Goal: Task Accomplishment & Management: Manage account settings

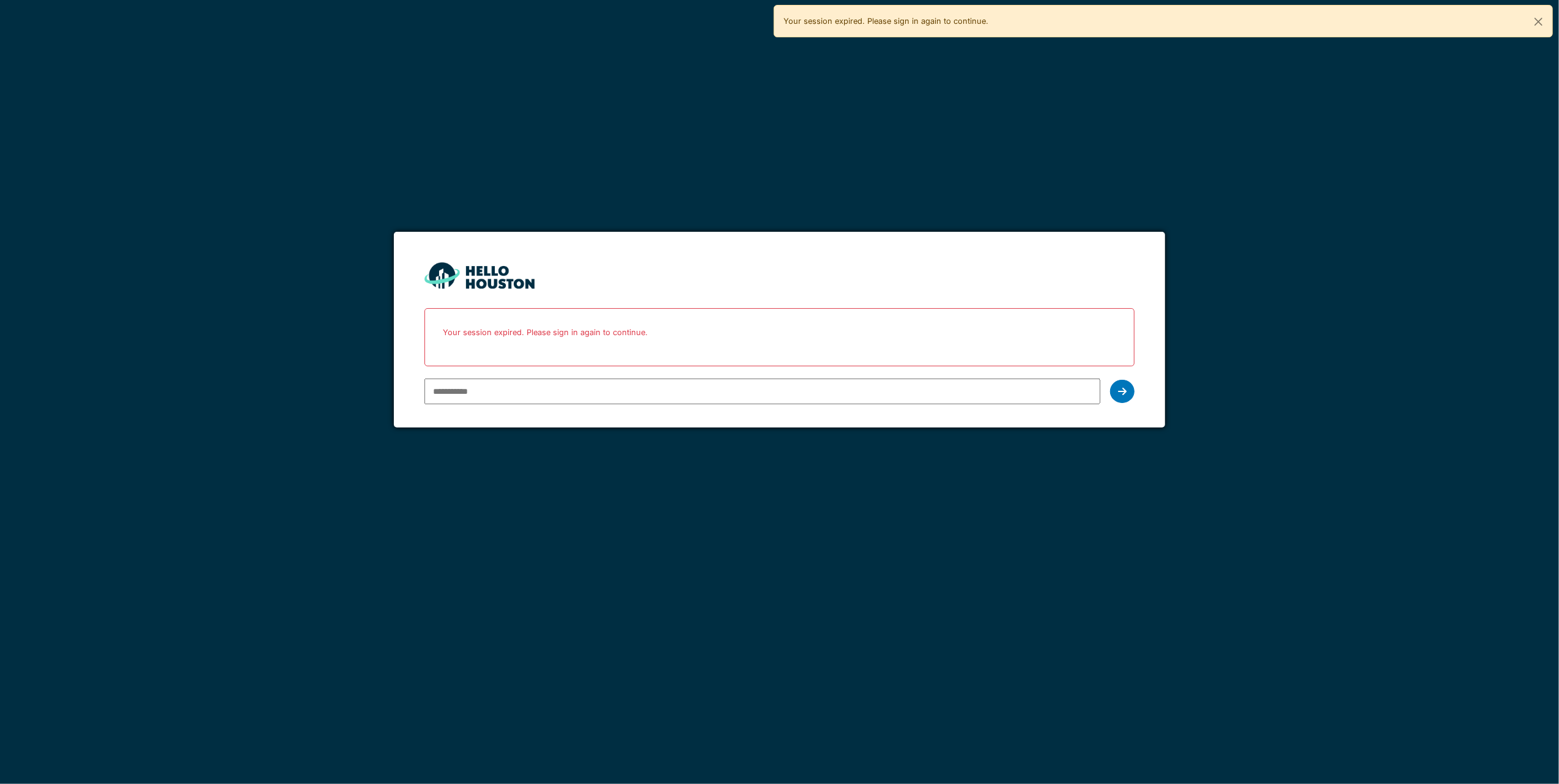
drag, startPoint x: 0, startPoint y: 0, endPoint x: 632, endPoint y: 397, distance: 746.3
click at [632, 397] on input "email" at bounding box center [763, 392] width 676 height 25
type input "**********"
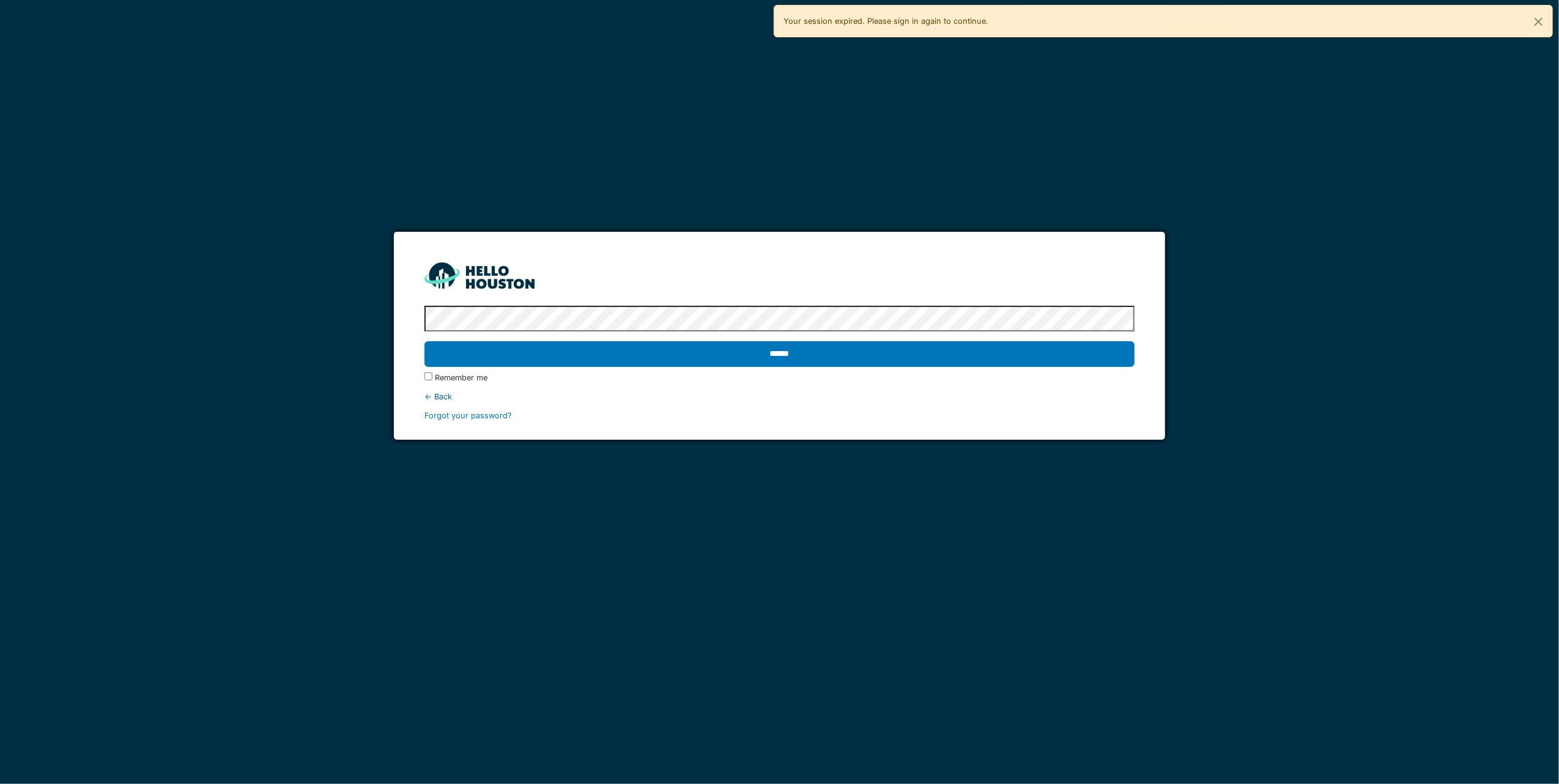
click at [425, 342] on input "******" at bounding box center [780, 354] width 711 height 25
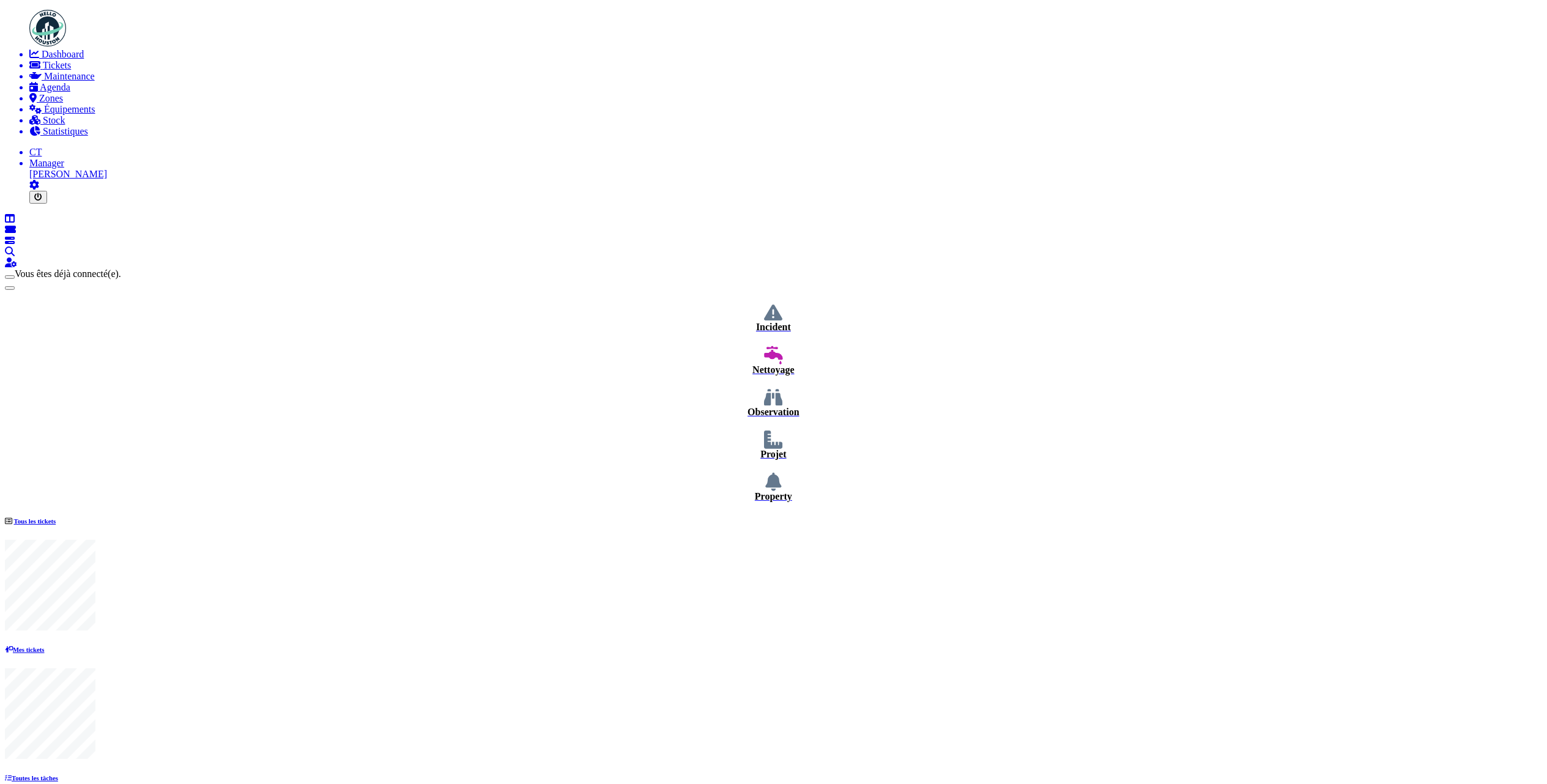
click at [44, 82] on span "Maintenance" at bounding box center [69, 75] width 51 height 10
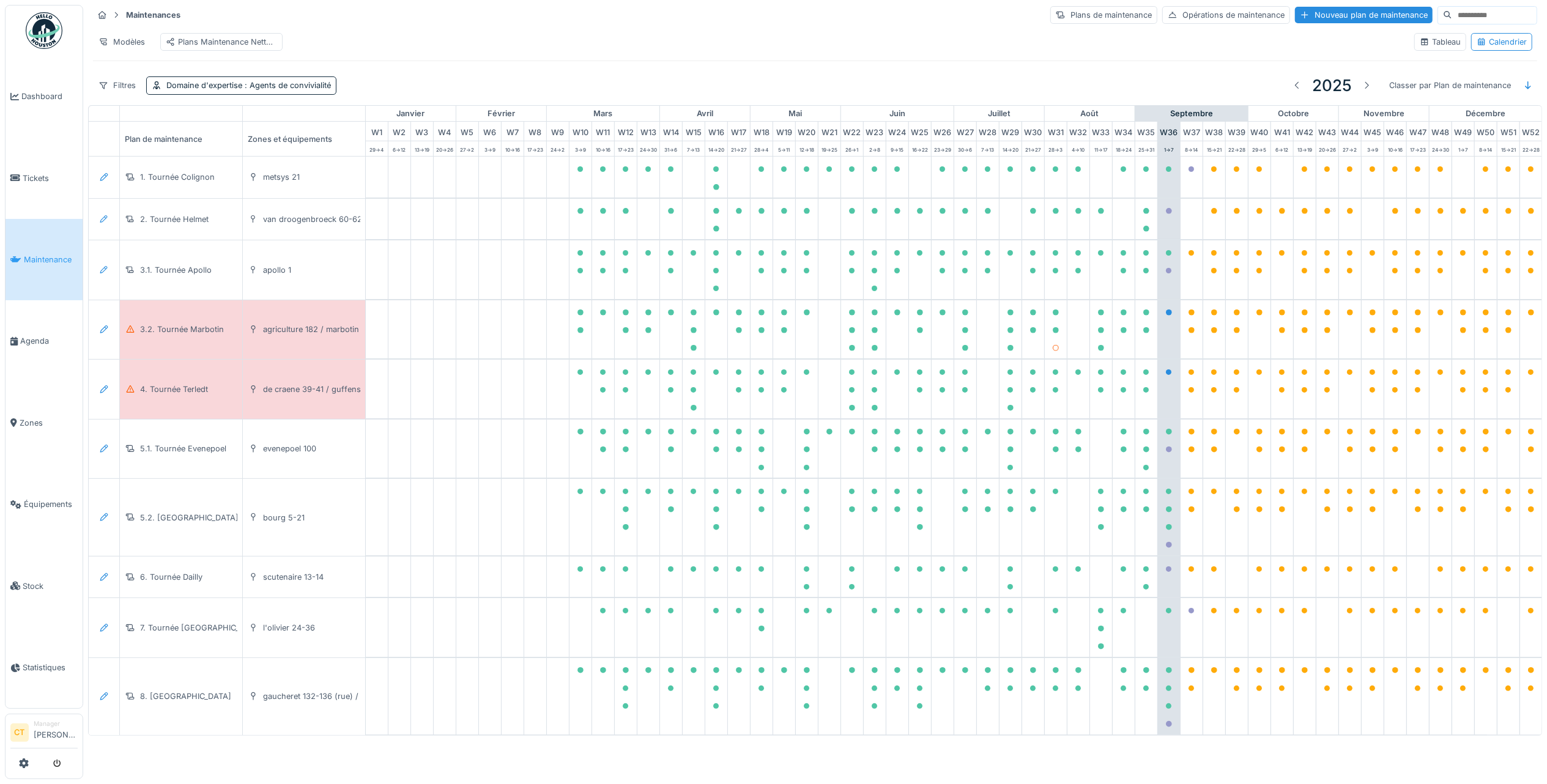
scroll to position [0, 25]
click at [165, 335] on div "3.2. Tournée Marbotin" at bounding box center [181, 329] width 84 height 12
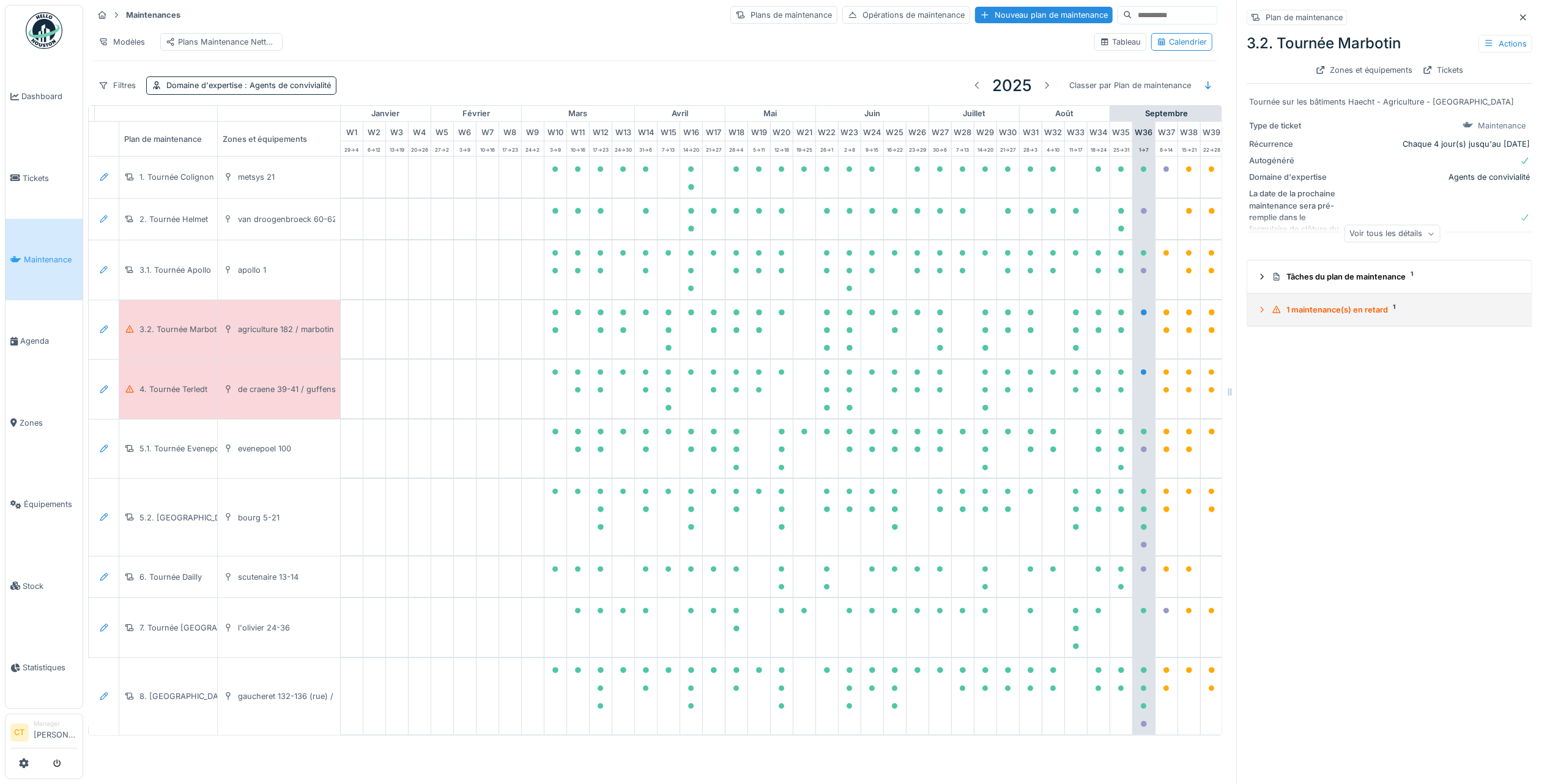
click at [1353, 310] on div "1 maintenance(s) en retard 1" at bounding box center [1394, 309] width 245 height 12
click at [1305, 392] on div "[DATE]" at bounding box center [1280, 392] width 50 height 15
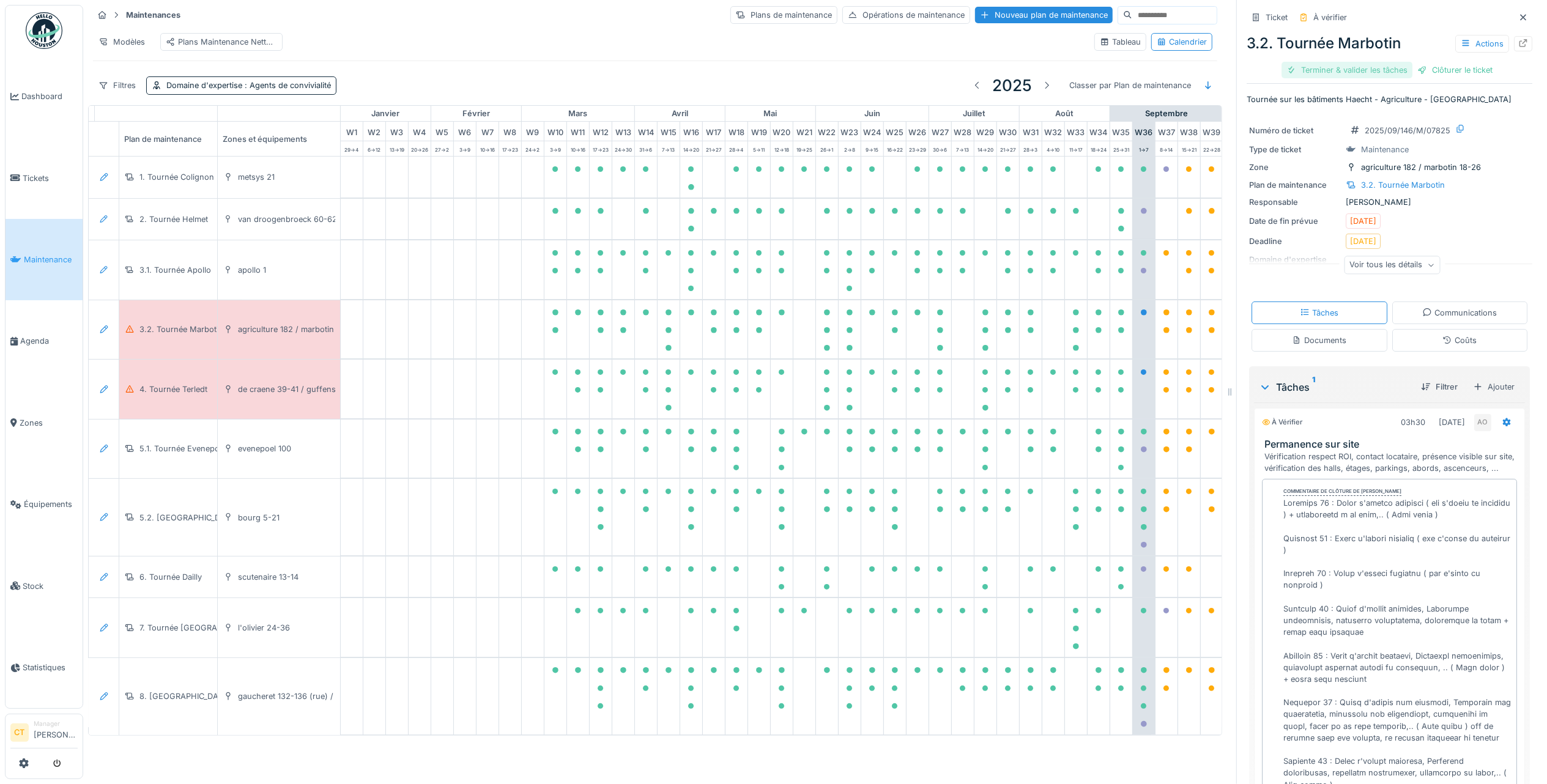
click at [1320, 69] on div "Terminer & valider les tâches" at bounding box center [1347, 70] width 131 height 16
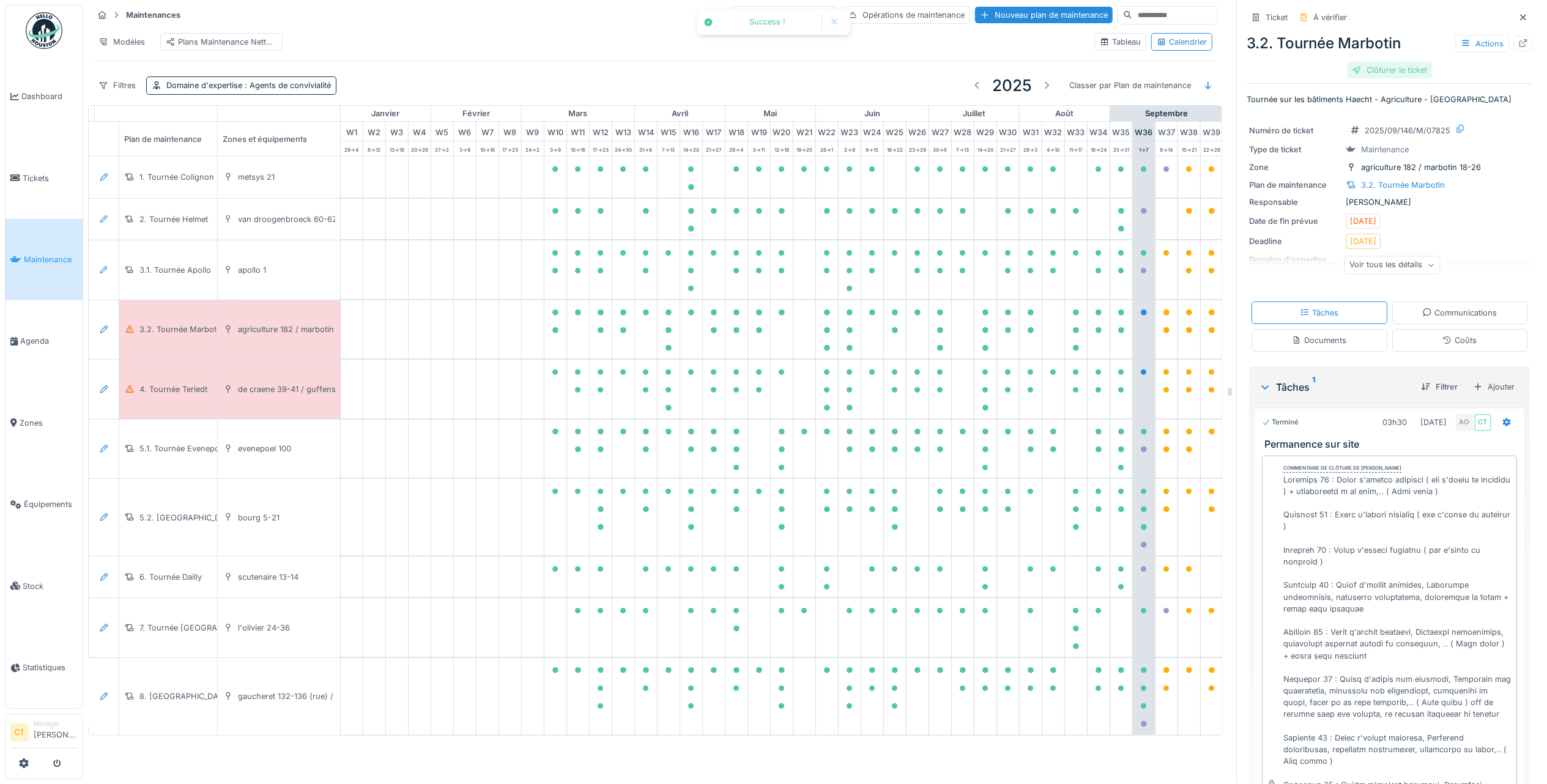
click at [1385, 72] on div "Clôturer le ticket" at bounding box center [1390, 70] width 85 height 16
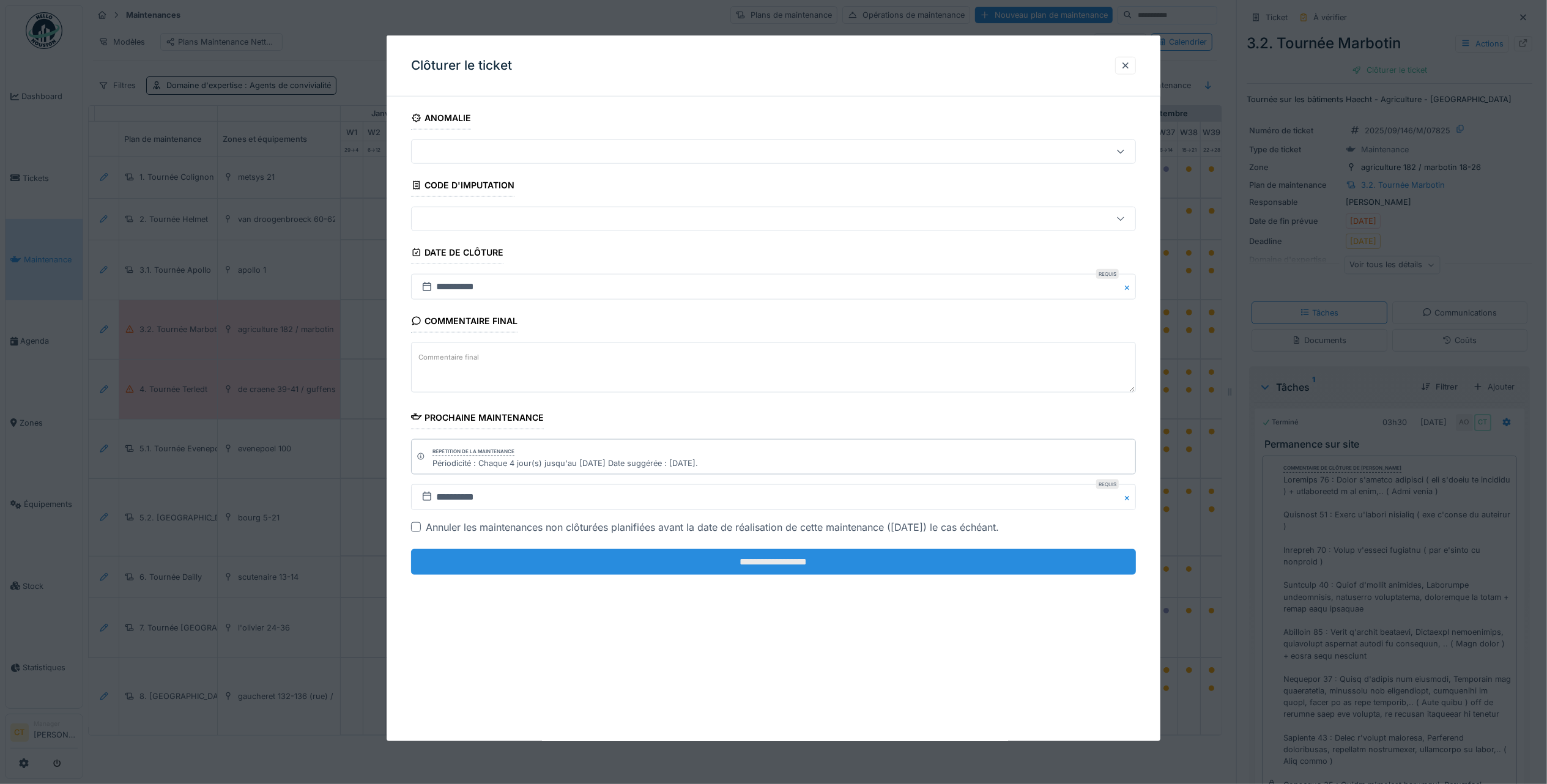
click at [970, 569] on input "**********" at bounding box center [774, 561] width 725 height 25
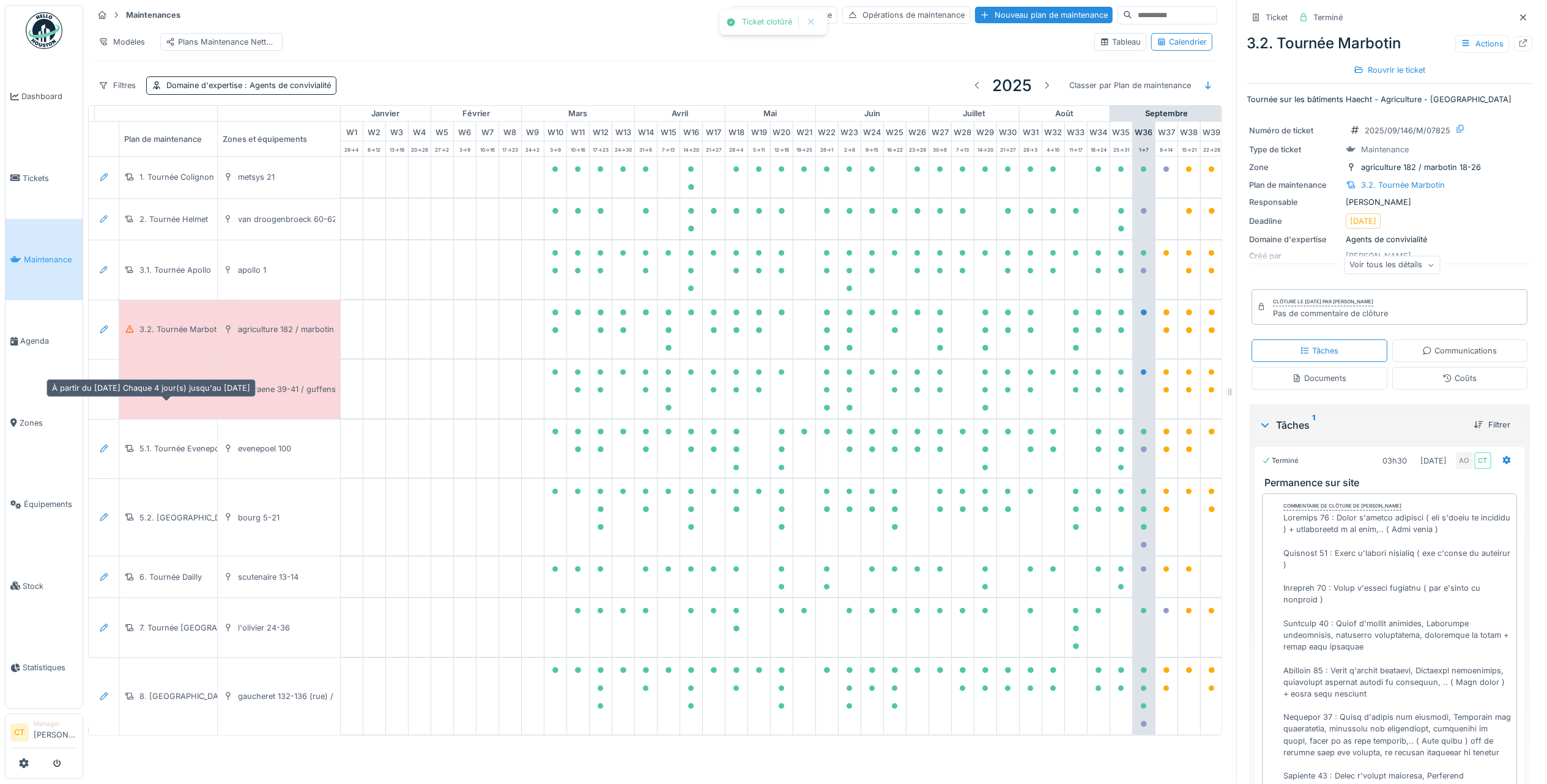
click at [169, 395] on div "4. Tournée Terledt" at bounding box center [173, 389] width 68 height 12
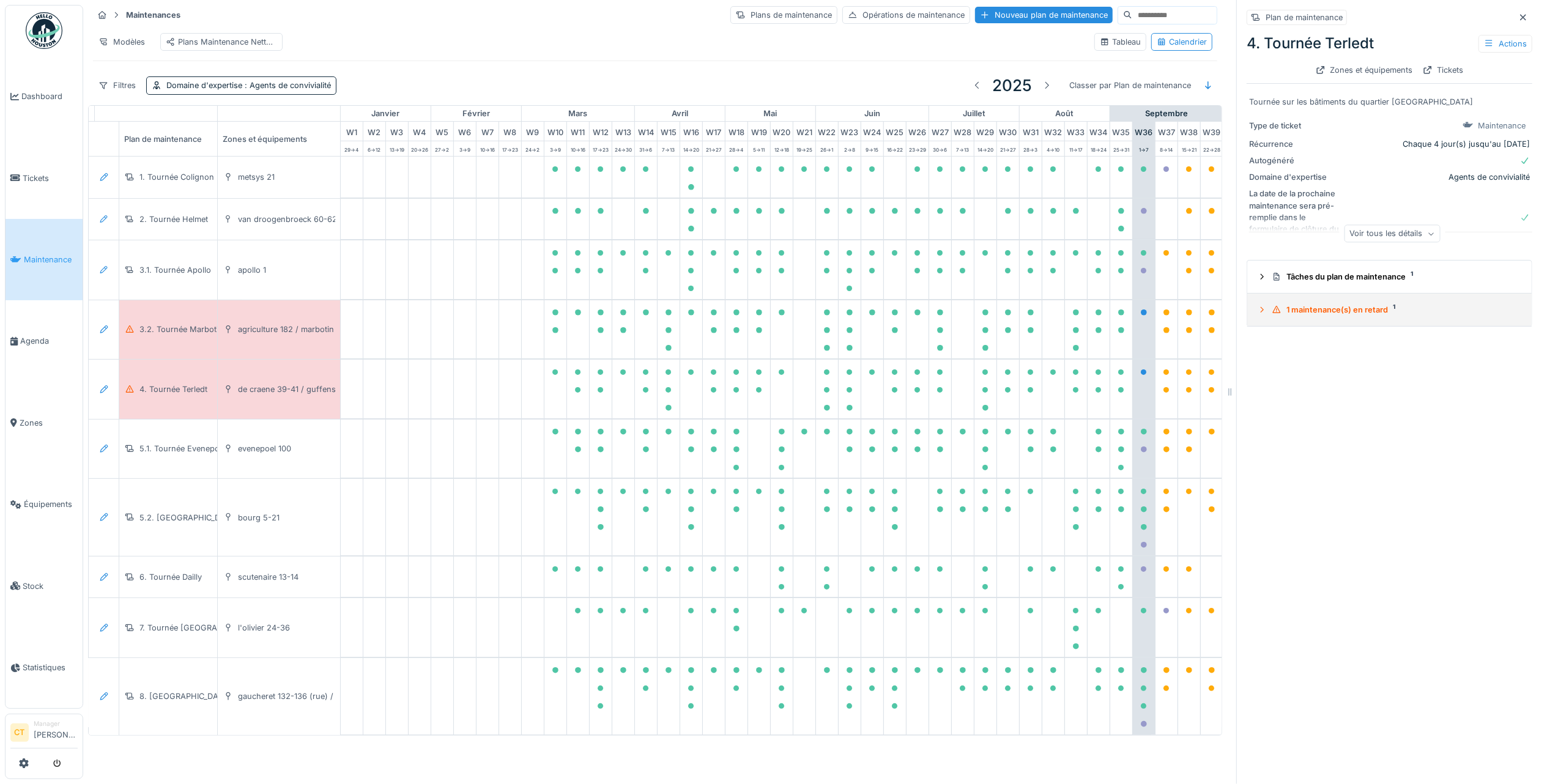
click at [1346, 312] on div "1 maintenance(s) en retard 1" at bounding box center [1394, 309] width 245 height 12
click at [1297, 314] on div "1 maintenance(s) en retard 1" at bounding box center [1394, 309] width 245 height 12
click at [1322, 311] on div "1 maintenance(s) en retard 1" at bounding box center [1394, 309] width 245 height 12
click at [1309, 403] on div "4. Tournée Terledt 2025/09/146/M/07828 04/09/2025 Tournée sur les bâtiments du …" at bounding box center [1389, 381] width 268 height 65
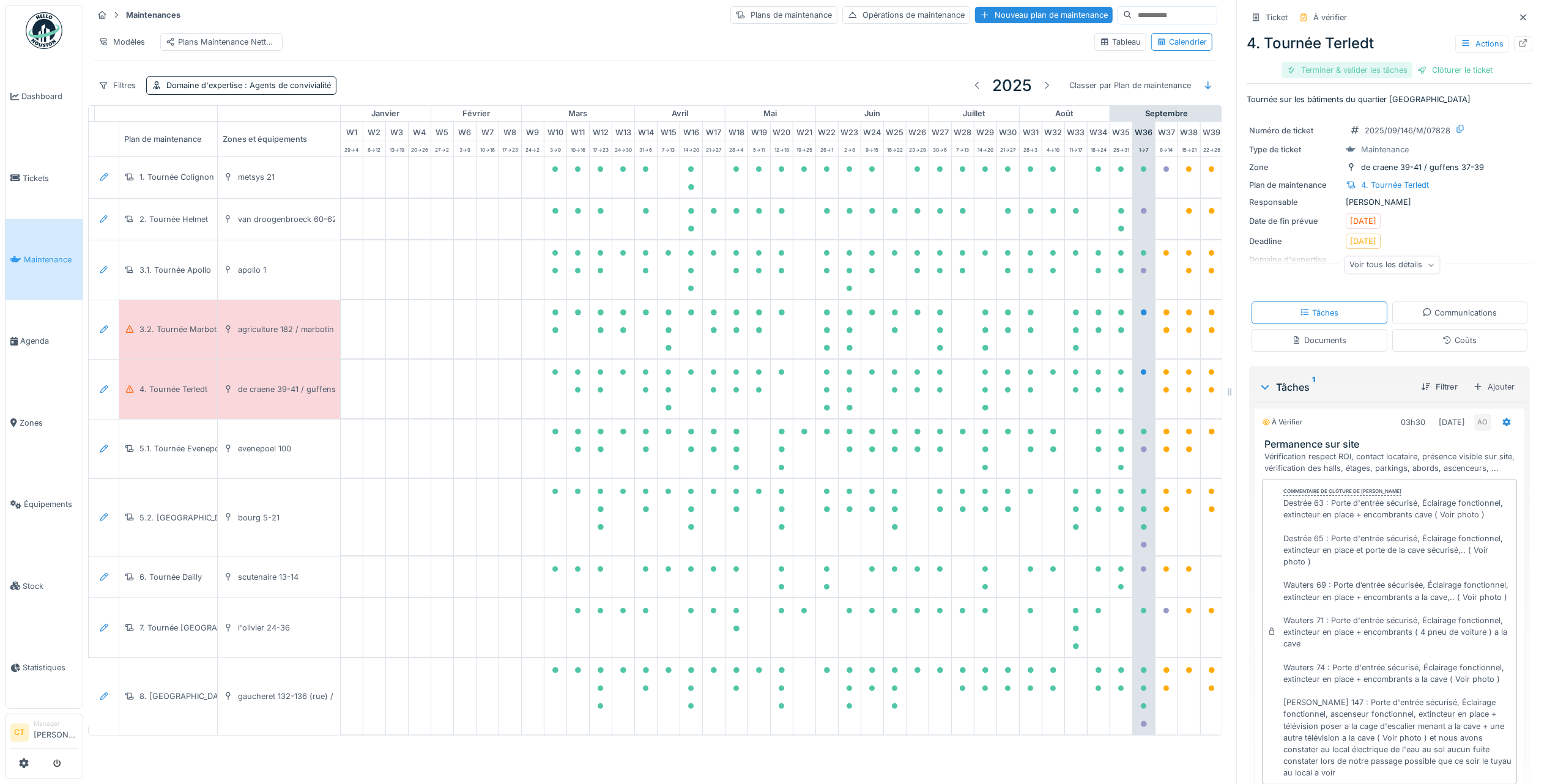
click at [1343, 74] on div "Terminer & valider les tâches" at bounding box center [1347, 70] width 131 height 16
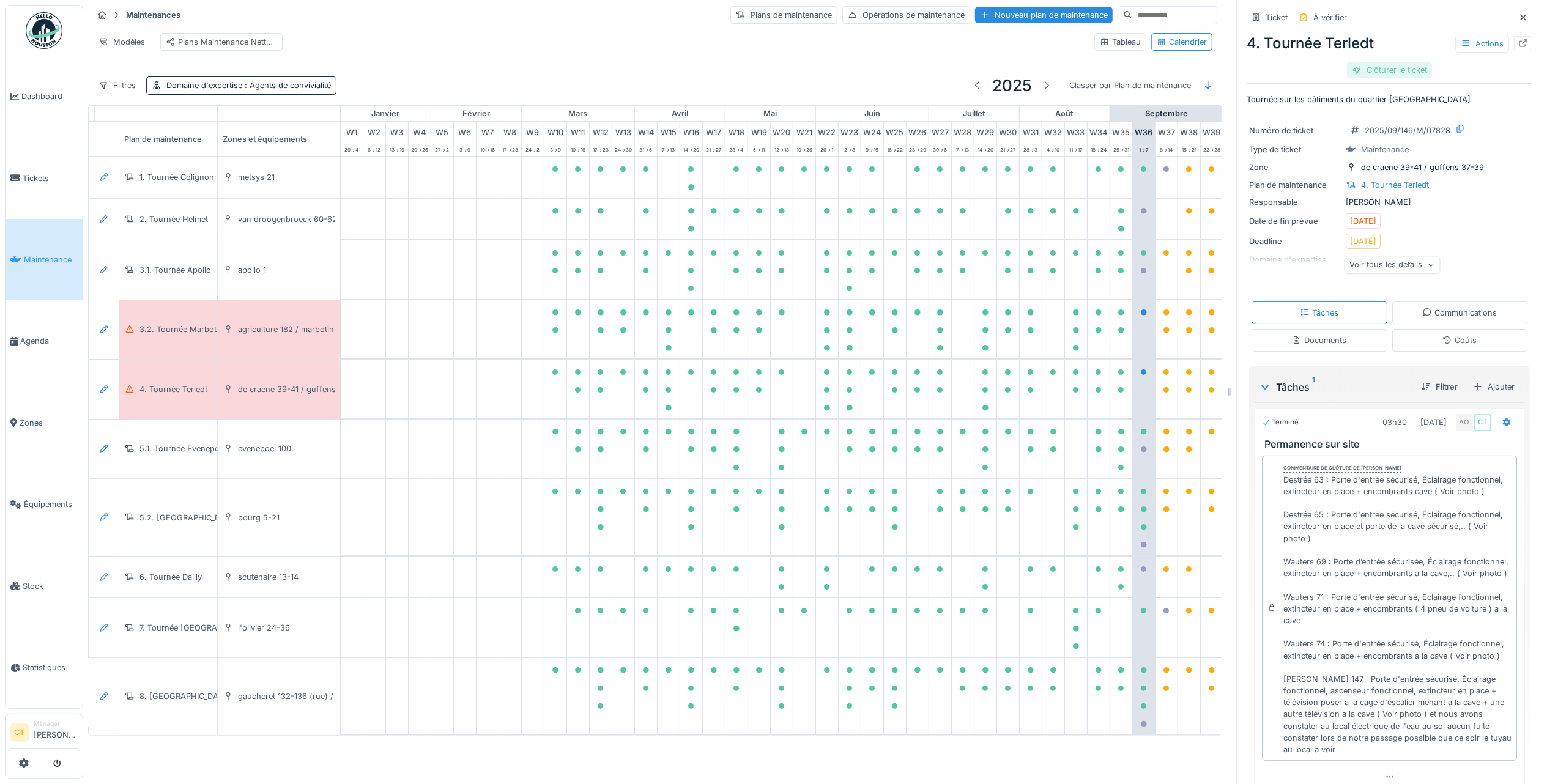
click at [1401, 69] on div "Clôturer le ticket" at bounding box center [1390, 70] width 85 height 16
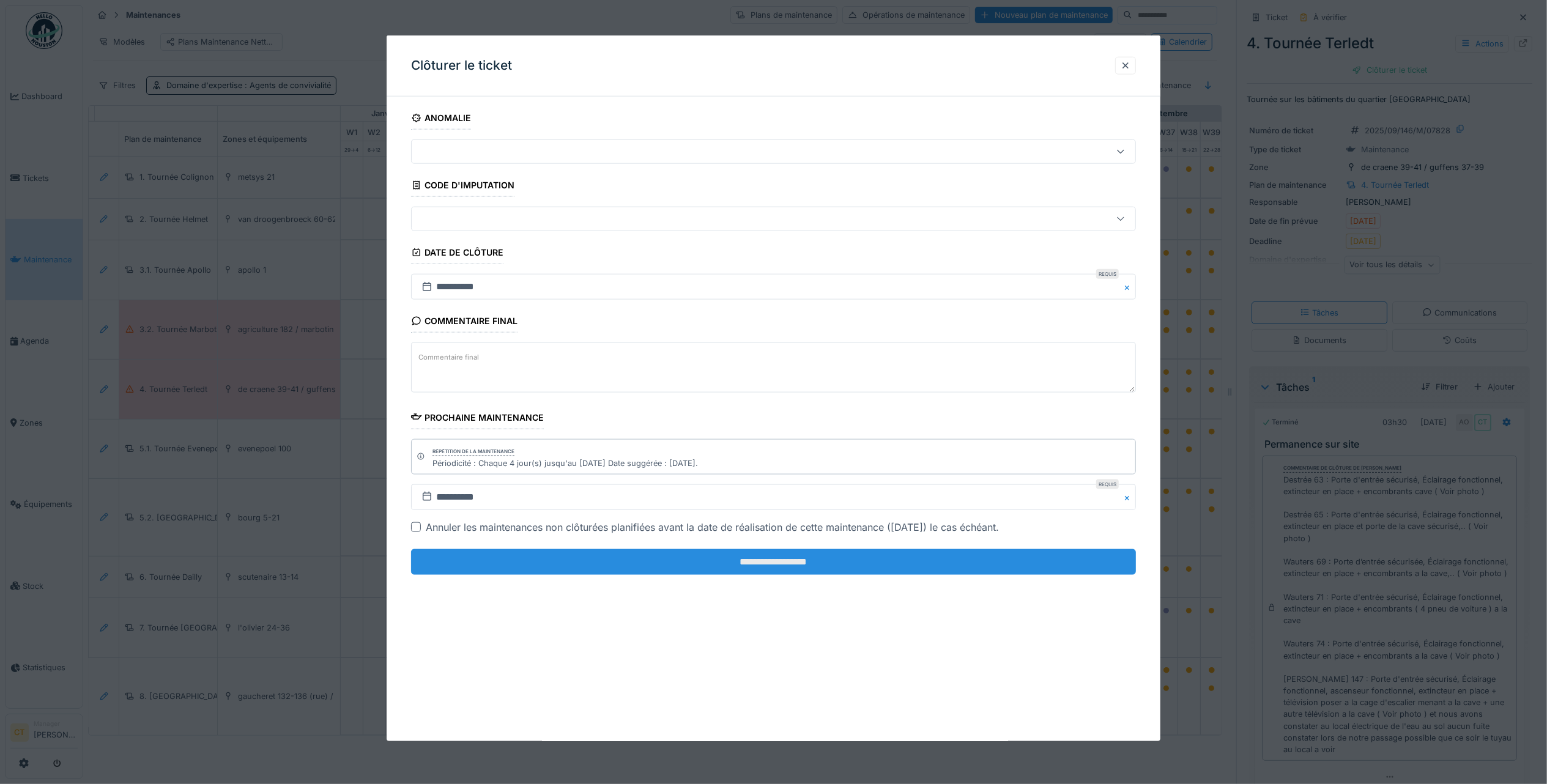
click at [813, 566] on input "**********" at bounding box center [774, 561] width 725 height 25
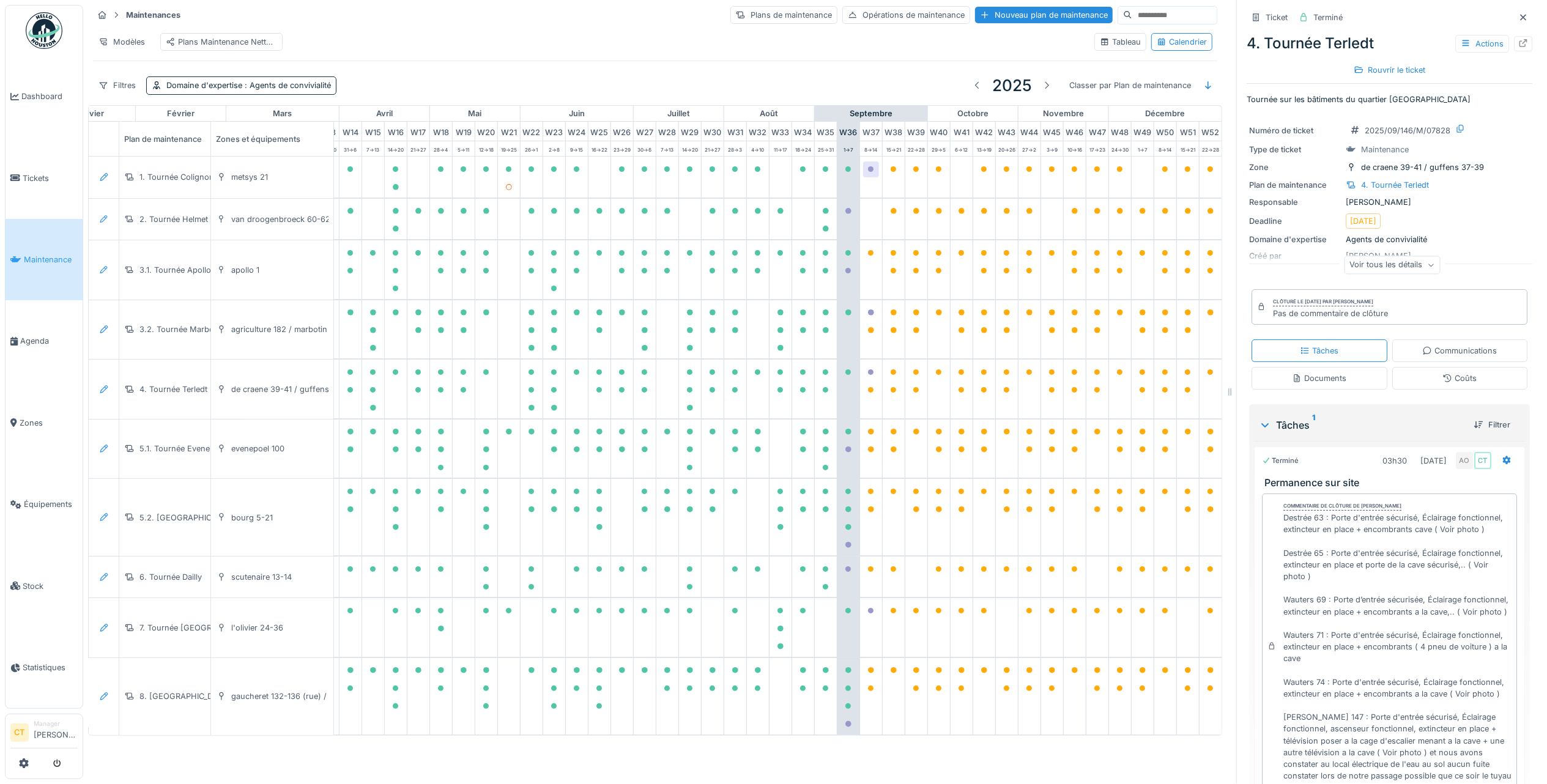
scroll to position [0, 357]
click at [29, 174] on span "Tickets" at bounding box center [50, 178] width 55 height 12
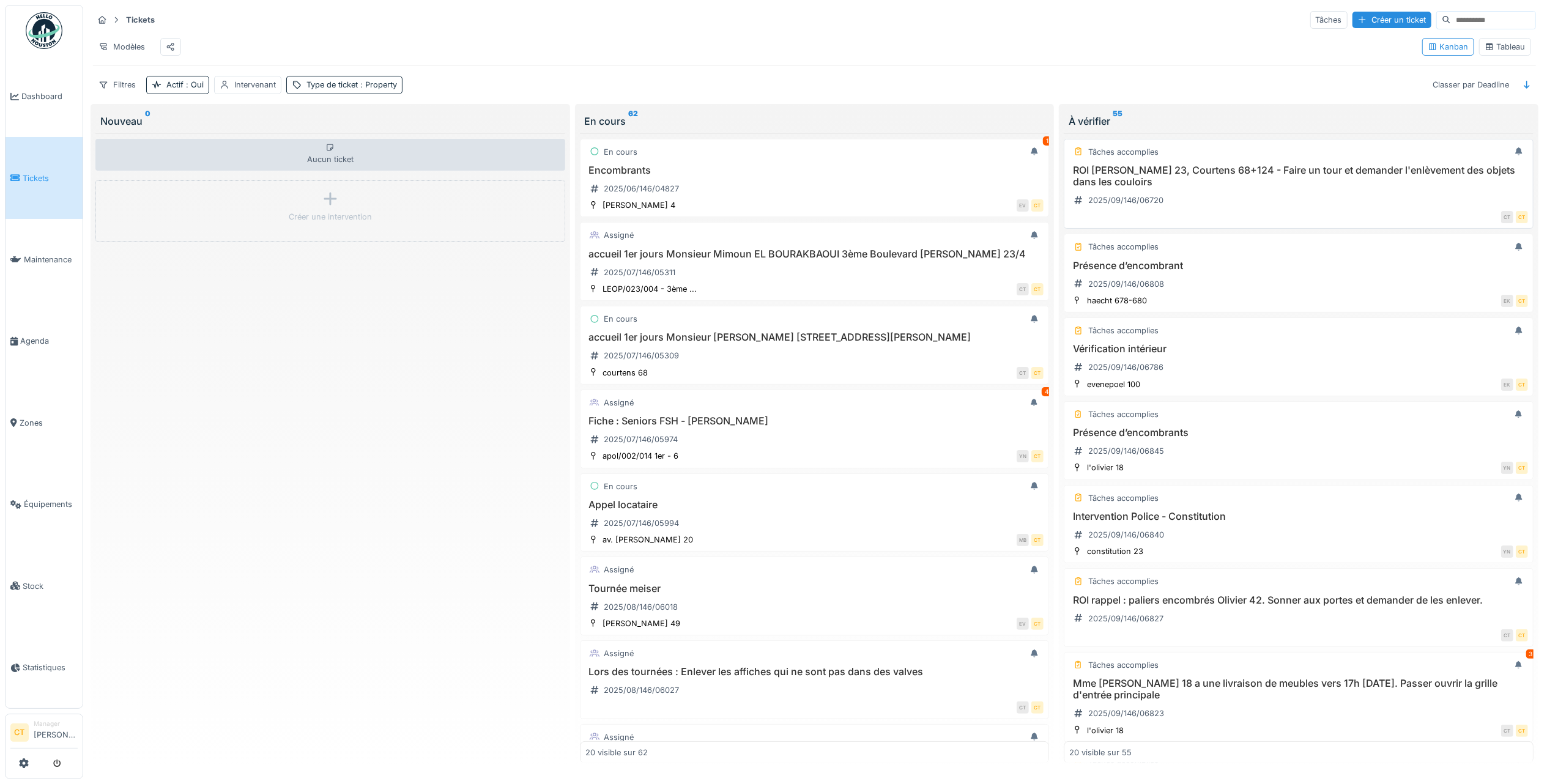
click at [1333, 208] on div "ROI [PERSON_NAME] 23, Courtens 68+124 - Faire un tour et demander l'enlèvement …" at bounding box center [1298, 187] width 459 height 46
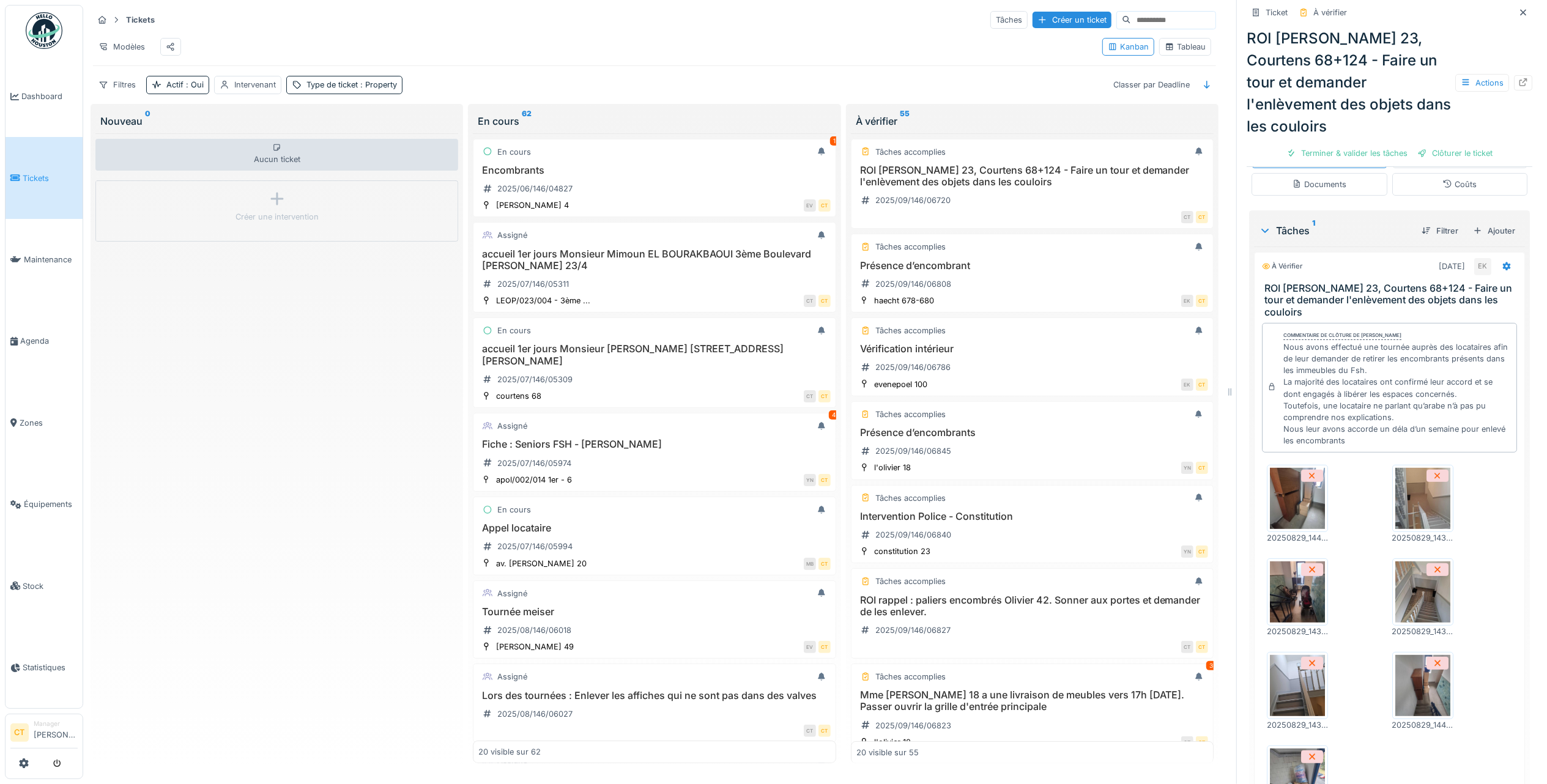
scroll to position [244, 0]
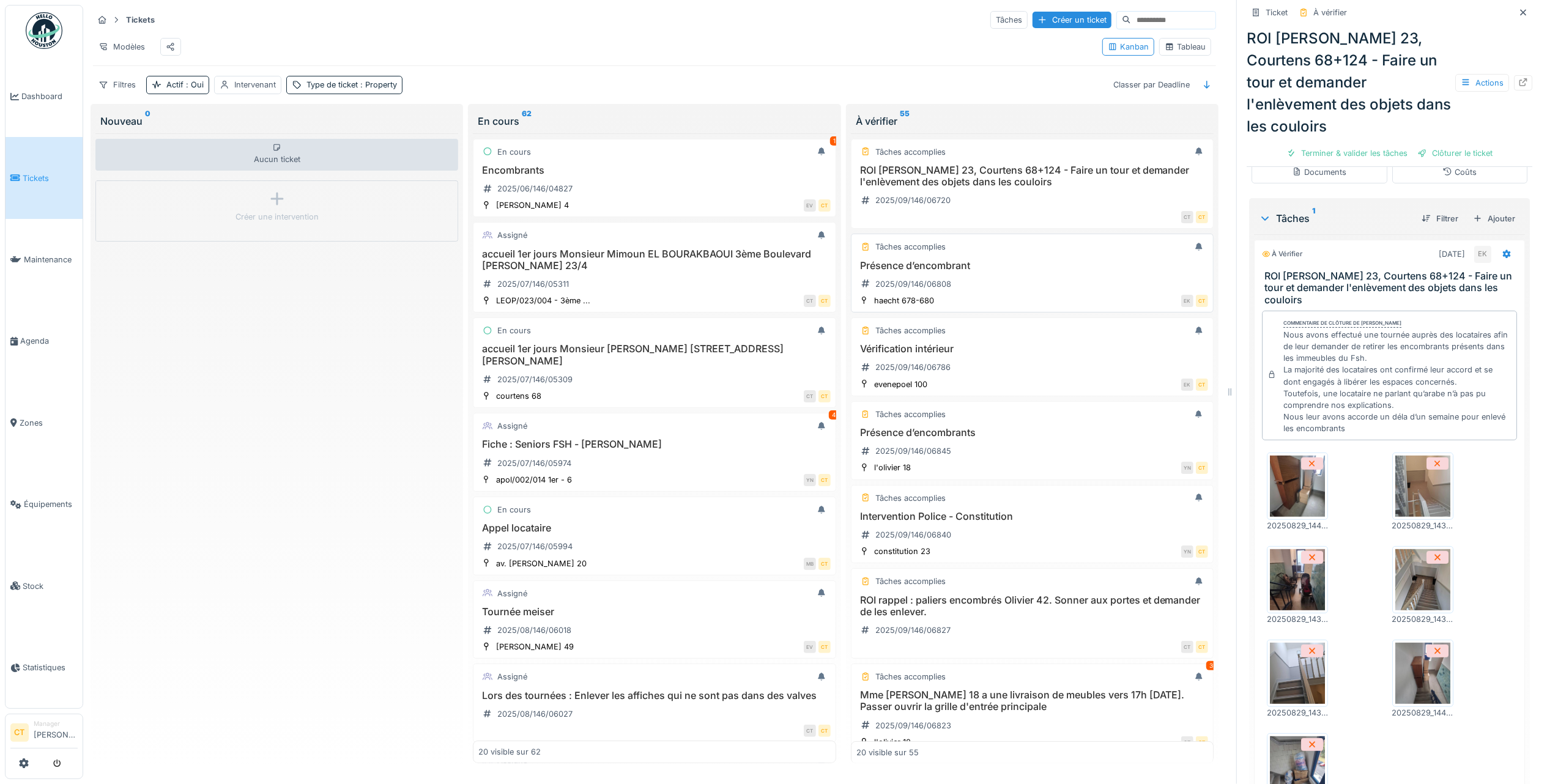
click at [973, 272] on h3 "Présence d’encombrant" at bounding box center [1032, 265] width 352 height 12
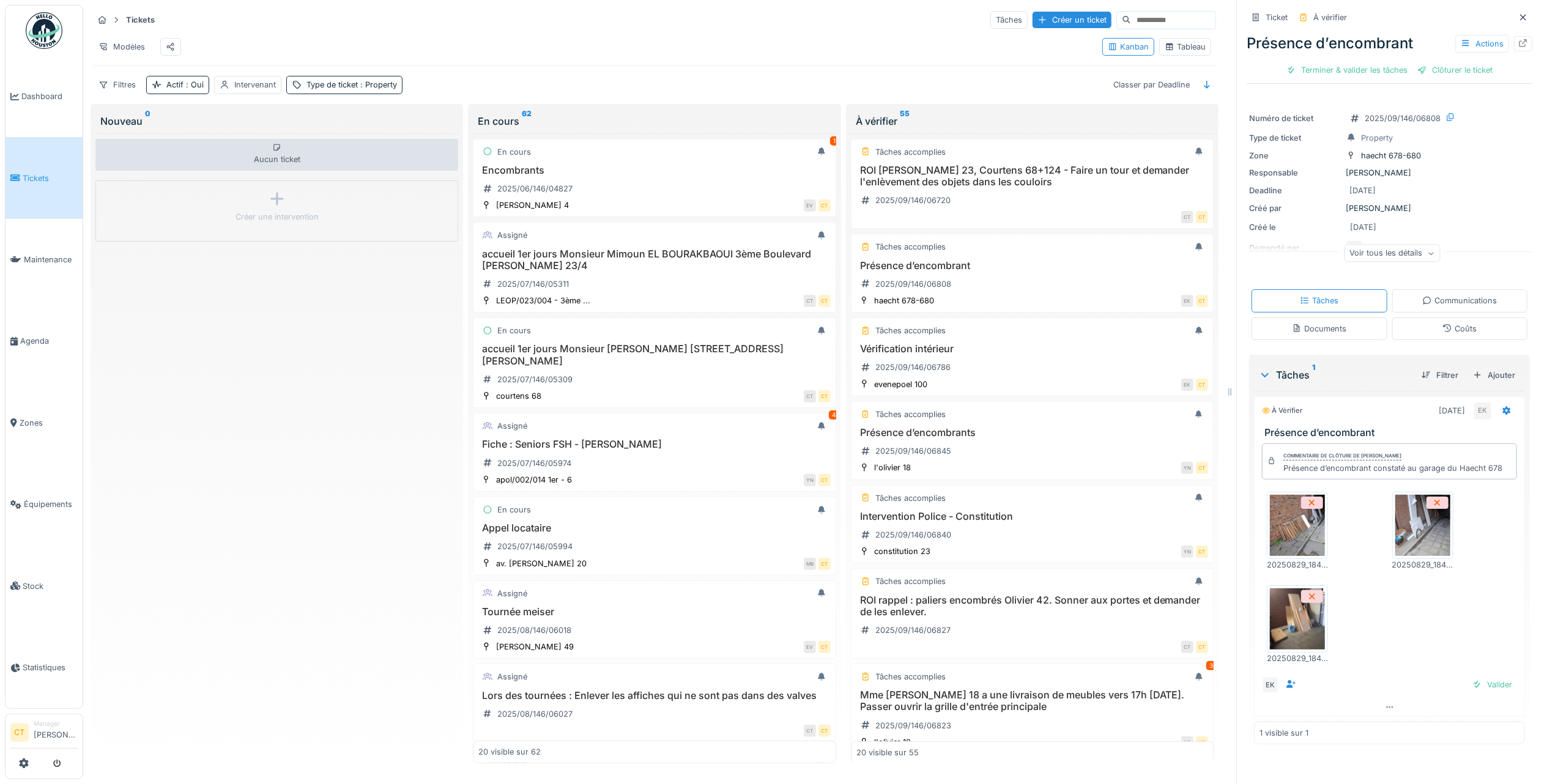
click at [1273, 549] on img at bounding box center [1297, 524] width 55 height 61
click at [1335, 70] on div "Terminer & valider les tâches" at bounding box center [1347, 70] width 131 height 16
click at [1390, 69] on div "Clôturer le ticket" at bounding box center [1390, 70] width 85 height 16
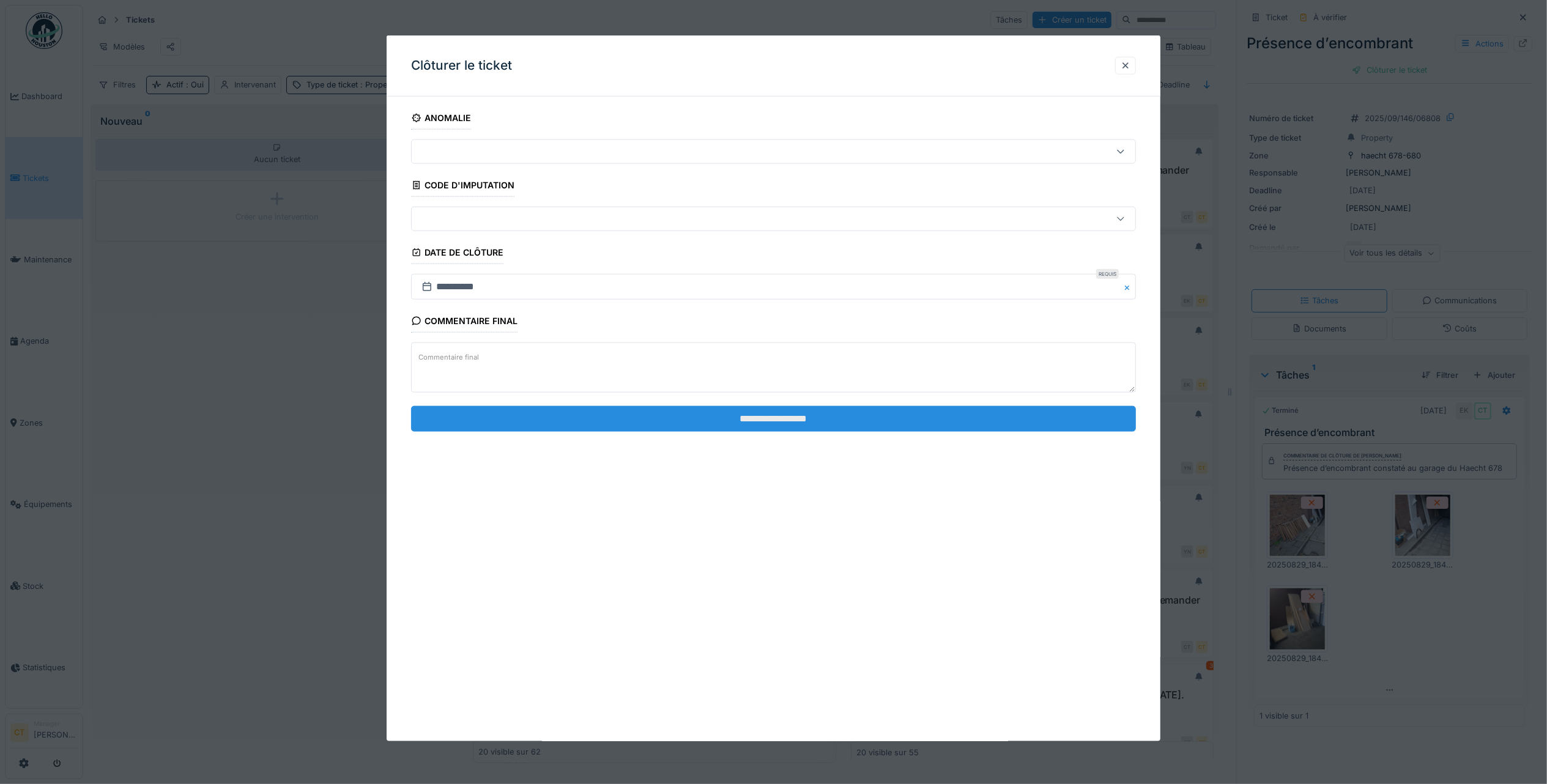
click at [825, 426] on input "**********" at bounding box center [774, 418] width 725 height 25
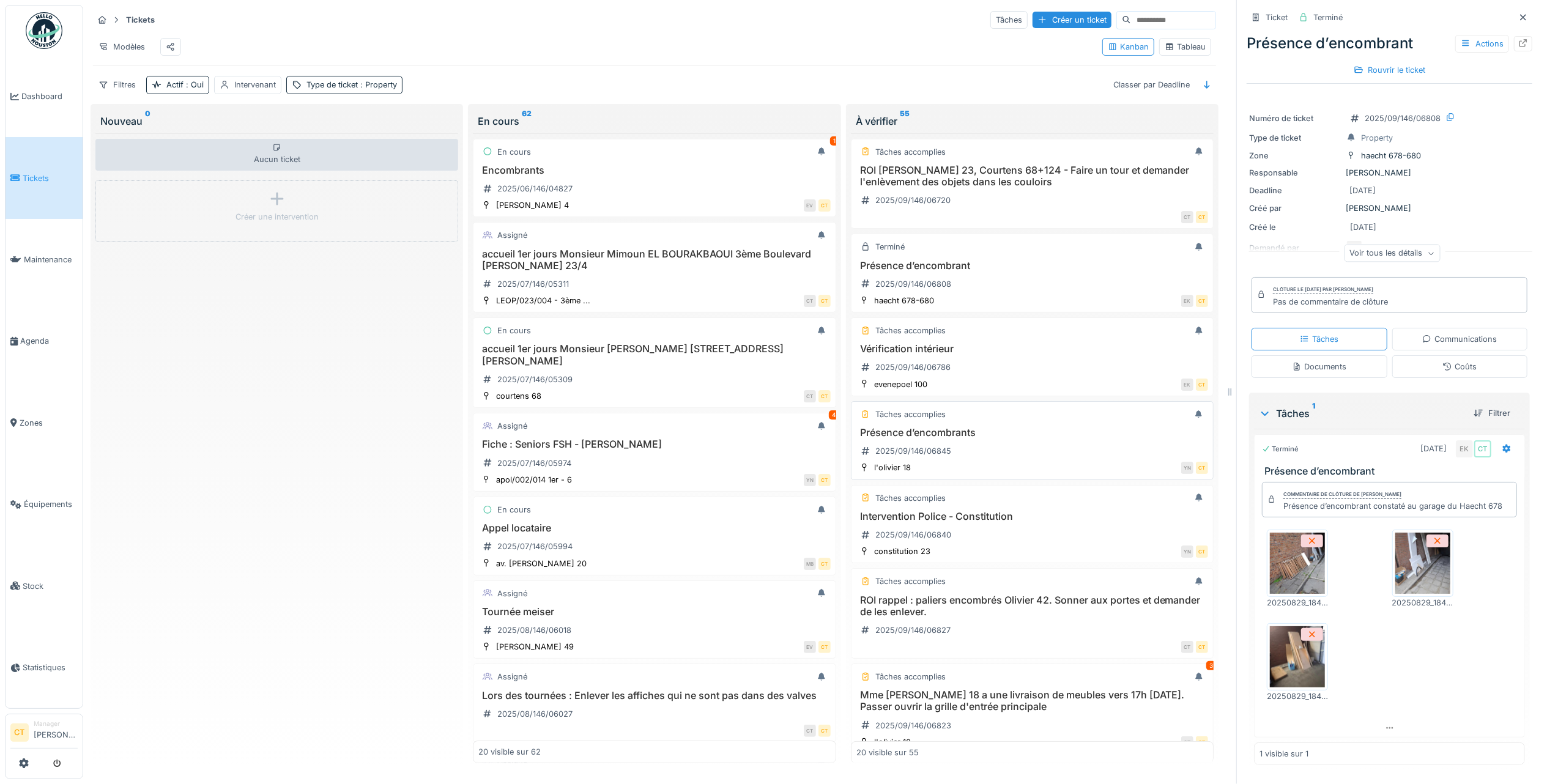
click at [992, 461] on div "Présence d’encombrants 2025/09/146/06845" at bounding box center [1032, 444] width 352 height 35
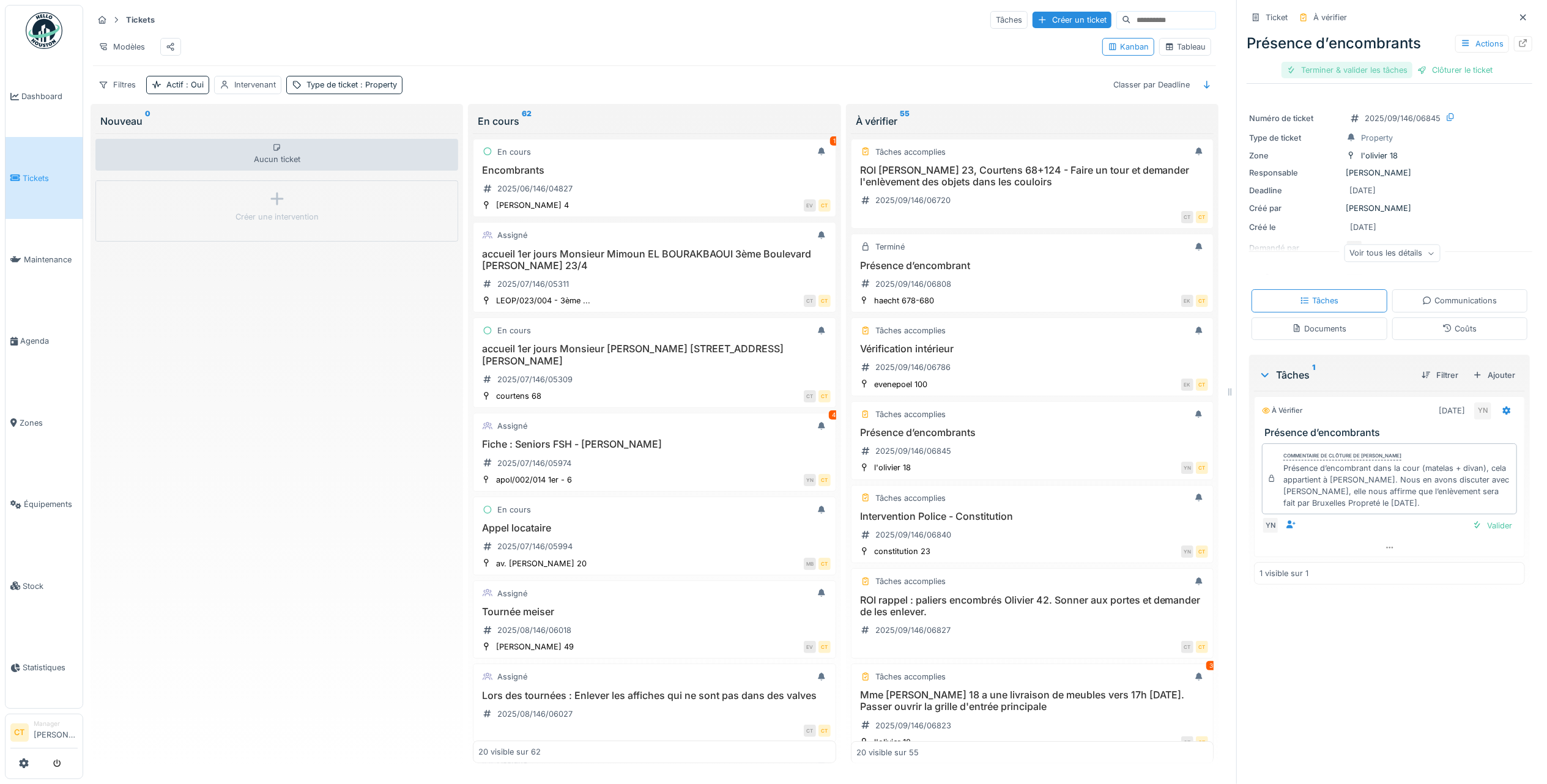
click at [1348, 71] on div "Terminer & valider les tâches" at bounding box center [1347, 70] width 131 height 16
click at [1386, 72] on div "Clôturer le ticket" at bounding box center [1390, 70] width 85 height 16
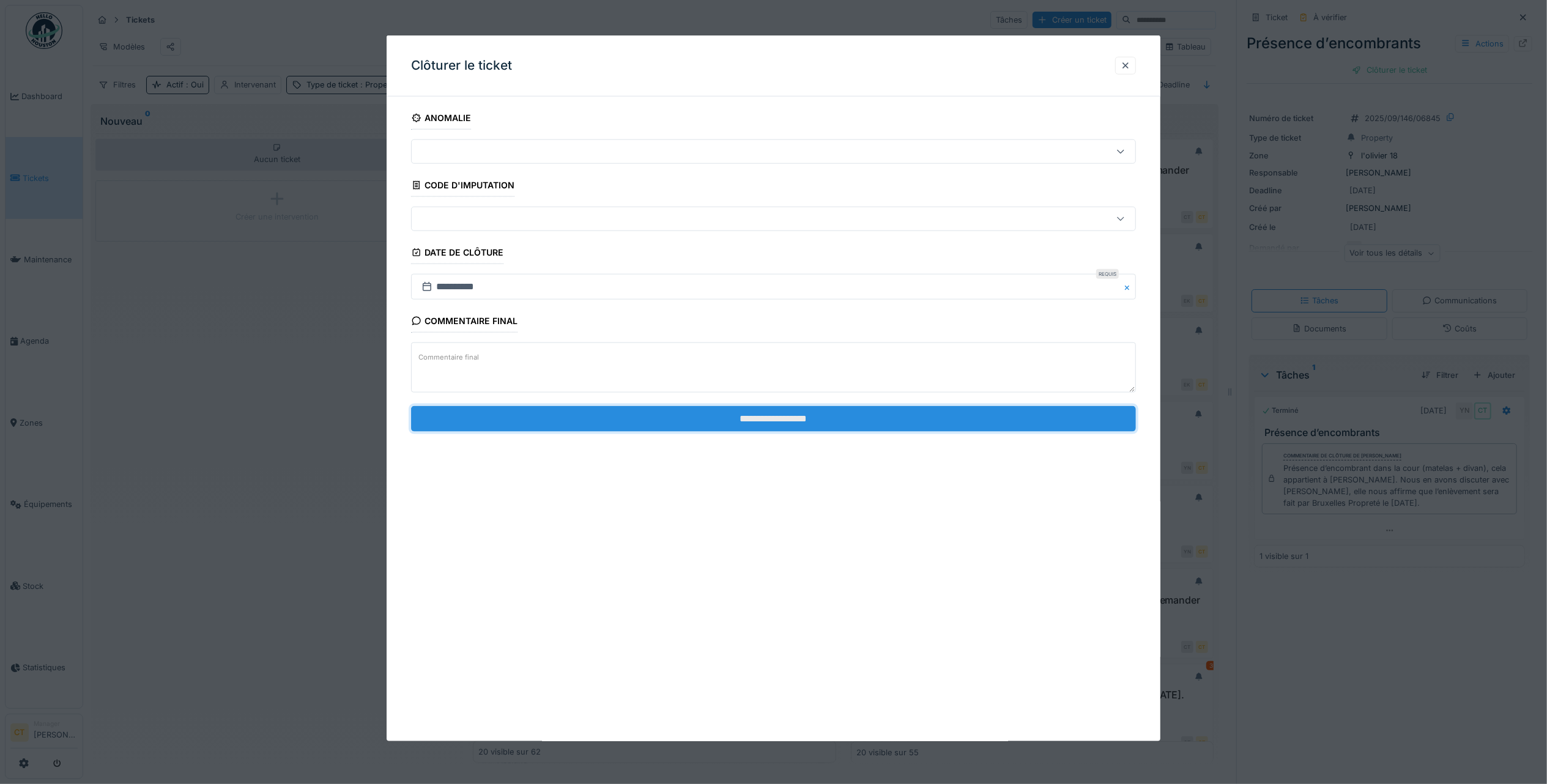
click at [1026, 419] on input "**********" at bounding box center [774, 418] width 725 height 25
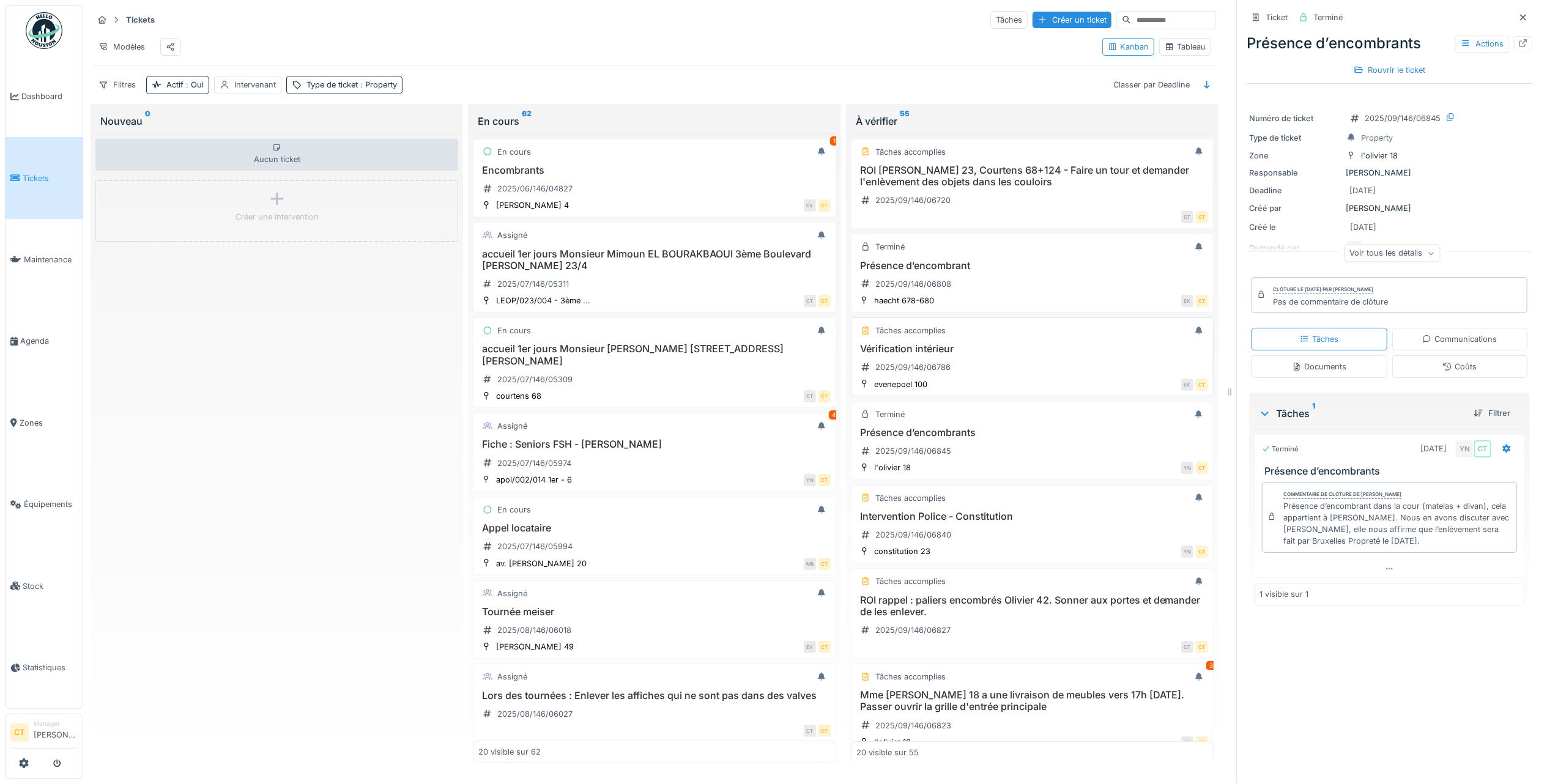
click at [1017, 377] on div "Vérification intérieur 2025/09/146/06786" at bounding box center [1032, 361] width 352 height 35
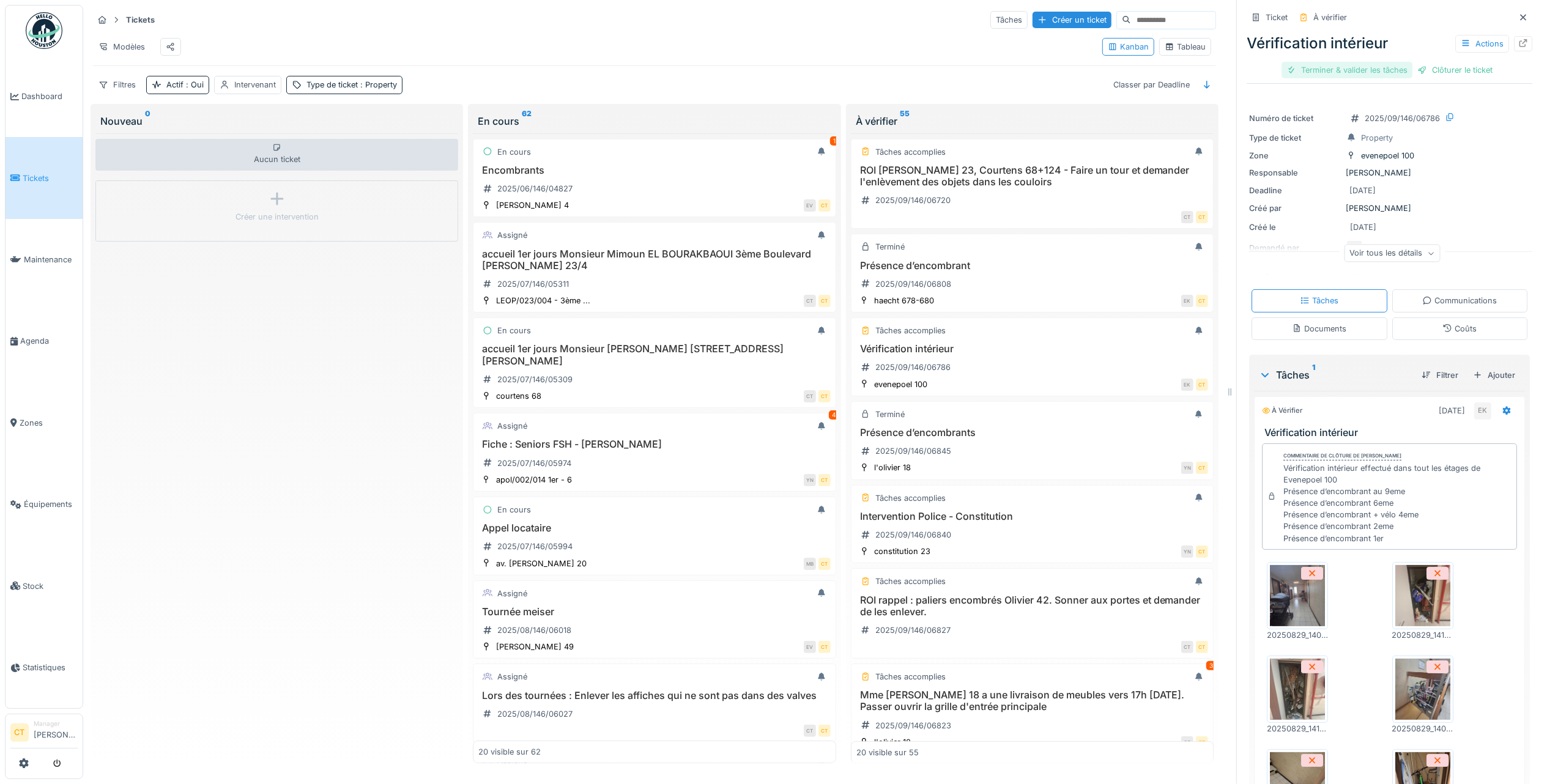
click at [1355, 68] on div "Terminer & valider les tâches" at bounding box center [1347, 70] width 131 height 16
click at [1391, 69] on div "Clôturer le ticket" at bounding box center [1390, 70] width 85 height 16
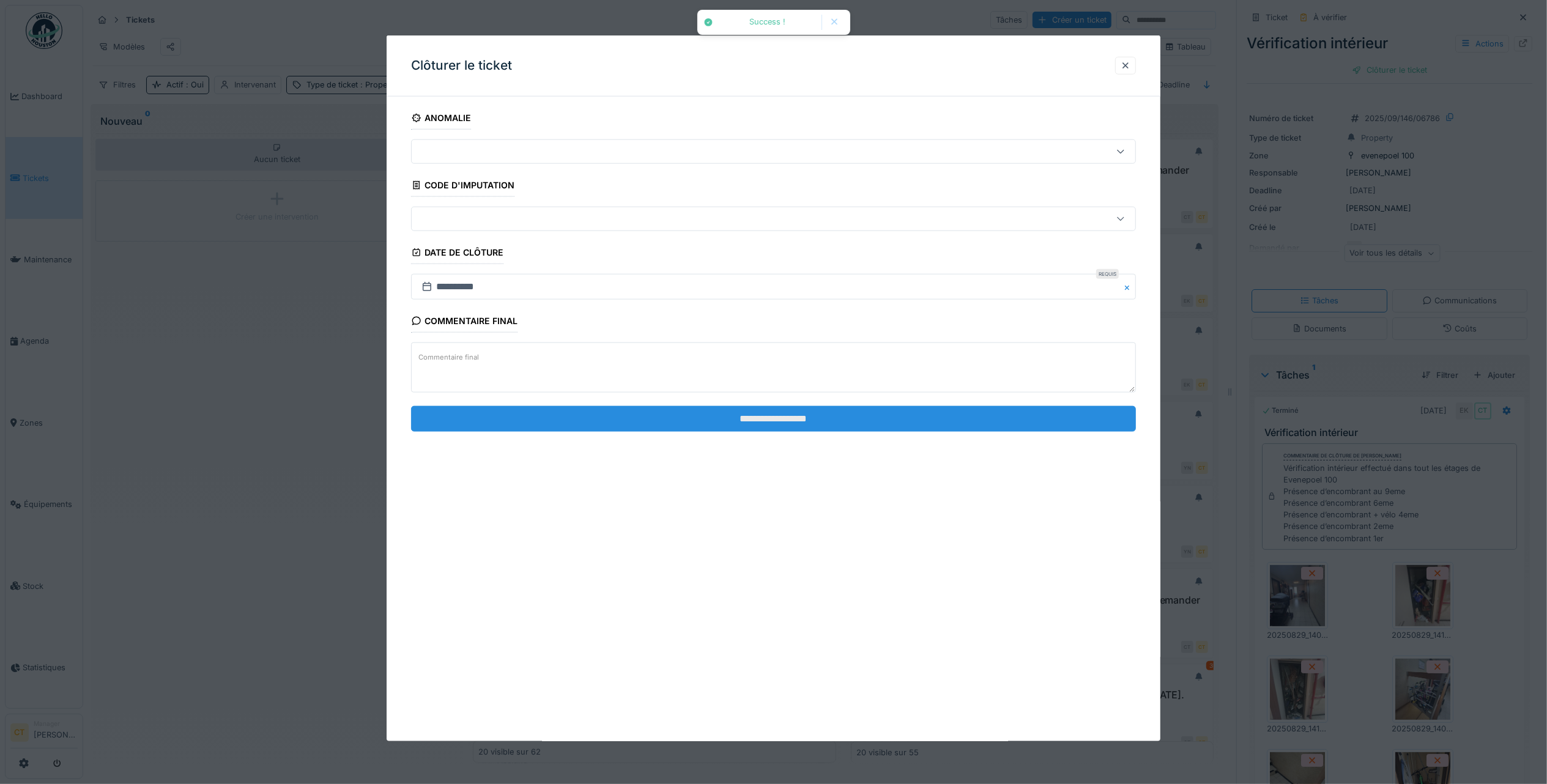
click at [776, 416] on input "**********" at bounding box center [774, 418] width 725 height 25
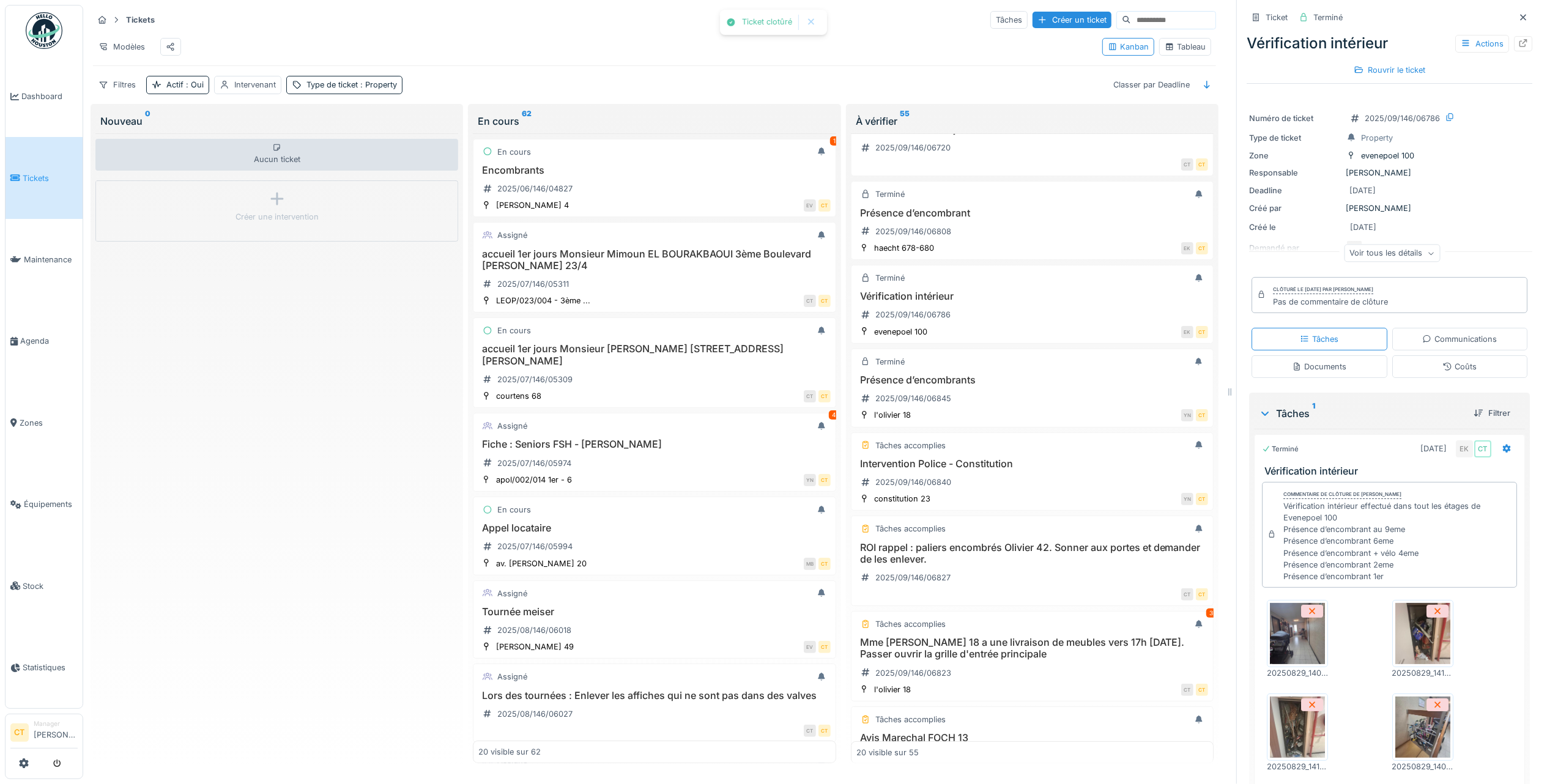
scroll to position [82, 0]
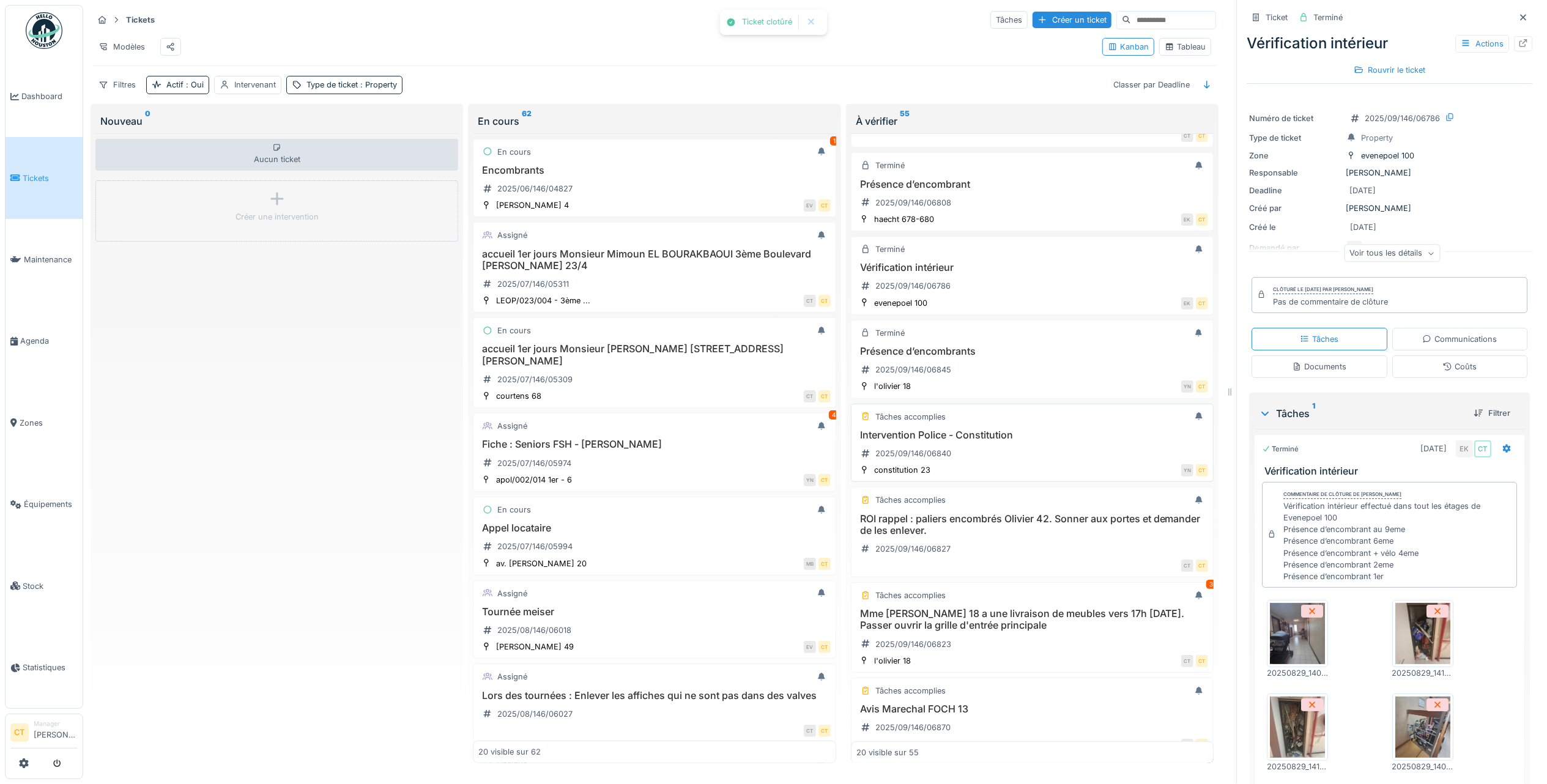
click at [1036, 441] on h3 "Intervention Police - Constitution" at bounding box center [1032, 434] width 352 height 12
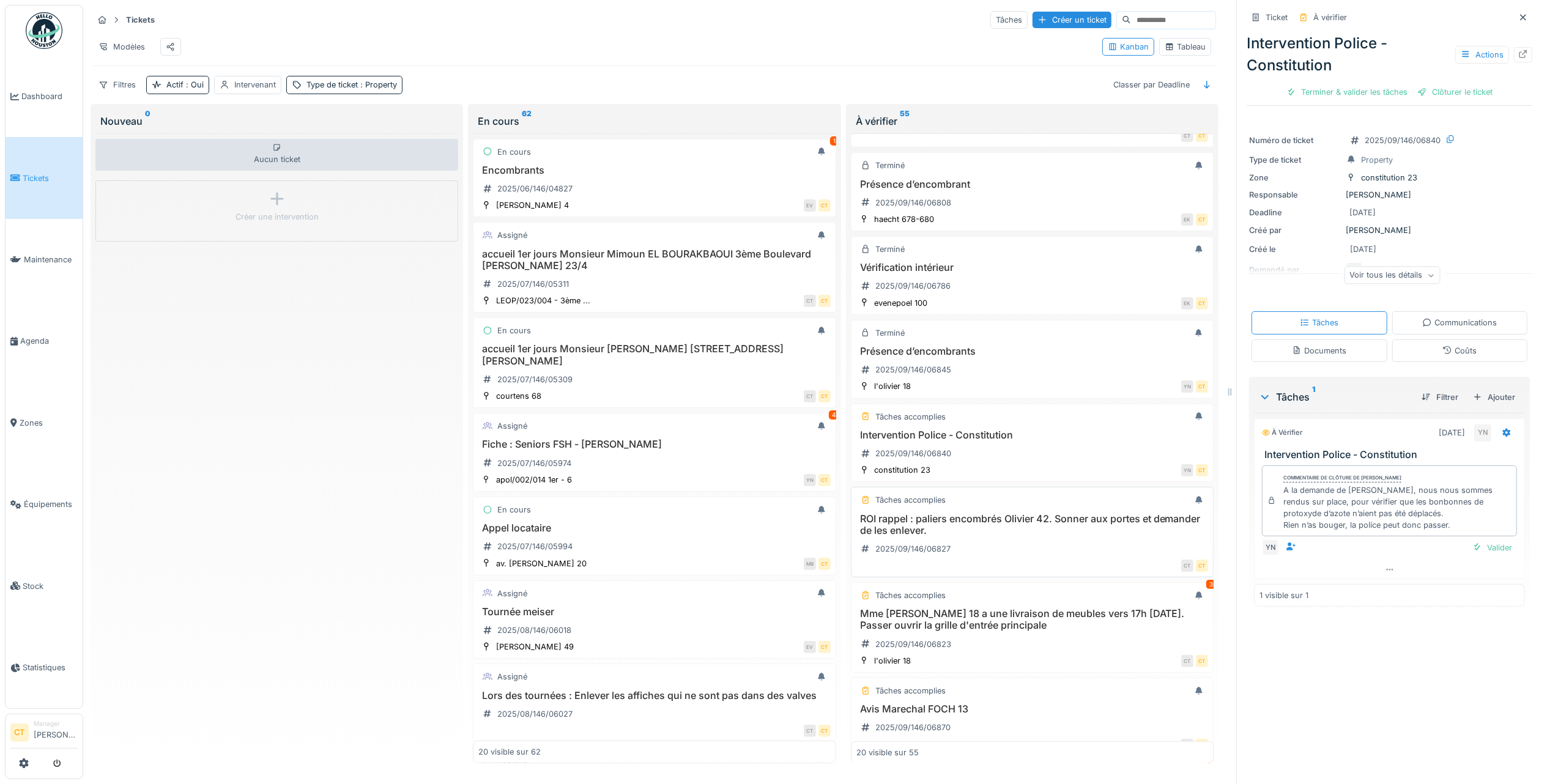
click at [1009, 536] on h3 "ROI rappel : paliers encombrés Olivier 42. Sonner aux portes et demander de les…" at bounding box center [1032, 525] width 352 height 24
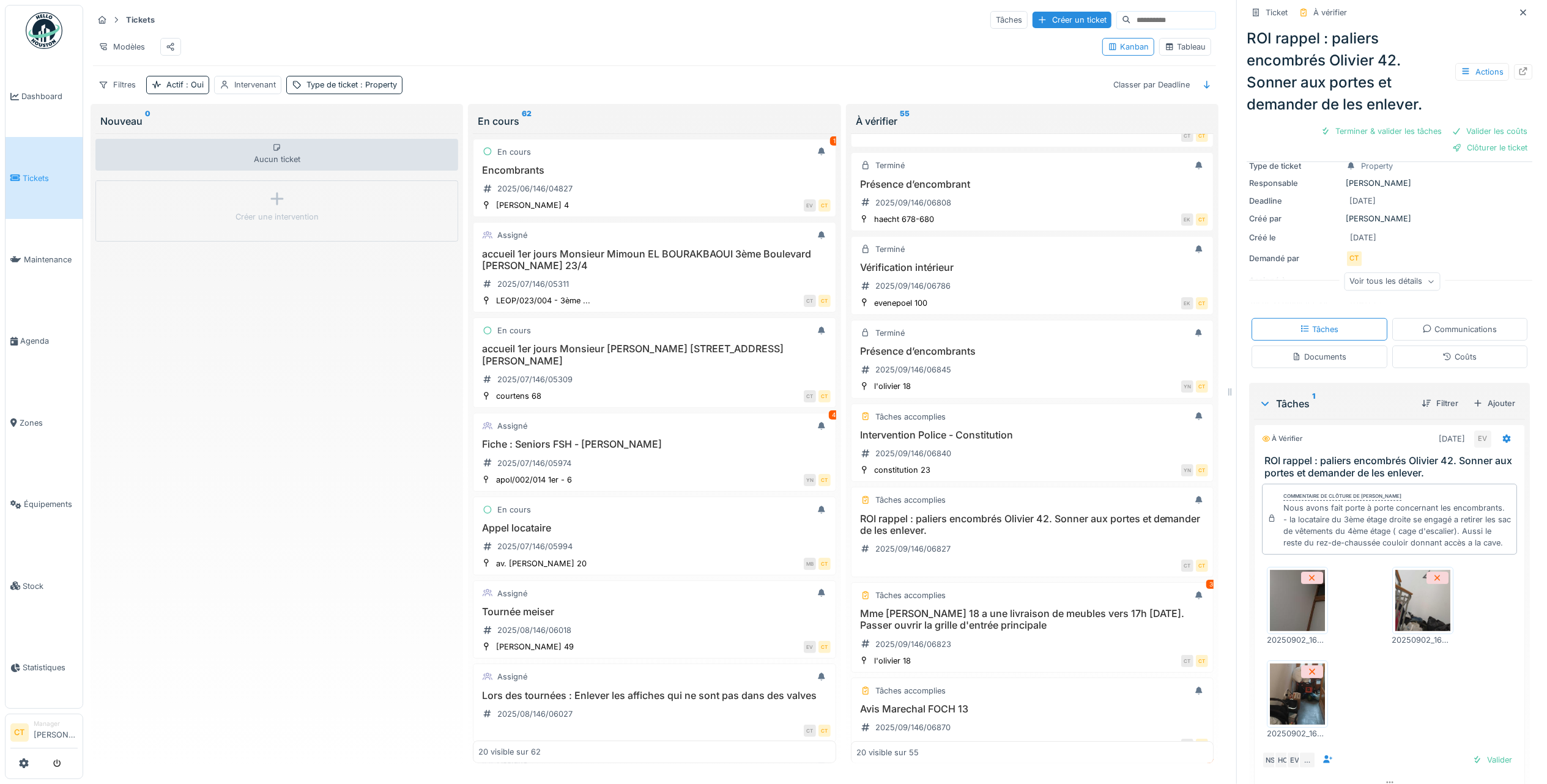
scroll to position [133, 0]
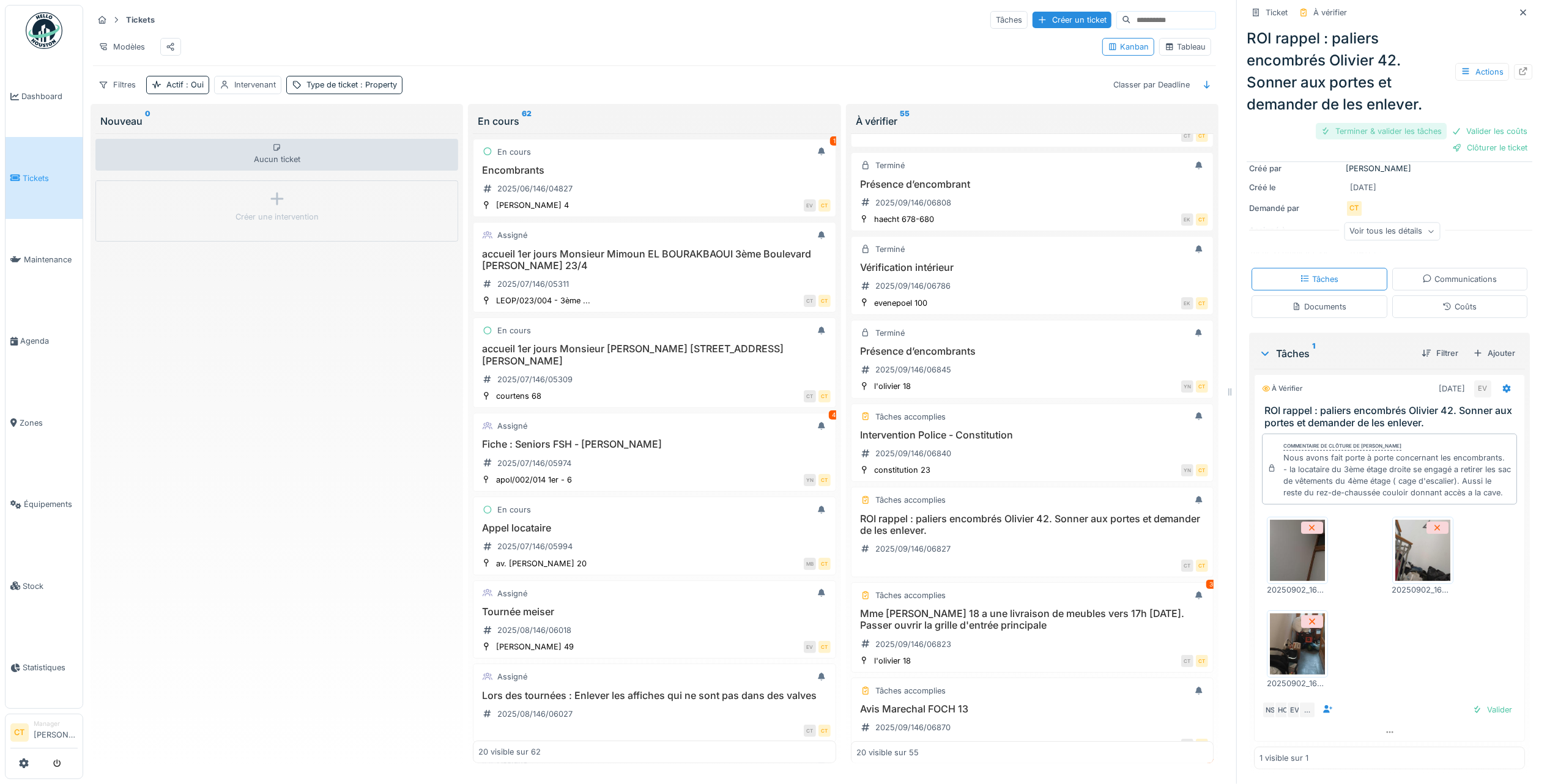
click at [1378, 134] on div "Terminer & valider les tâches" at bounding box center [1382, 131] width 131 height 16
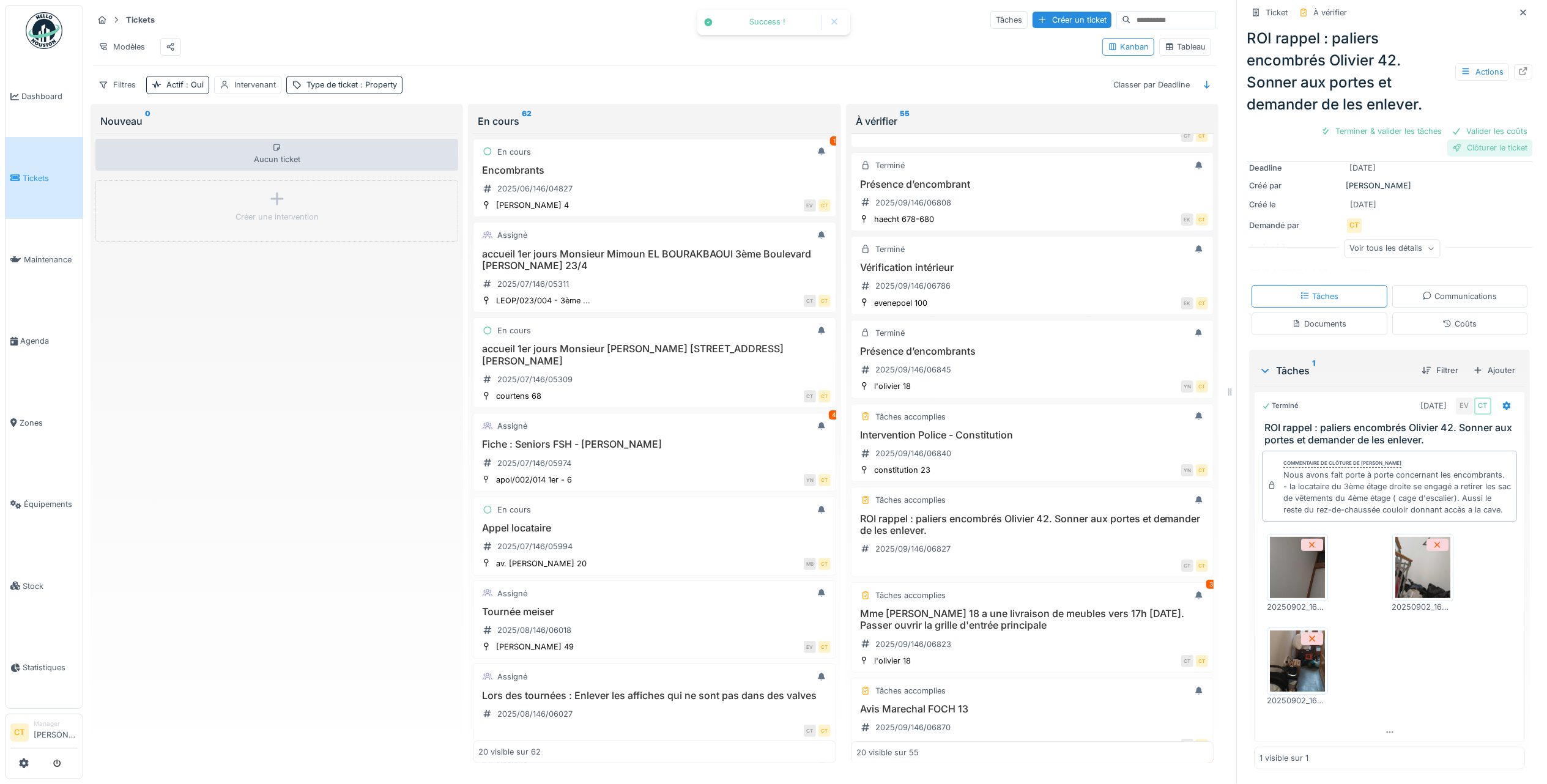
scroll to position [99, 0]
click at [1440, 128] on div "Clôturer le ticket" at bounding box center [1432, 131] width 85 height 16
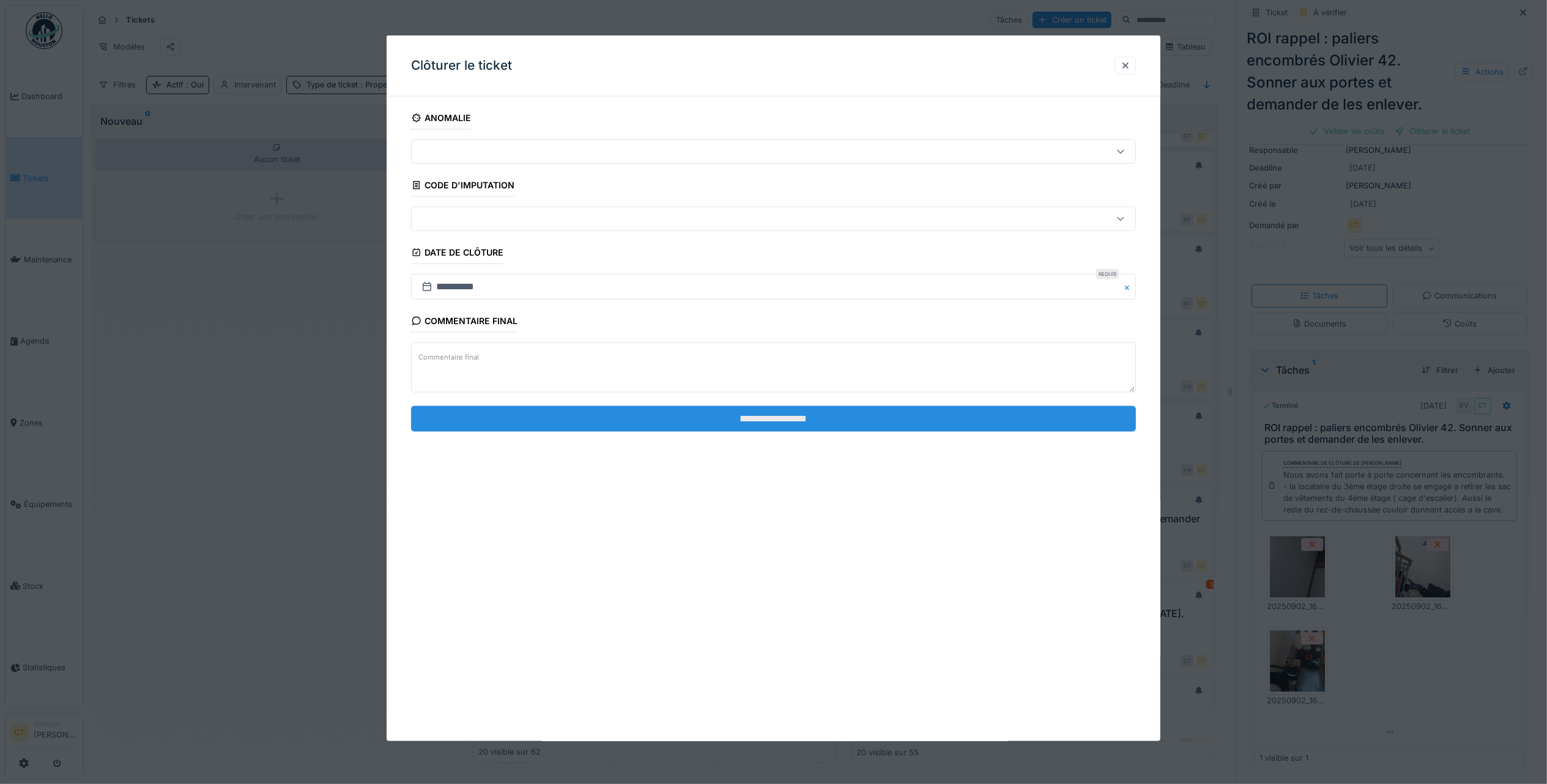
click at [1074, 431] on input "**********" at bounding box center [774, 418] width 725 height 25
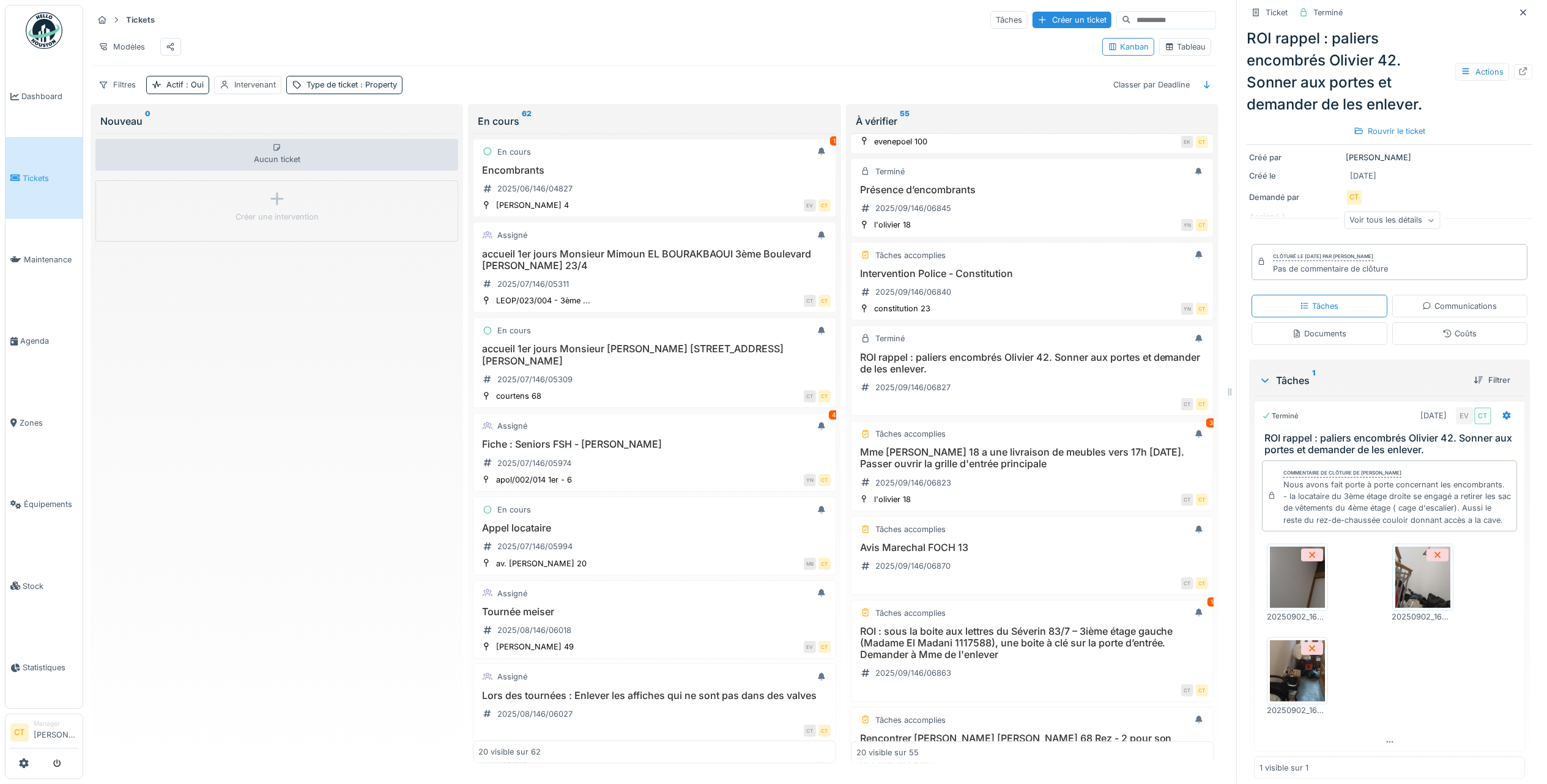
scroll to position [244, 0]
click at [1017, 491] on div "Mme Kindeke Olivier 18 a une livraison de meubles vers 17h aujourd'hui. Passer …" at bounding box center [1032, 467] width 352 height 46
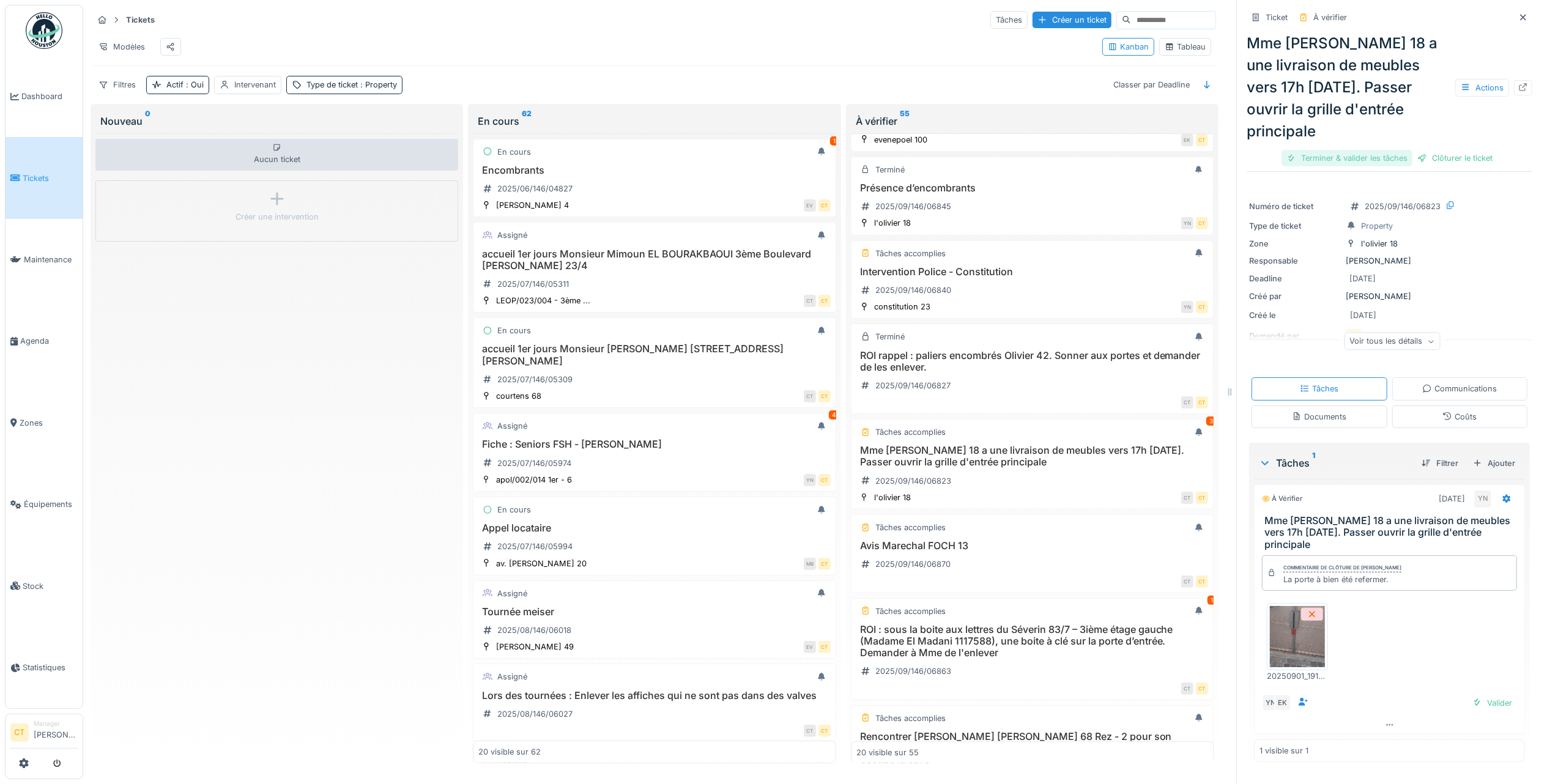
click at [1335, 156] on div "Terminer & valider les tâches" at bounding box center [1347, 158] width 131 height 16
click at [1361, 153] on div "Clôturer le ticket" at bounding box center [1390, 158] width 85 height 16
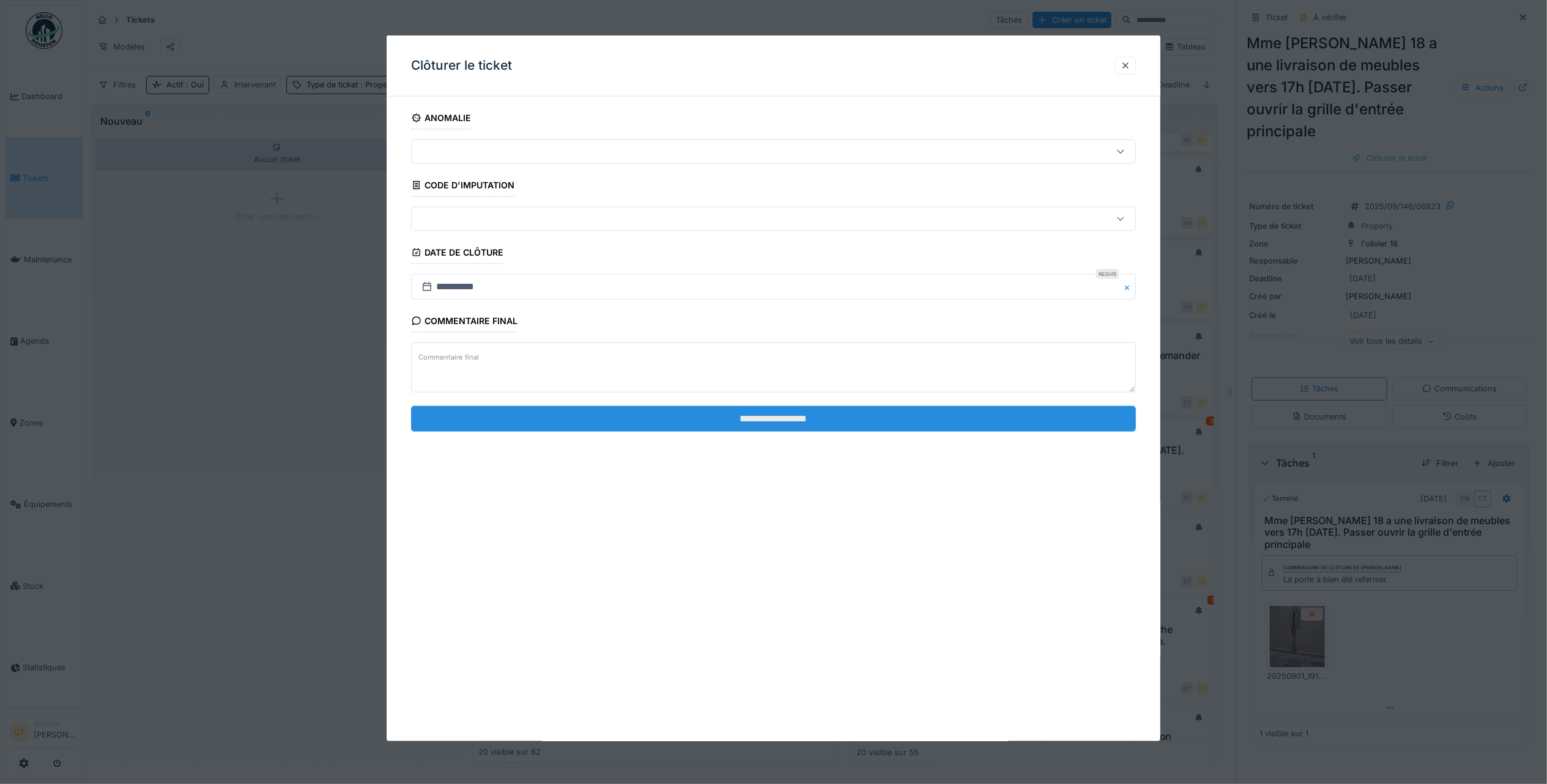
click at [930, 422] on input "**********" at bounding box center [774, 418] width 725 height 25
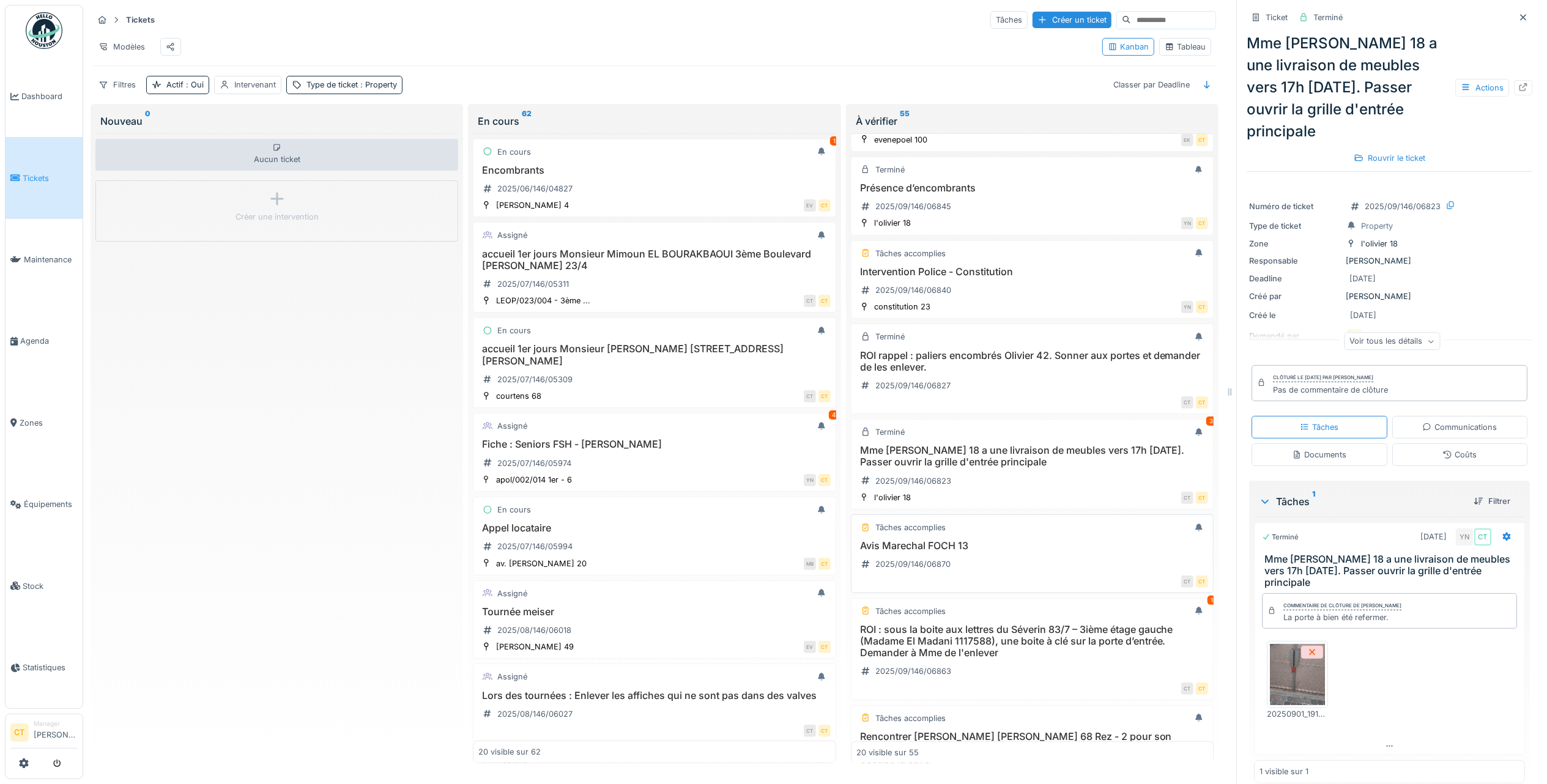
click at [1028, 574] on div "Avis Marechal FOCH 13 2025/09/146/06870" at bounding box center [1032, 557] width 352 height 35
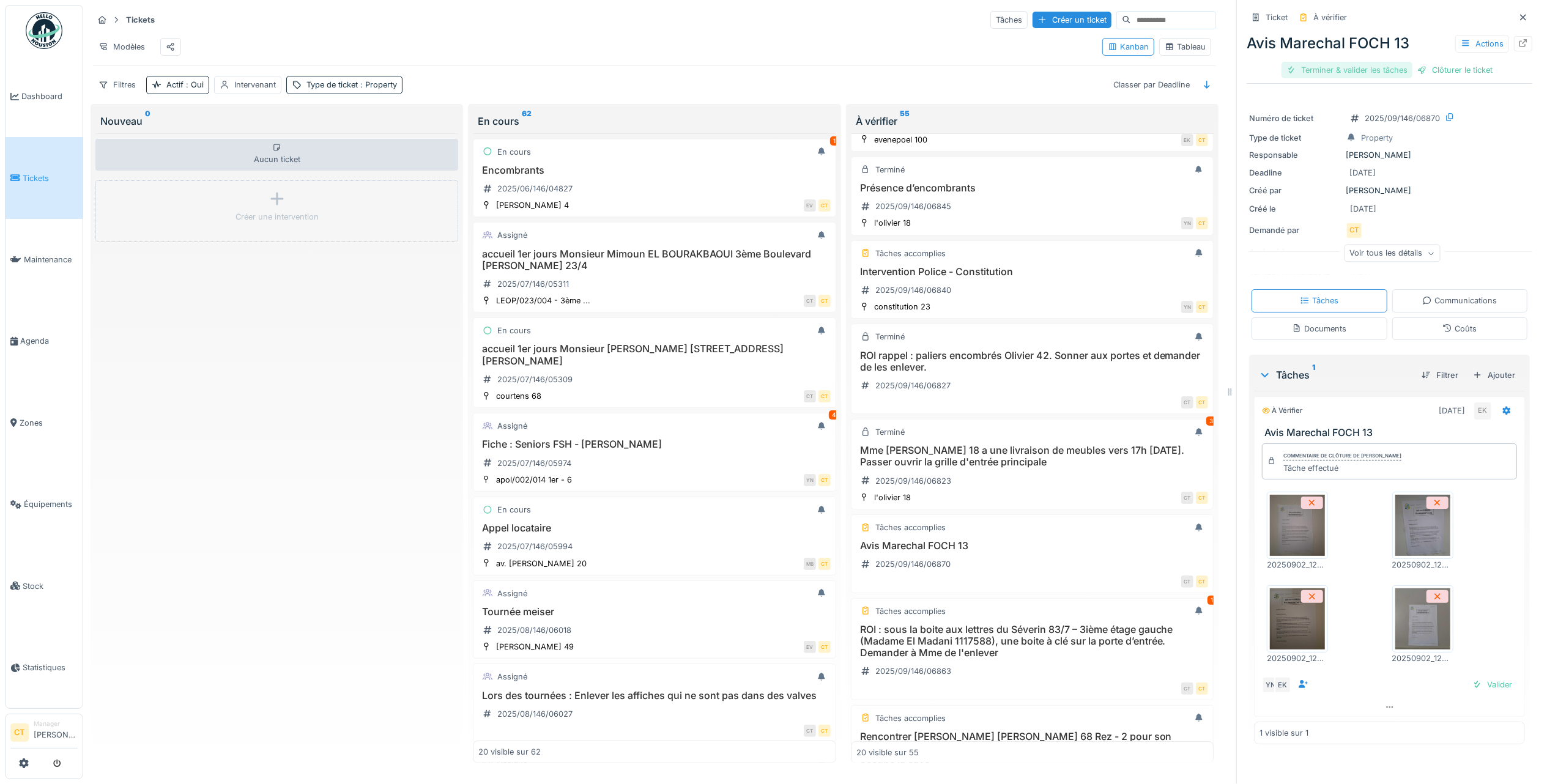
click at [1339, 76] on div "Terminer & valider les tâches" at bounding box center [1347, 70] width 131 height 16
click at [1369, 74] on div "Clôturer le ticket" at bounding box center [1390, 70] width 85 height 16
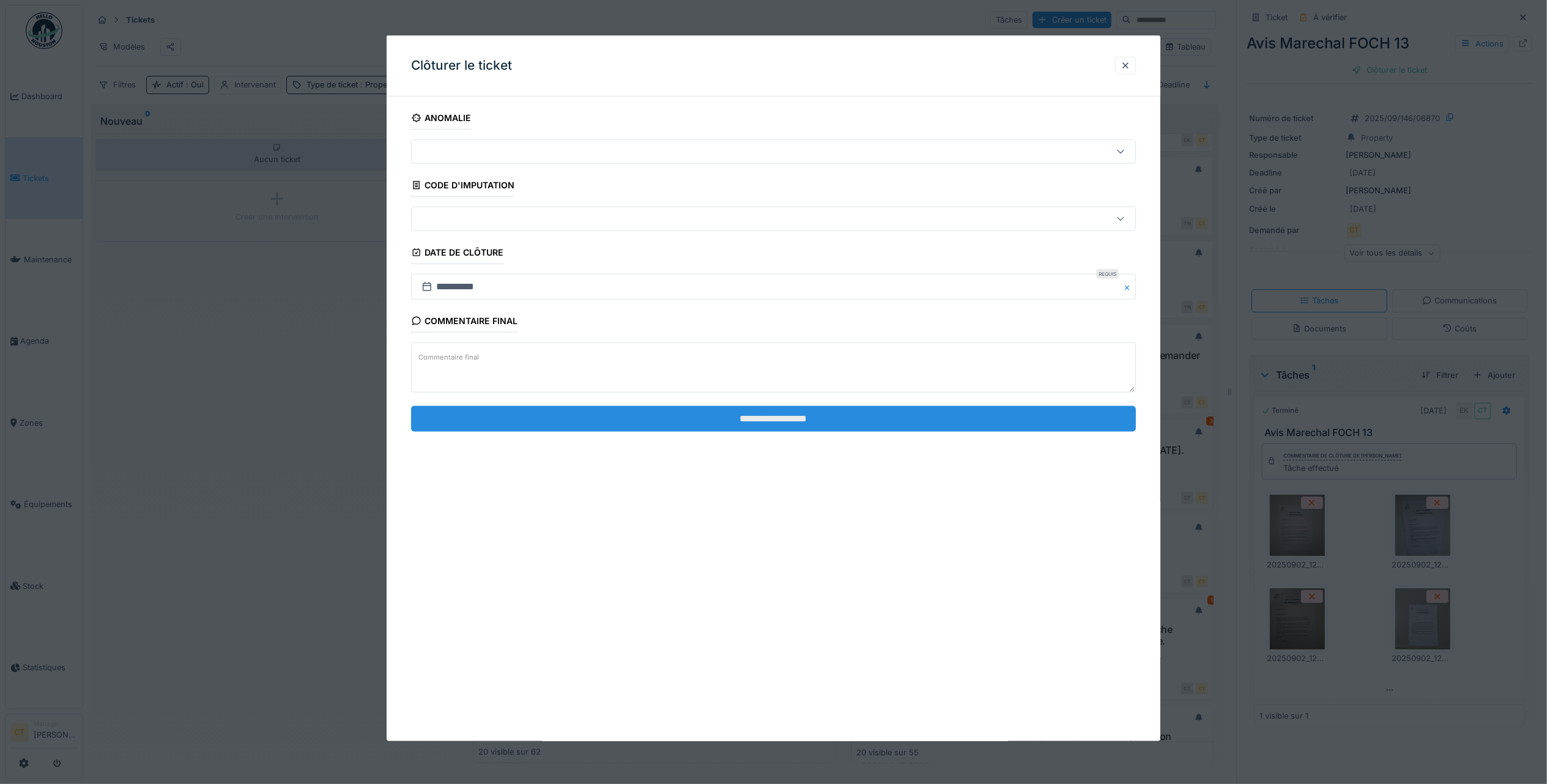
click at [792, 424] on input "**********" at bounding box center [774, 418] width 725 height 25
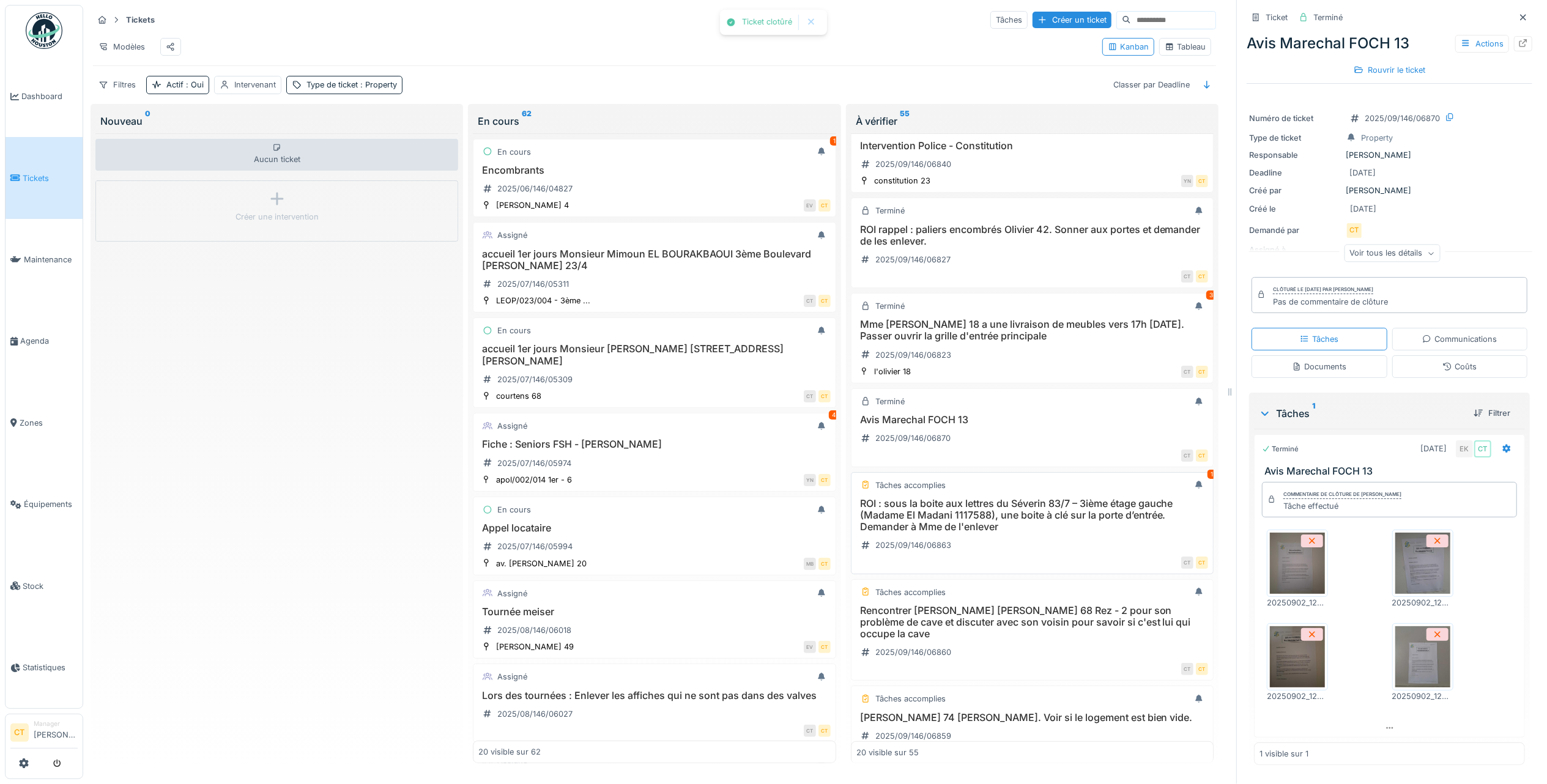
scroll to position [407, 0]
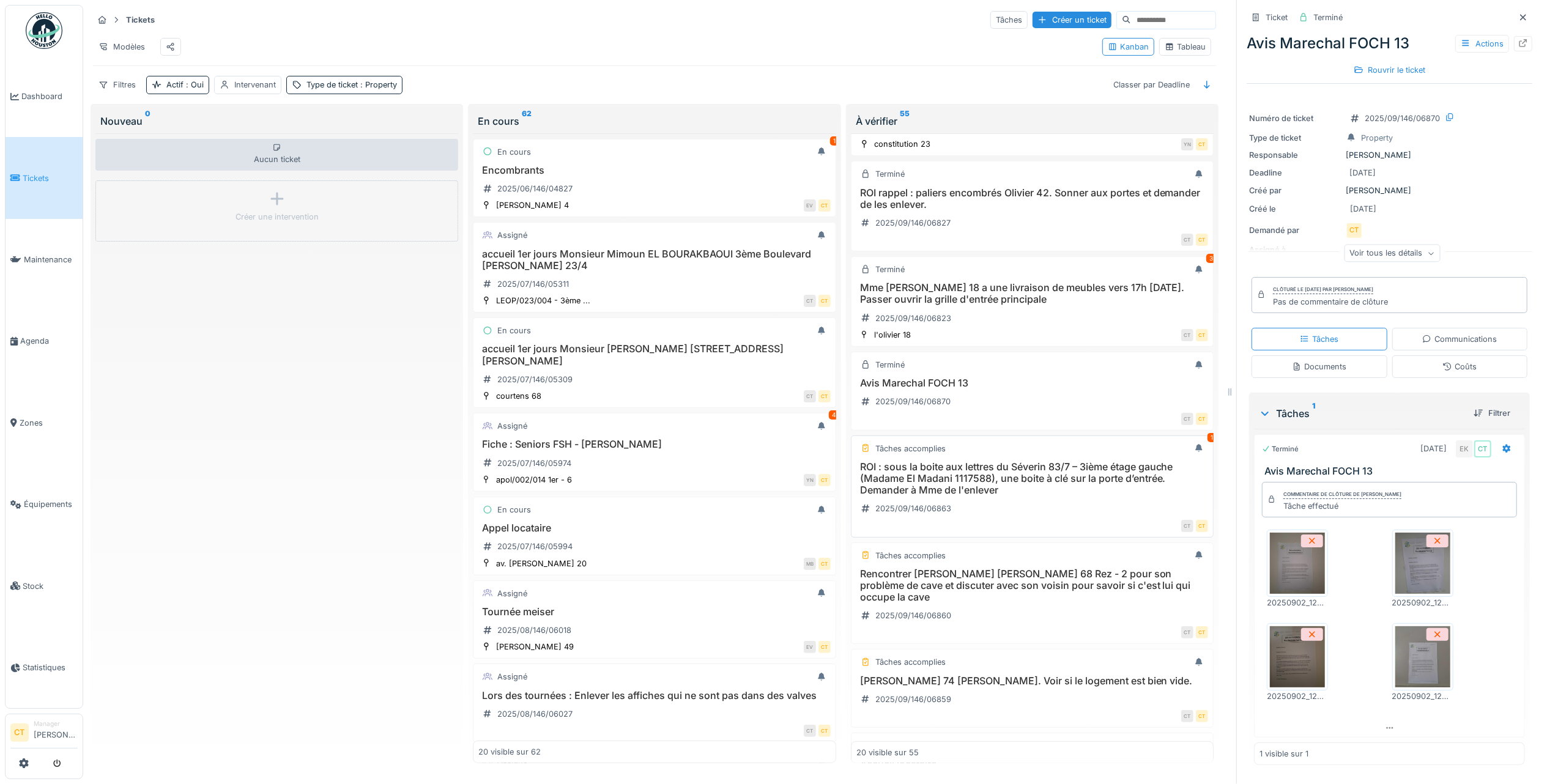
click at [1021, 496] on h3 "ROI : sous la boite aux lettres du Séverin 83/7 – 3ième étage gauche (Madame El…" at bounding box center [1032, 478] width 352 height 35
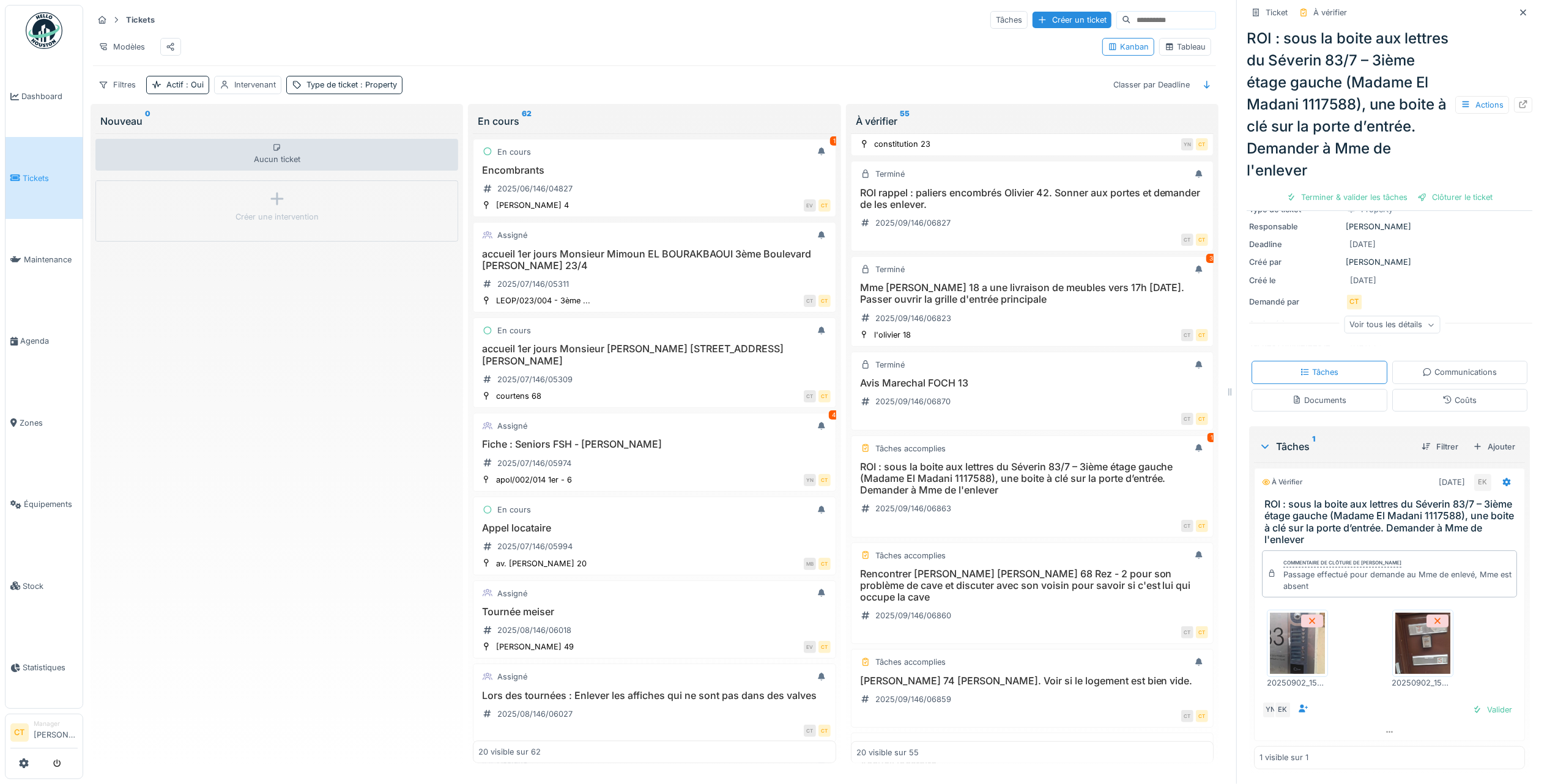
scroll to position [87, 0]
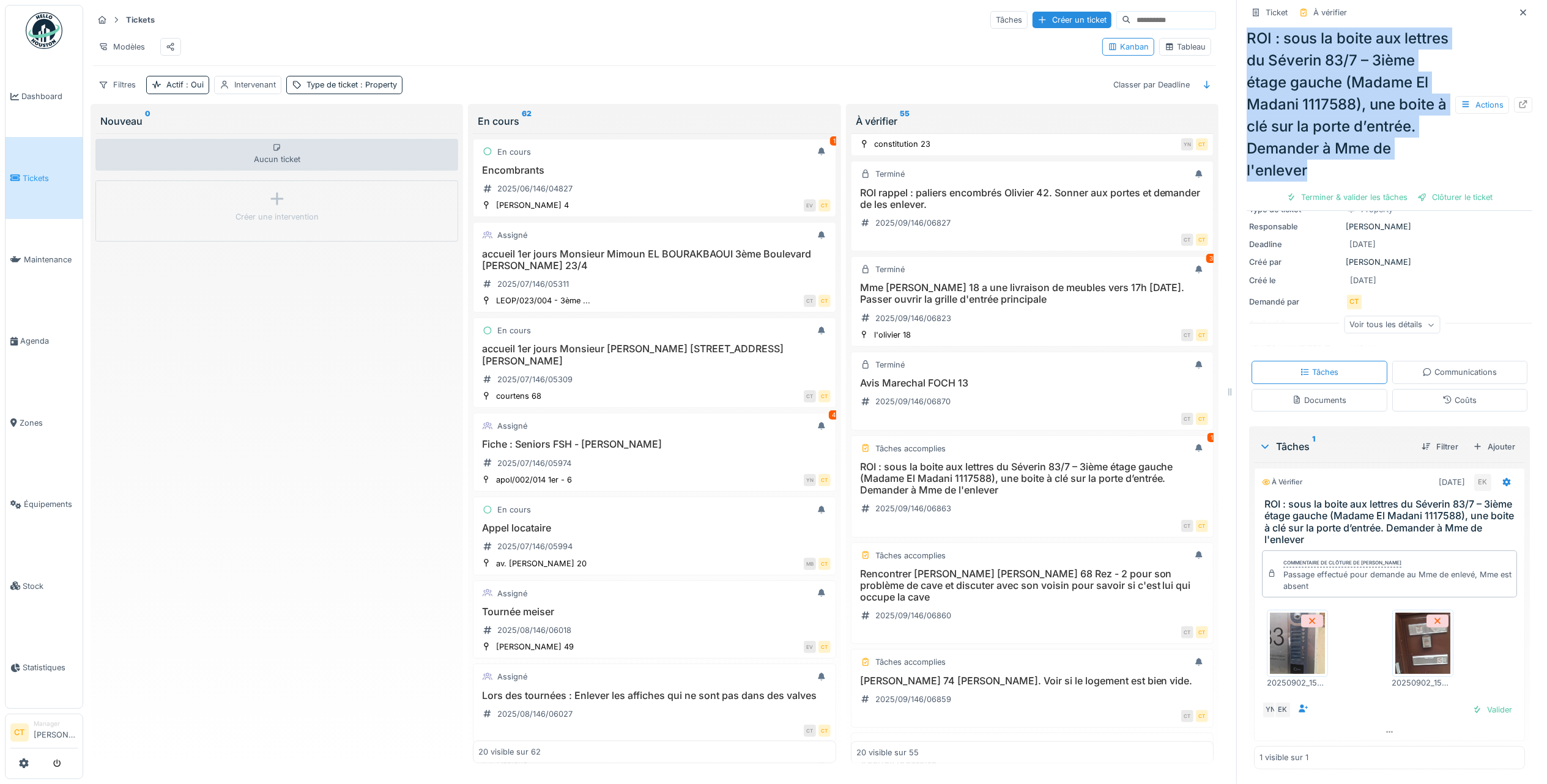
drag, startPoint x: 1355, startPoint y: 192, endPoint x: 1236, endPoint y: 42, distance: 191.5
click at [1247, 42] on div "ROI : sous la boite aux lettres du Séverin 83/7 – 3ième étage gauche (Madame El…" at bounding box center [1390, 104] width 285 height 154
copy div "ROI : sous la boite aux lettres du Séverin 83/7 – 3ième étage gauche (Madame El…"
click at [1344, 205] on div "Terminer & valider les tâches" at bounding box center [1347, 197] width 131 height 16
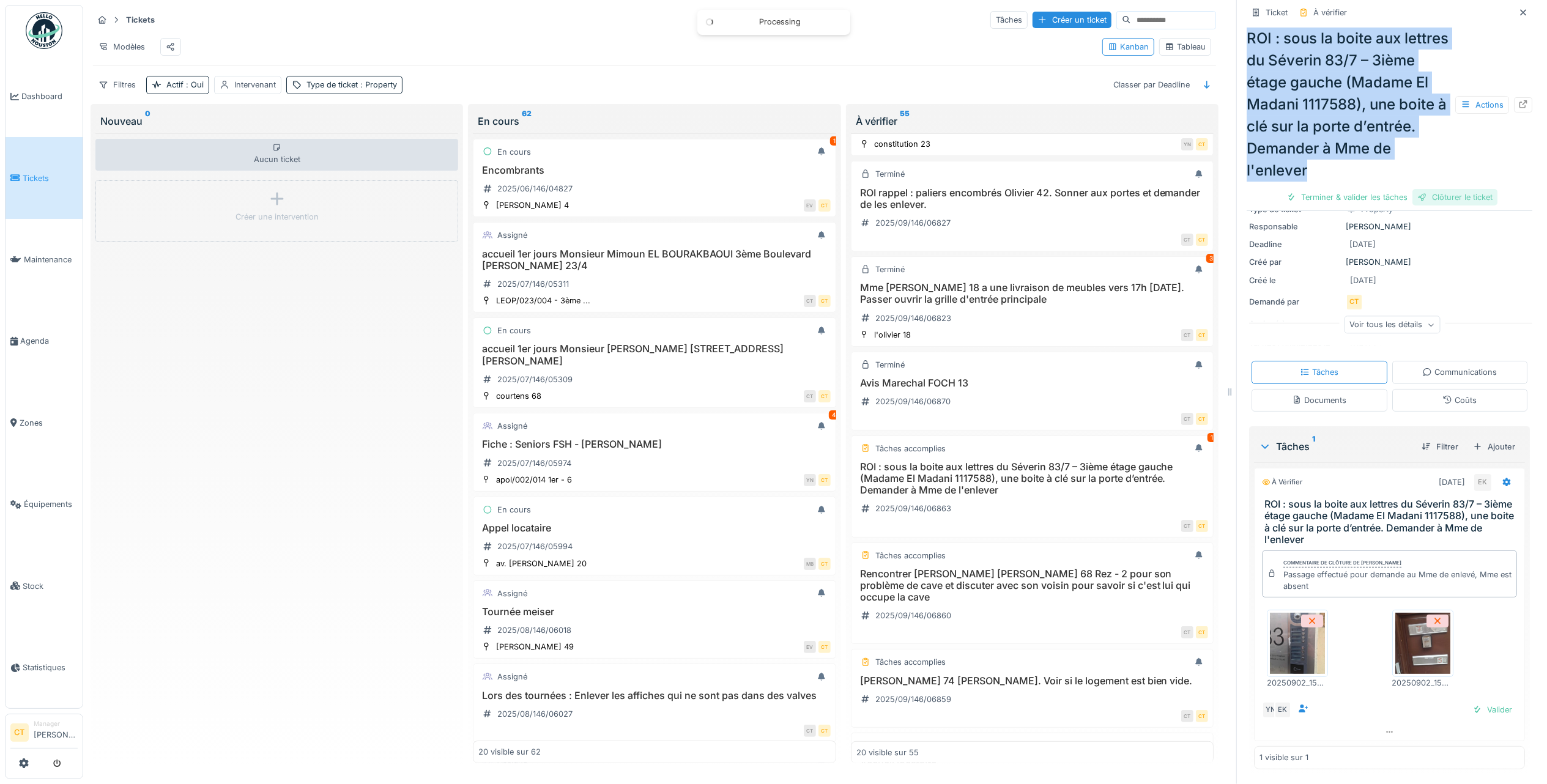
scroll to position [70, 0]
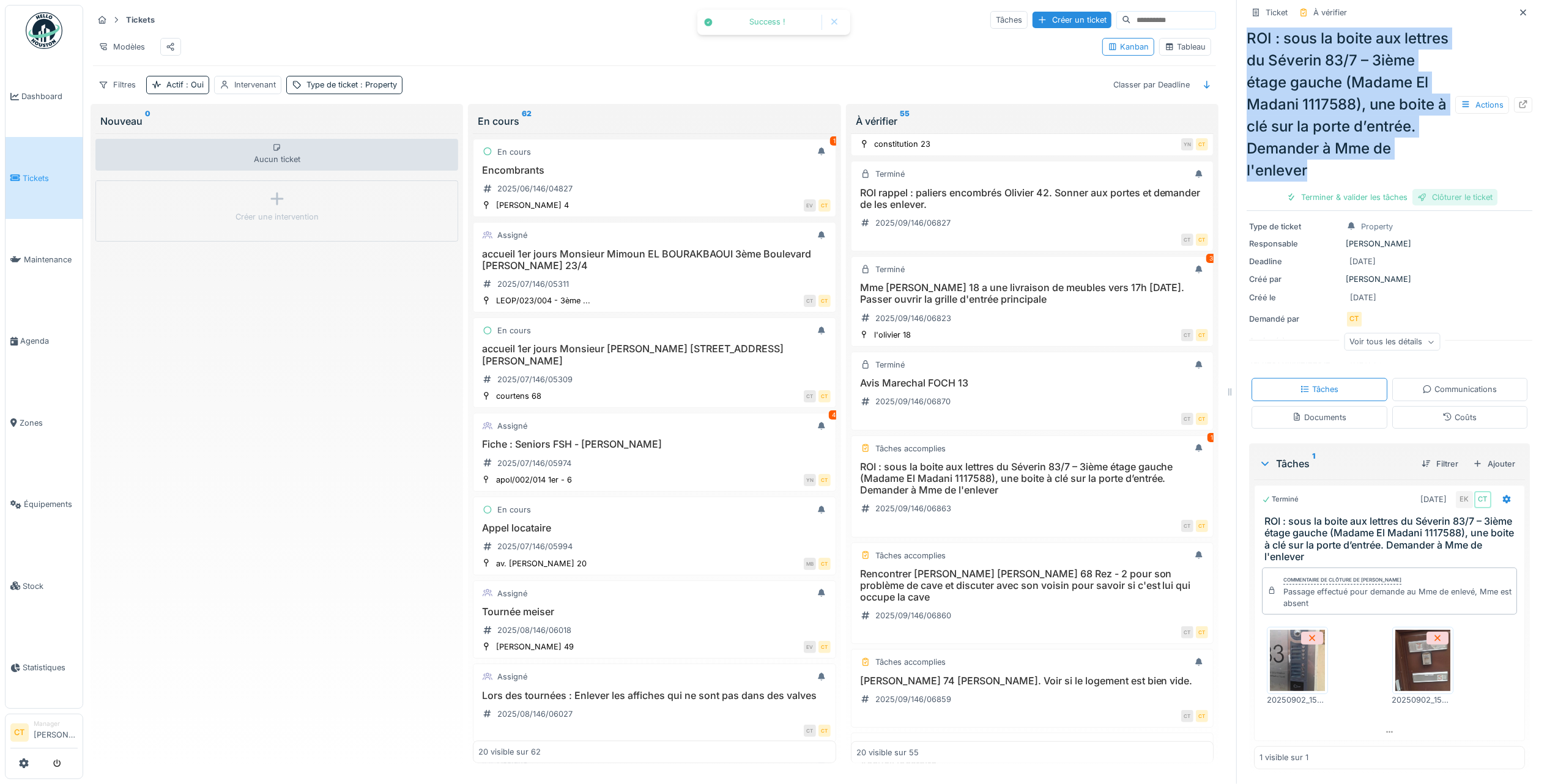
click at [1444, 205] on div "Clôturer le ticket" at bounding box center [1455, 197] width 85 height 16
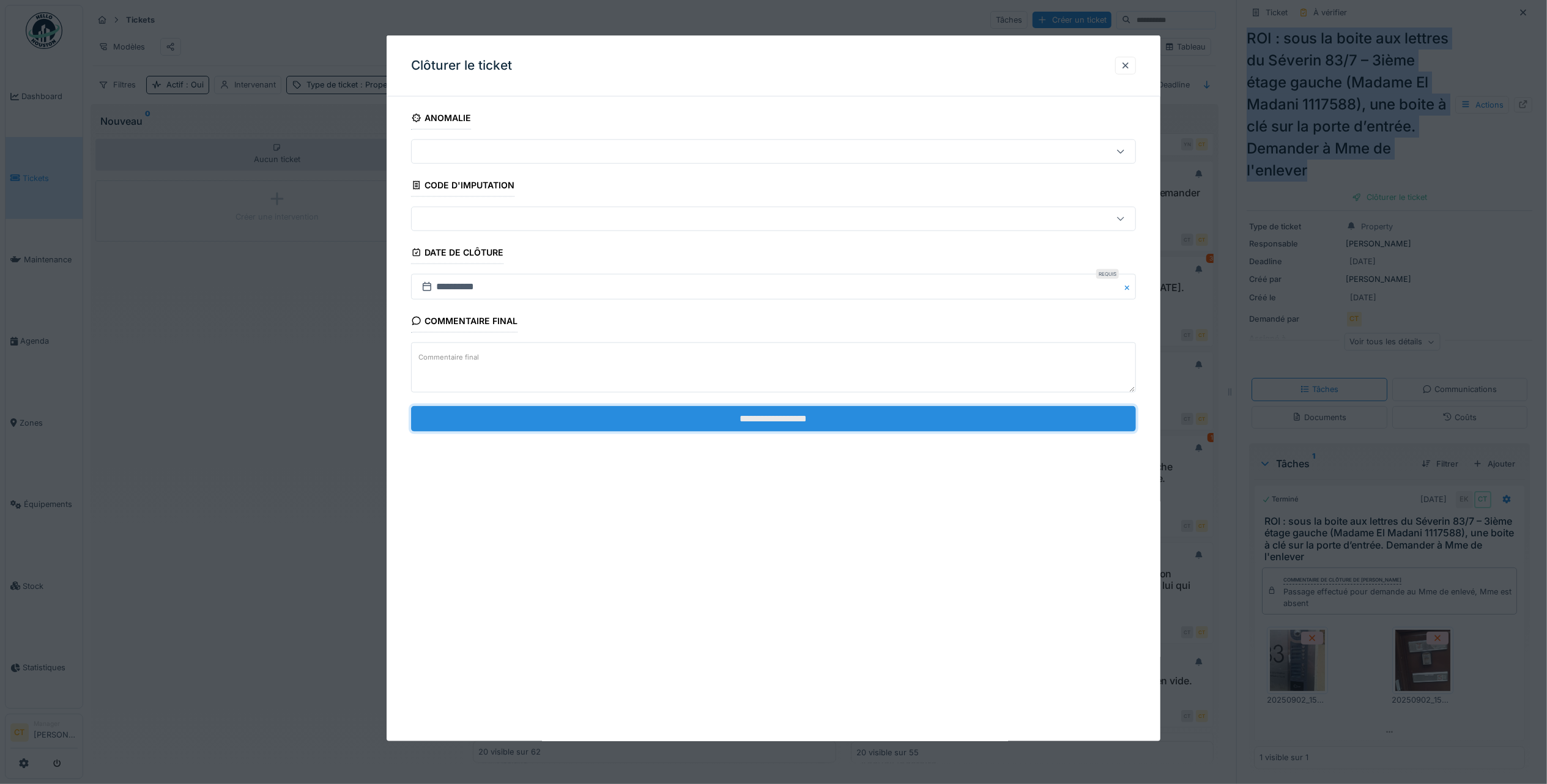
click at [925, 422] on input "**********" at bounding box center [774, 418] width 725 height 25
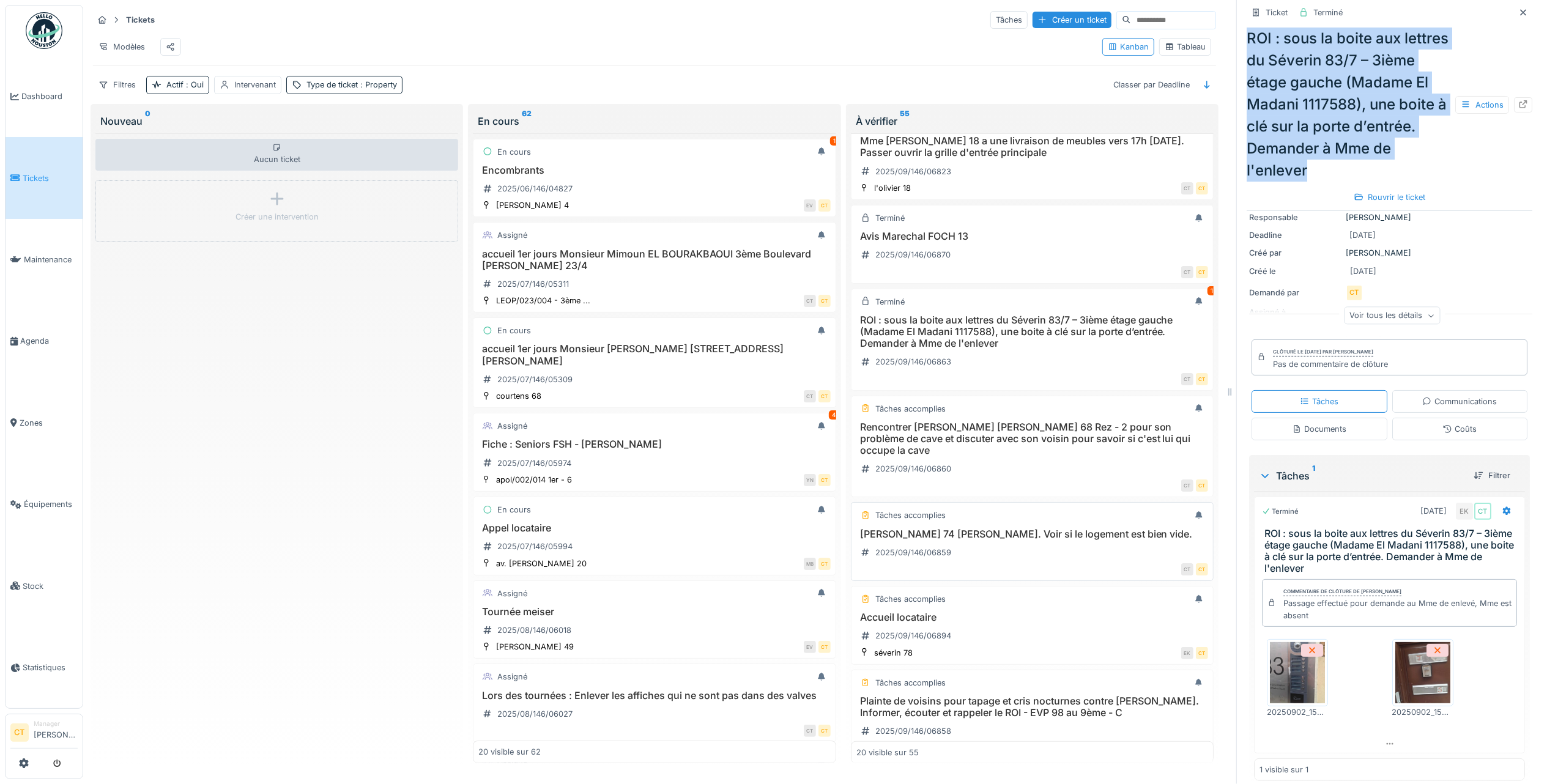
scroll to position [571, 0]
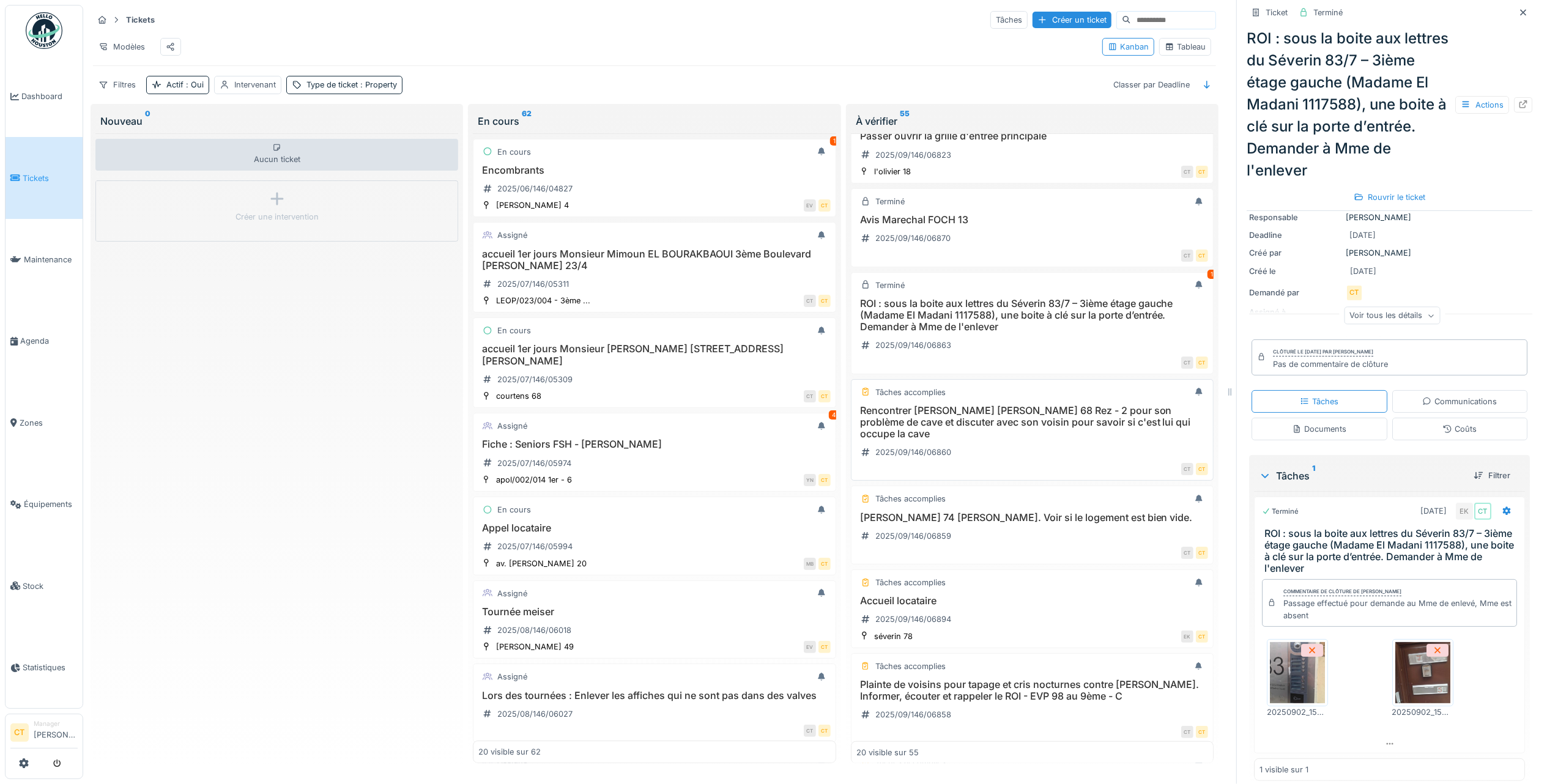
click at [993, 441] on h3 "Rencontrer [PERSON_NAME] [PERSON_NAME] 68 Rez - 2 pour son problème de cave et …" at bounding box center [1032, 422] width 352 height 35
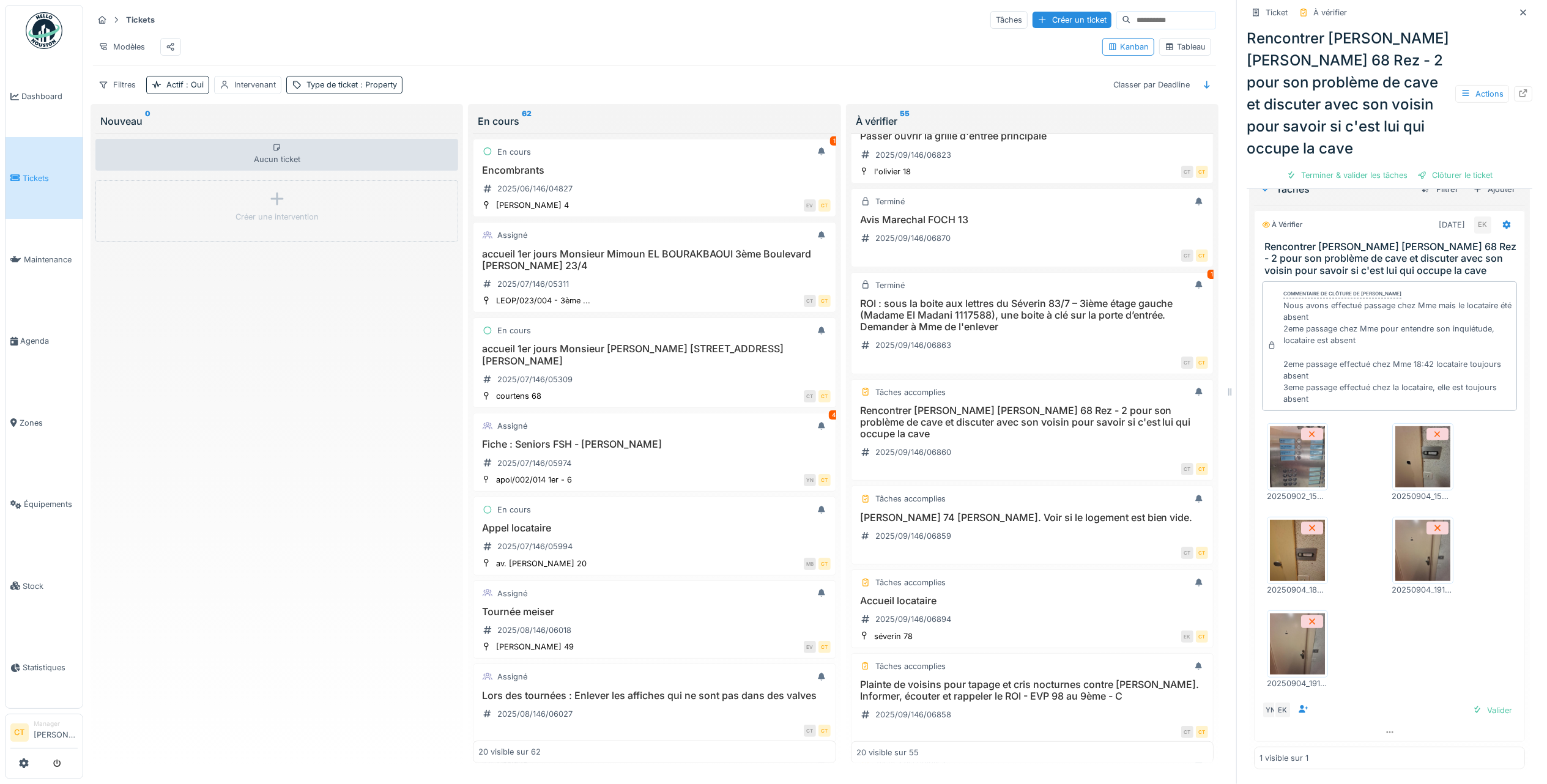
scroll to position [335, 0]
click at [968, 523] on h3 "AMROUCHI Raye 74 Rez Gauche. Voir si le logement est bien vide." at bounding box center [1032, 517] width 352 height 12
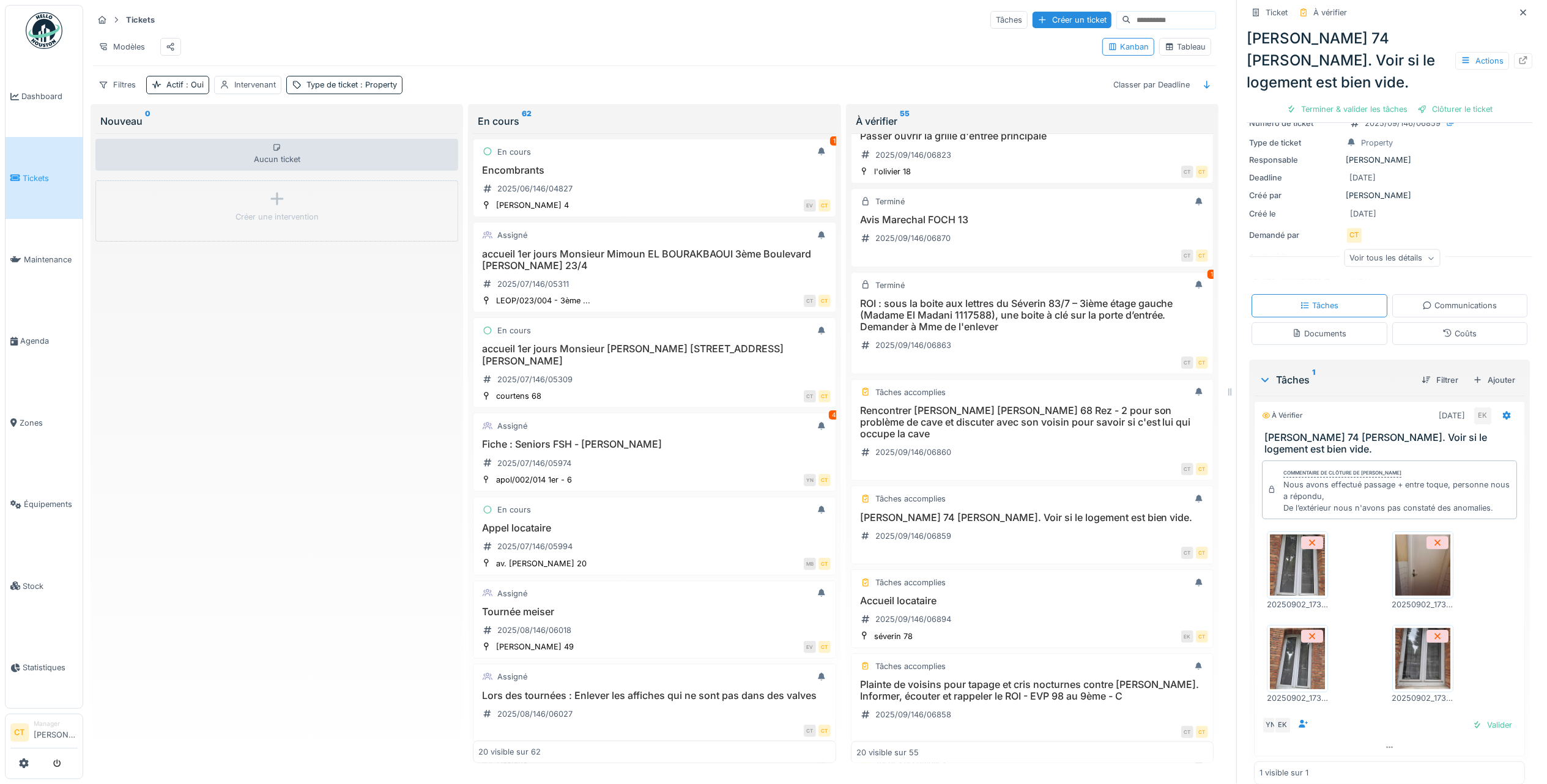
scroll to position [59, 0]
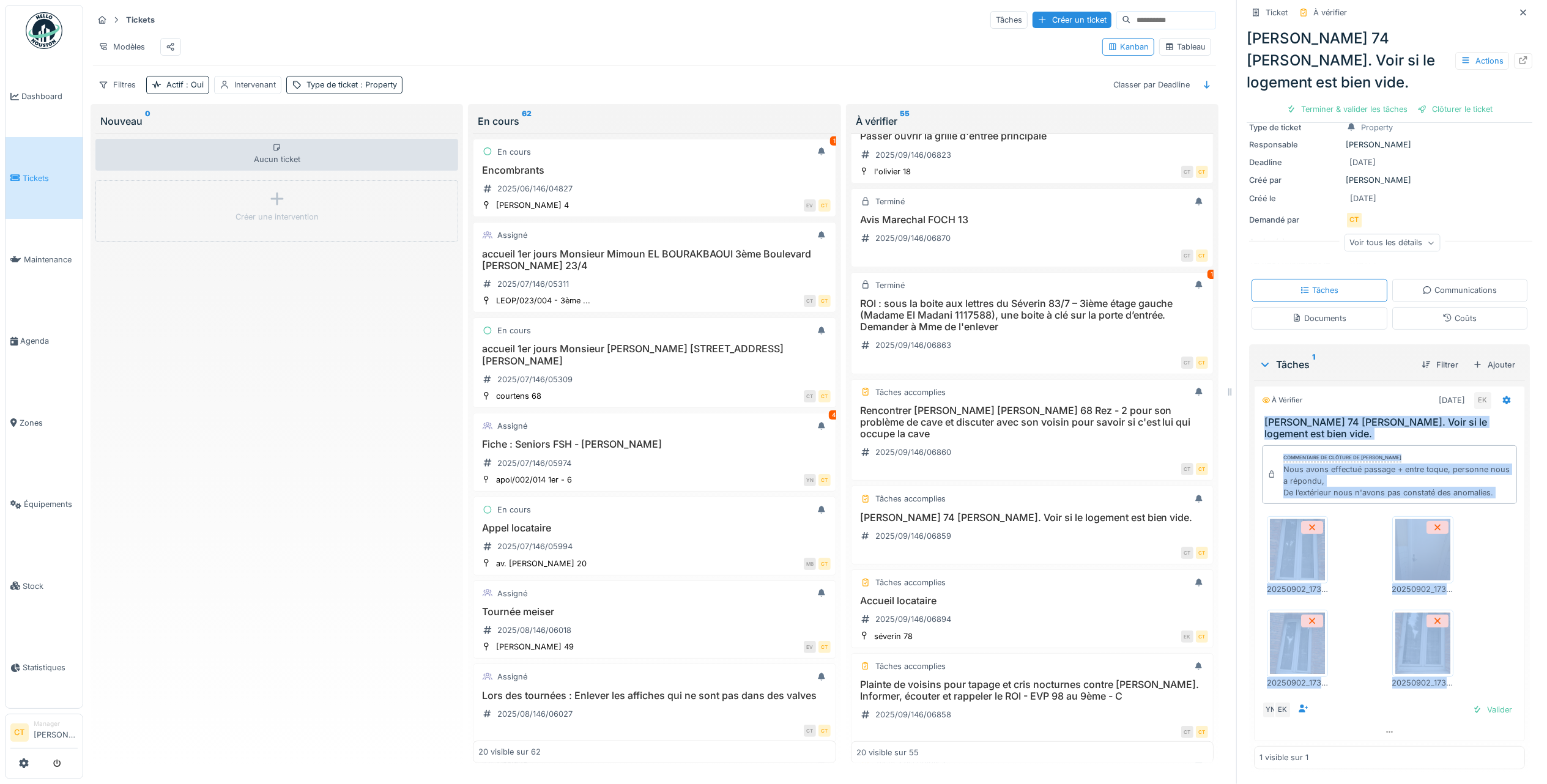
drag, startPoint x: 1479, startPoint y: 683, endPoint x: 1248, endPoint y: 423, distance: 347.8
click at [1254, 423] on div "À vérifier 04/09/2025 EK AMROUCHI Raye 74 Rez Gauche. Voir si le logement est b…" at bounding box center [1390, 563] width 271 height 355
copy div "AMROUCHI Raye 74 Rez Gauche. Voir si le logement est bien vide. Commentaire de …"
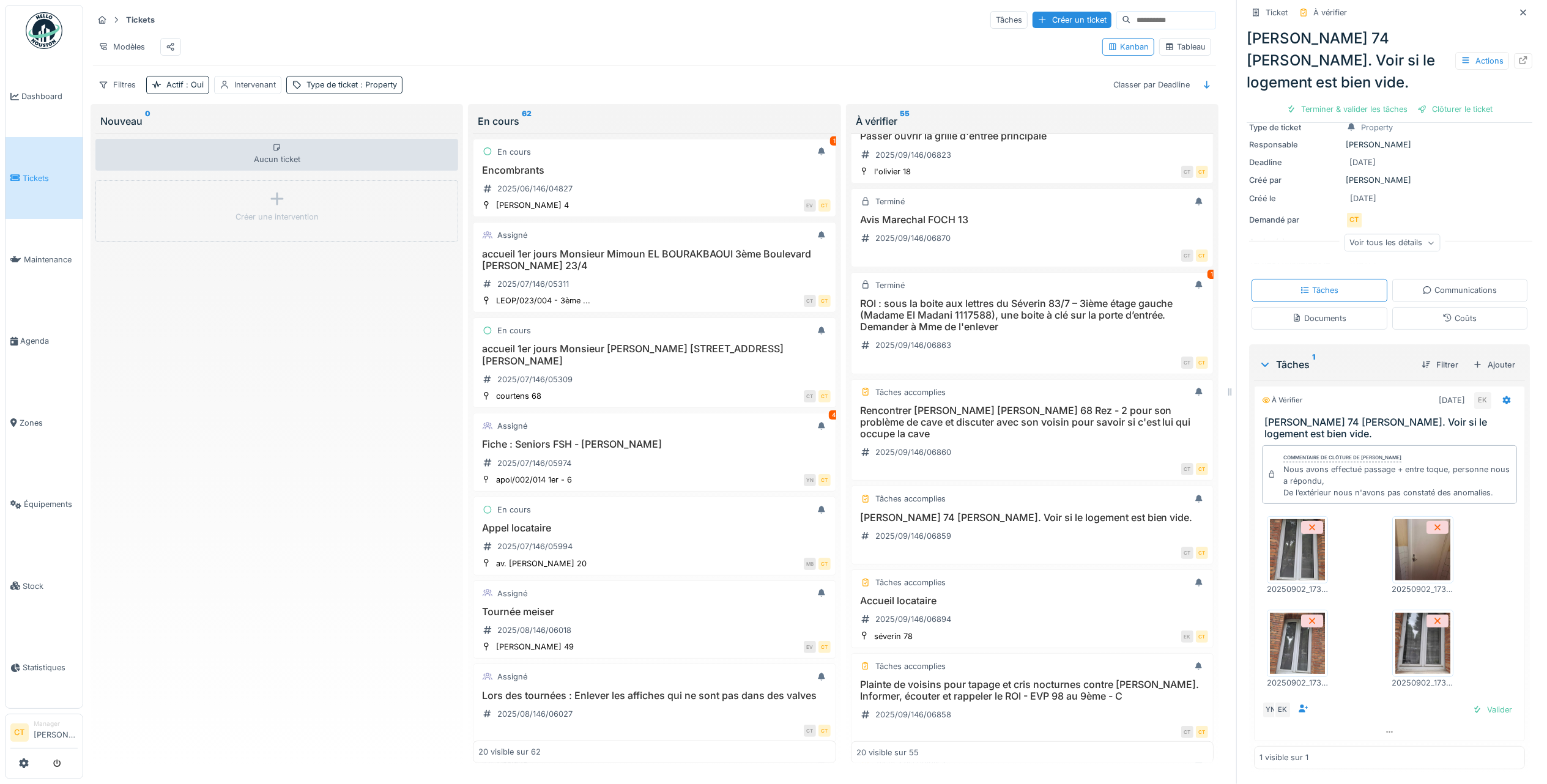
click at [1473, 199] on div "Créé le 02/09/2025" at bounding box center [1389, 198] width 281 height 15
click at [1352, 110] on div "Terminer & valider les tâches" at bounding box center [1347, 109] width 131 height 16
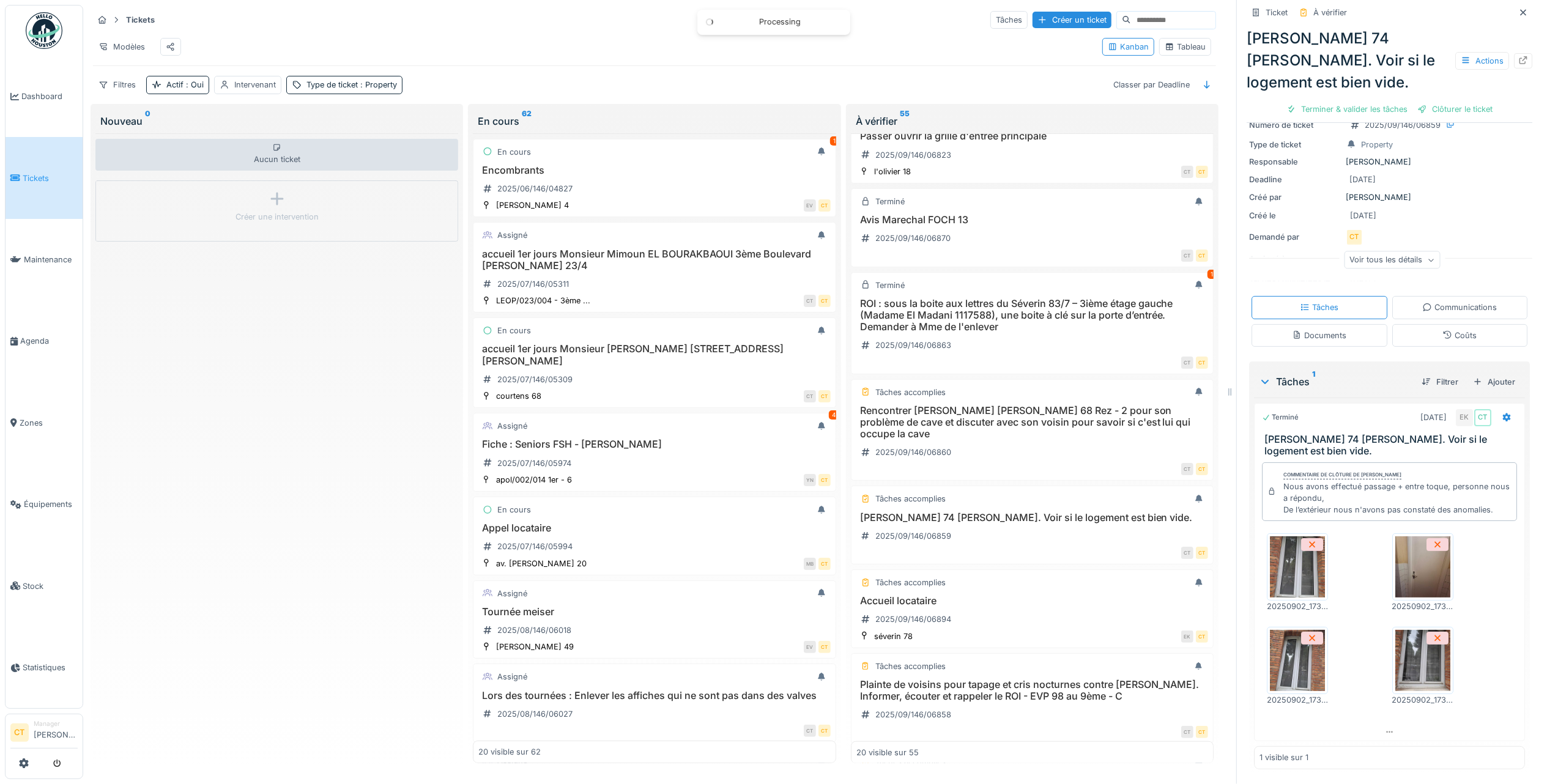
scroll to position [42, 0]
click at [1395, 113] on div "Clôturer le ticket" at bounding box center [1390, 109] width 85 height 16
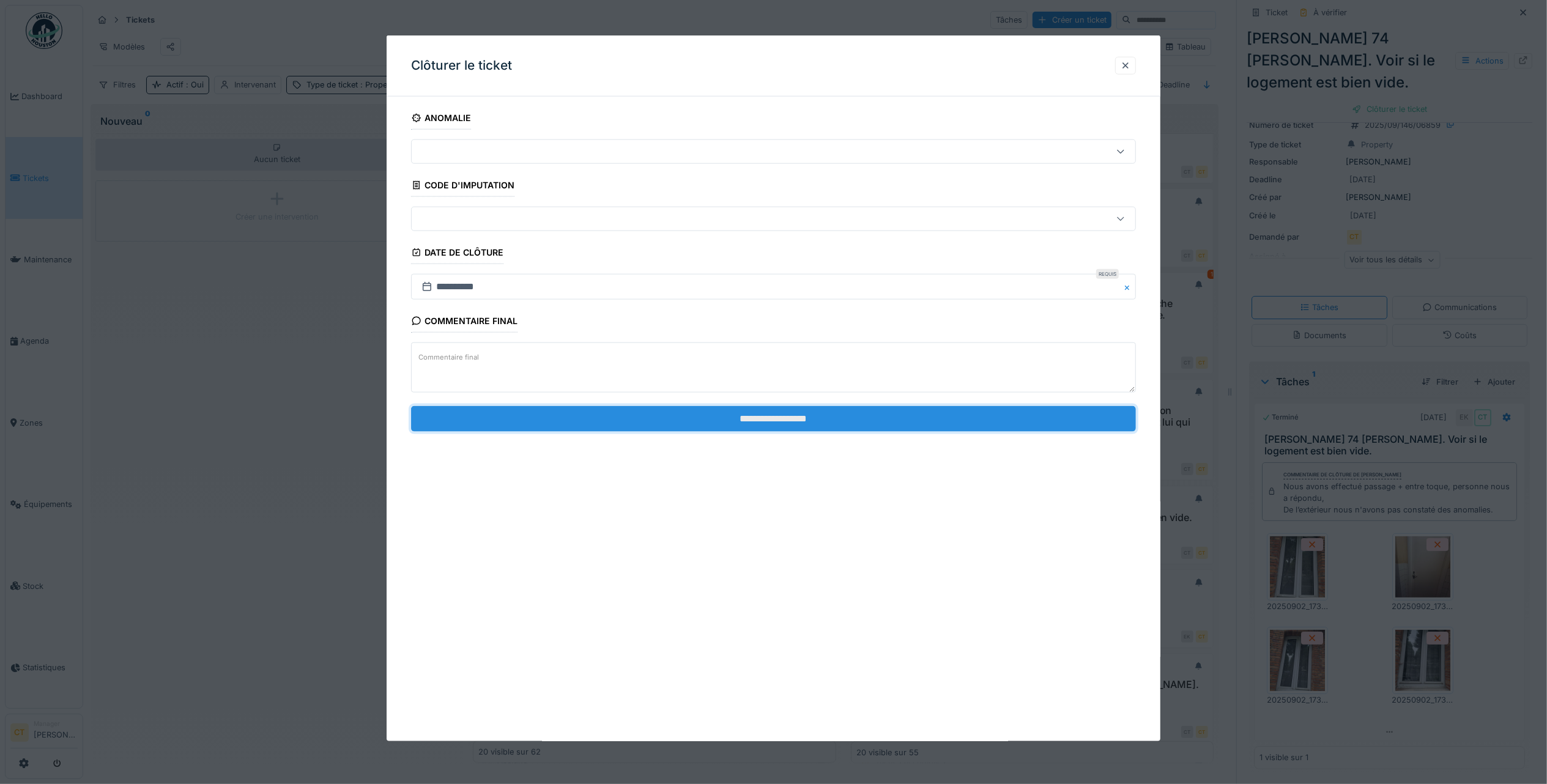
click at [870, 422] on input "**********" at bounding box center [774, 418] width 725 height 25
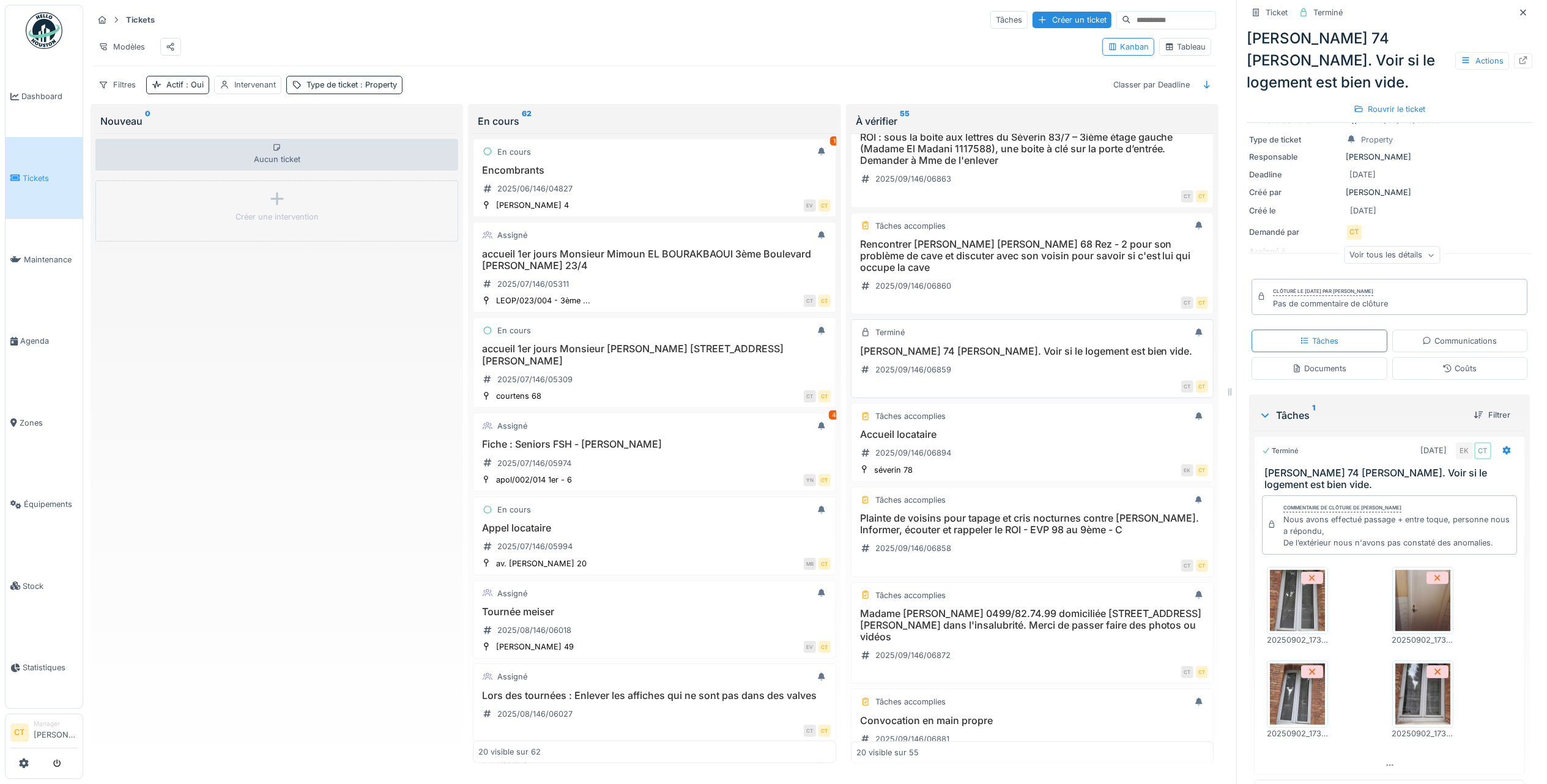
scroll to position [734, 0]
click at [994, 466] on div "Accueil locataire 2025/09/146/06894" at bounding box center [1032, 449] width 352 height 35
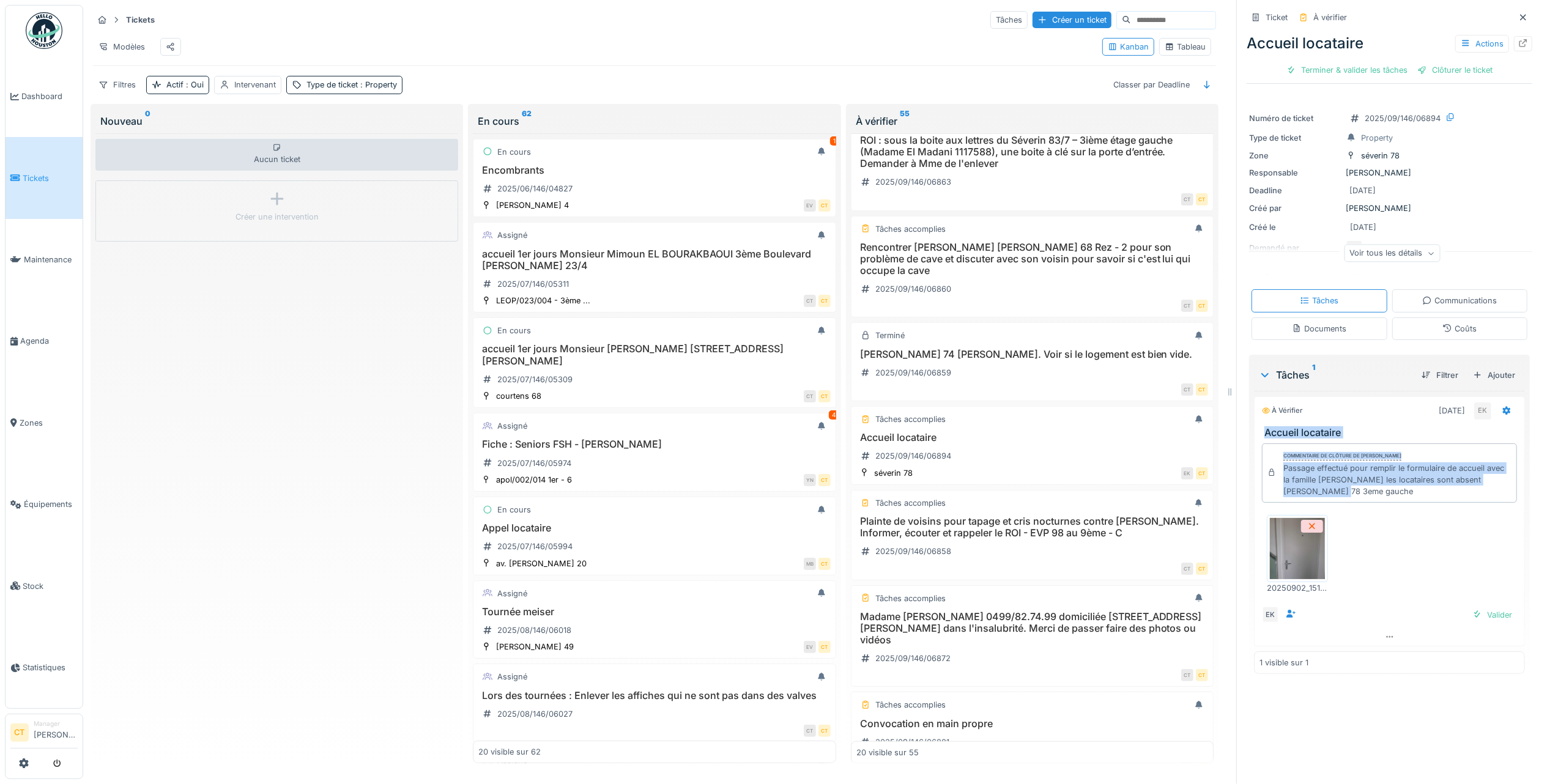
drag, startPoint x: 1424, startPoint y: 497, endPoint x: 1241, endPoint y: 431, distance: 194.5
click at [1249, 431] on div "Tâches 1 Filtrer Ajouter À vérifier 02/09/2025 EK Accueil locataire Commentaire…" at bounding box center [1389, 516] width 281 height 324
drag, startPoint x: 1241, startPoint y: 431, endPoint x: 1265, endPoint y: 436, distance: 24.5
copy div "Accueil locataire Commentaire de clôture de Eljon Kola Passage effectué pour re…"
click at [1359, 67] on div "Terminer & valider les tâches" at bounding box center [1347, 70] width 131 height 16
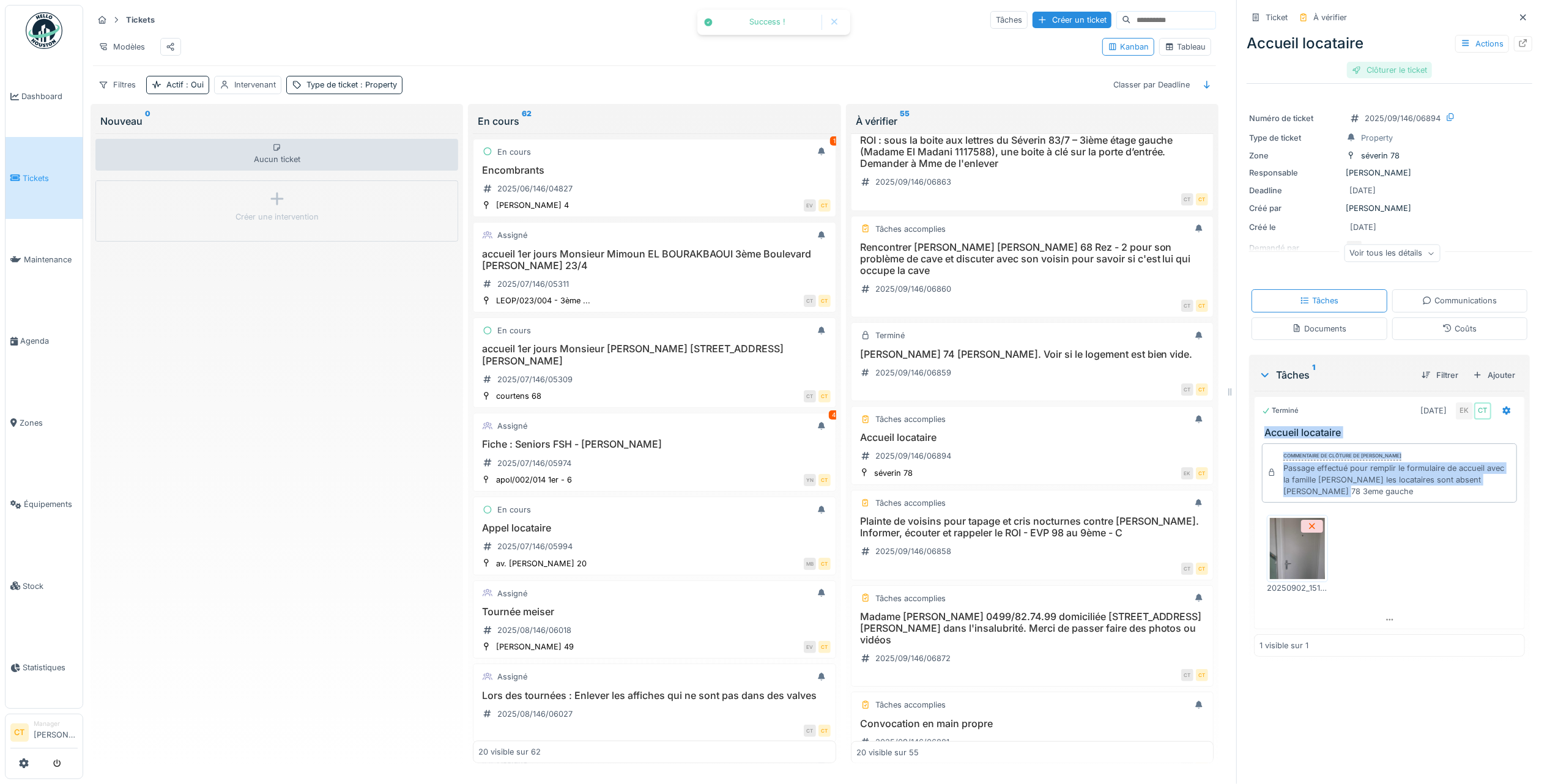
drag, startPoint x: 1386, startPoint y: 72, endPoint x: 1390, endPoint y: 62, distance: 10.8
click at [1387, 72] on div "Clôturer le ticket" at bounding box center [1390, 70] width 85 height 16
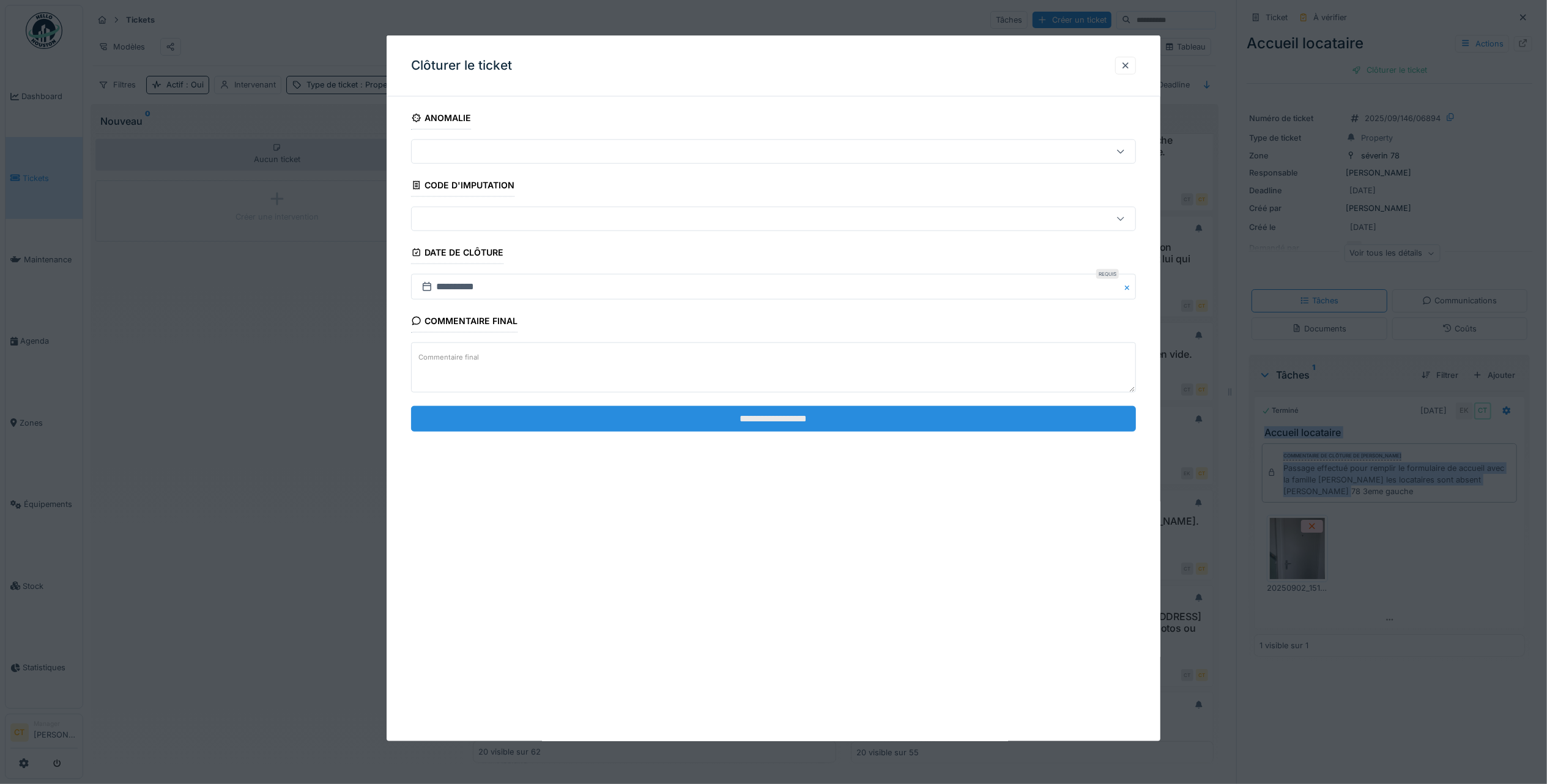
click at [952, 424] on input "**********" at bounding box center [774, 418] width 725 height 25
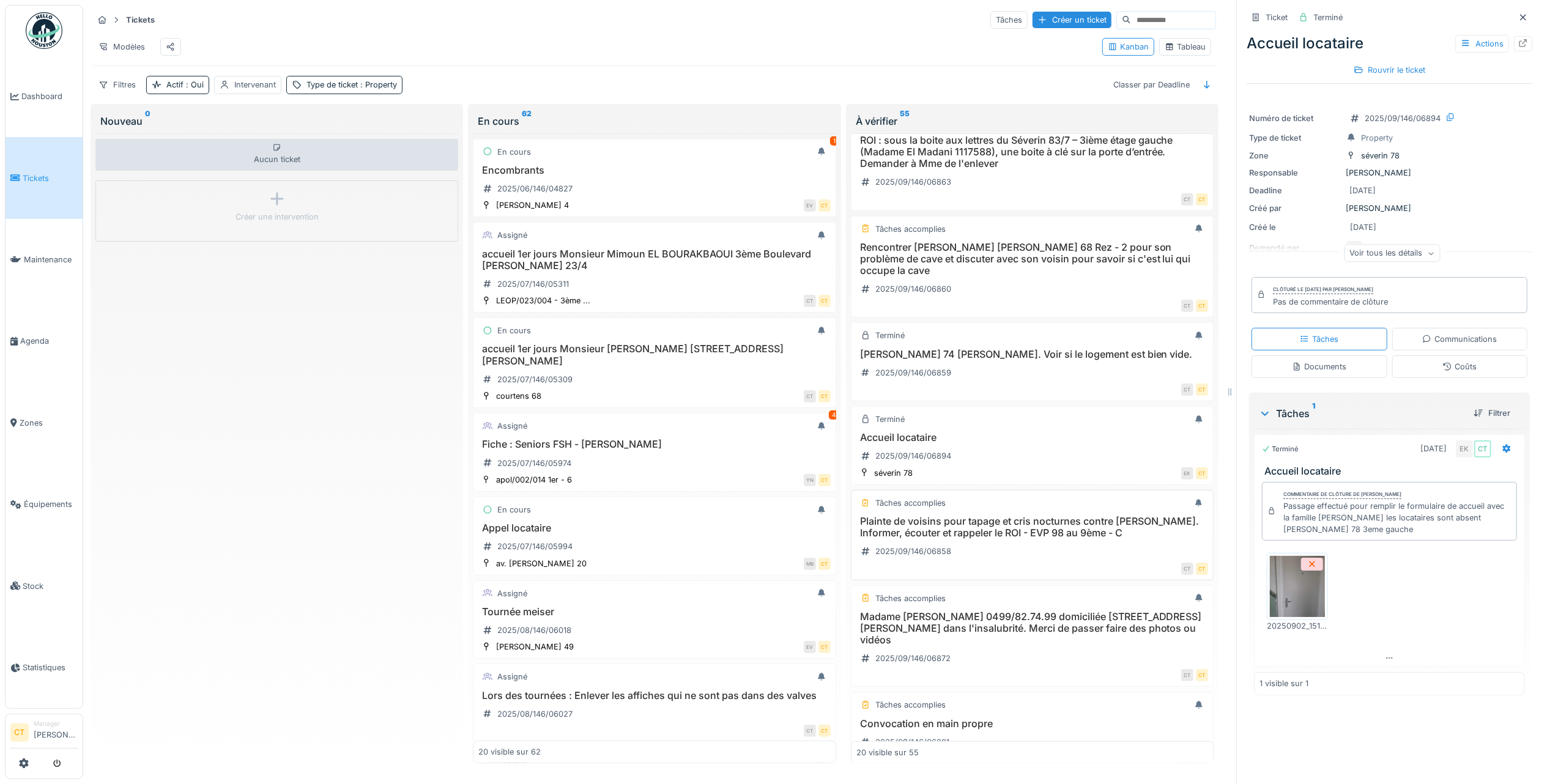
click at [1021, 539] on h3 "Plainte de voisins pour tapage et cris nocturnes contre Madame Khedidja MOUALHI…" at bounding box center [1032, 527] width 352 height 24
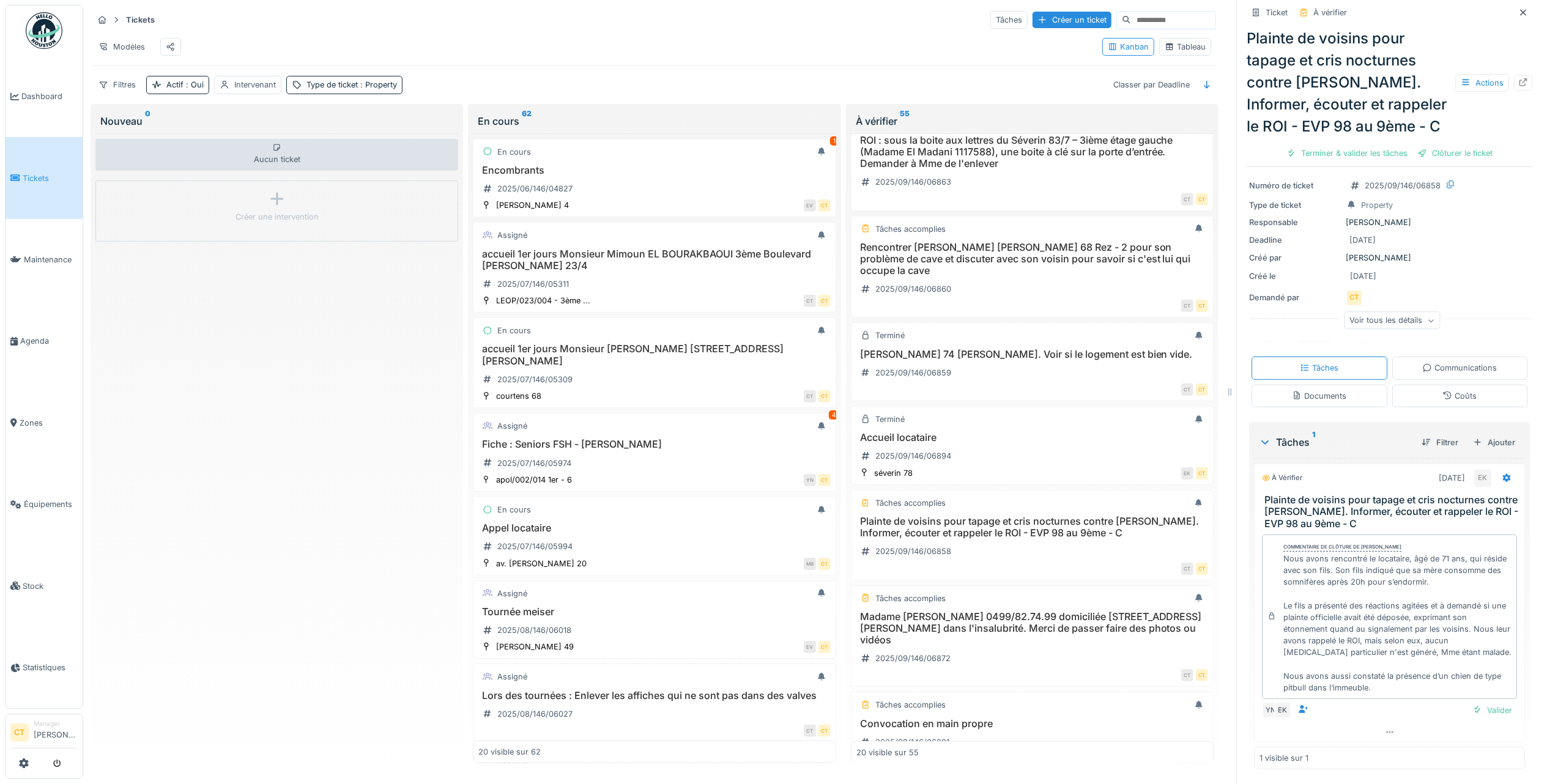
scroll to position [12, 0]
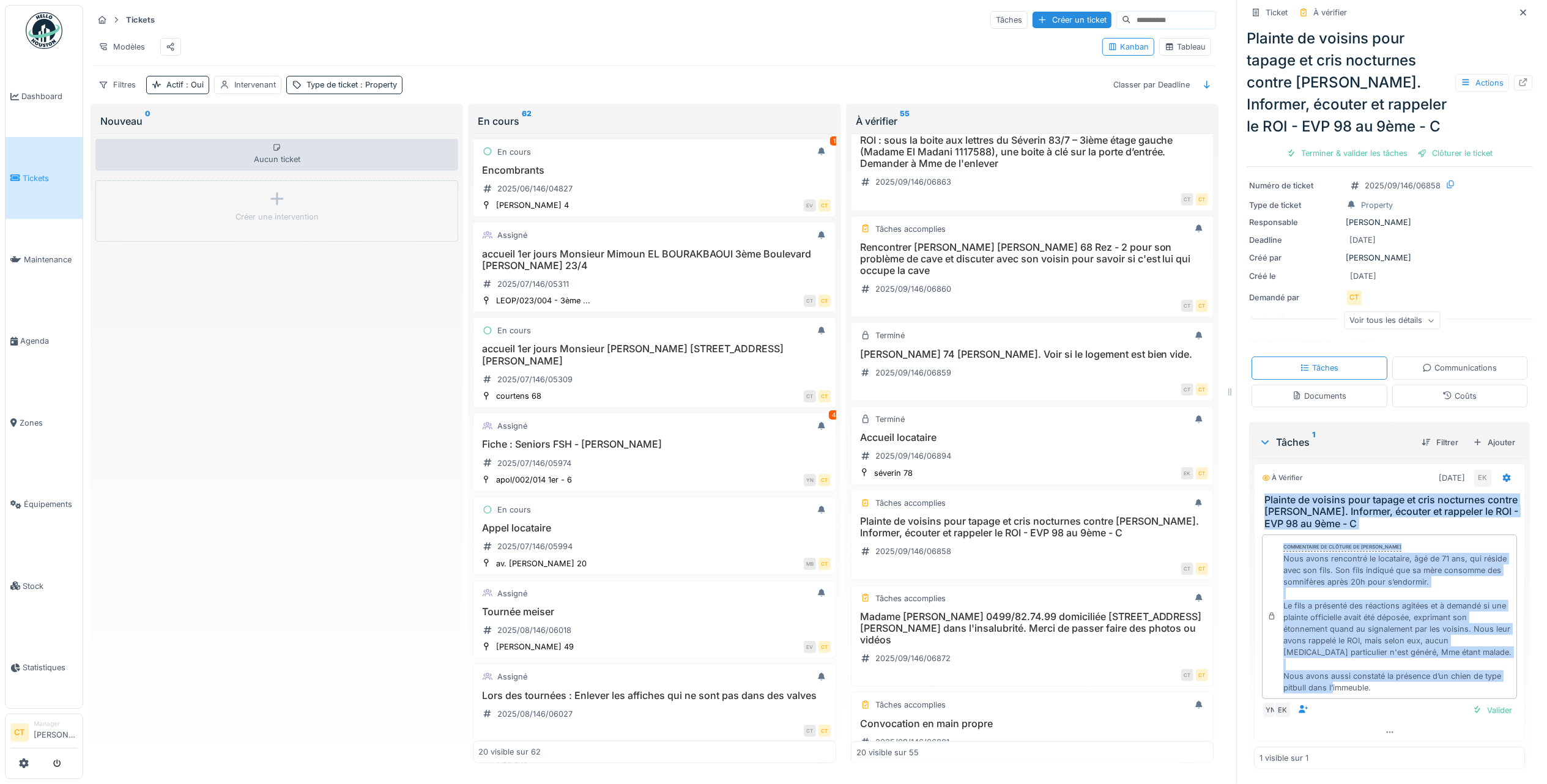
drag, startPoint x: 1440, startPoint y: 678, endPoint x: 1247, endPoint y: 482, distance: 275.1
click at [1254, 482] on div "À vérifier 05/09/2025 EK Plainte de voisins pour tapage et cris nocturnes contr…" at bounding box center [1390, 602] width 271 height 278
copy div "Plainte de voisins pour tapage et cris nocturnes contre Madame Khedidja MOUALHI…"
click at [1346, 162] on div "Terminer & valider les tâches" at bounding box center [1347, 154] width 131 height 16
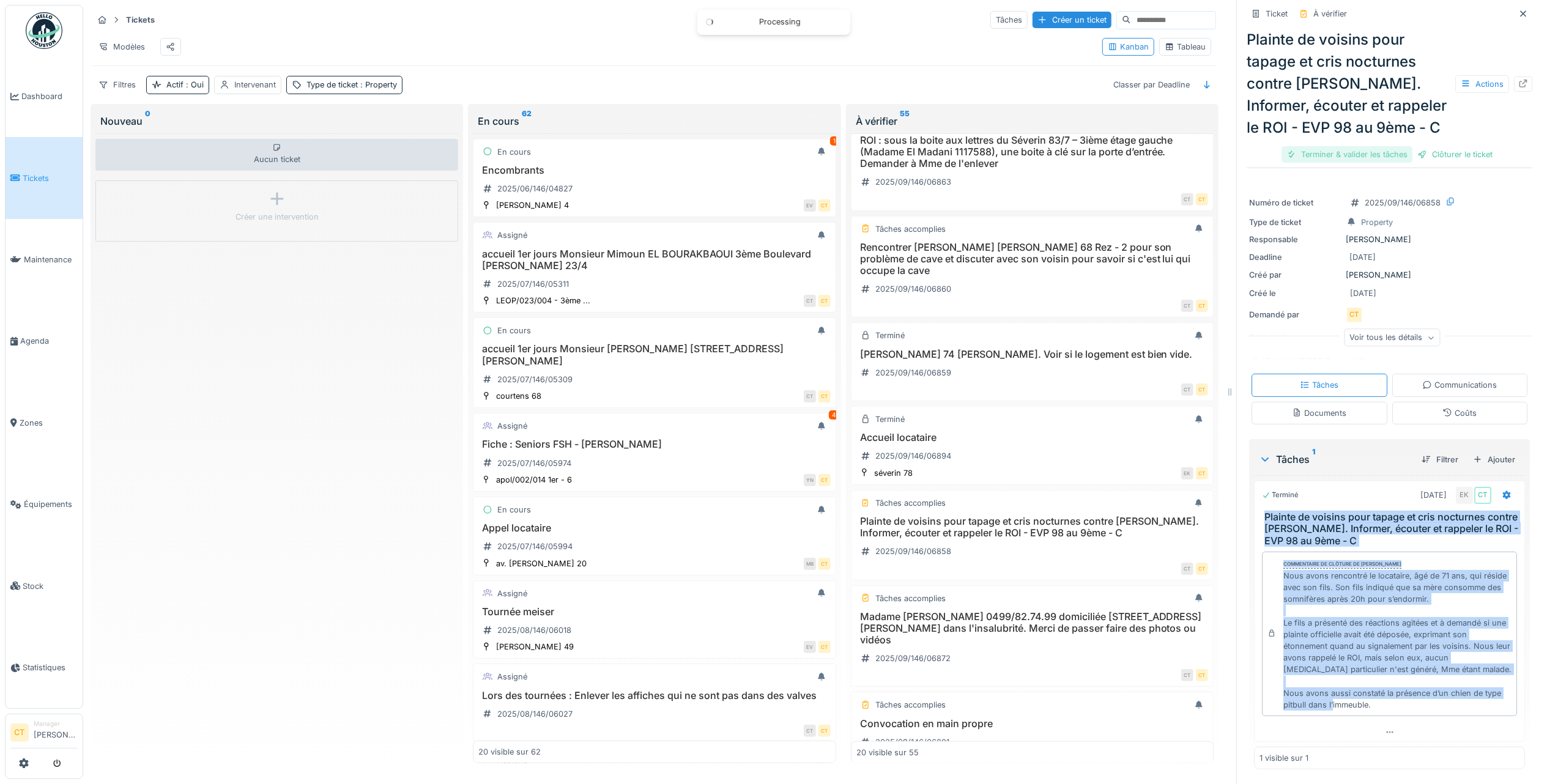
scroll to position [30, 0]
click at [1395, 163] on div "Clôturer le ticket" at bounding box center [1390, 154] width 85 height 16
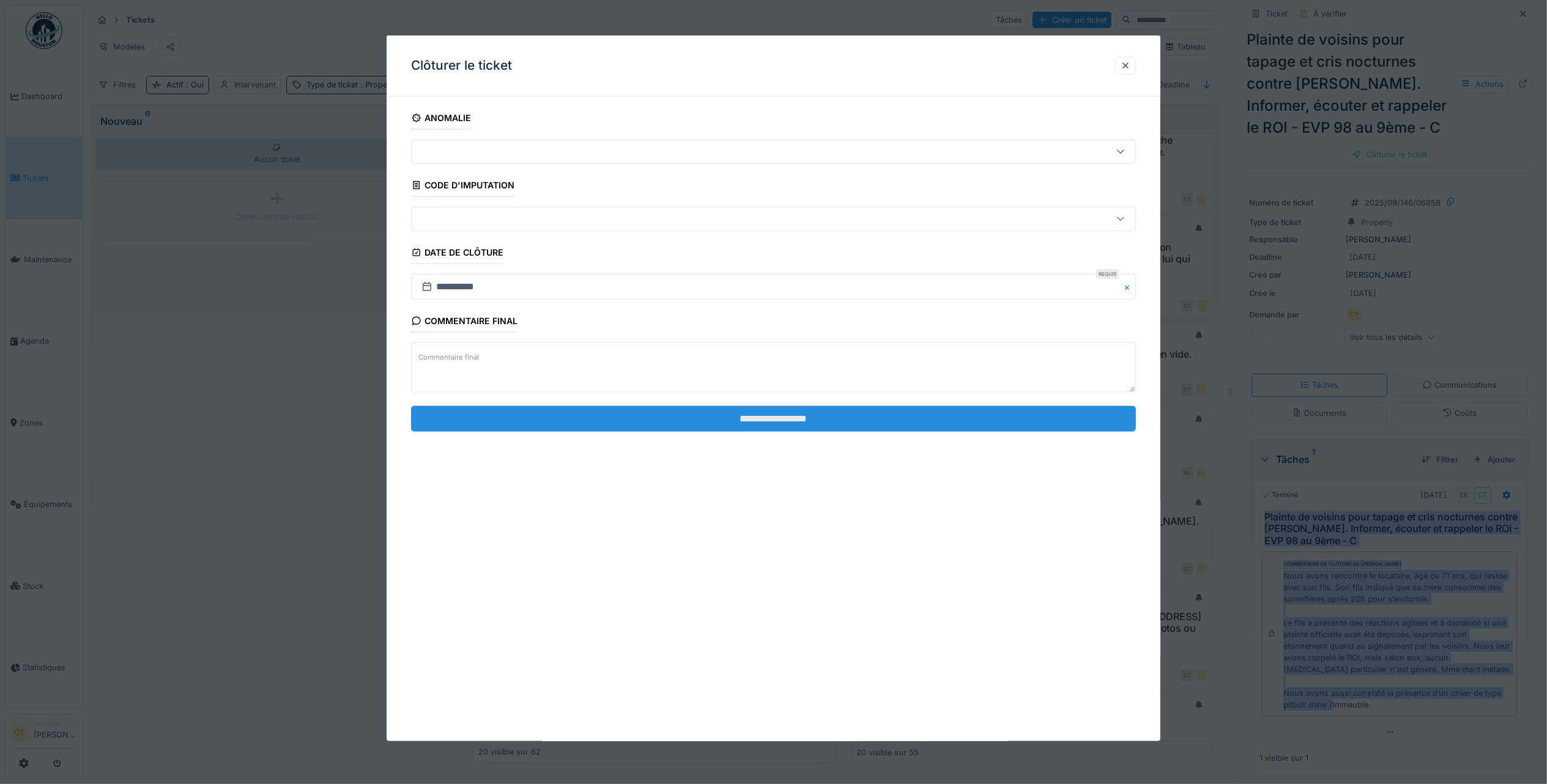
click at [791, 420] on input "**********" at bounding box center [774, 418] width 725 height 25
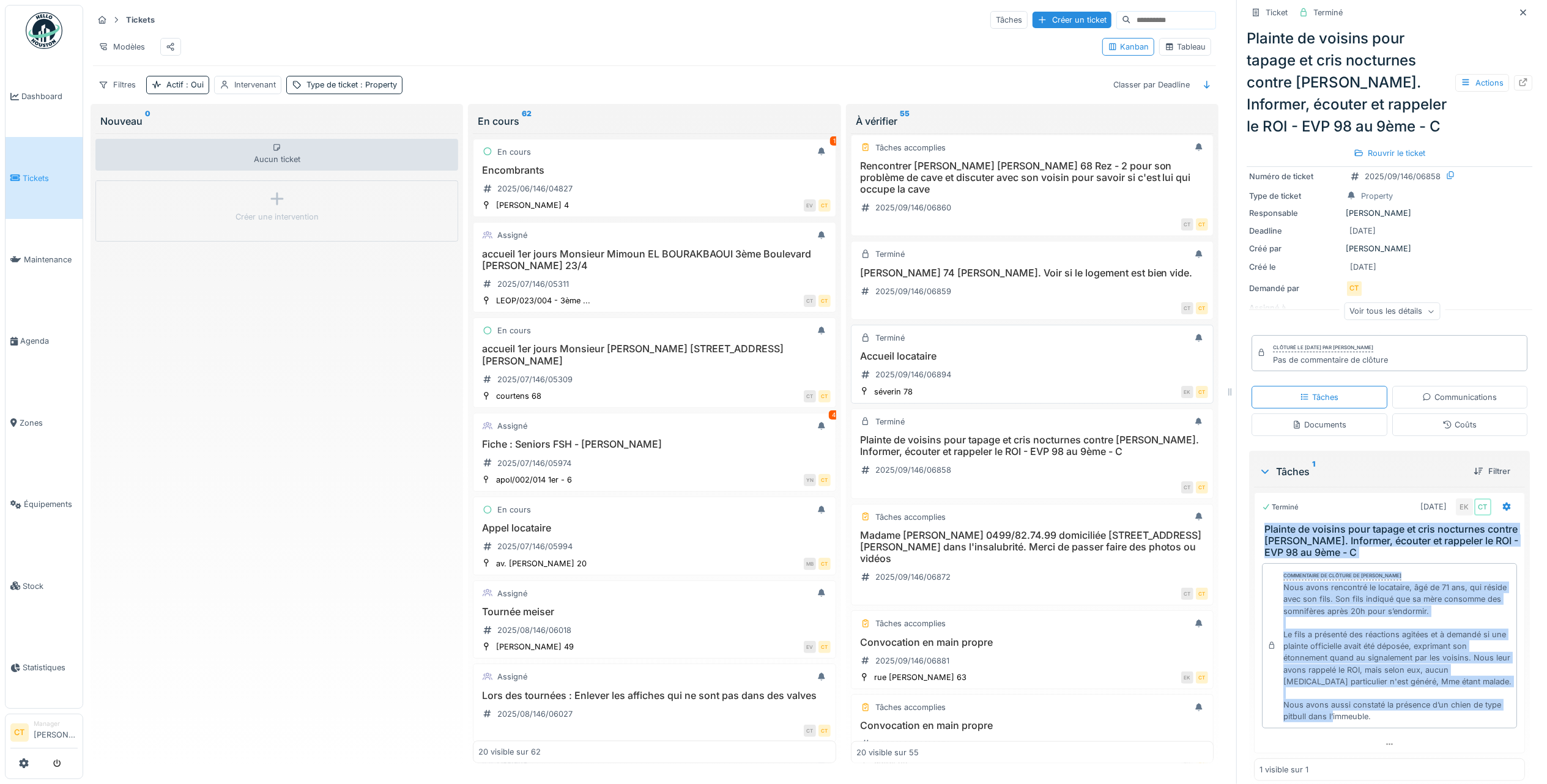
scroll to position [897, 0]
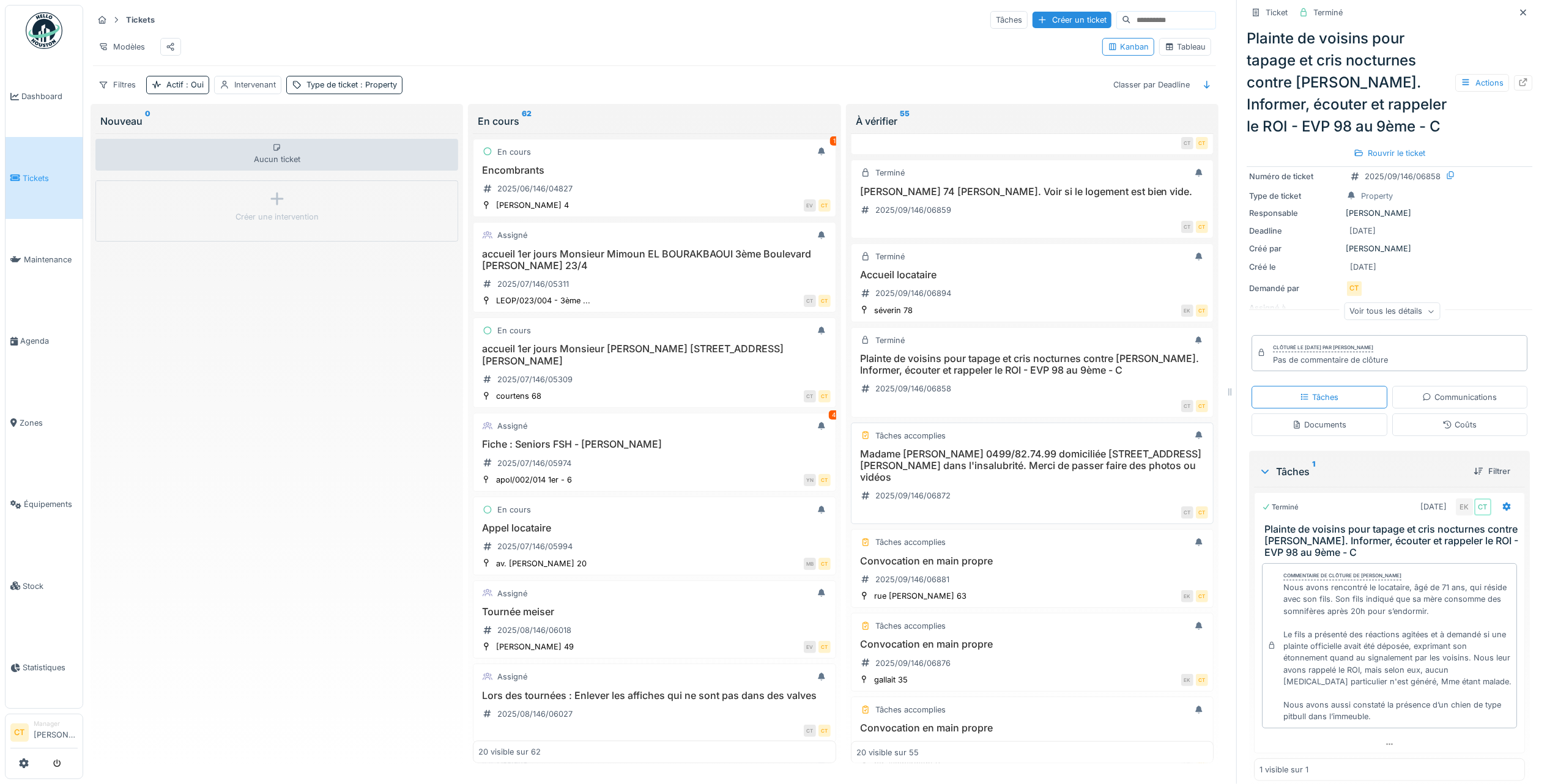
click at [1026, 483] on h3 "Madame Bernadette VAN DER LOO 0499/82.74.99 domiciliée Avenue Léon Mahillon 57/…" at bounding box center [1032, 465] width 352 height 35
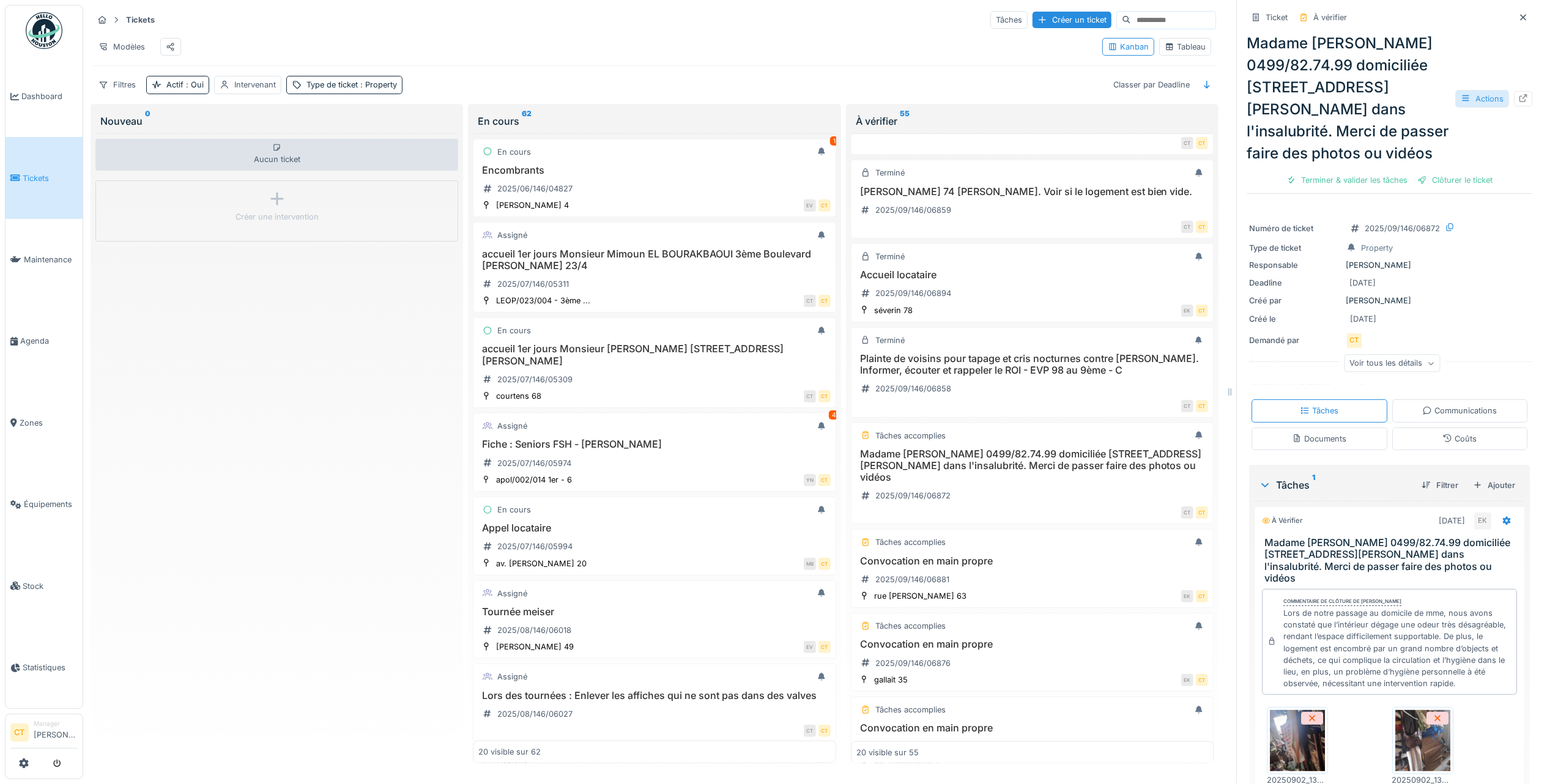
click at [1473, 98] on div "Actions" at bounding box center [1482, 99] width 54 height 18
click at [1440, 146] on div "Rapport d'intervention" at bounding box center [1393, 155] width 151 height 18
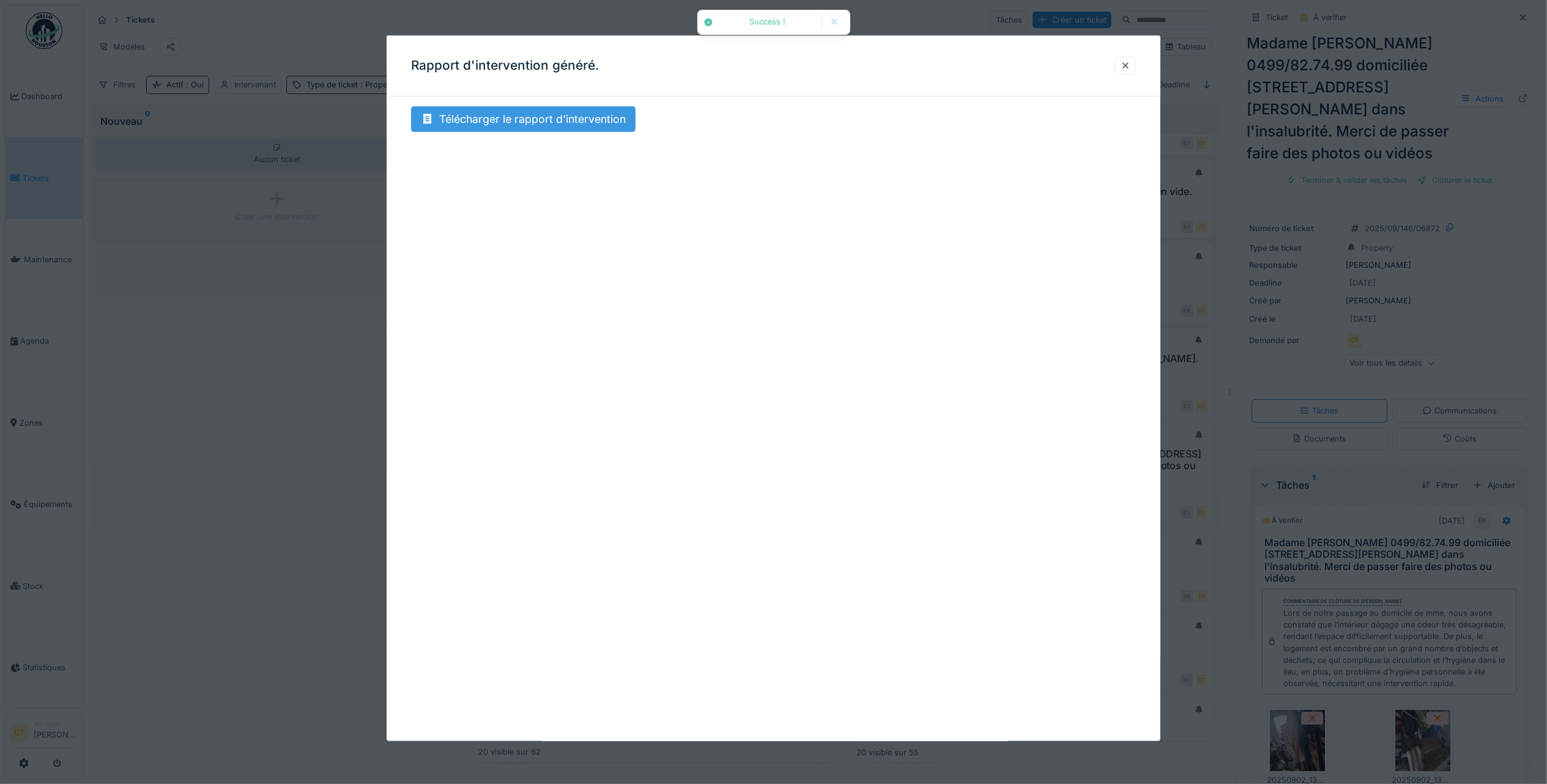
click at [587, 124] on div "Télécharger le rapport d'intervention" at bounding box center [523, 119] width 225 height 25
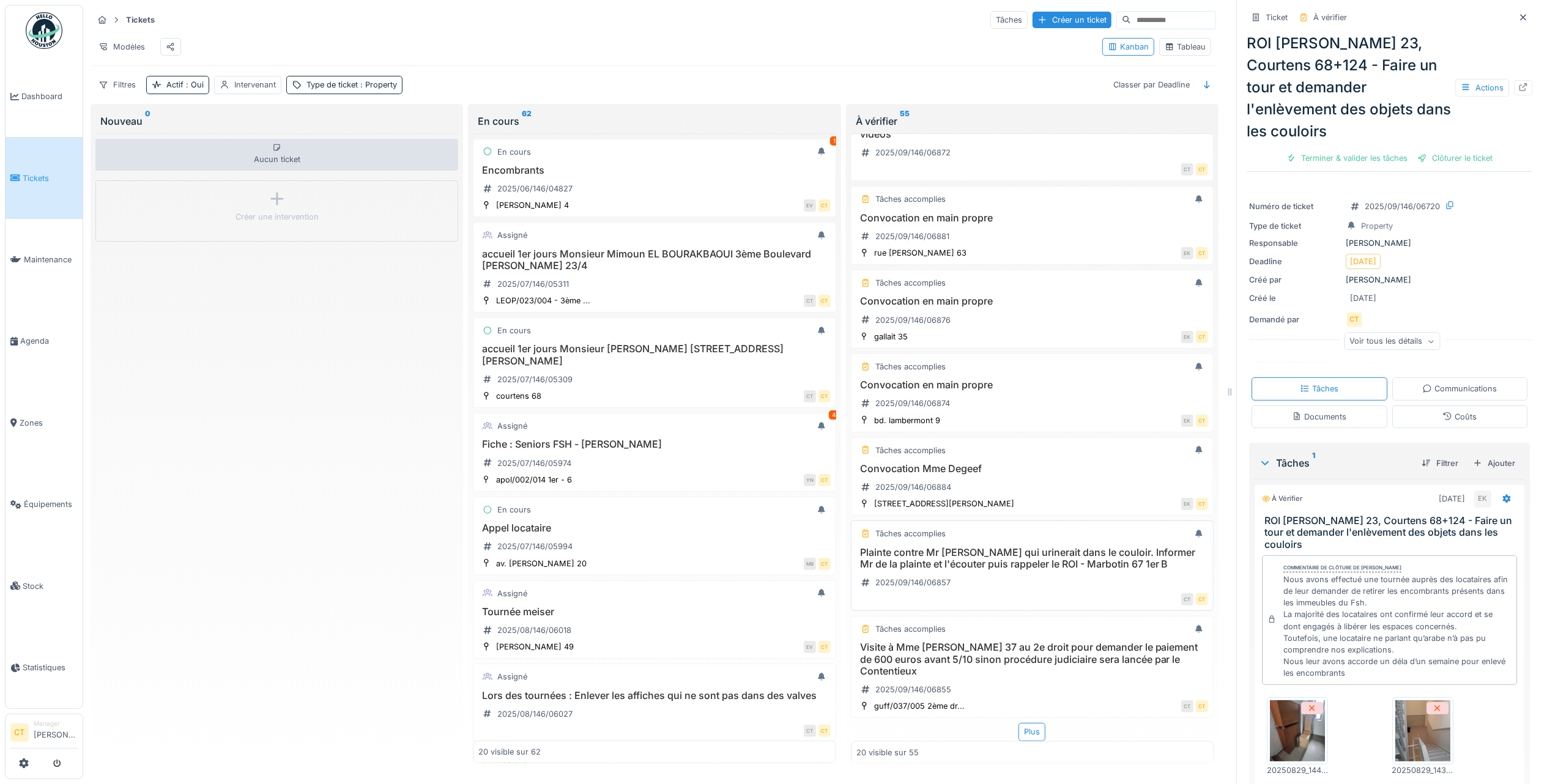
scroll to position [12, 0]
click at [1106, 641] on h3 "Visite à Mme KIMBUKUSU Guffens 37 au 2e droit pour demander le paiement de 600 …" at bounding box center [1032, 659] width 352 height 35
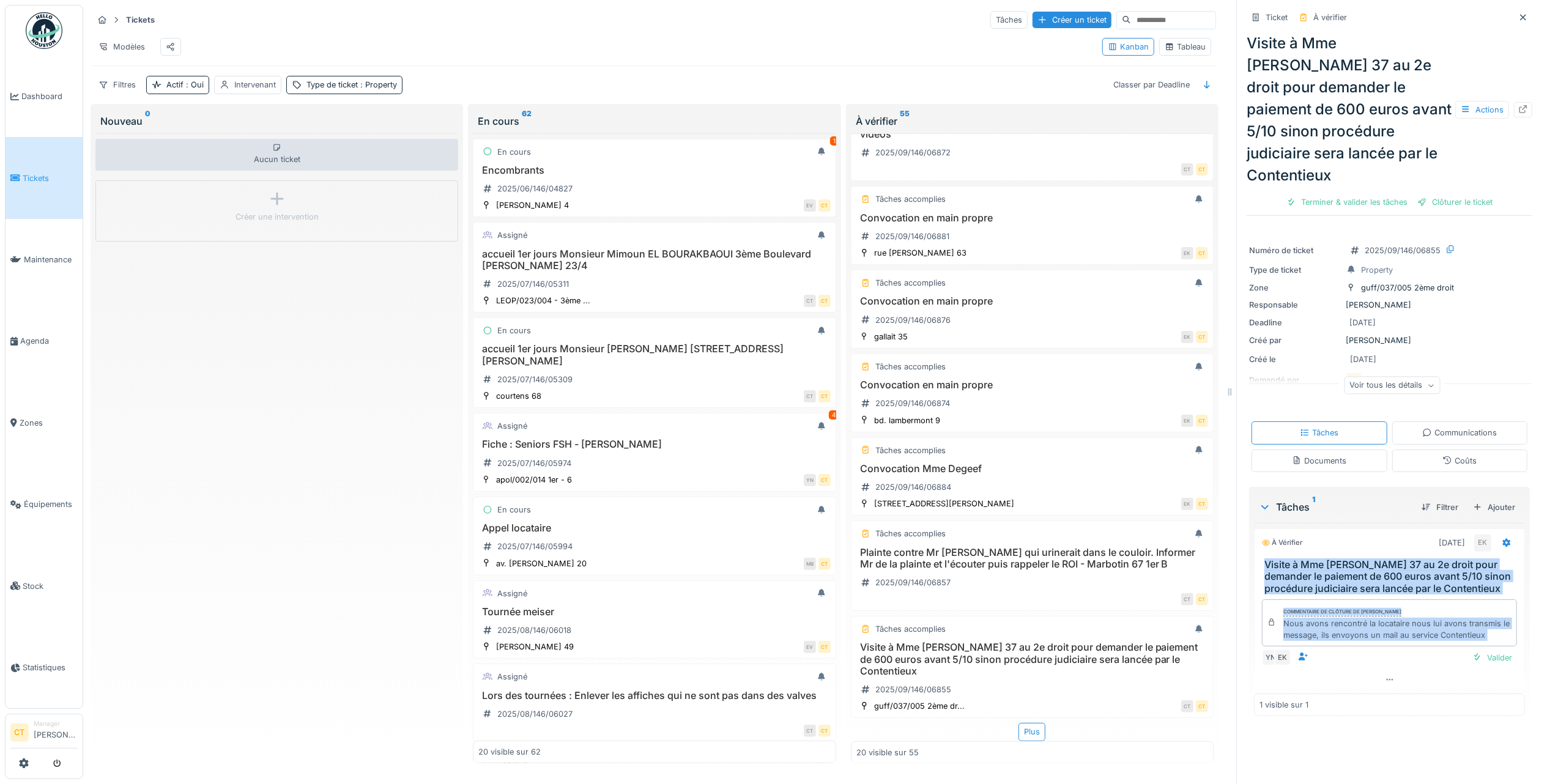
drag, startPoint x: 1371, startPoint y: 640, endPoint x: 1249, endPoint y: 534, distance: 161.6
click at [1254, 534] on div "À vérifier 04/09/2025 EK Visite à Mme KIMBUKUSU Guffens 37 au 2e droit pour dem…" at bounding box center [1390, 608] width 271 height 160
click at [1467, 101] on div "Actions" at bounding box center [1482, 110] width 54 height 18
click at [1439, 135] on div "Rapport d'intervention" at bounding box center [1393, 144] width 151 height 18
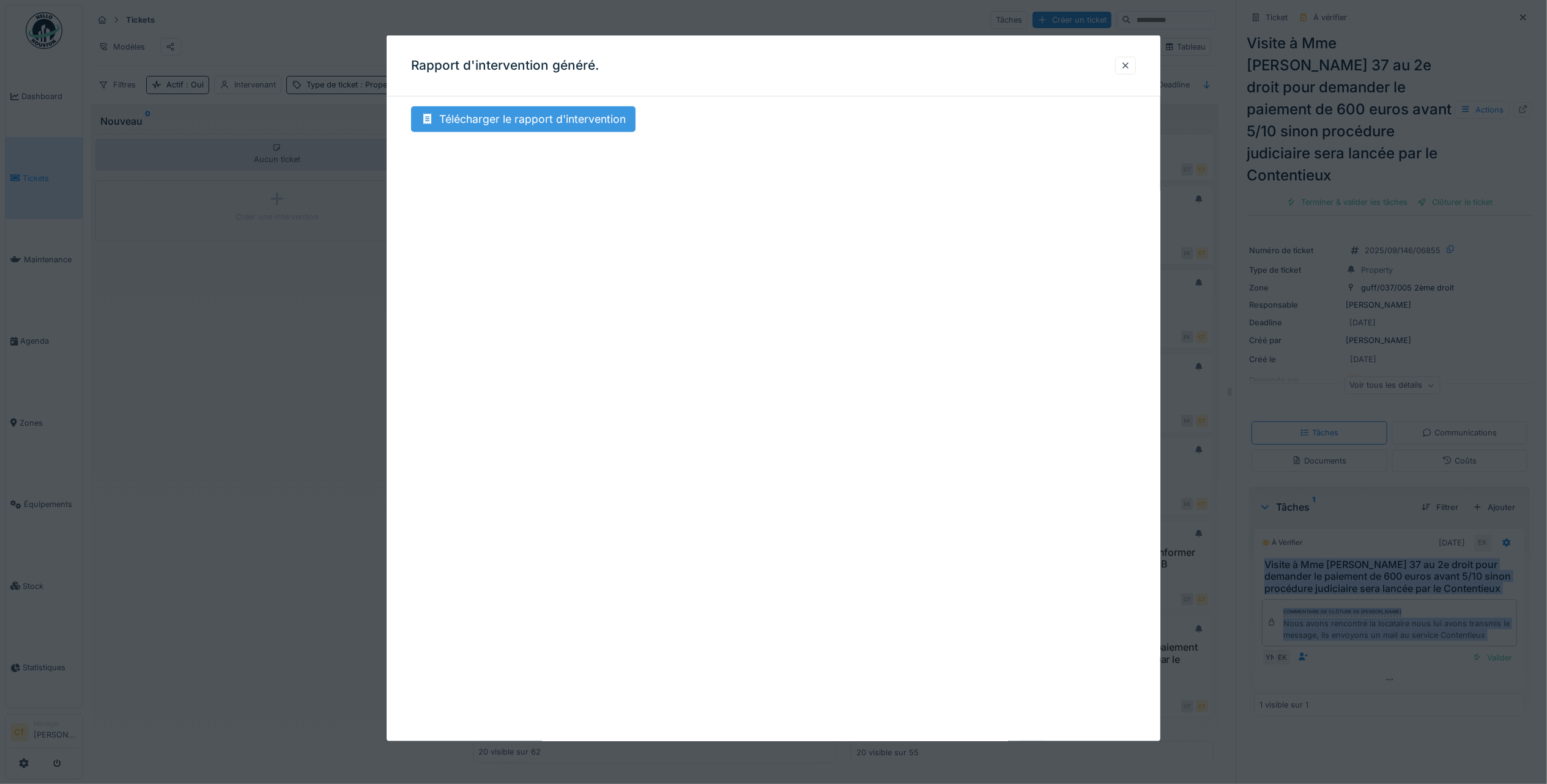
click at [514, 124] on div "Télécharger le rapport d'intervention" at bounding box center [523, 119] width 225 height 25
drag, startPoint x: 1127, startPoint y: 71, endPoint x: 1270, endPoint y: 155, distance: 165.8
click at [1127, 70] on div at bounding box center [1125, 65] width 10 height 12
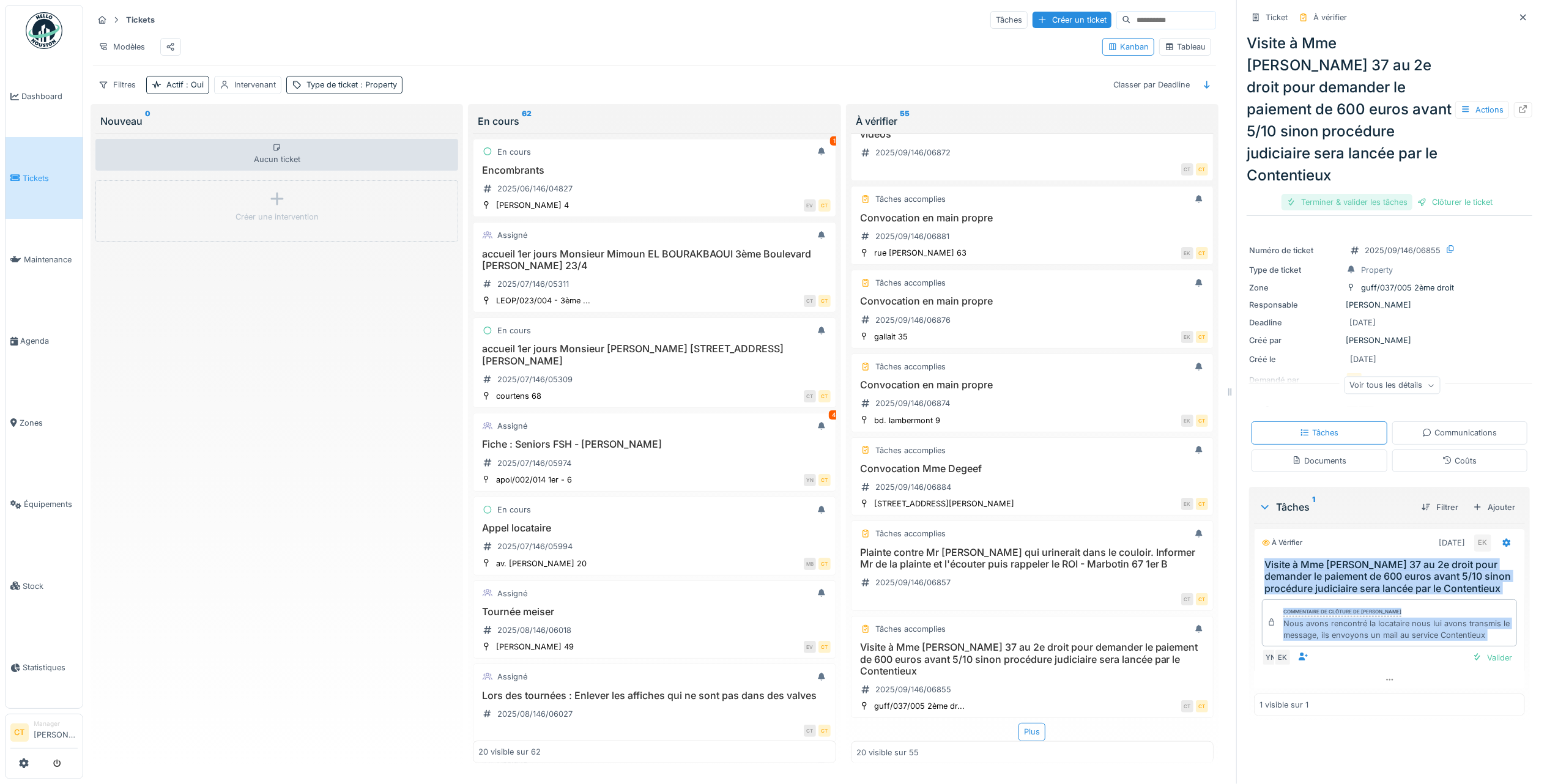
click at [1346, 194] on div "Terminer & valider les tâches" at bounding box center [1347, 202] width 131 height 16
click at [1378, 194] on div "Clôturer le ticket" at bounding box center [1390, 202] width 85 height 16
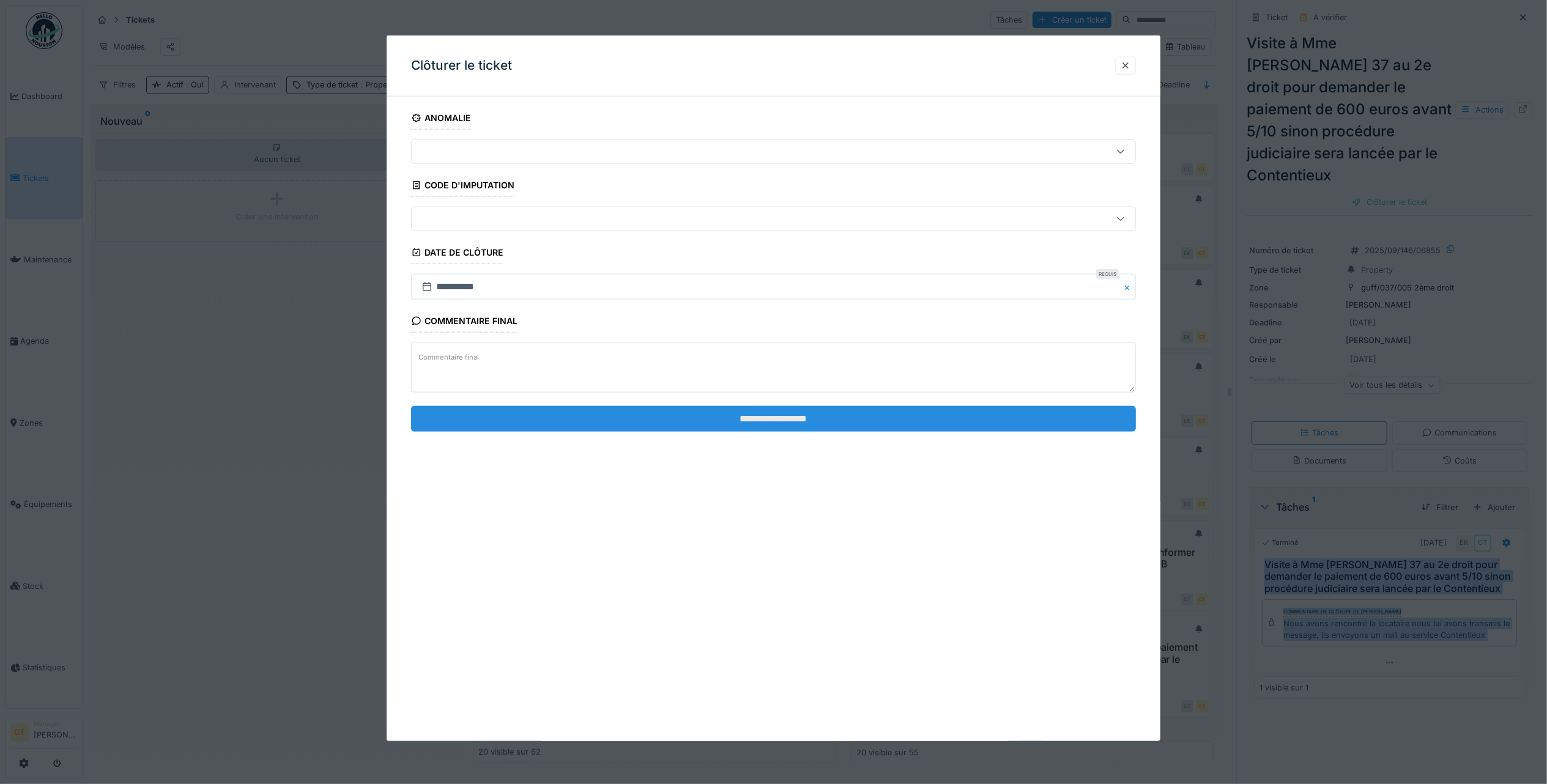
click at [1051, 424] on input "**********" at bounding box center [774, 418] width 725 height 25
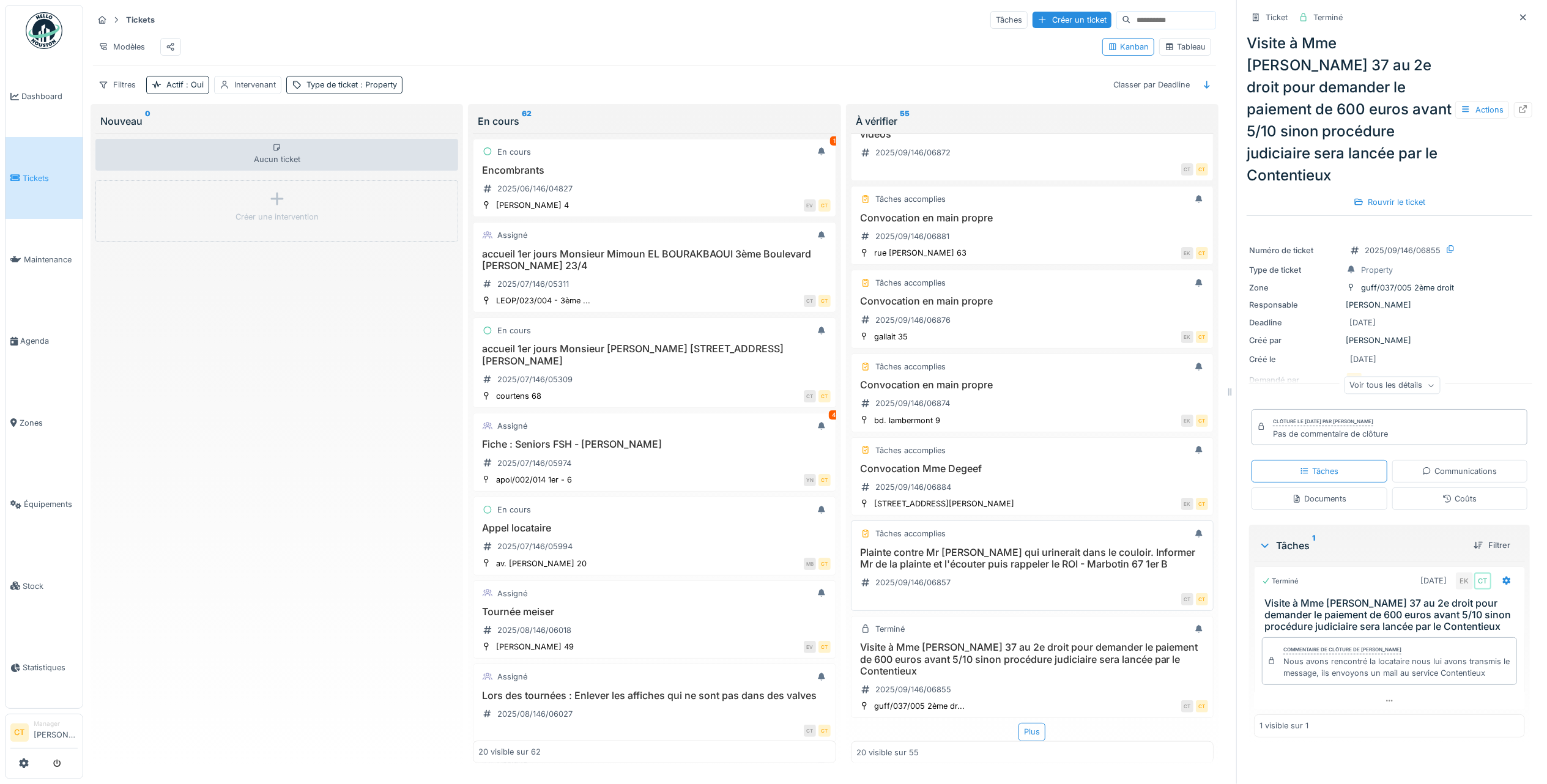
click at [1022, 547] on h3 "Plainte contre Mr GONC qui urinerait dans le couloir. Informer Mr de la plainte…" at bounding box center [1032, 559] width 352 height 24
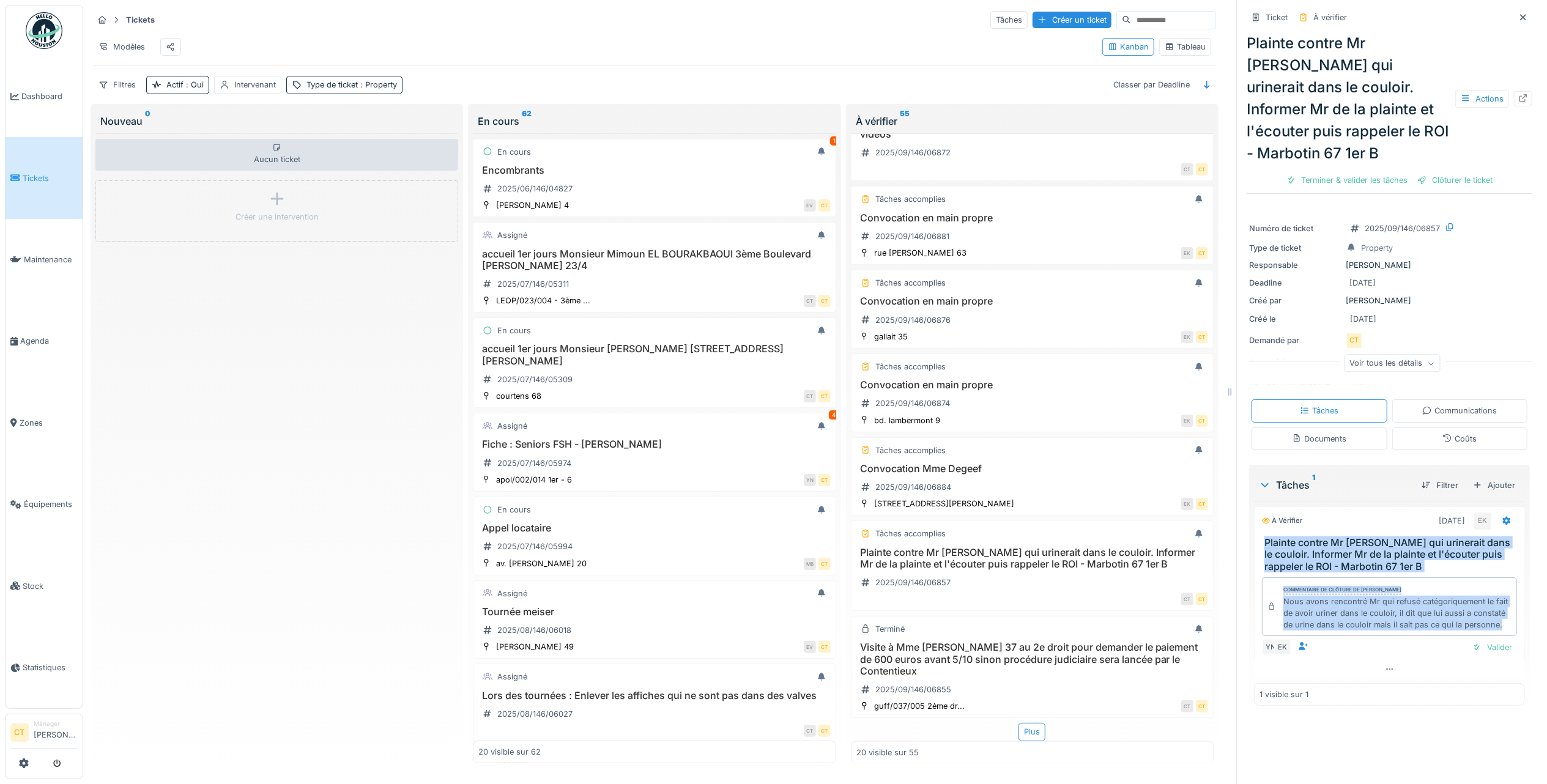
drag, startPoint x: 1436, startPoint y: 616, endPoint x: 1244, endPoint y: 514, distance: 217.4
click at [1254, 514] on div "À vérifier 04/09/2025 EK Plainte contre Mr GONC qui urinerait dans le couloir. …" at bounding box center [1390, 591] width 271 height 172
drag, startPoint x: 1244, startPoint y: 514, endPoint x: 1332, endPoint y: 526, distance: 88.8
copy div "Plainte contre Mr GONC qui urinerait dans le couloir. Informer Mr de la plainte…"
click at [1324, 172] on div "Terminer & valider les tâches" at bounding box center [1347, 180] width 131 height 16
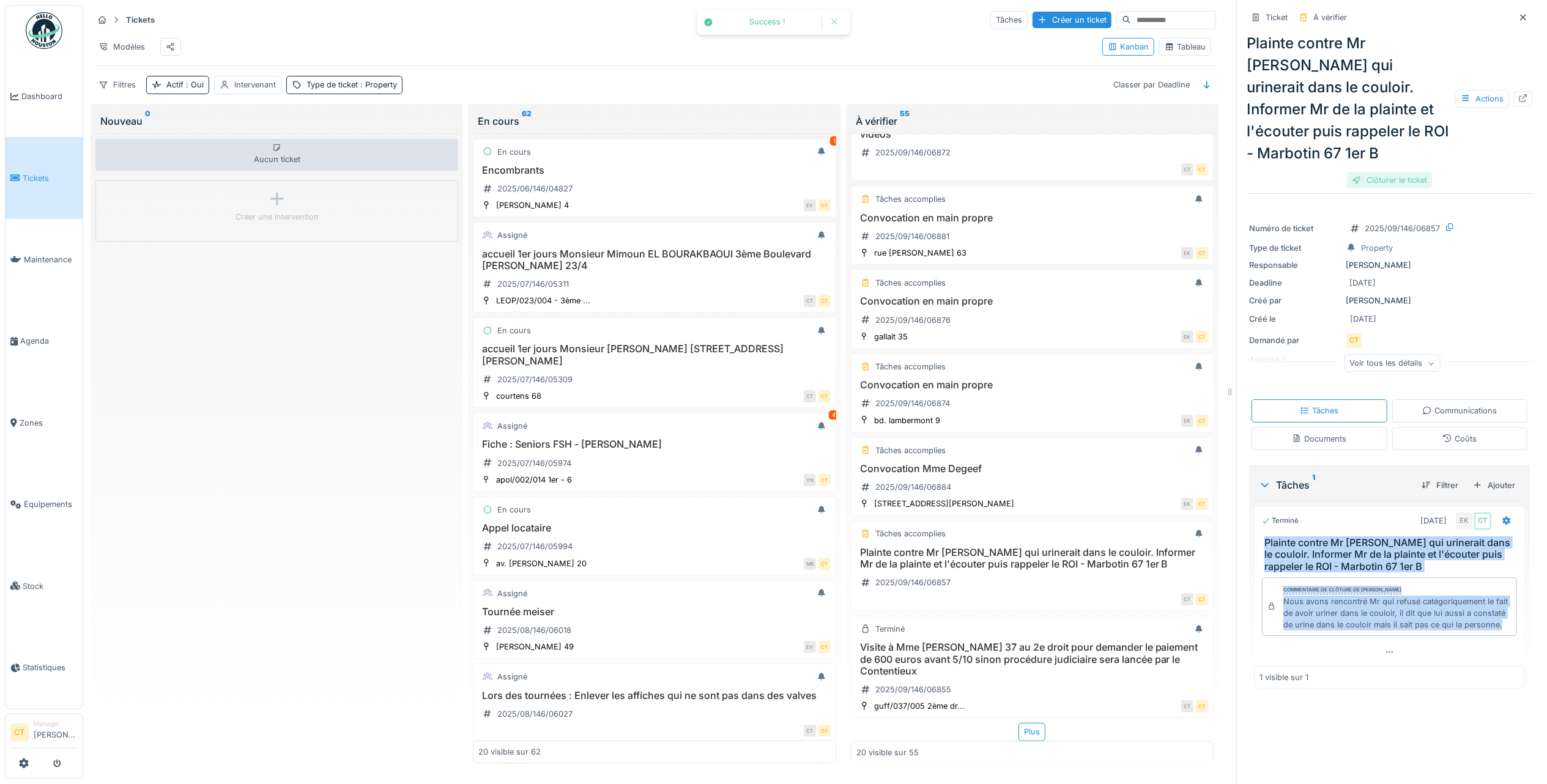
click at [1379, 172] on div "Clôturer le ticket" at bounding box center [1390, 180] width 85 height 16
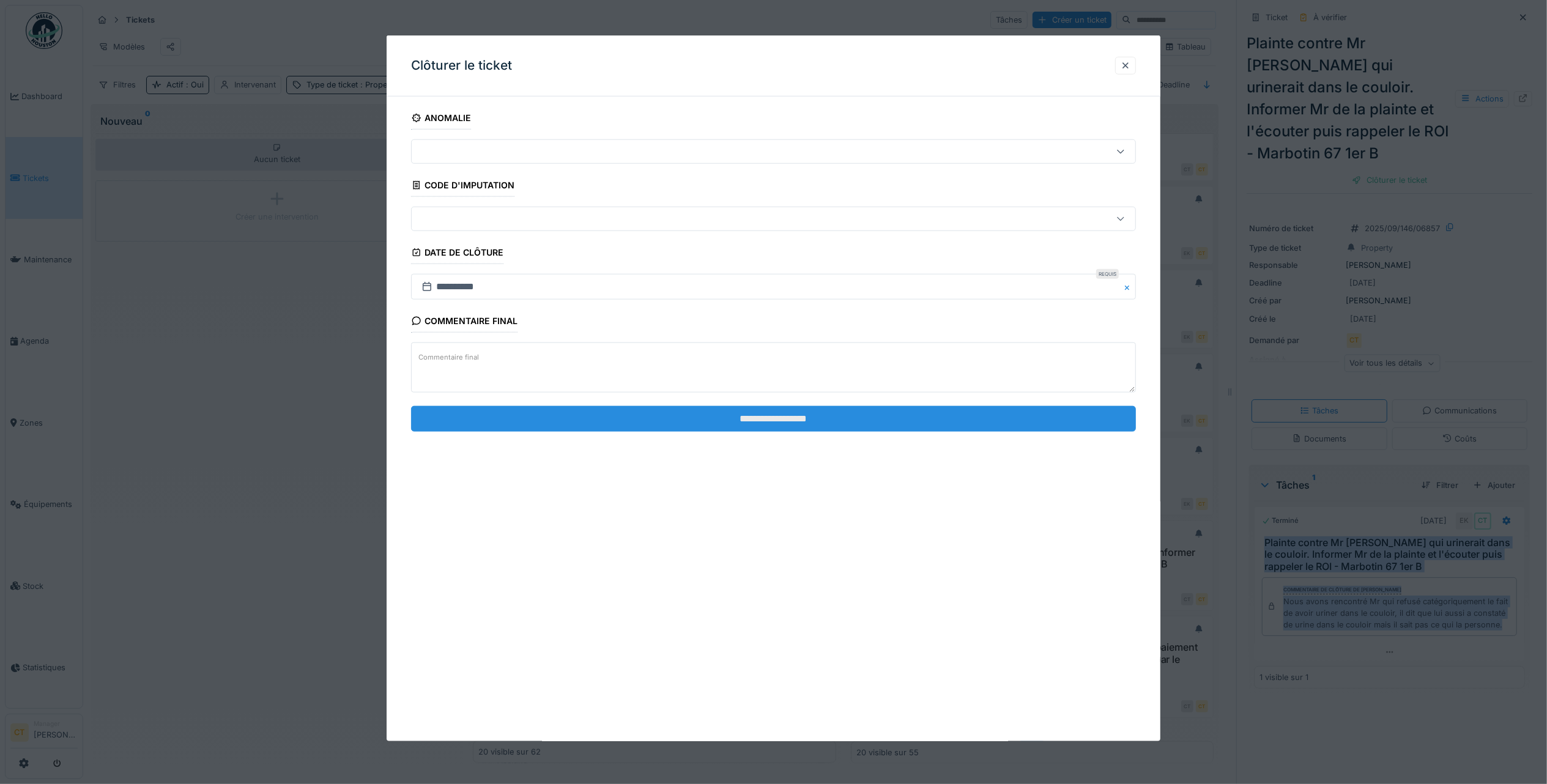
click at [897, 429] on input "**********" at bounding box center [774, 418] width 725 height 25
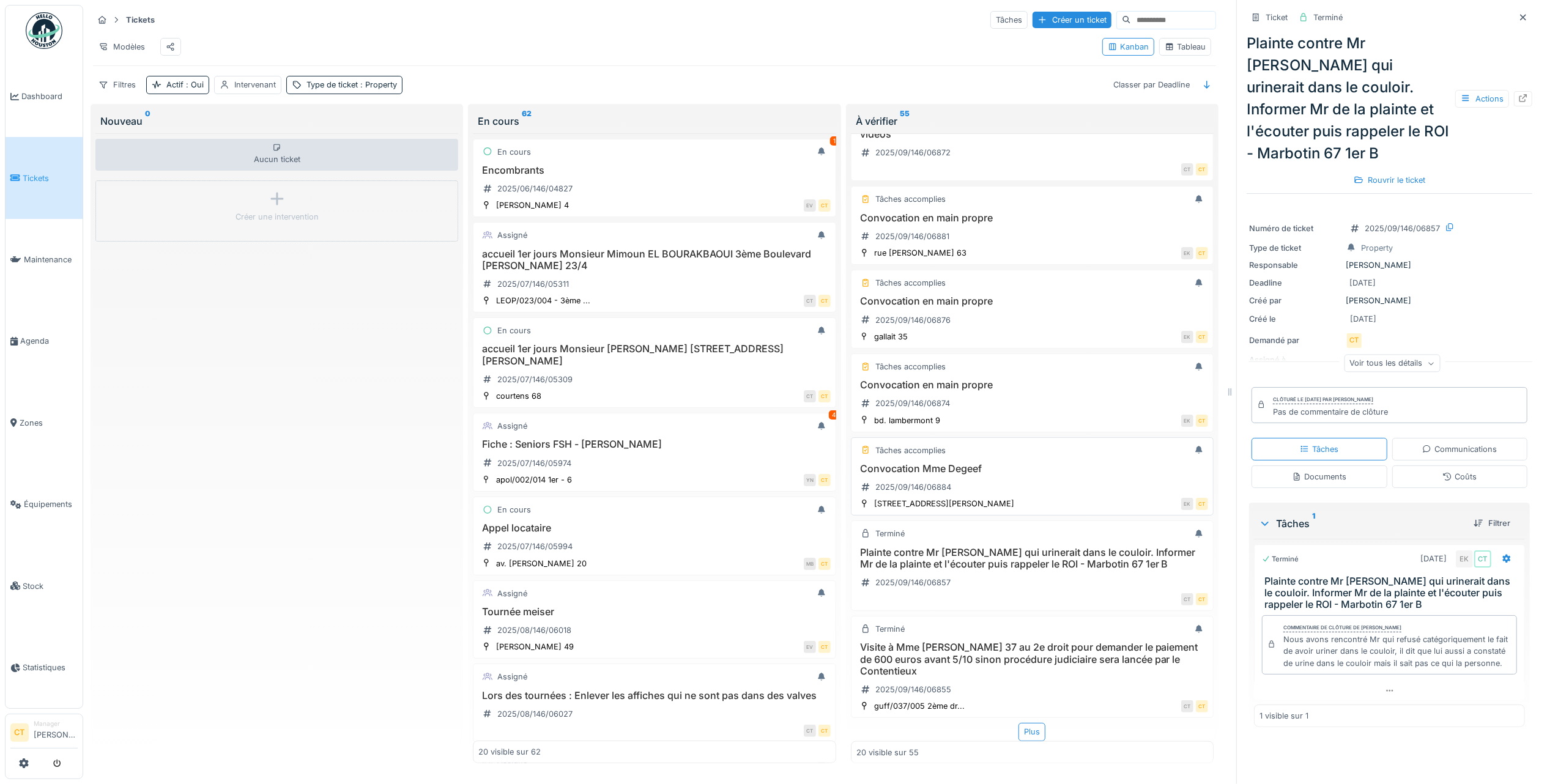
click at [1035, 462] on div "Convocation Mme Degeef 2025/09/146/06884" at bounding box center [1032, 480] width 352 height 35
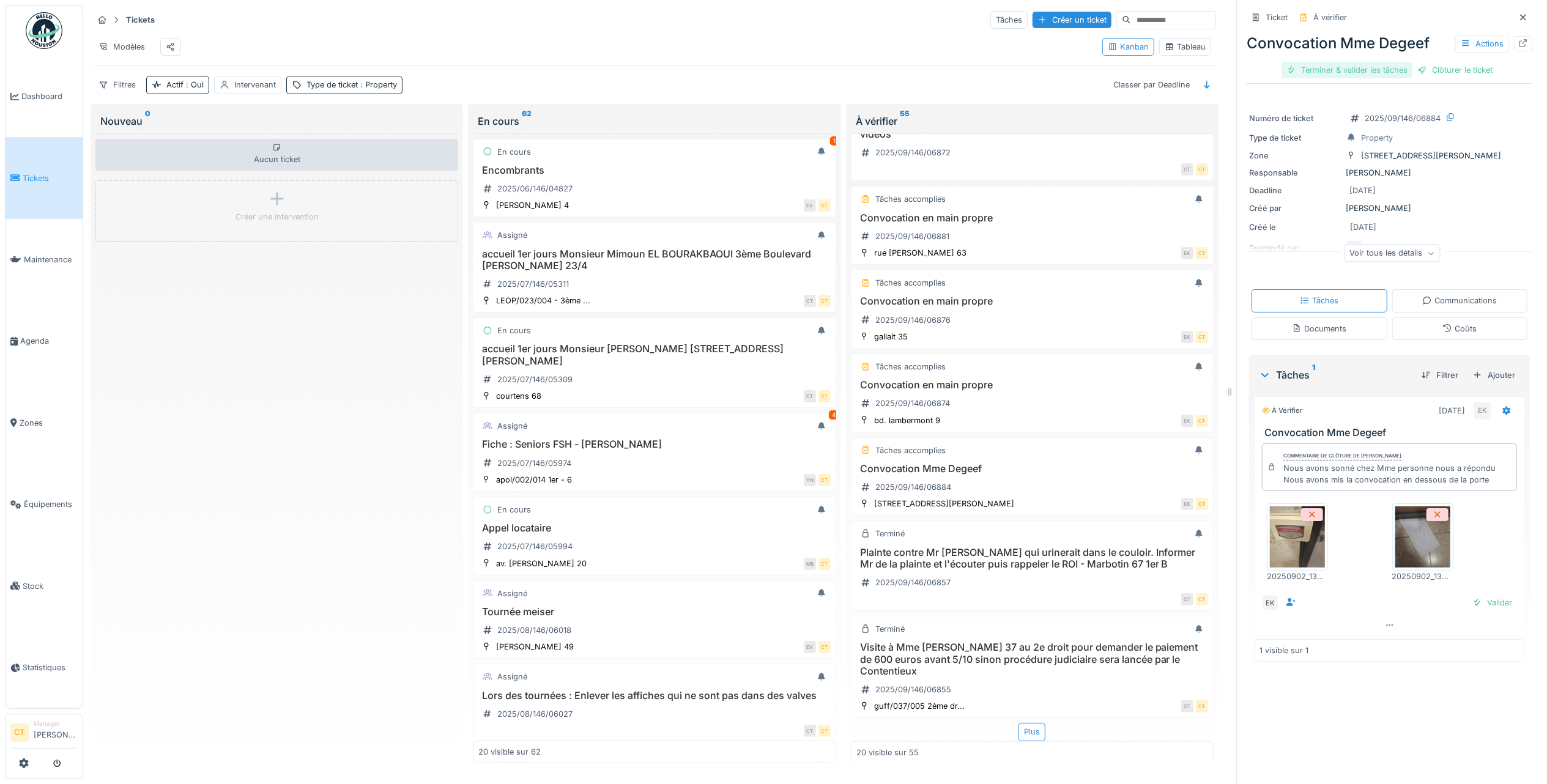
click at [1355, 62] on div "Terminer & valider les tâches" at bounding box center [1347, 70] width 131 height 16
click at [1371, 62] on div "Clôturer le ticket" at bounding box center [1390, 70] width 85 height 16
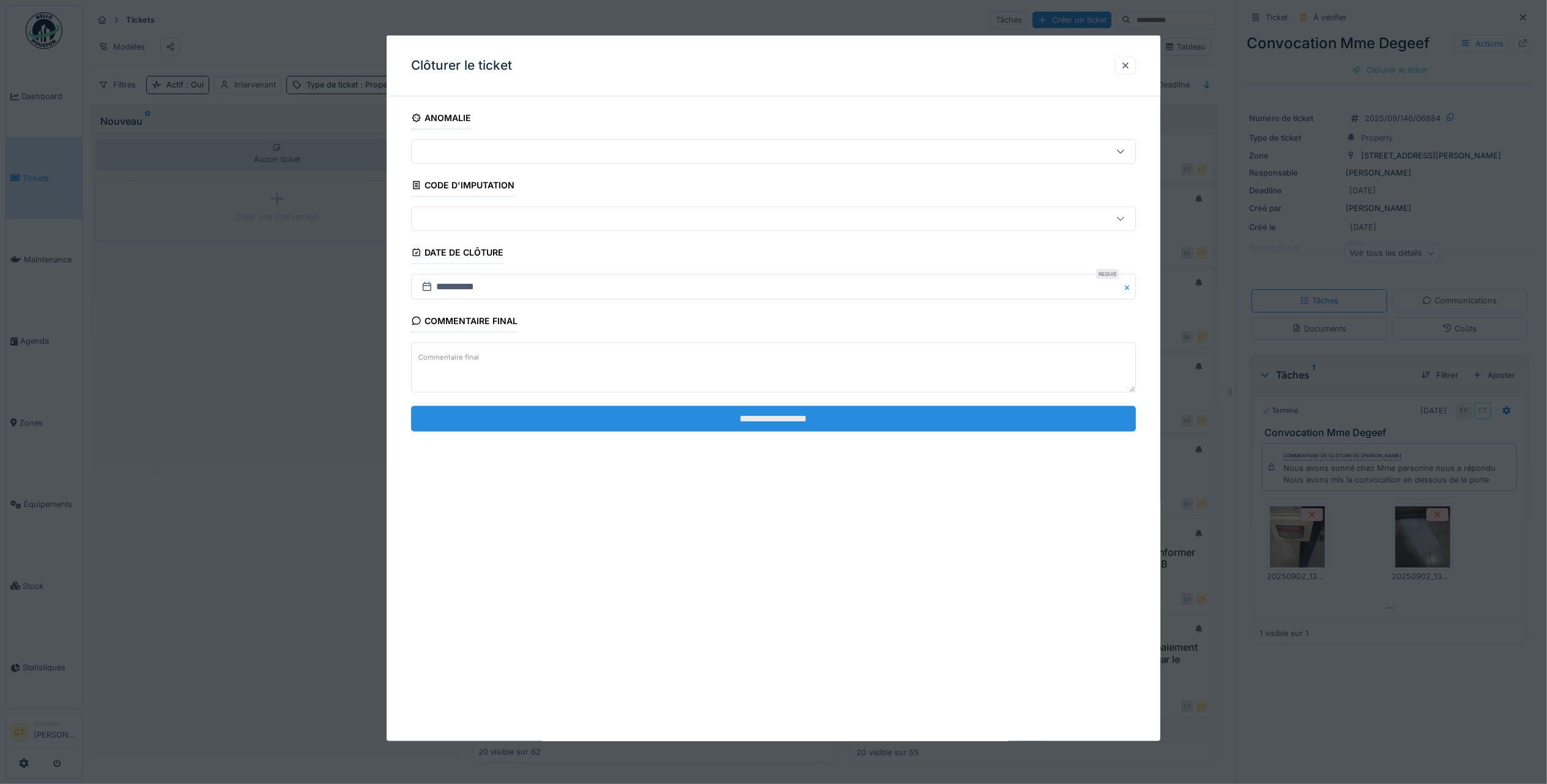
click at [876, 422] on input "**********" at bounding box center [774, 418] width 725 height 25
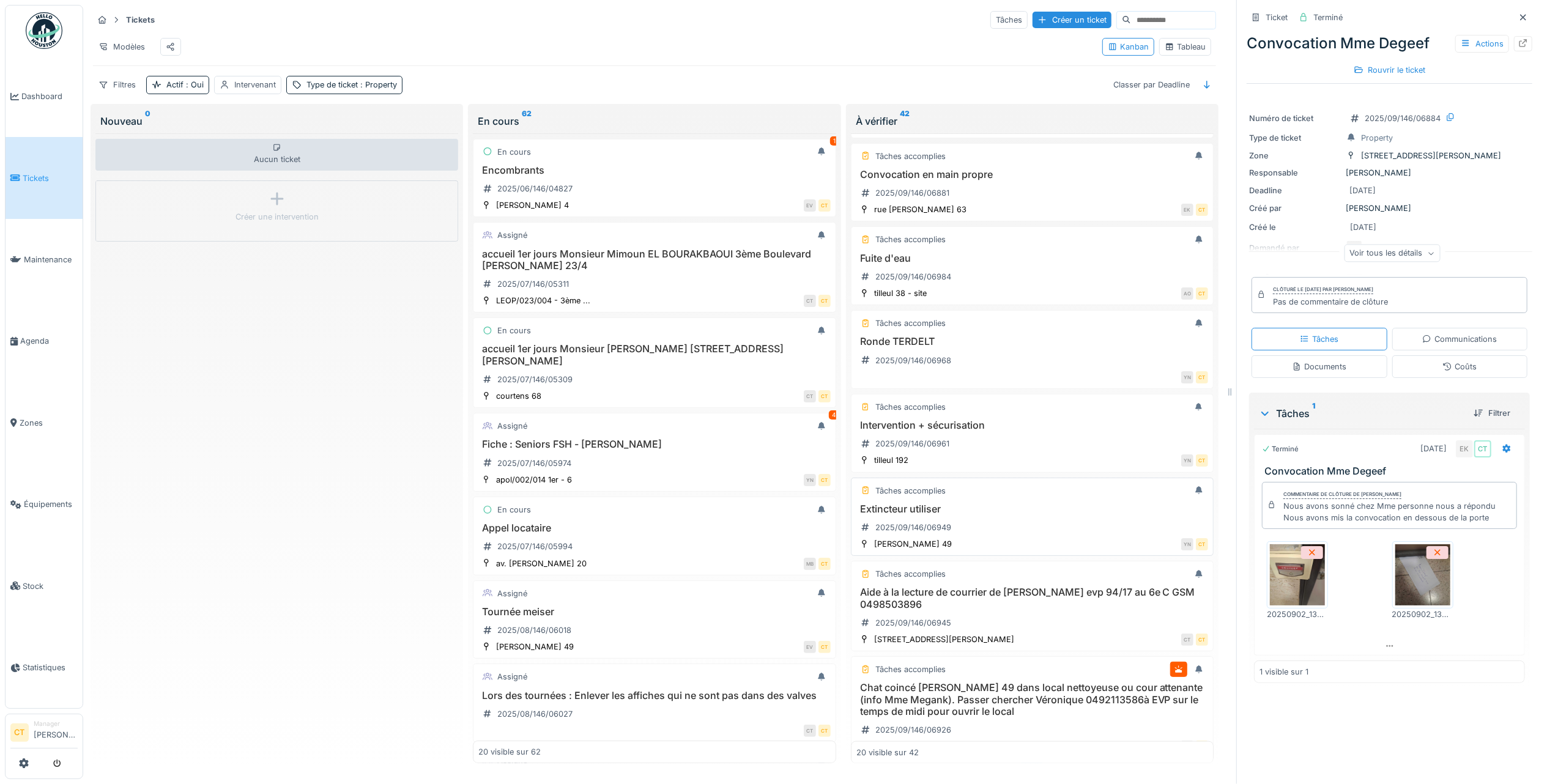
scroll to position [1224, 0]
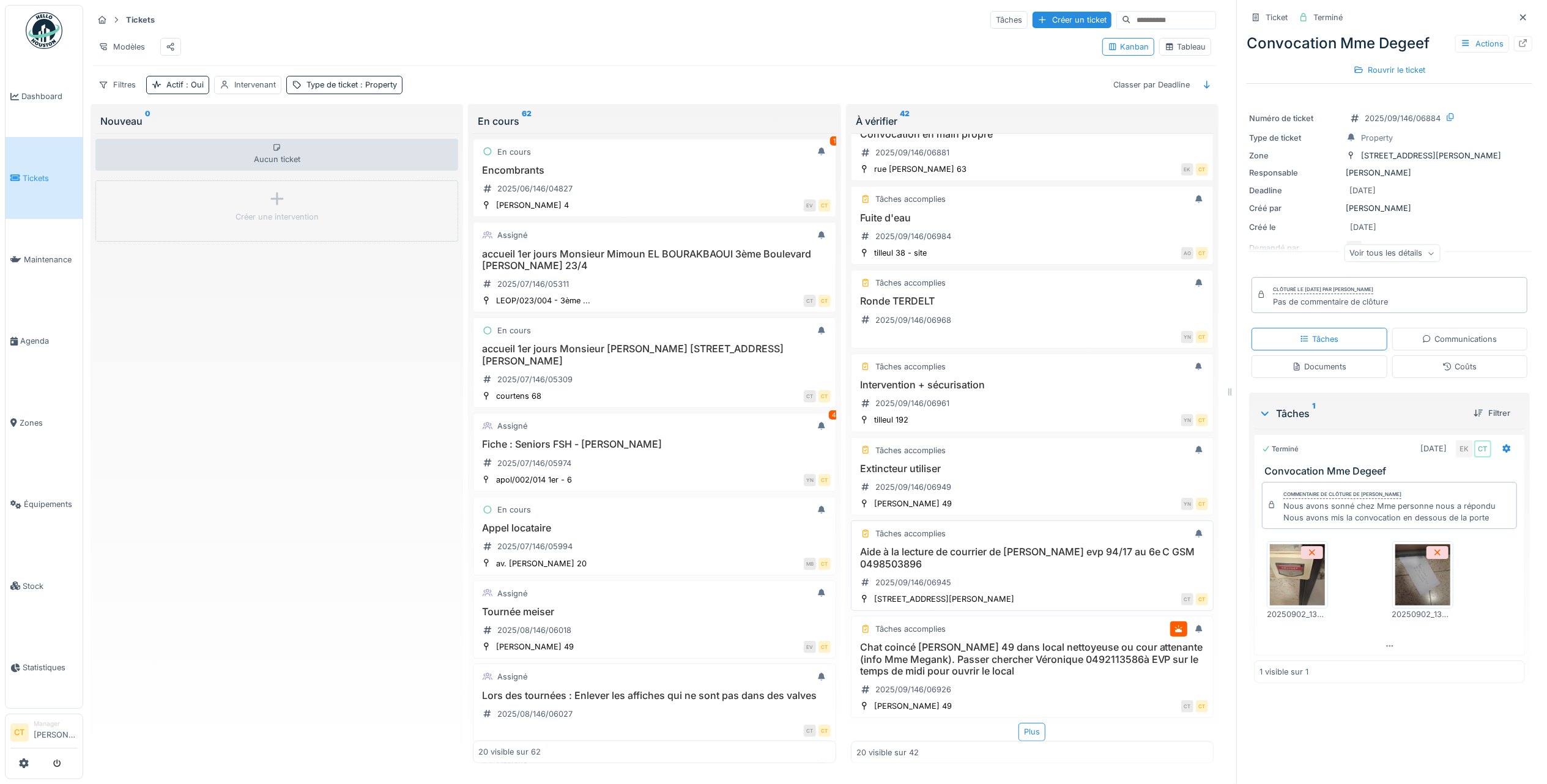
click at [1029, 562] on h3 "Aide à la lecture de courrier de [PERSON_NAME] evp 94/17 au 6e C GSM 0498503896" at bounding box center [1032, 558] width 352 height 24
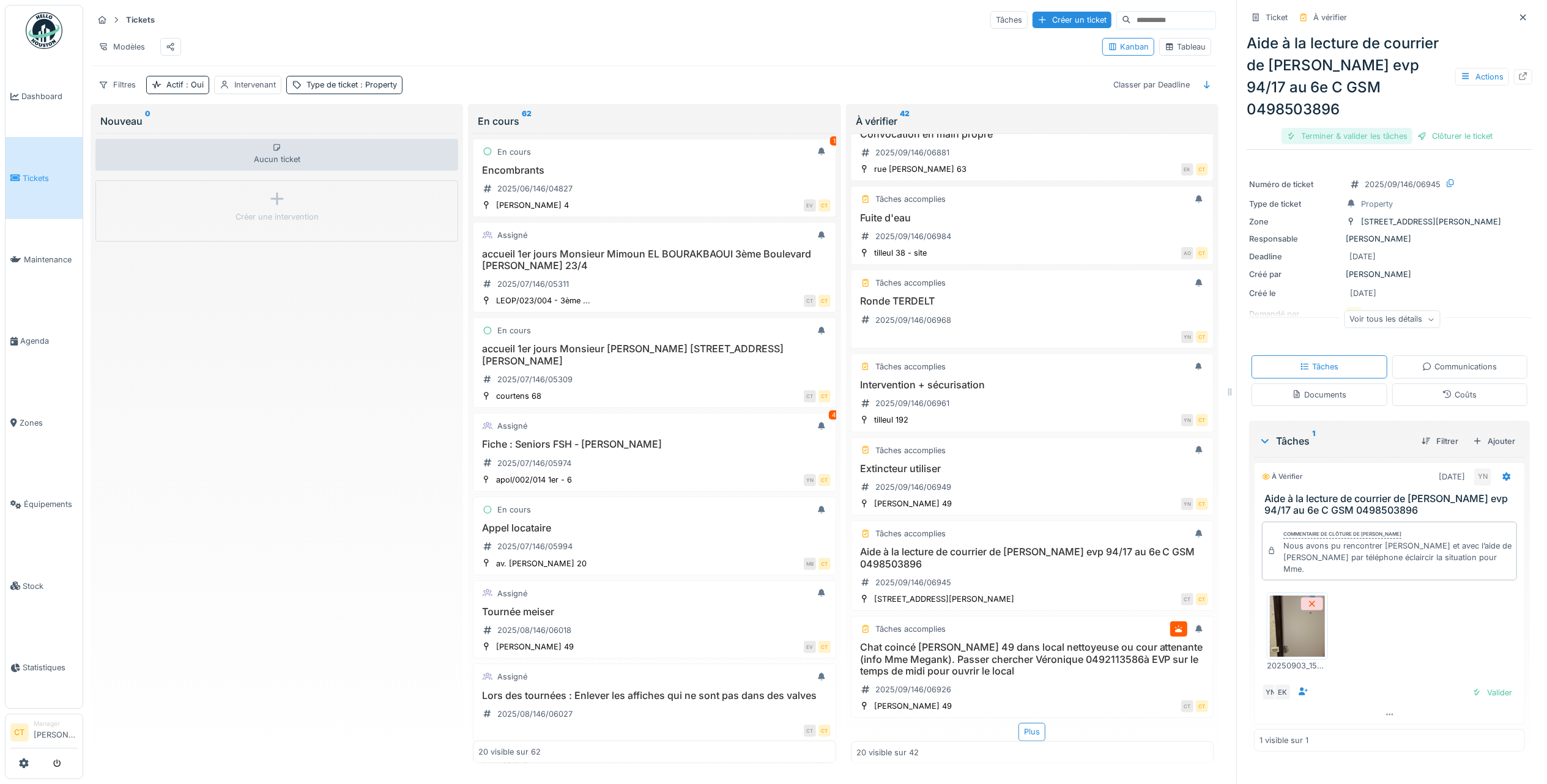
click at [1353, 138] on div "Terminer & valider les tâches" at bounding box center [1347, 136] width 131 height 16
click at [1376, 134] on div "Clôturer le ticket" at bounding box center [1390, 136] width 85 height 16
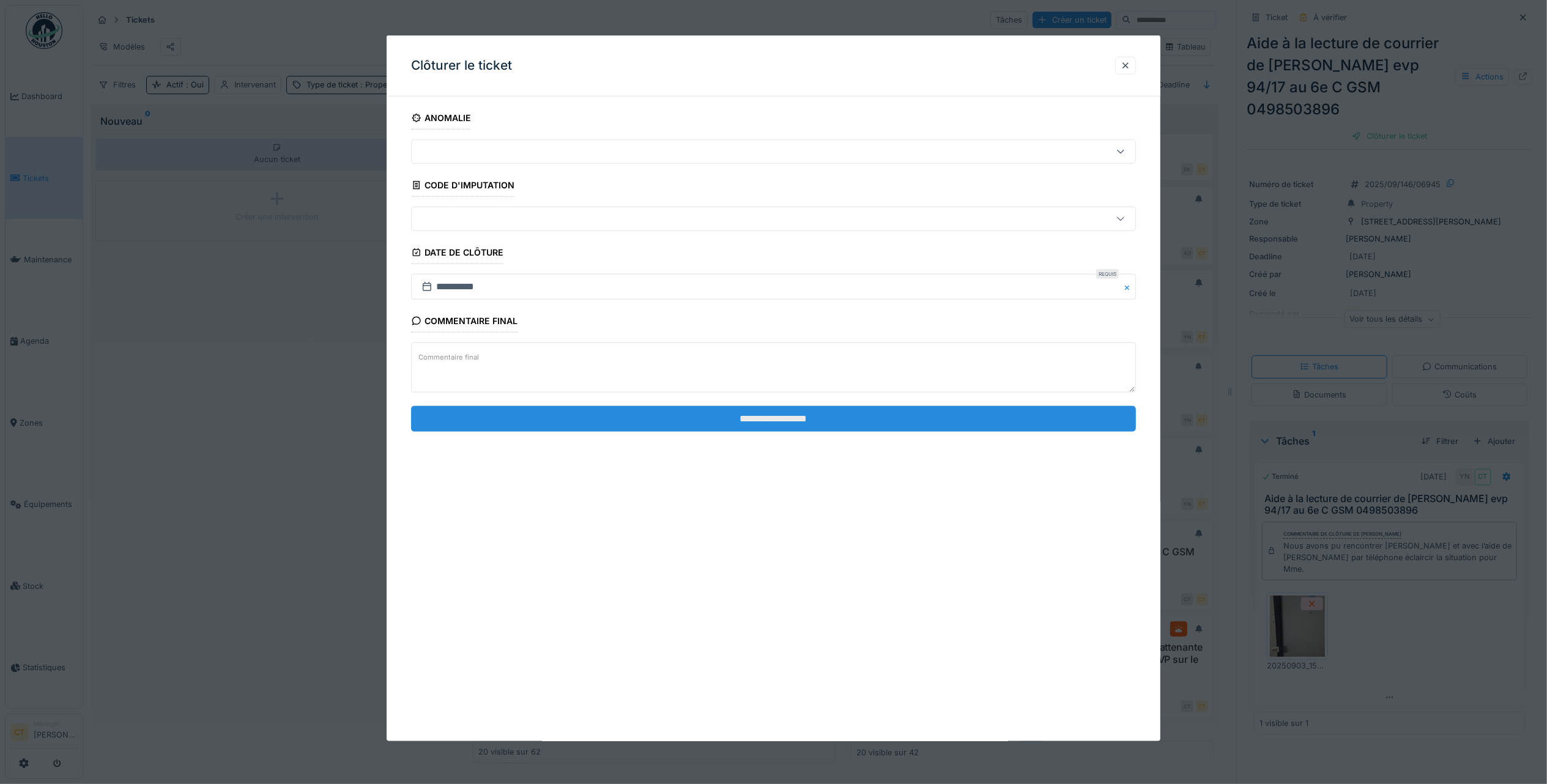
click at [833, 429] on input "**********" at bounding box center [774, 418] width 725 height 25
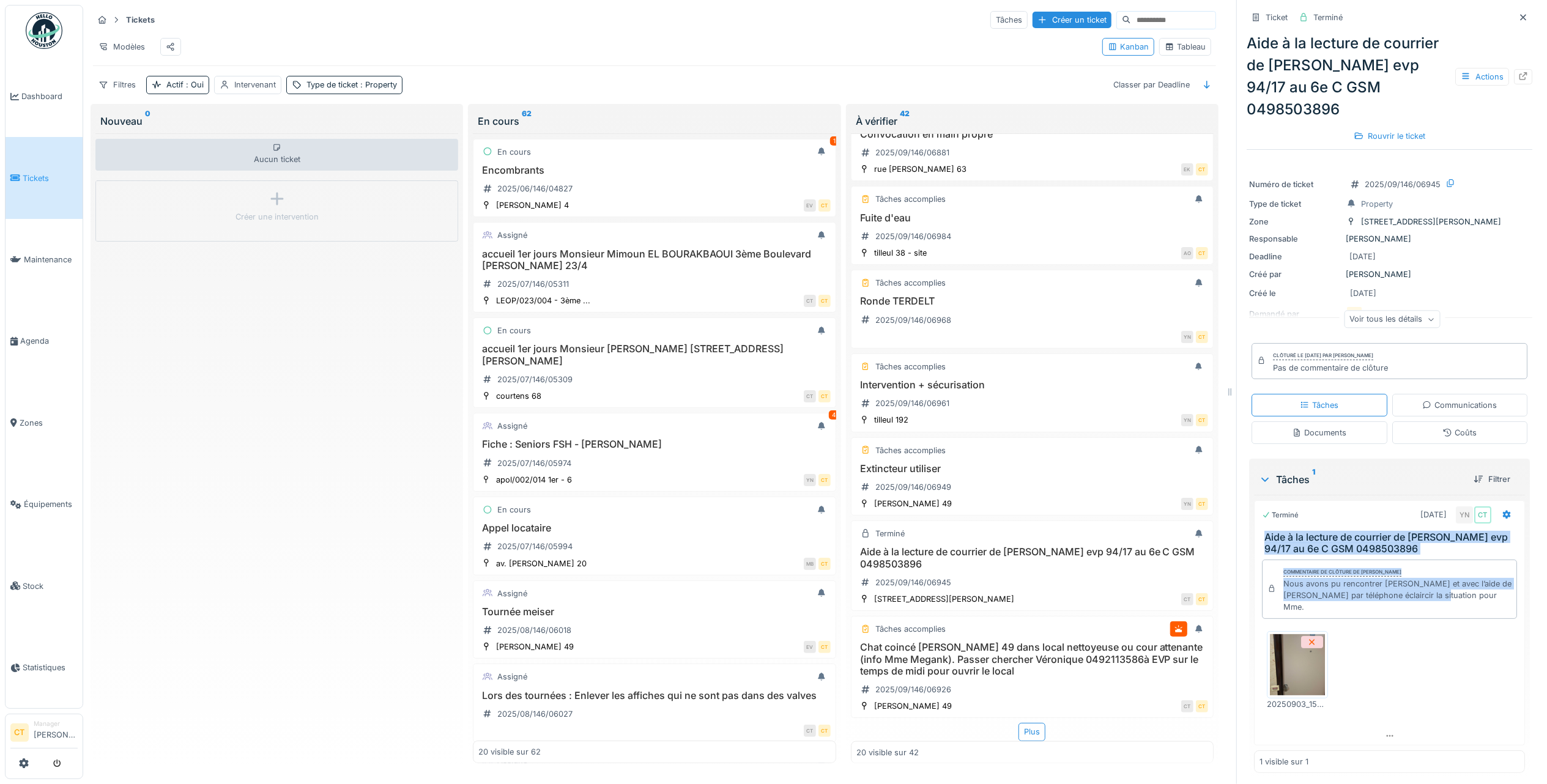
drag, startPoint x: 1463, startPoint y: 601, endPoint x: 1247, endPoint y: 541, distance: 224.2
click at [1254, 541] on div "Terminé [DATE] YN CT Aide à la lecture de courrier de [PERSON_NAME] evp 94/17 a…" at bounding box center [1390, 622] width 271 height 244
drag, startPoint x: 1247, startPoint y: 541, endPoint x: 1311, endPoint y: 531, distance: 64.8
copy div "Aide à la lecture de courrier de [PERSON_NAME] evp 94/17 au 6e C GSM 0498503896…"
click at [1055, 647] on h3 "Chat coincé [PERSON_NAME] 49 dans local nettoyeuse ou cour attenante (info Mme …" at bounding box center [1032, 659] width 352 height 35
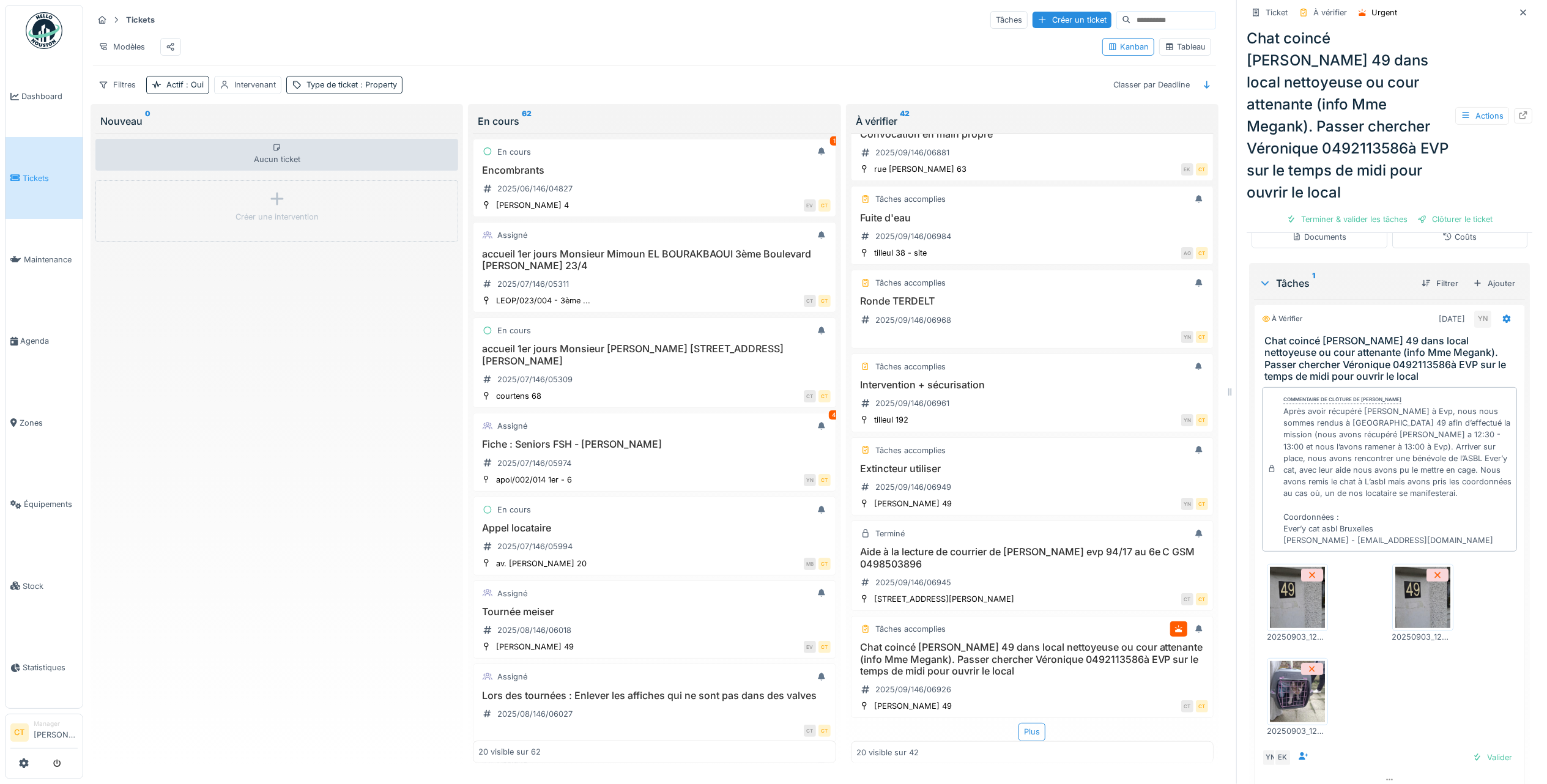
scroll to position [276, 0]
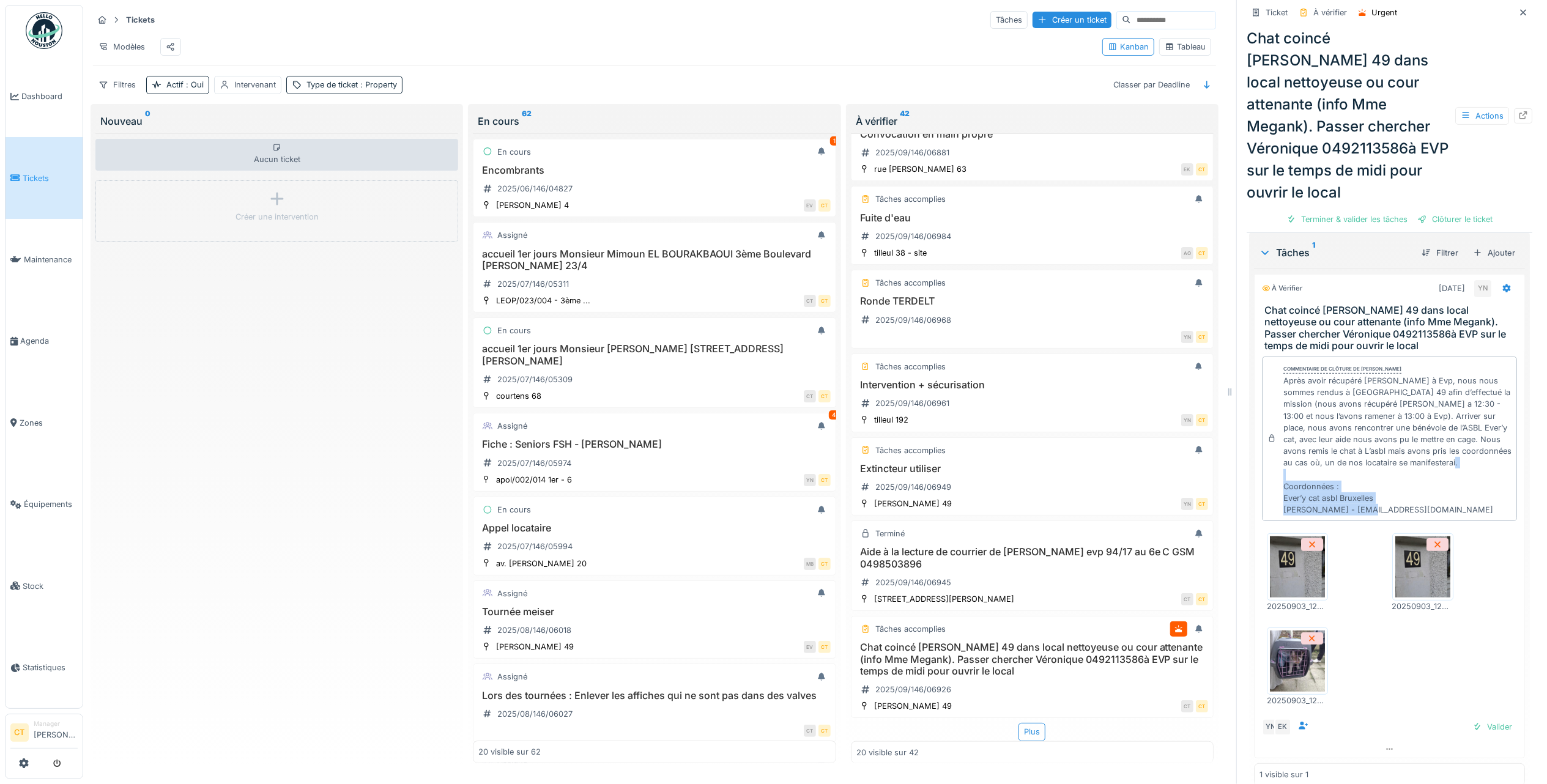
drag, startPoint x: 1446, startPoint y: 492, endPoint x: 1268, endPoint y: 485, distance: 178.1
click at [1268, 485] on div "Commentaire de clôture de [PERSON_NAME] Après avoir récupéré [PERSON_NAME] à Ev…" at bounding box center [1389, 438] width 255 height 164
copy div "Ever’y cat asbl Bruxelles [PERSON_NAME] - [EMAIL_ADDRESS][DOMAIN_NAME]"
click at [1372, 211] on div "Terminer & valider les tâches" at bounding box center [1347, 219] width 131 height 16
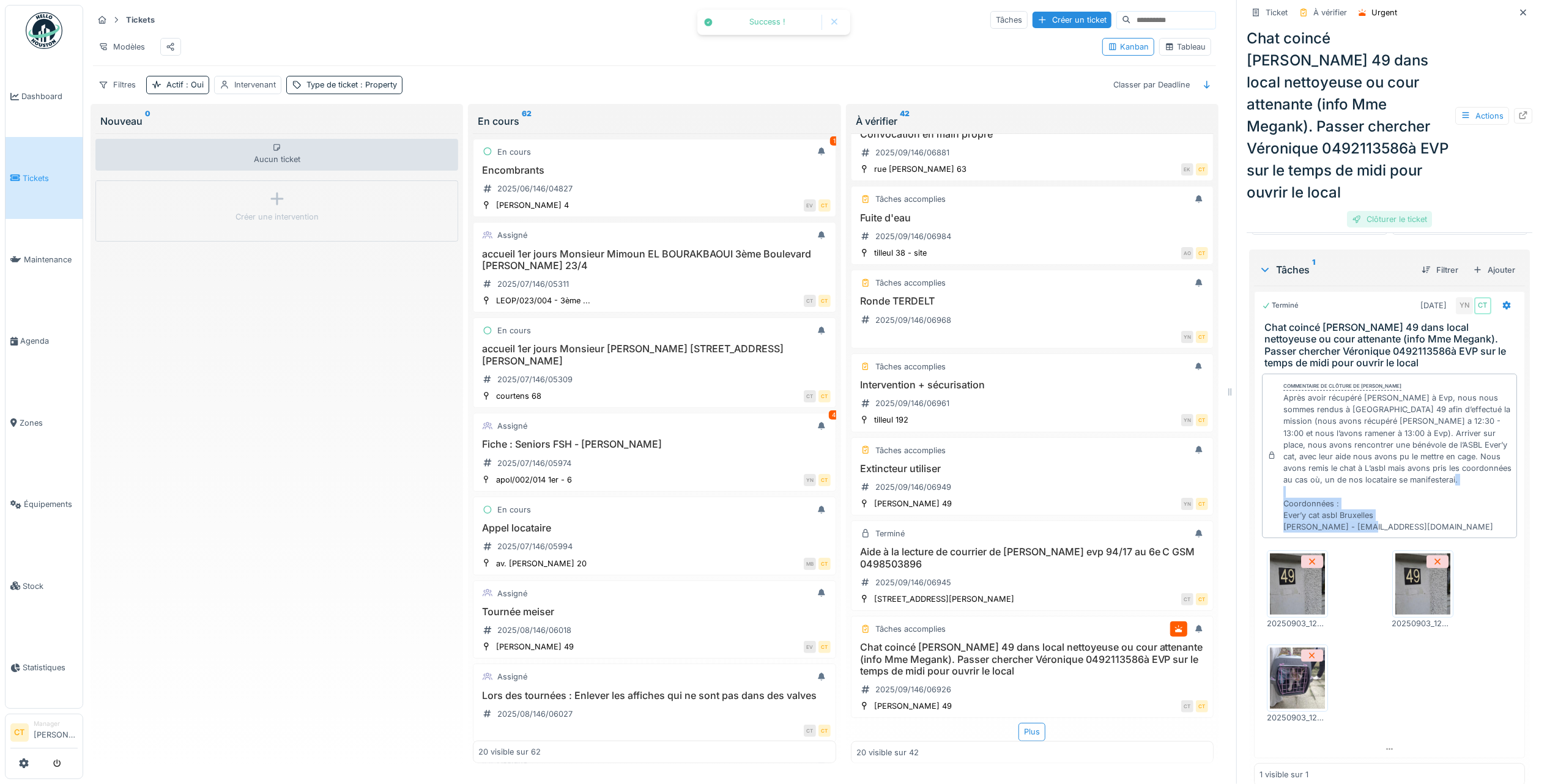
click at [1394, 211] on div "Clôturer le ticket" at bounding box center [1390, 219] width 85 height 16
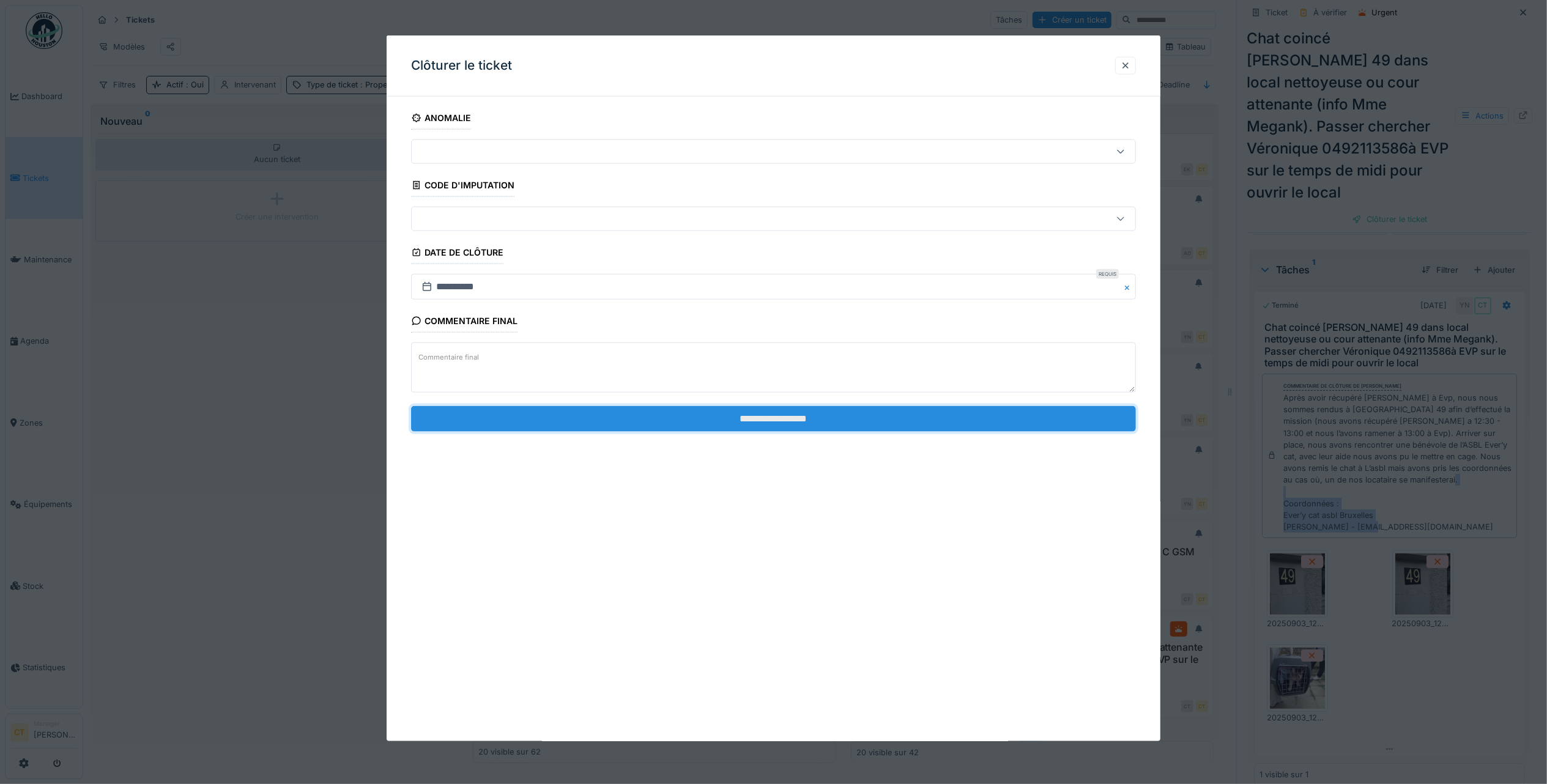
click at [955, 423] on input "**********" at bounding box center [774, 418] width 725 height 25
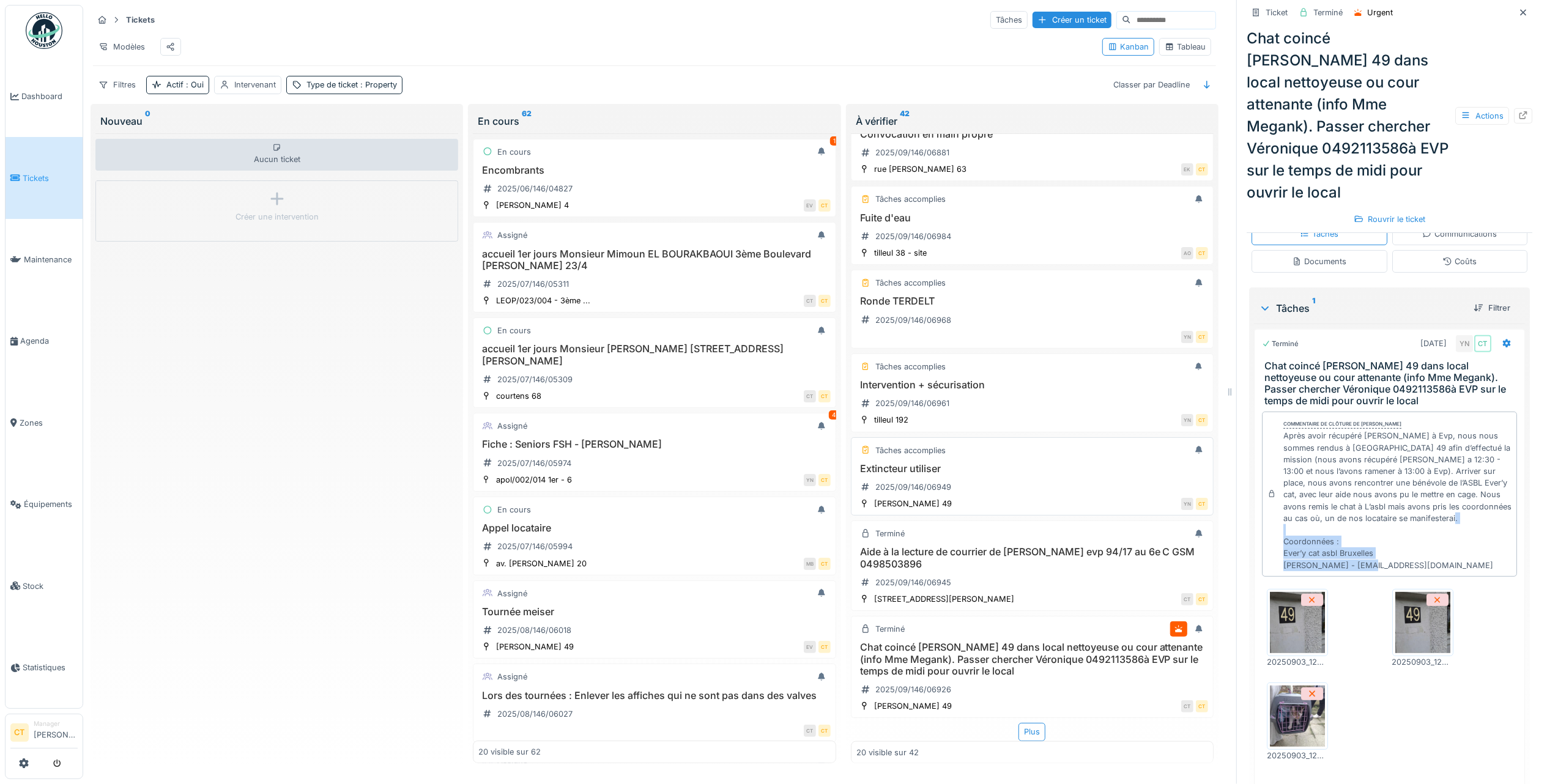
scroll to position [12, 0]
click at [965, 462] on h3 "Extincteur utiliser" at bounding box center [1032, 468] width 352 height 12
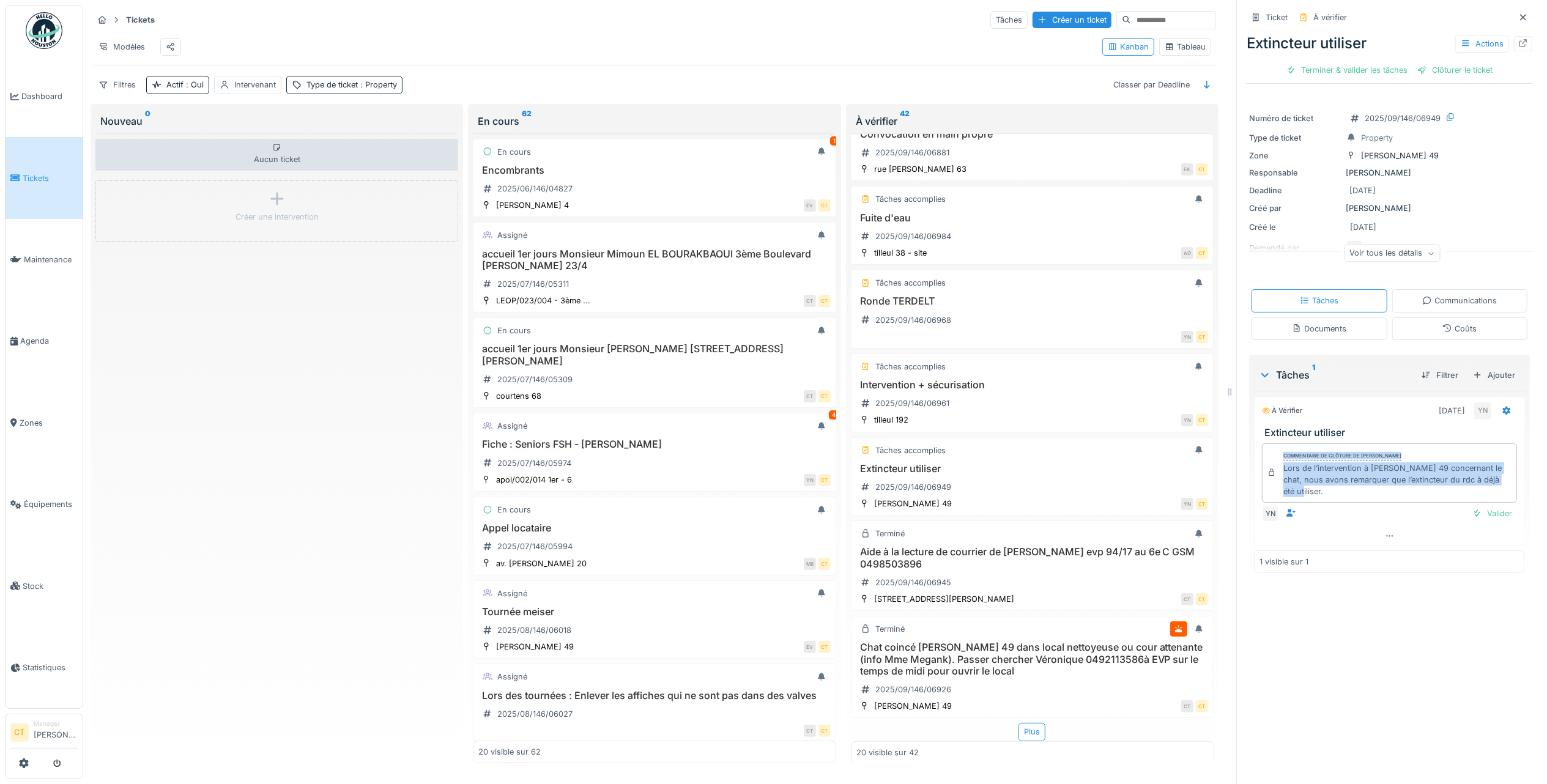
drag, startPoint x: 1353, startPoint y: 487, endPoint x: 1263, endPoint y: 448, distance: 98.1
click at [1263, 448] on div "Commentaire de clôture de Yves Ndikumana Lors de l’intervention à Wolles 49 con…" at bounding box center [1389, 472] width 255 height 59
copy div "Commentaire de clôture de Yves Ndikumana Lors de l’intervention à Wolles 49 con…"
click at [1342, 66] on div "Extincteur utiliser Actions Terminer & valider les tâches Clôturer le ticket" at bounding box center [1390, 54] width 285 height 54
click at [1308, 62] on div "Terminer & valider les tâches" at bounding box center [1347, 70] width 131 height 16
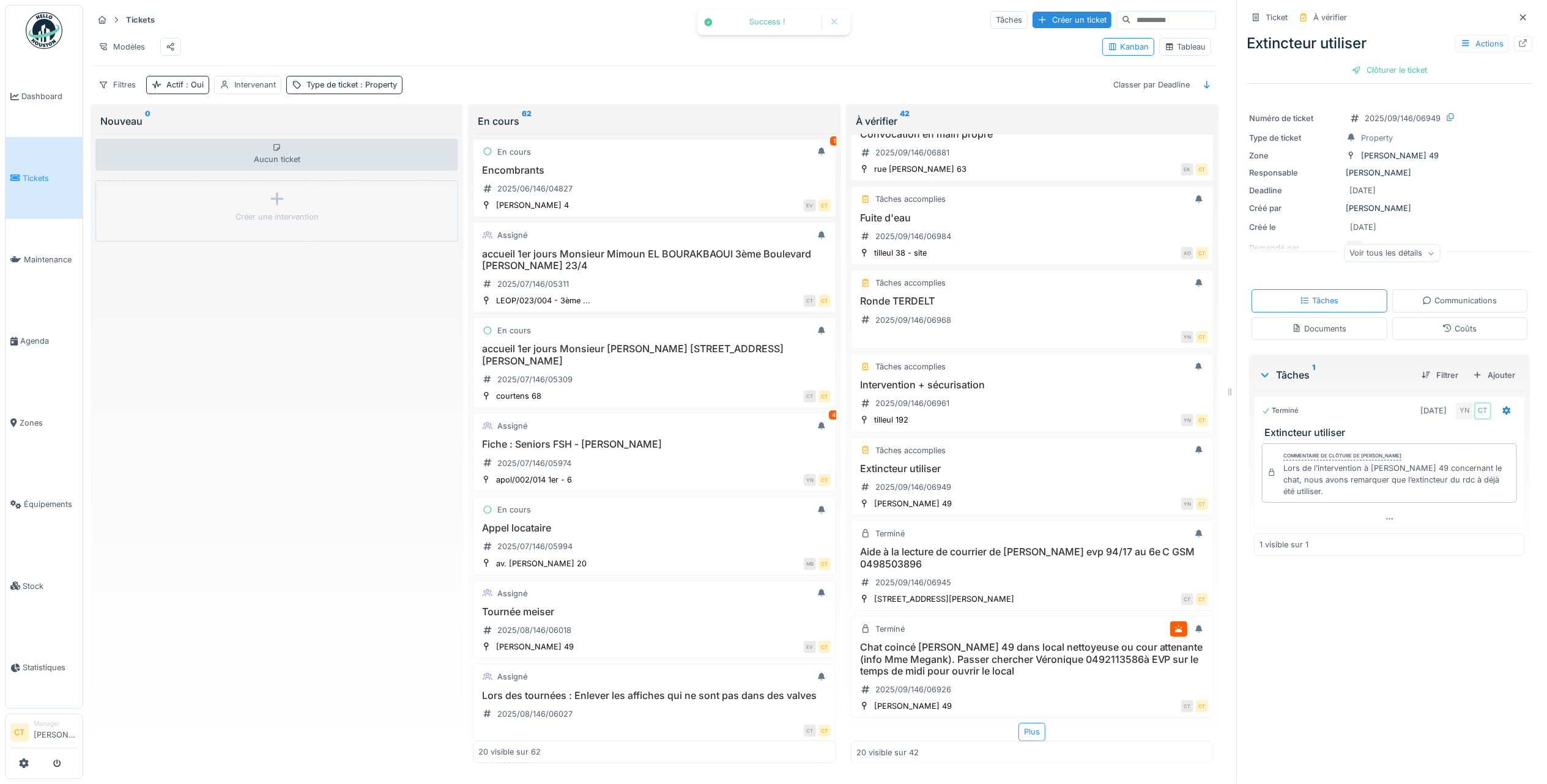
click at [1438, 59] on div "Extincteur utiliser Actions Clôturer le ticket" at bounding box center [1390, 54] width 285 height 54
click at [1365, 62] on div "Clôturer le ticket" at bounding box center [1390, 70] width 85 height 16
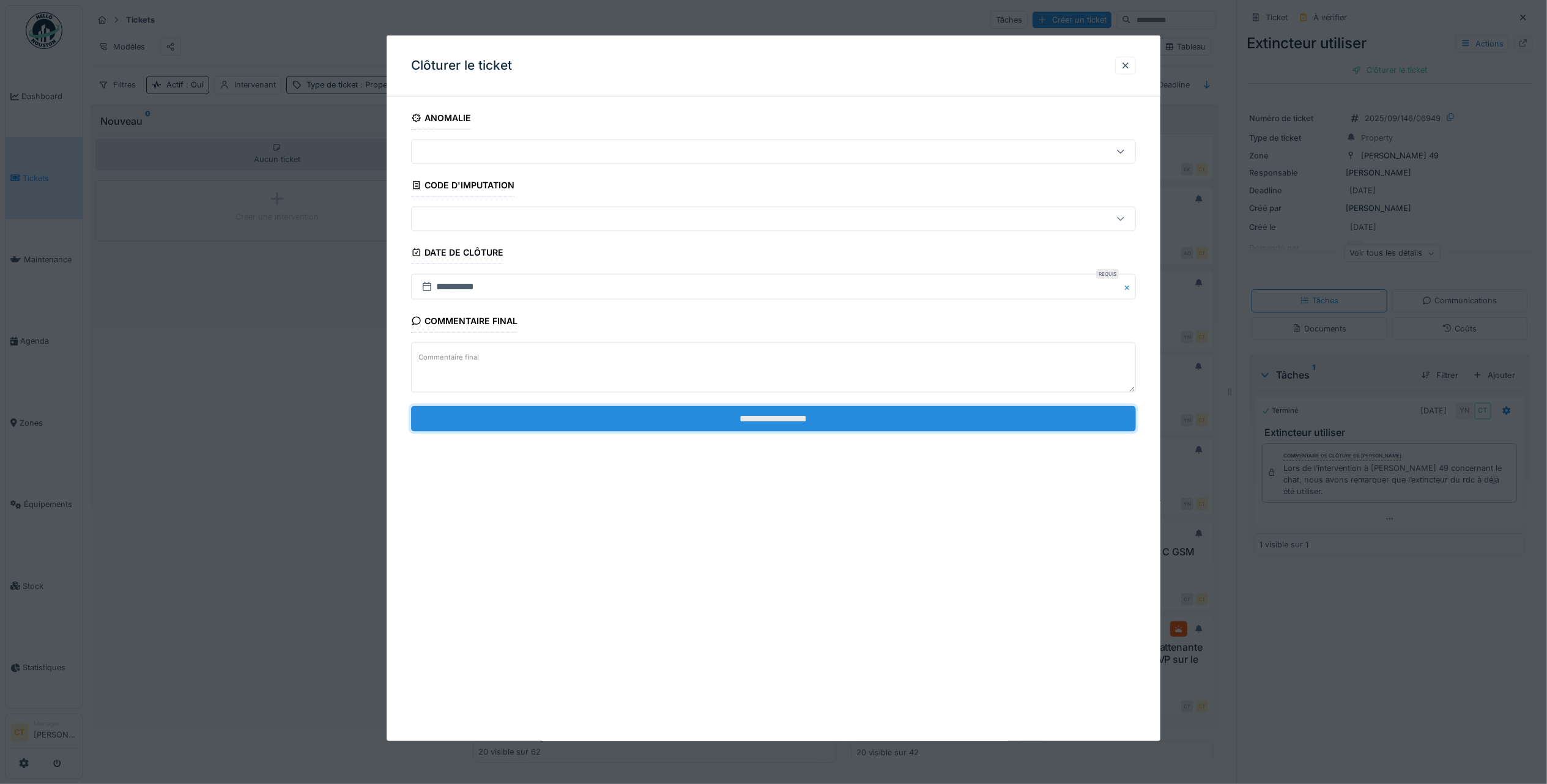
click at [757, 423] on input "**********" at bounding box center [774, 418] width 725 height 25
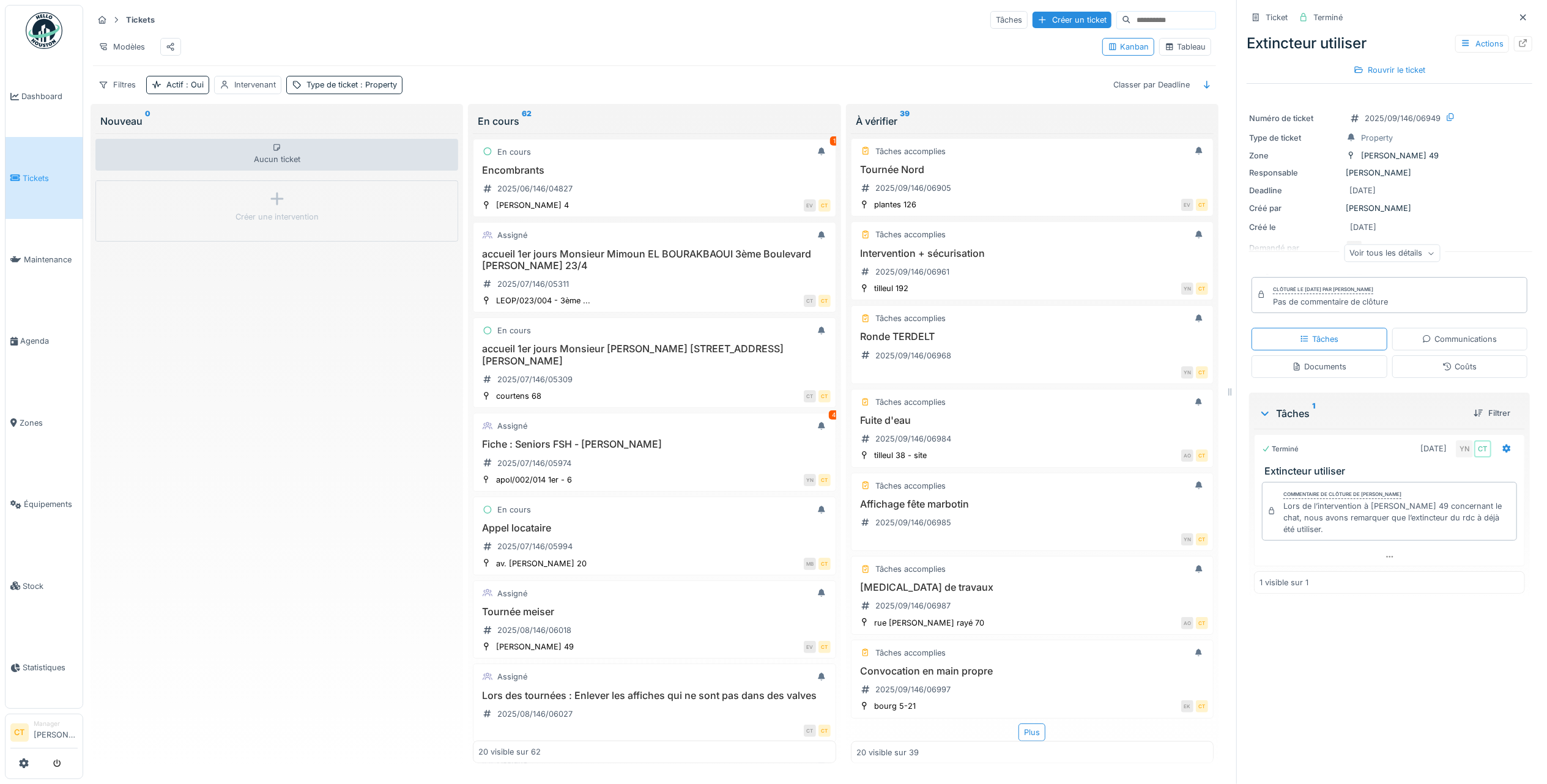
scroll to position [12, 0]
click at [972, 647] on div "Tâches accomplies Convocation en main propre 2025/09/146/06997 bourg 5-21 EK CT" at bounding box center [1032, 679] width 363 height 79
click at [957, 665] on div "Convocation en main propre 2025/09/146/06997" at bounding box center [1032, 682] width 352 height 35
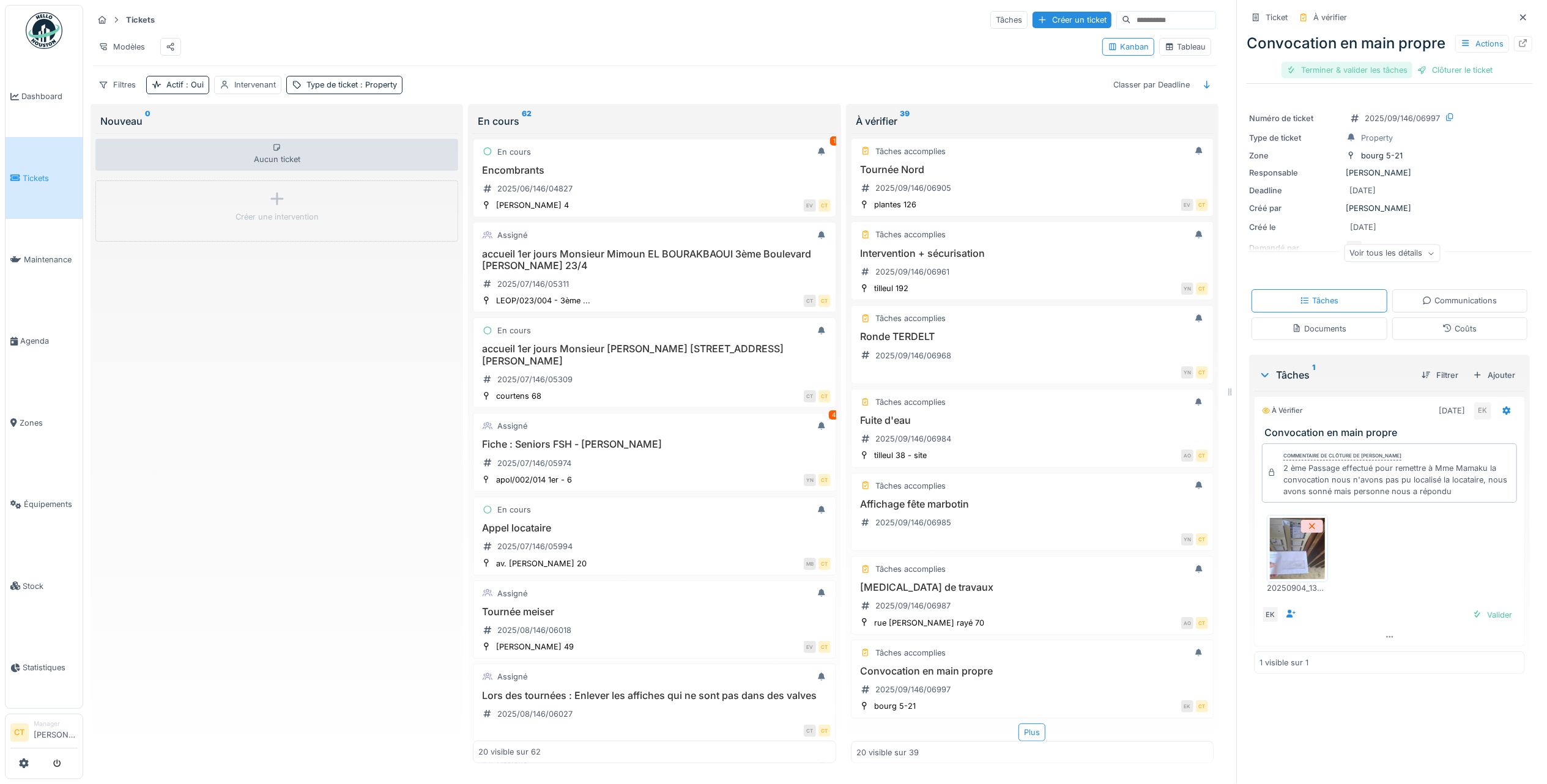
click at [1332, 78] on div "Terminer & valider les tâches" at bounding box center [1347, 70] width 131 height 16
drag, startPoint x: 1394, startPoint y: 84, endPoint x: 1374, endPoint y: 91, distance: 21.2
click at [1394, 78] on div "Clôturer le ticket" at bounding box center [1390, 70] width 85 height 16
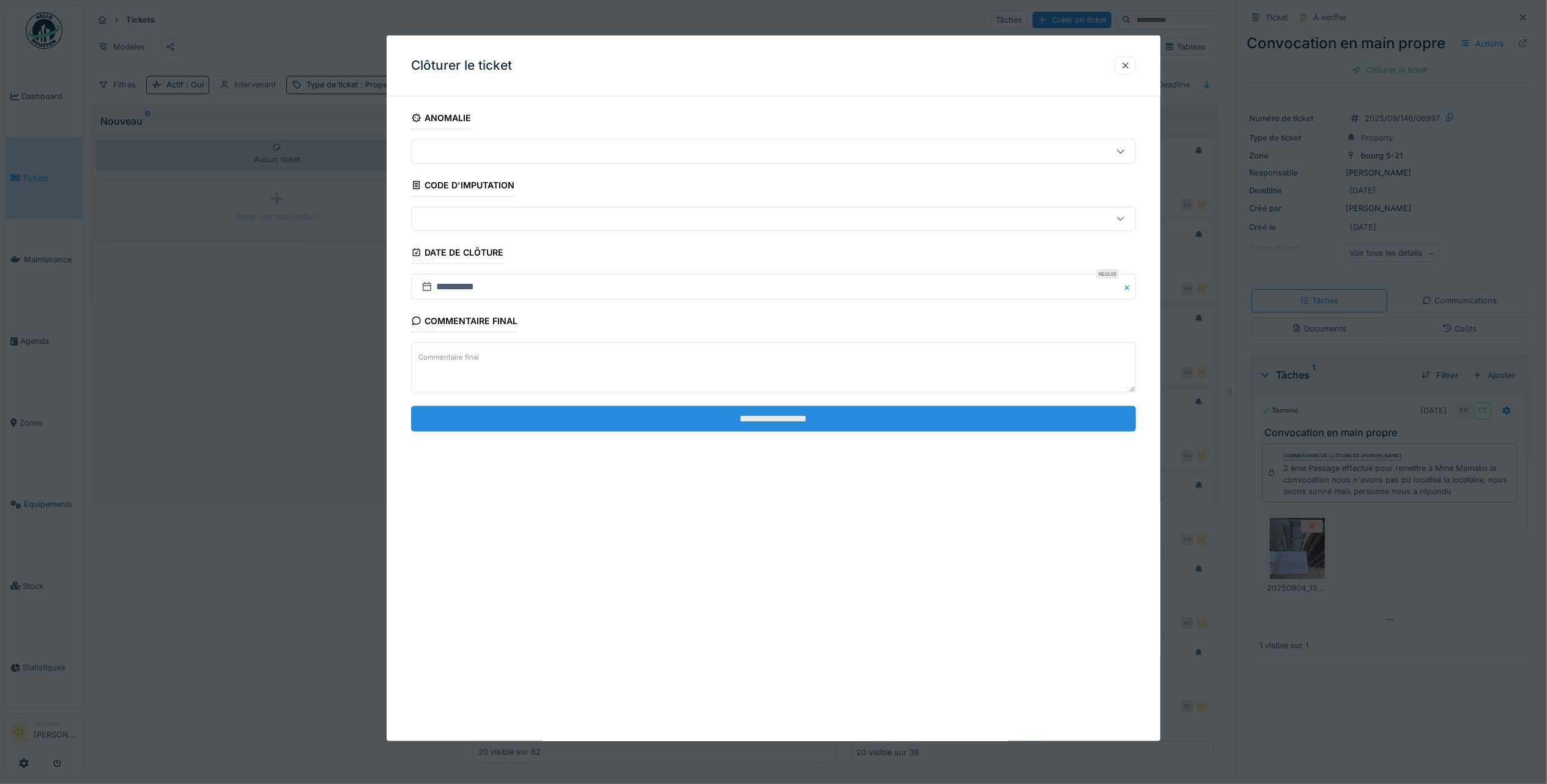
click at [882, 426] on input "**********" at bounding box center [774, 418] width 725 height 25
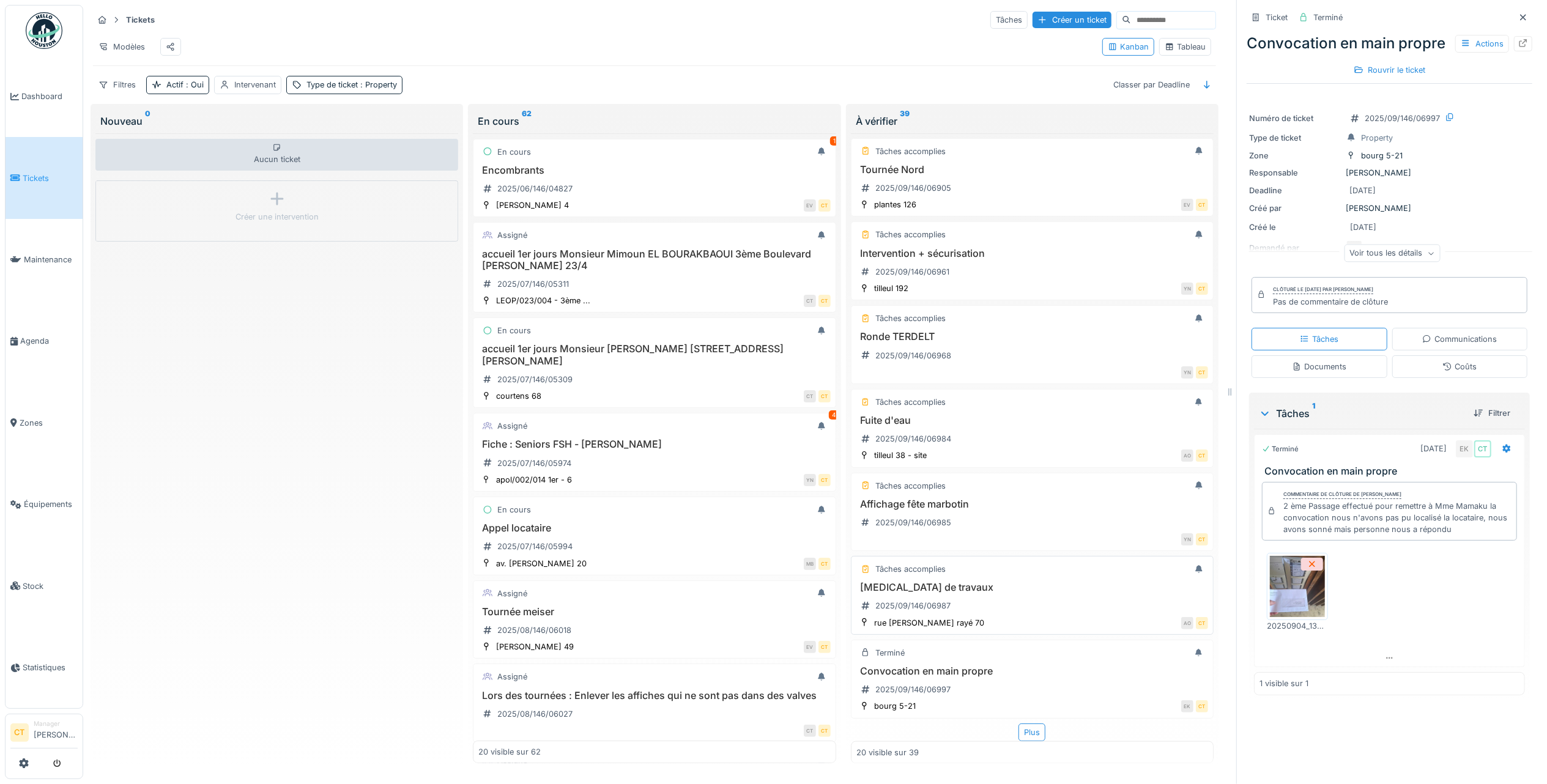
click at [993, 586] on div "[MEDICAL_DATA] de travaux 2025/09/146/06987" at bounding box center [1032, 599] width 352 height 35
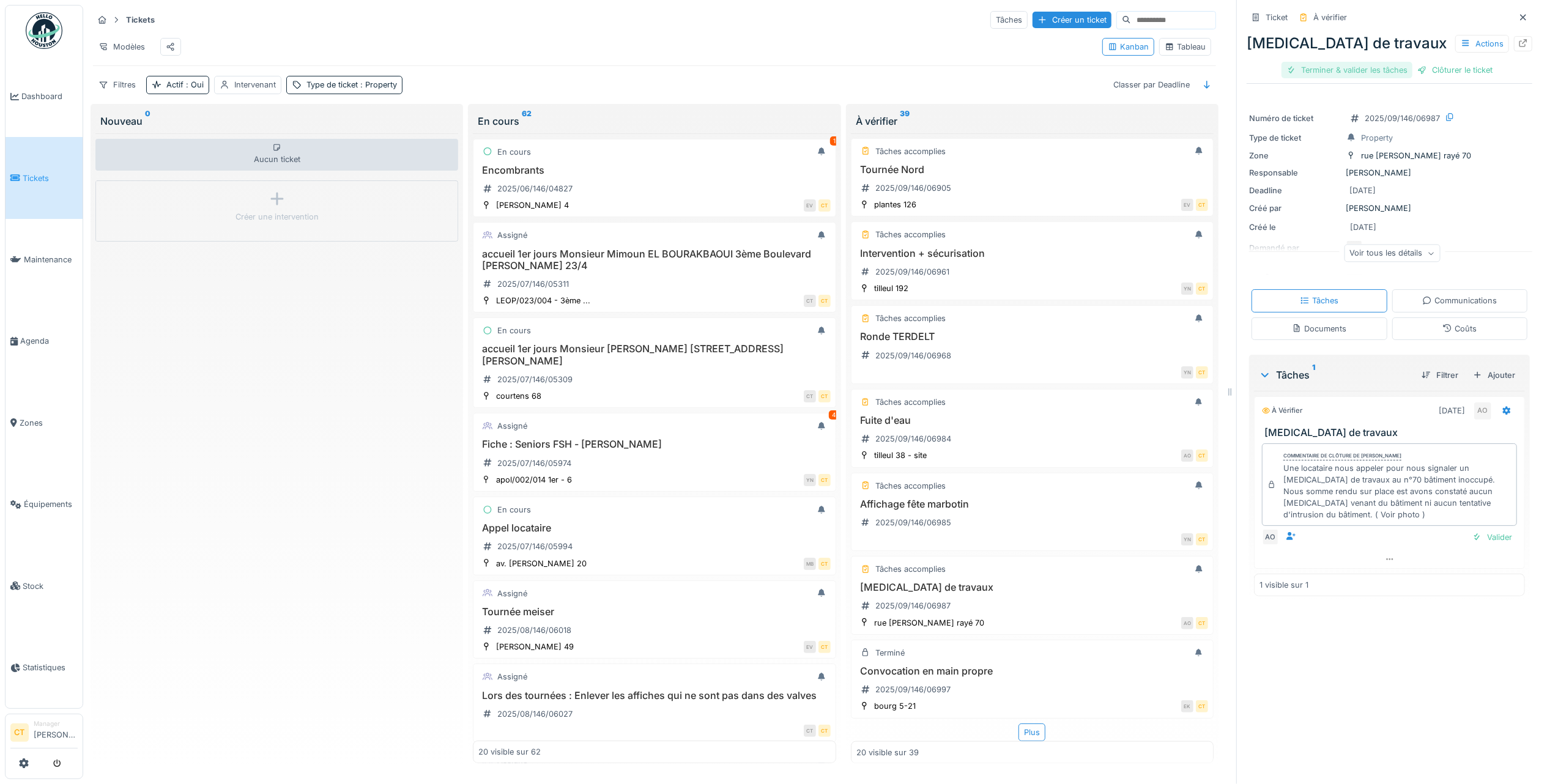
click at [1339, 62] on div "Terminer & valider les tâches" at bounding box center [1347, 70] width 131 height 16
click at [1398, 62] on div "Clôturer le ticket" at bounding box center [1390, 70] width 85 height 16
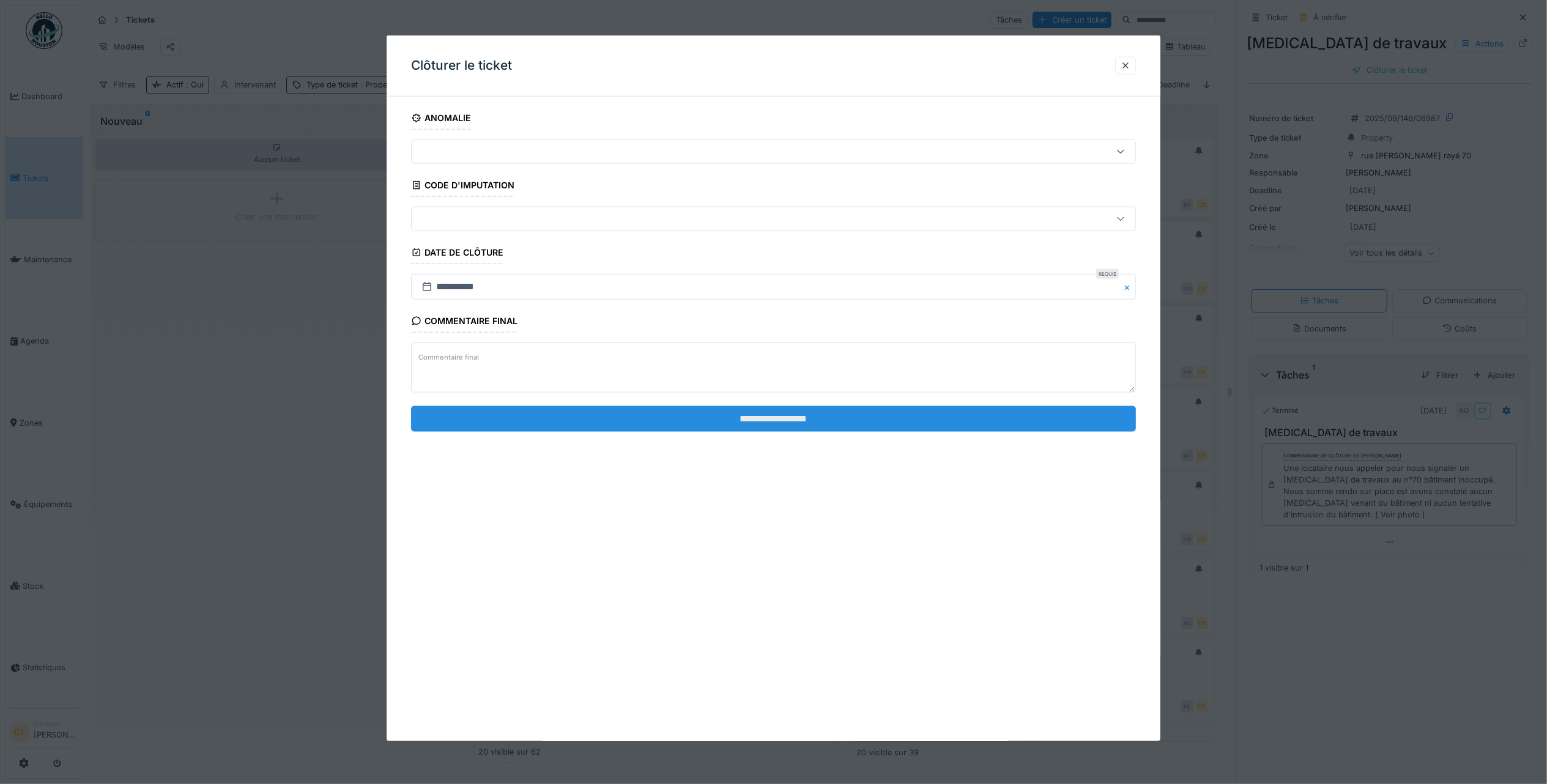
click at [754, 424] on input "**********" at bounding box center [774, 418] width 725 height 25
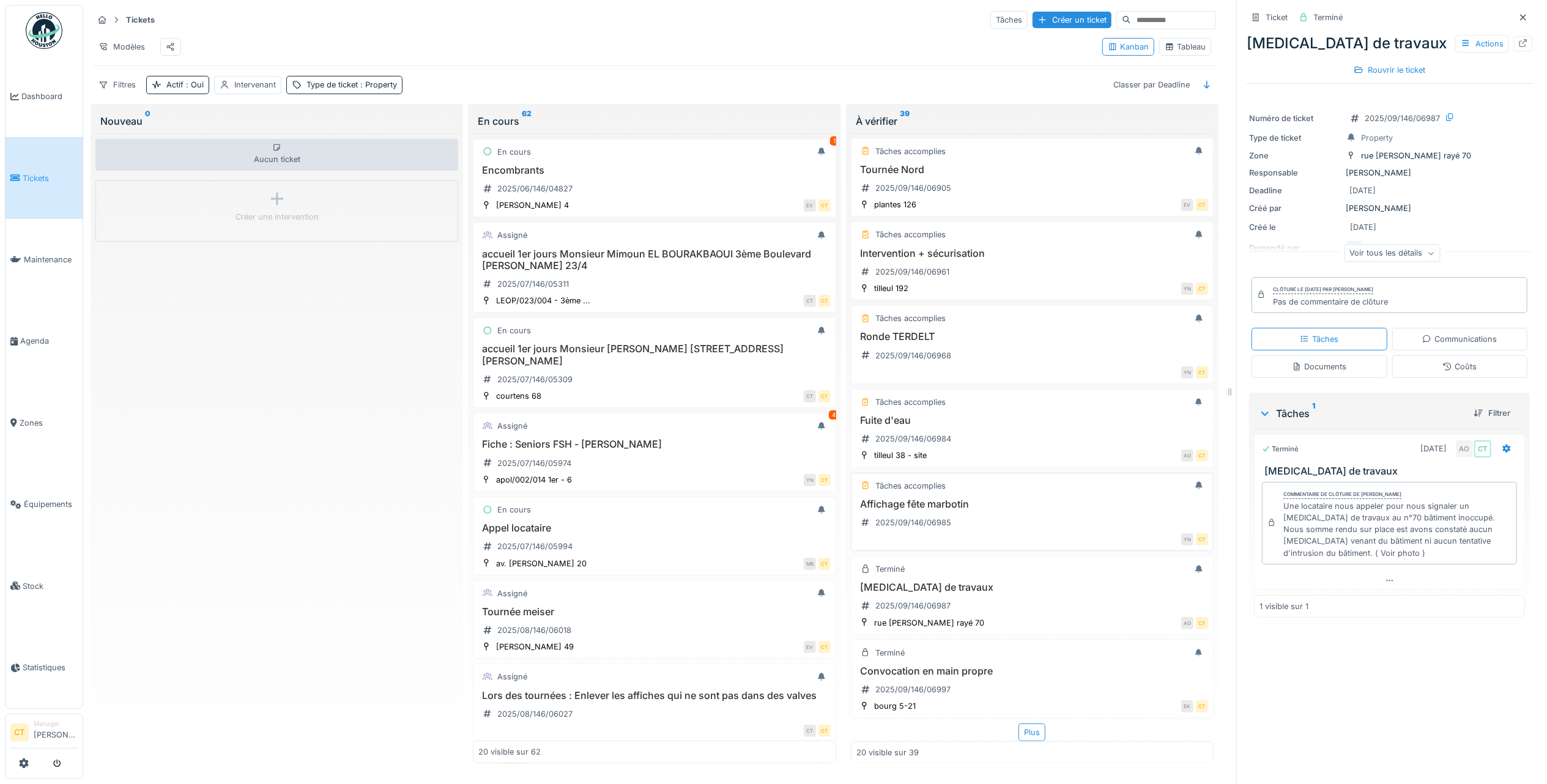
click at [987, 499] on div "Affichage fête marbotin 2025/09/146/06985" at bounding box center [1032, 516] width 352 height 35
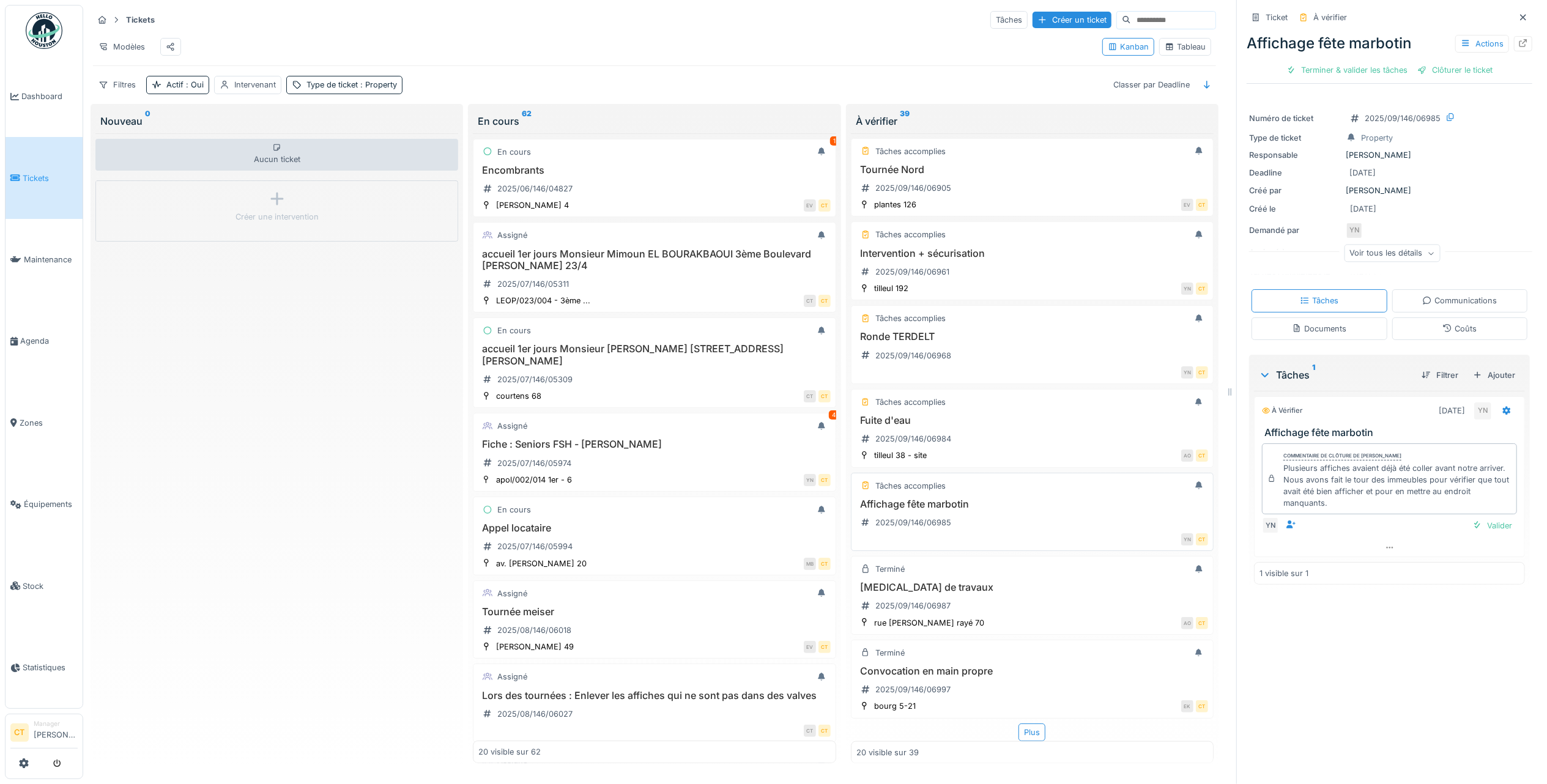
click at [957, 499] on div "Affichage fête marbotin 2025/09/146/06985" at bounding box center [1032, 516] width 352 height 35
click at [1318, 62] on div "Terminer & valider les tâches" at bounding box center [1347, 70] width 131 height 16
click at [1368, 63] on div "Clôturer le ticket" at bounding box center [1390, 70] width 85 height 16
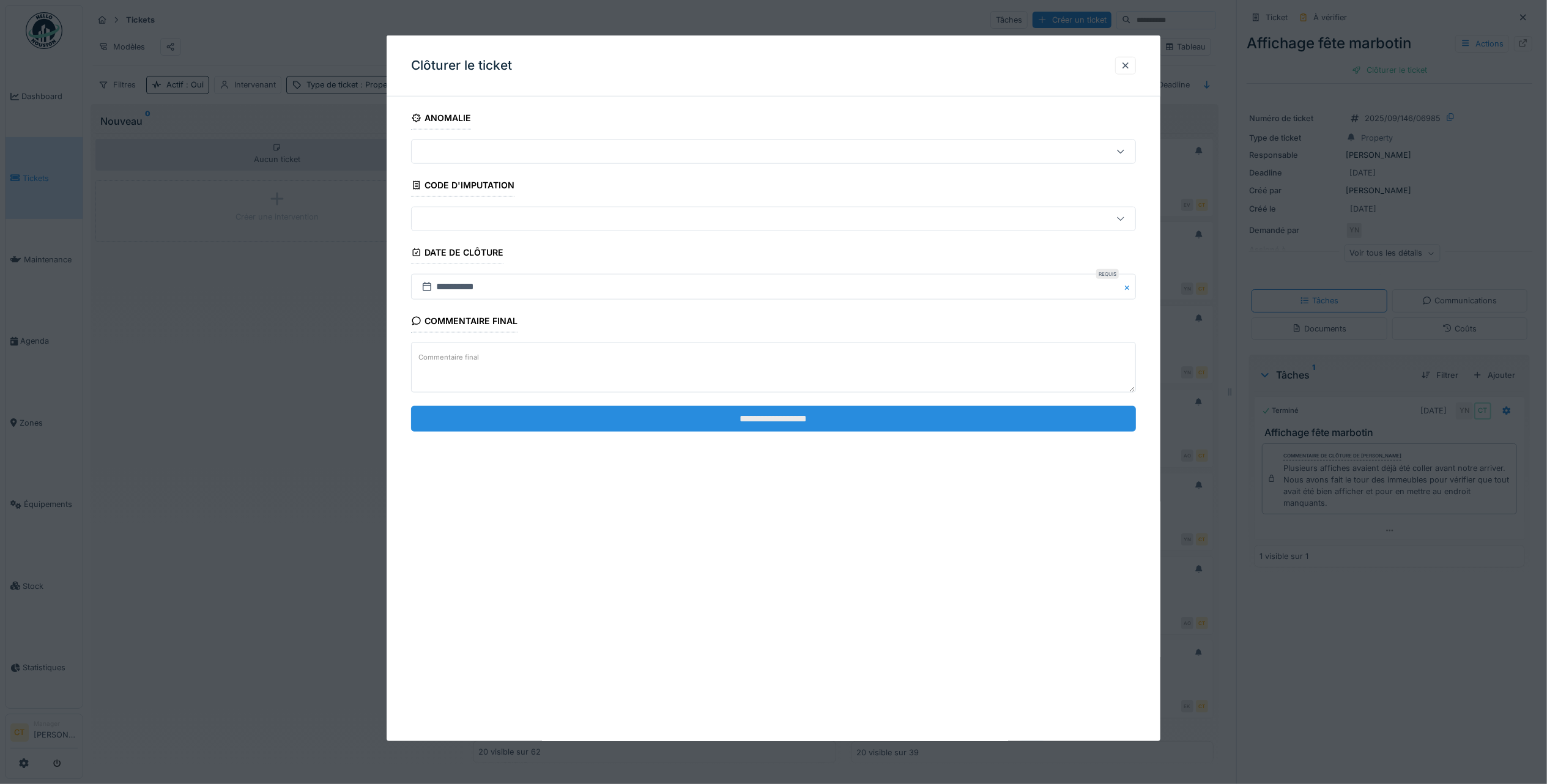
click at [695, 416] on input "**********" at bounding box center [774, 418] width 725 height 25
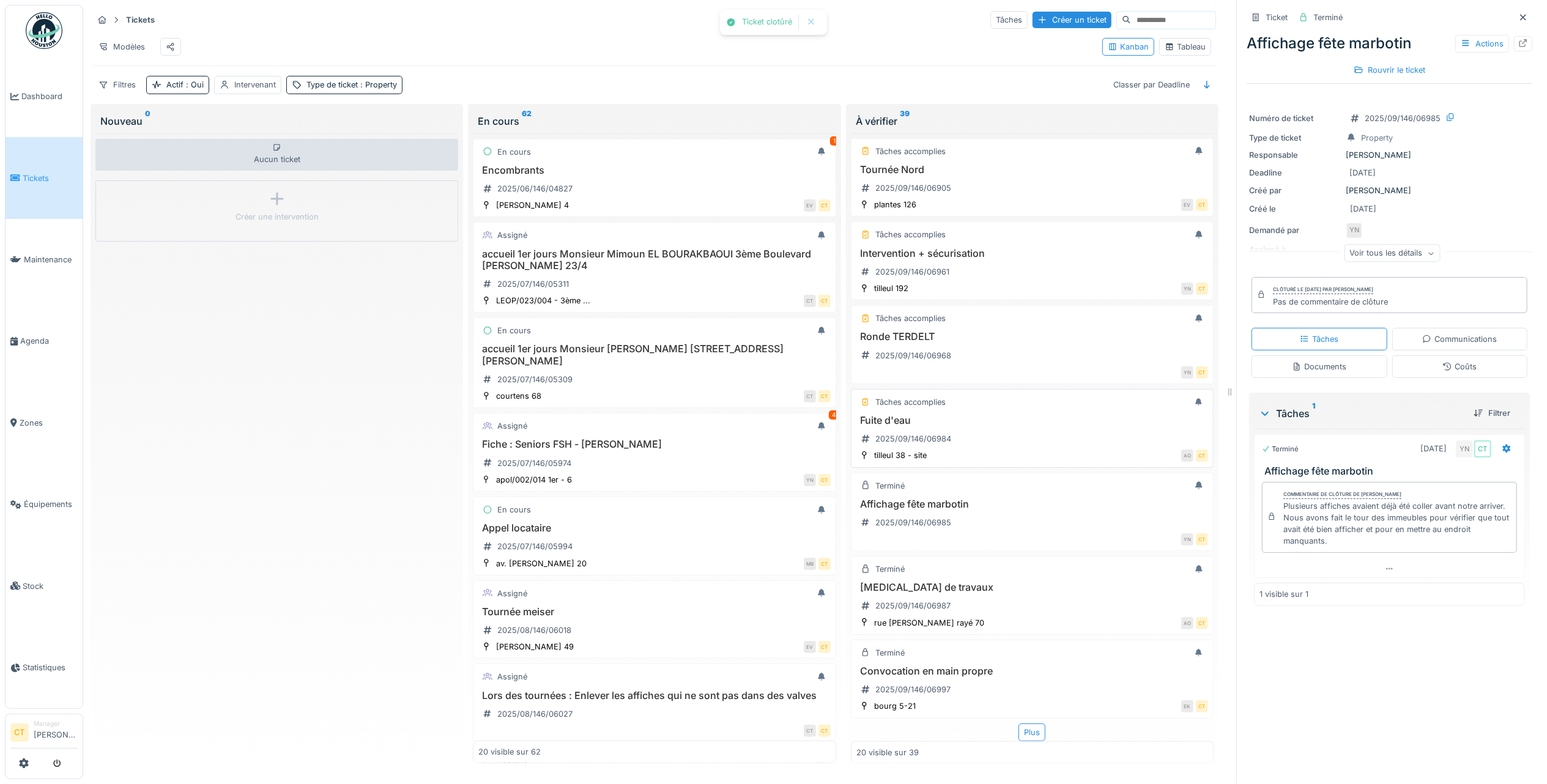
click at [968, 414] on div "Fuite d'eau 2025/09/146/06984" at bounding box center [1032, 432] width 352 height 35
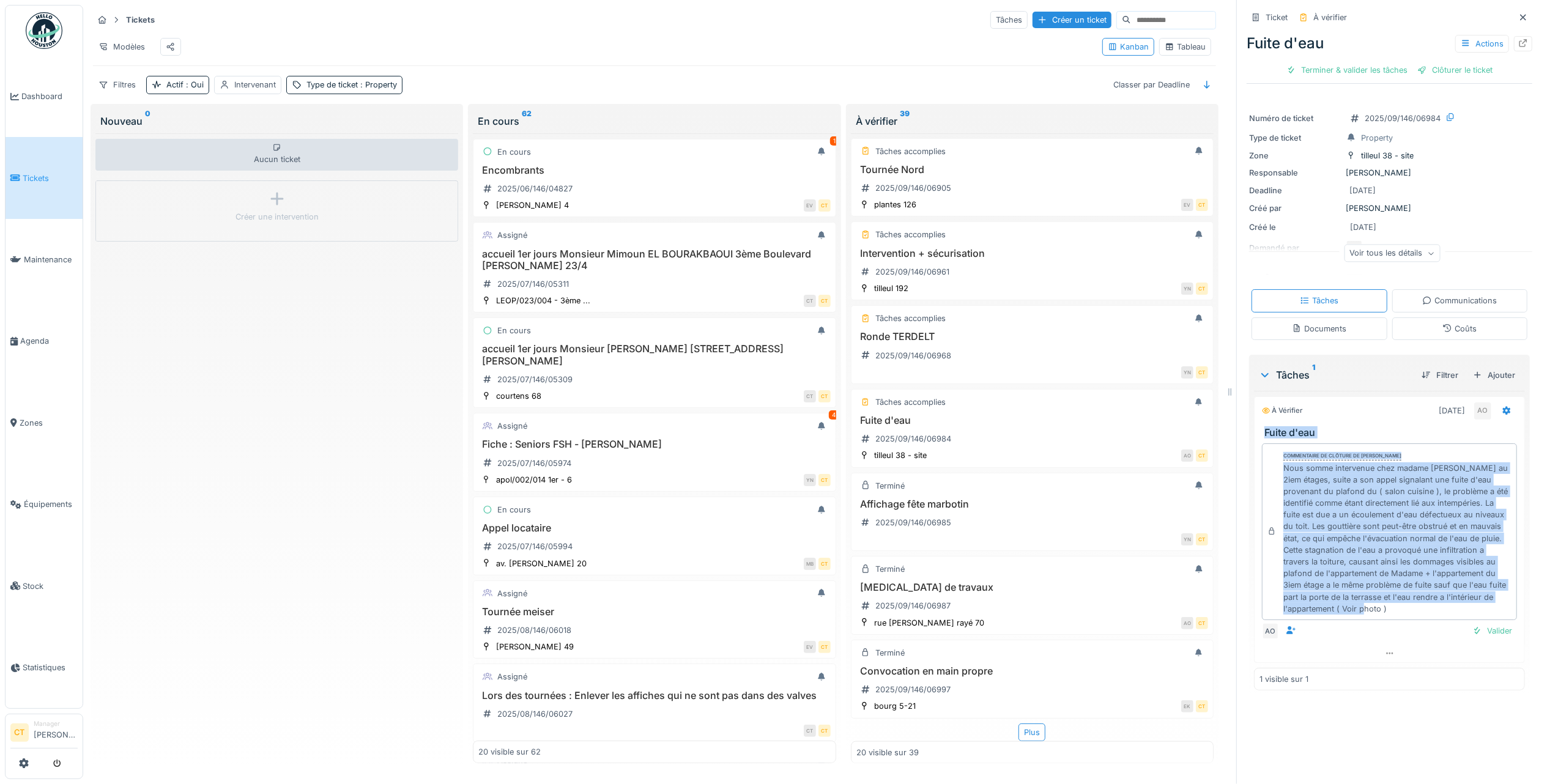
drag, startPoint x: 1478, startPoint y: 607, endPoint x: 1249, endPoint y: 425, distance: 292.5
click at [1254, 425] on div "À vérifier 03/09/2025 AO Fuite d'eau Commentaire de clôture de Abdelkader Ouria…" at bounding box center [1390, 529] width 271 height 266
copy div "Fuite d'eau Commentaire de clôture de Abdelkader Ouriachi Nous somme intervenue…"
click at [1323, 62] on div "Terminer & valider les tâches" at bounding box center [1347, 70] width 131 height 16
click at [1392, 62] on div "Clôturer le ticket" at bounding box center [1390, 70] width 85 height 16
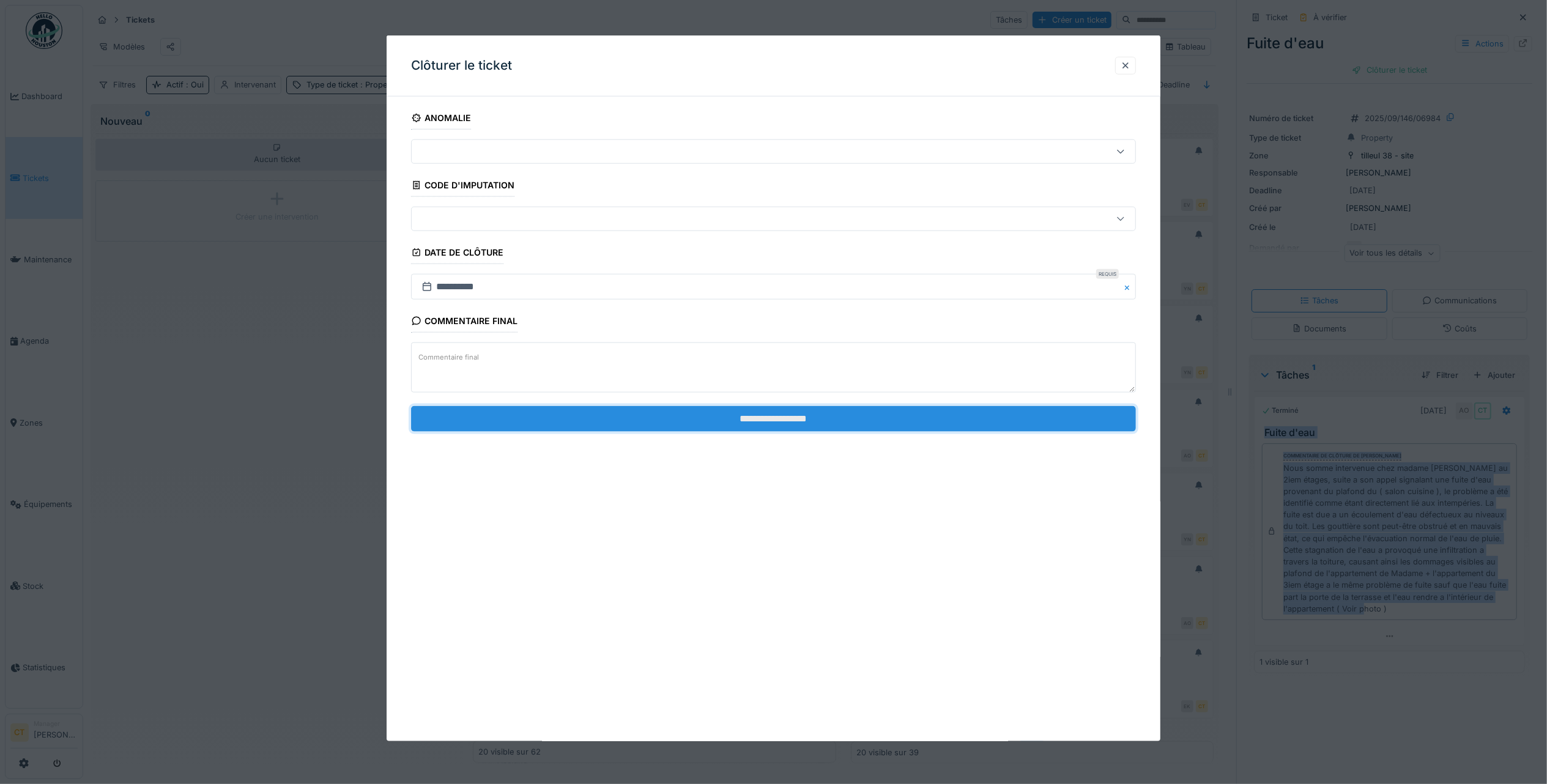
click at [987, 418] on input "**********" at bounding box center [774, 418] width 725 height 25
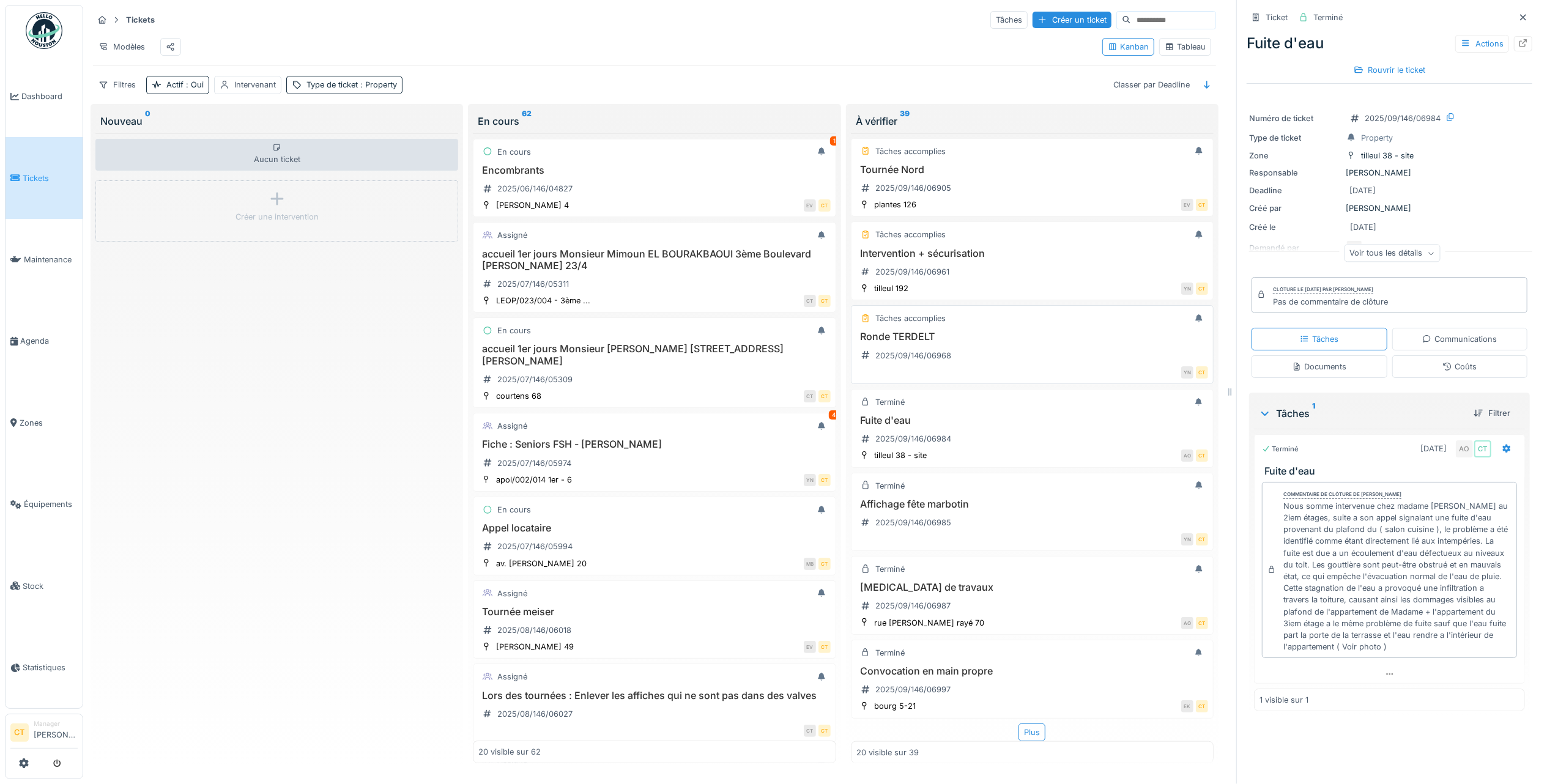
click at [957, 331] on div "Ronde TERDELT 2025/09/146/06968" at bounding box center [1032, 348] width 352 height 35
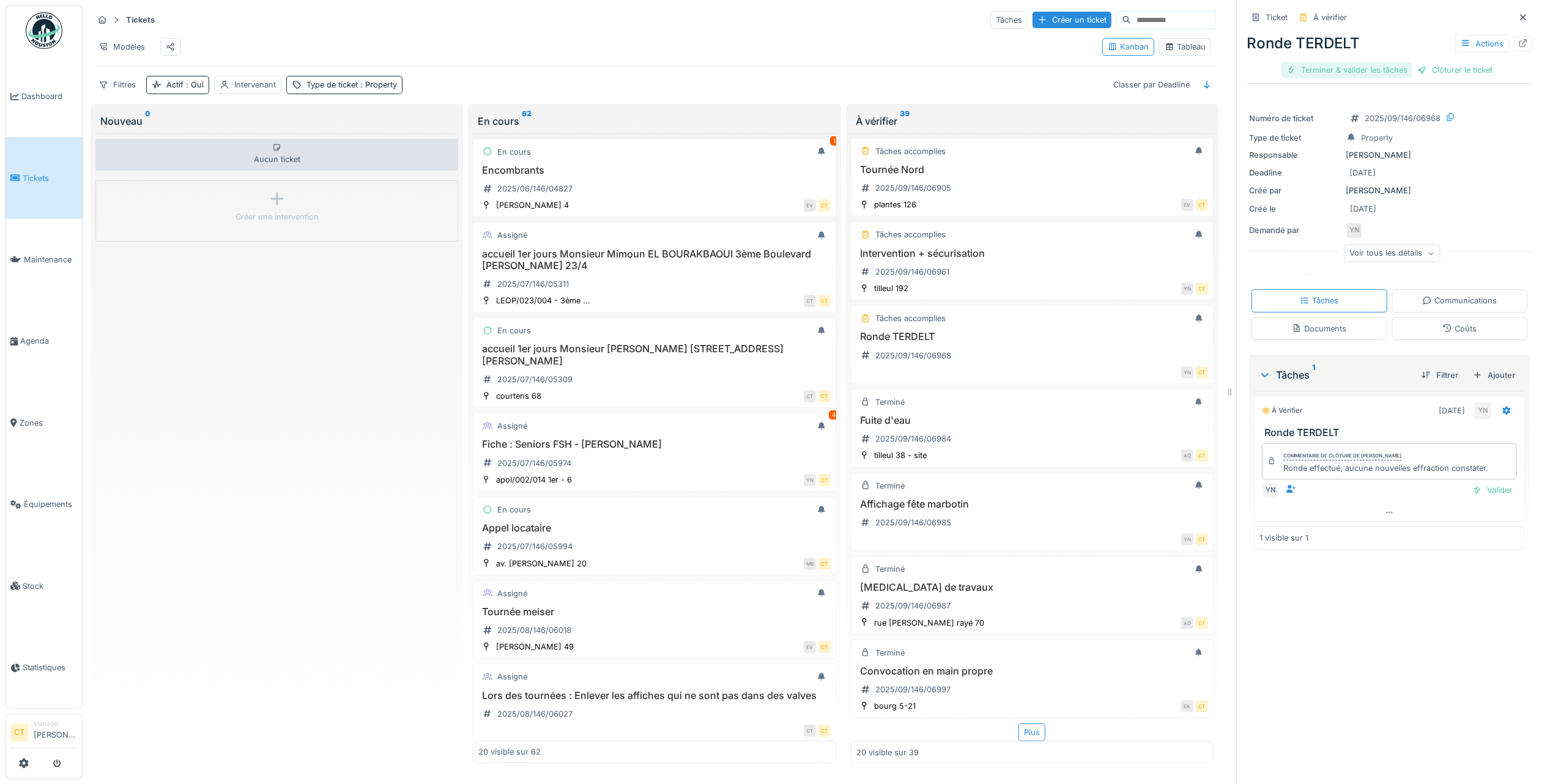
click at [1343, 62] on div "Terminer & valider les tâches" at bounding box center [1347, 70] width 131 height 16
click at [1383, 62] on div "Clôturer le ticket" at bounding box center [1390, 70] width 85 height 16
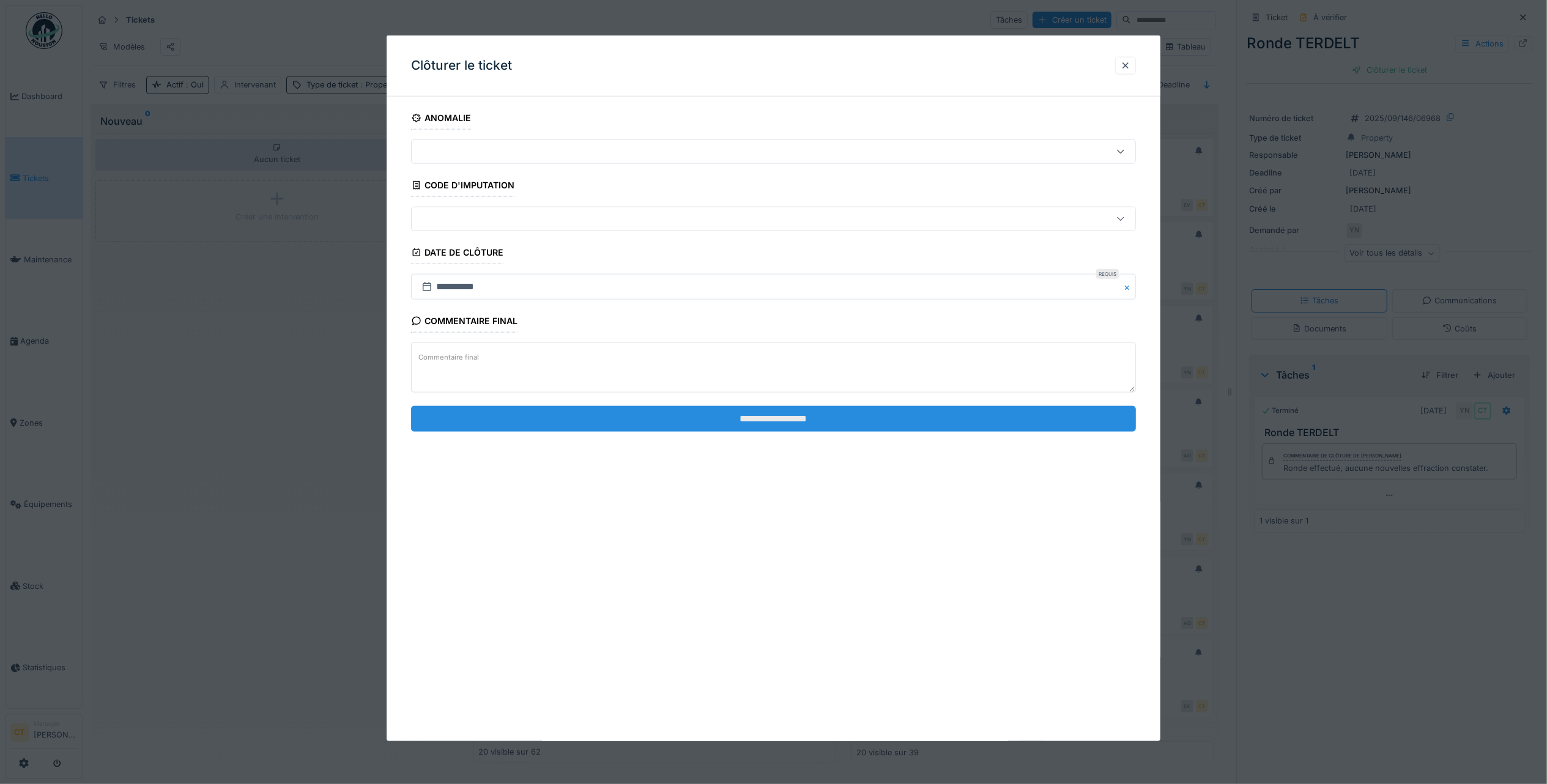
click at [1068, 420] on input "**********" at bounding box center [774, 418] width 725 height 25
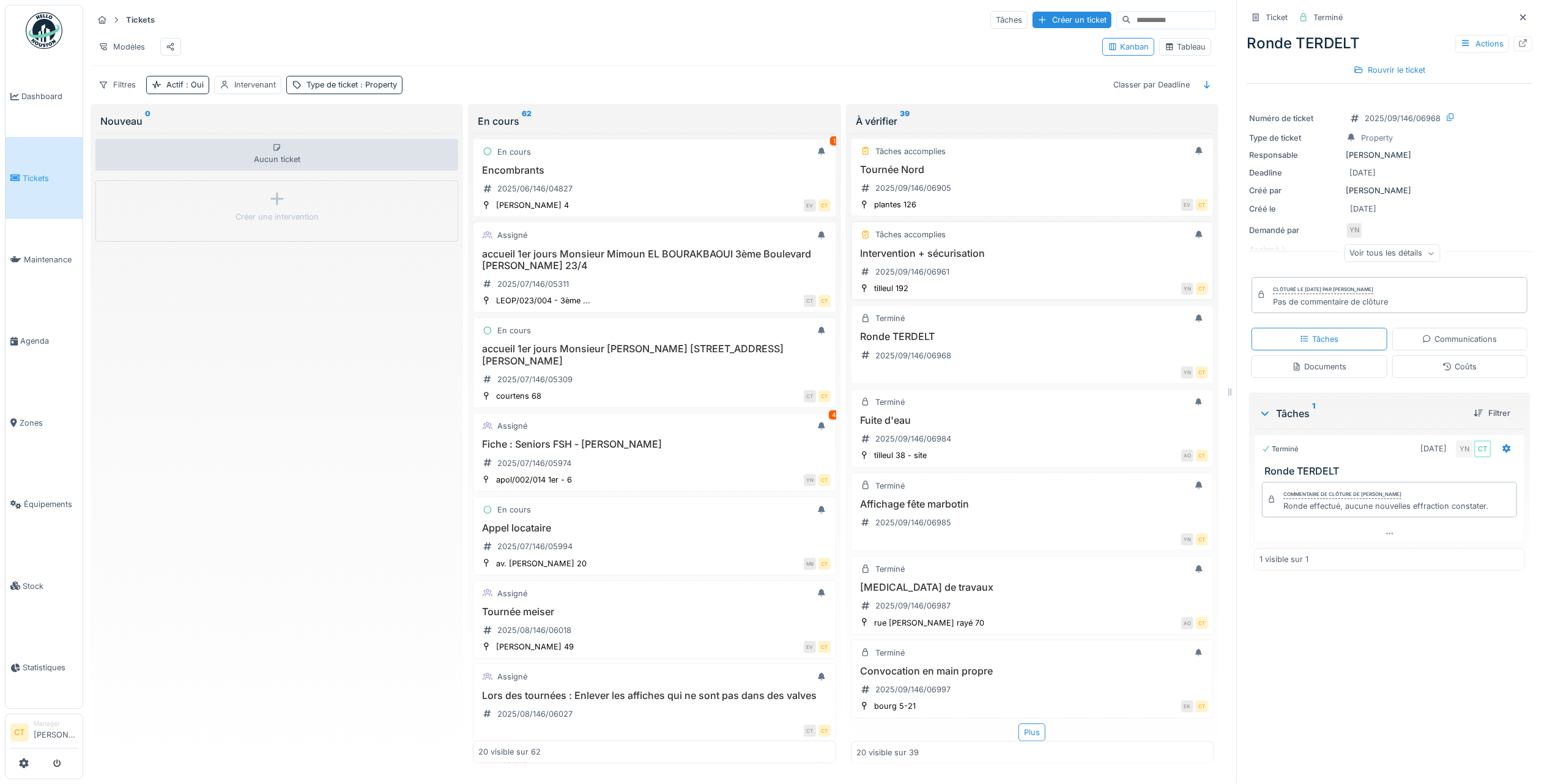
click at [963, 248] on div "Intervention + sécurisation 2025/09/146/06961" at bounding box center [1032, 265] width 352 height 35
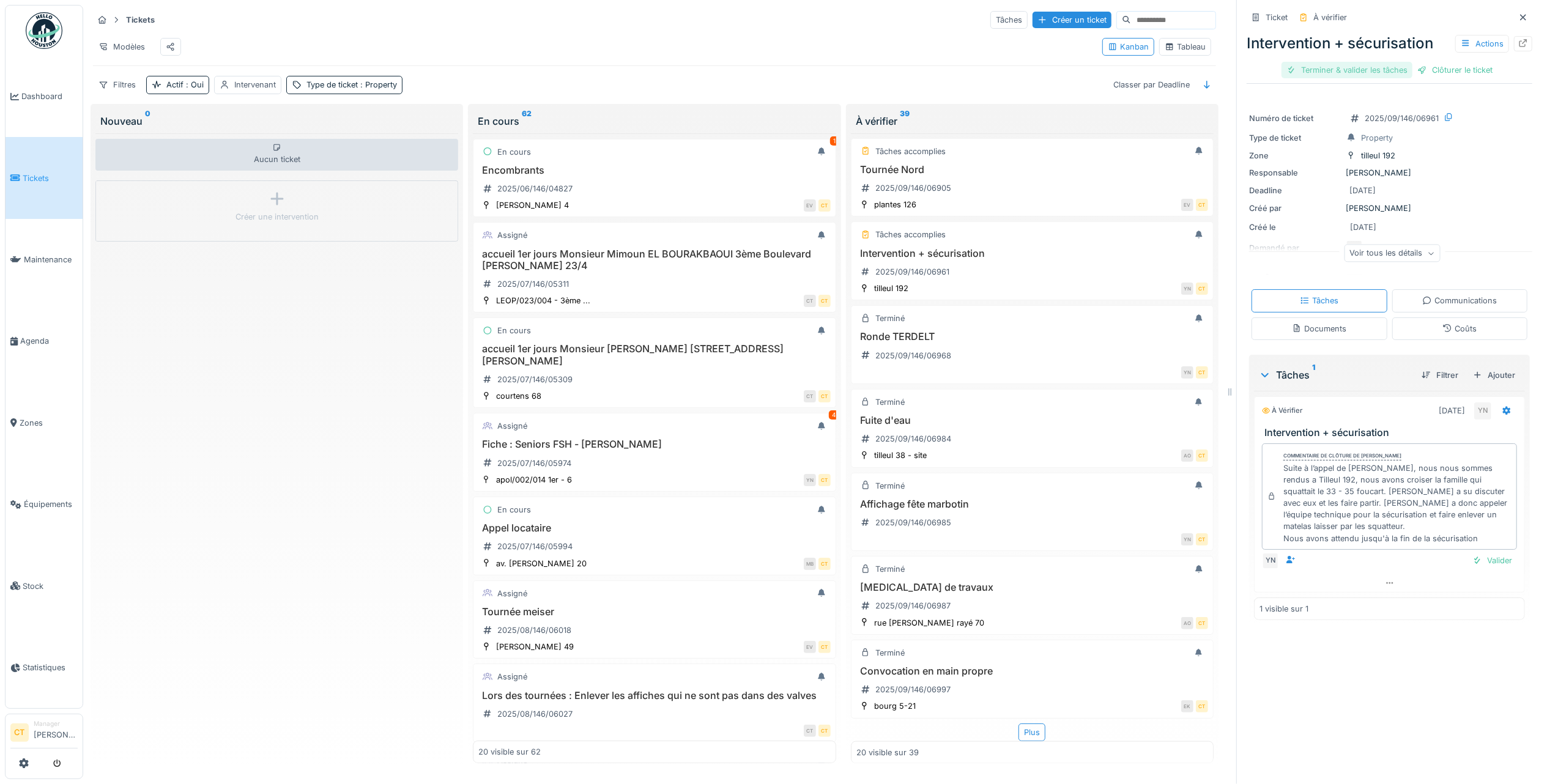
click at [1346, 62] on div "Terminer & valider les tâches" at bounding box center [1347, 70] width 131 height 16
click at [1392, 62] on div "Clôturer le ticket" at bounding box center [1390, 70] width 85 height 16
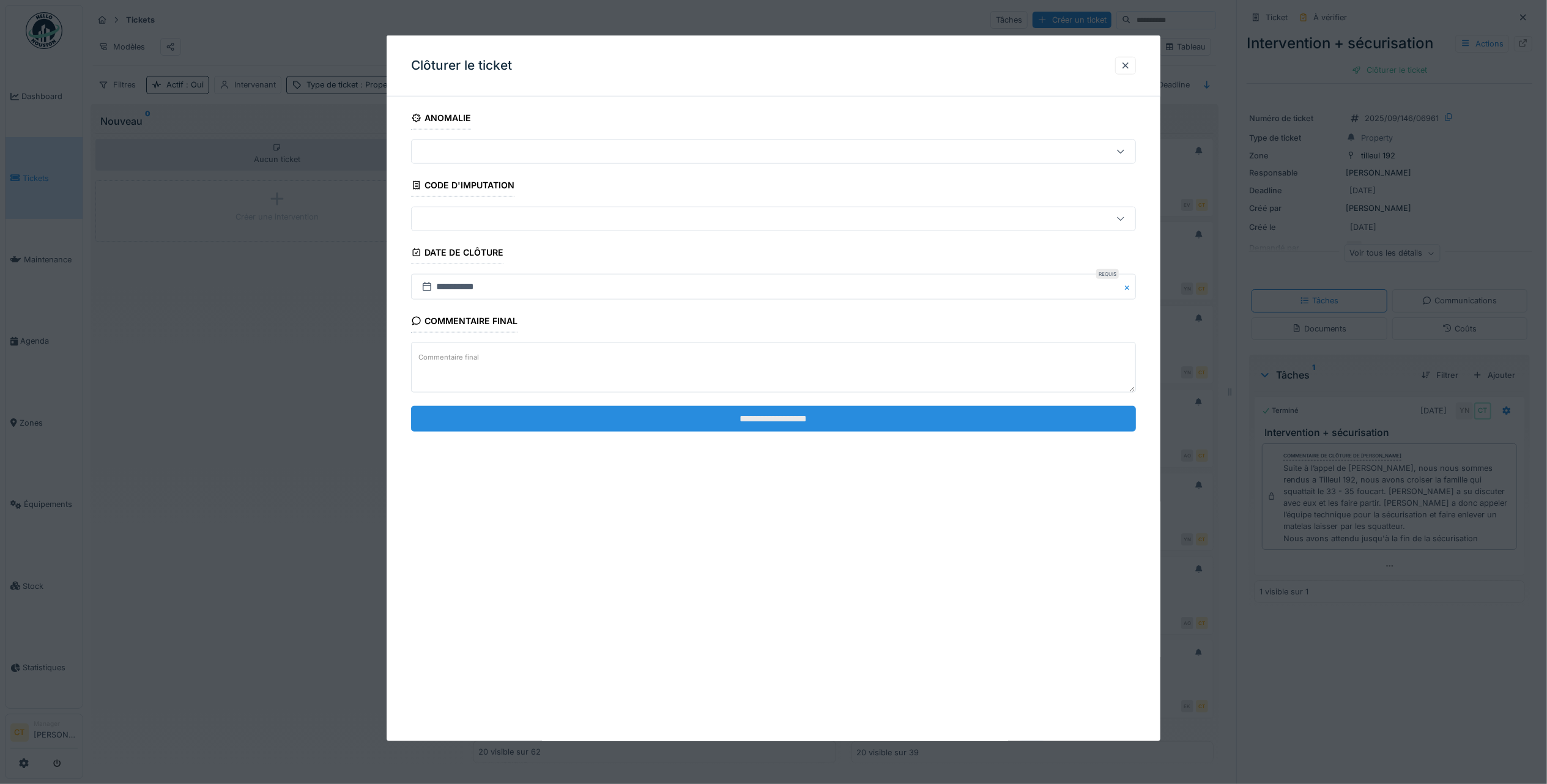
click at [862, 423] on input "**********" at bounding box center [774, 418] width 725 height 25
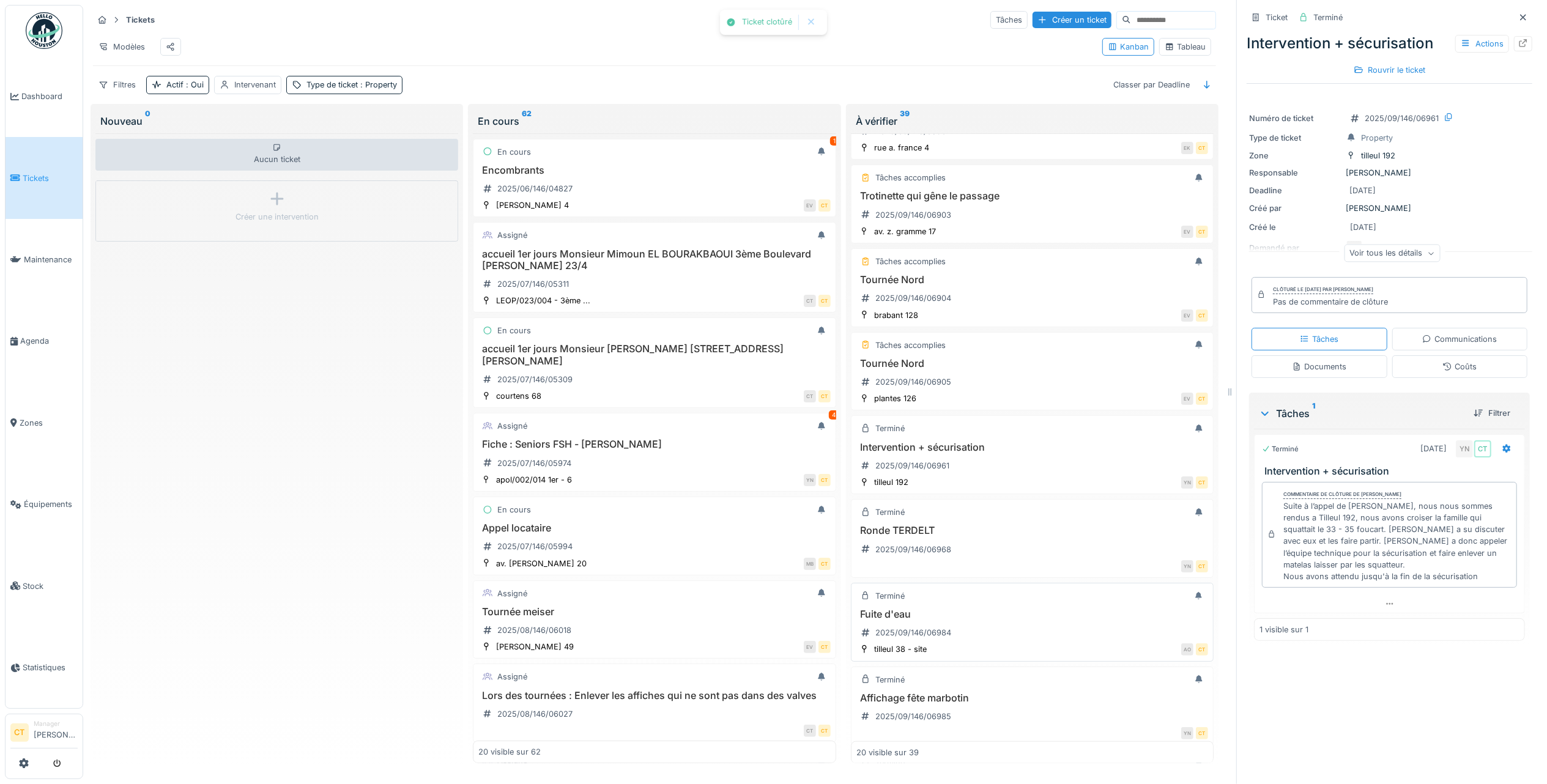
scroll to position [861, 0]
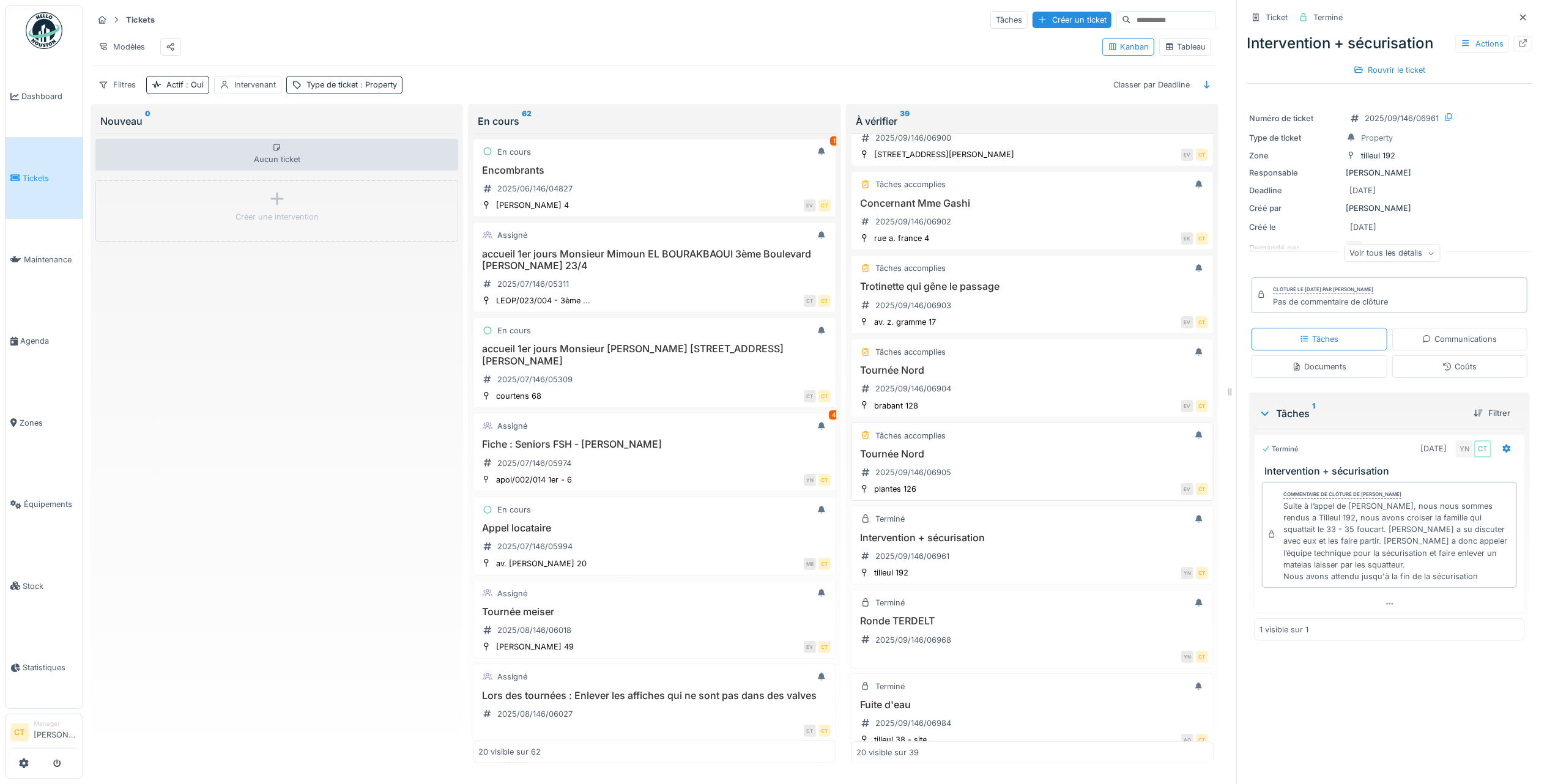
click at [993, 482] on div "Tournée Nord 2025/09/146/06905" at bounding box center [1032, 465] width 352 height 35
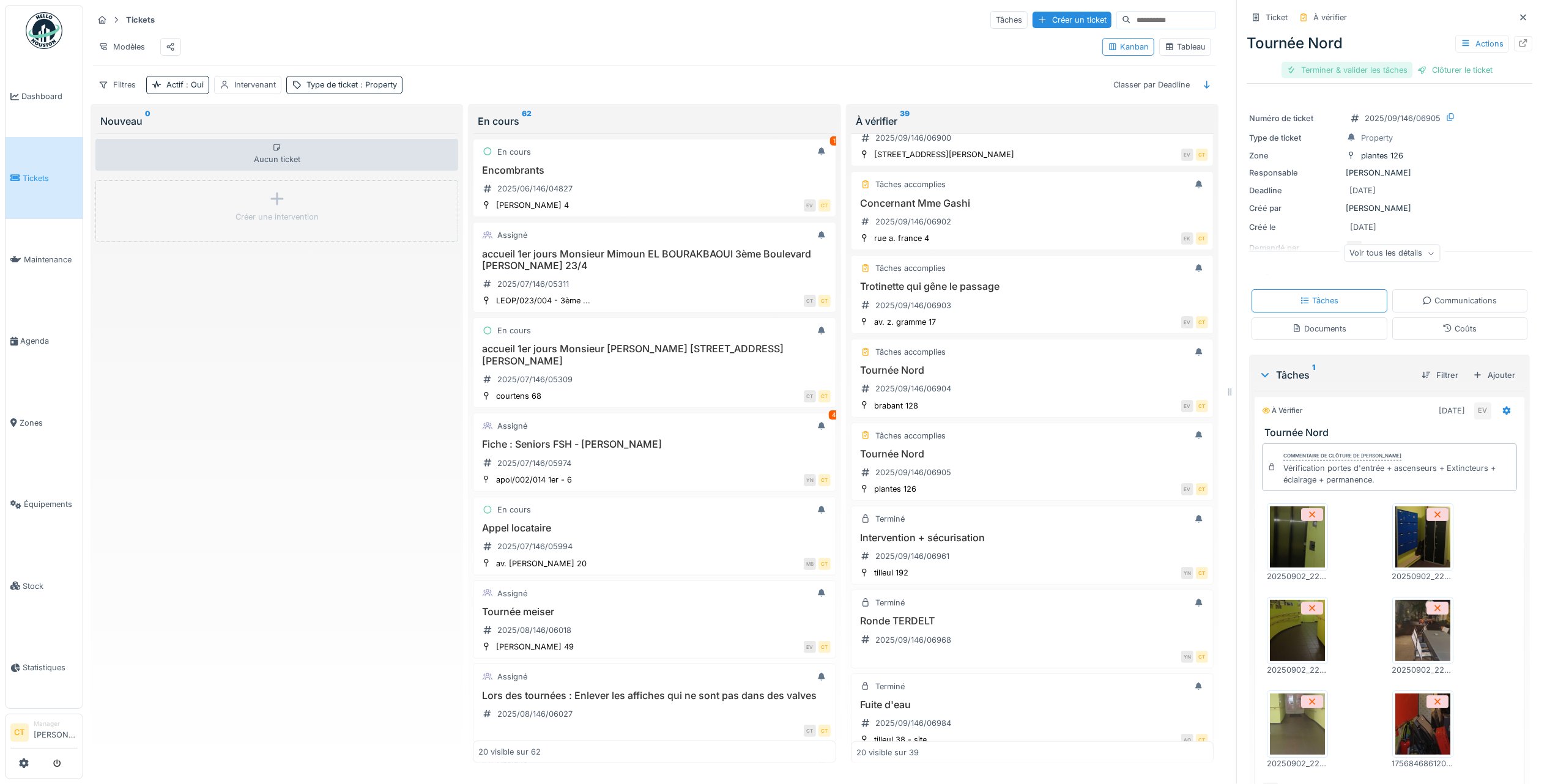
click at [1342, 62] on div "Terminer & valider les tâches" at bounding box center [1347, 70] width 131 height 16
click at [1383, 62] on div "Clôturer le ticket" at bounding box center [1390, 70] width 85 height 16
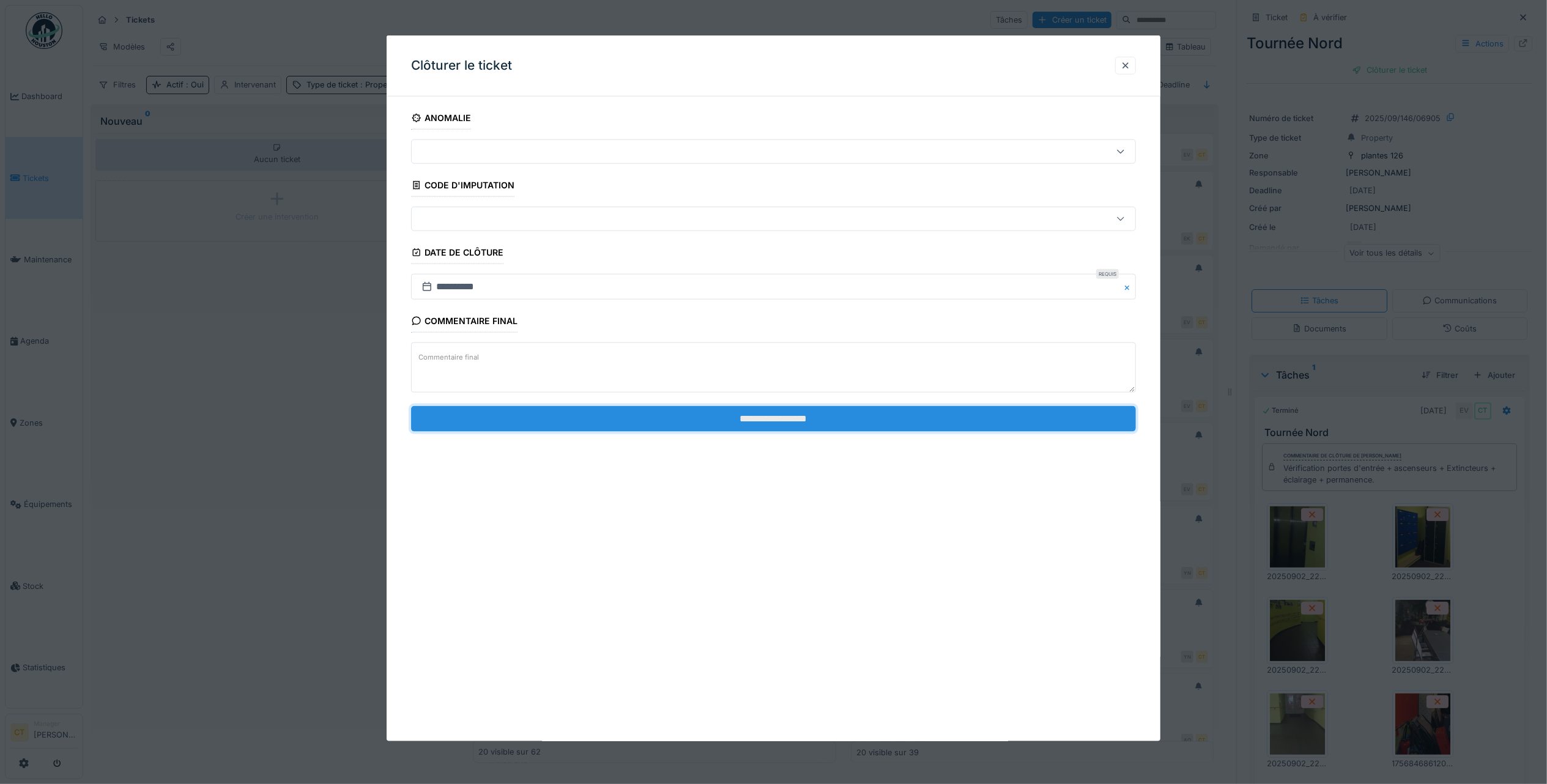
click at [925, 422] on input "**********" at bounding box center [774, 418] width 725 height 25
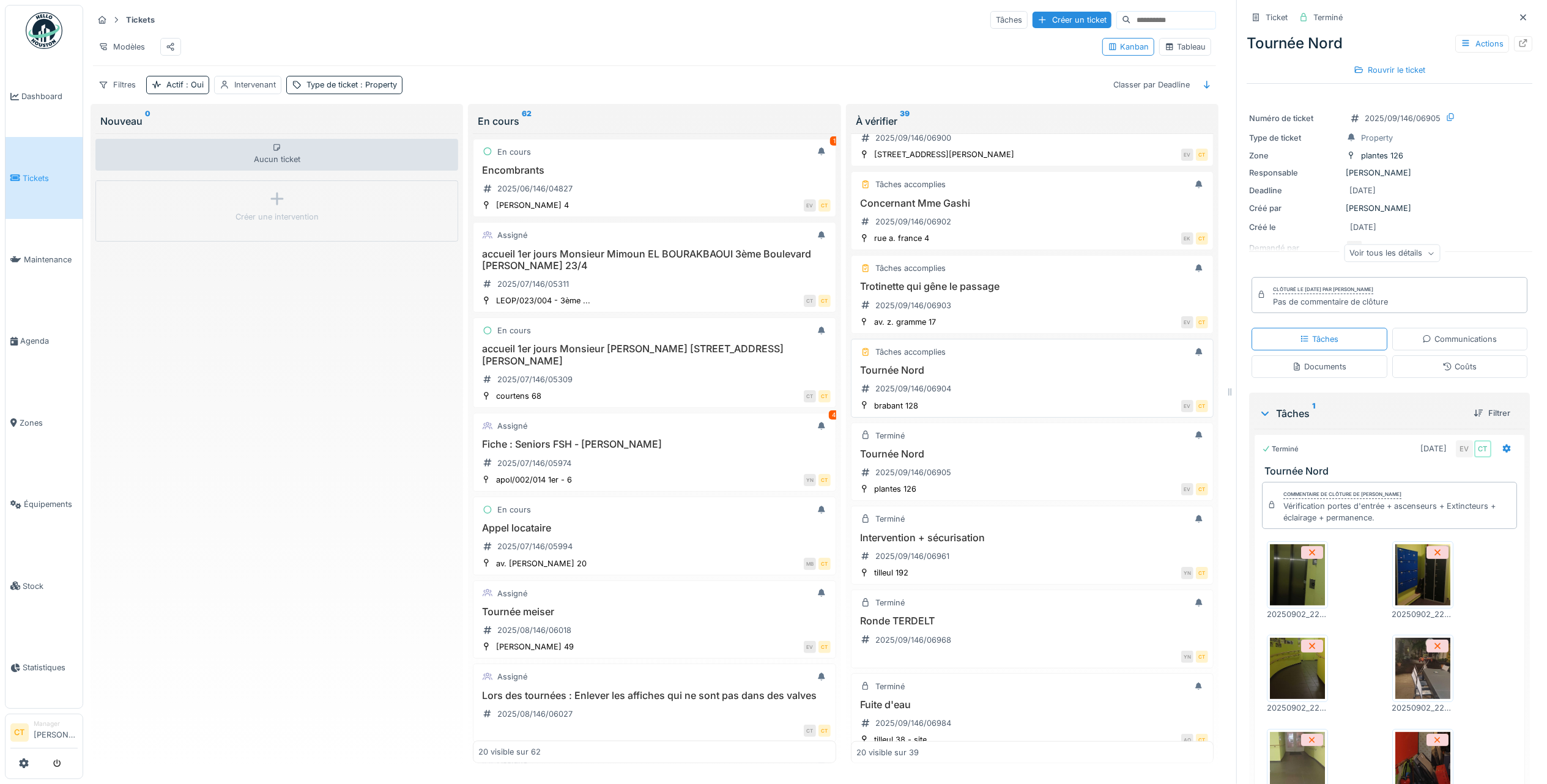
click at [980, 399] on div "Tournée Nord 2025/09/146/06904" at bounding box center [1032, 382] width 352 height 35
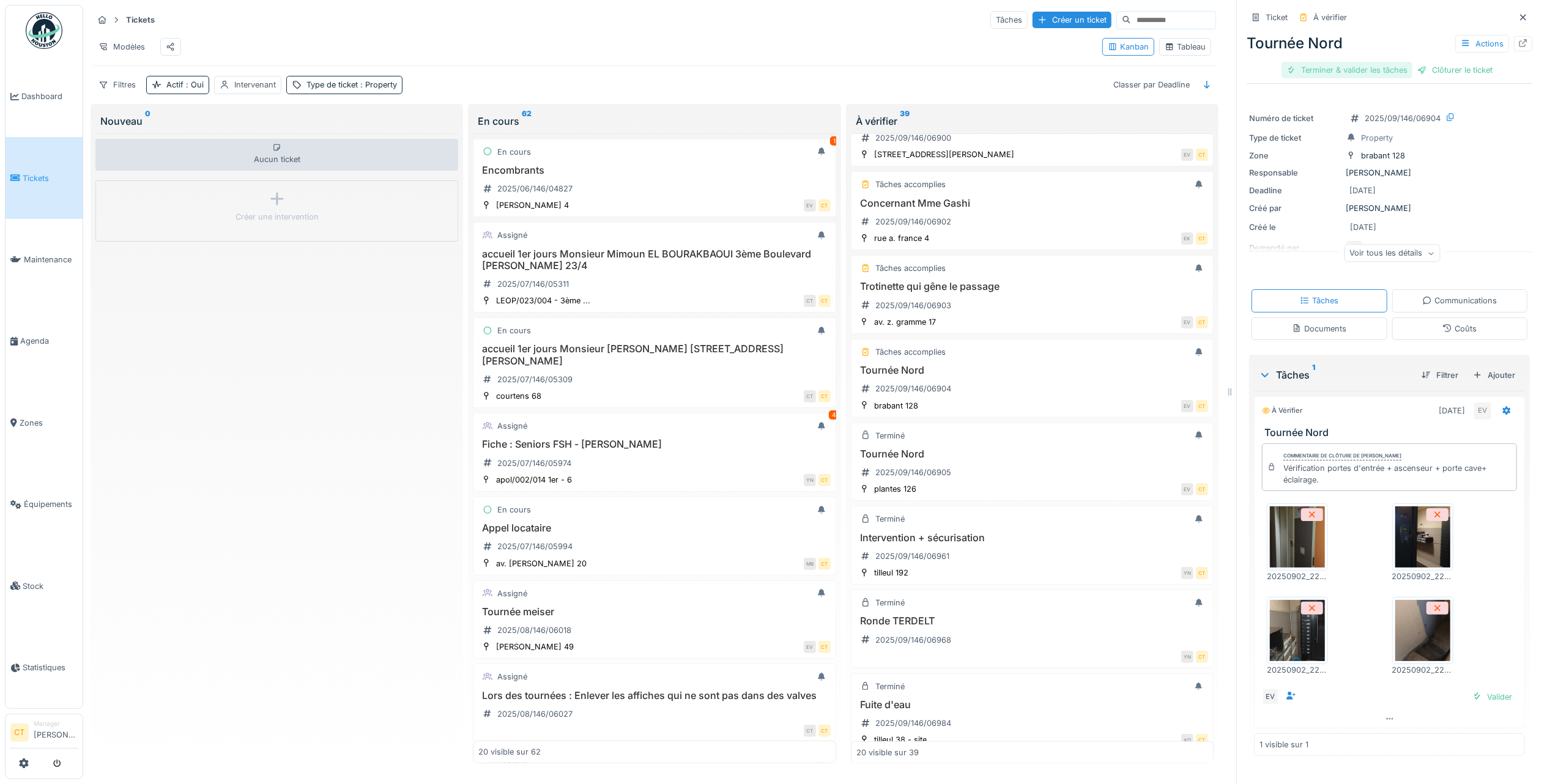
click at [1308, 64] on div "Terminer & valider les tâches" at bounding box center [1347, 70] width 131 height 16
click at [1376, 62] on div "Clôturer le ticket" at bounding box center [1390, 70] width 85 height 16
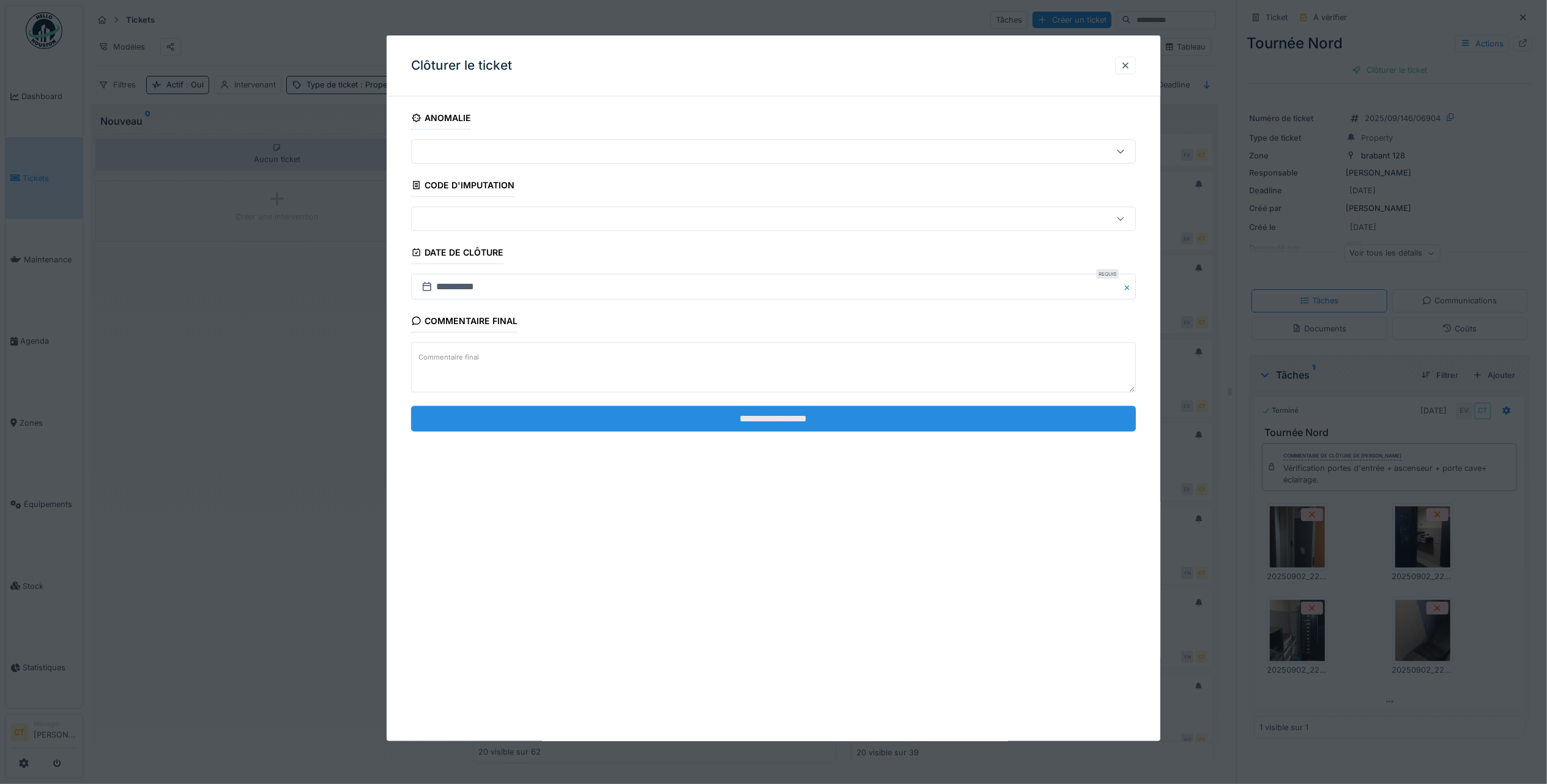
click at [967, 428] on input "**********" at bounding box center [774, 418] width 725 height 25
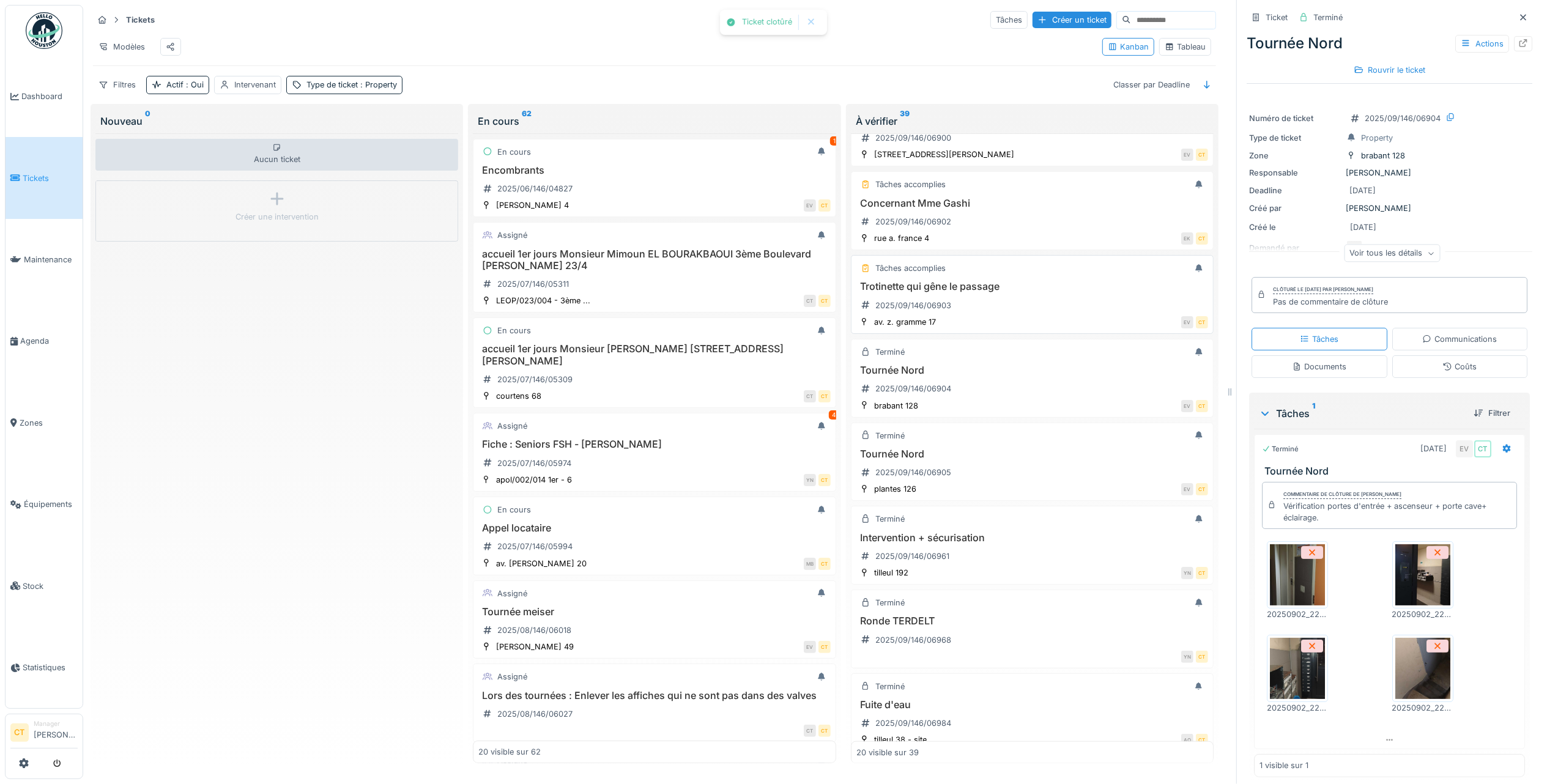
click at [1018, 315] on div "Trotinette qui gêne le passage 2025/09/146/06903" at bounding box center [1032, 298] width 352 height 35
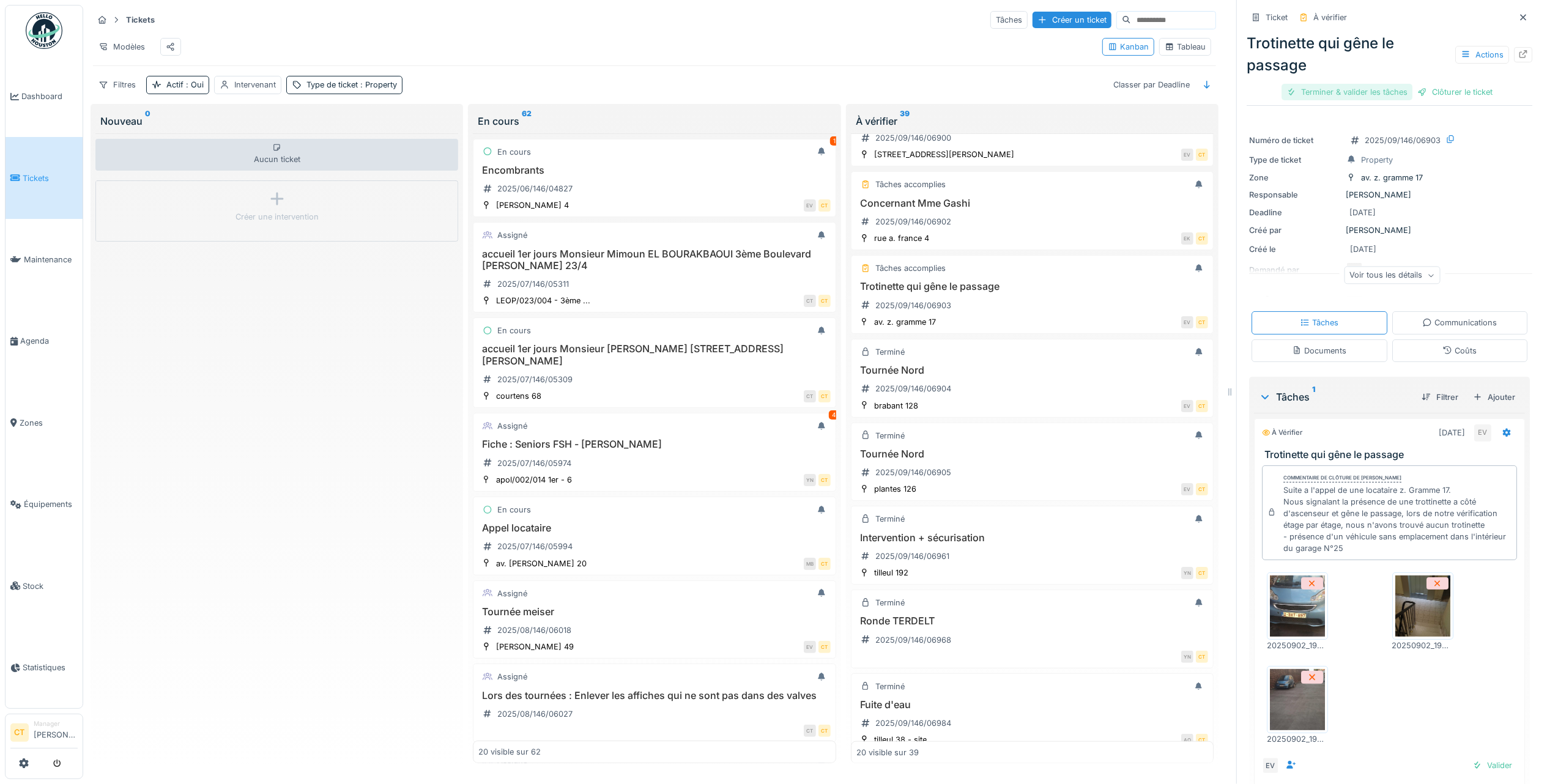
click at [1320, 86] on div "Terminer & valider les tâches" at bounding box center [1347, 92] width 131 height 16
click at [1366, 84] on div "Clôturer le ticket" at bounding box center [1390, 92] width 85 height 16
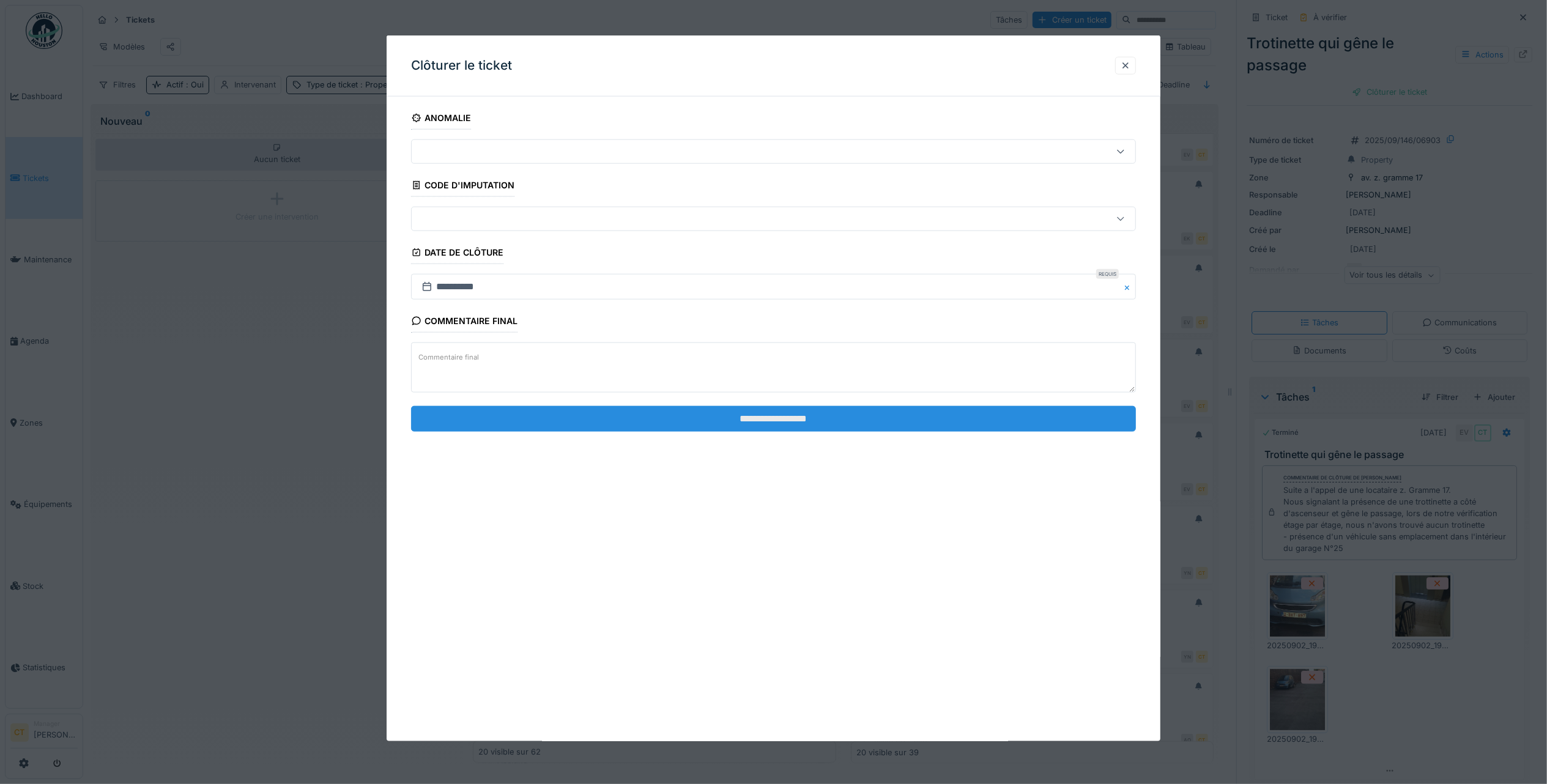
click at [983, 422] on input "**********" at bounding box center [774, 418] width 725 height 25
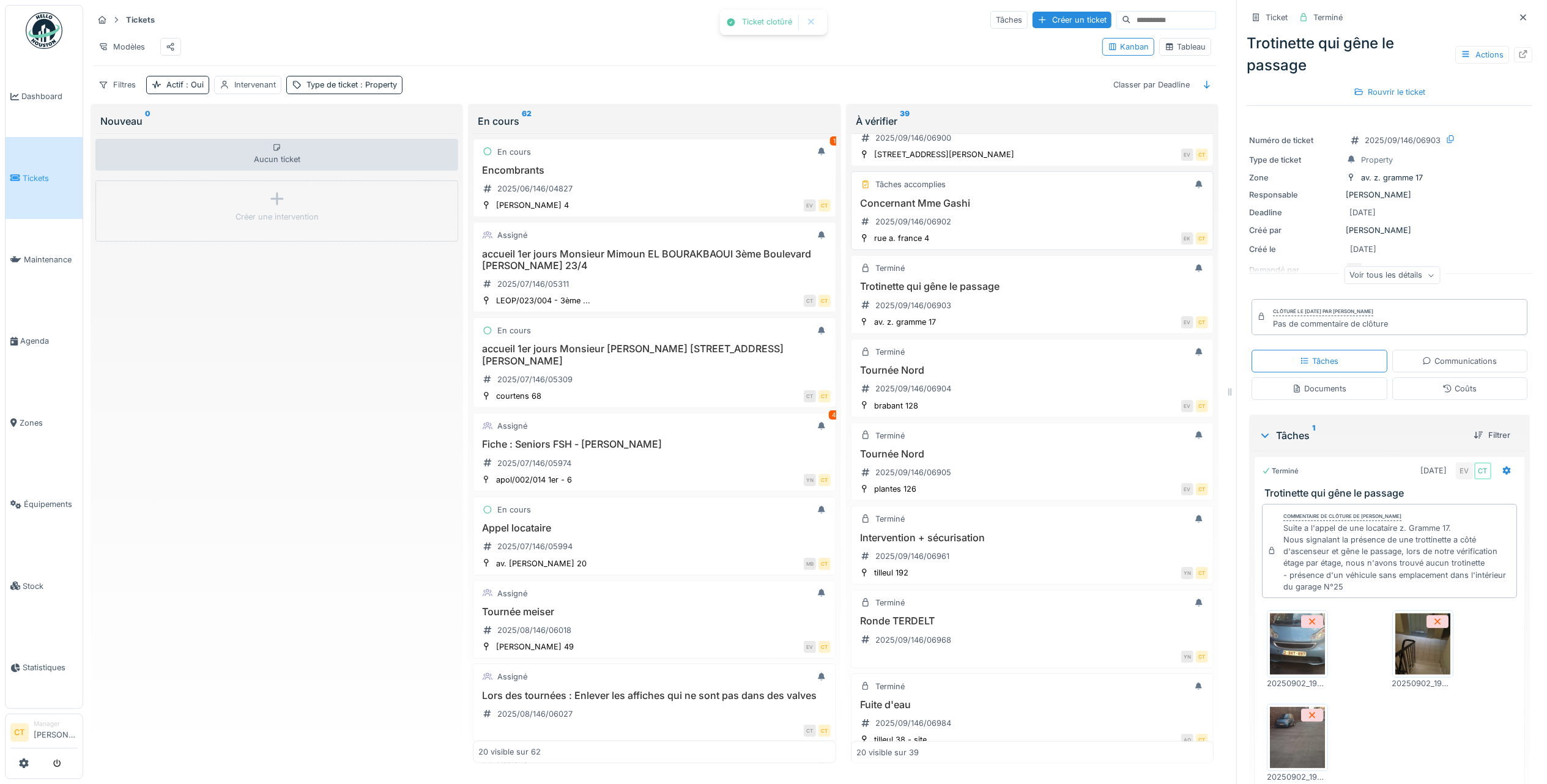
click at [972, 225] on div "Concernant Mme Gashi 2025/09/146/06902" at bounding box center [1032, 214] width 352 height 35
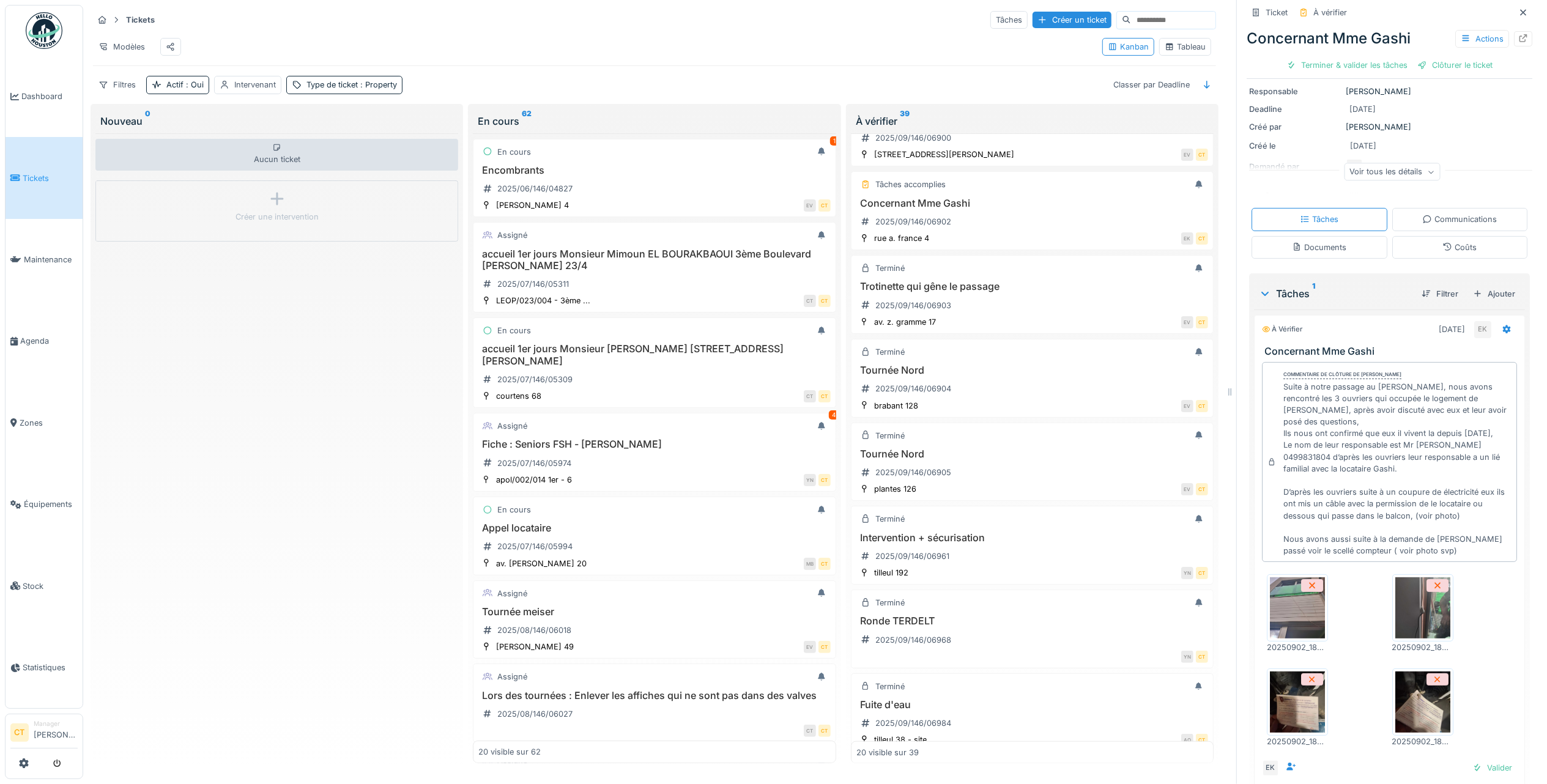
scroll to position [144, 0]
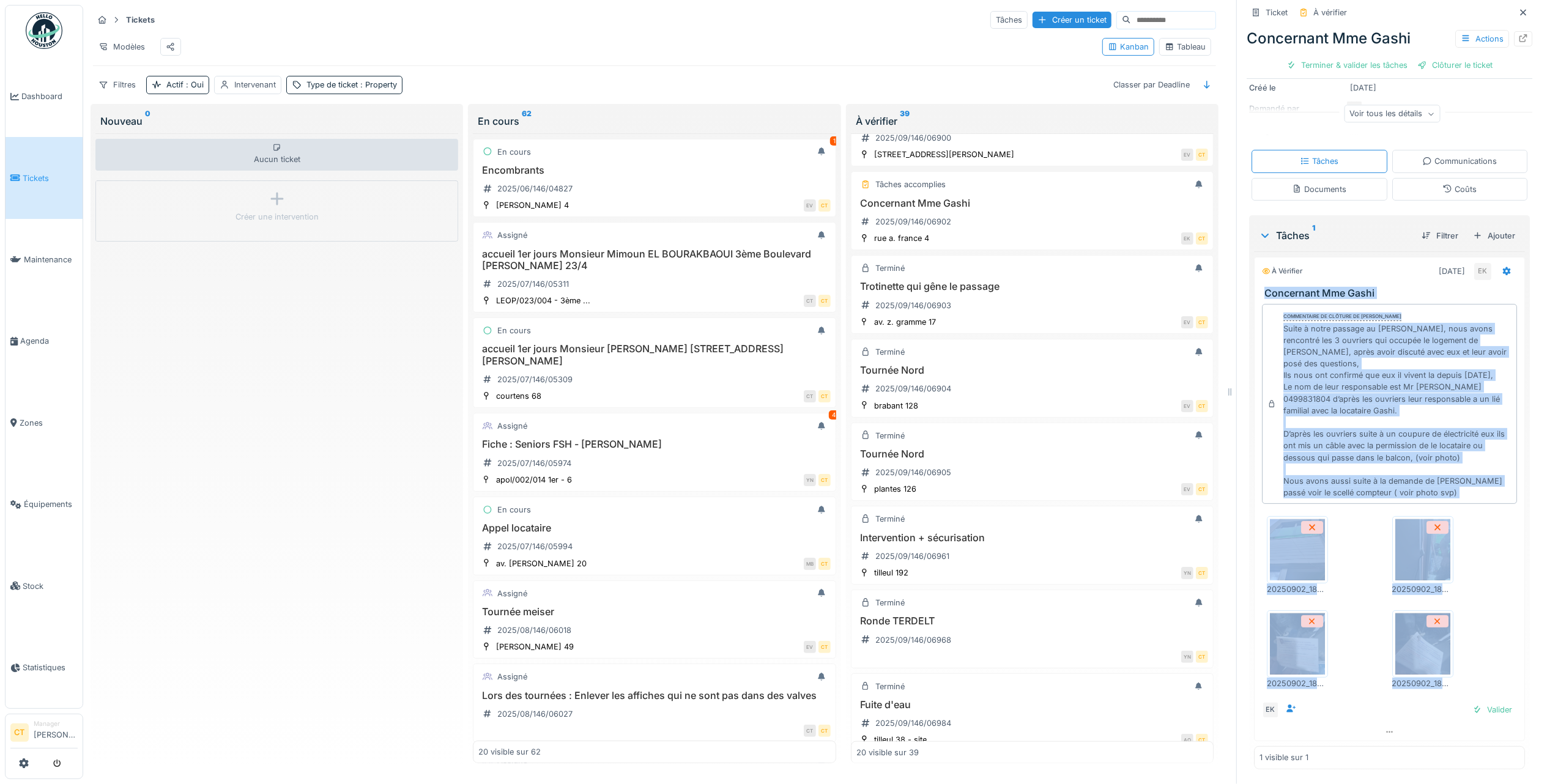
drag, startPoint x: 1473, startPoint y: 683, endPoint x: 1252, endPoint y: 292, distance: 449.1
click at [1254, 292] on div "À vérifier 02/09/2025 EK Concernant Mme Gashi Commentaire de clôture de Eljon K…" at bounding box center [1390, 500] width 271 height 485
copy div "Concernant Mme Gashi Commentaire de clôture de Eljon Kola Suite à notre passage…"
click at [1341, 66] on div "Terminer & valider les tâches" at bounding box center [1347, 65] width 131 height 16
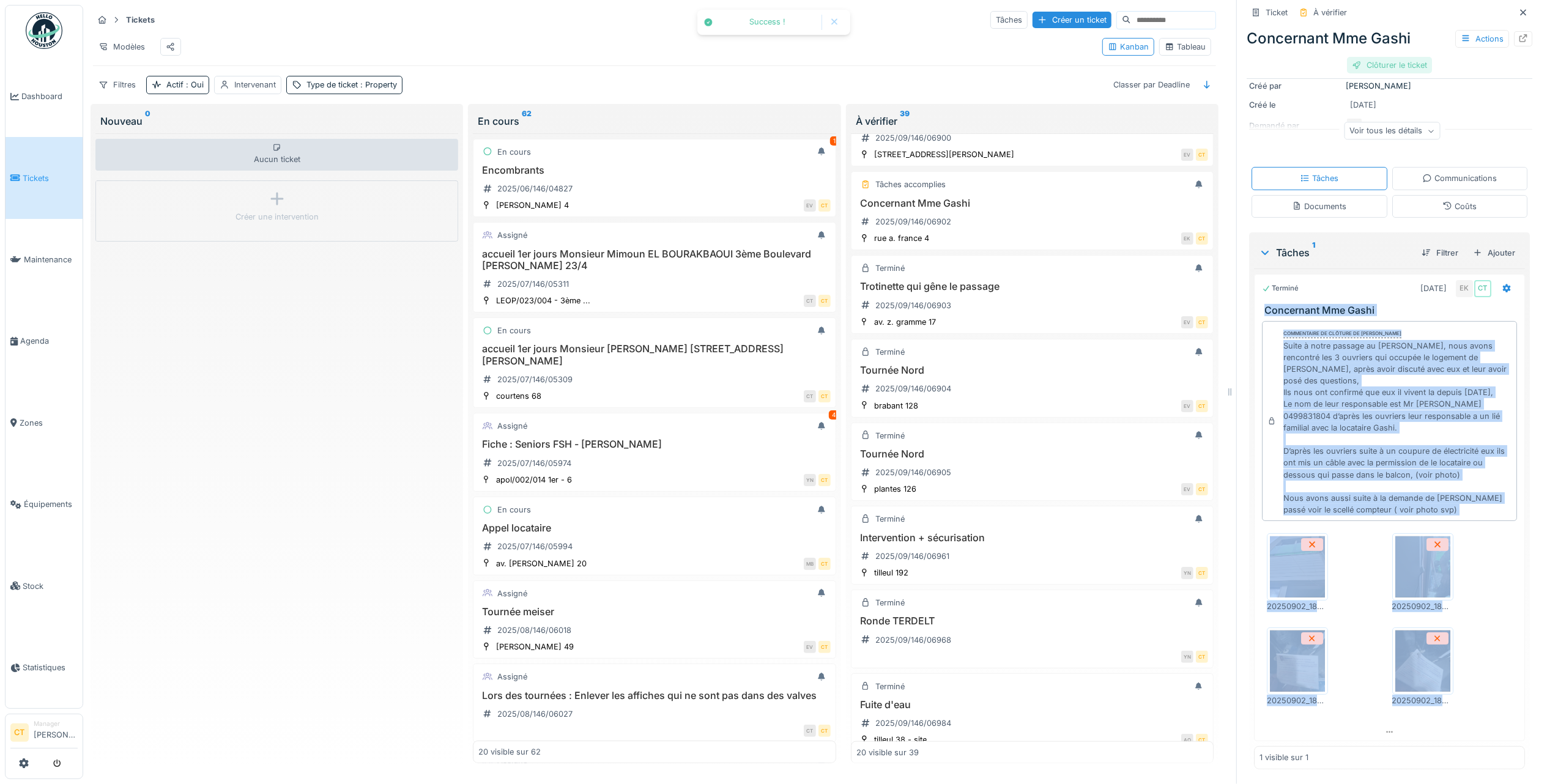
click at [1401, 72] on div "Clôturer le ticket" at bounding box center [1390, 65] width 85 height 16
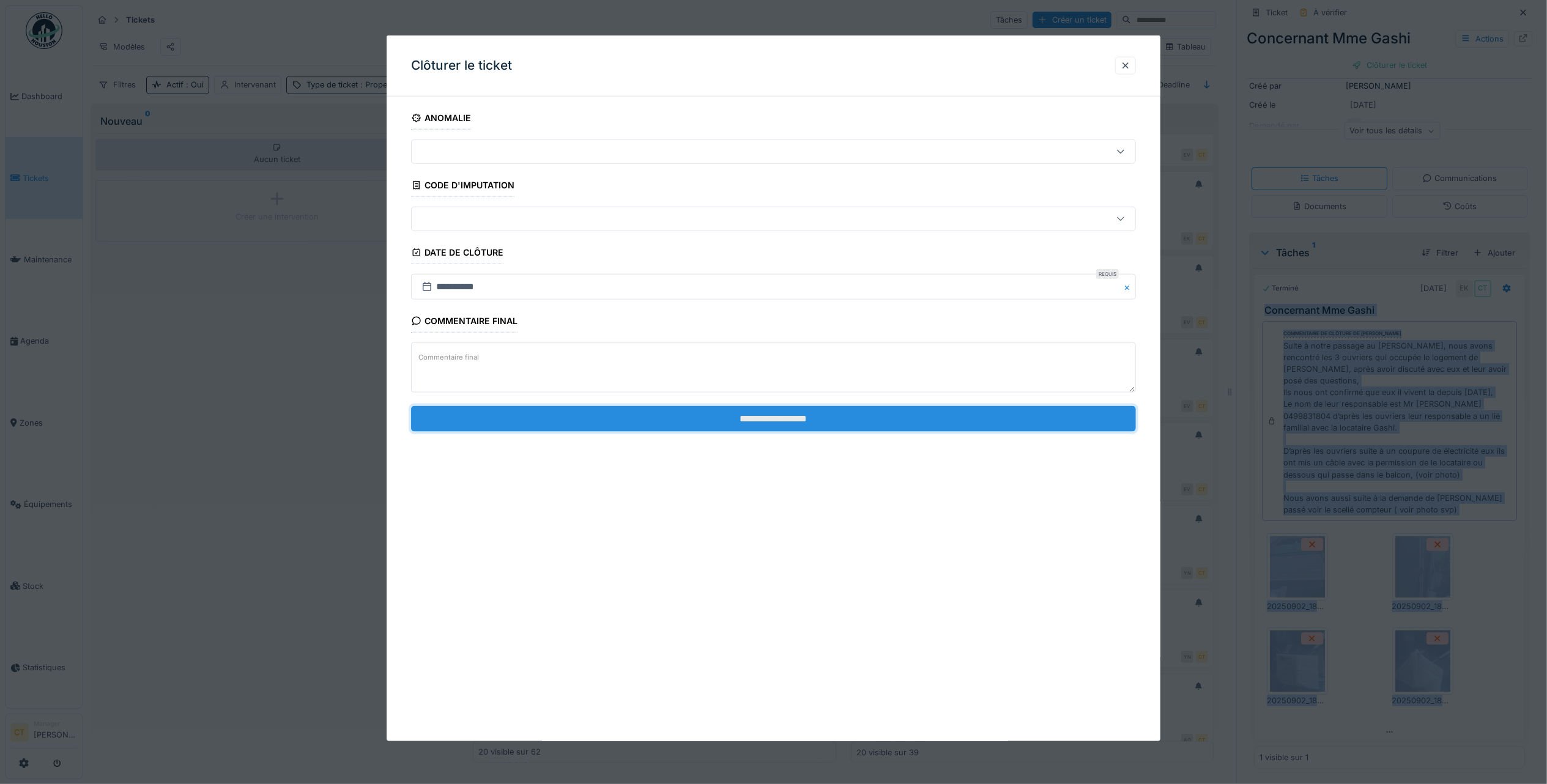
click at [985, 429] on input "**********" at bounding box center [774, 418] width 725 height 25
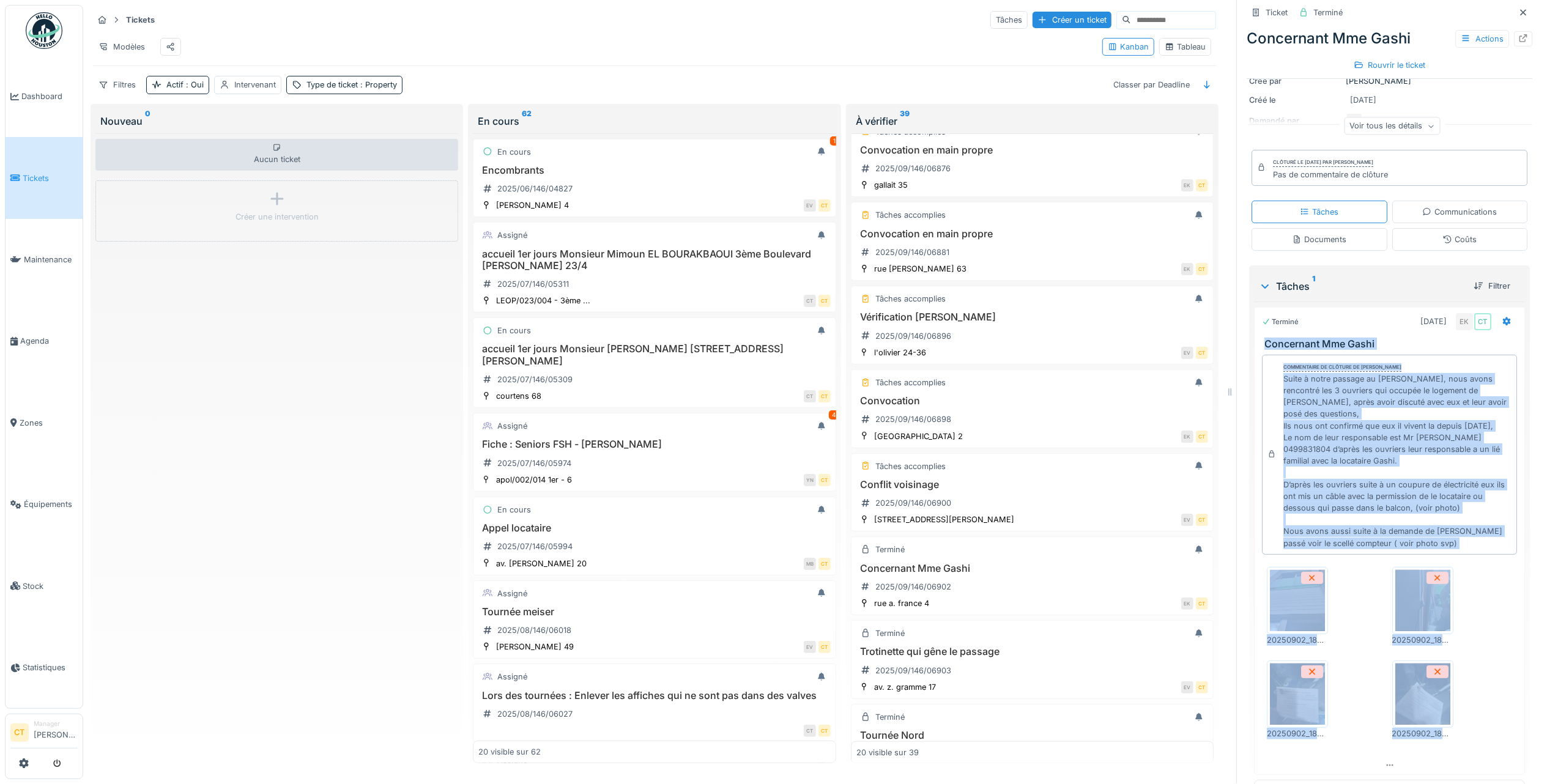
scroll to position [617, 0]
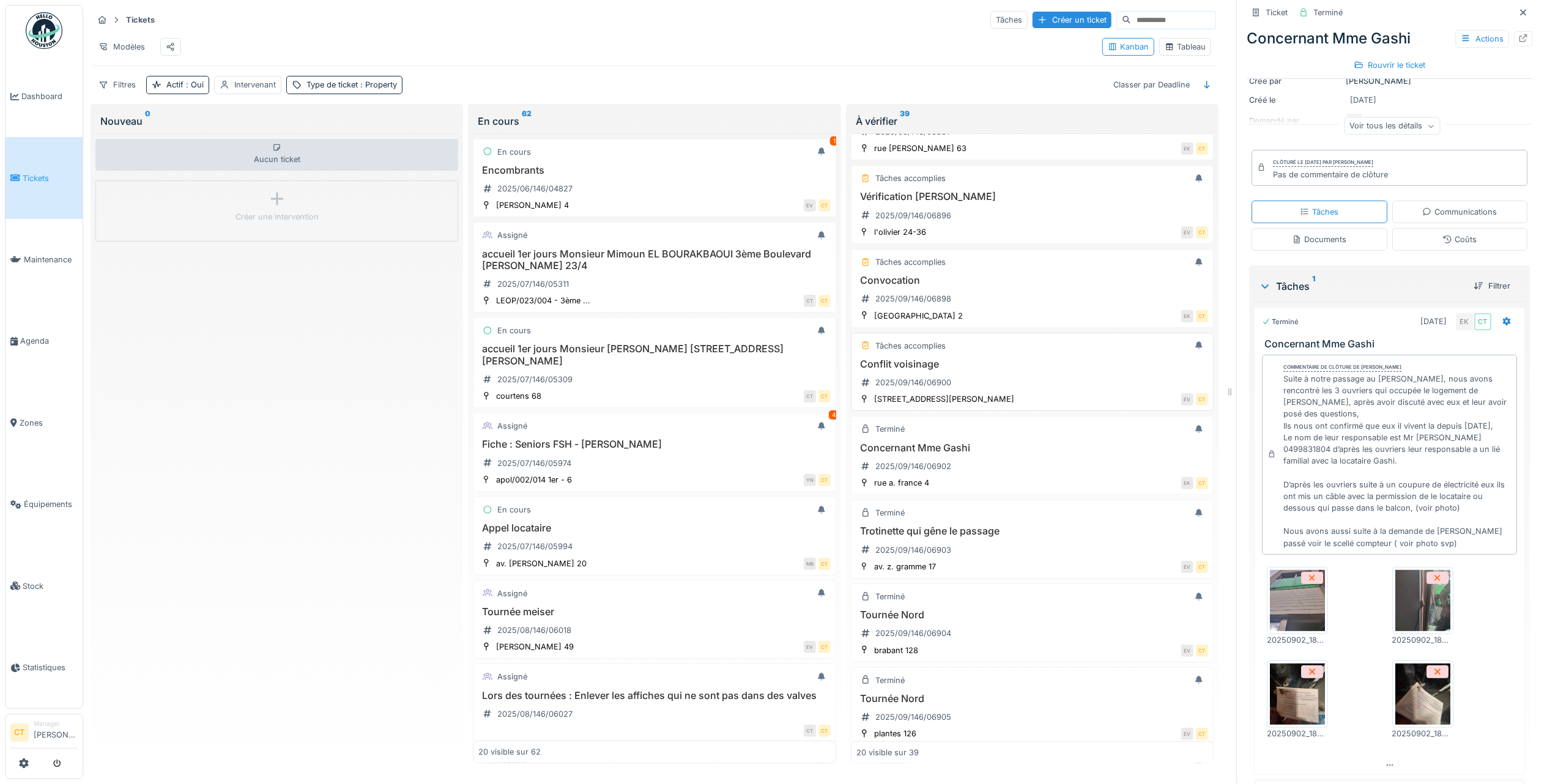
click at [993, 392] on div "Conflit voisinage 2025/09/146/06900" at bounding box center [1032, 375] width 352 height 35
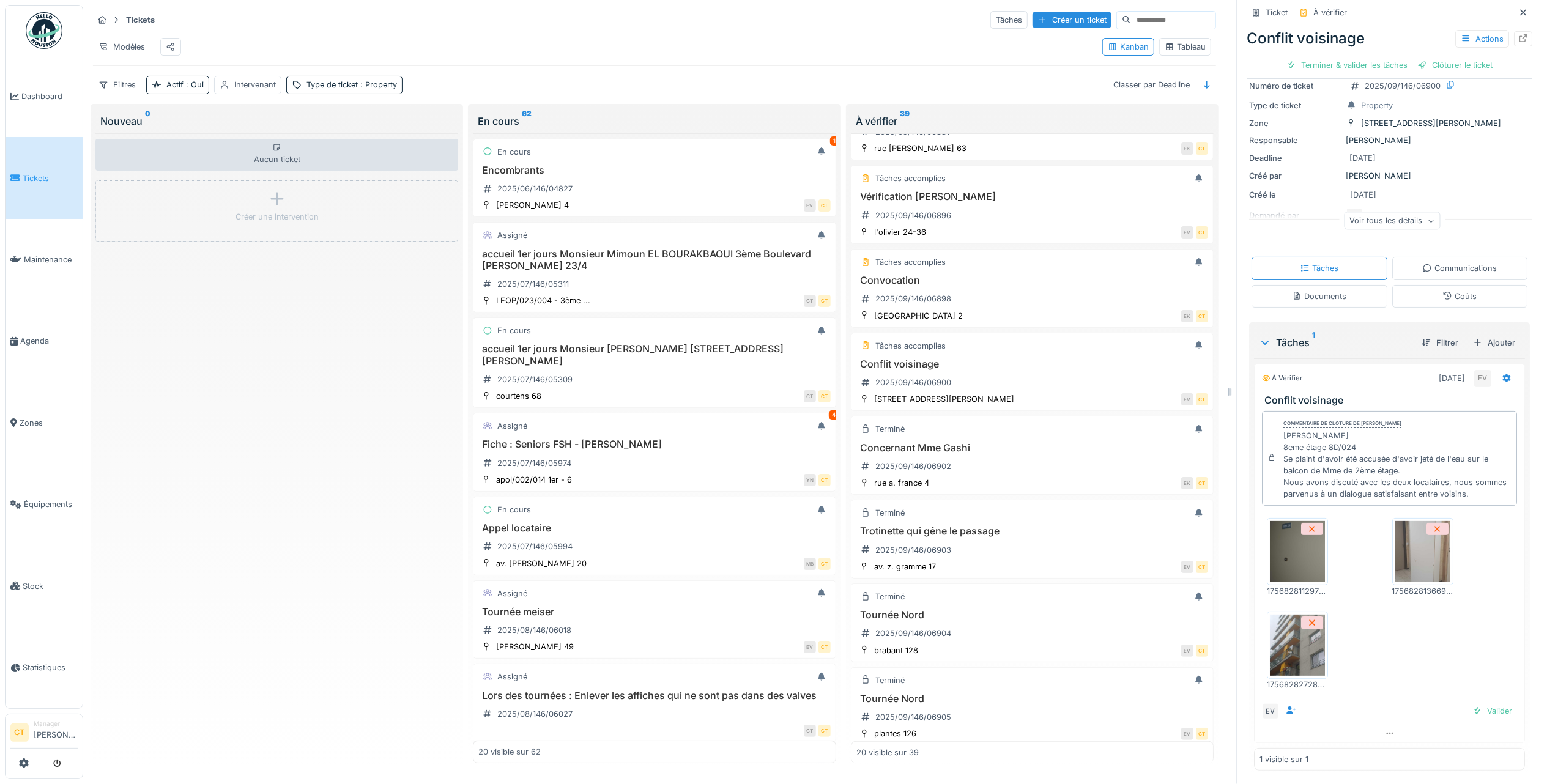
scroll to position [50, 0]
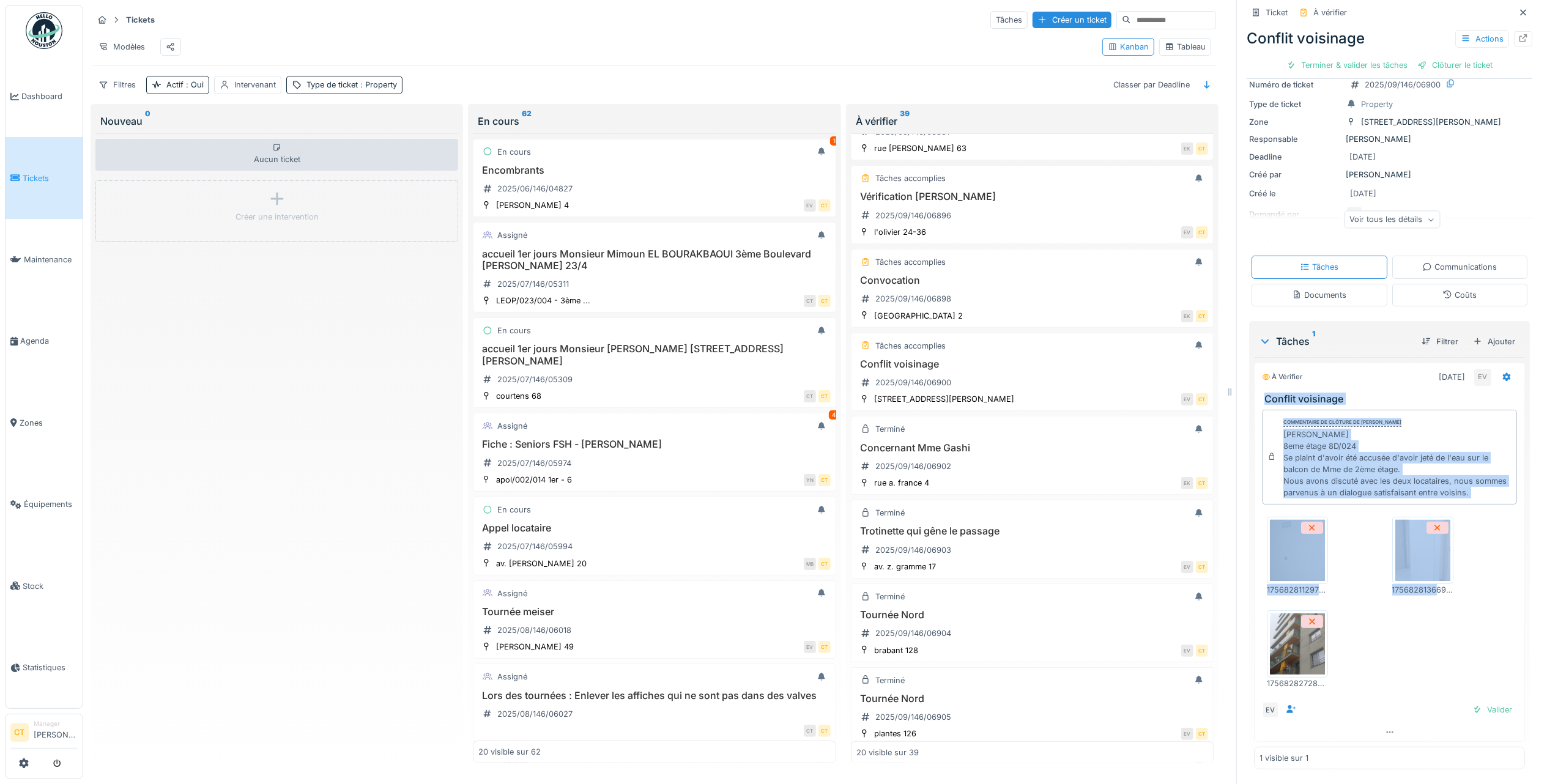
drag, startPoint x: 1417, startPoint y: 690, endPoint x: 1247, endPoint y: 389, distance: 345.7
click at [1254, 389] on div "À vérifier 02/09/2025 EV Conflit voisinage Commentaire de clôture de Edgar Vasq…" at bounding box center [1390, 551] width 271 height 379
copy div "Conflit voisinage Commentaire de clôture de Edgar Vasquez Mme.Castillo 8eme éta…"
click at [1326, 66] on div "Terminer & valider les tâches" at bounding box center [1347, 65] width 131 height 16
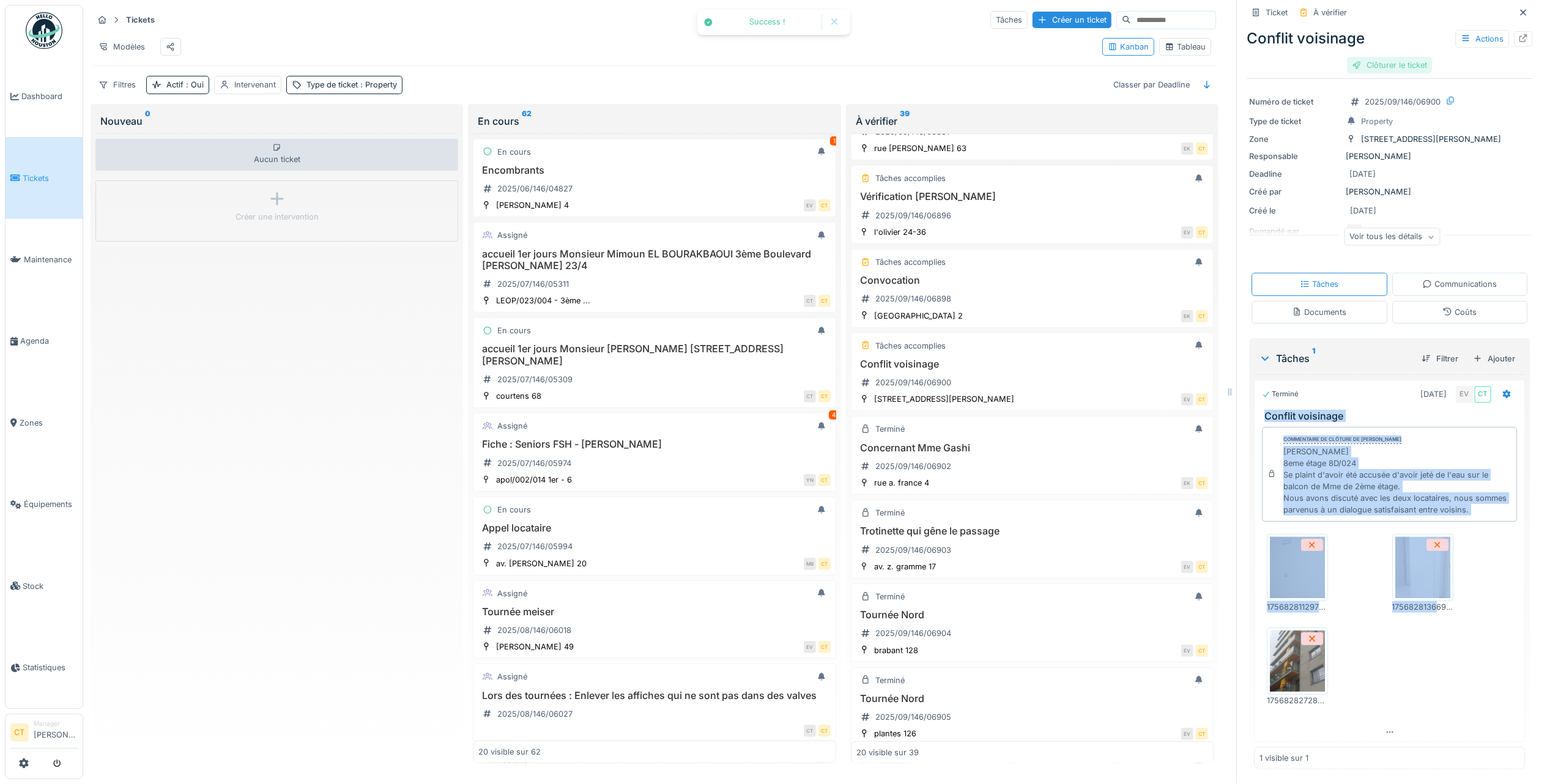
click at [1387, 68] on div "Clôturer le ticket" at bounding box center [1390, 65] width 85 height 16
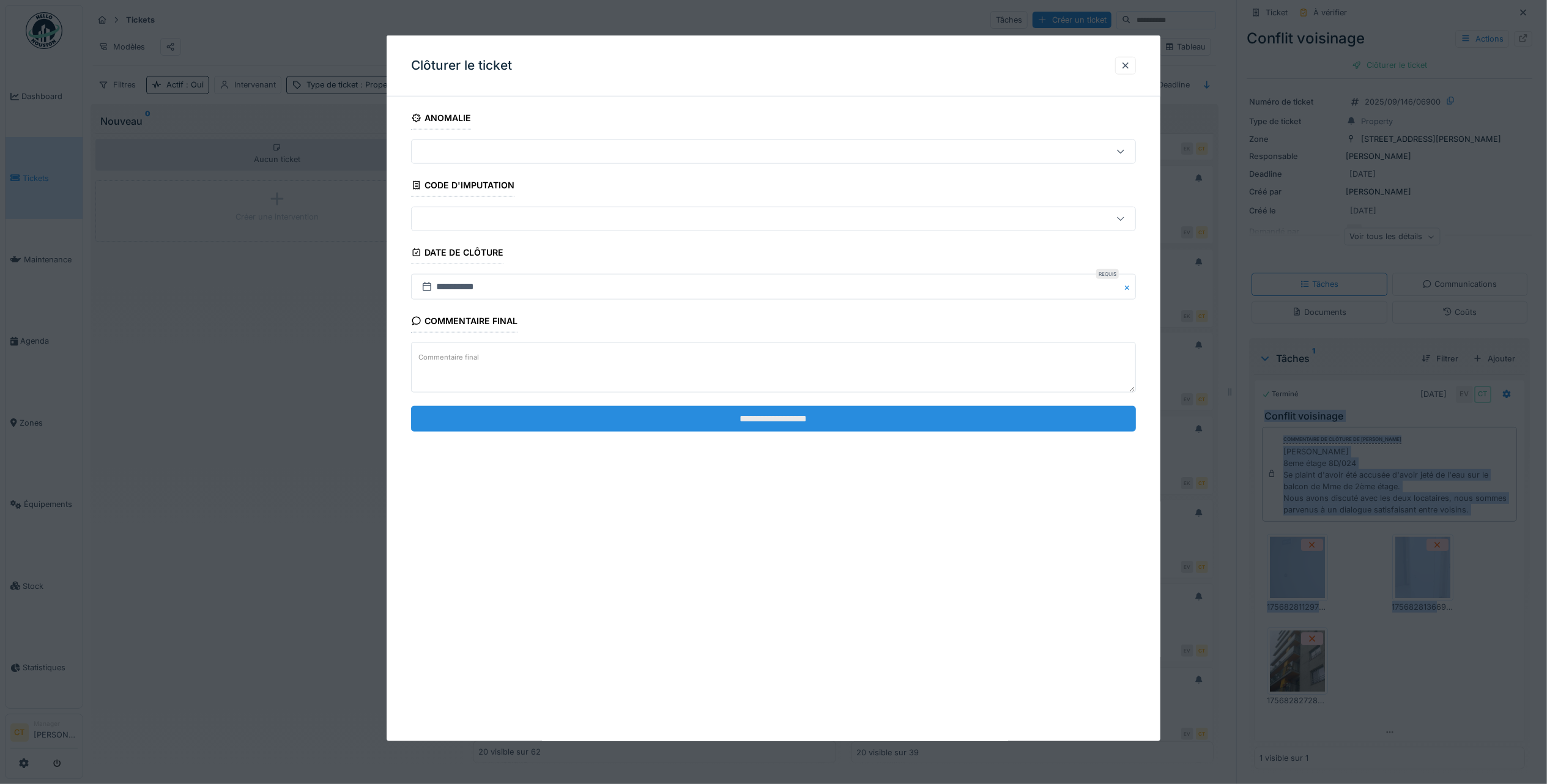
click at [943, 417] on input "**********" at bounding box center [774, 418] width 725 height 25
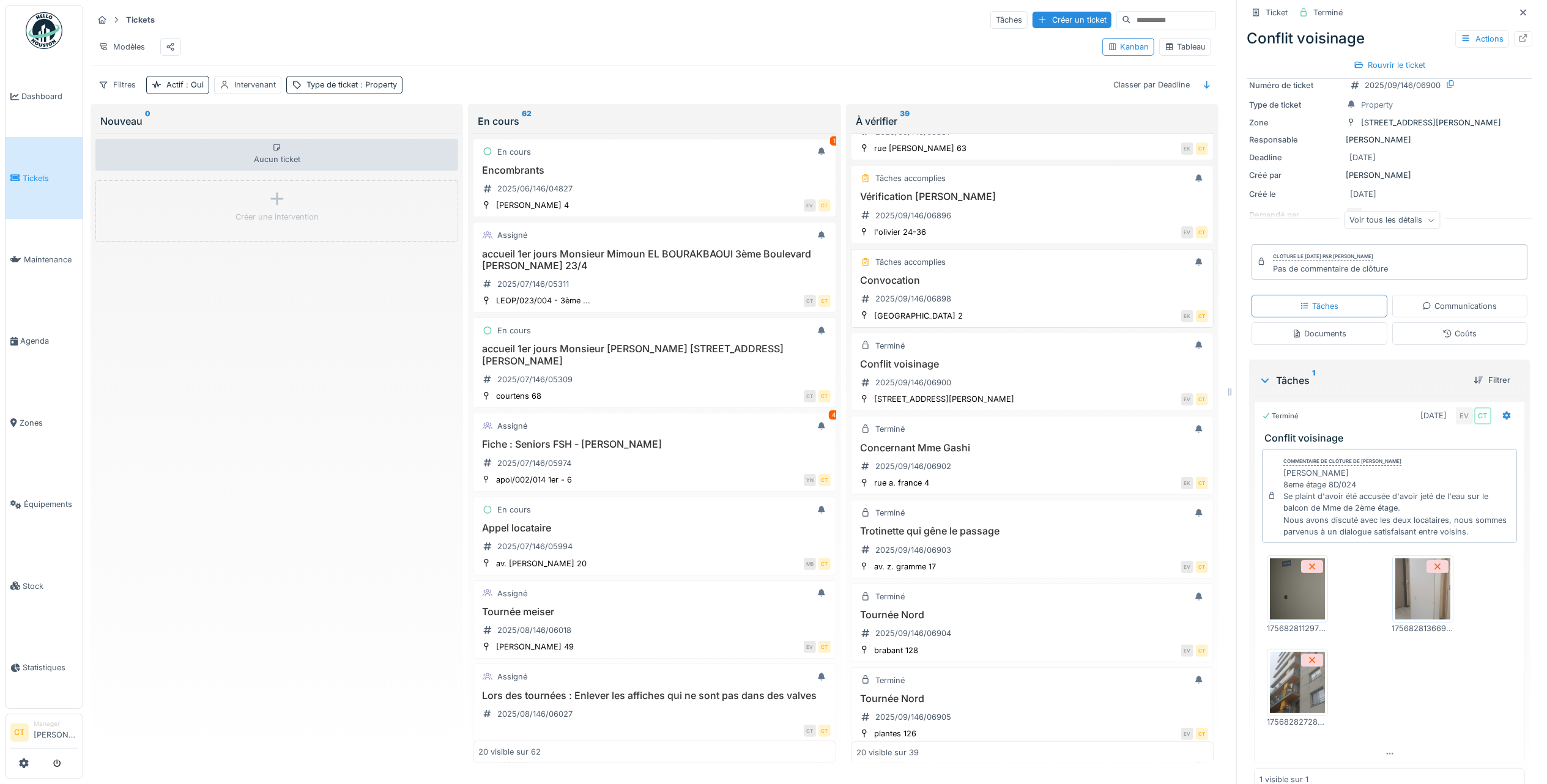
click at [1012, 309] on div "Convocation 2025/09/146/06898" at bounding box center [1032, 292] width 352 height 35
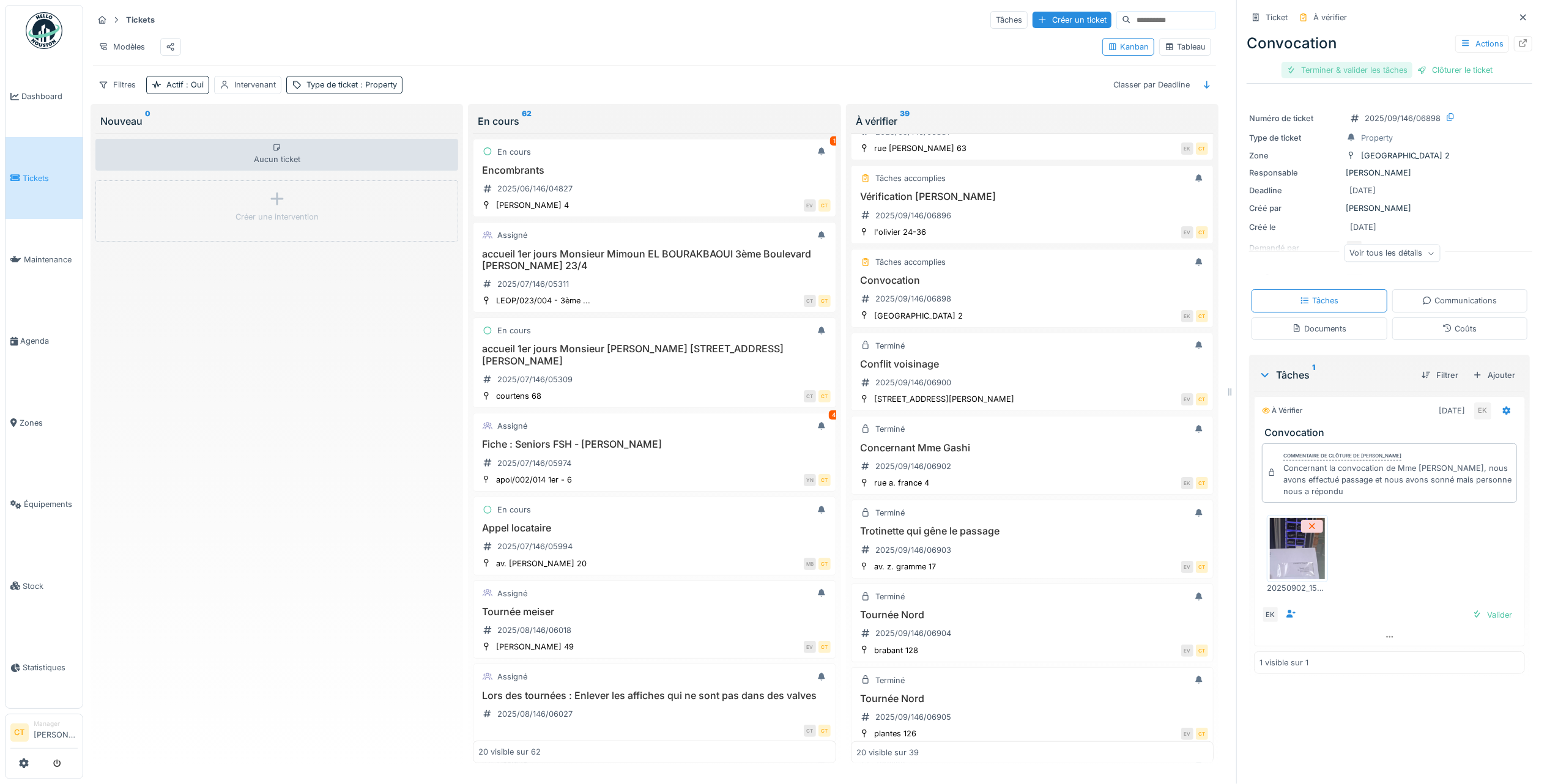
click at [1344, 65] on div "Terminer & valider les tâches" at bounding box center [1347, 70] width 131 height 16
click at [1382, 68] on div "Clôturer le ticket" at bounding box center [1390, 70] width 85 height 16
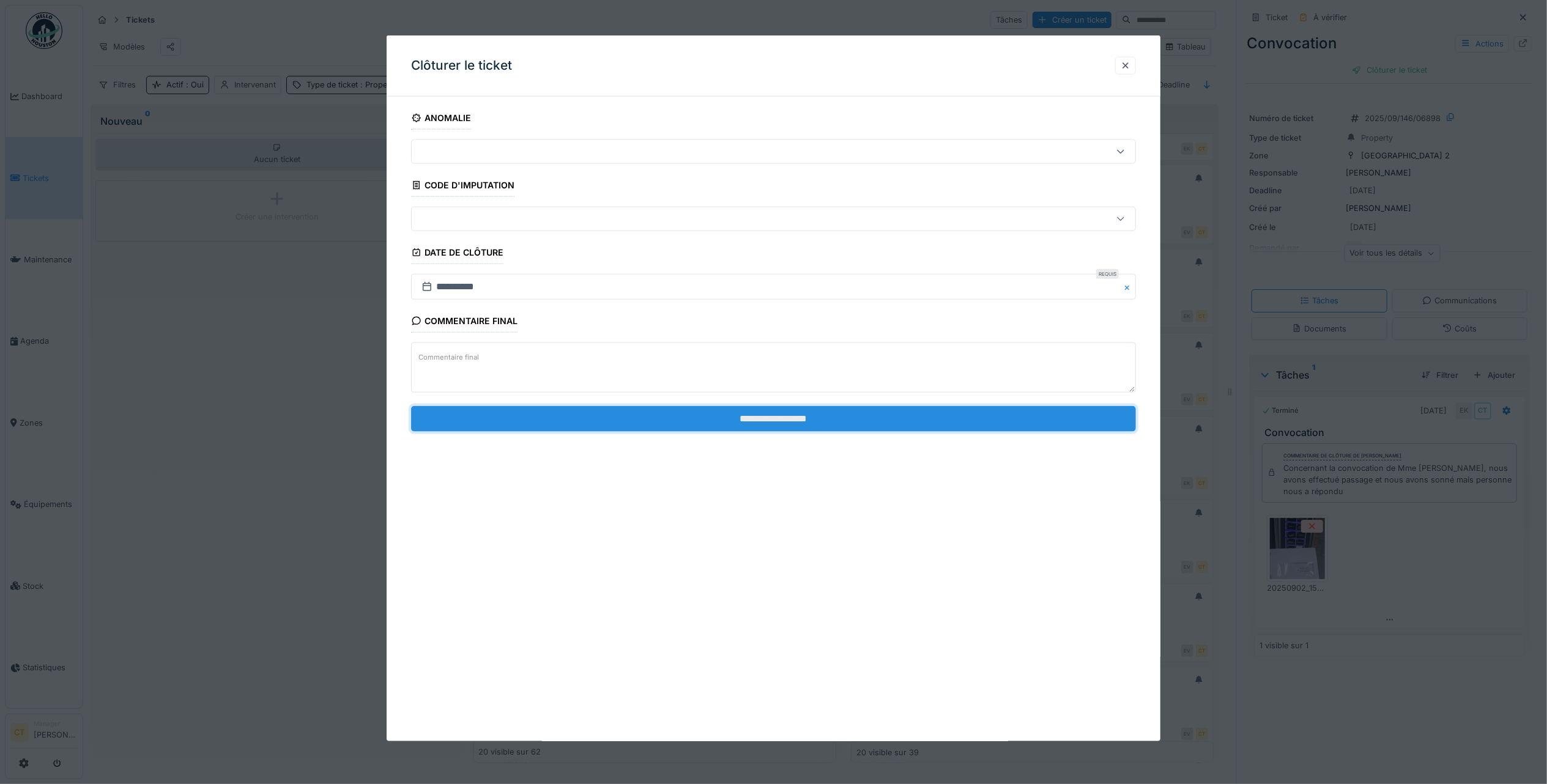
click at [696, 414] on input "**********" at bounding box center [774, 418] width 725 height 25
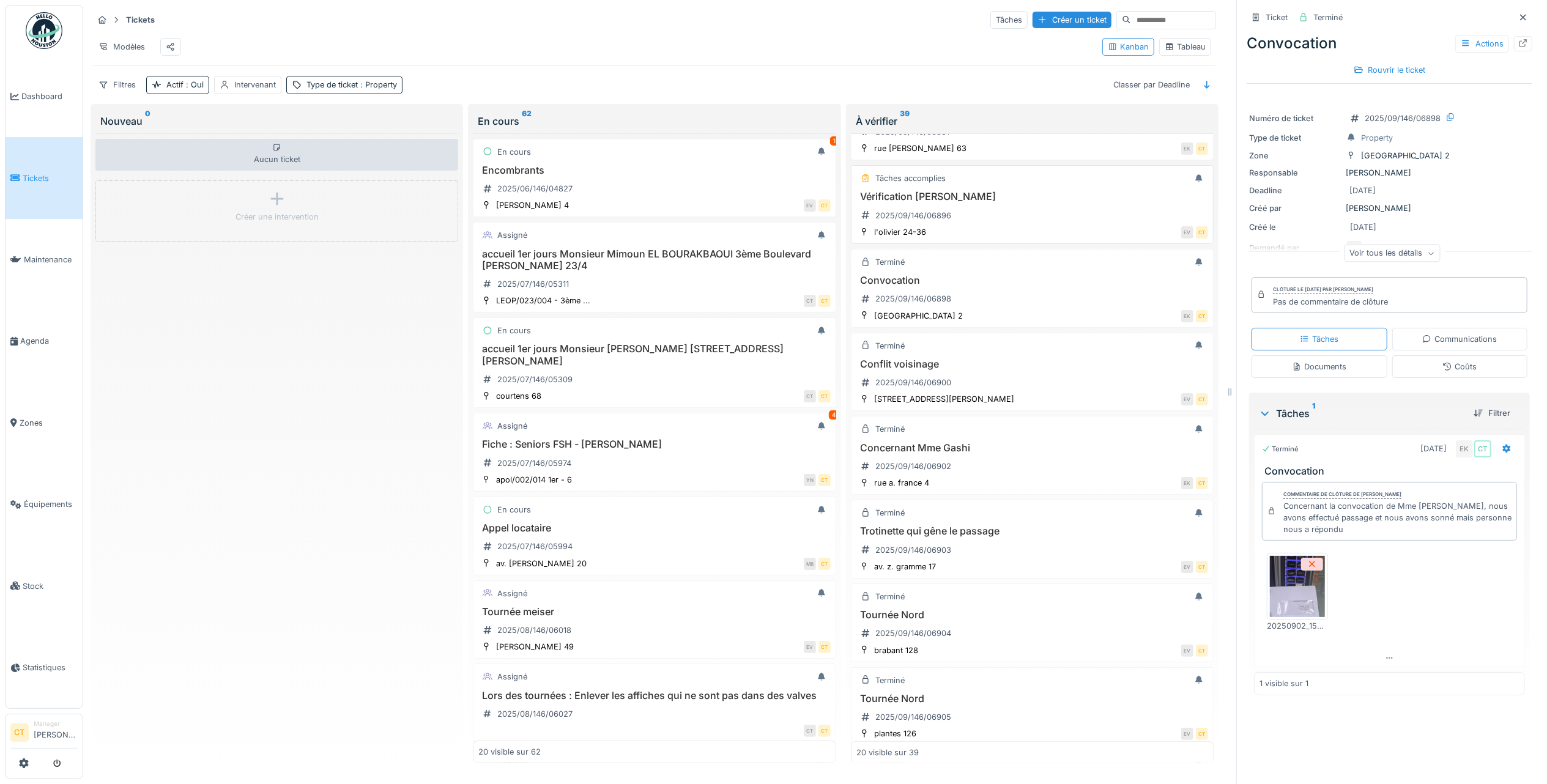
click at [977, 225] on div "Vérification Olivier 2025/09/146/06896" at bounding box center [1032, 208] width 352 height 35
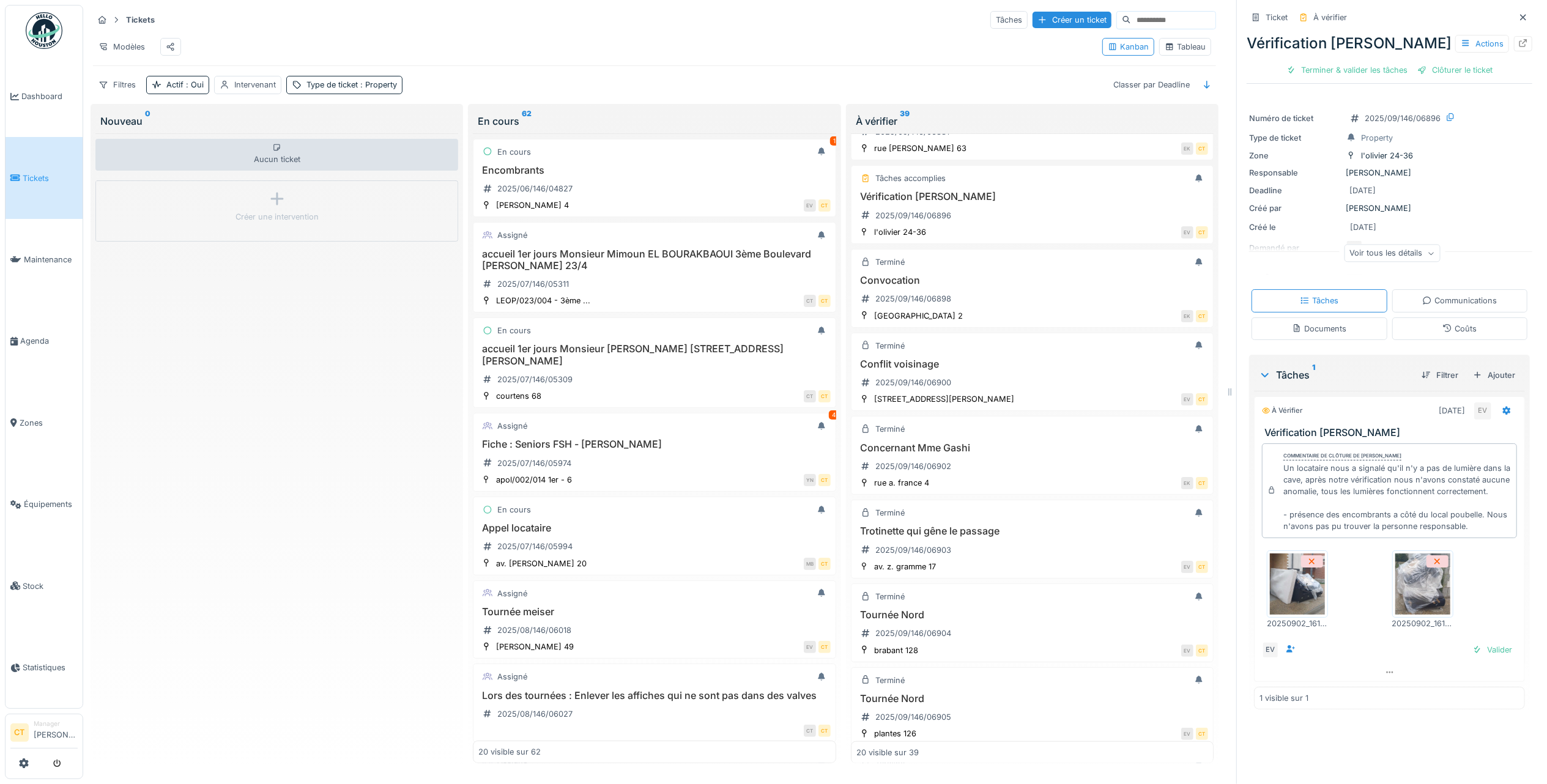
scroll to position [12, 0]
click at [1346, 62] on div "Terminer & valider les tâches" at bounding box center [1347, 70] width 131 height 16
click at [1404, 62] on div "Clôturer le ticket" at bounding box center [1390, 70] width 85 height 16
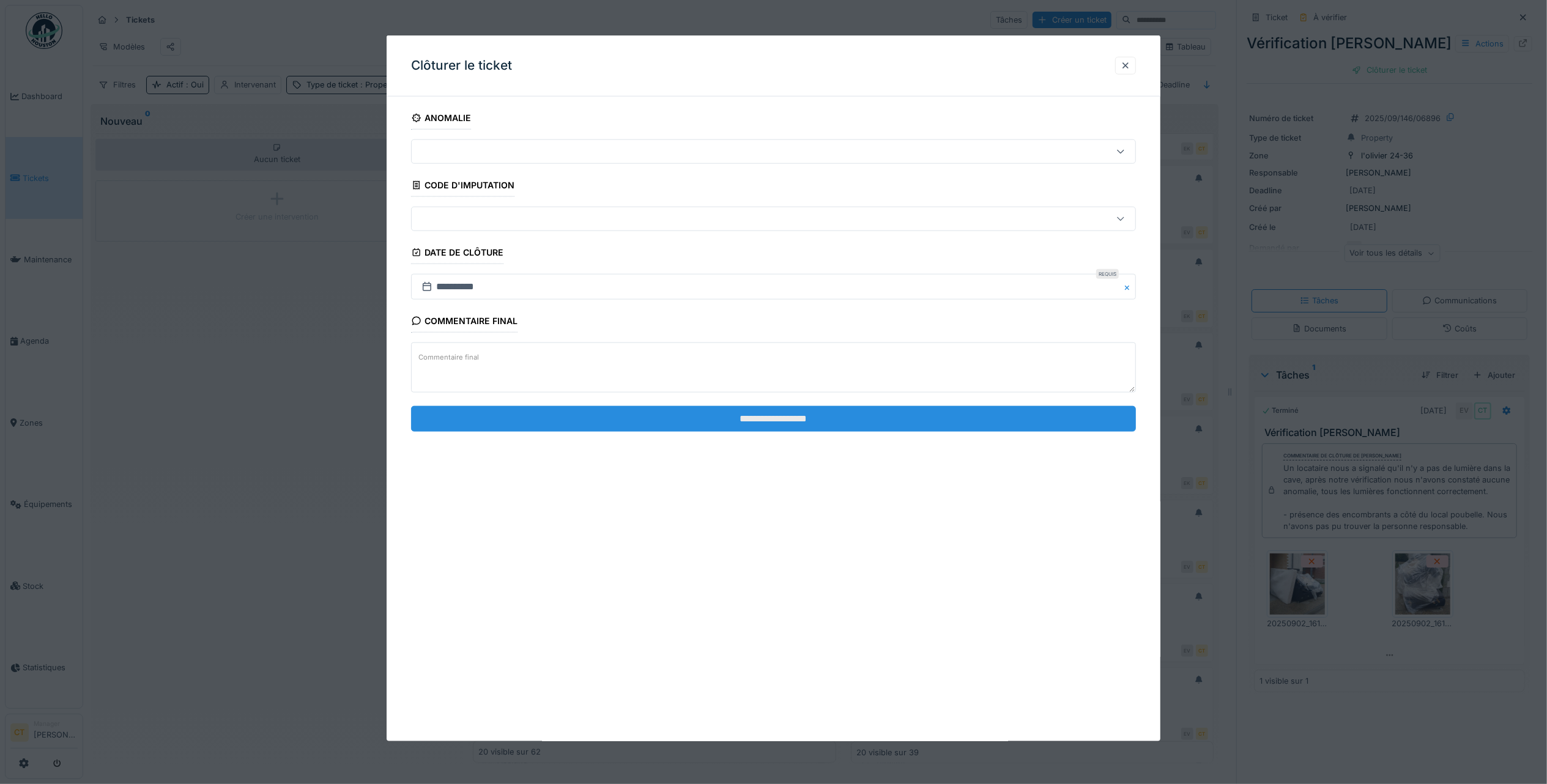
click at [999, 422] on input "**********" at bounding box center [774, 418] width 725 height 25
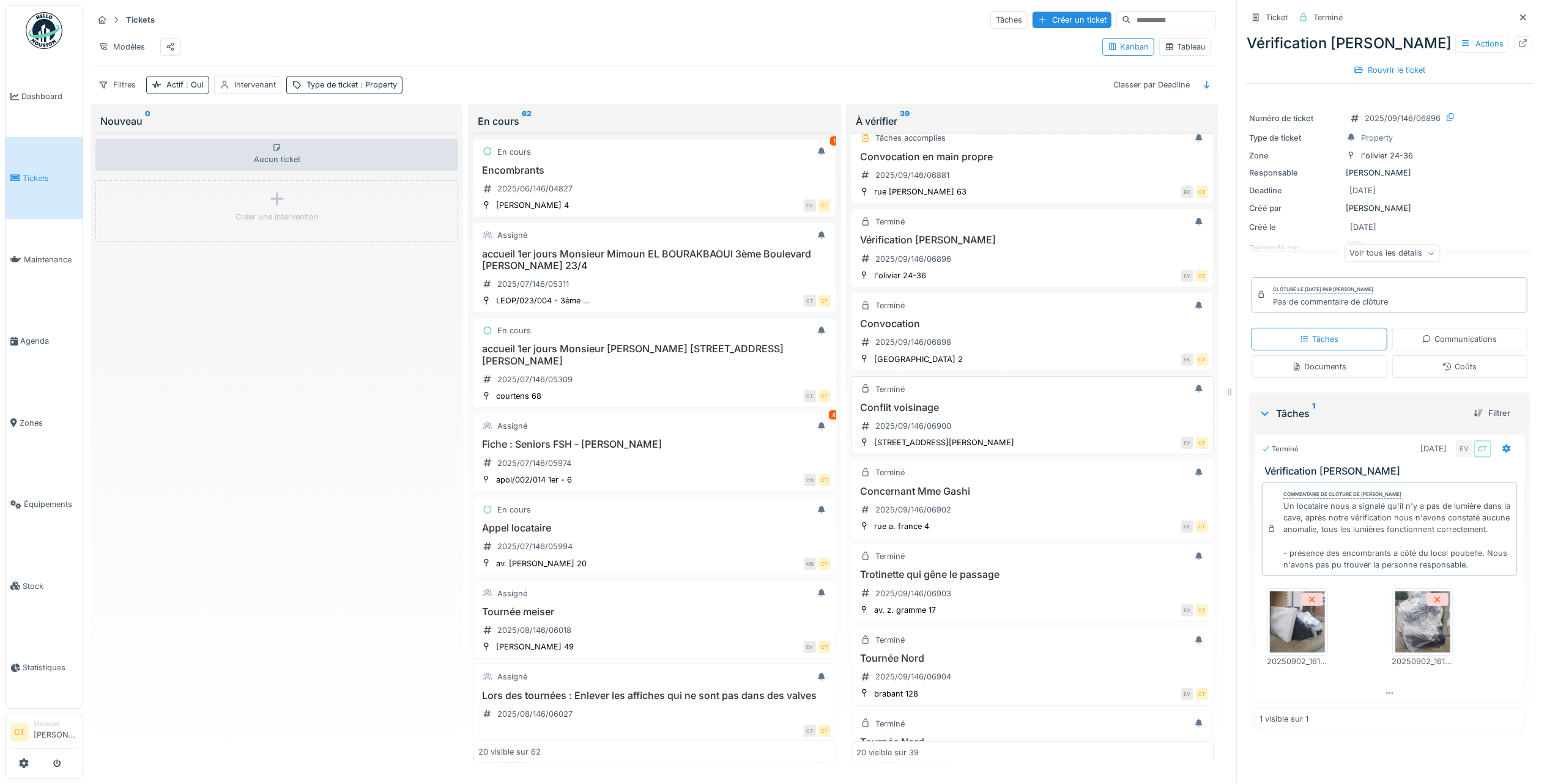
scroll to position [372, 0]
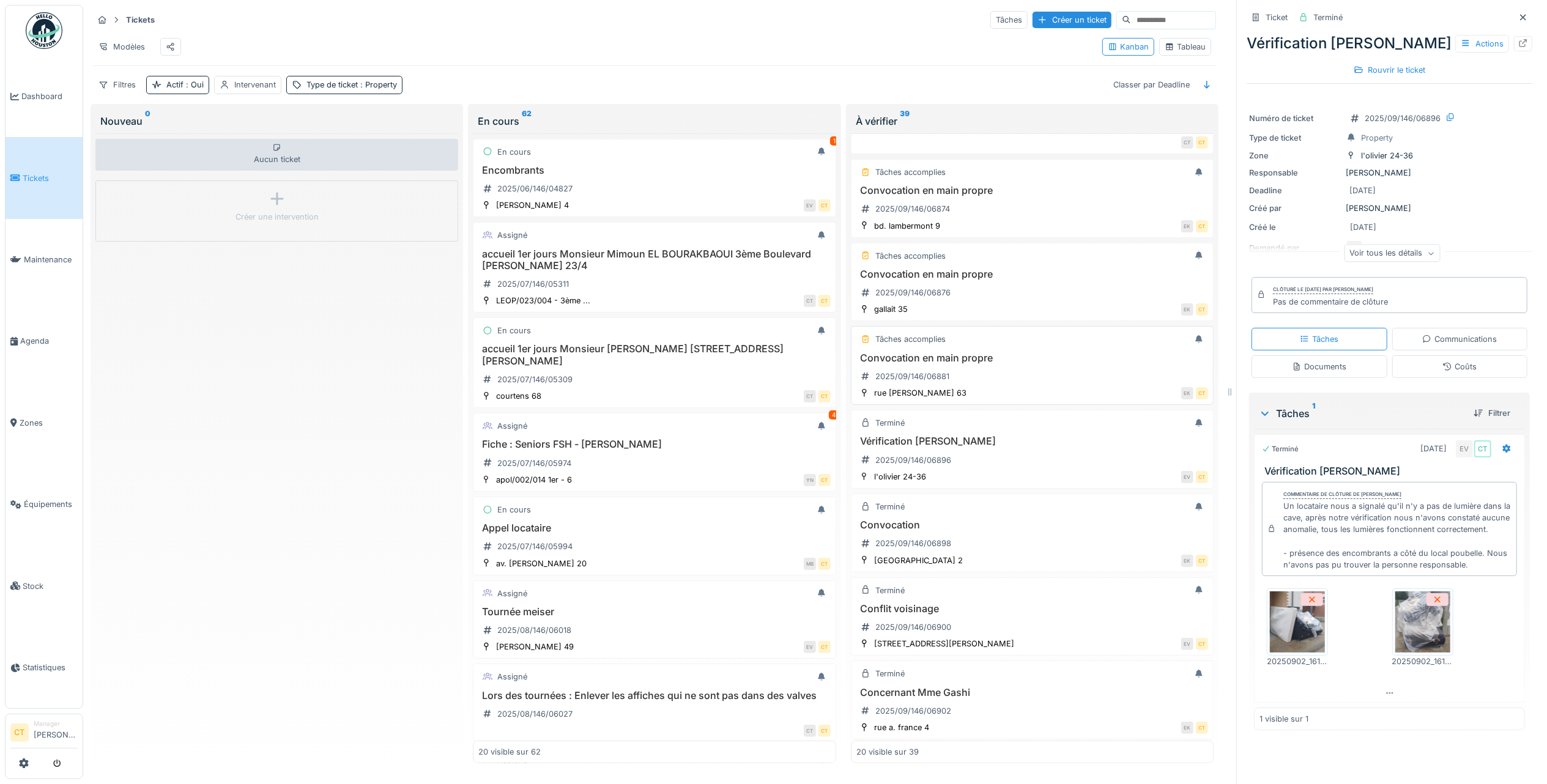
click at [991, 363] on h3 "Convocation en main propre" at bounding box center [1032, 358] width 352 height 12
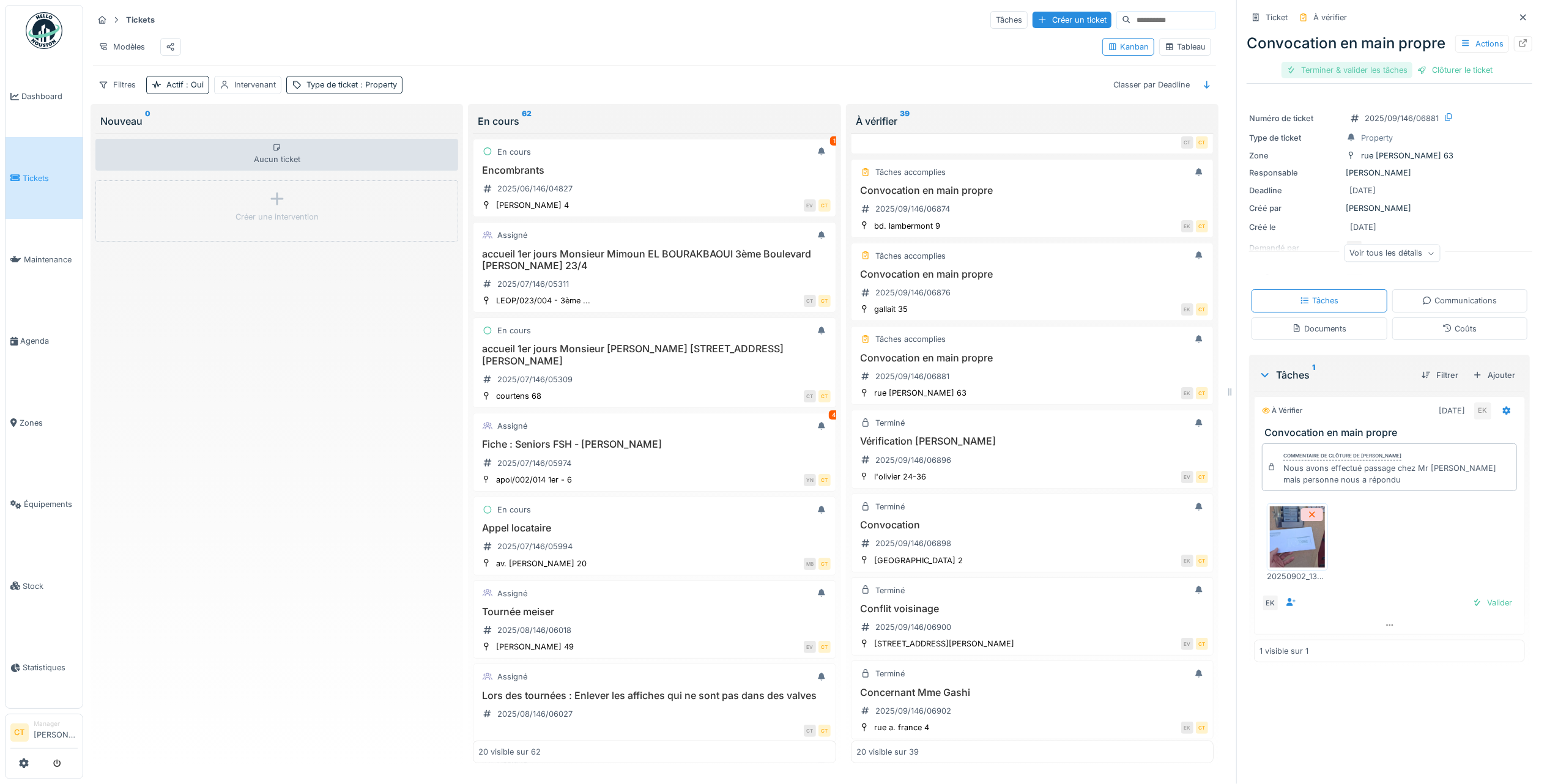
click at [1334, 78] on div "Terminer & valider les tâches" at bounding box center [1347, 70] width 131 height 16
click at [1361, 78] on div "Clôturer le ticket" at bounding box center [1390, 70] width 85 height 16
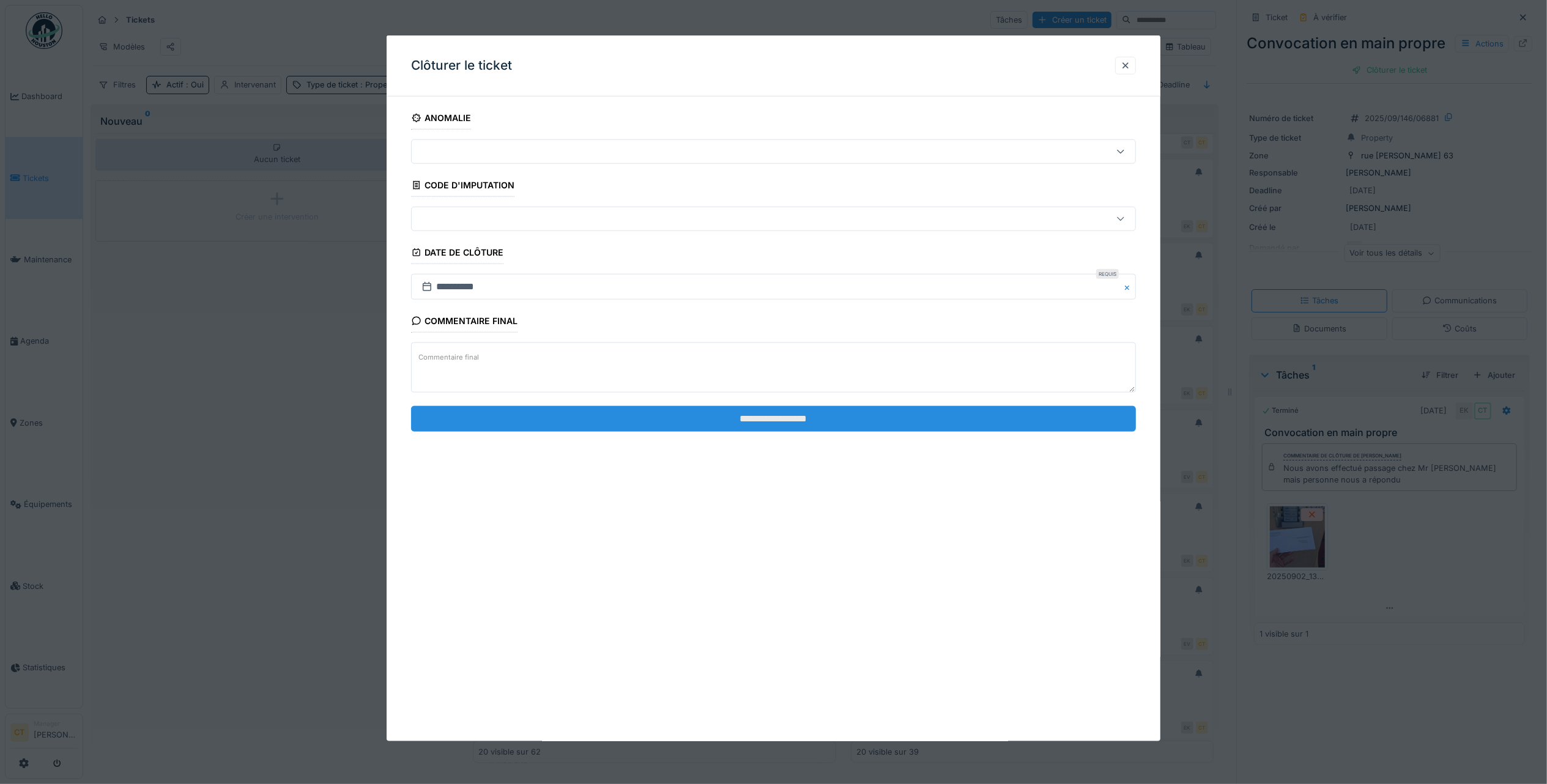
click at [994, 420] on input "**********" at bounding box center [774, 418] width 725 height 25
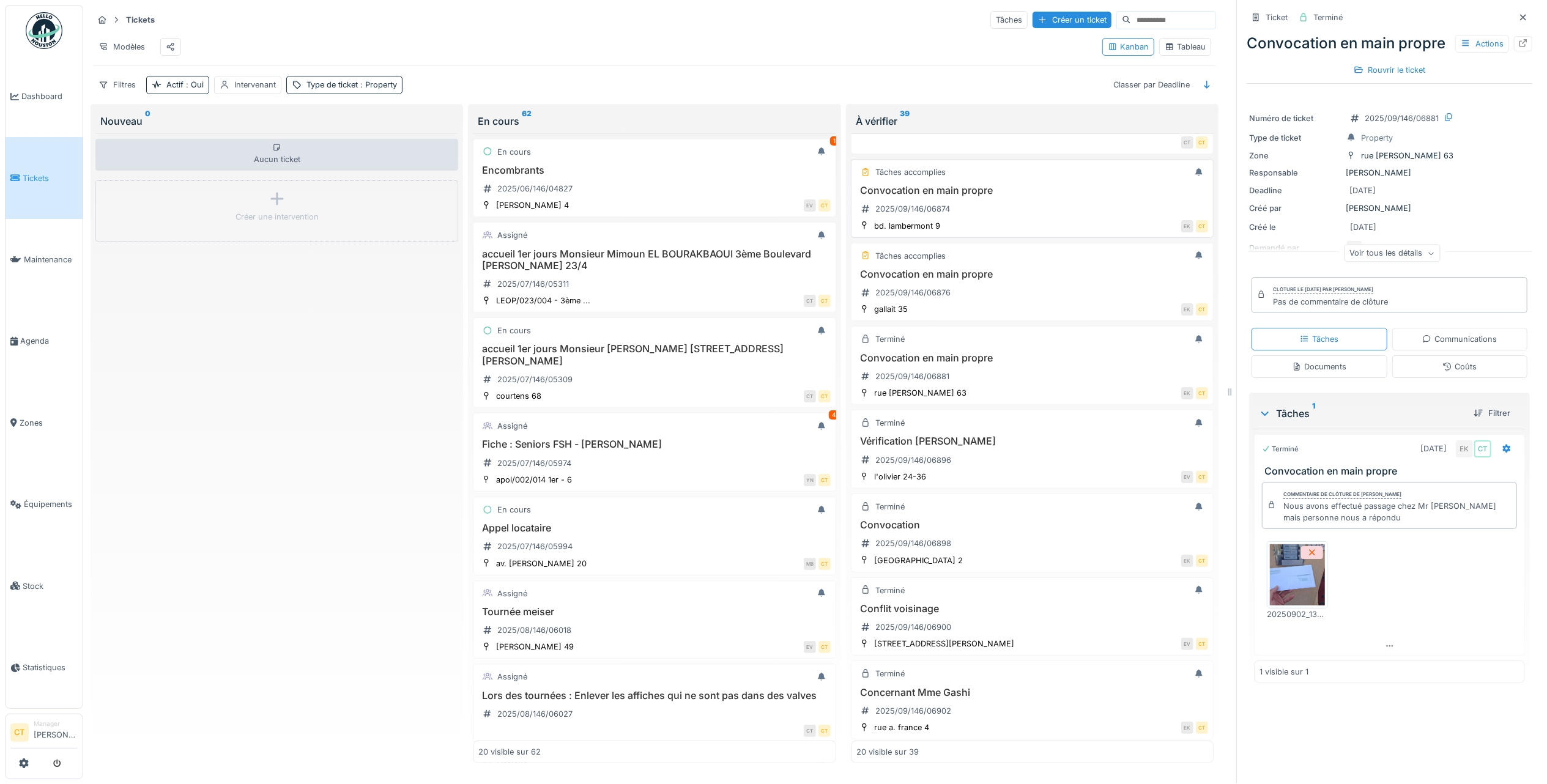
click at [1013, 213] on div "Convocation en main propre 2025/09/146/06874" at bounding box center [1032, 202] width 352 height 35
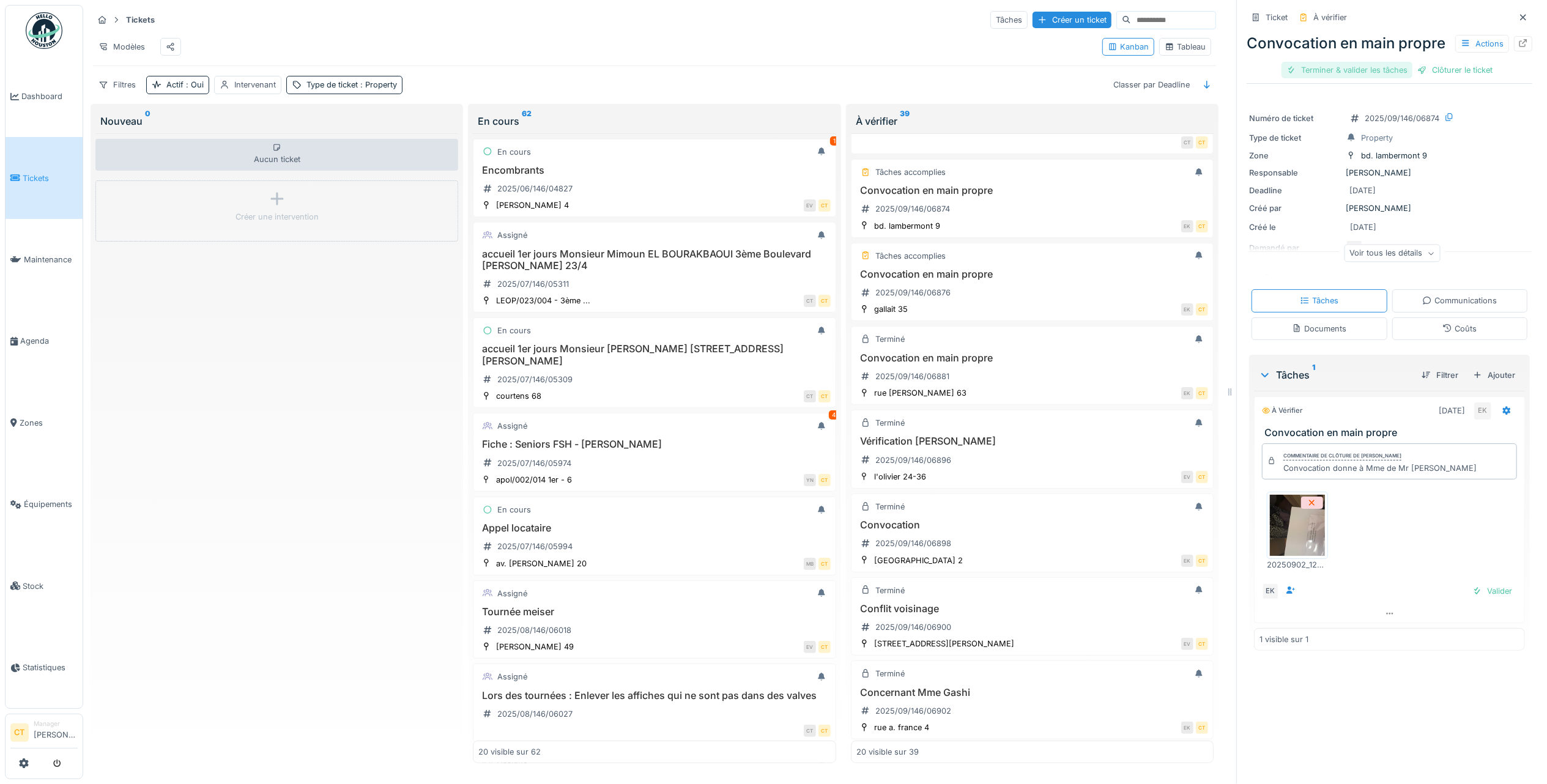
click at [1348, 74] on div "Terminer & valider les tâches" at bounding box center [1347, 70] width 131 height 16
click at [1369, 78] on div "Clôturer le ticket" at bounding box center [1390, 70] width 85 height 16
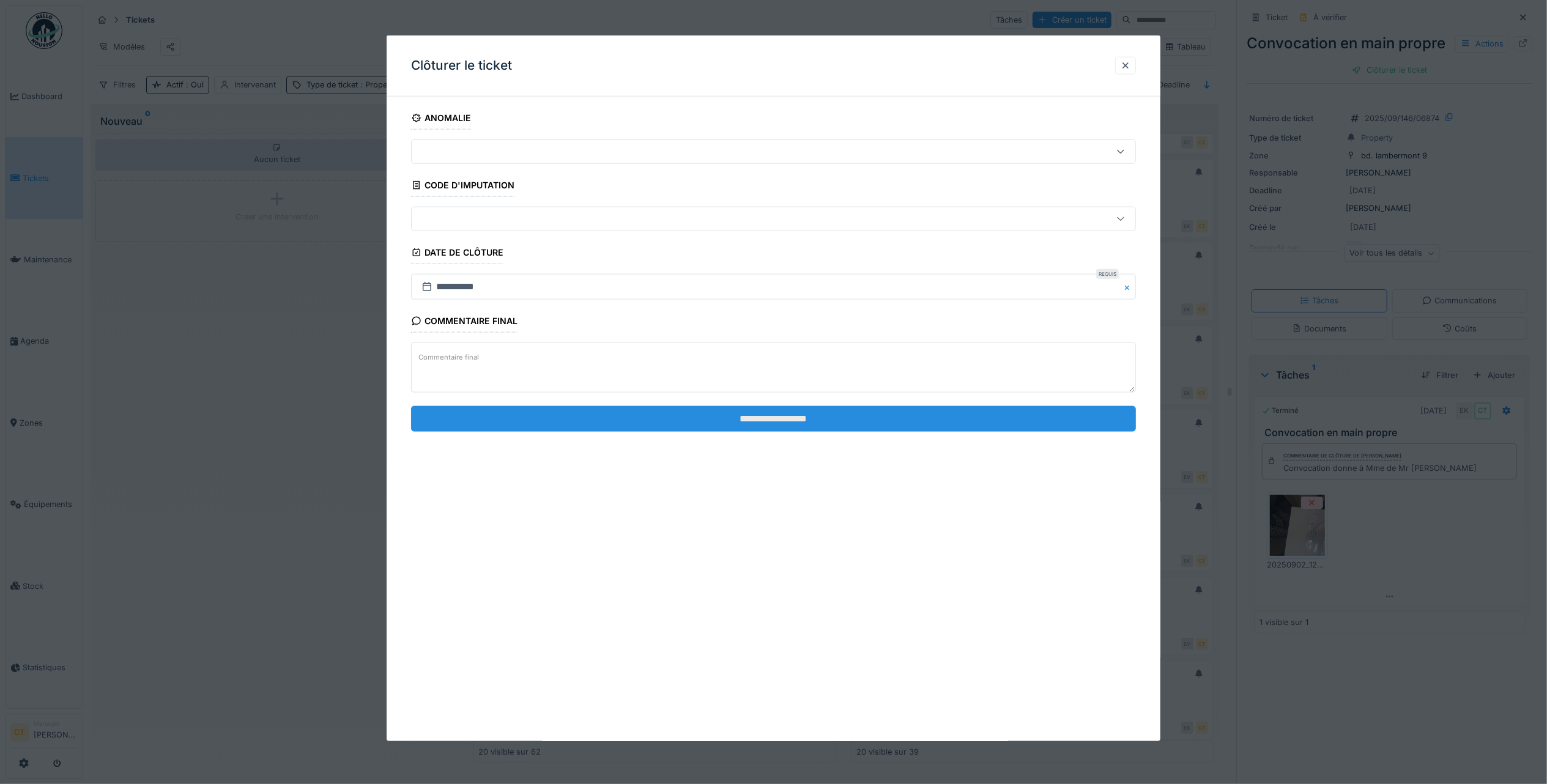
click at [919, 423] on input "**********" at bounding box center [774, 418] width 725 height 25
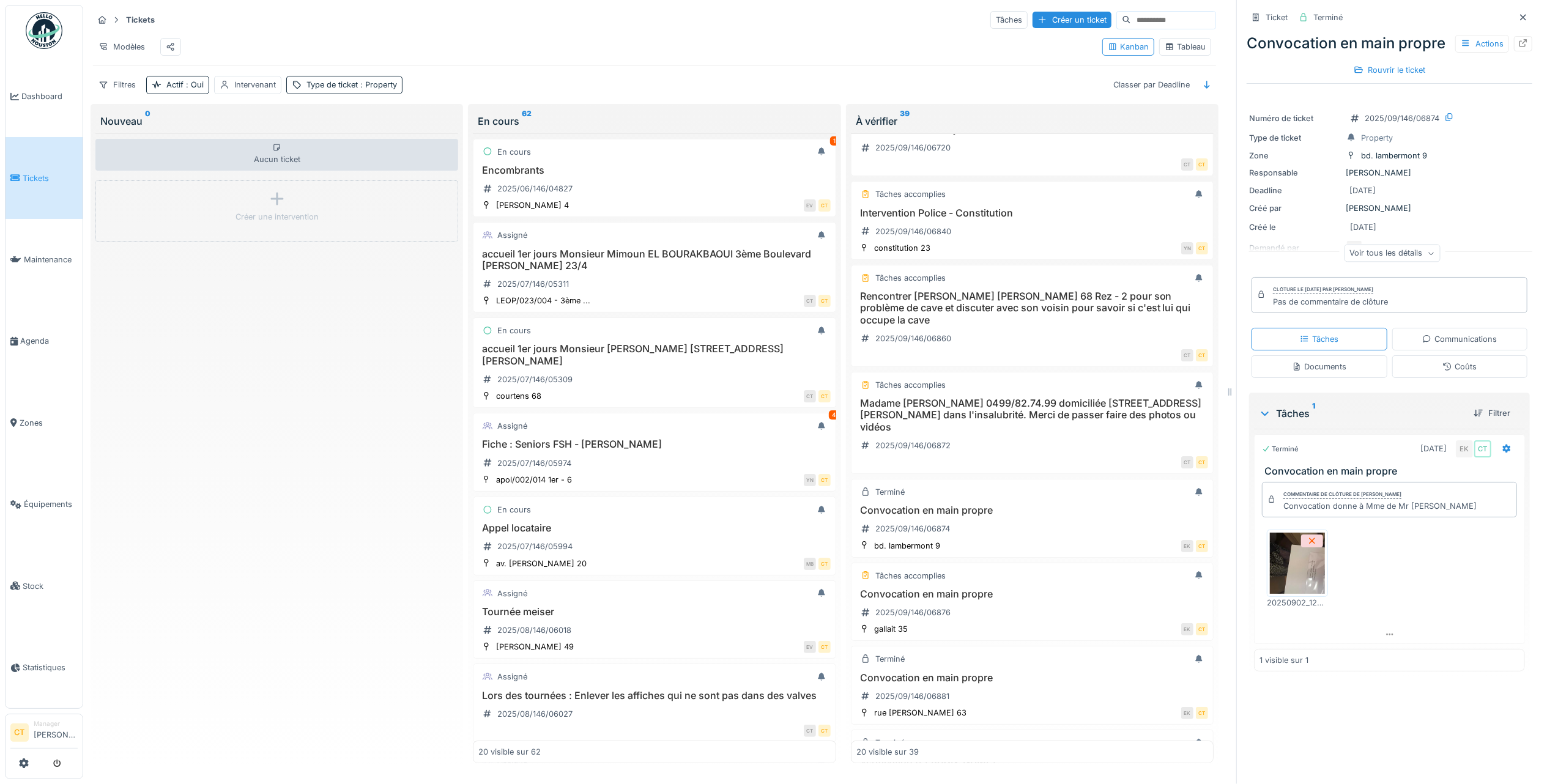
scroll to position [46, 0]
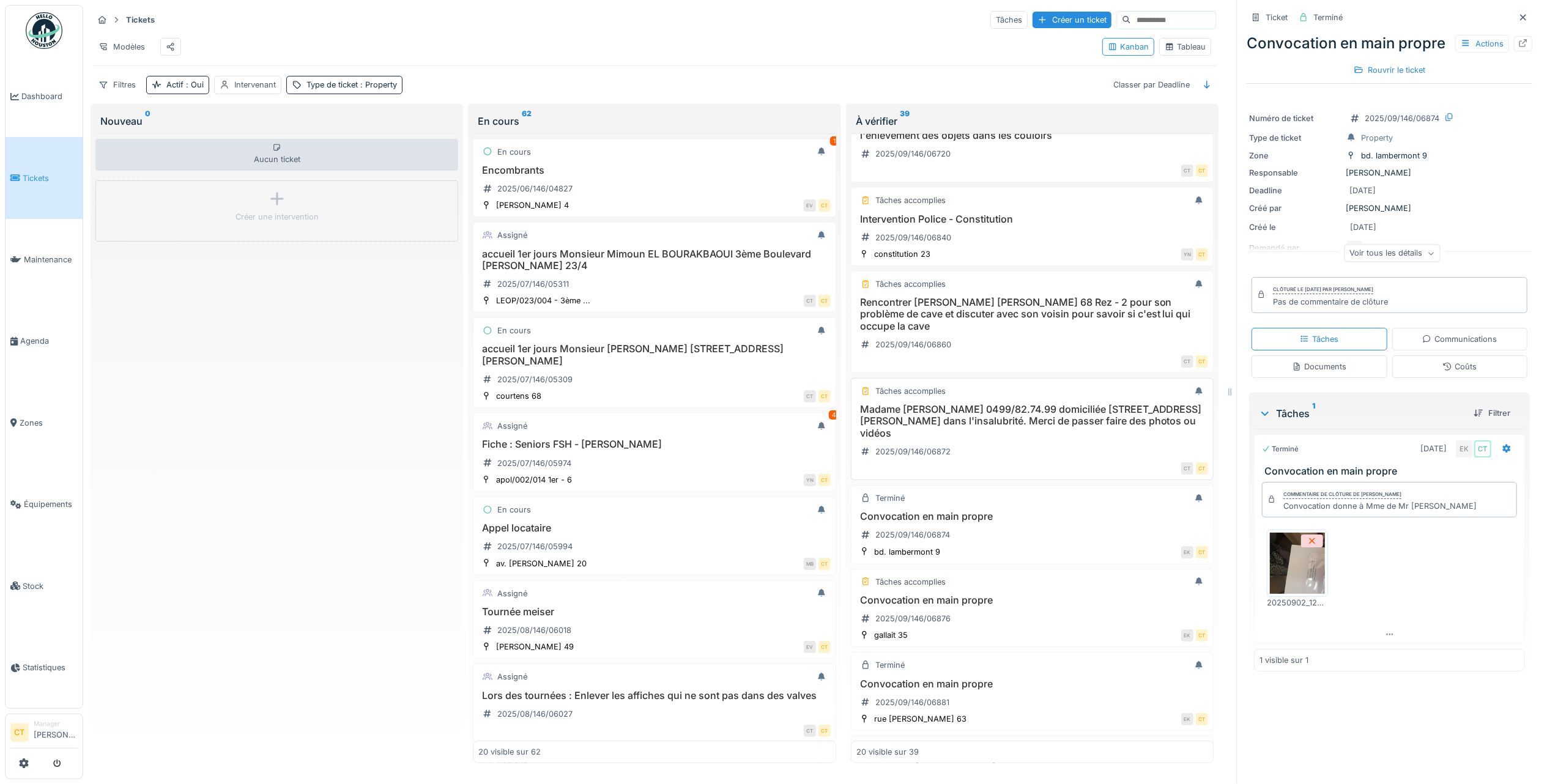
click at [983, 419] on h3 "Madame Bernadette VAN DER LOO 0499/82.74.99 domiciliée Avenue Léon Mahillon 57/…" at bounding box center [1032, 421] width 352 height 35
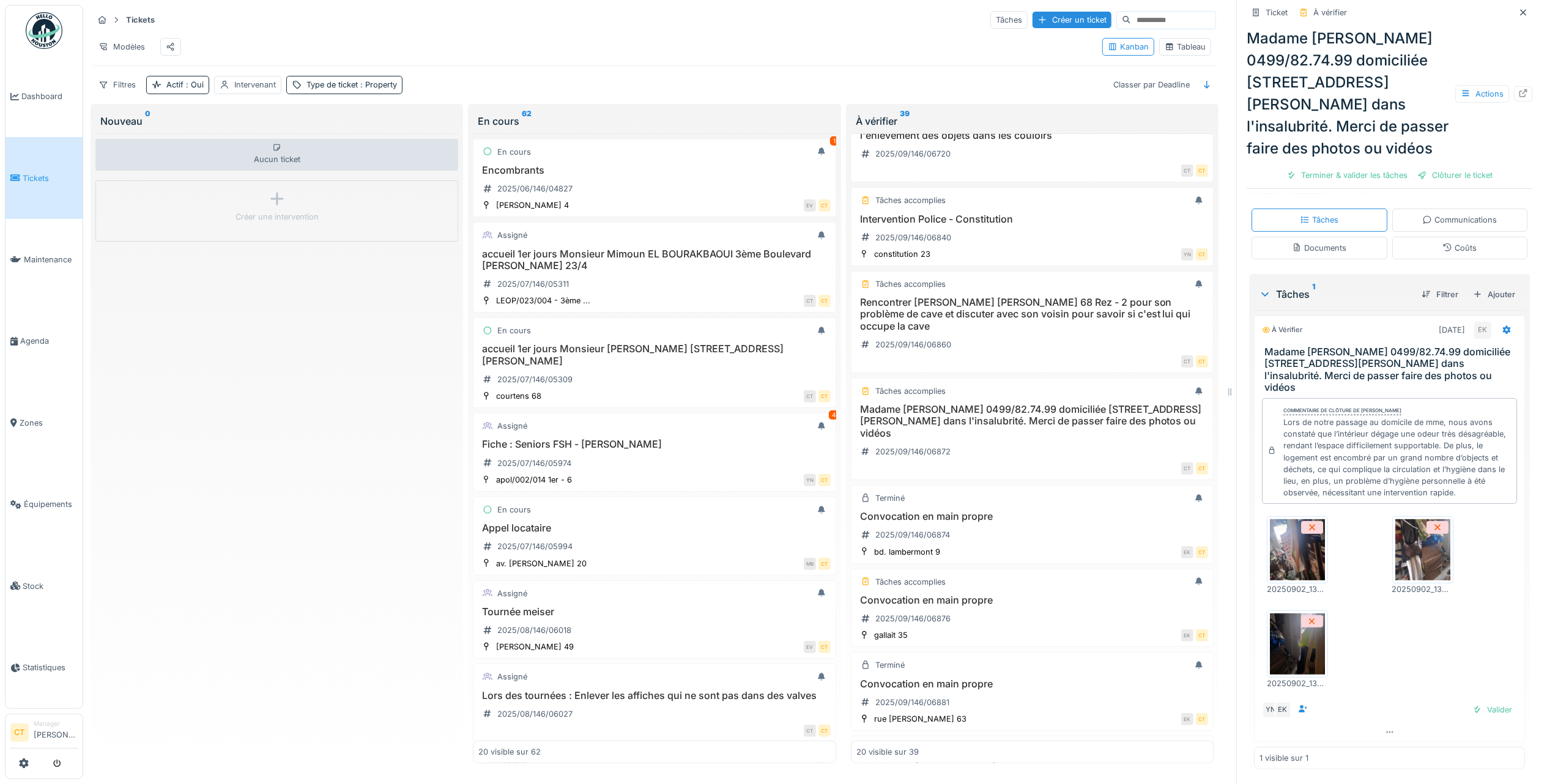
scroll to position [230, 0]
click at [1327, 184] on div "Terminer & valider les tâches" at bounding box center [1347, 175] width 131 height 16
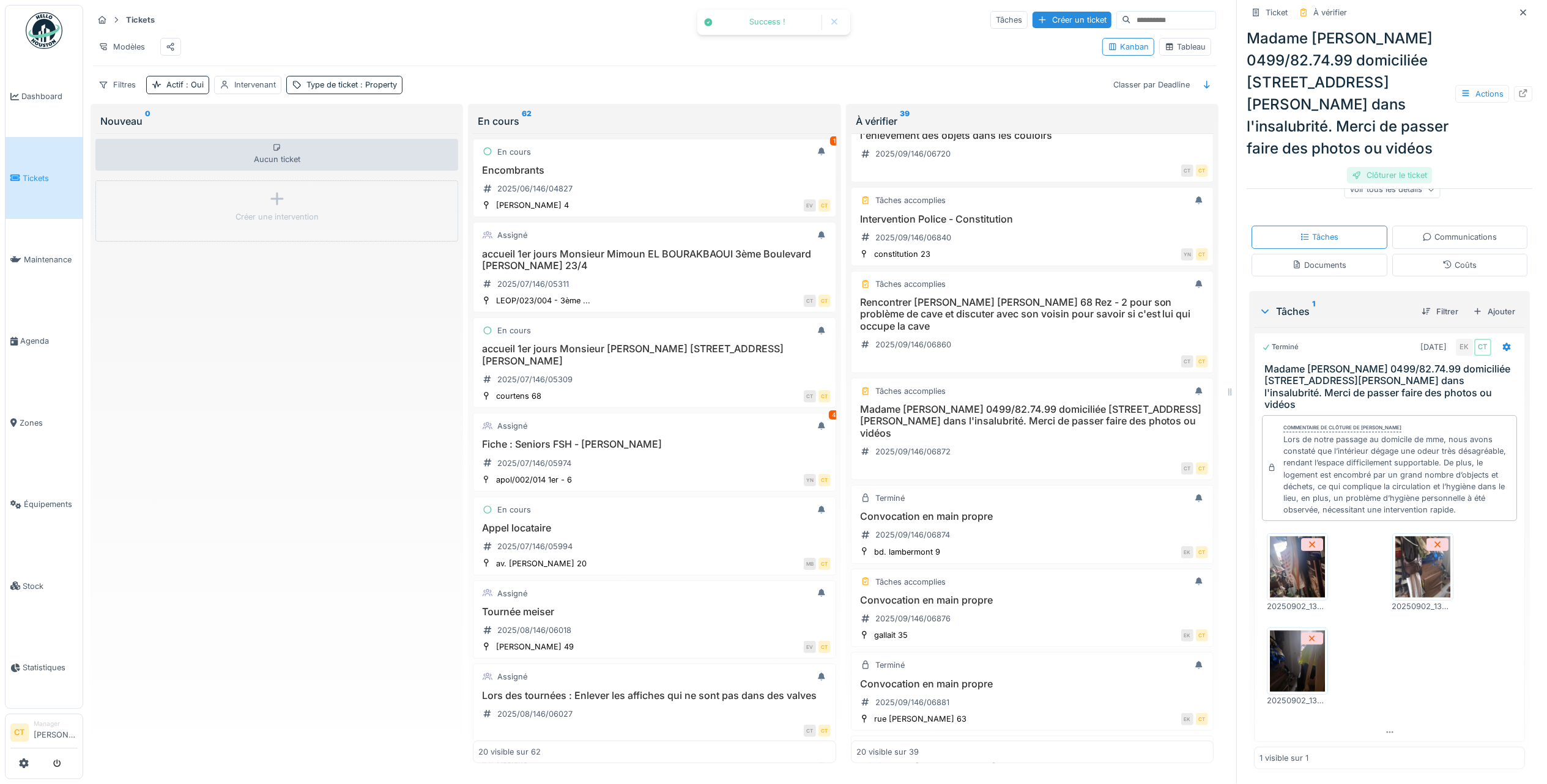
click at [1366, 184] on div "Clôturer le ticket" at bounding box center [1390, 175] width 85 height 16
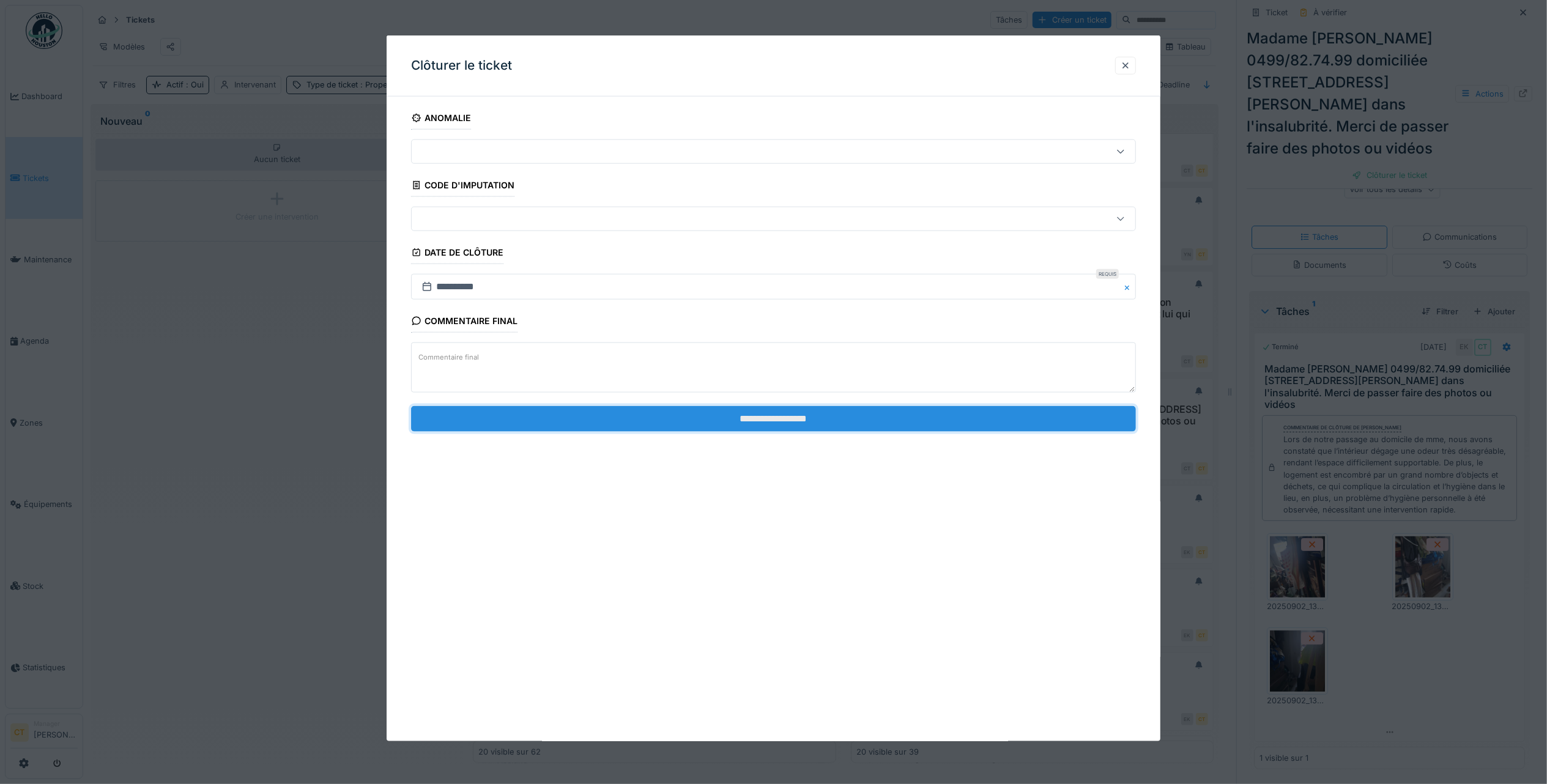
click at [1002, 422] on input "**********" at bounding box center [774, 418] width 725 height 25
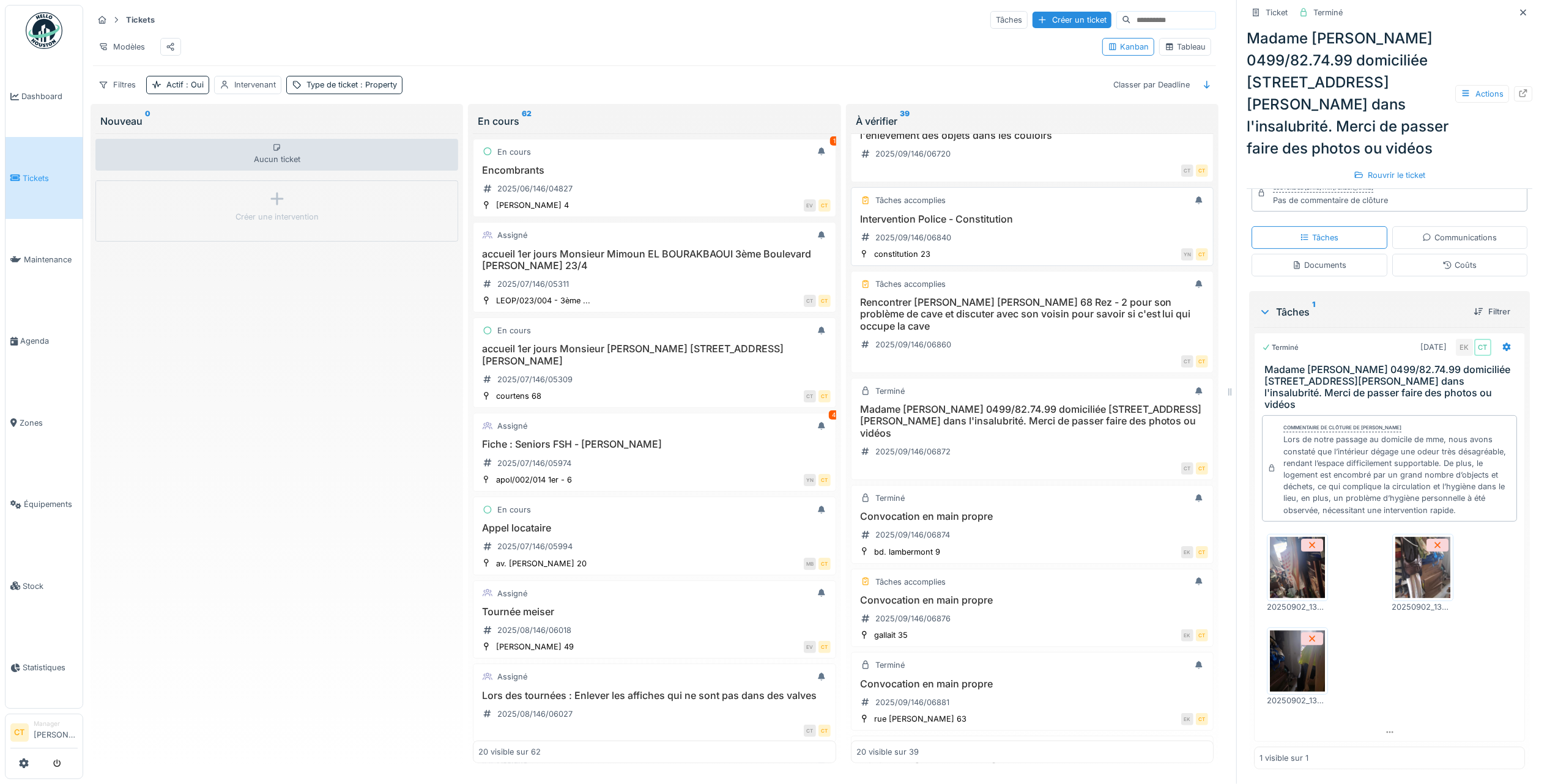
click at [1009, 236] on div "Intervention Police - Constitution 2025/09/146/06840" at bounding box center [1032, 231] width 352 height 35
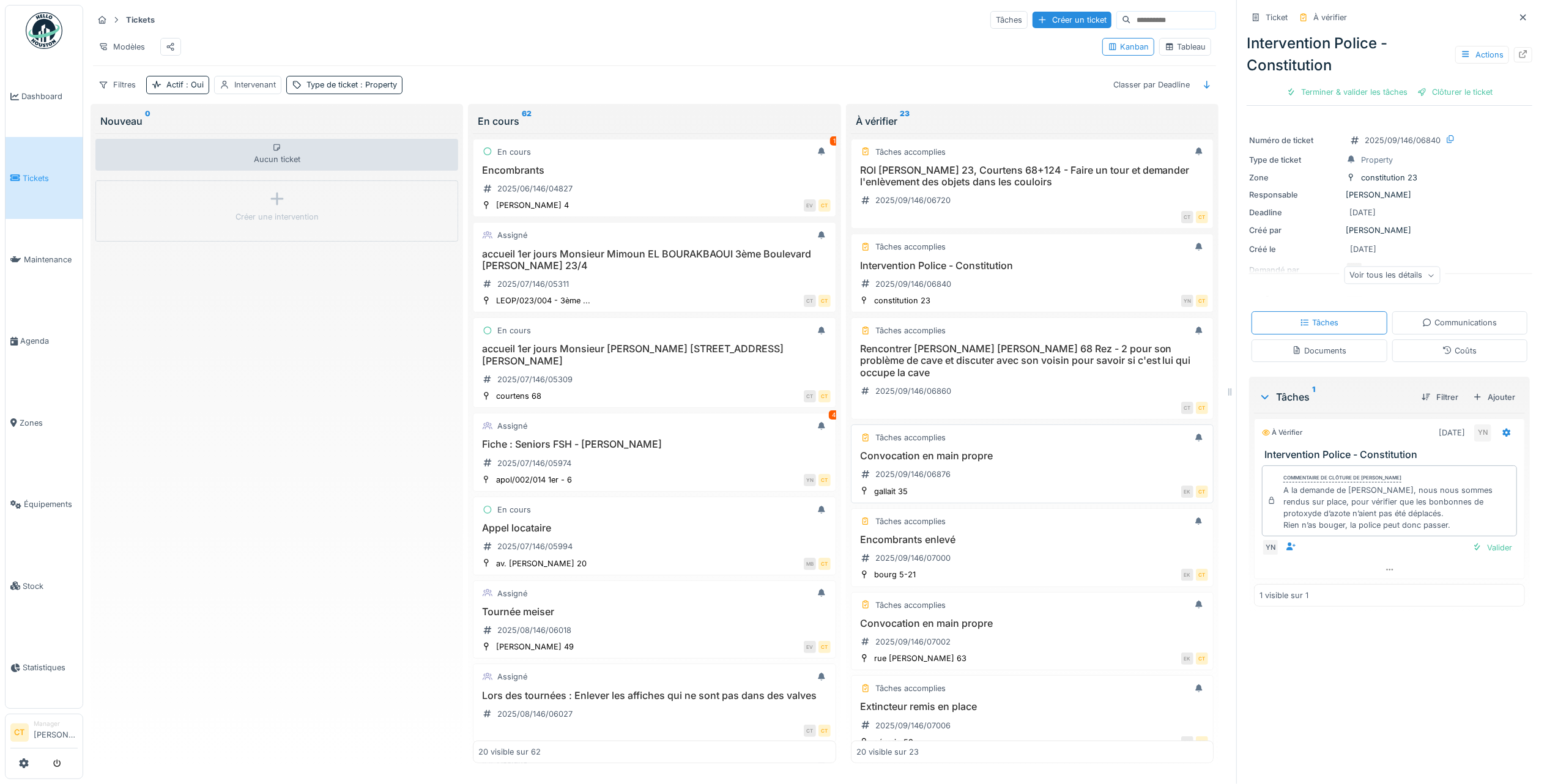
click at [983, 484] on div "Convocation en main propre 2025/09/146/06876" at bounding box center [1032, 467] width 352 height 35
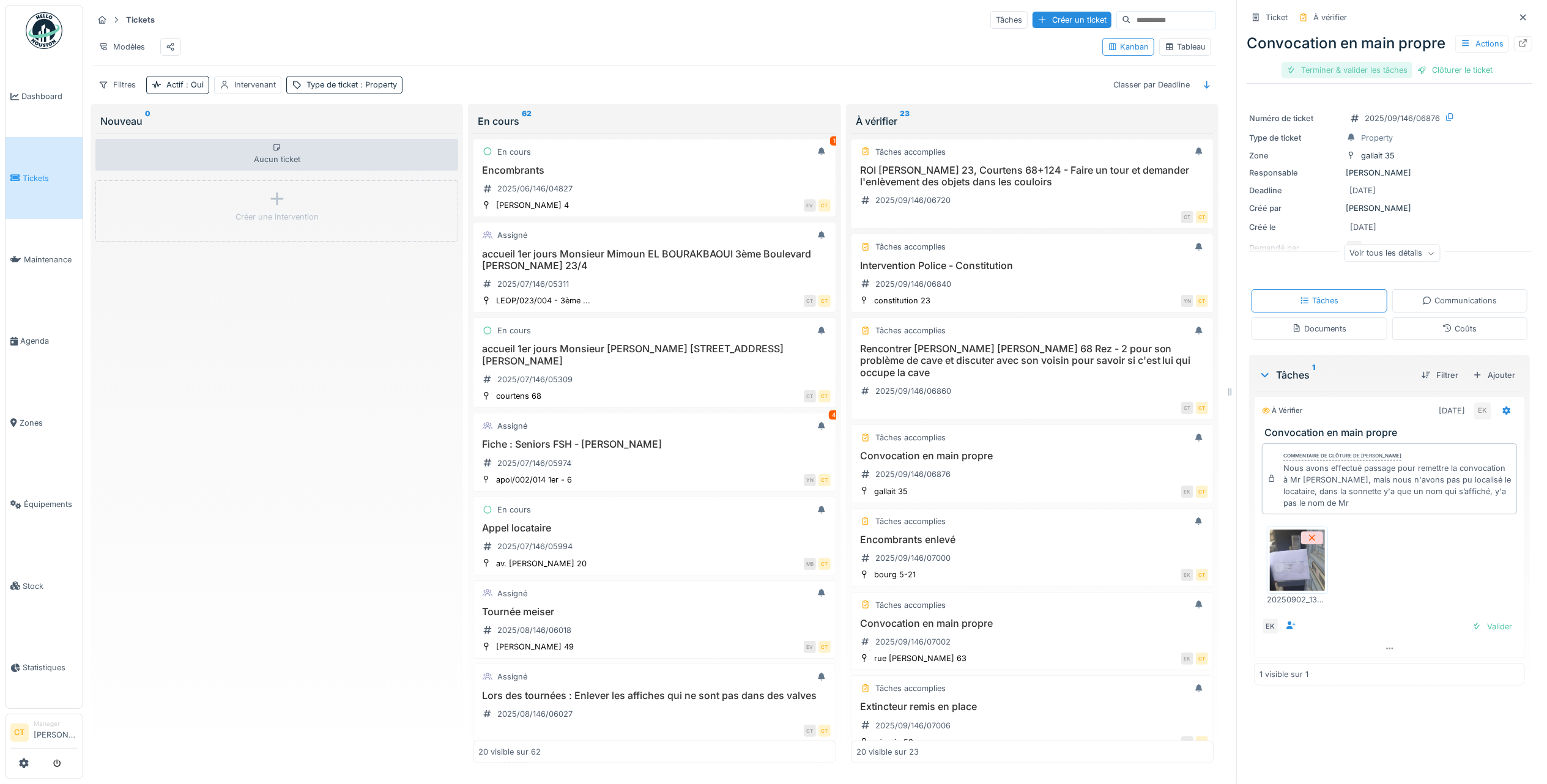
click at [1354, 78] on div "Terminer & valider les tâches" at bounding box center [1347, 70] width 131 height 16
click at [1364, 78] on div "Clôturer le ticket" at bounding box center [1390, 70] width 85 height 16
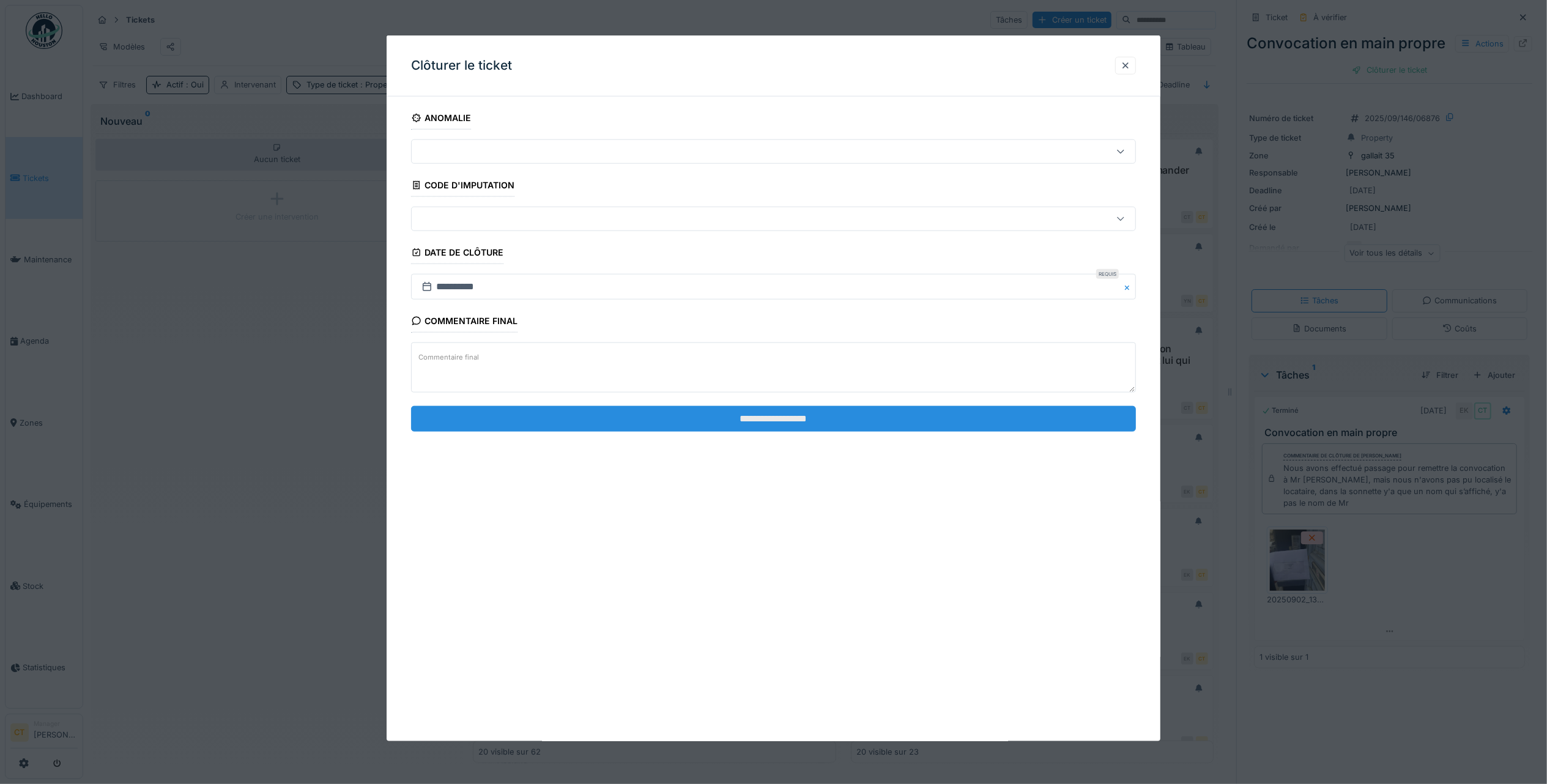
click at [1013, 424] on input "**********" at bounding box center [774, 418] width 725 height 25
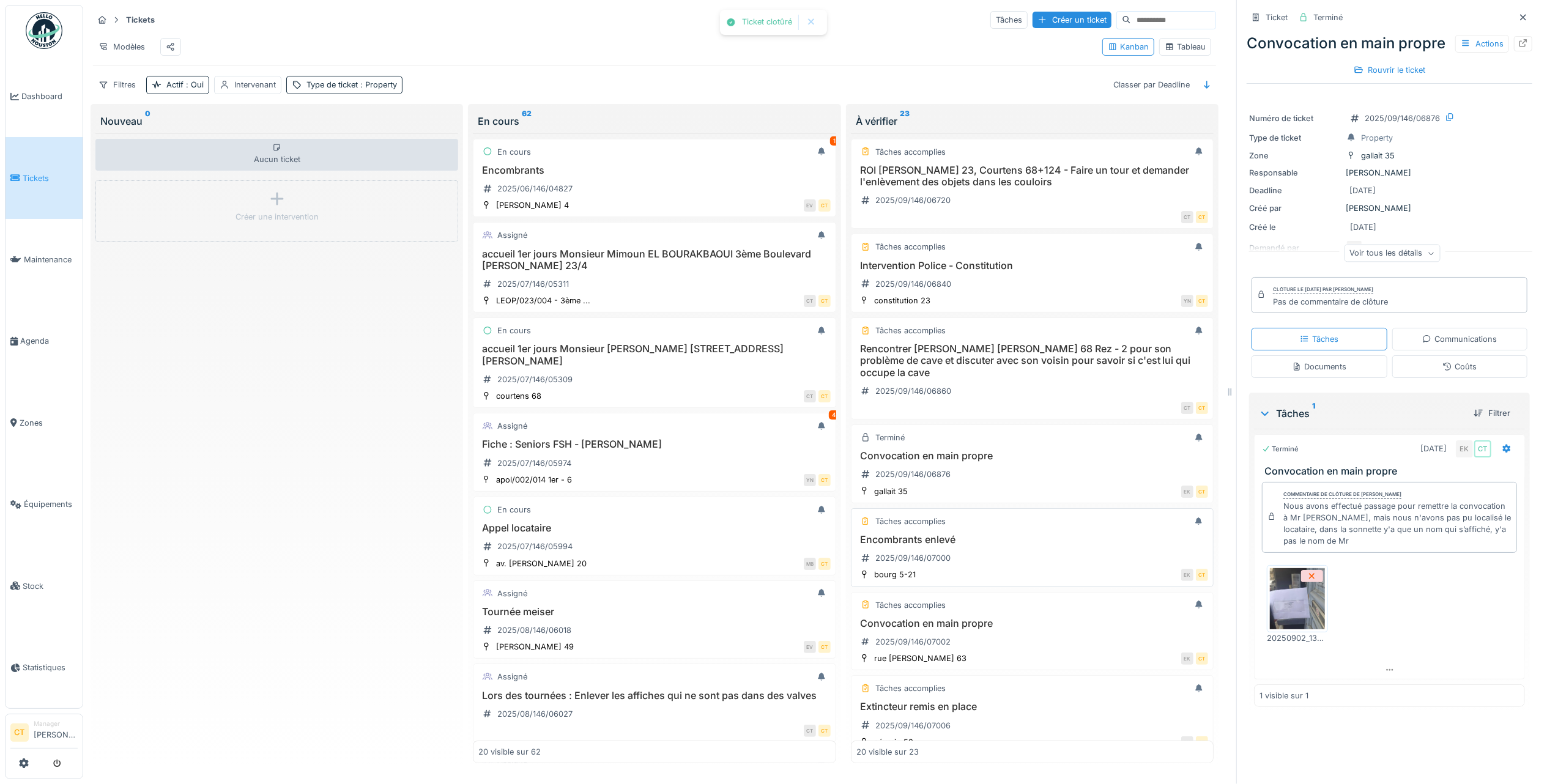
click at [1023, 545] on h3 "Encombrants enlevé" at bounding box center [1032, 540] width 352 height 12
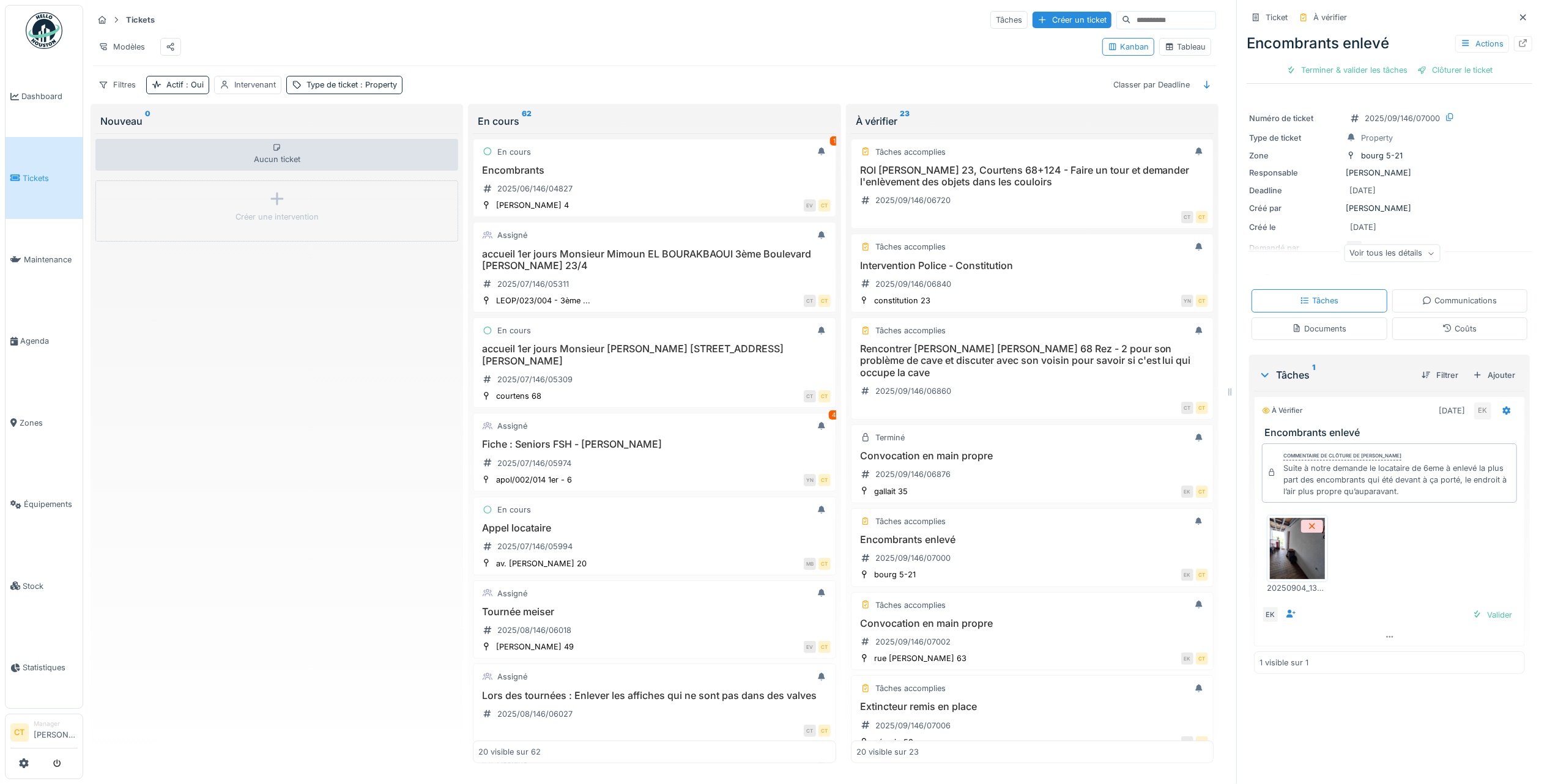
click at [1281, 558] on img at bounding box center [1297, 548] width 55 height 61
click at [1324, 66] on div "Terminer & valider les tâches" at bounding box center [1347, 70] width 131 height 16
click at [1394, 72] on div "Clôturer le ticket" at bounding box center [1390, 70] width 85 height 16
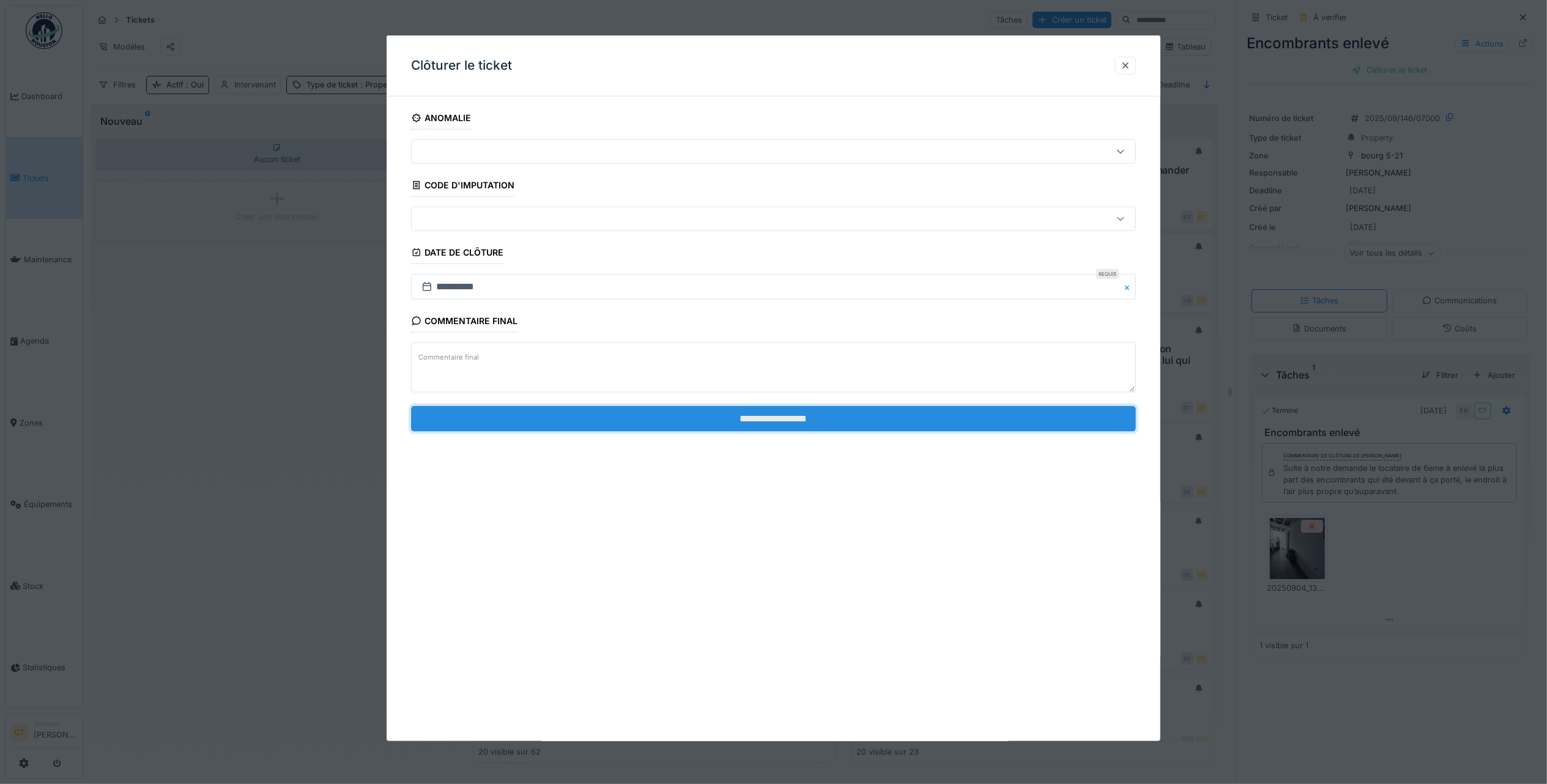
click at [950, 422] on input "**********" at bounding box center [774, 418] width 725 height 25
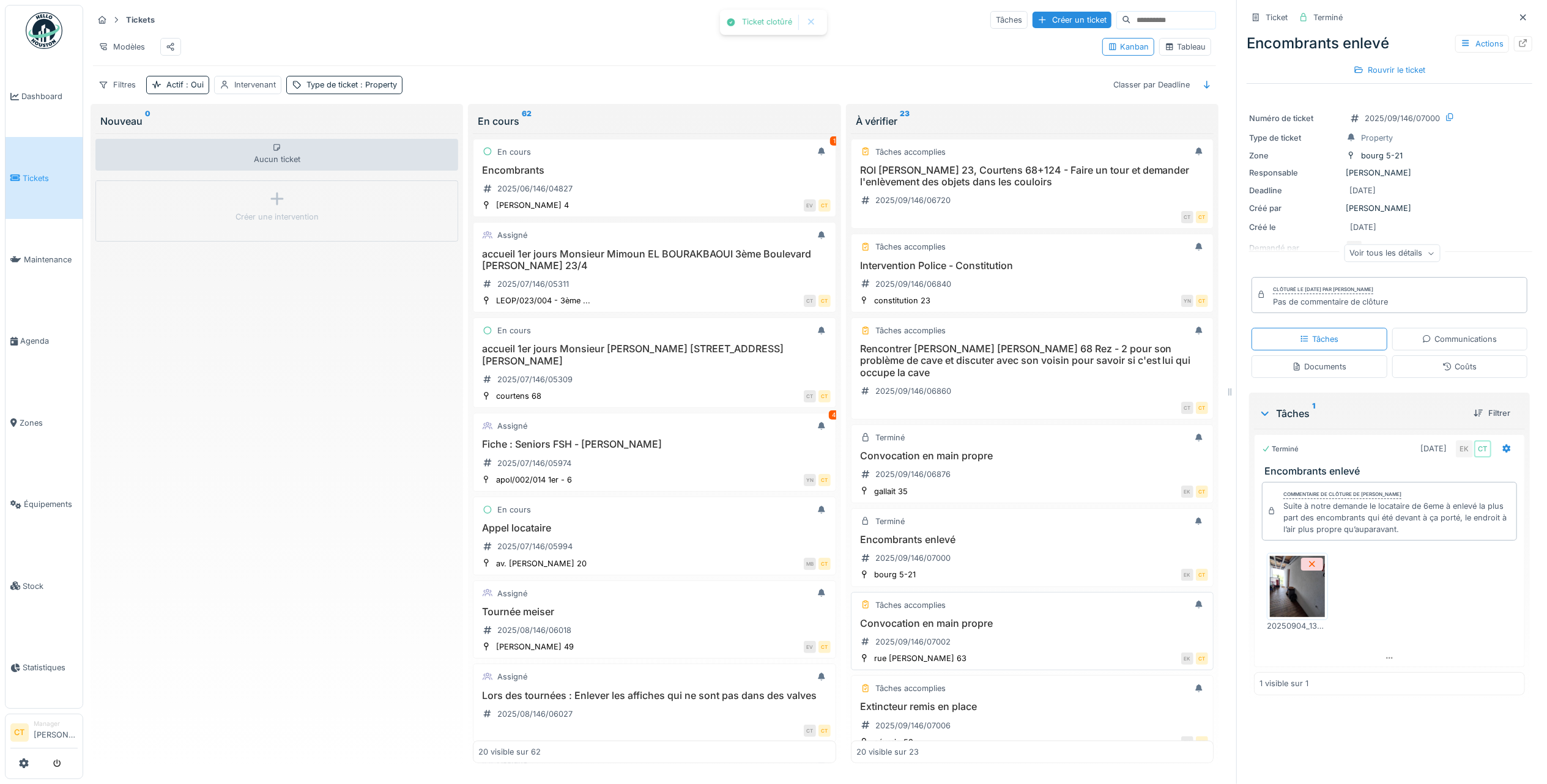
click at [983, 651] on div "Convocation en main propre 2025/09/146/07002" at bounding box center [1032, 635] width 352 height 35
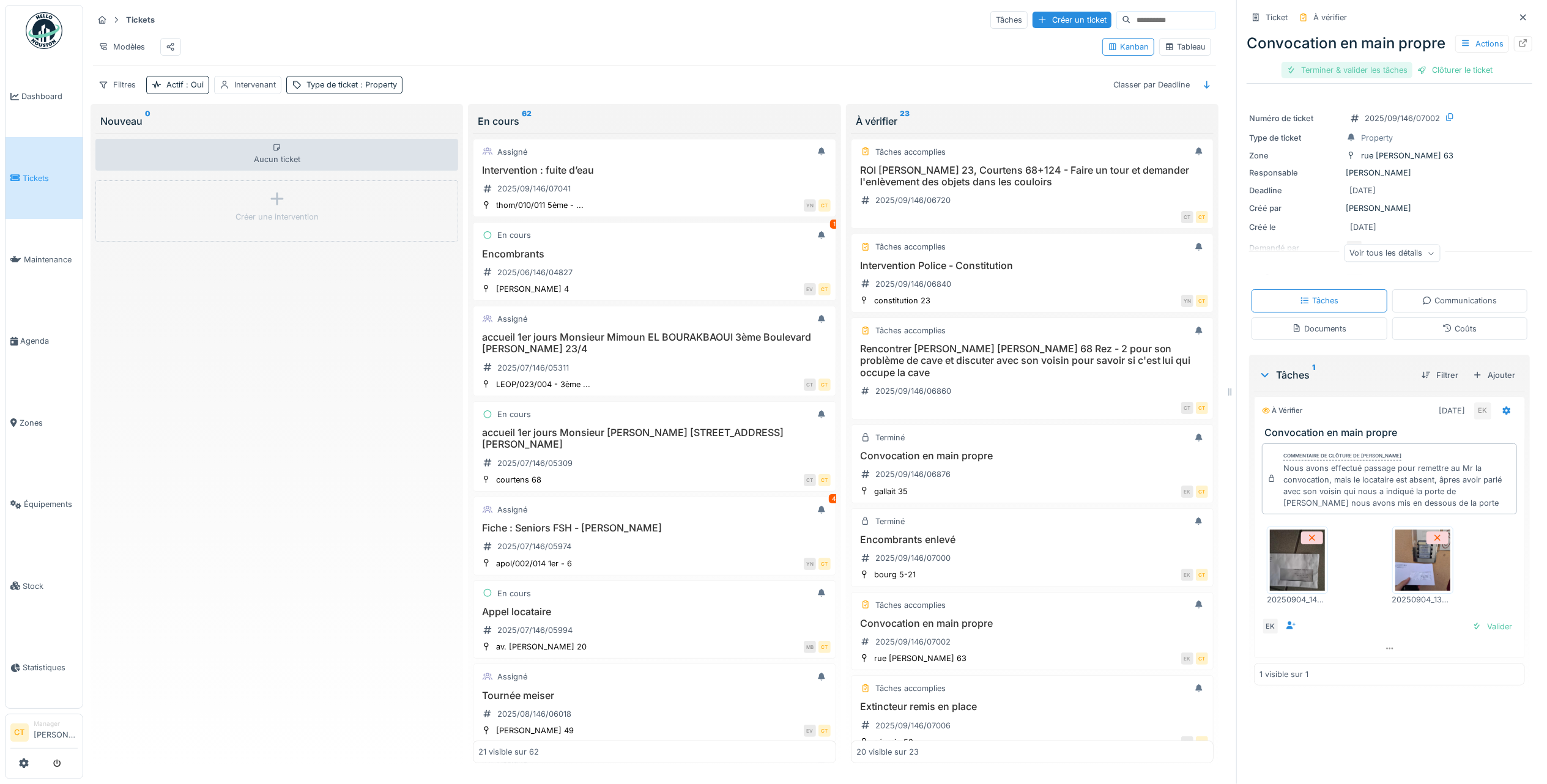
click at [1353, 78] on div "Terminer & valider les tâches" at bounding box center [1347, 70] width 131 height 16
click at [1376, 78] on div "Clôturer le ticket" at bounding box center [1390, 70] width 85 height 16
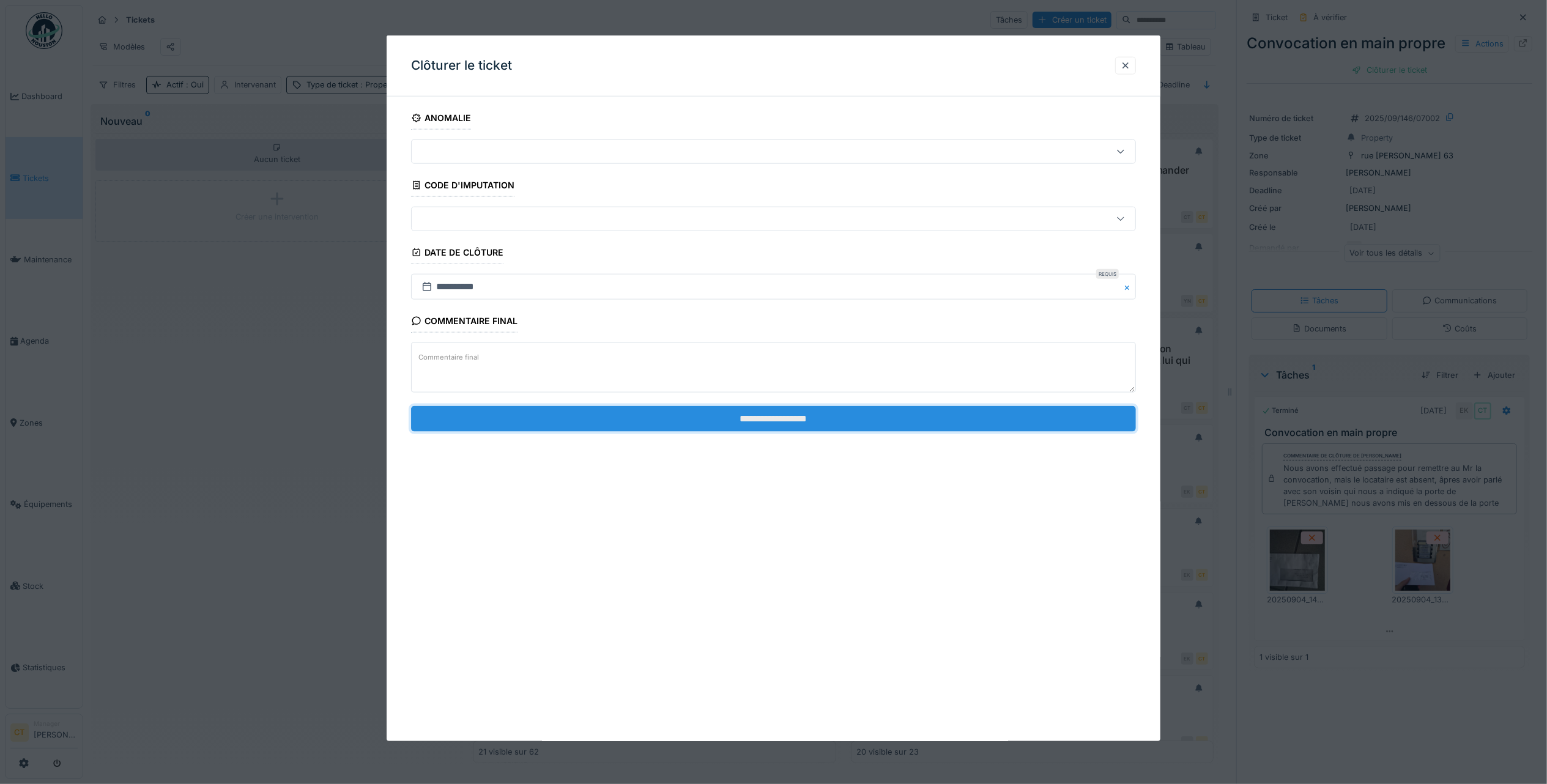
click at [933, 423] on input "**********" at bounding box center [774, 418] width 725 height 25
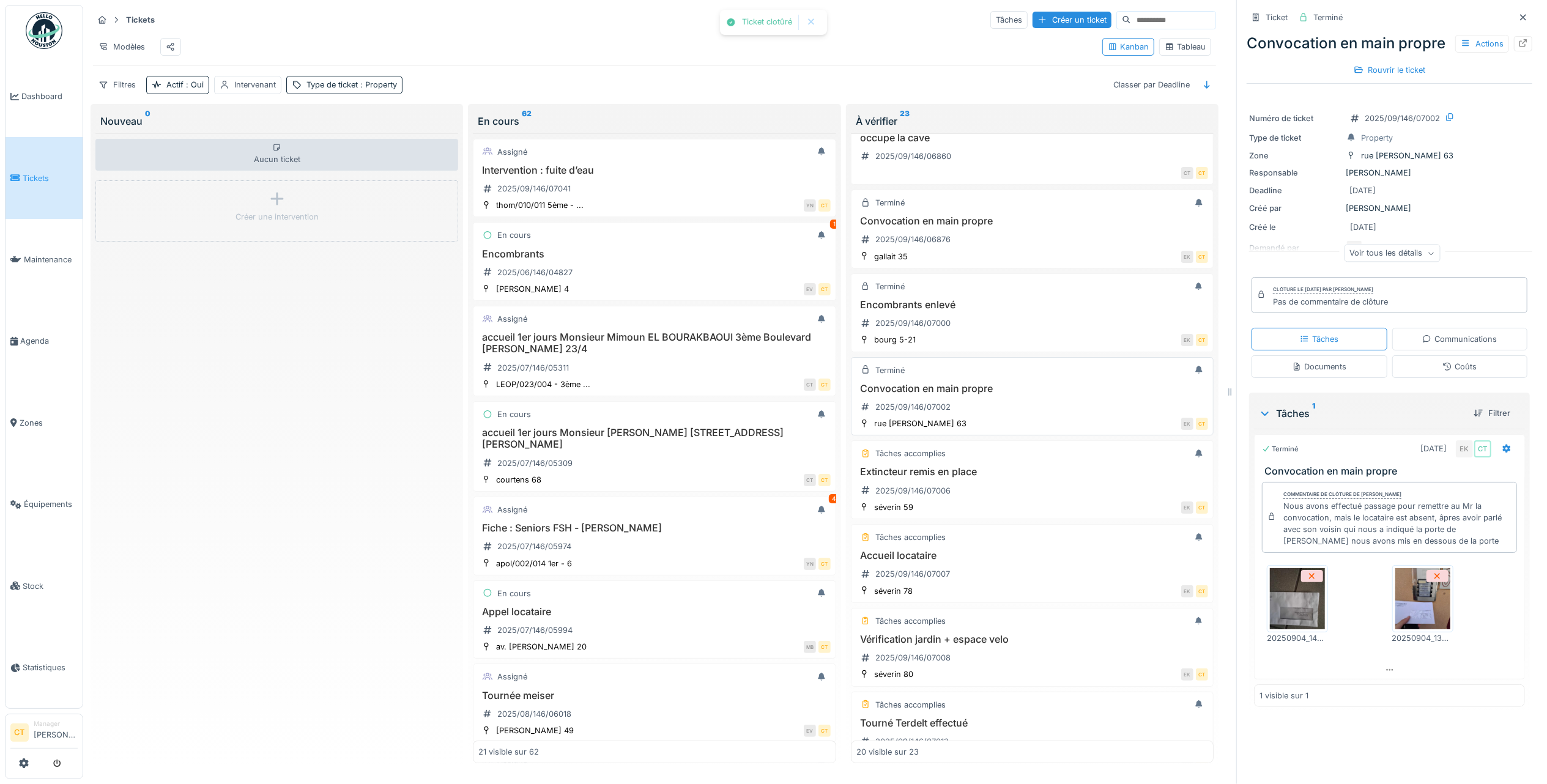
scroll to position [244, 0]
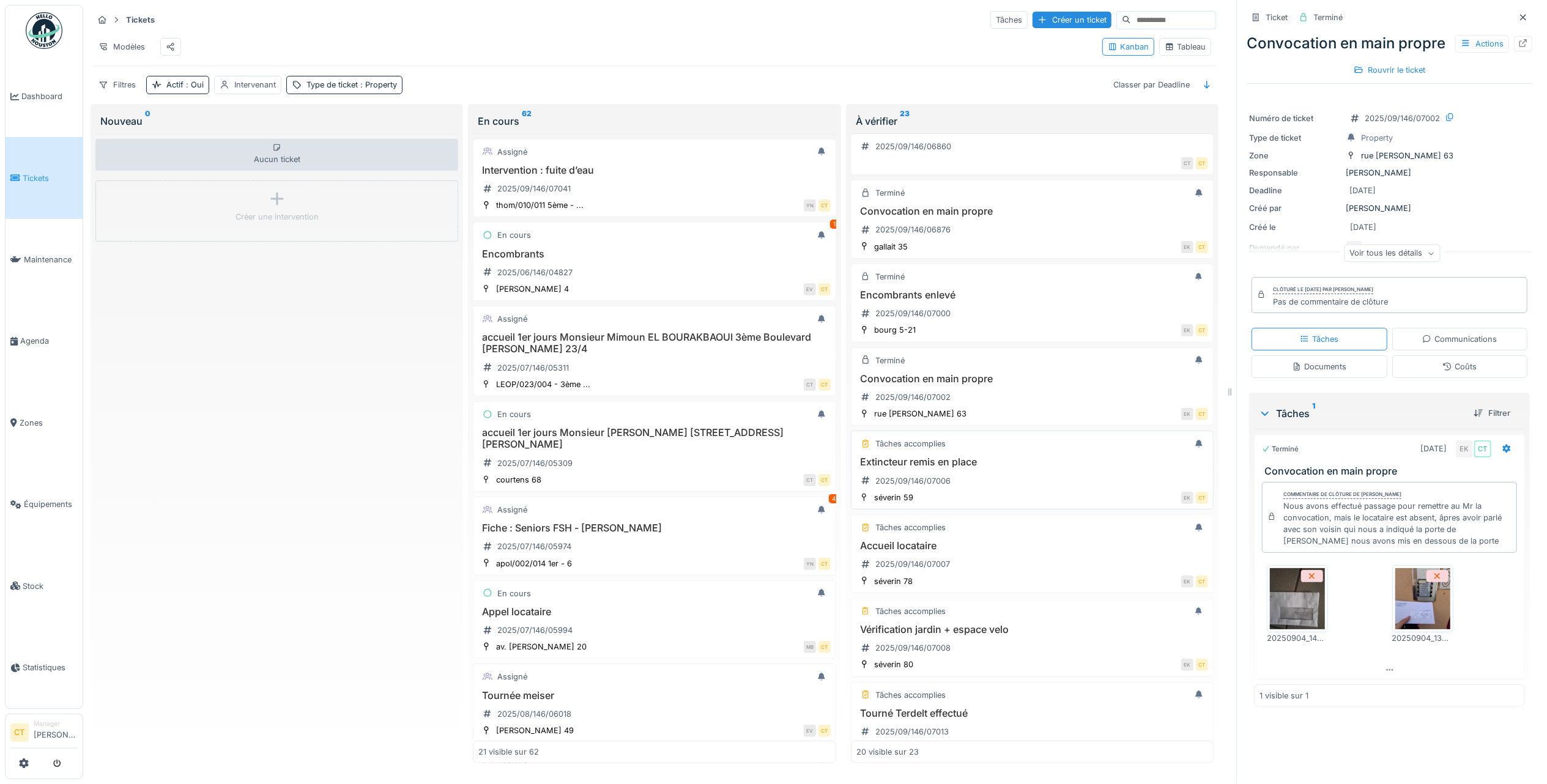
click at [973, 468] on h3 "Extincteur remis en place" at bounding box center [1032, 461] width 352 height 12
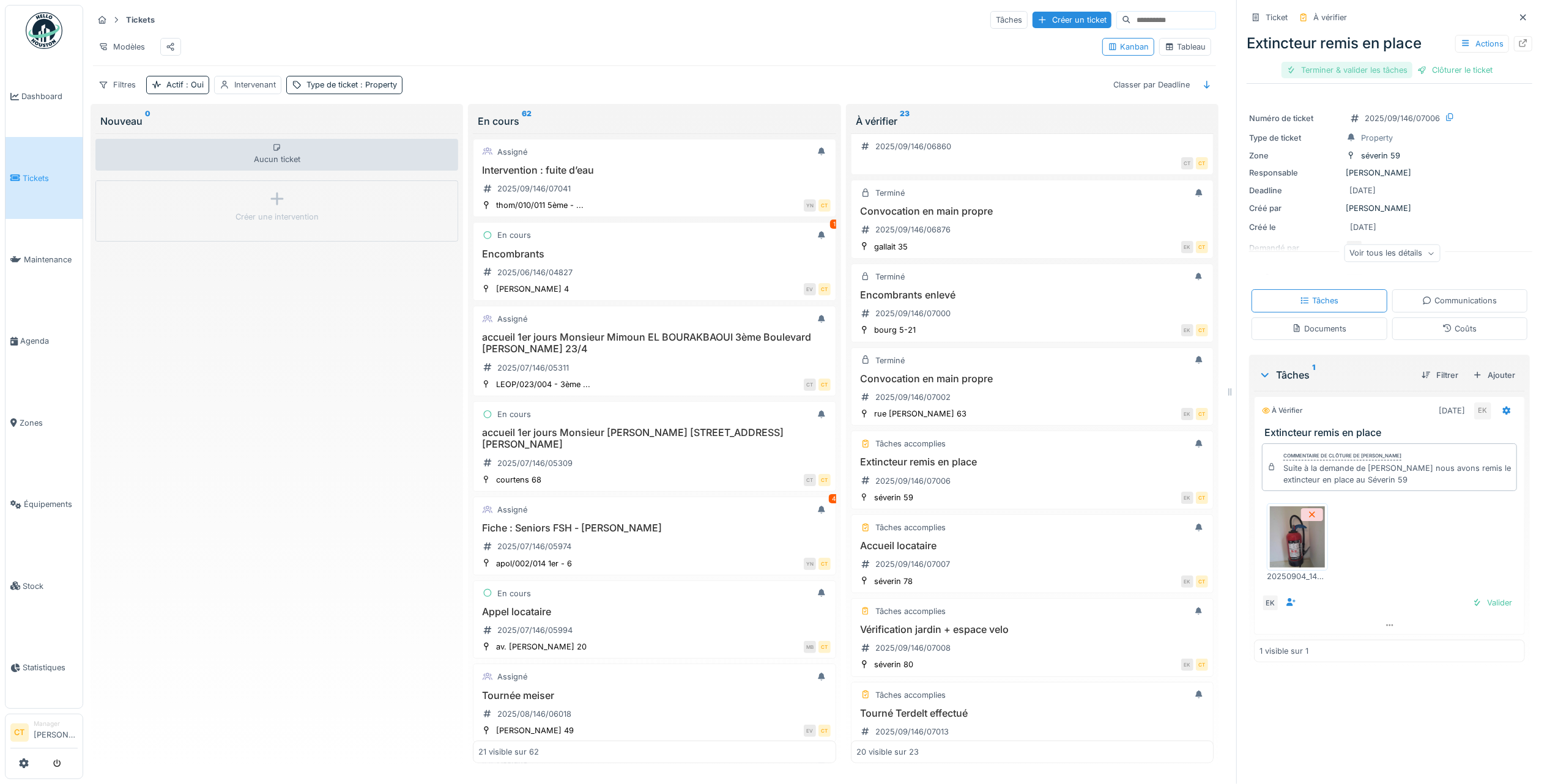
click at [1333, 70] on div "Terminer & valider les tâches" at bounding box center [1347, 70] width 131 height 16
click at [1394, 72] on div "Clôturer le ticket" at bounding box center [1390, 70] width 85 height 16
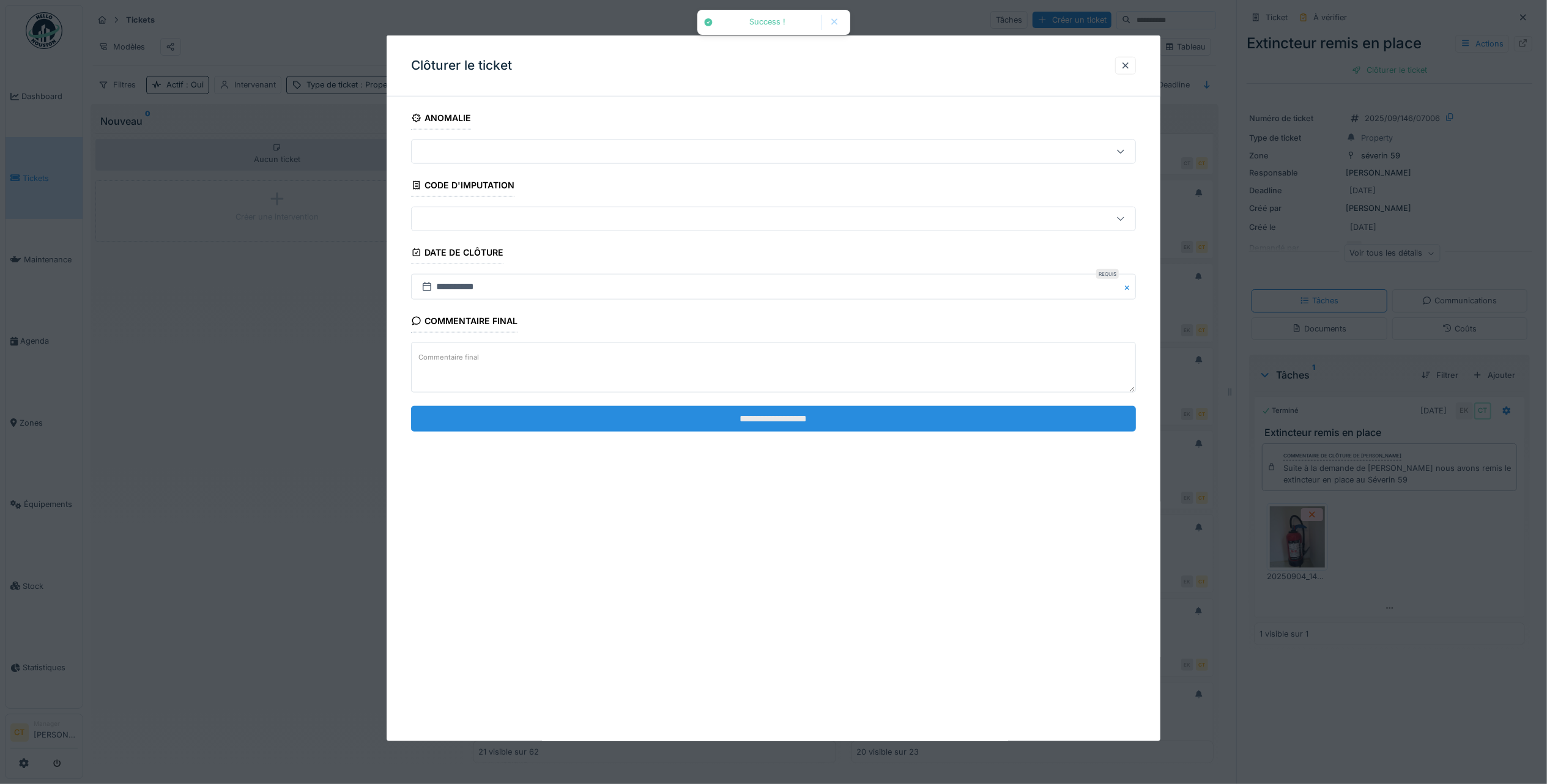
click at [1008, 423] on input "**********" at bounding box center [774, 418] width 725 height 25
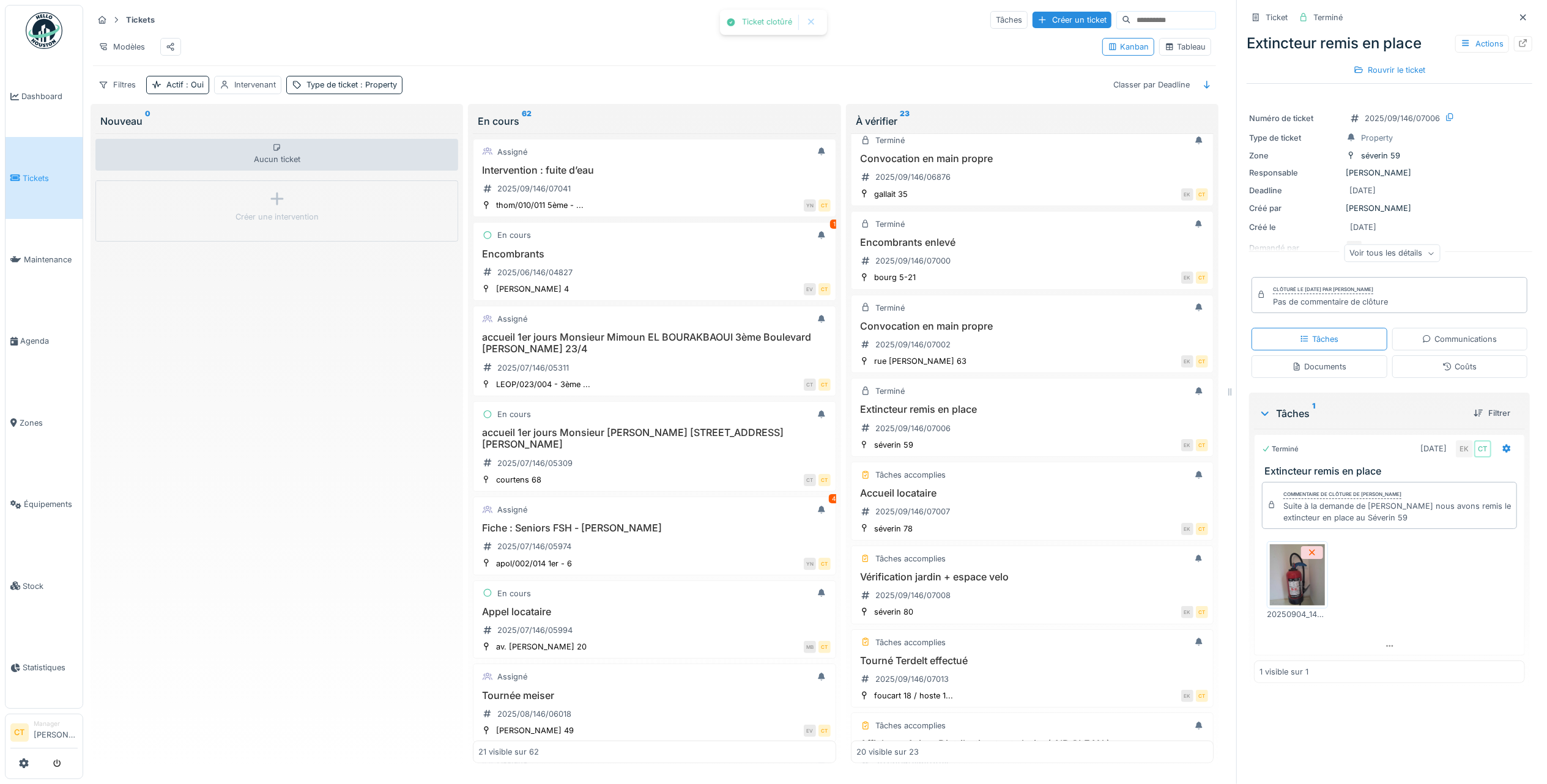
scroll to position [326, 0]
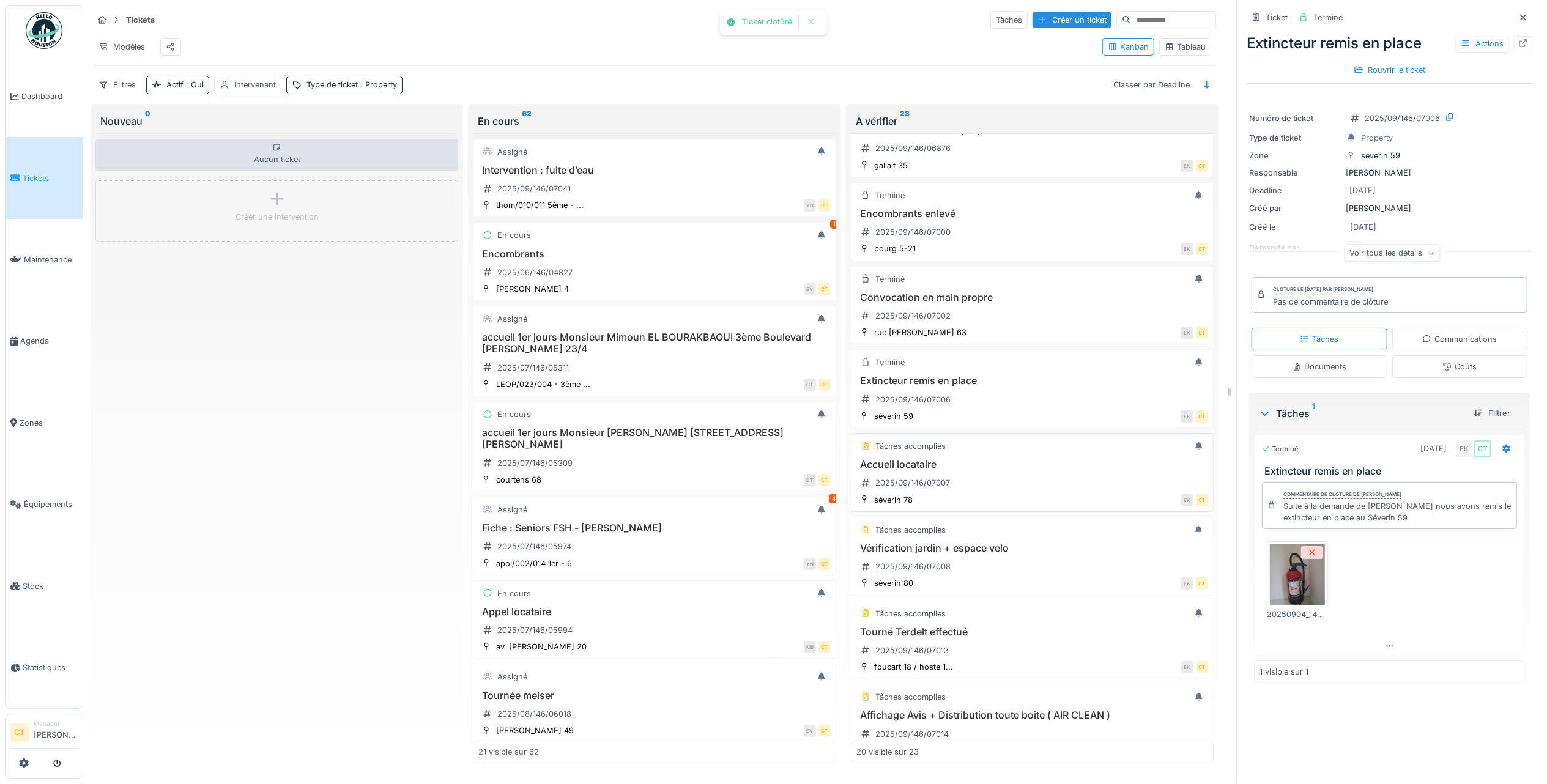
click at [983, 492] on div "Accueil locataire 2025/09/146/07007" at bounding box center [1032, 476] width 352 height 35
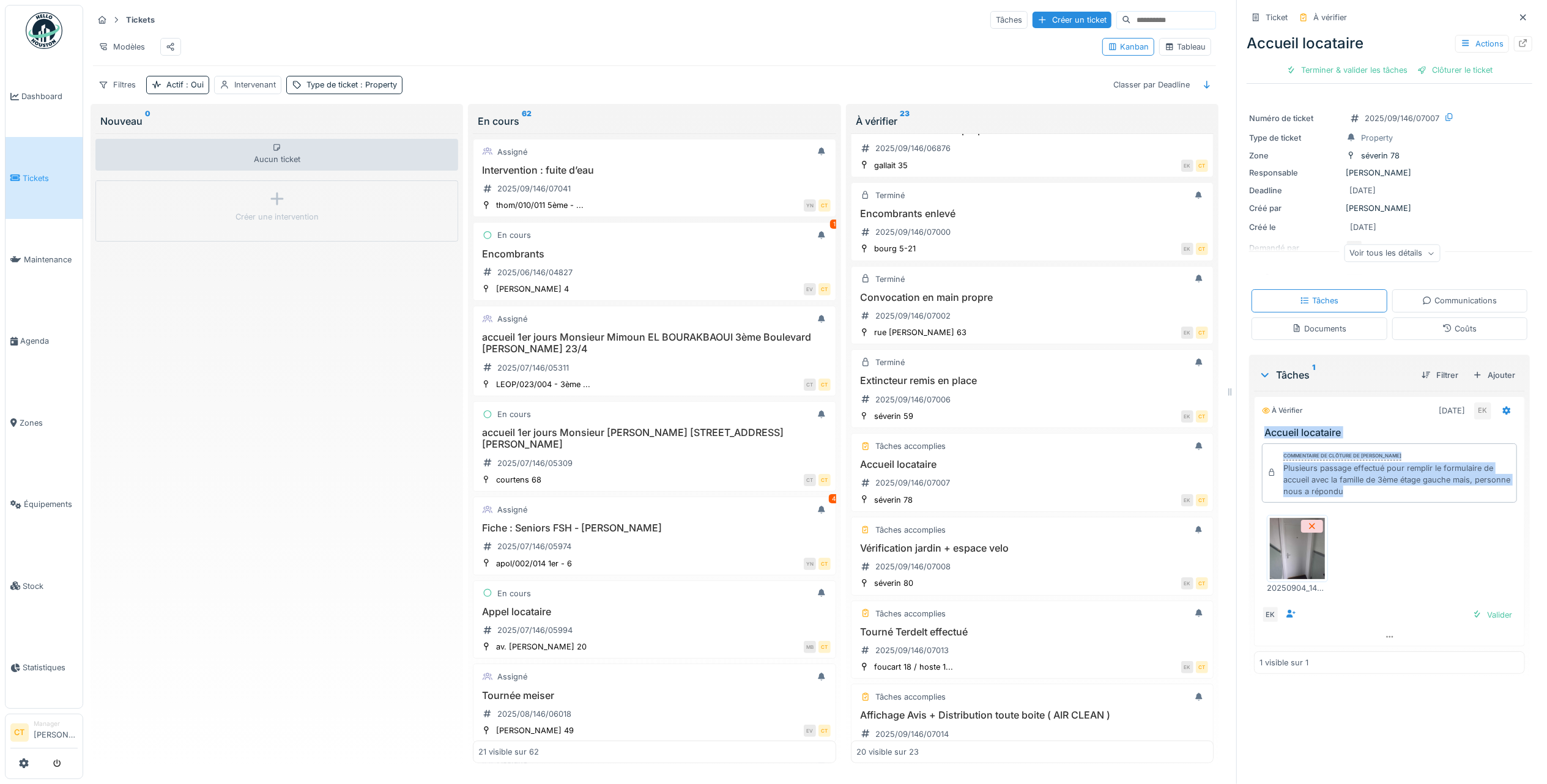
drag, startPoint x: 1405, startPoint y: 501, endPoint x: 1249, endPoint y: 429, distance: 171.8
click at [1254, 429] on div "À vérifier [DATE] EK Accueil locataire Commentaire de clôture de [PERSON_NAME] …" at bounding box center [1390, 521] width 271 height 250
drag, startPoint x: 1249, startPoint y: 429, endPoint x: 1312, endPoint y: 475, distance: 78.0
copy div "Accueil locataire Commentaire de clôture de [PERSON_NAME] Plusieurs passage eff…"
click at [1401, 253] on div "Voir tous les détails" at bounding box center [1392, 253] width 96 height 18
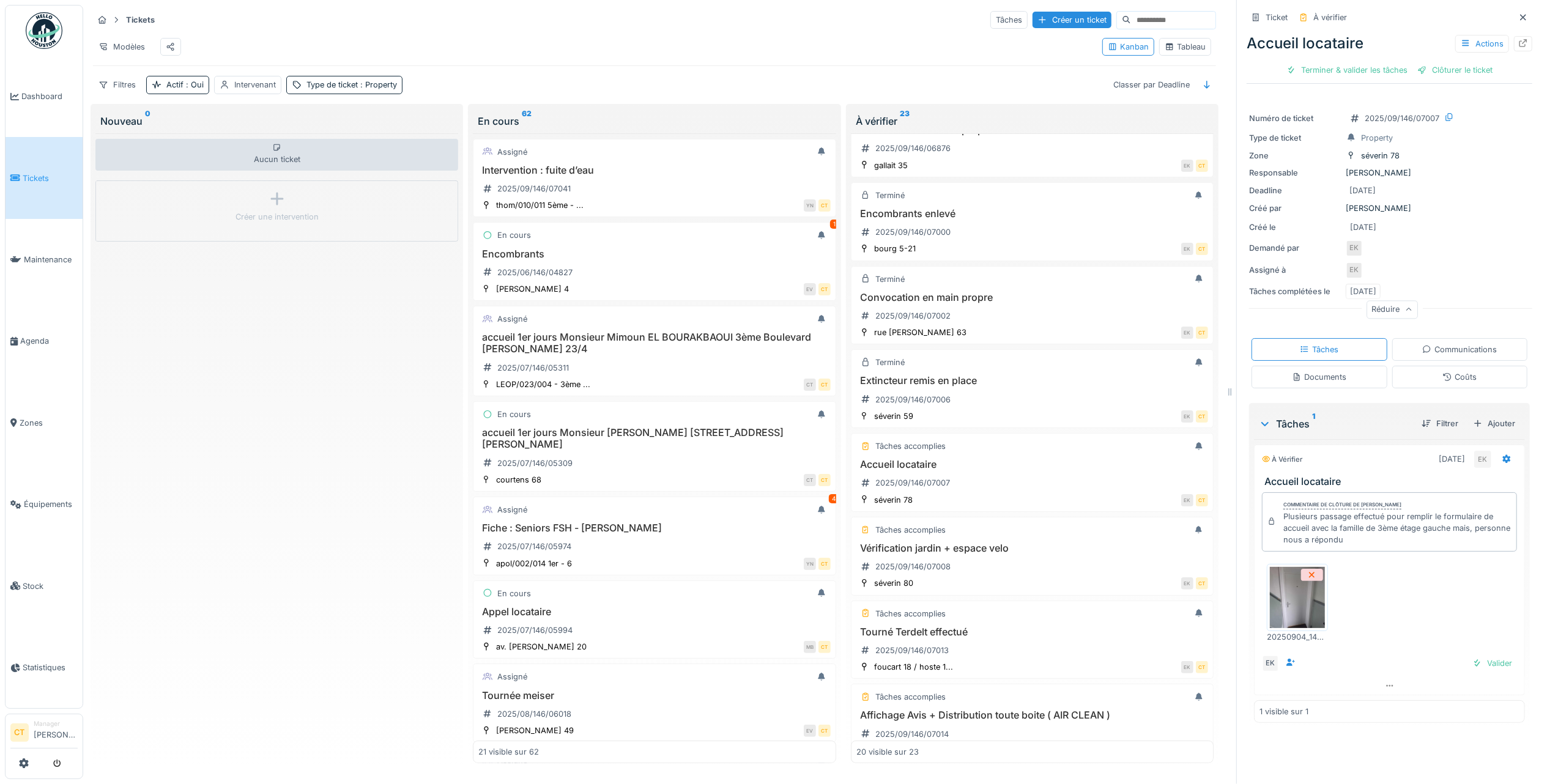
scroll to position [12, 0]
click at [1272, 605] on img at bounding box center [1297, 597] width 55 height 61
click at [1030, 554] on h3 "Vérification jardin + espace velo" at bounding box center [1032, 548] width 352 height 12
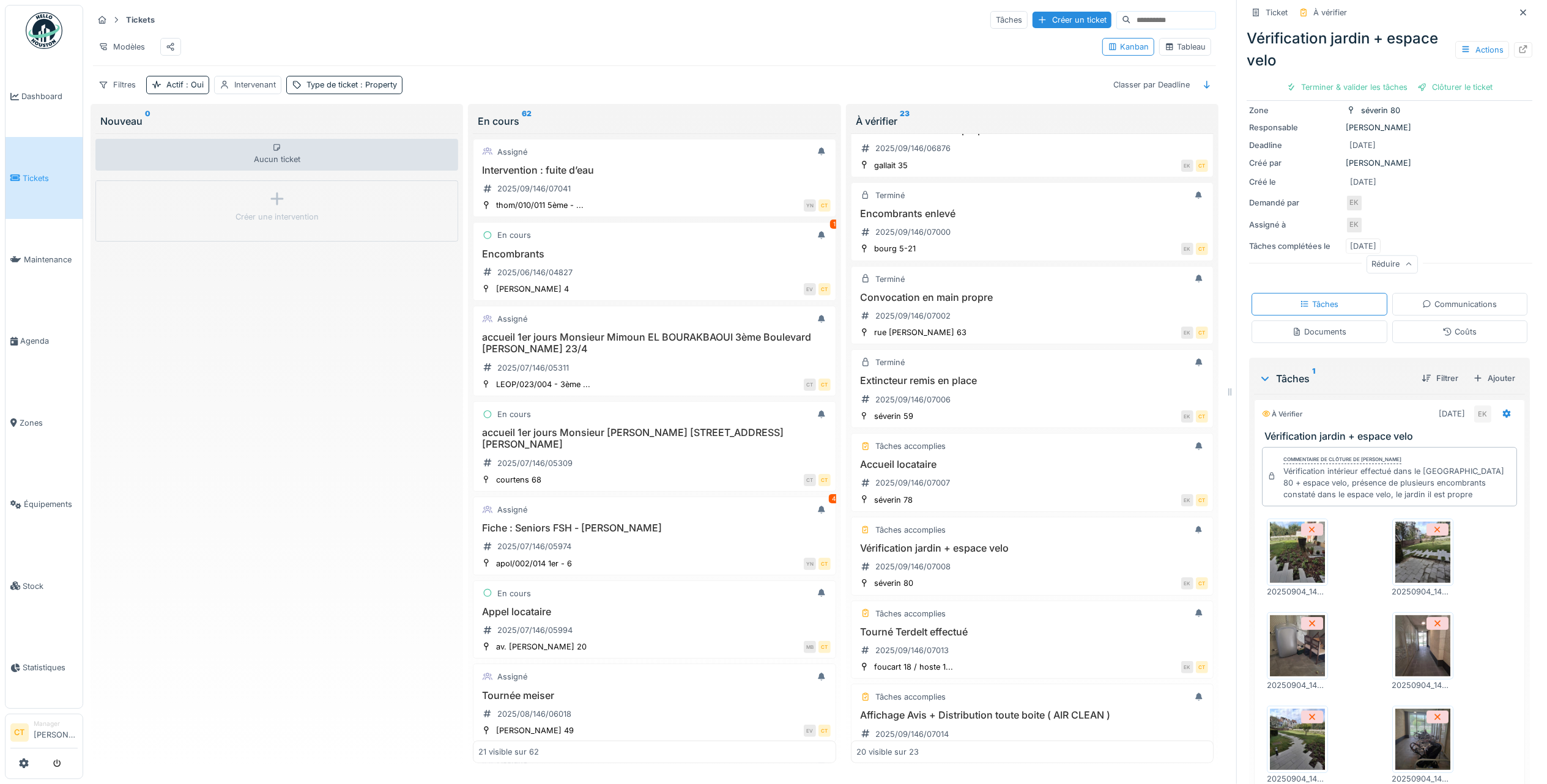
scroll to position [169, 0]
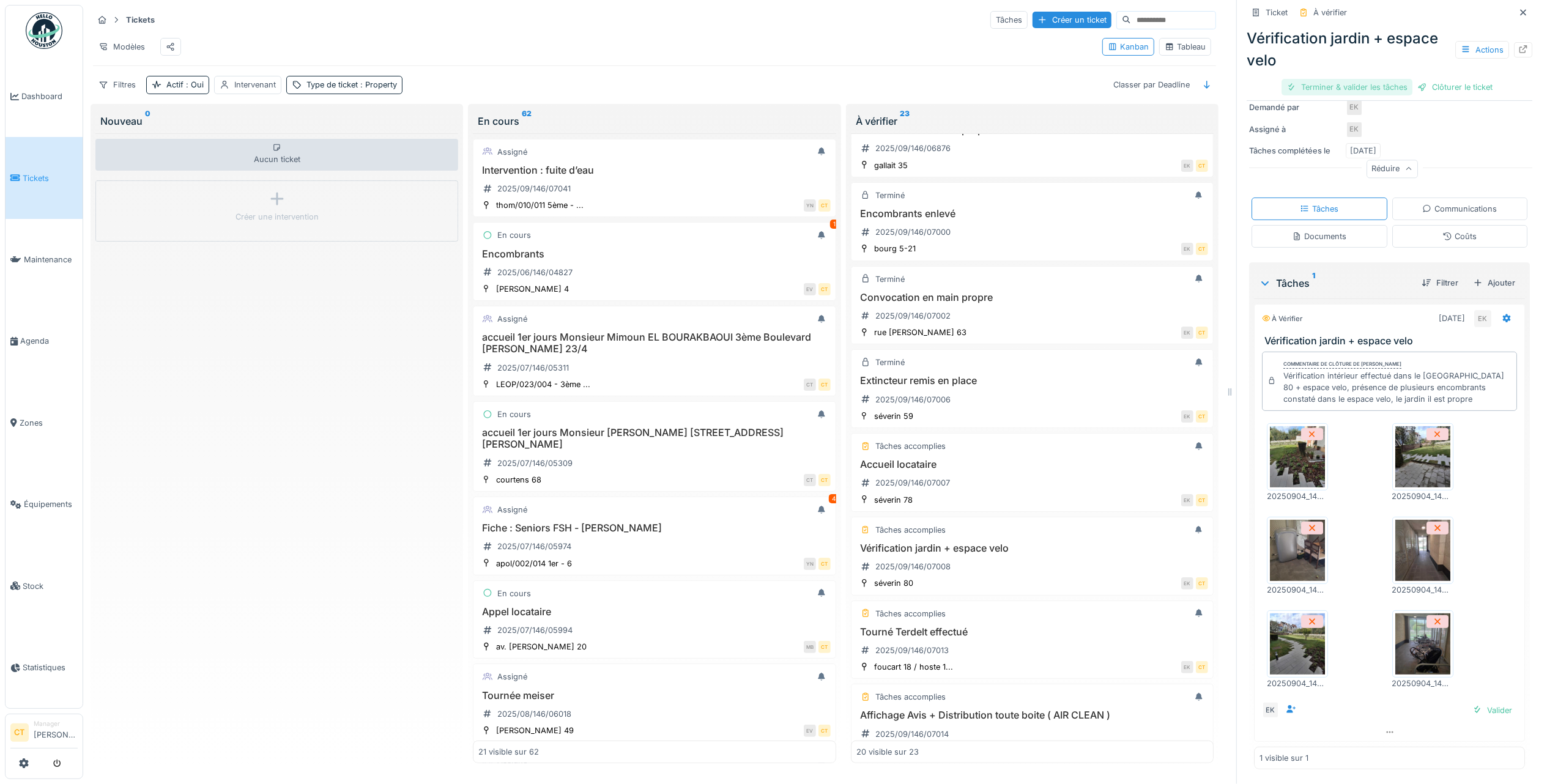
click at [1352, 79] on div "Terminer & valider les tâches" at bounding box center [1347, 87] width 131 height 16
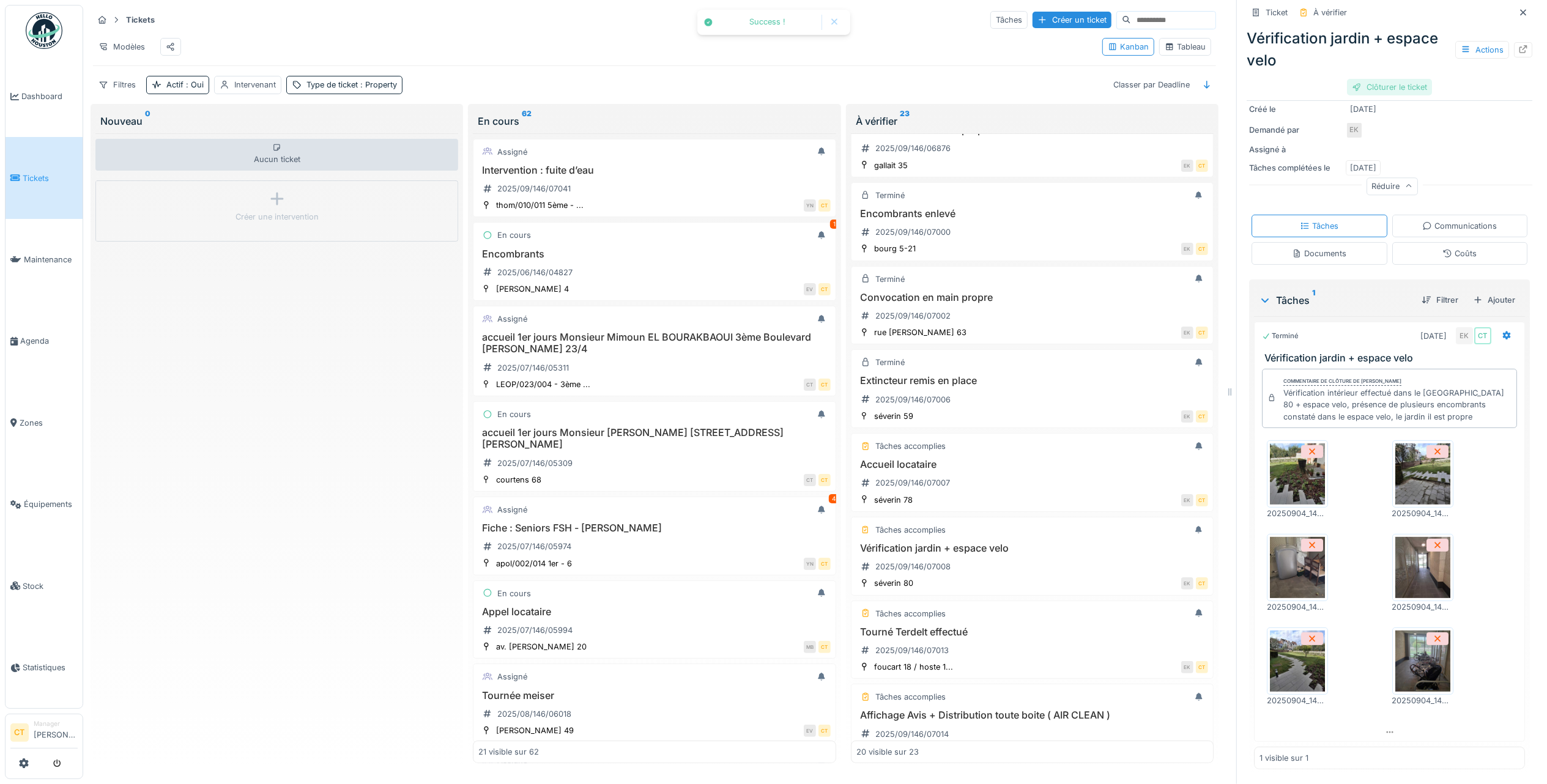
scroll to position [145, 0]
click at [1393, 79] on div "Clôturer le ticket" at bounding box center [1390, 87] width 85 height 16
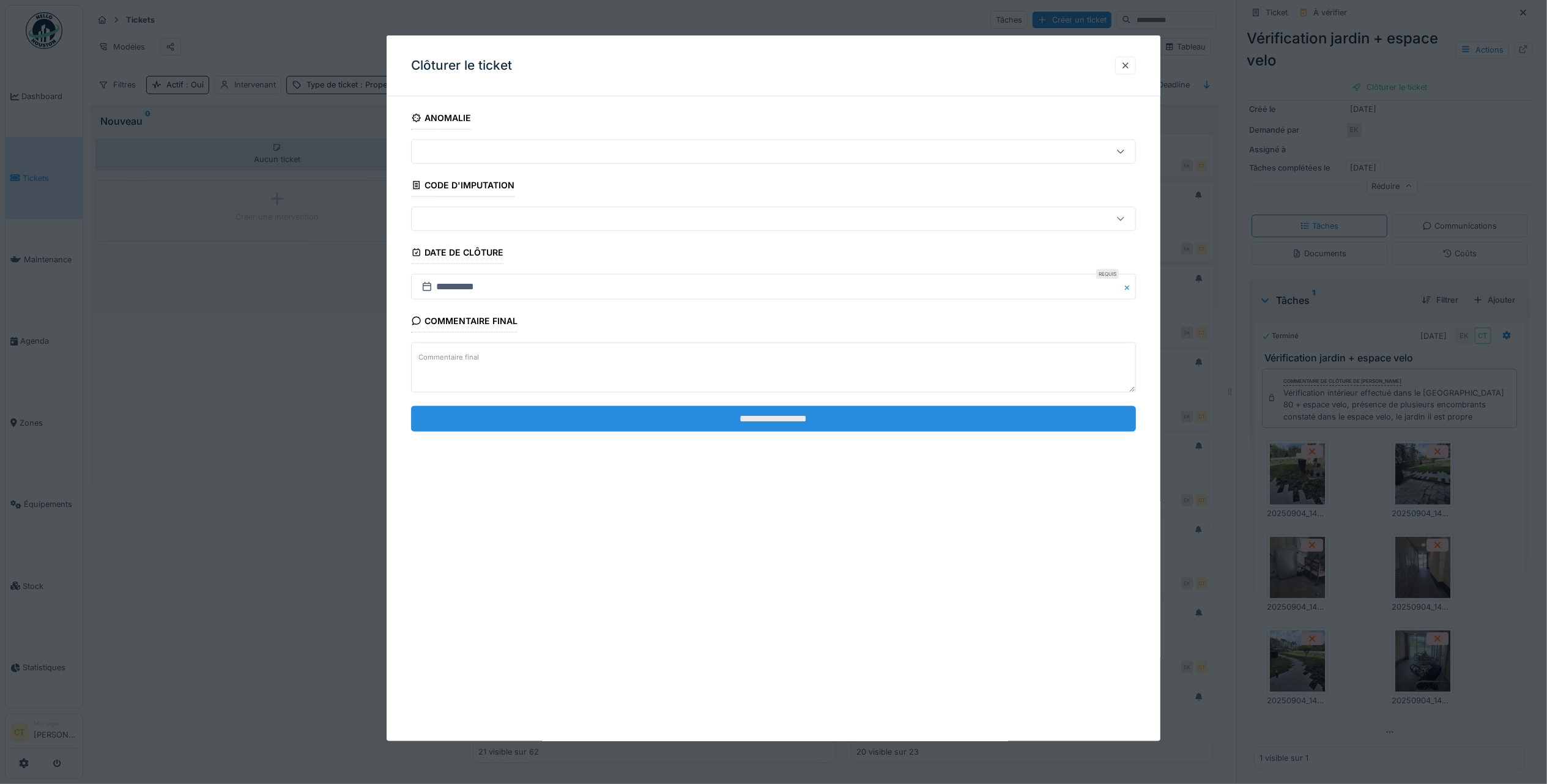
click at [936, 431] on input "**********" at bounding box center [774, 418] width 725 height 25
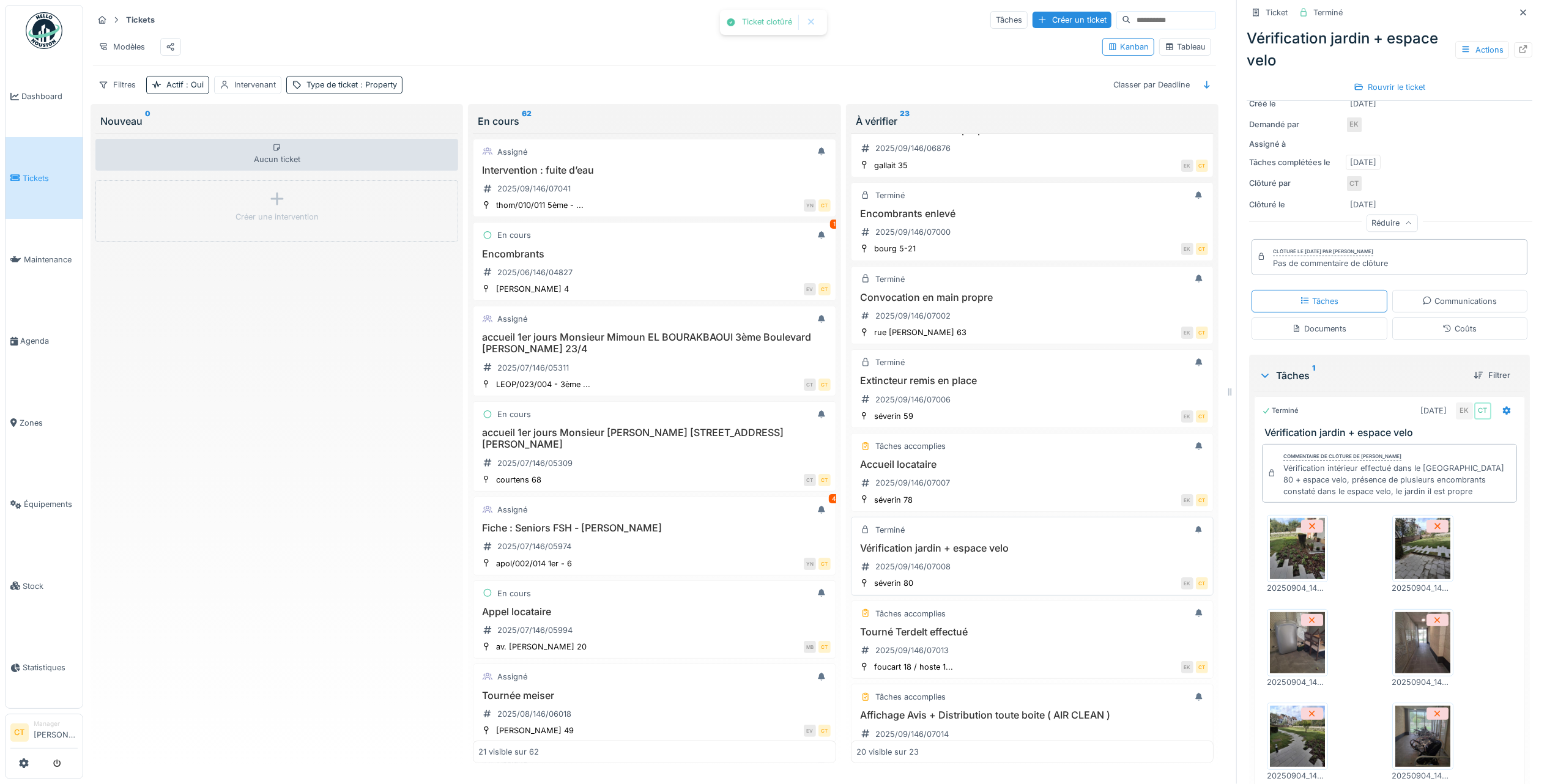
scroll to position [407, 0]
click at [1009, 576] on div "Tourné Terdelt effectué 2025/09/146/07013" at bounding box center [1032, 562] width 352 height 35
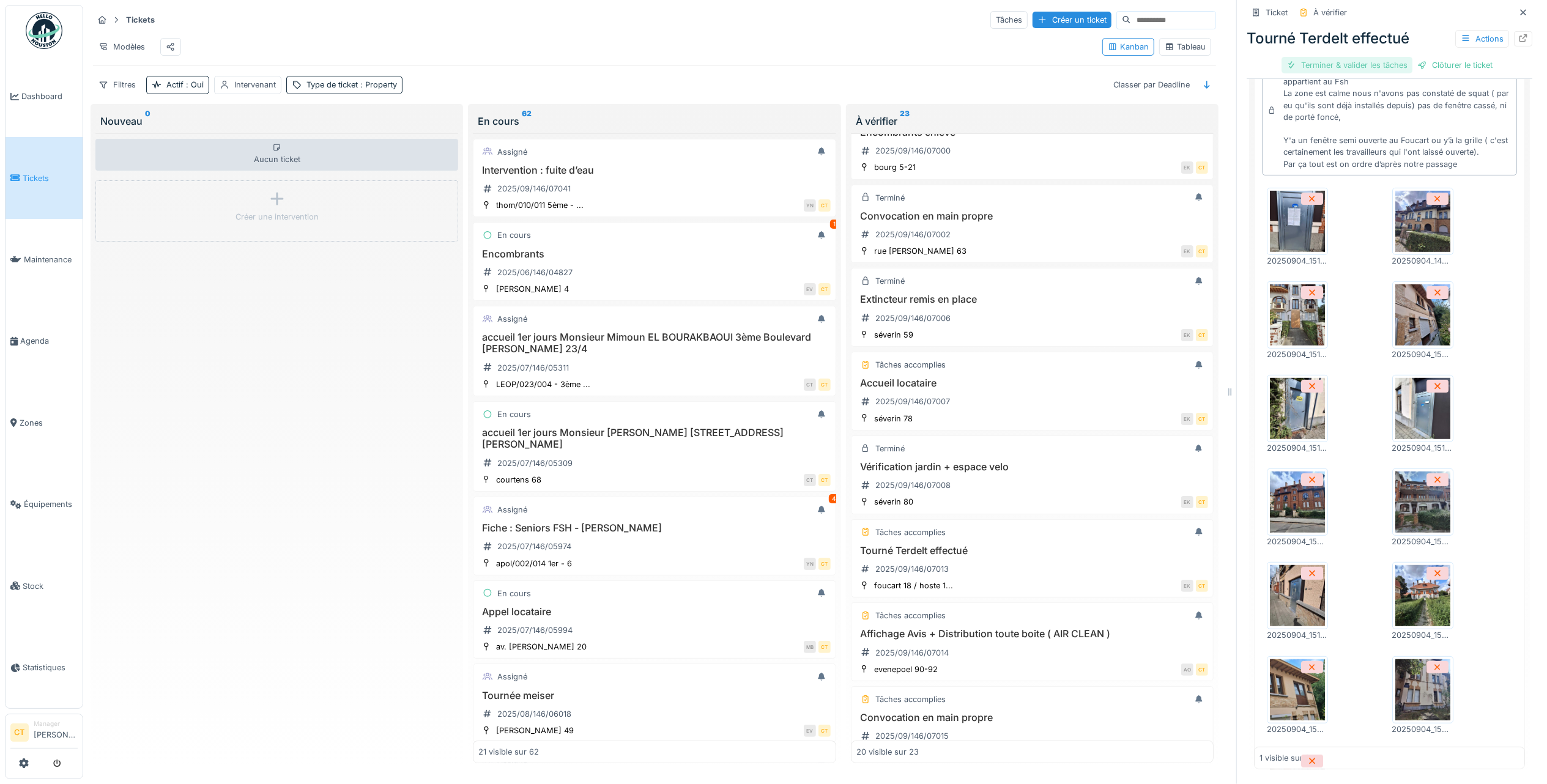
click at [1327, 65] on div "Terminer & valider les tâches" at bounding box center [1347, 65] width 131 height 16
click at [1392, 66] on div "Clôturer le ticket" at bounding box center [1390, 65] width 85 height 16
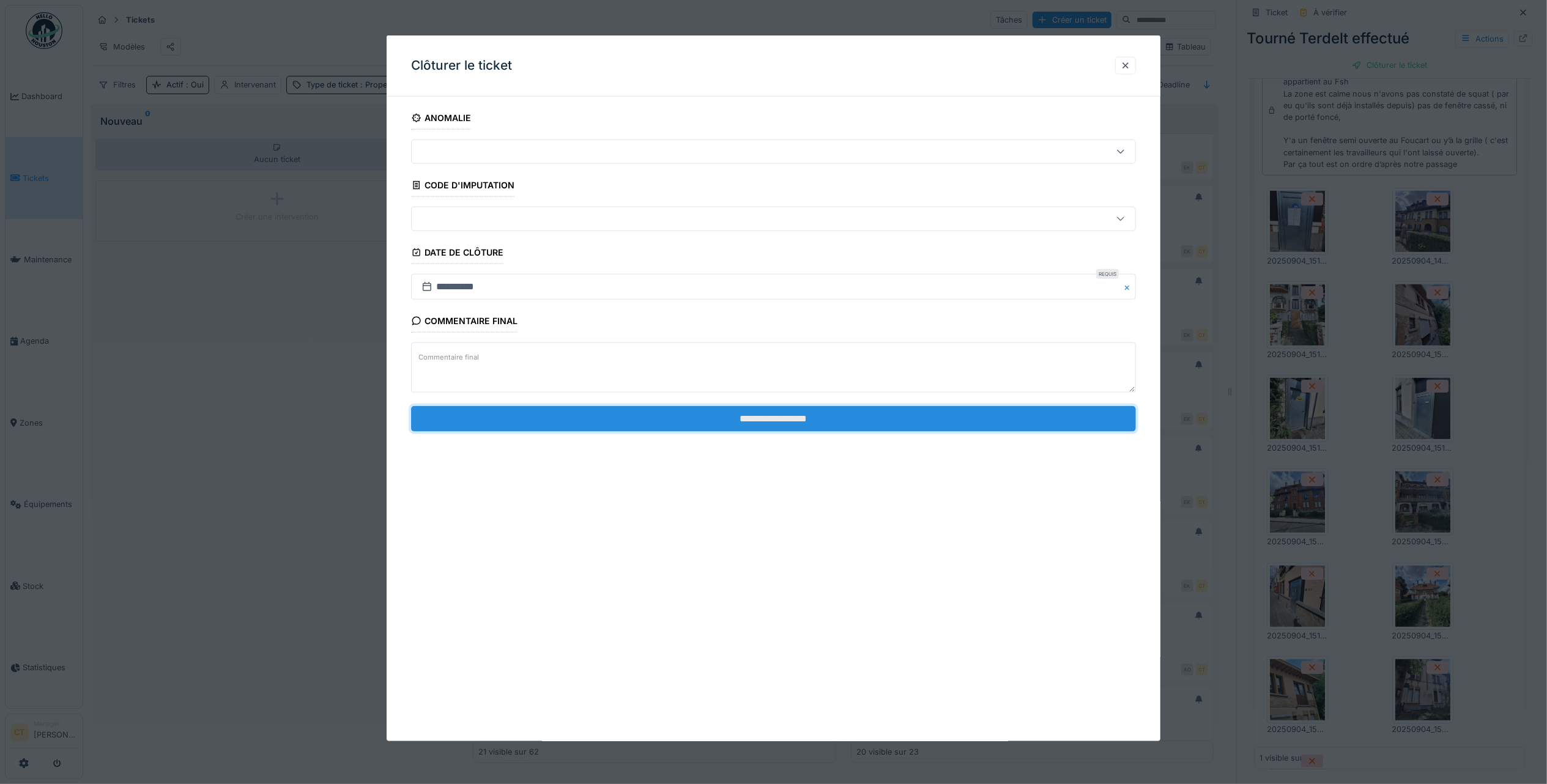
click at [906, 418] on input "**********" at bounding box center [774, 418] width 725 height 25
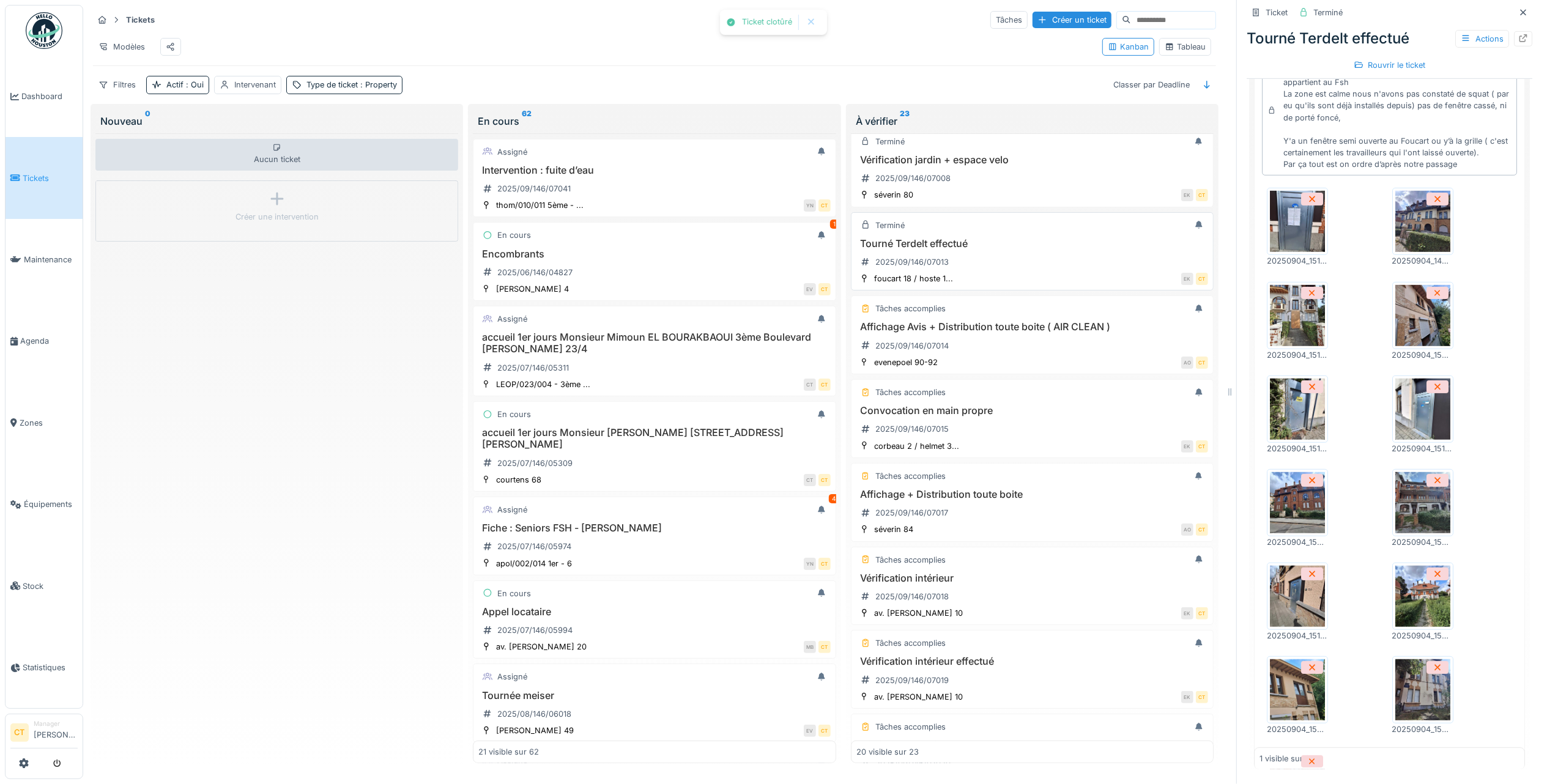
scroll to position [734, 0]
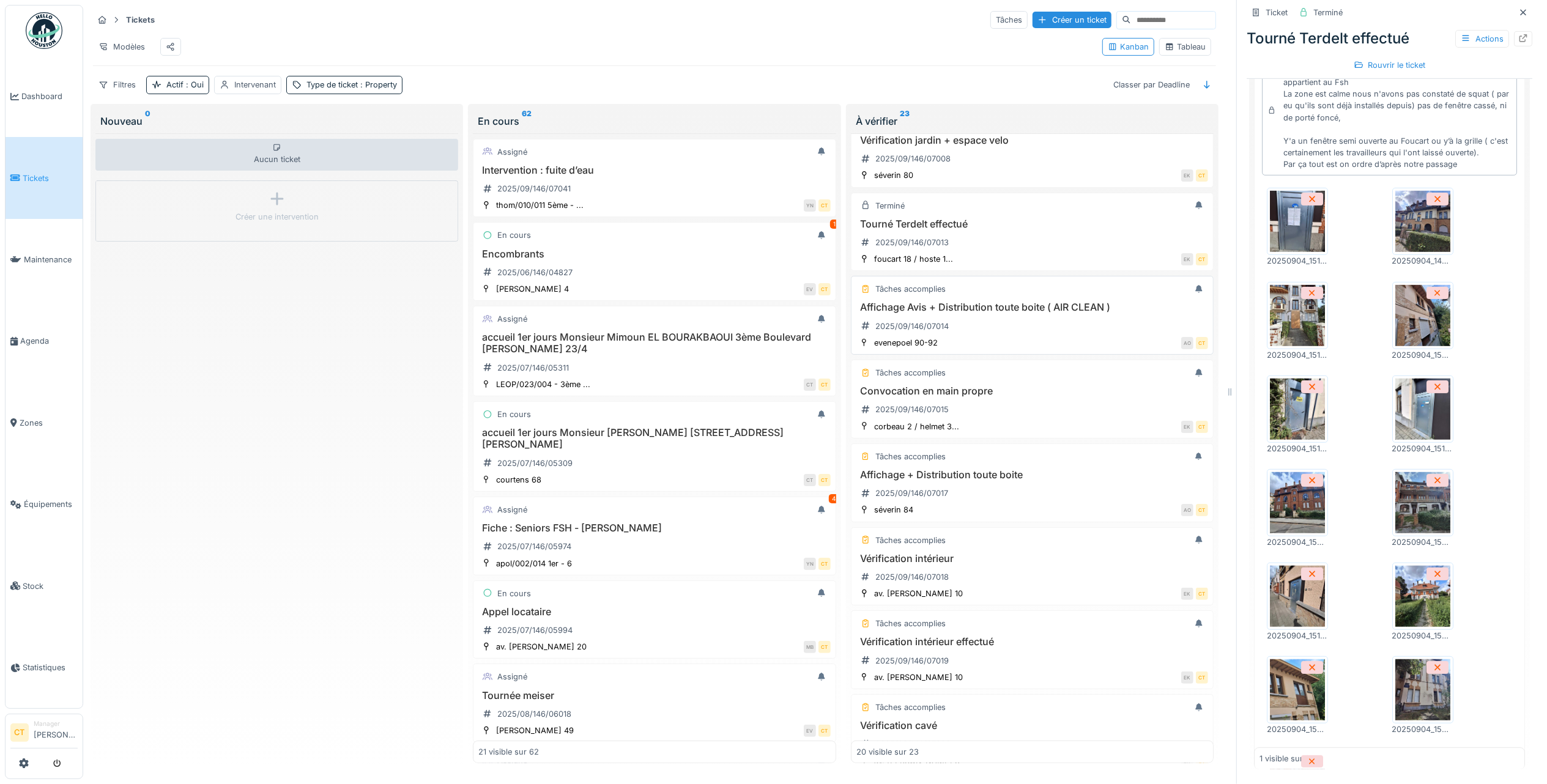
click at [1004, 335] on div "Affichage Avis + Distribution toute boite ( AIR CLEAN ) 2025/09/146/07014" at bounding box center [1032, 319] width 352 height 35
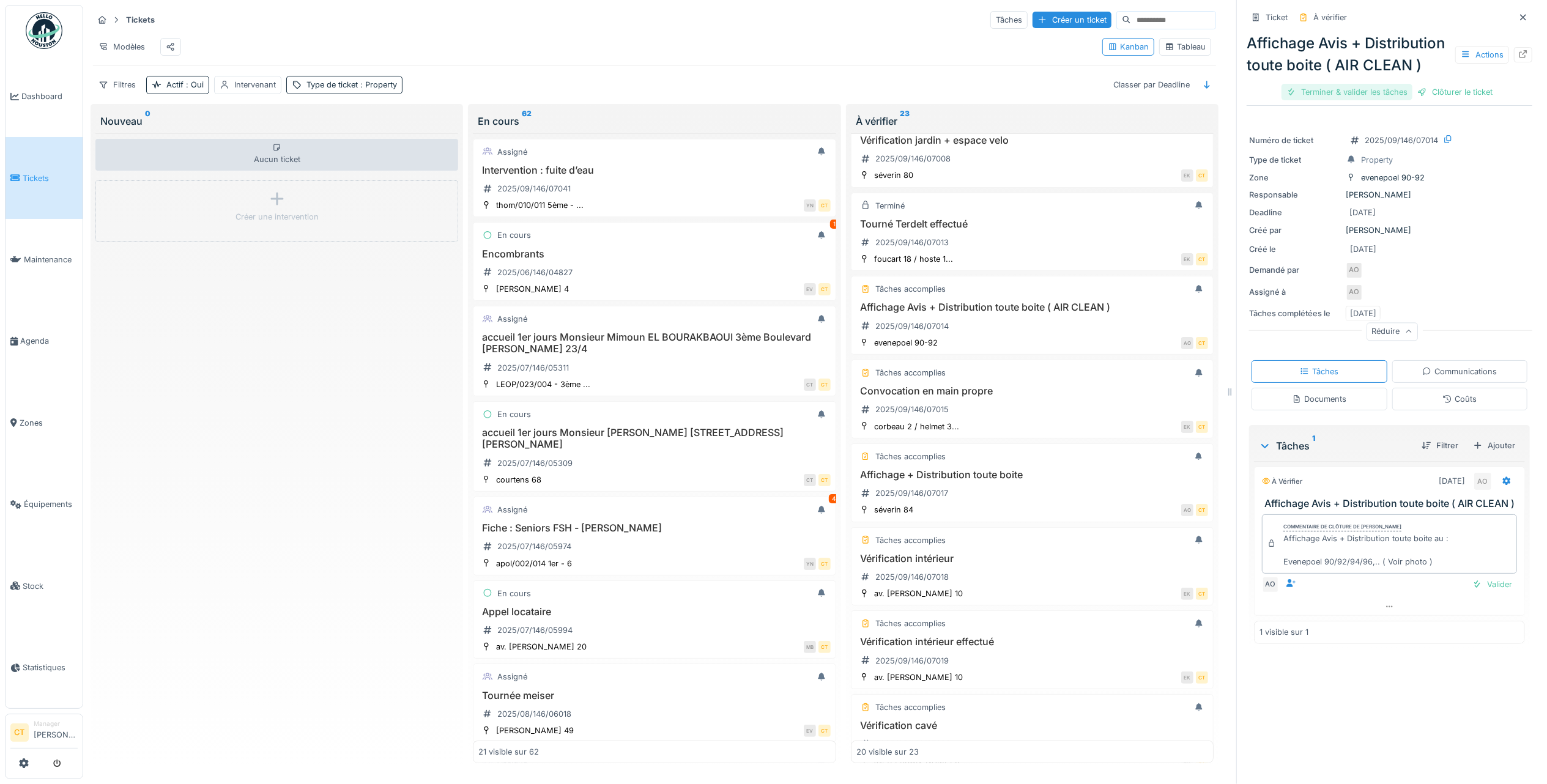
click at [1324, 100] on div "Terminer & valider les tâches" at bounding box center [1347, 92] width 131 height 16
click at [1398, 100] on div "Clôturer le ticket" at bounding box center [1390, 92] width 85 height 16
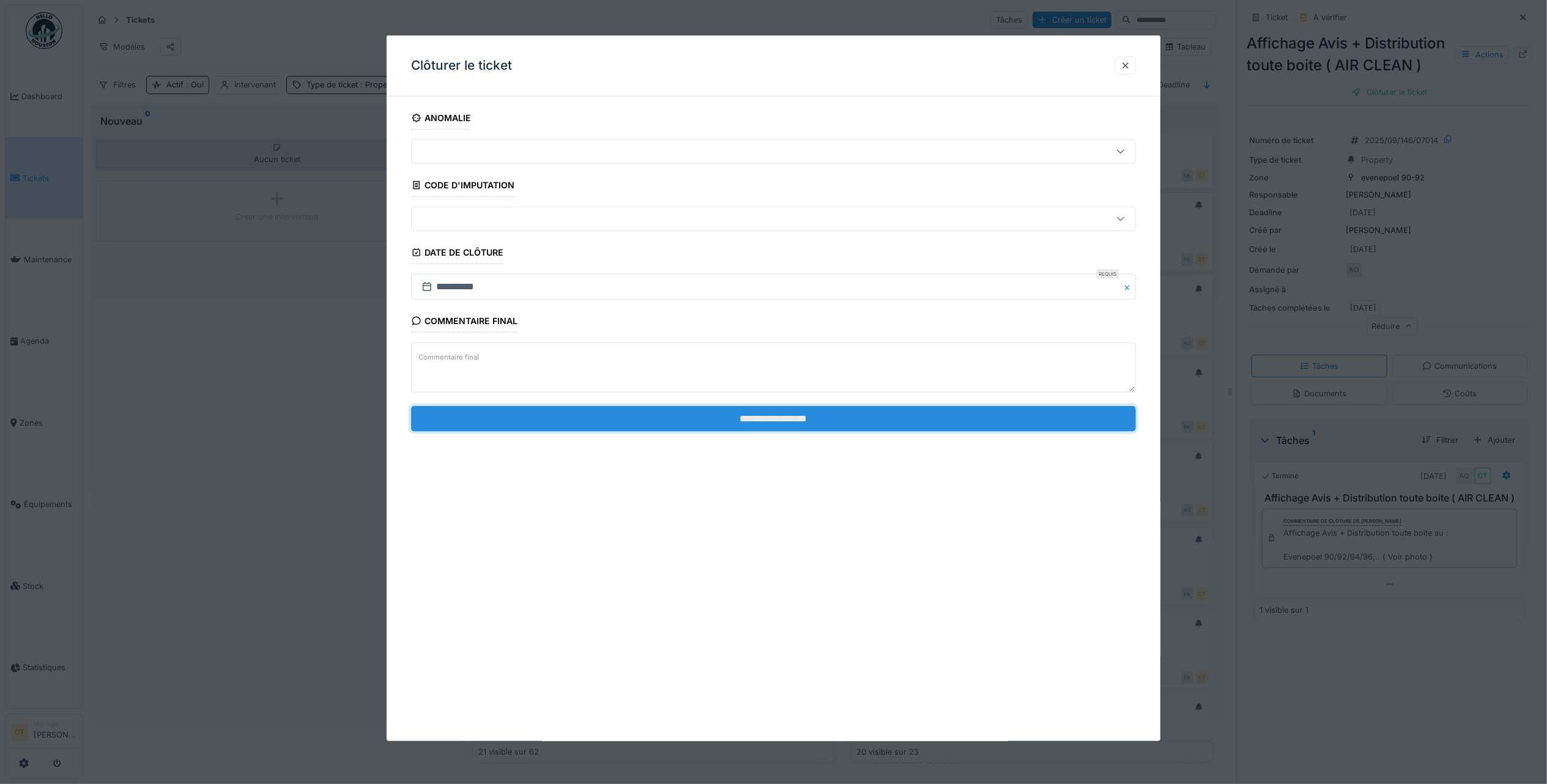
click at [918, 429] on input "**********" at bounding box center [774, 418] width 725 height 25
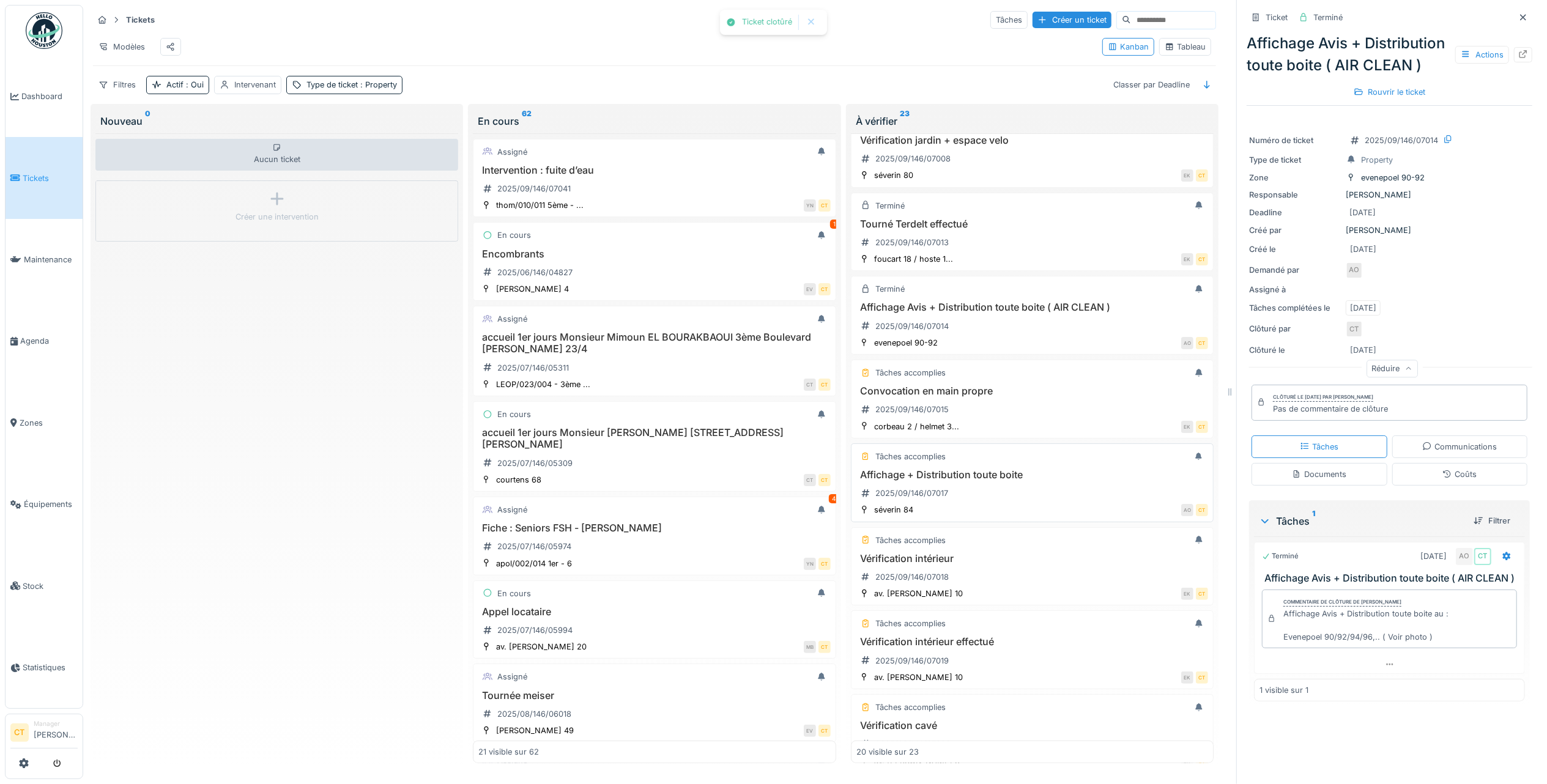
click at [1003, 503] on div "Affichage + Distribution toute boite 2025/09/146/07017" at bounding box center [1032, 486] width 352 height 35
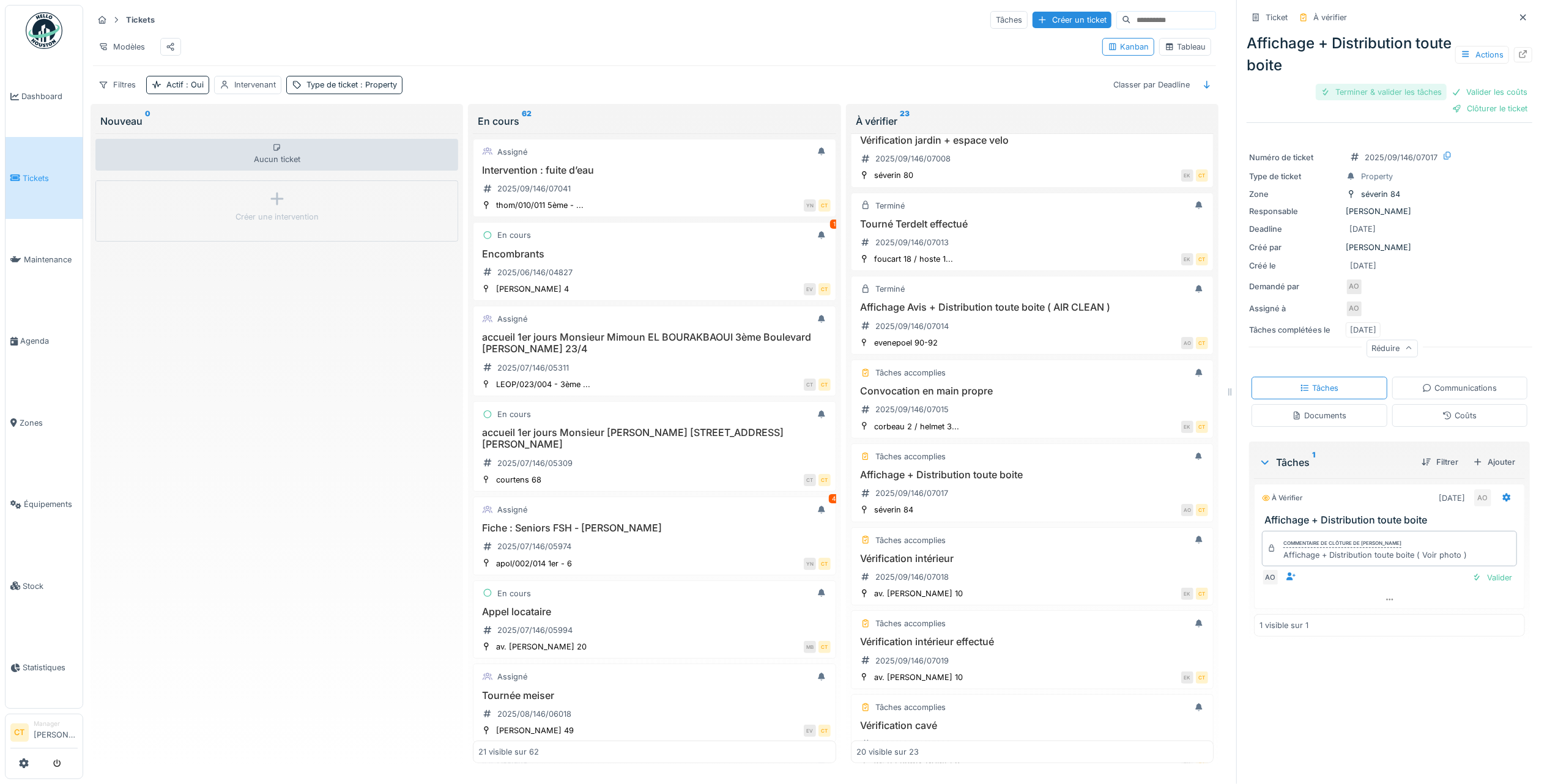
click at [1347, 89] on div "Terminer & valider les tâches" at bounding box center [1382, 92] width 131 height 16
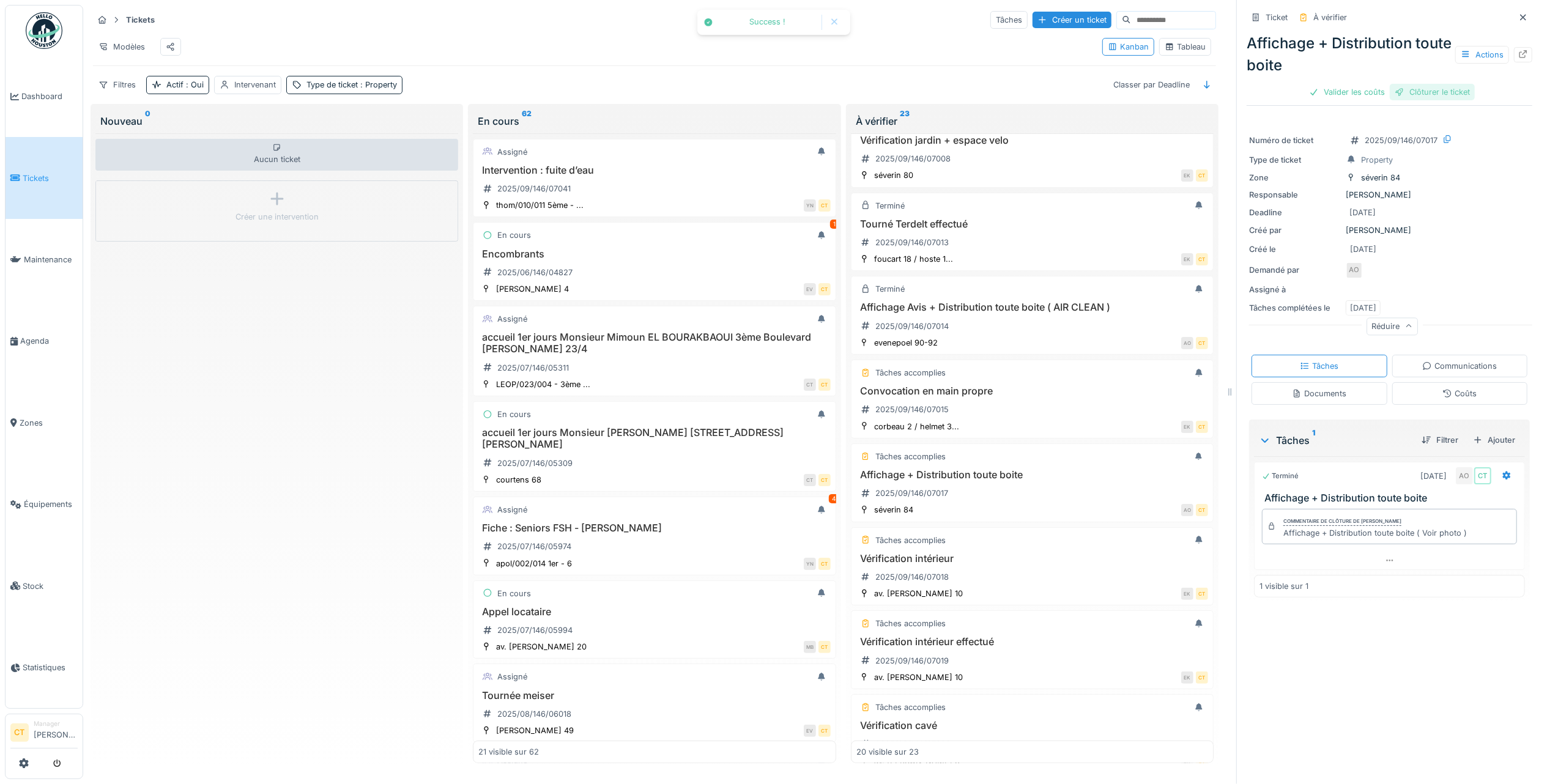
click at [1415, 91] on div "Clôturer le ticket" at bounding box center [1432, 92] width 85 height 16
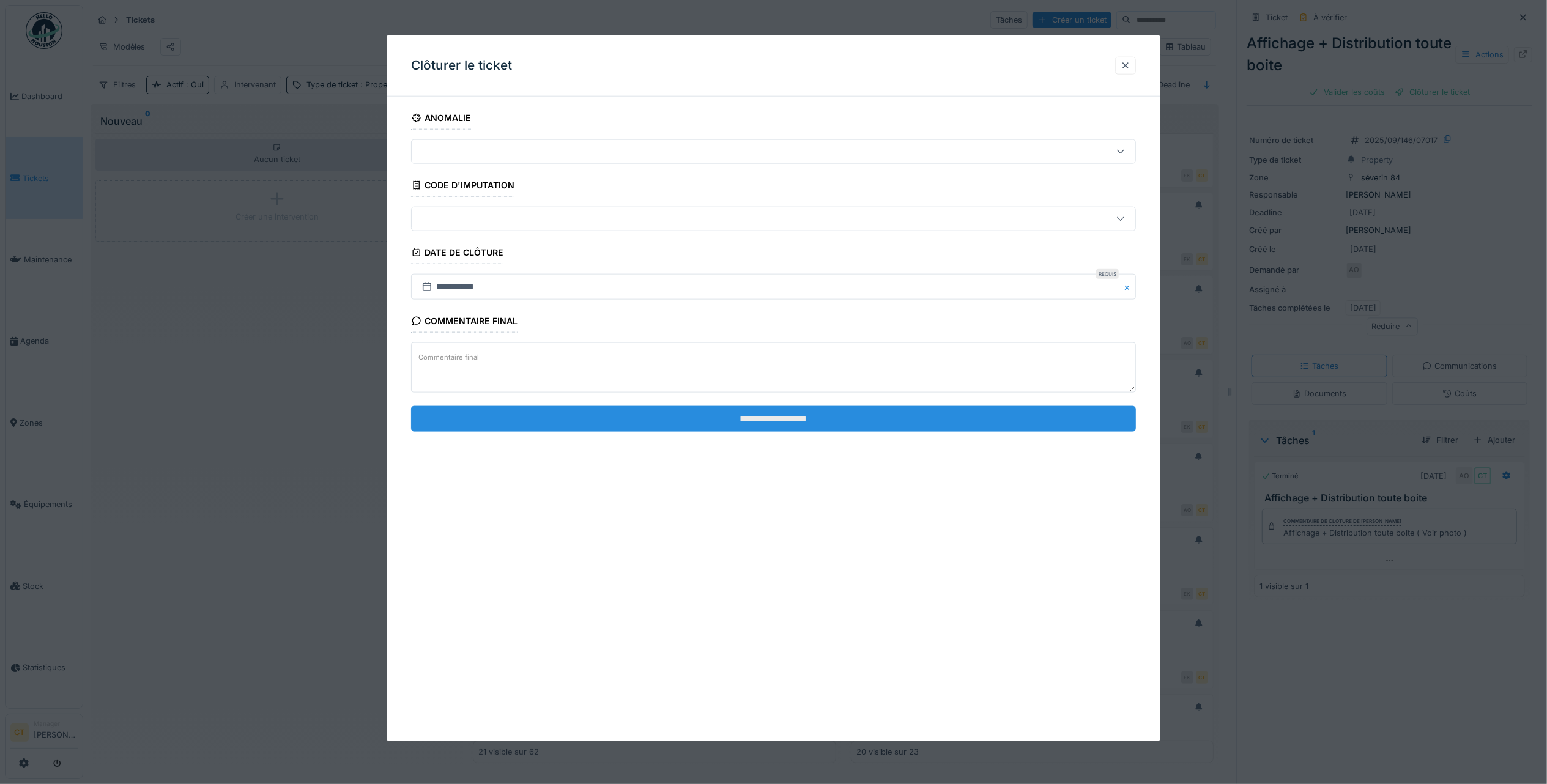
click at [1019, 427] on input "**********" at bounding box center [774, 418] width 725 height 25
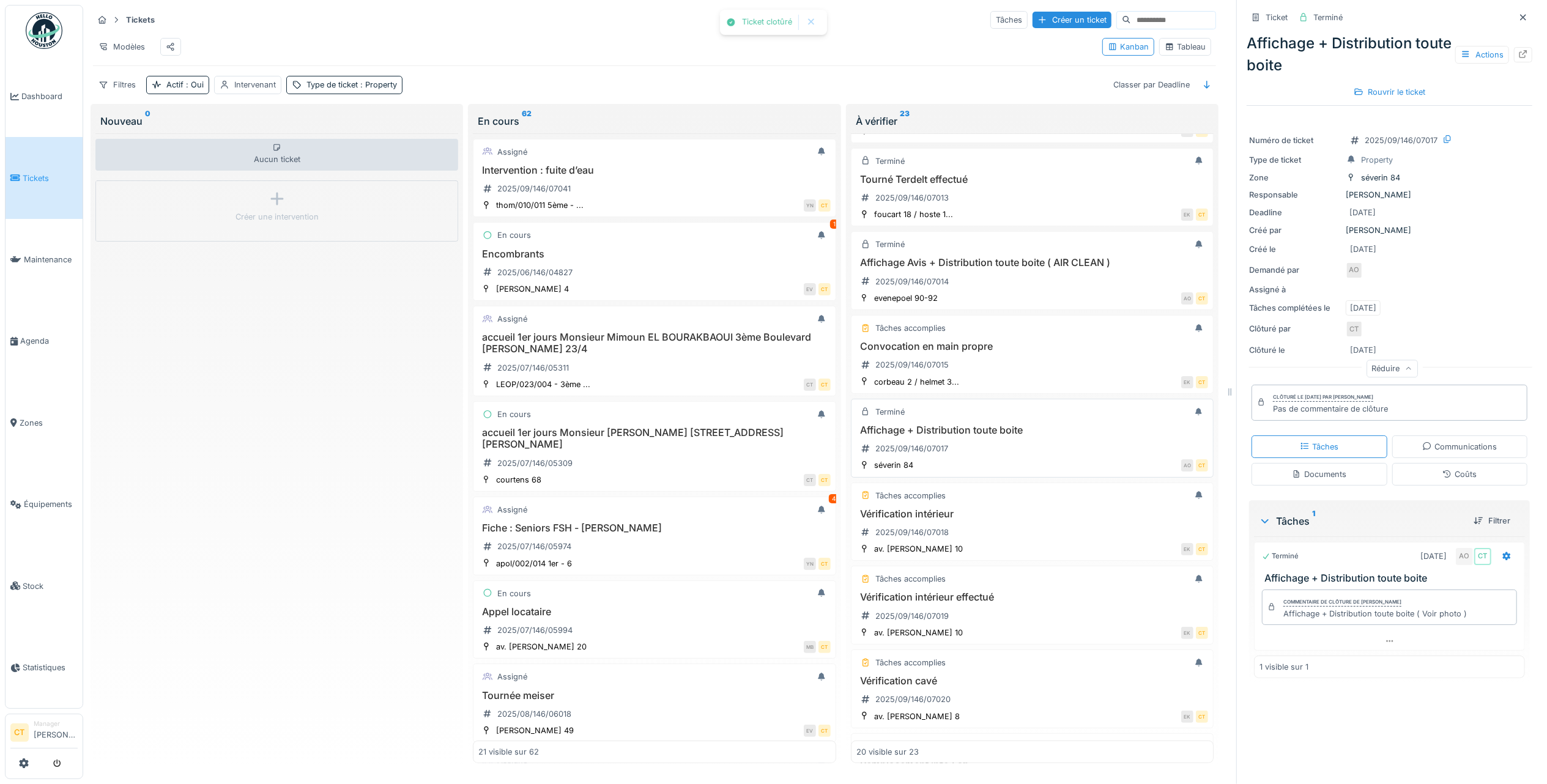
scroll to position [815, 0]
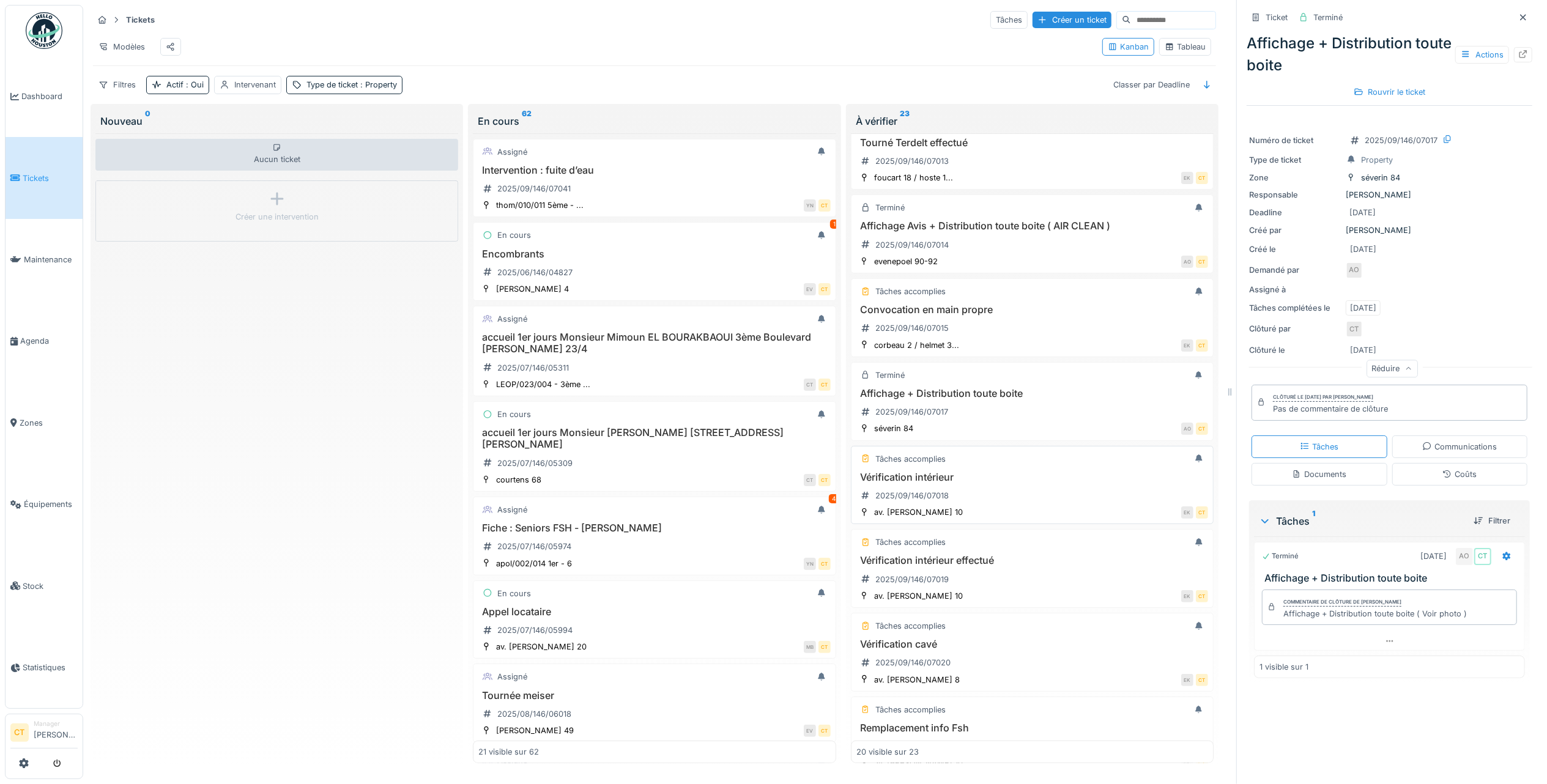
click at [975, 483] on h3 "Vérification intérieur" at bounding box center [1032, 477] width 352 height 12
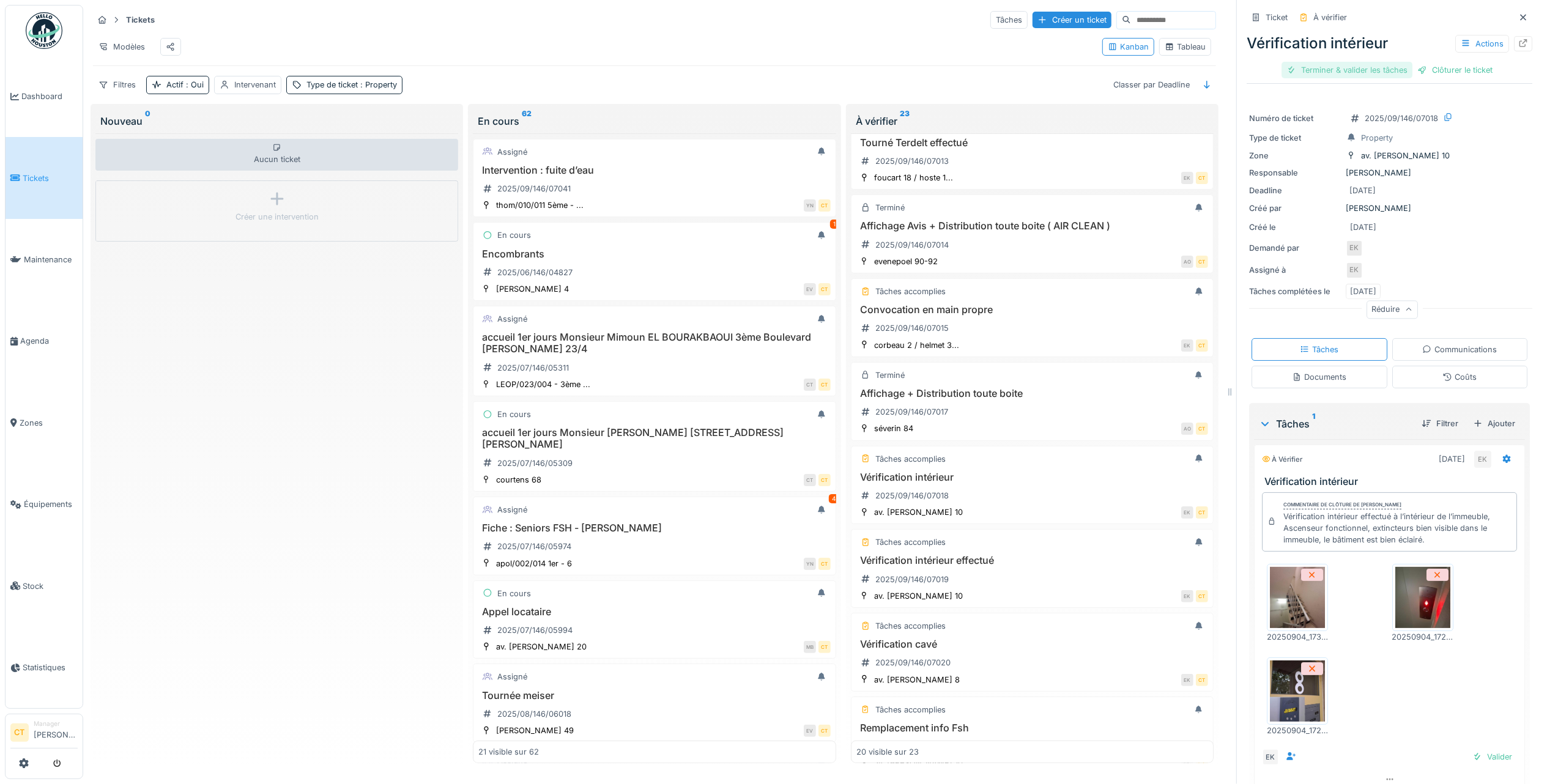
click at [1346, 72] on div "Terminer & valider les tâches" at bounding box center [1347, 70] width 131 height 16
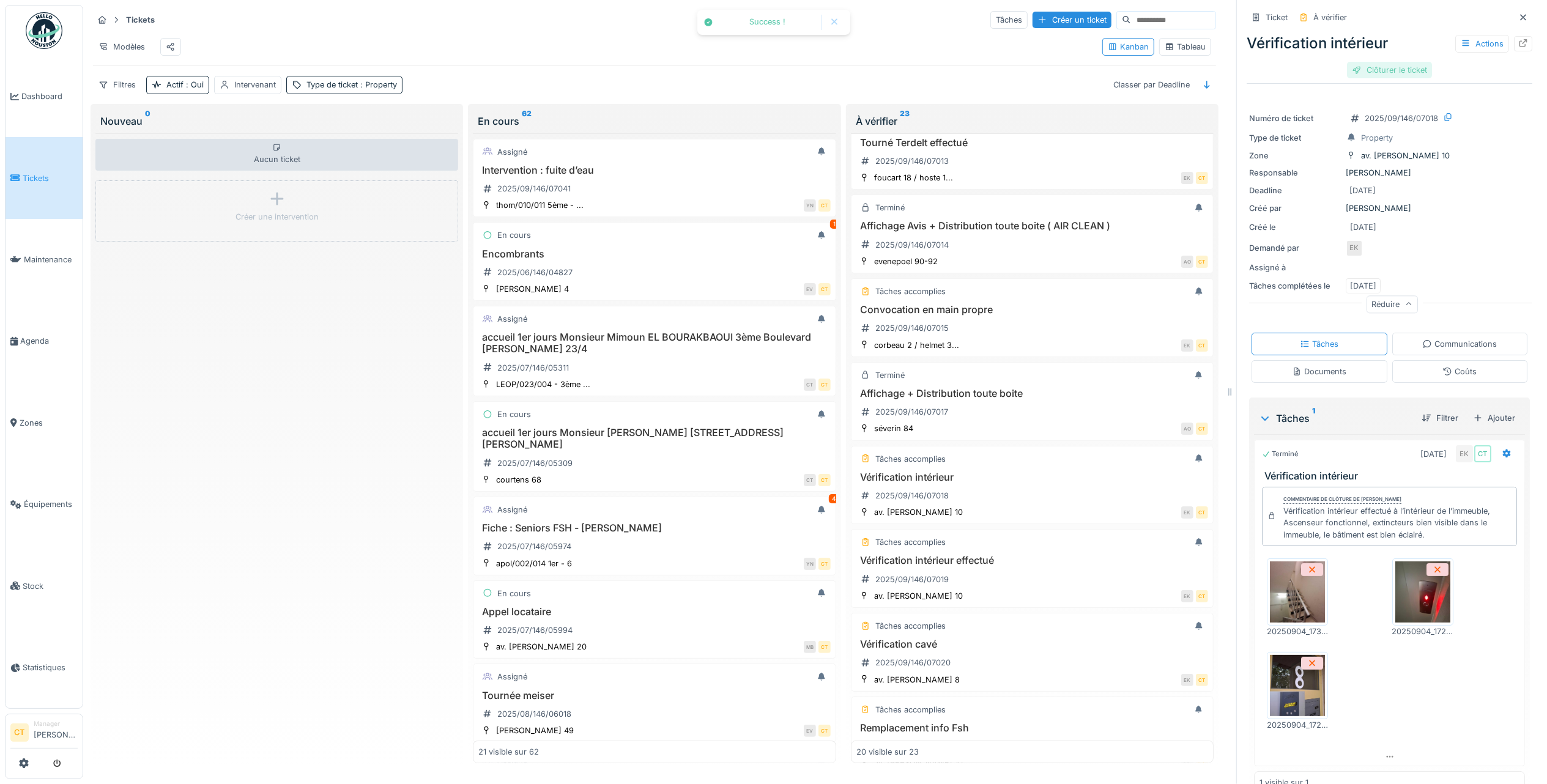
click at [1375, 74] on div "Clôturer le ticket" at bounding box center [1390, 70] width 85 height 16
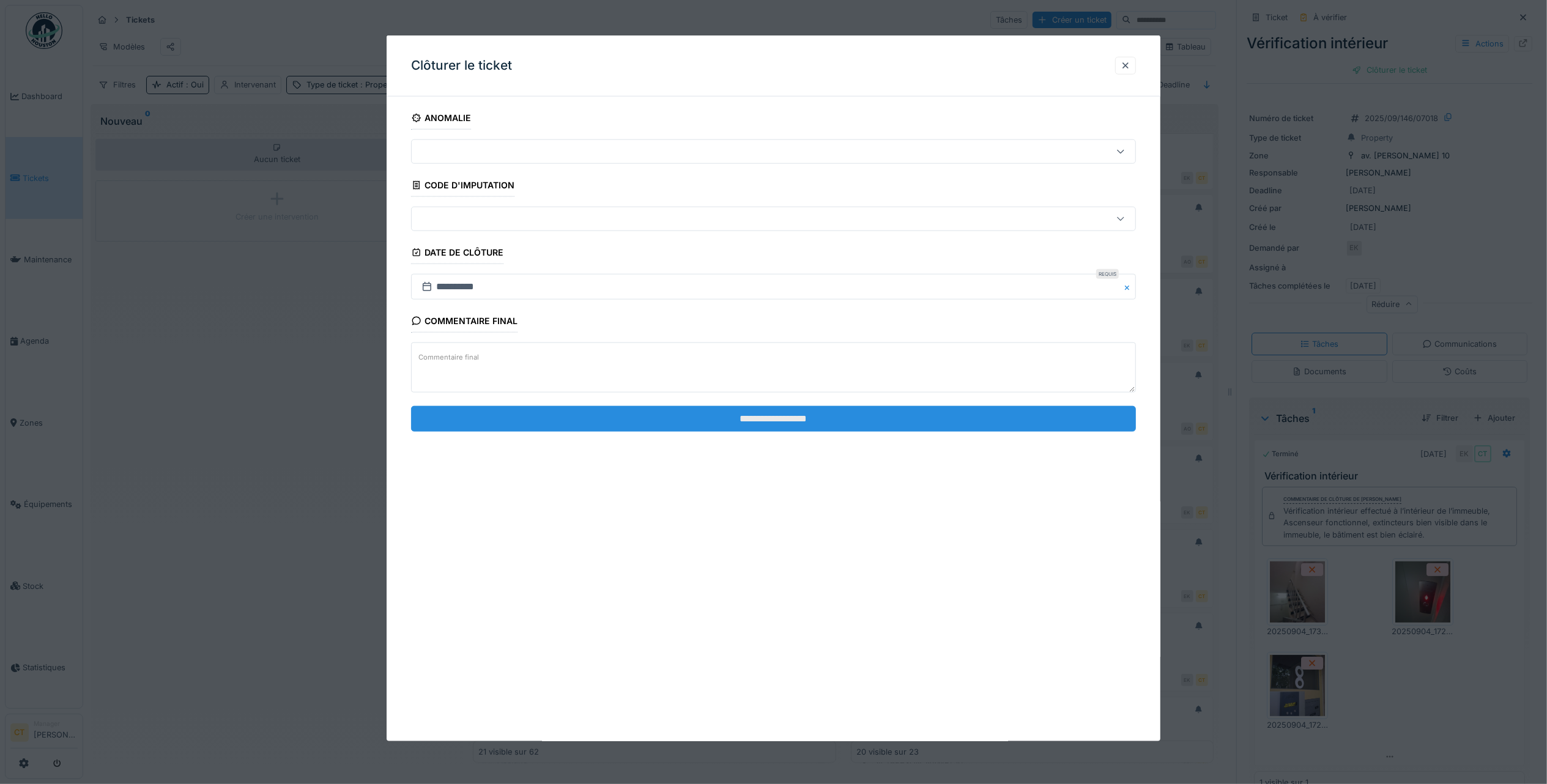
click at [723, 422] on input "**********" at bounding box center [774, 418] width 725 height 25
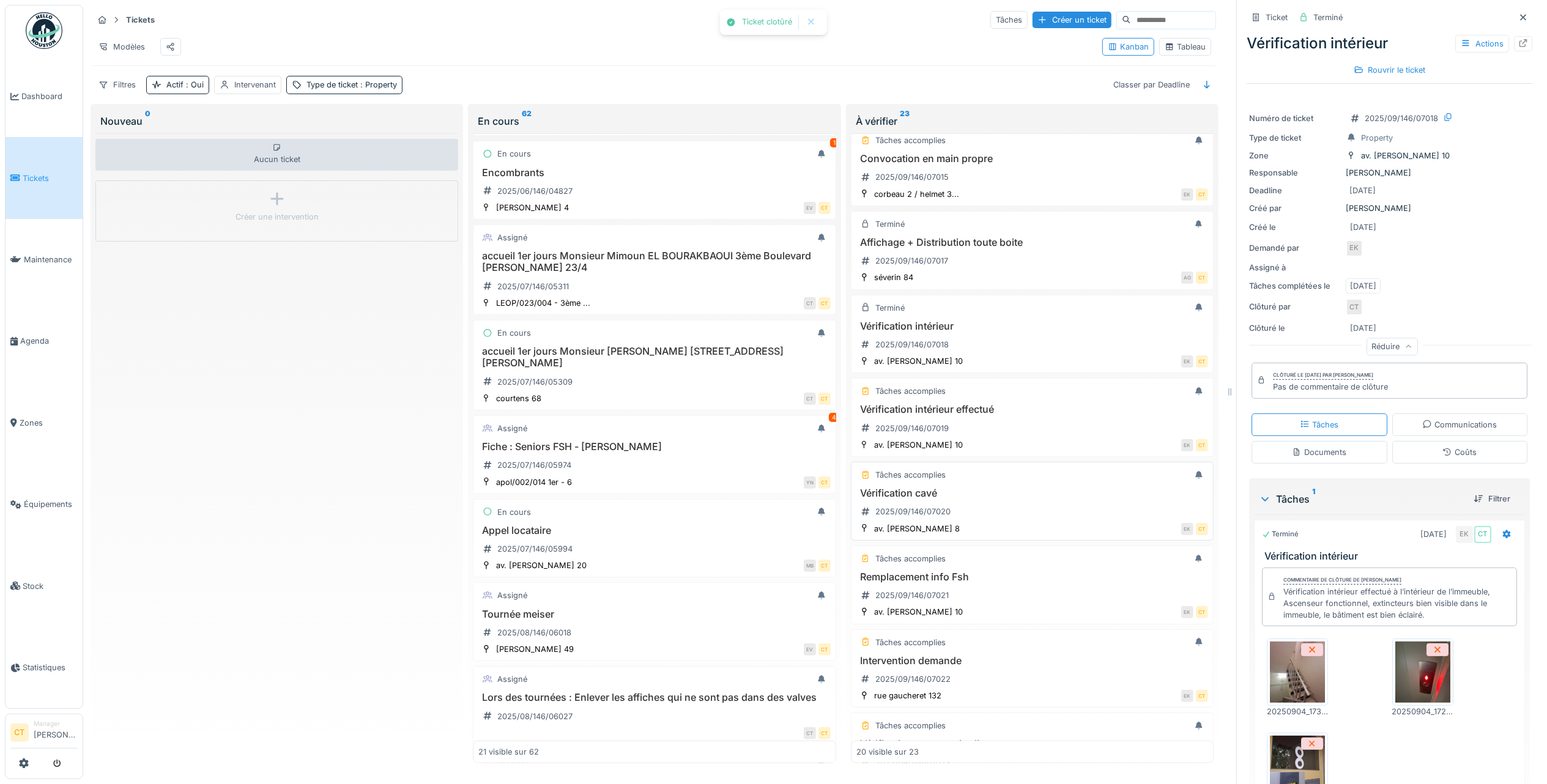
scroll to position [978, 0]
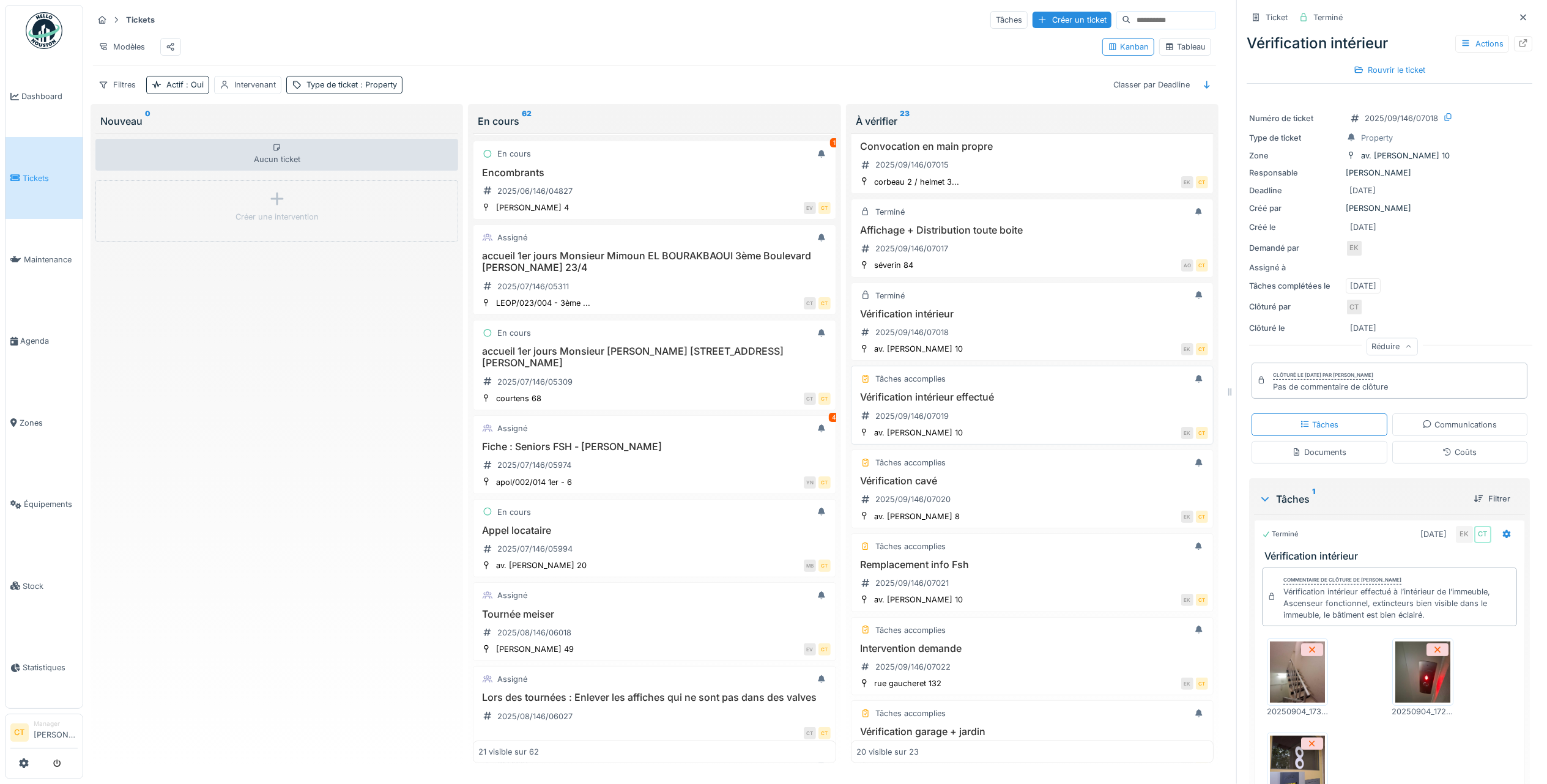
click at [1029, 425] on div "Vérification intérieur effectué 2025/09/146/07019" at bounding box center [1032, 409] width 352 height 35
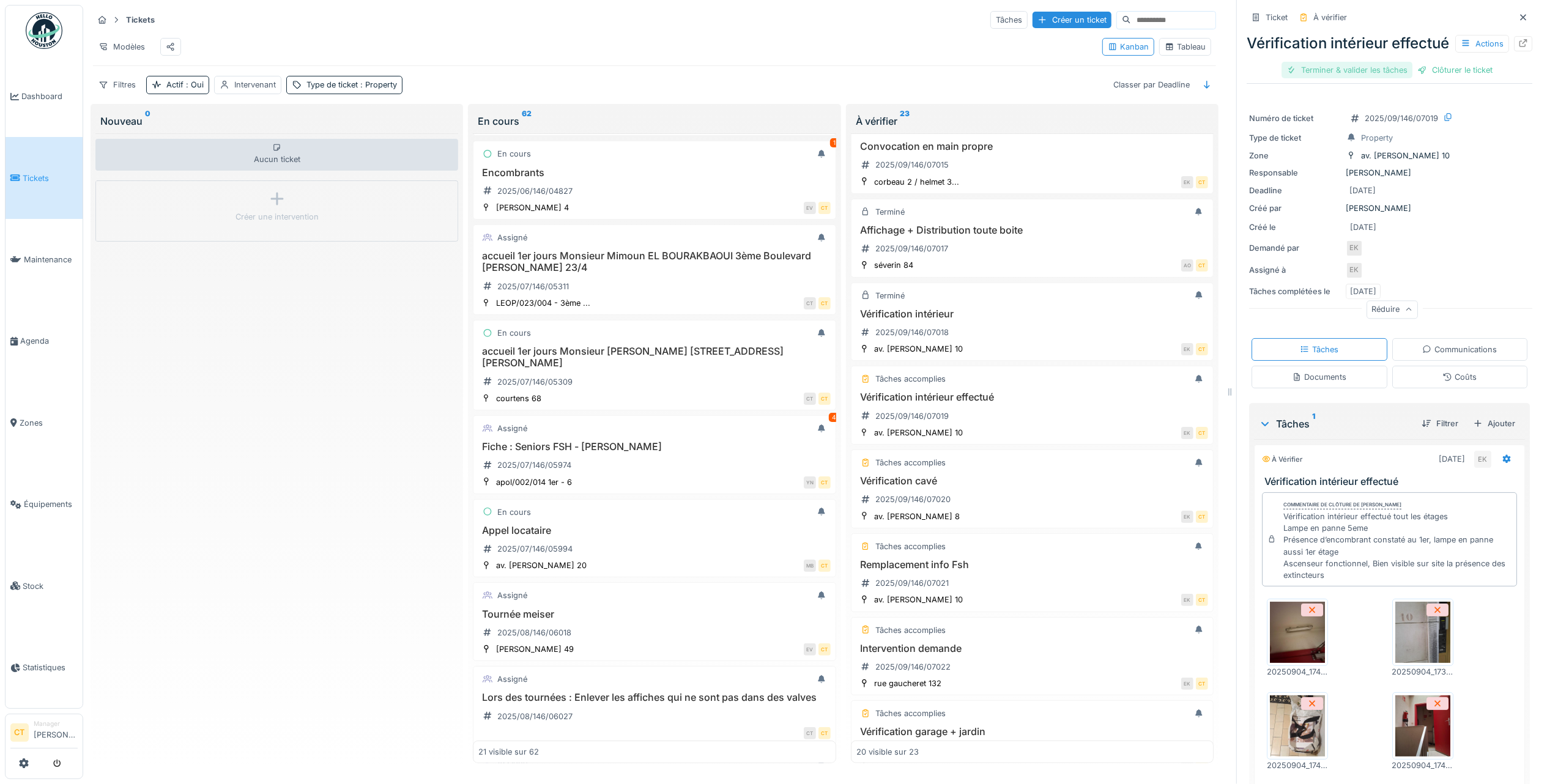
click at [1361, 78] on div "Terminer & valider les tâches" at bounding box center [1347, 70] width 131 height 16
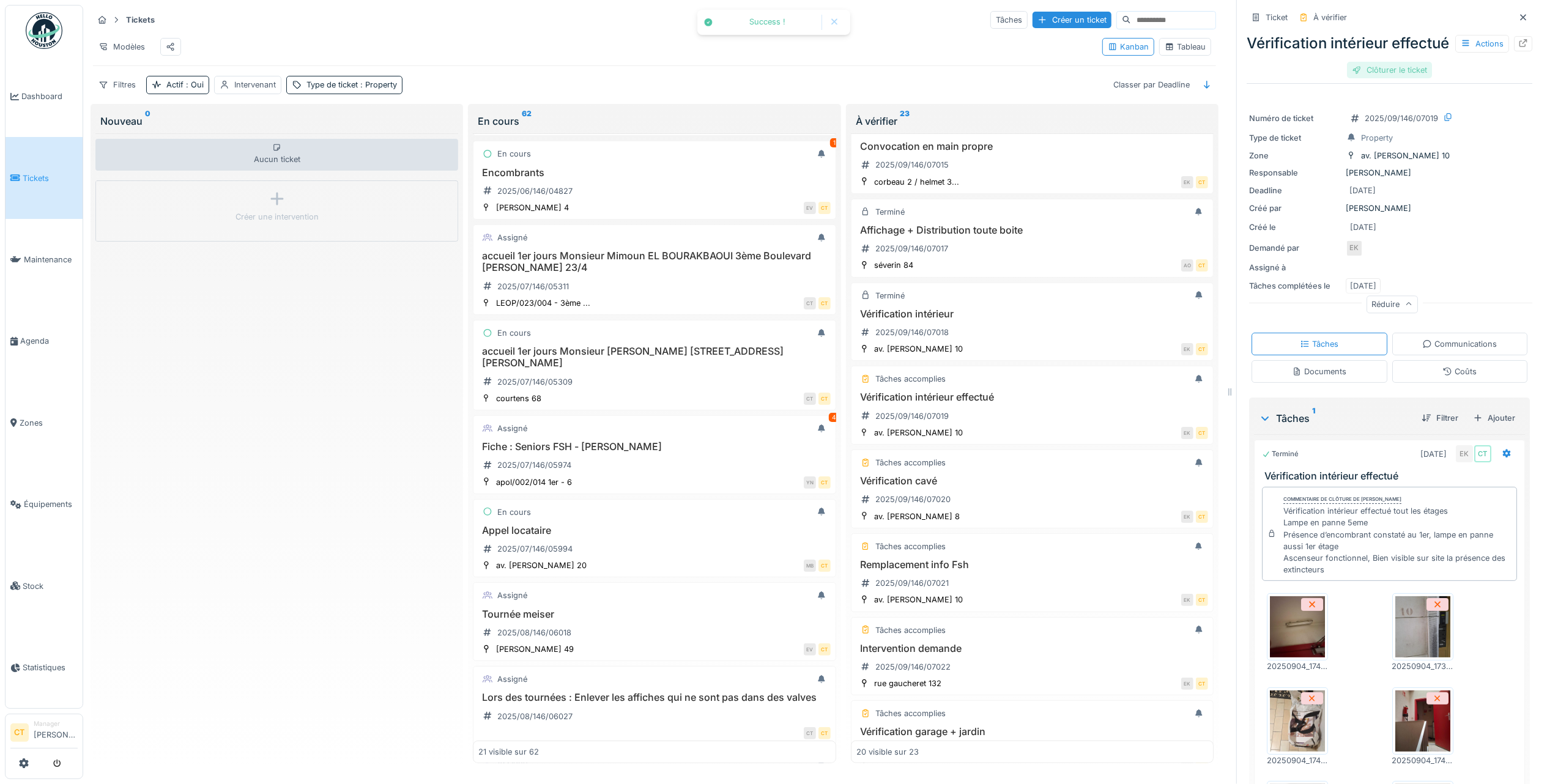
click at [1386, 78] on div "Clôturer le ticket" at bounding box center [1390, 70] width 85 height 16
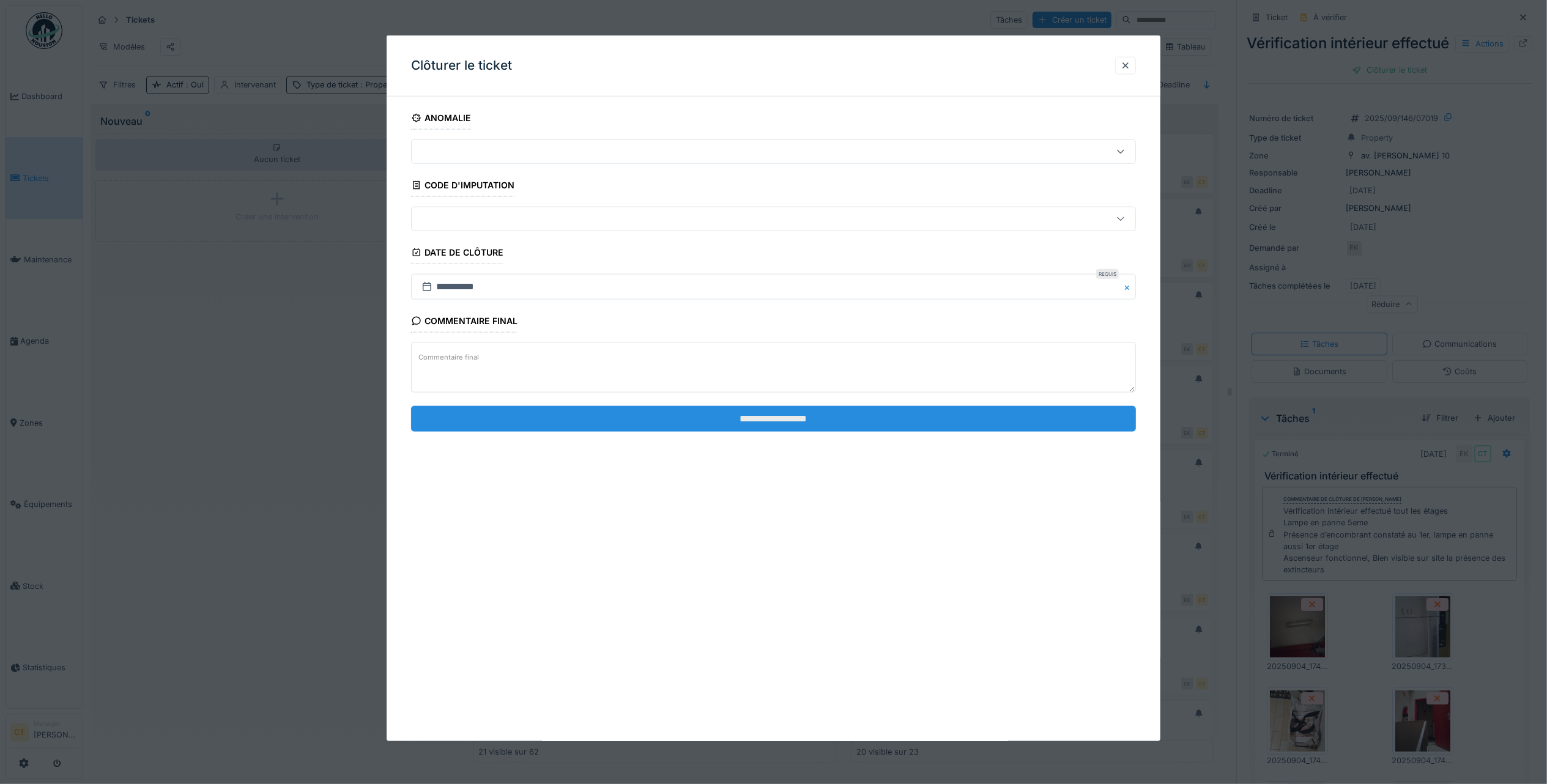
click at [983, 419] on input "**********" at bounding box center [774, 418] width 725 height 25
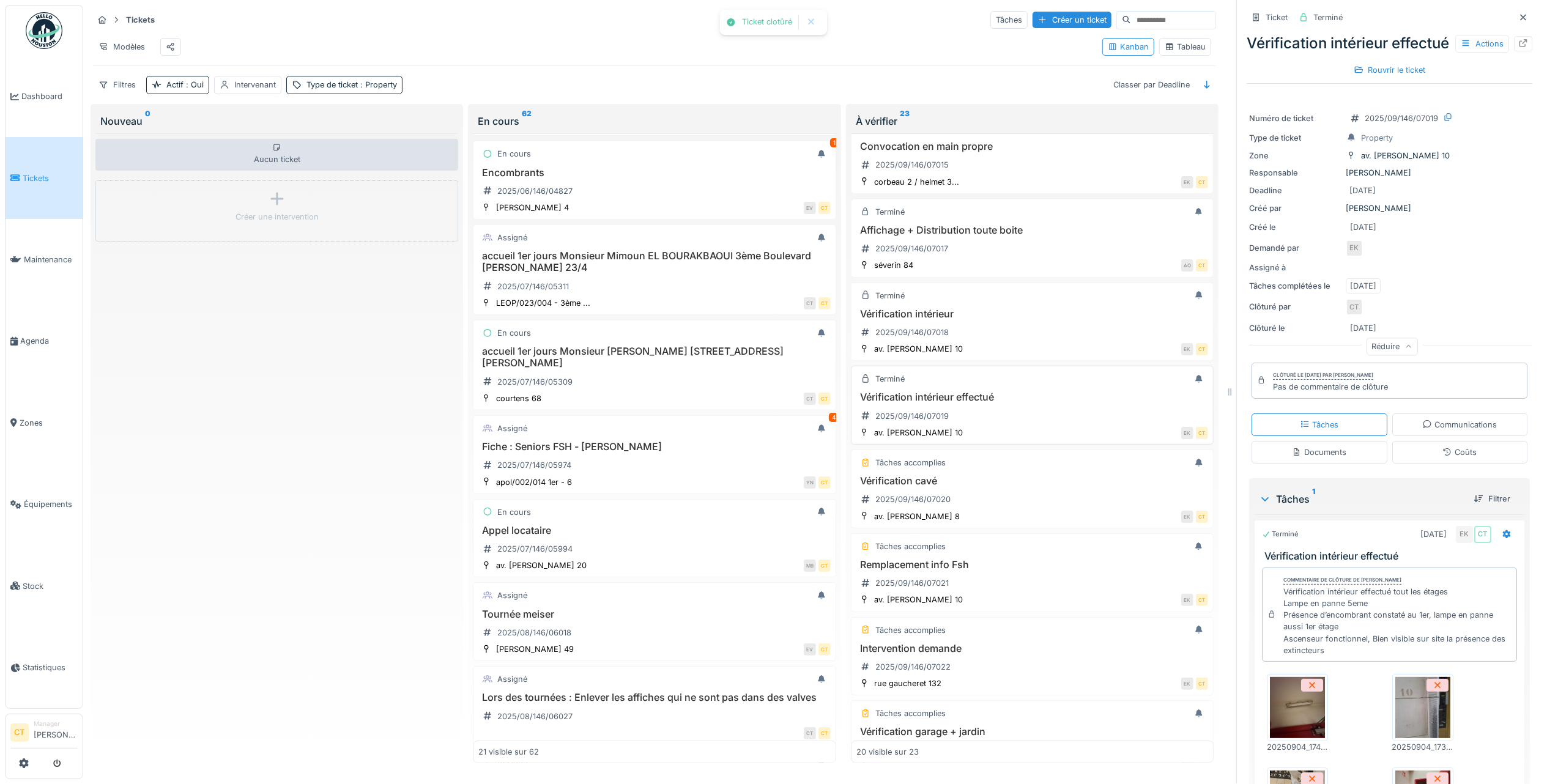
scroll to position [1059, 0]
click at [973, 428] on div "Vérification cavé 2025/09/146/07020" at bounding box center [1032, 411] width 352 height 35
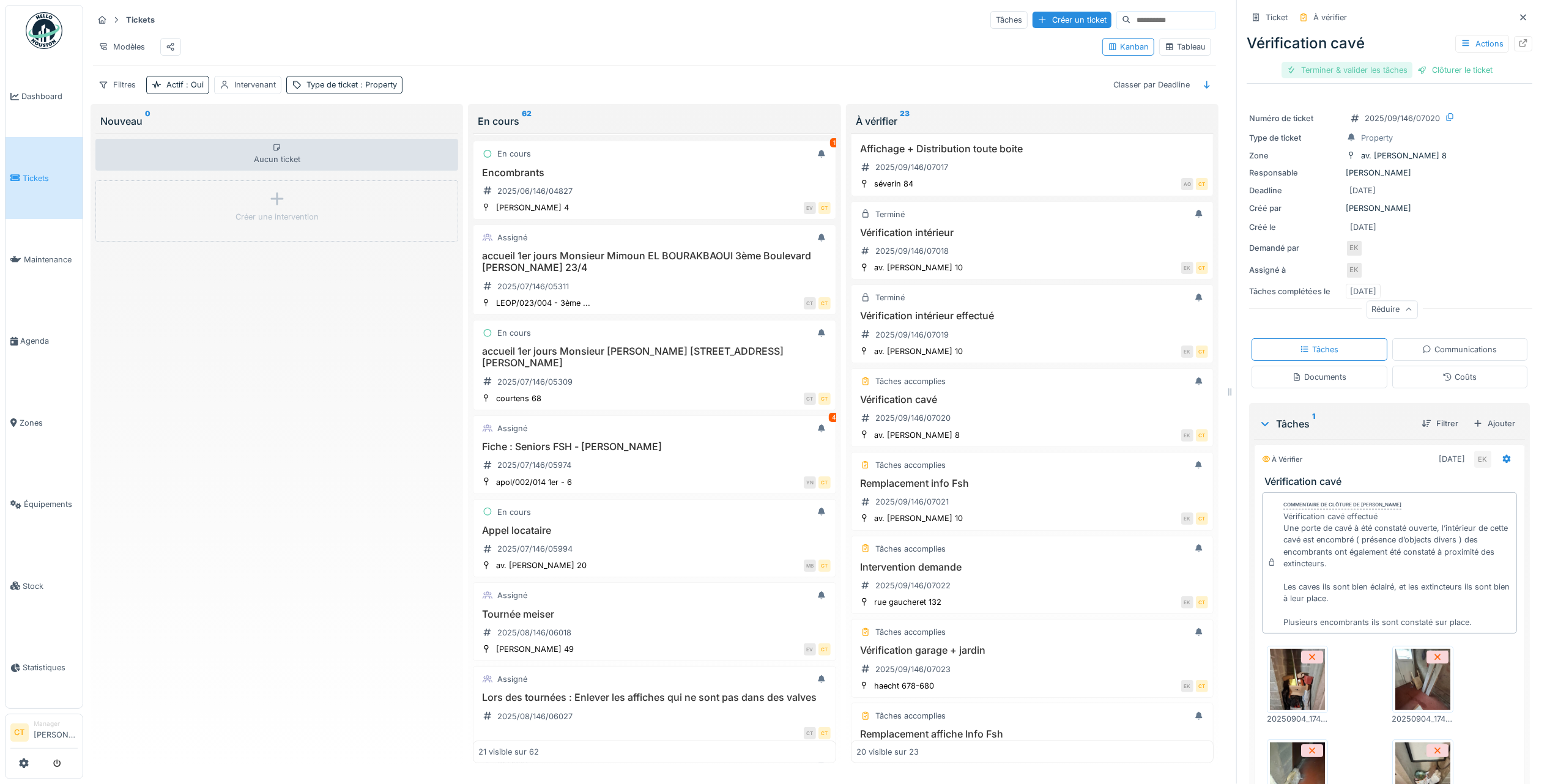
click at [1344, 74] on div "Terminer & valider les tâches" at bounding box center [1347, 70] width 131 height 16
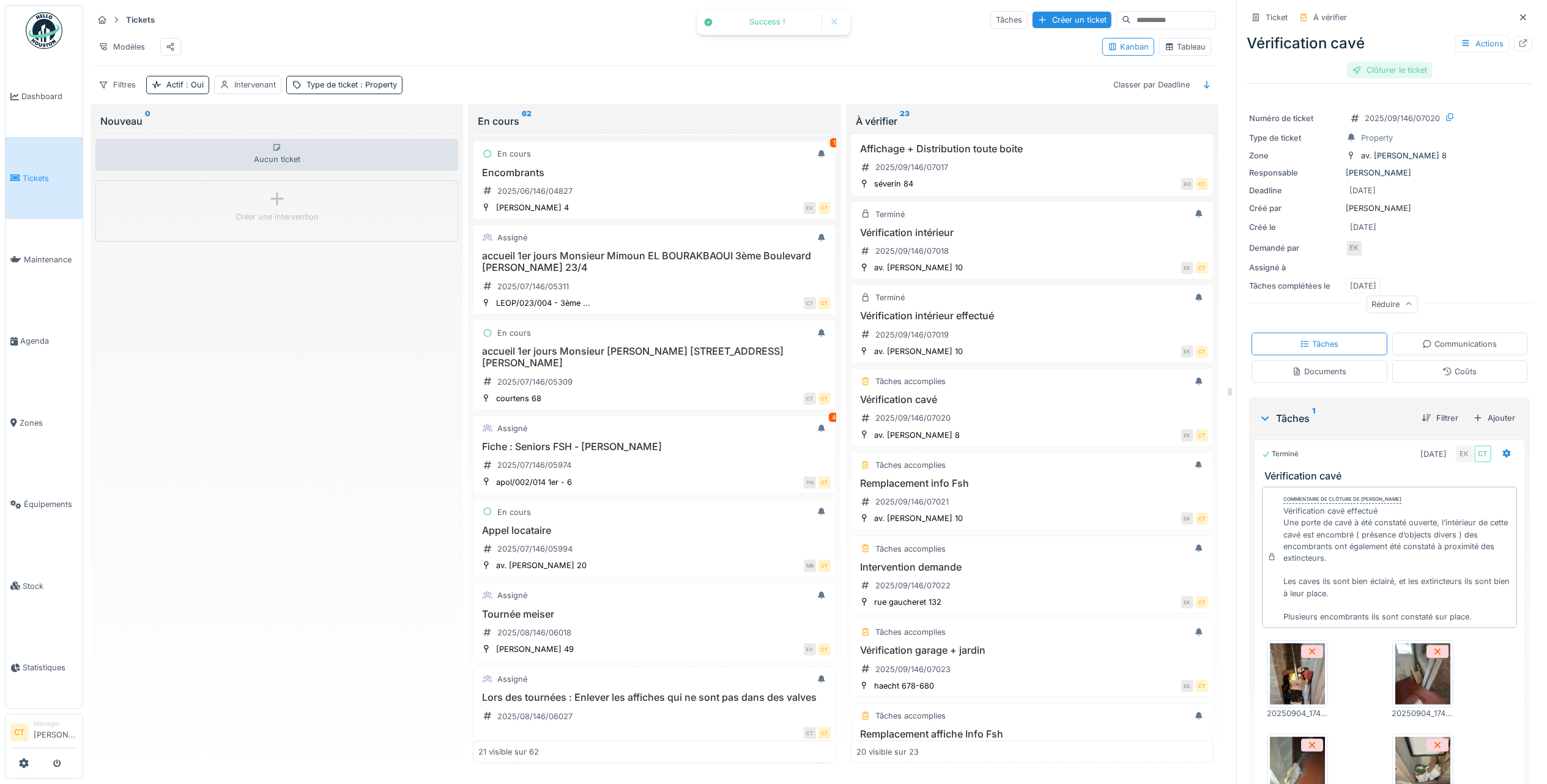
click at [1362, 71] on div "Clôturer le ticket" at bounding box center [1390, 70] width 85 height 16
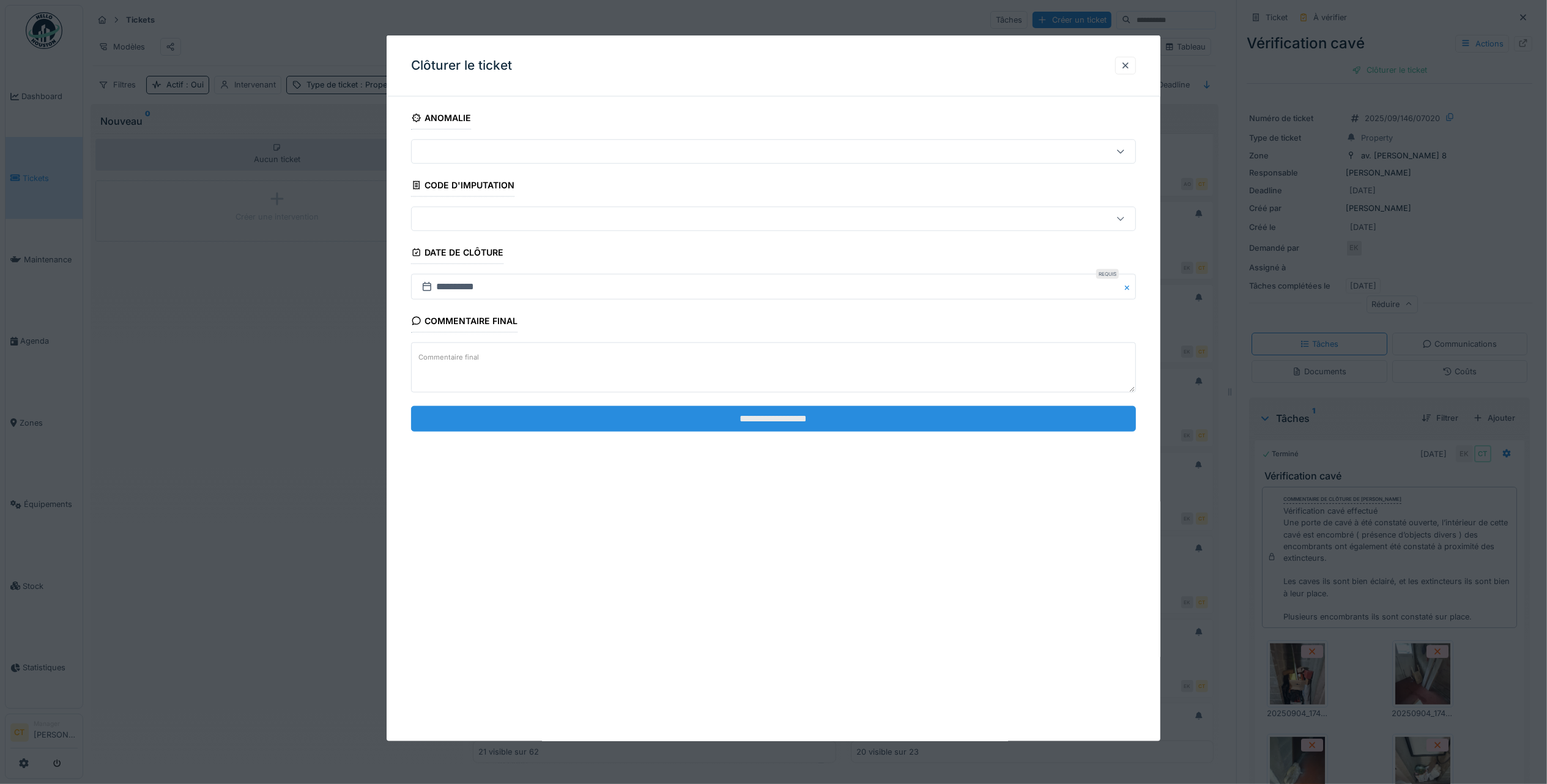
click at [644, 416] on input "**********" at bounding box center [774, 418] width 725 height 25
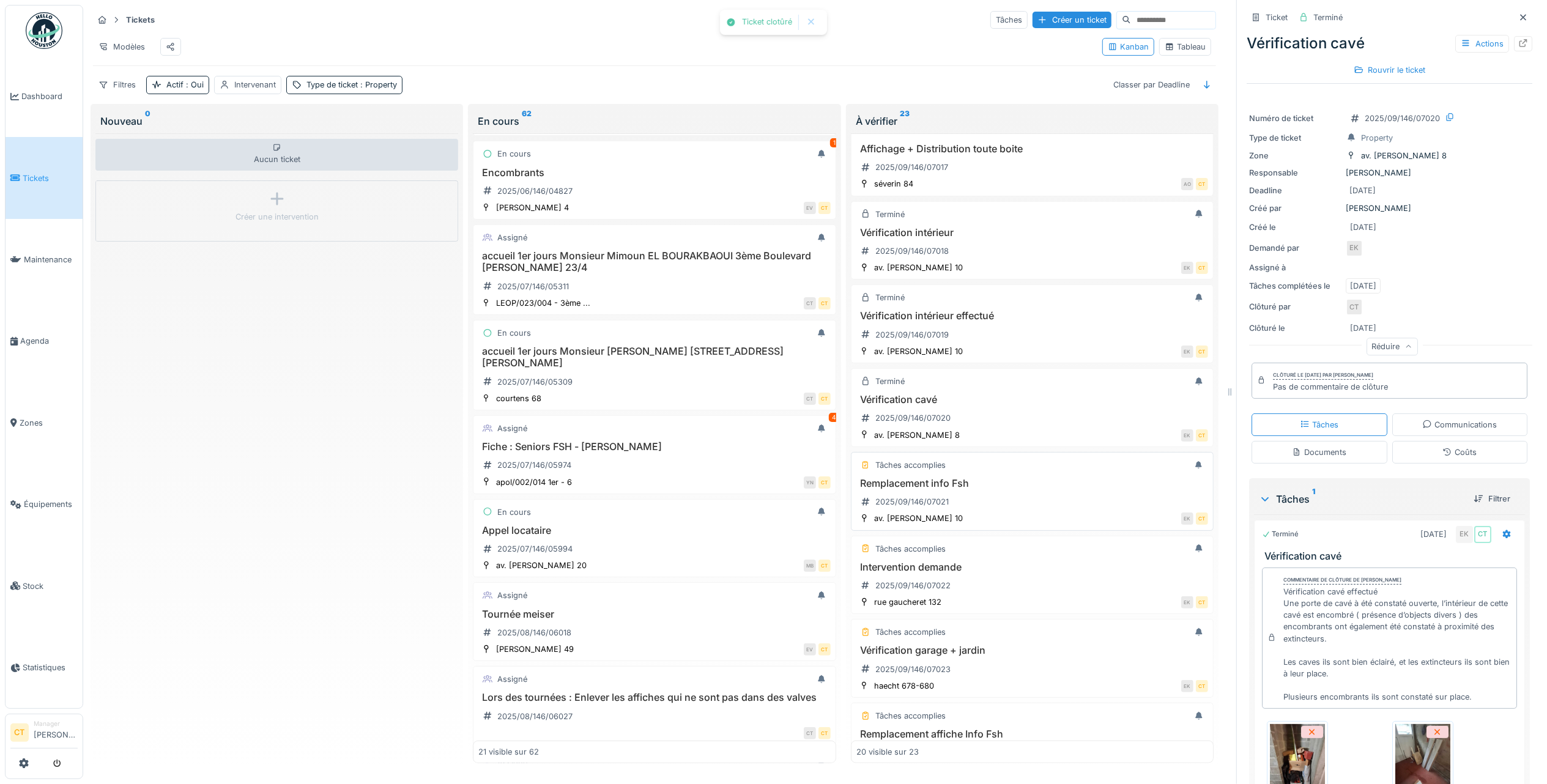
click at [1019, 489] on h3 "Remplacement info Fsh" at bounding box center [1032, 483] width 352 height 12
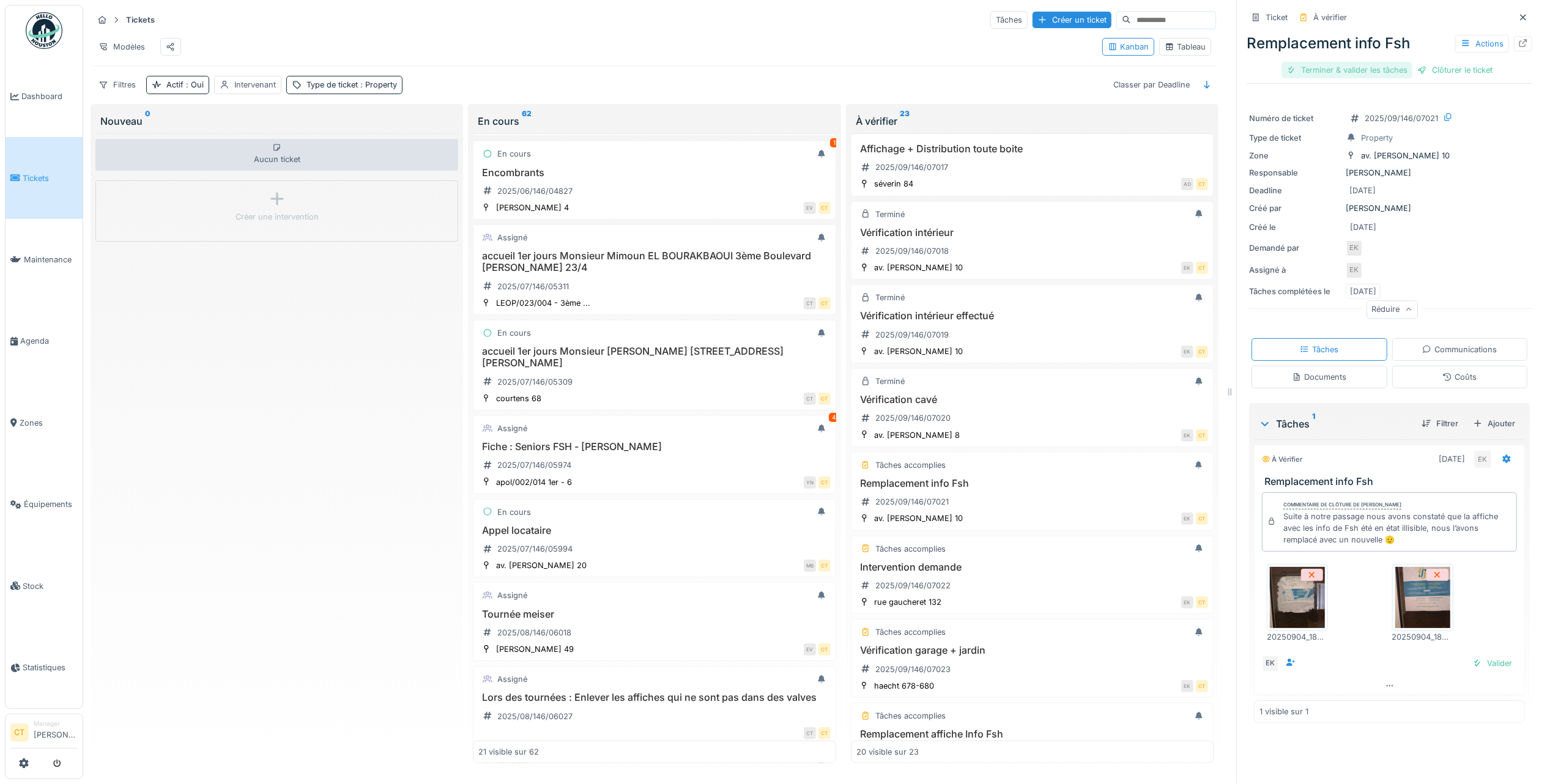
click at [1344, 70] on div "Terminer & valider les tâches" at bounding box center [1347, 70] width 131 height 16
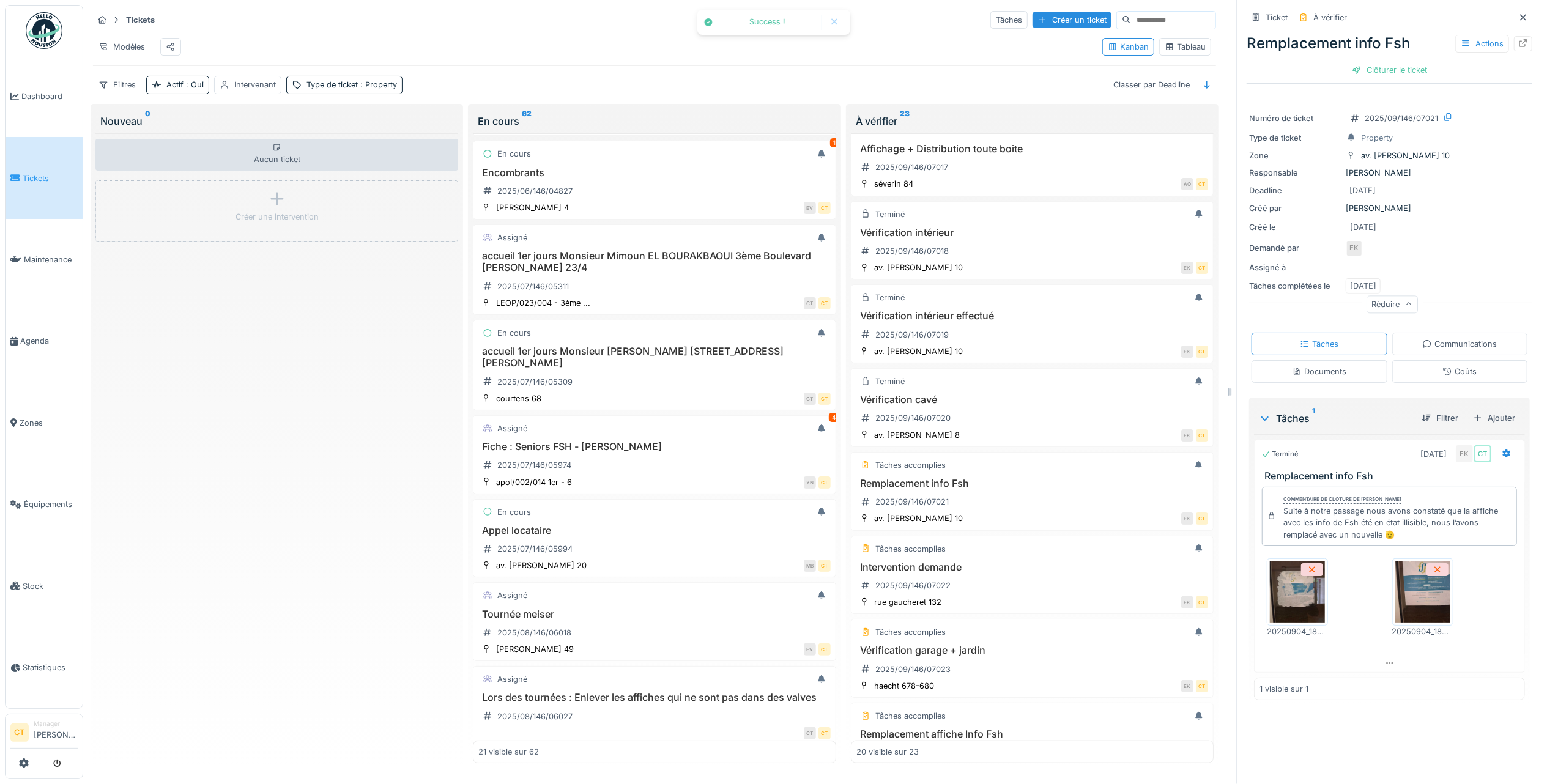
click at [1371, 74] on div "Clôturer le ticket" at bounding box center [1390, 70] width 85 height 16
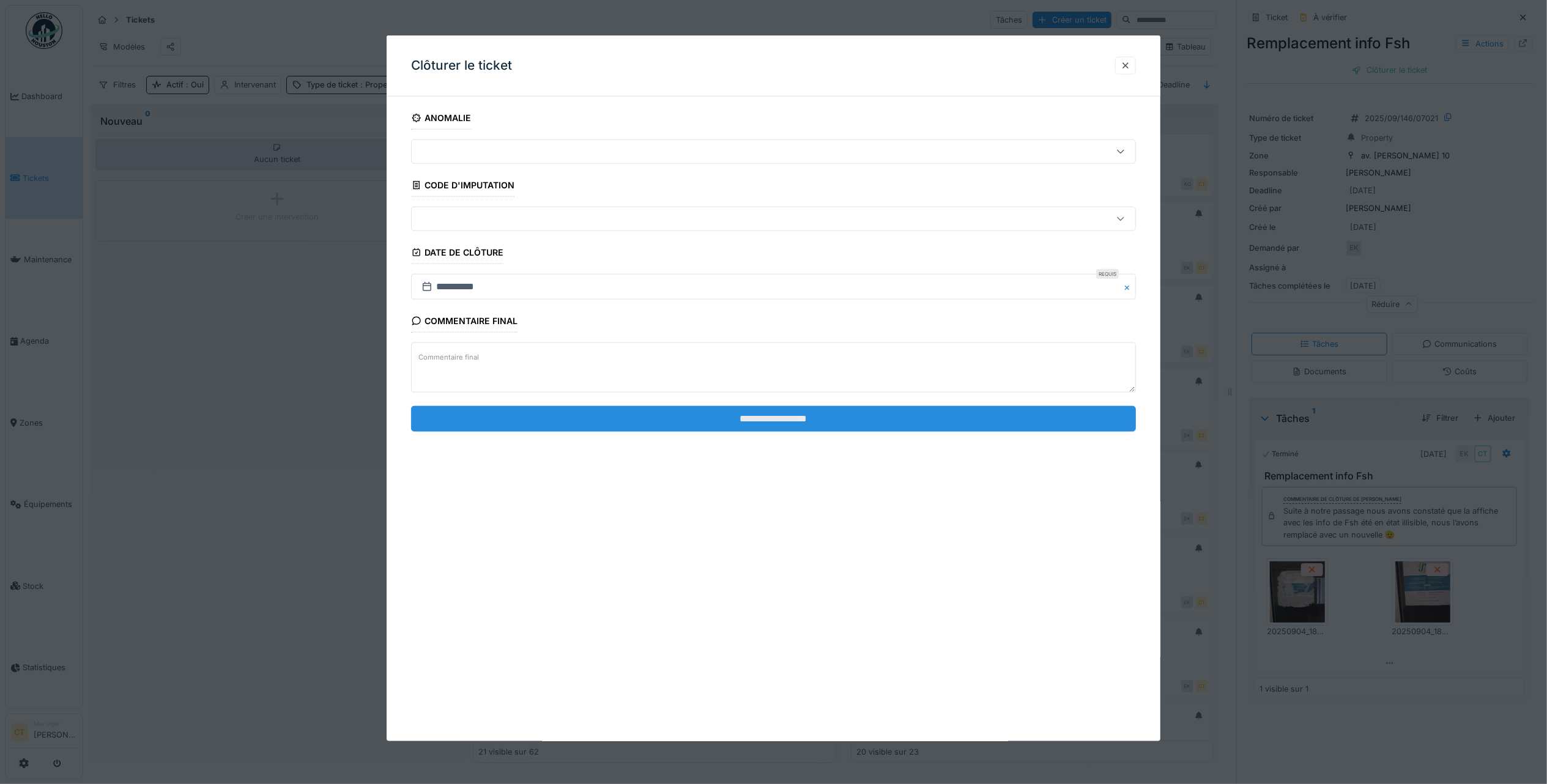
click at [695, 420] on input "**********" at bounding box center [774, 418] width 725 height 25
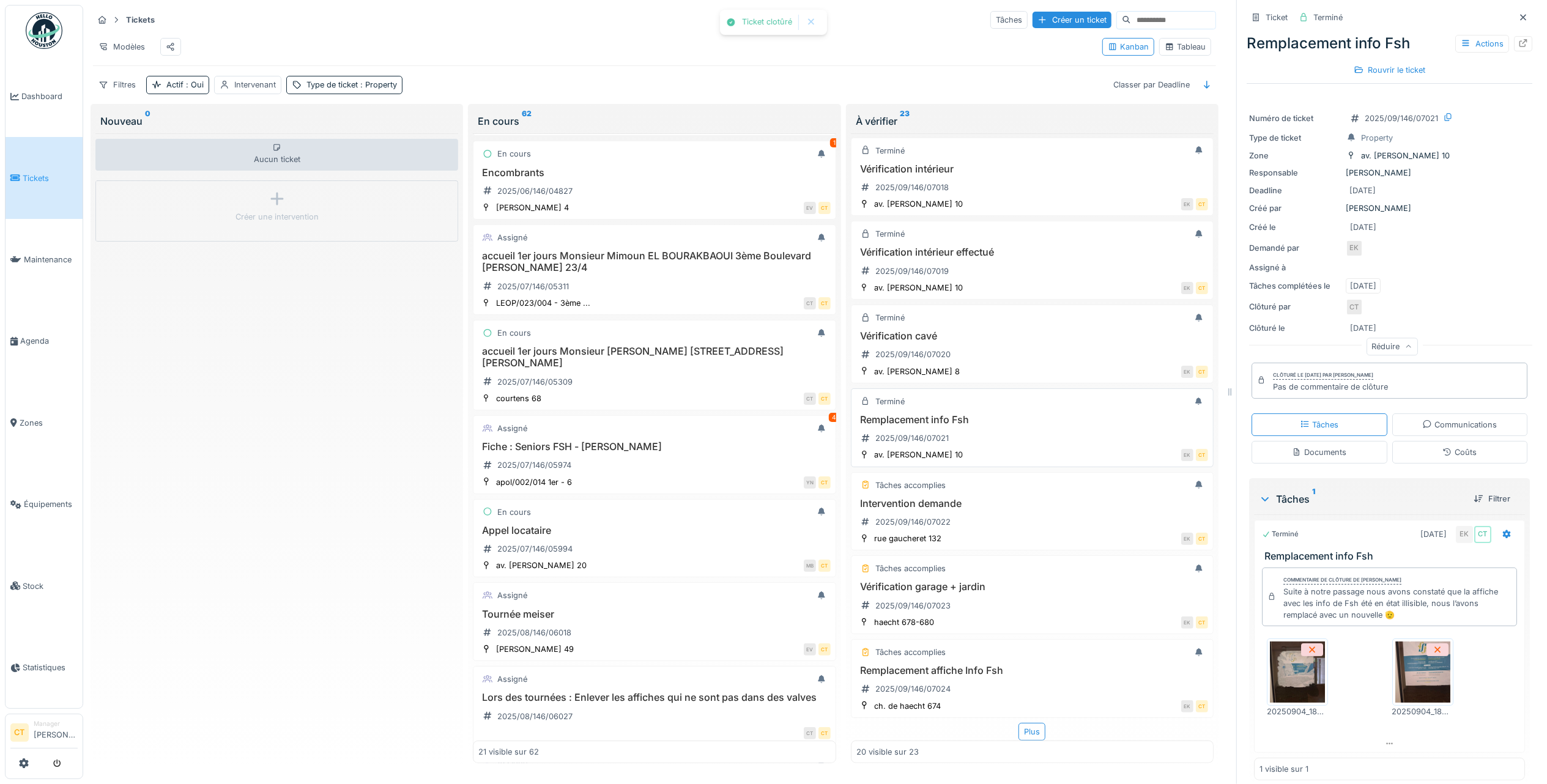
scroll to position [1167, 0]
click at [1023, 515] on div "Intervention demande 2025/09/146/07022" at bounding box center [1032, 515] width 352 height 35
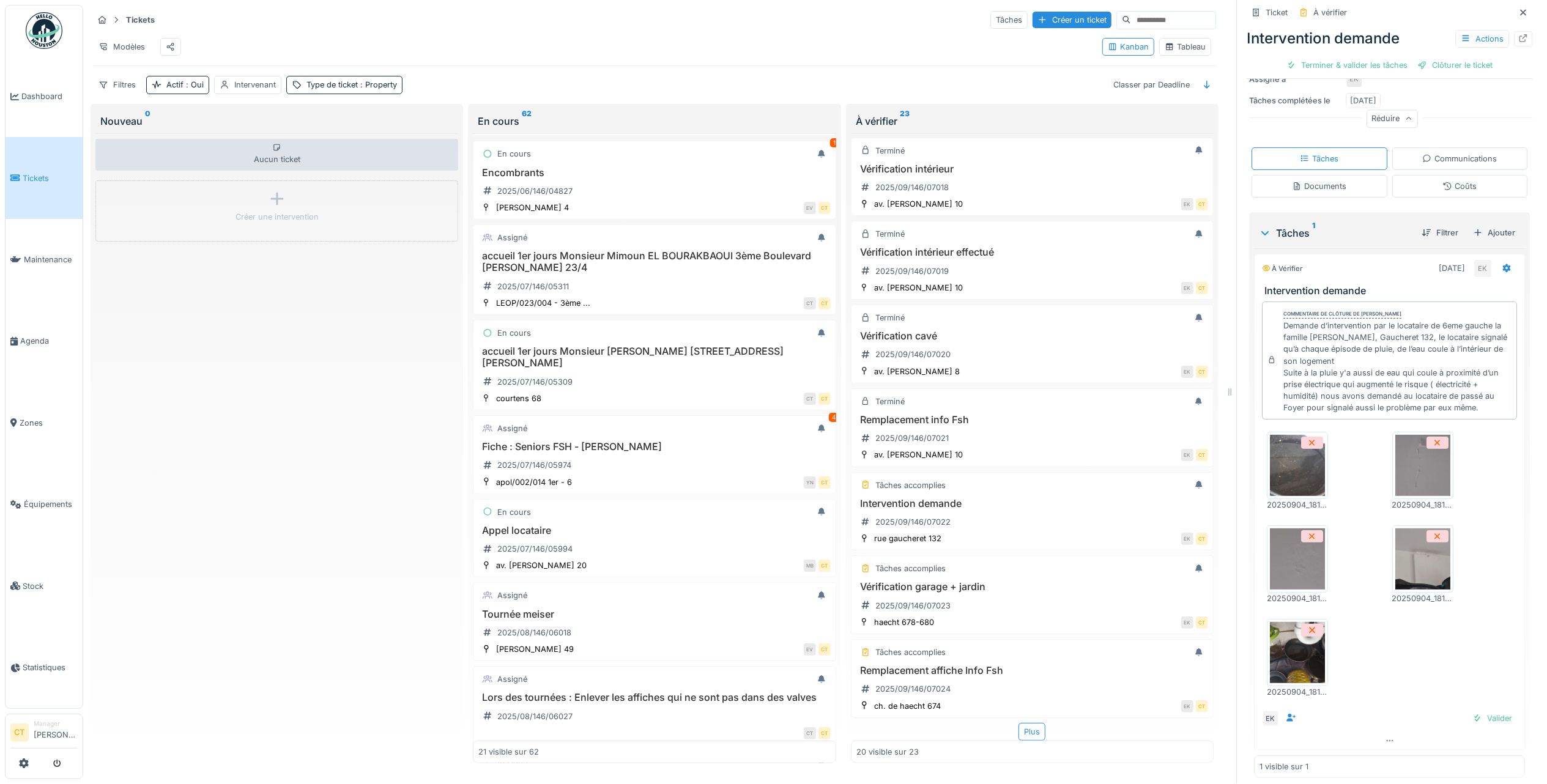
scroll to position [205, 0]
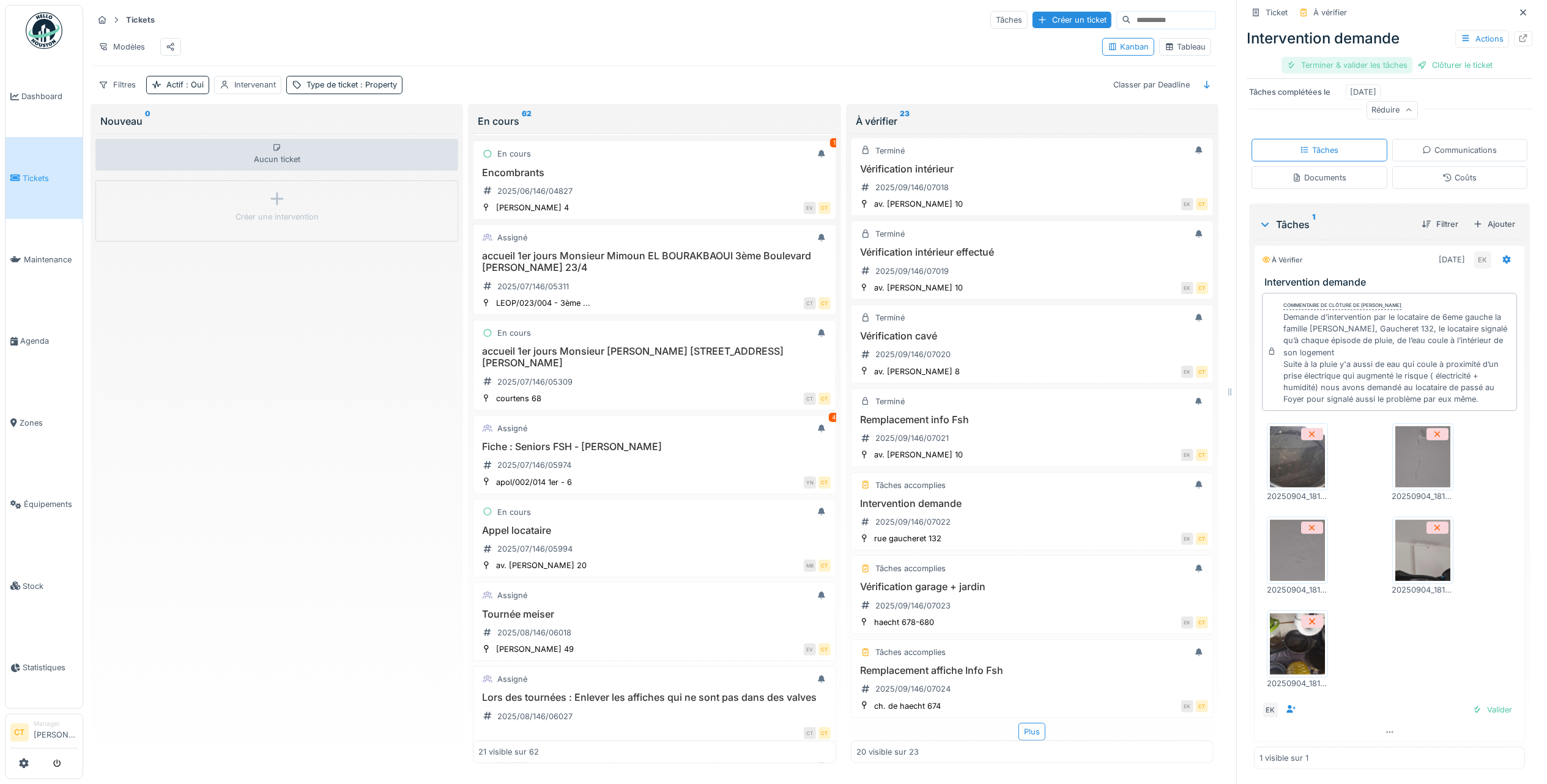
click at [1327, 69] on div "Terminer & valider les tâches" at bounding box center [1347, 65] width 131 height 16
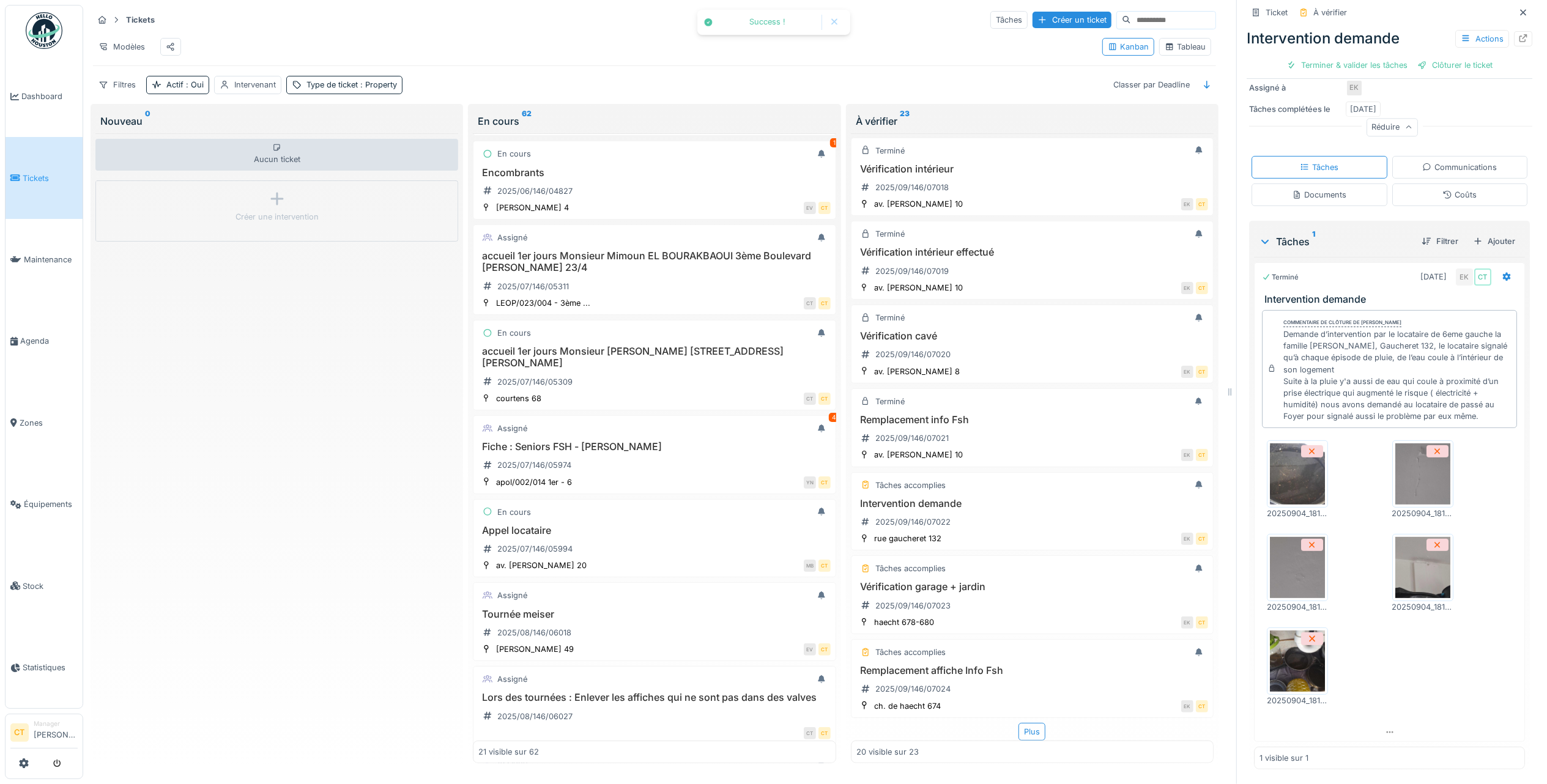
scroll to position [183, 0]
drag, startPoint x: 1397, startPoint y: 69, endPoint x: 1387, endPoint y: 67, distance: 10.2
click at [1396, 69] on div "Clôturer le ticket" at bounding box center [1390, 65] width 85 height 16
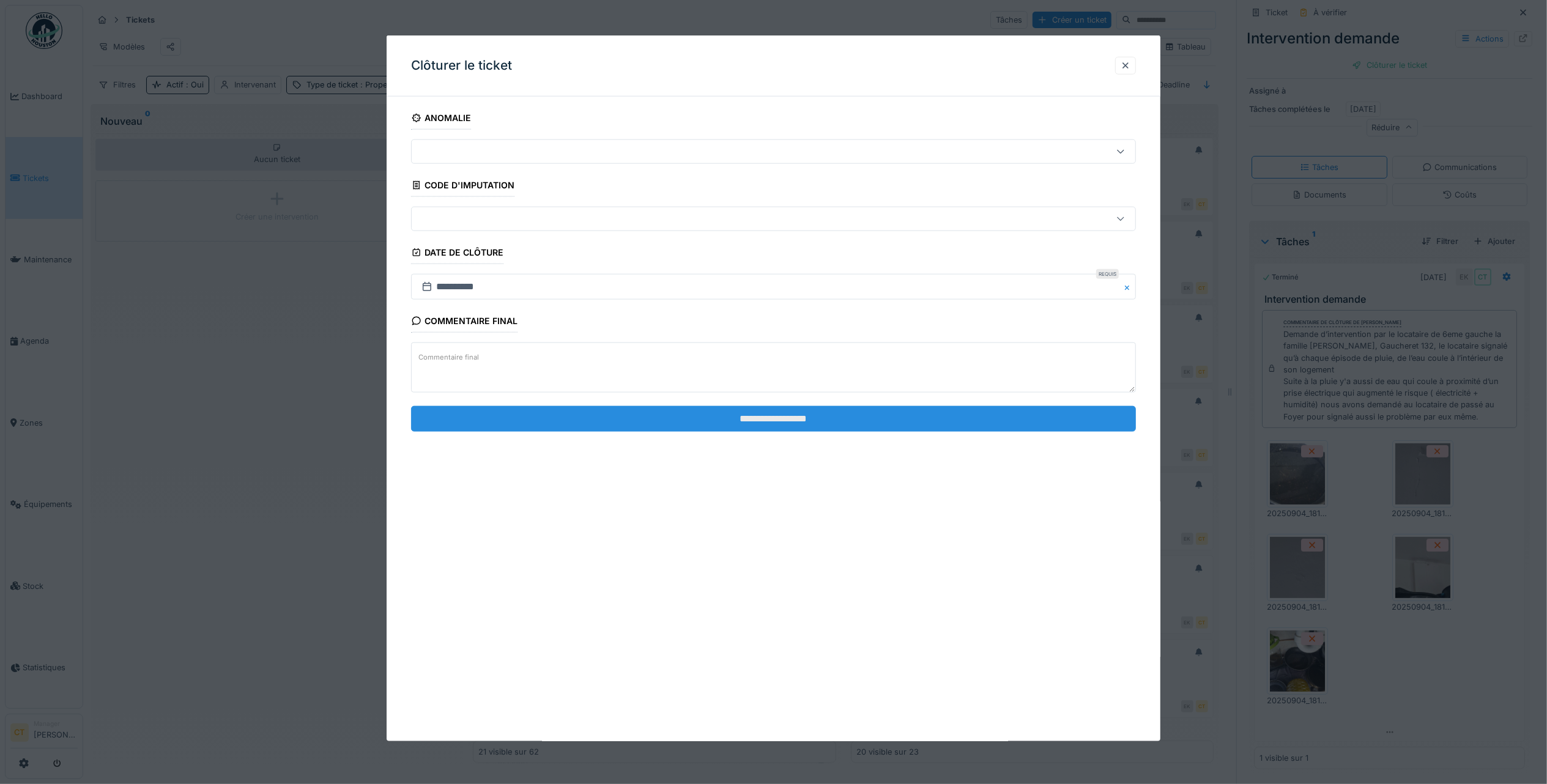
click at [876, 429] on input "**********" at bounding box center [774, 418] width 725 height 25
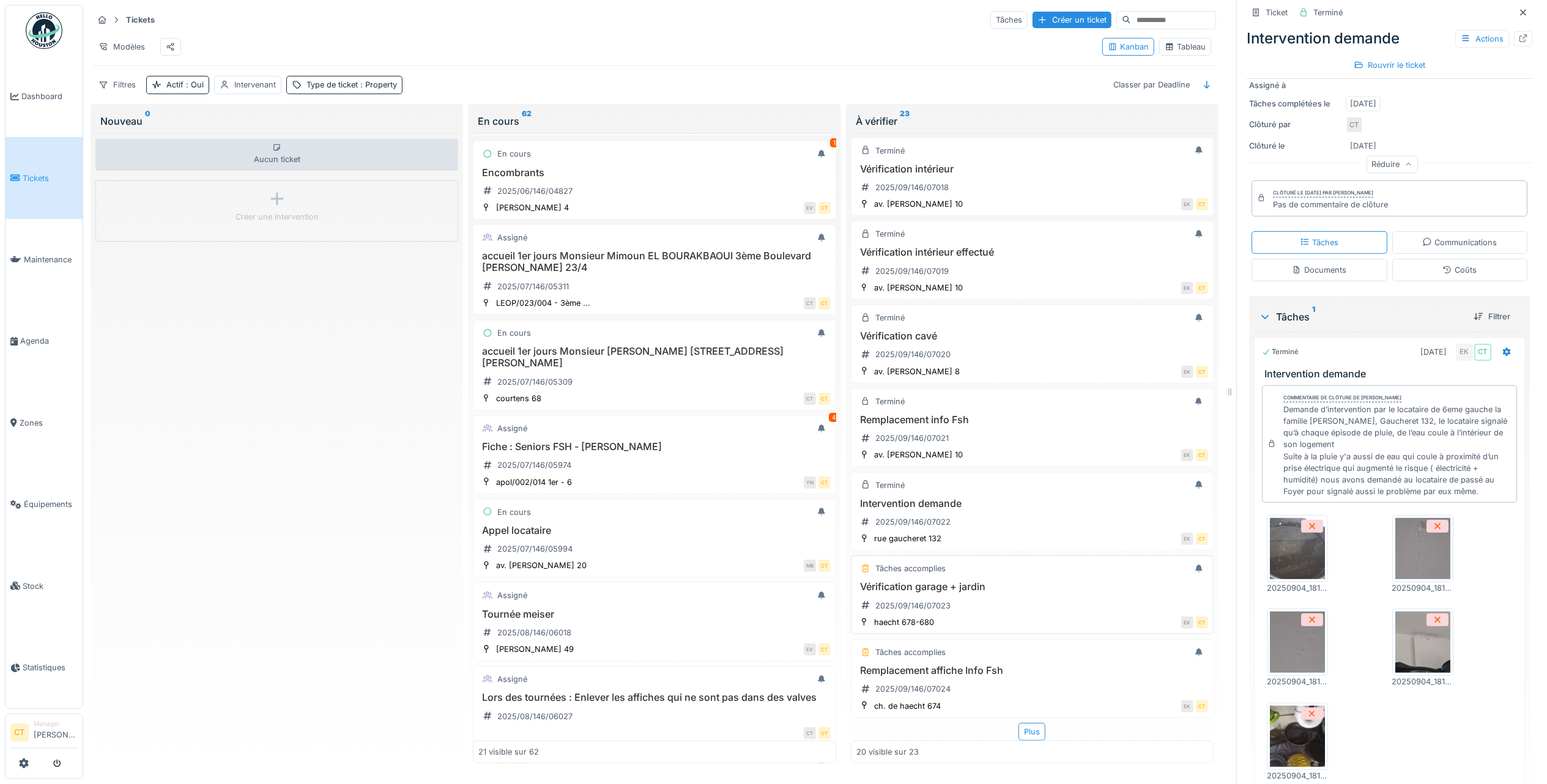
click at [972, 588] on h3 "Vérification garage + jardin" at bounding box center [1032, 586] width 352 height 12
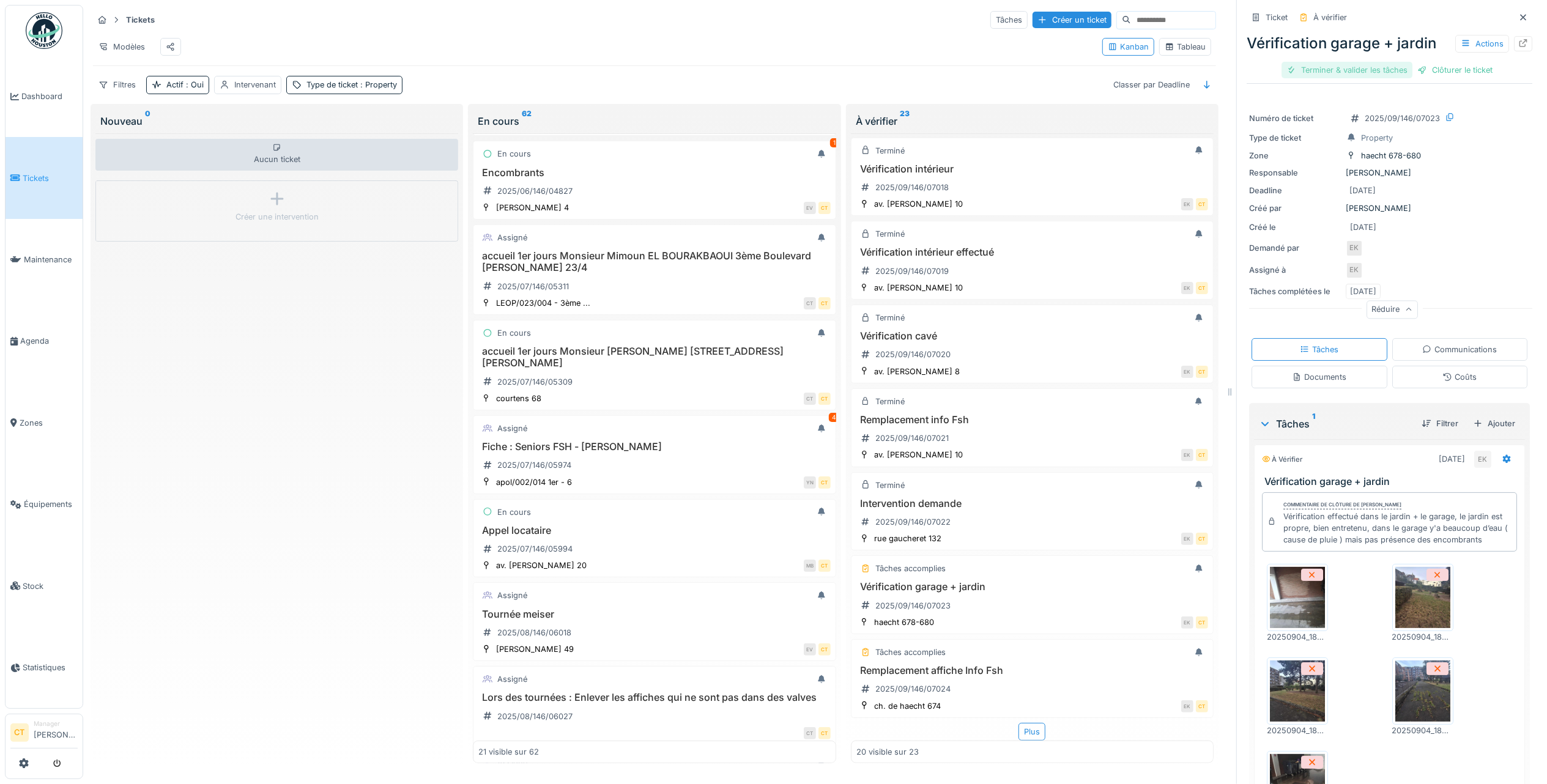
click at [1335, 64] on div "Terminer & valider les tâches" at bounding box center [1347, 70] width 131 height 16
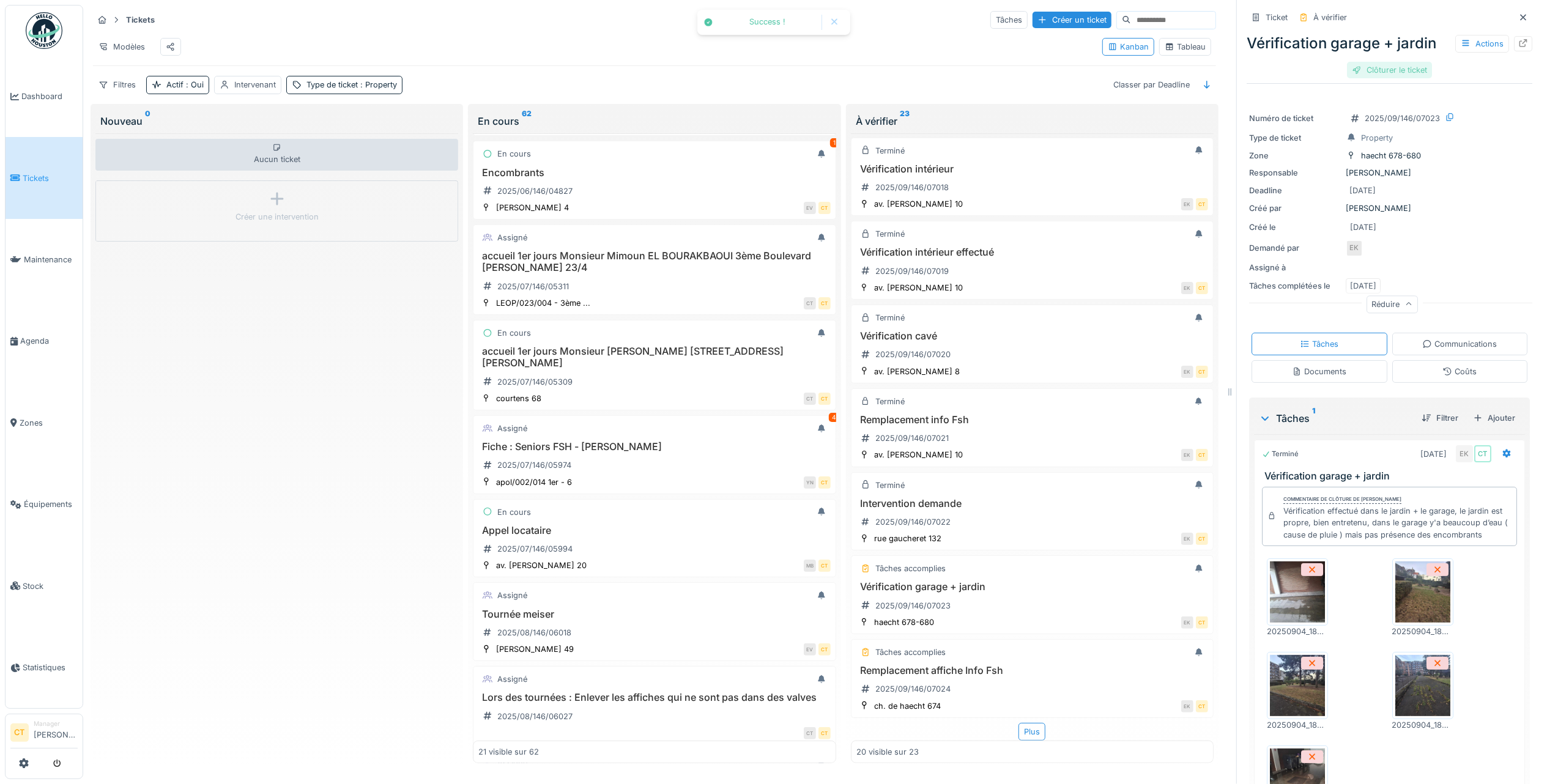
click at [1392, 75] on div "Clôturer le ticket" at bounding box center [1390, 70] width 85 height 16
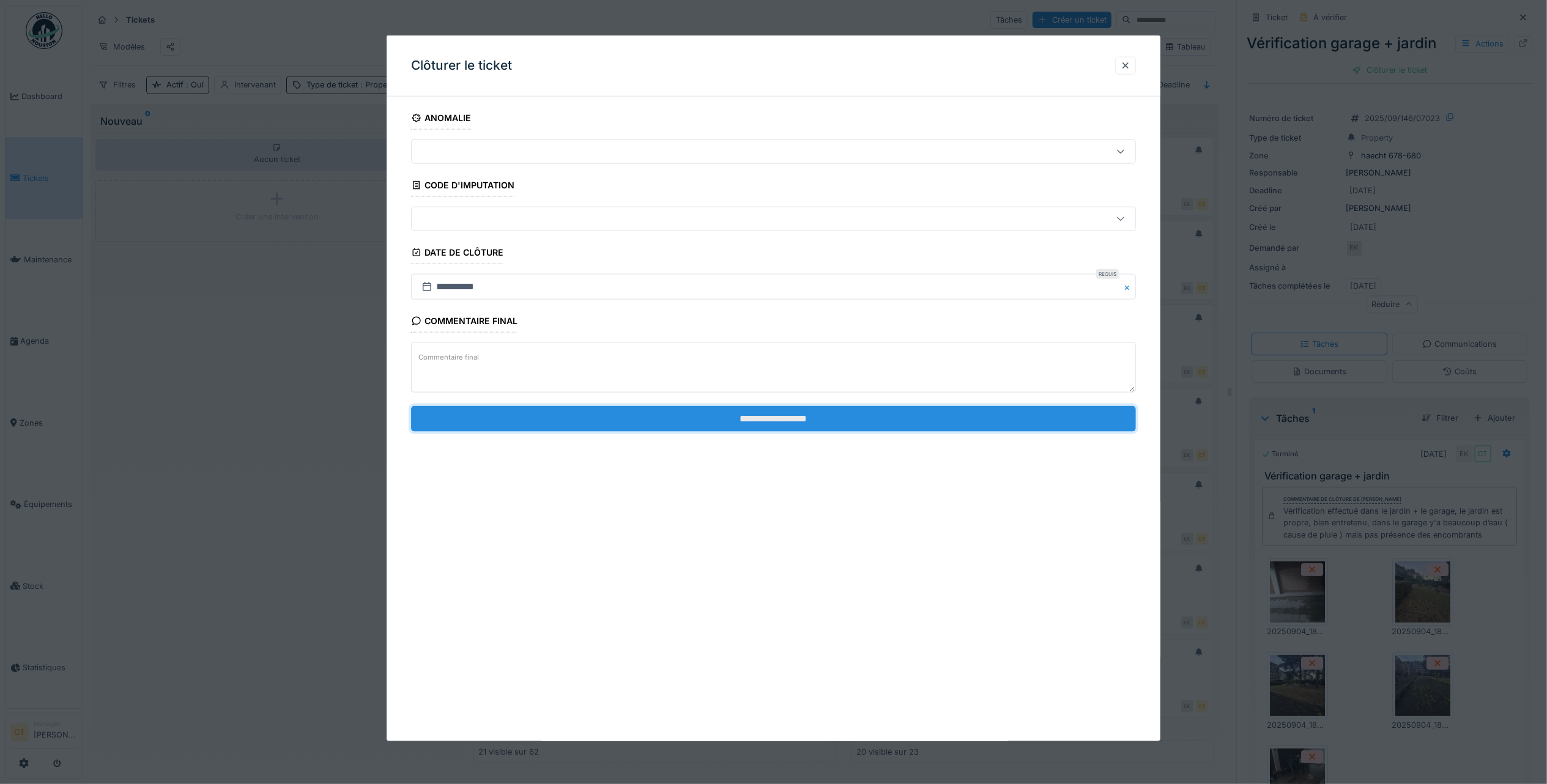
click at [607, 424] on input "**********" at bounding box center [774, 418] width 725 height 25
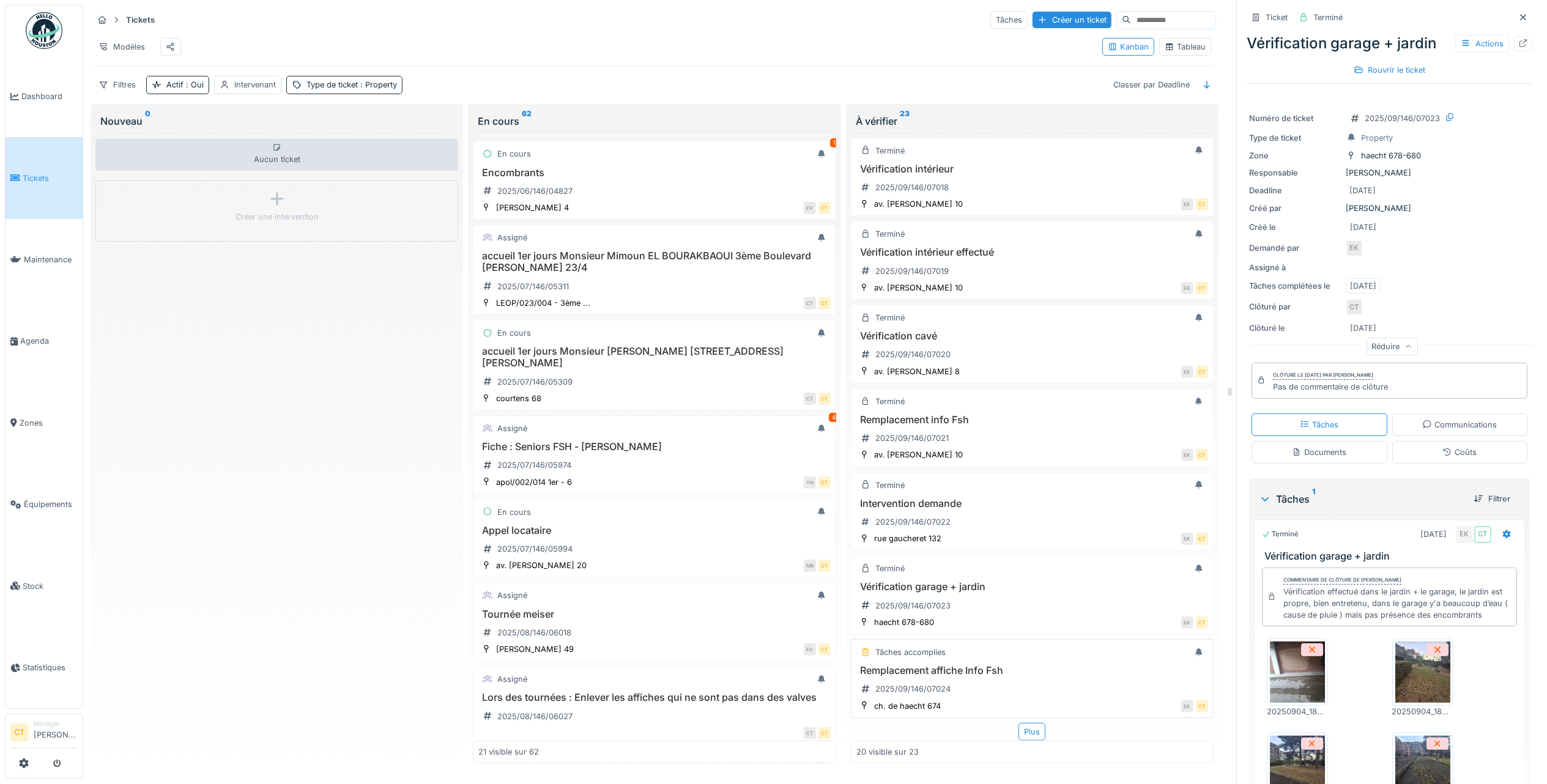
click at [977, 671] on h3 "Remplacement affiche Info Fsh" at bounding box center [1032, 670] width 352 height 12
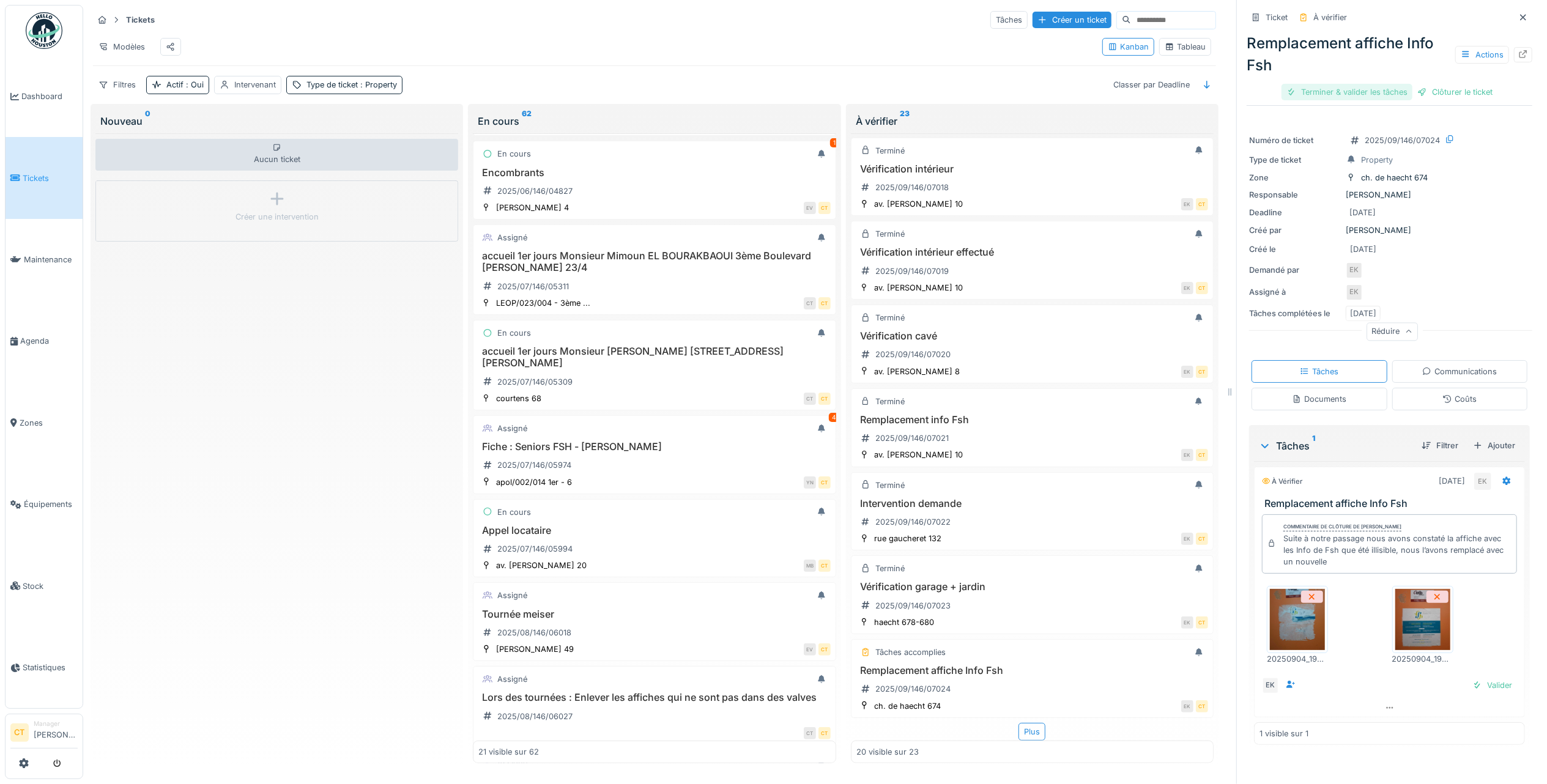
click at [1343, 95] on div "Terminer & valider les tâches" at bounding box center [1347, 92] width 131 height 16
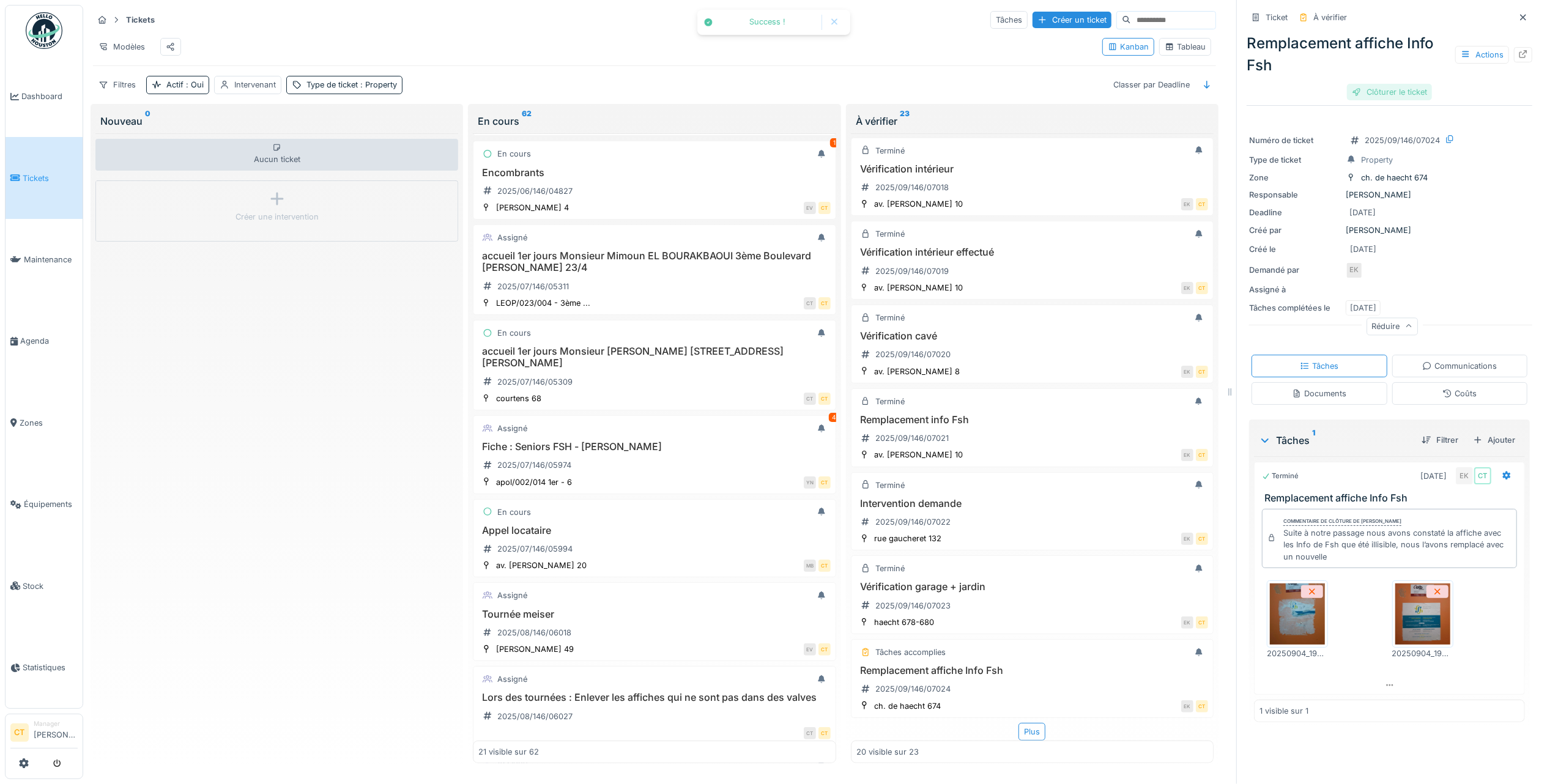
click at [1395, 89] on div "Clôturer le ticket" at bounding box center [1390, 92] width 85 height 16
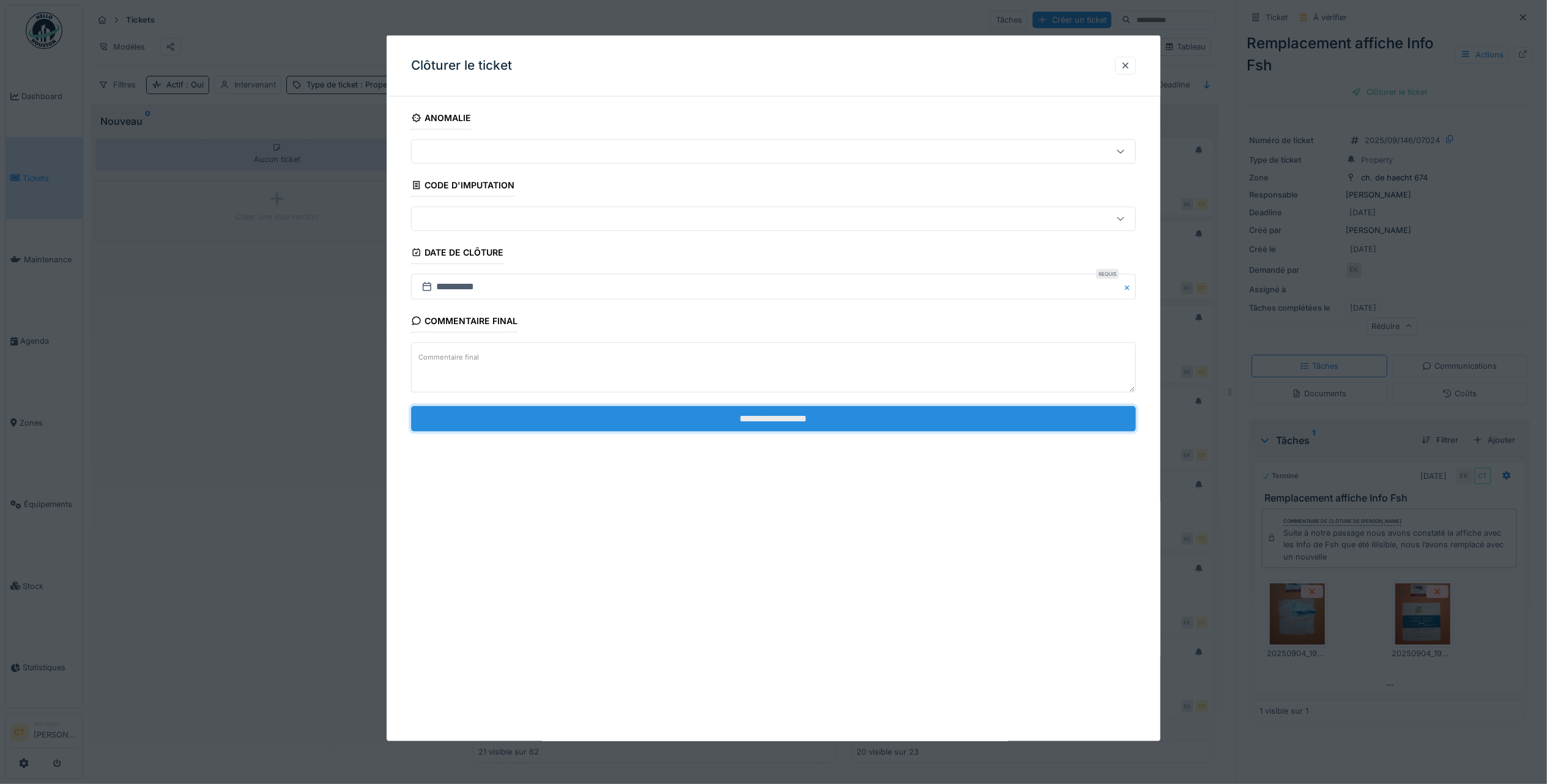
click at [973, 418] on input "**********" at bounding box center [774, 418] width 725 height 25
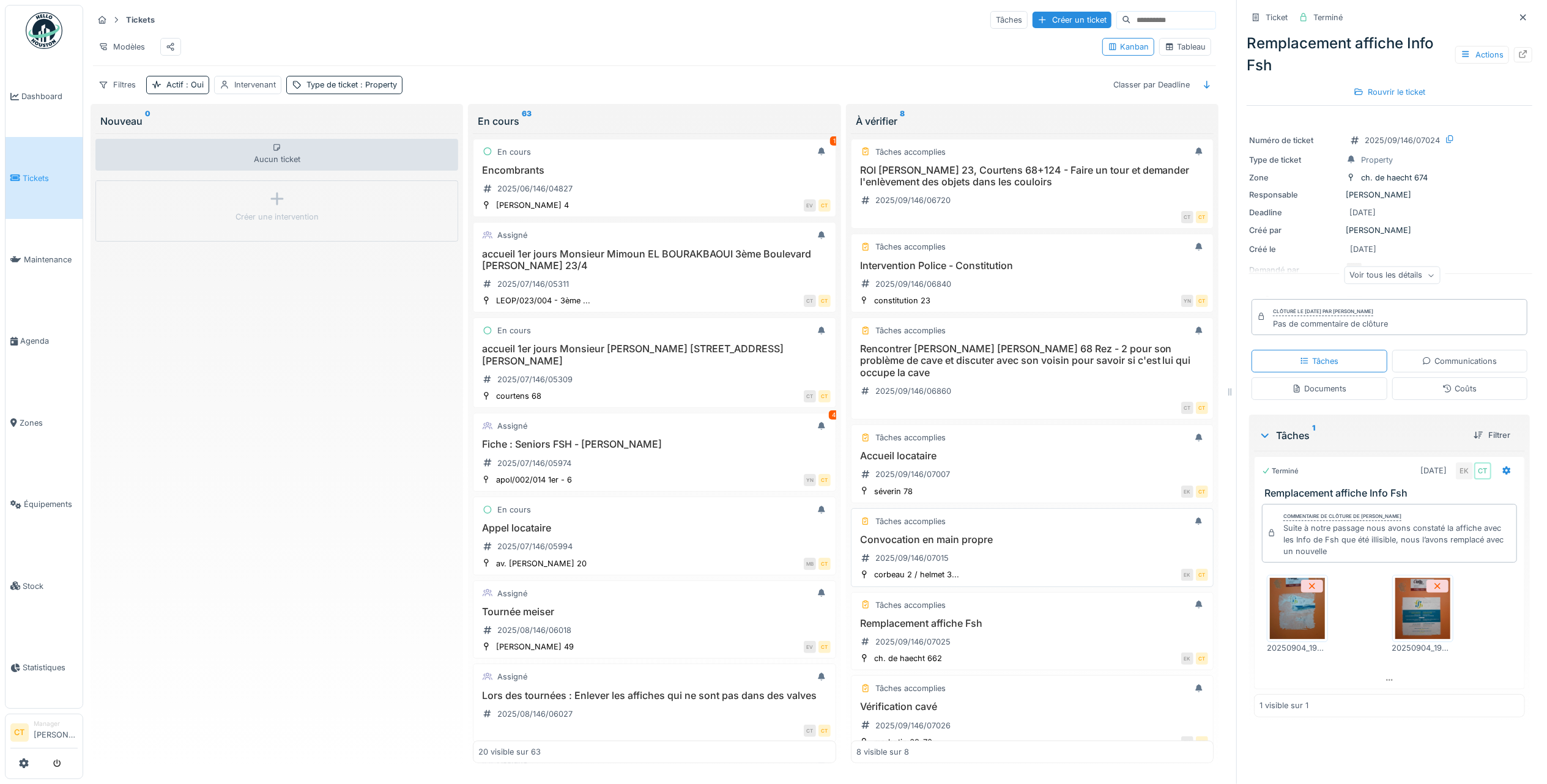
drag, startPoint x: 1035, startPoint y: 575, endPoint x: 1039, endPoint y: 568, distance: 8.1
click at [1037, 568] on div "Convocation en main propre 2025/09/146/07015" at bounding box center [1032, 551] width 352 height 35
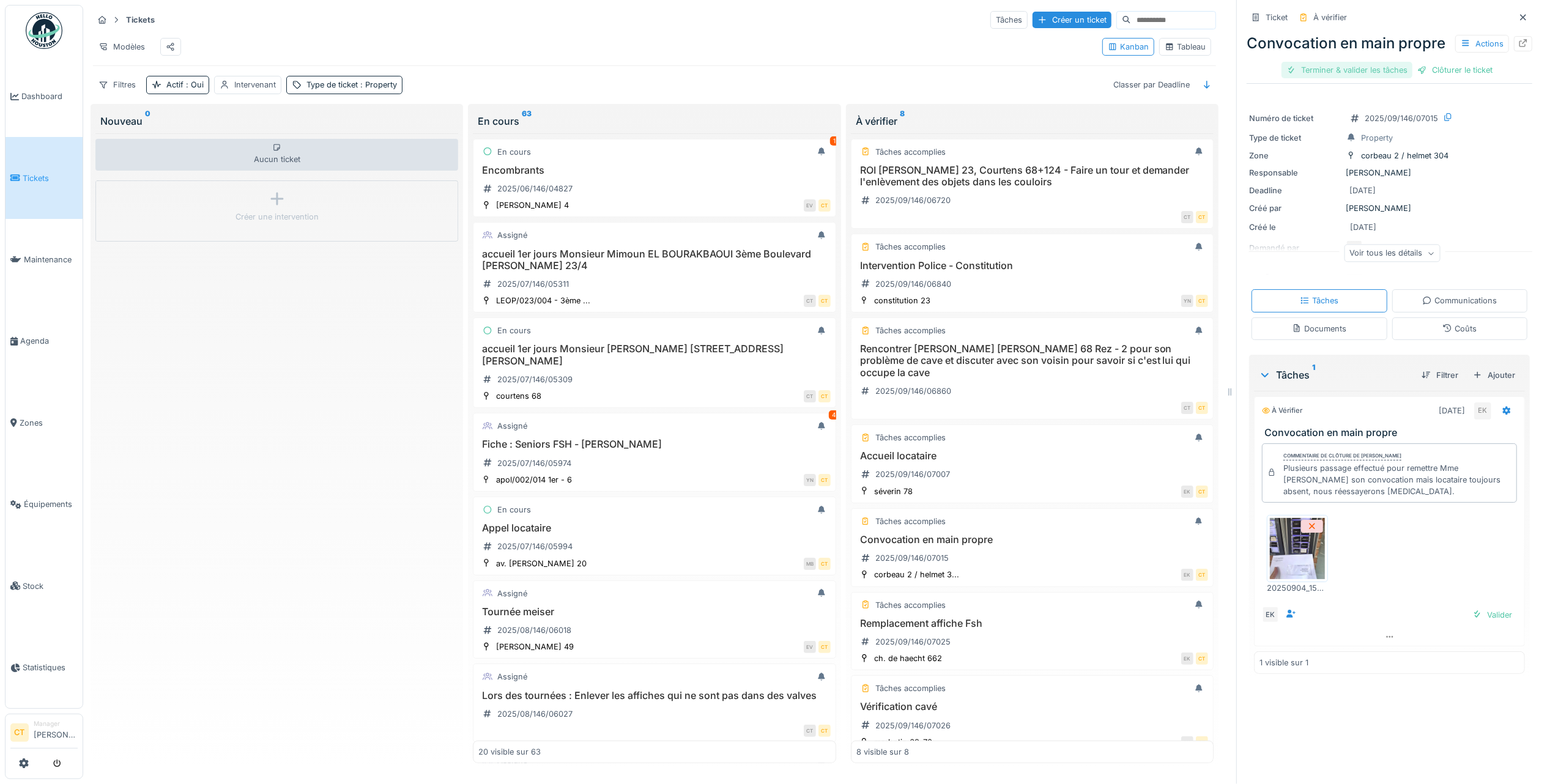
click at [1330, 78] on div "Terminer & valider les tâches" at bounding box center [1347, 70] width 131 height 16
click at [1369, 78] on div "Clôturer le ticket" at bounding box center [1390, 70] width 85 height 16
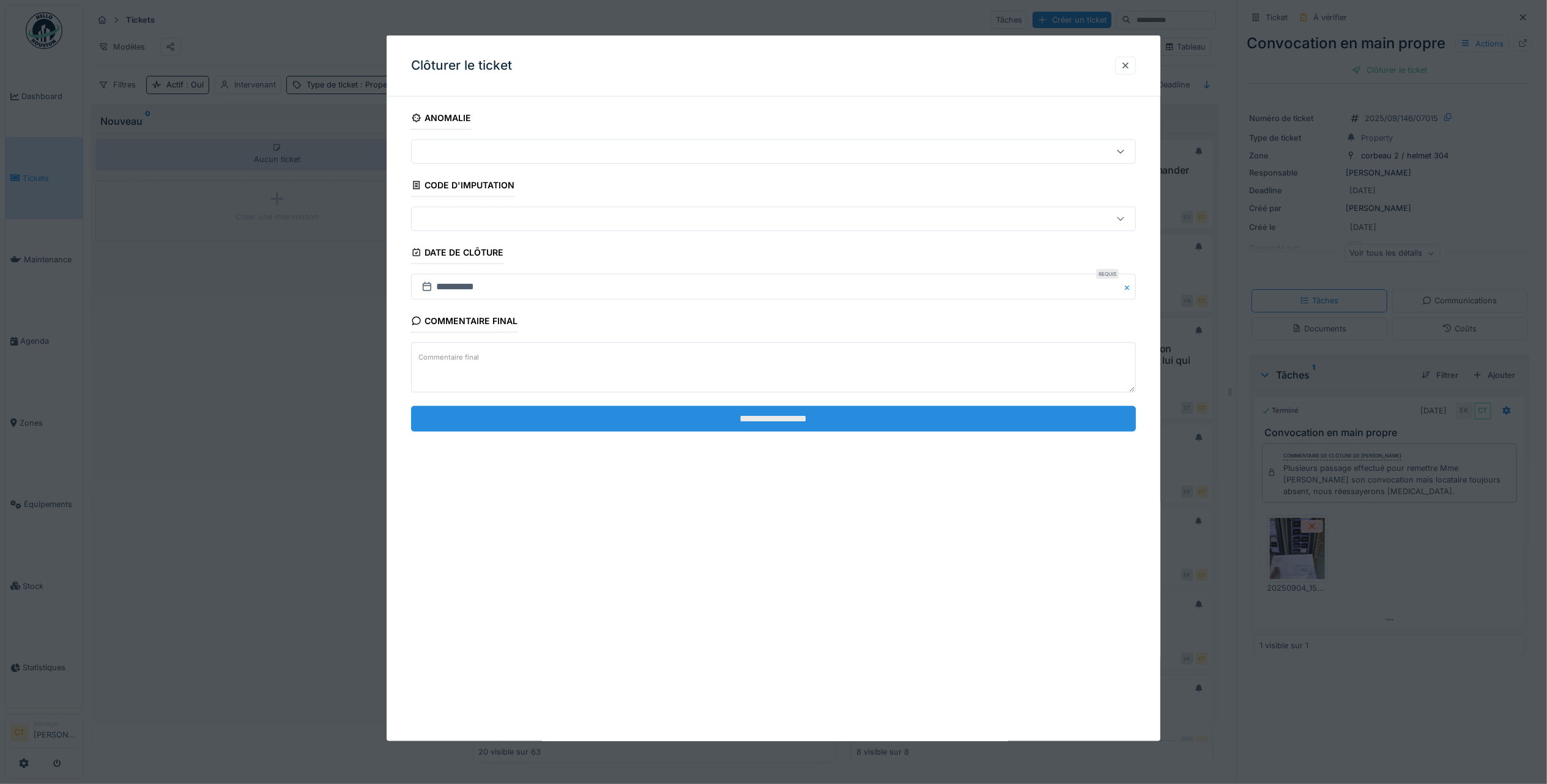
click at [983, 413] on input "**********" at bounding box center [774, 418] width 725 height 25
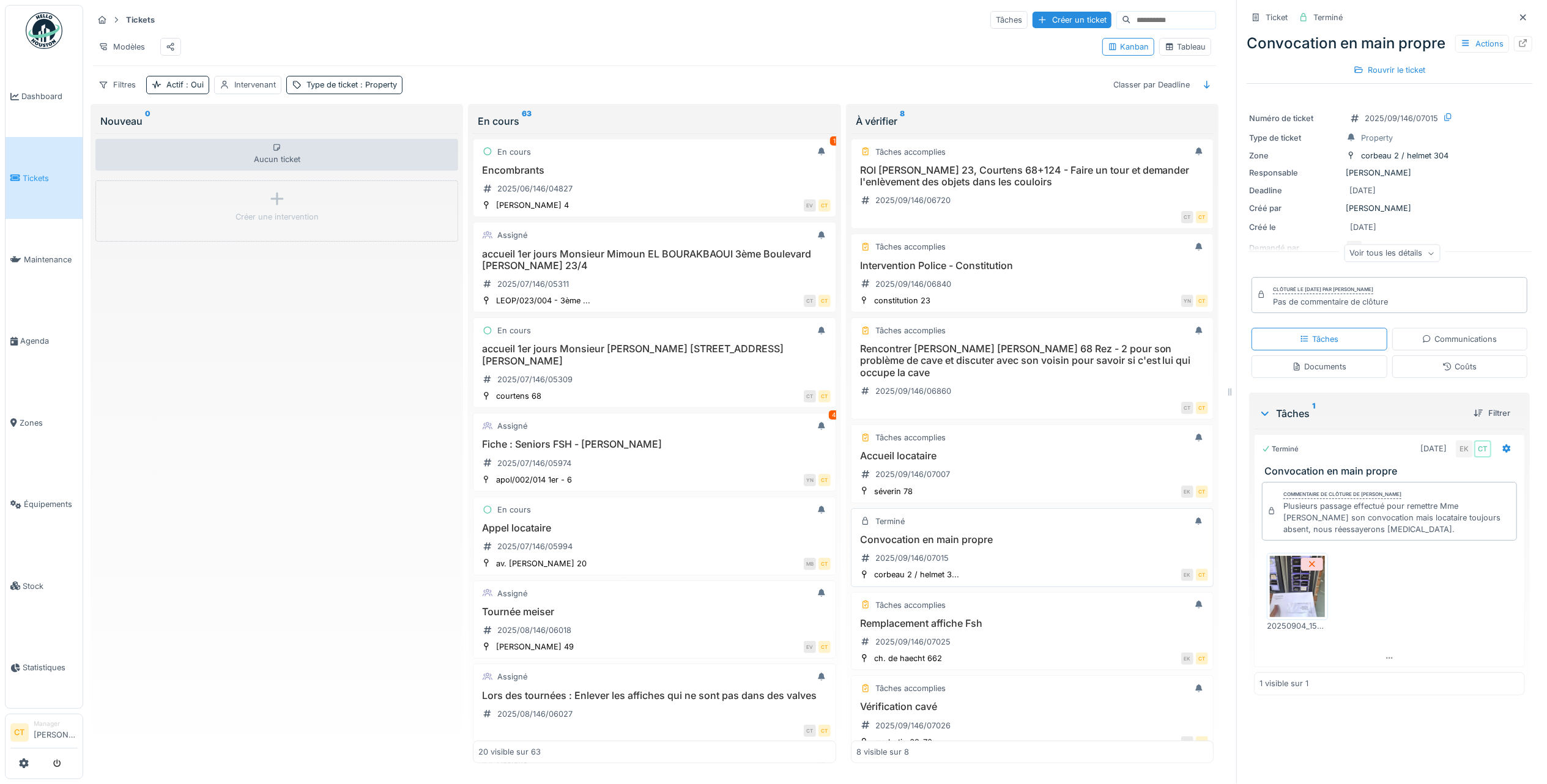
scroll to position [82, 0]
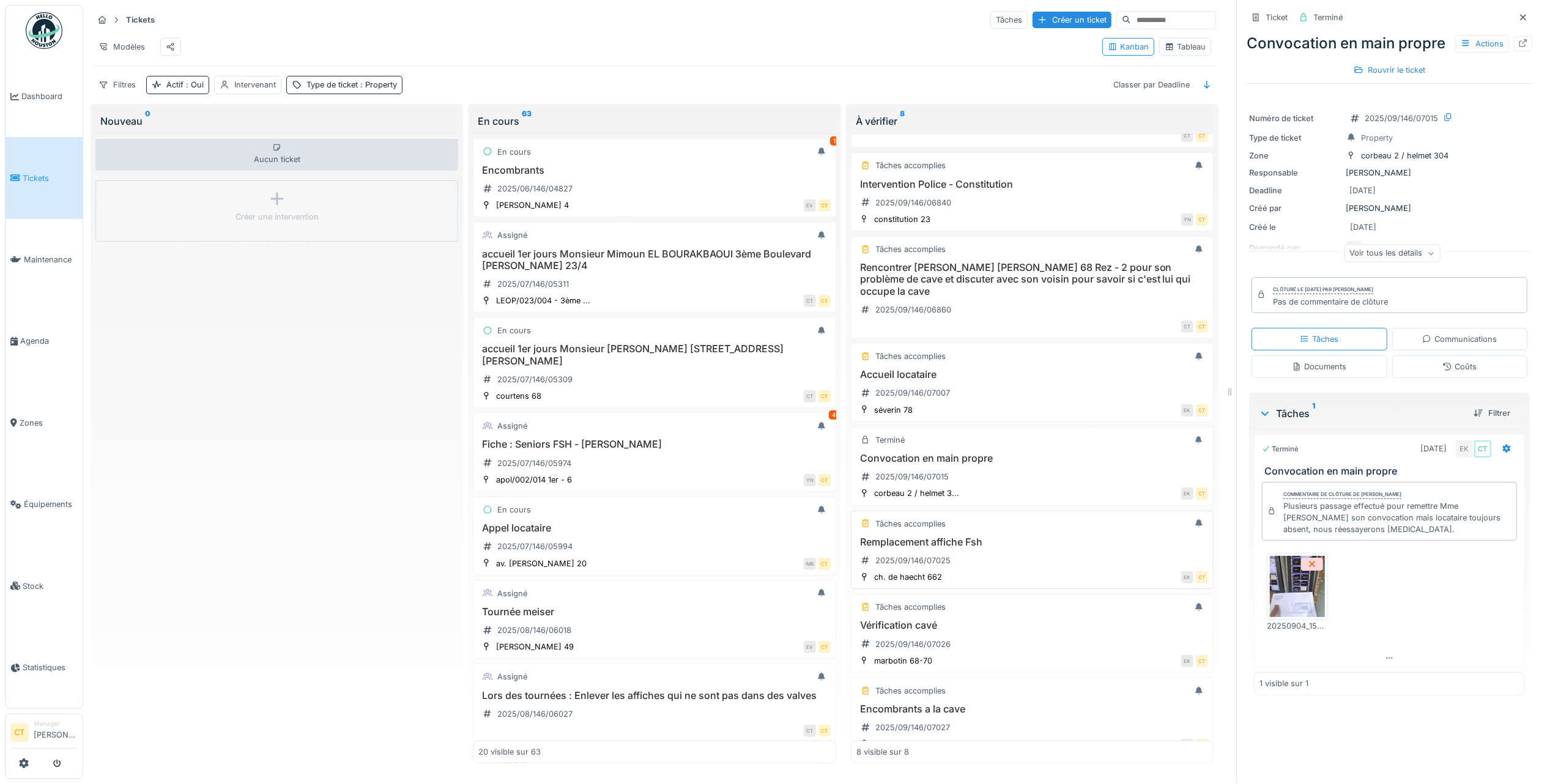
click at [996, 548] on h3 "Remplacement affiche Fsh" at bounding box center [1032, 541] width 352 height 12
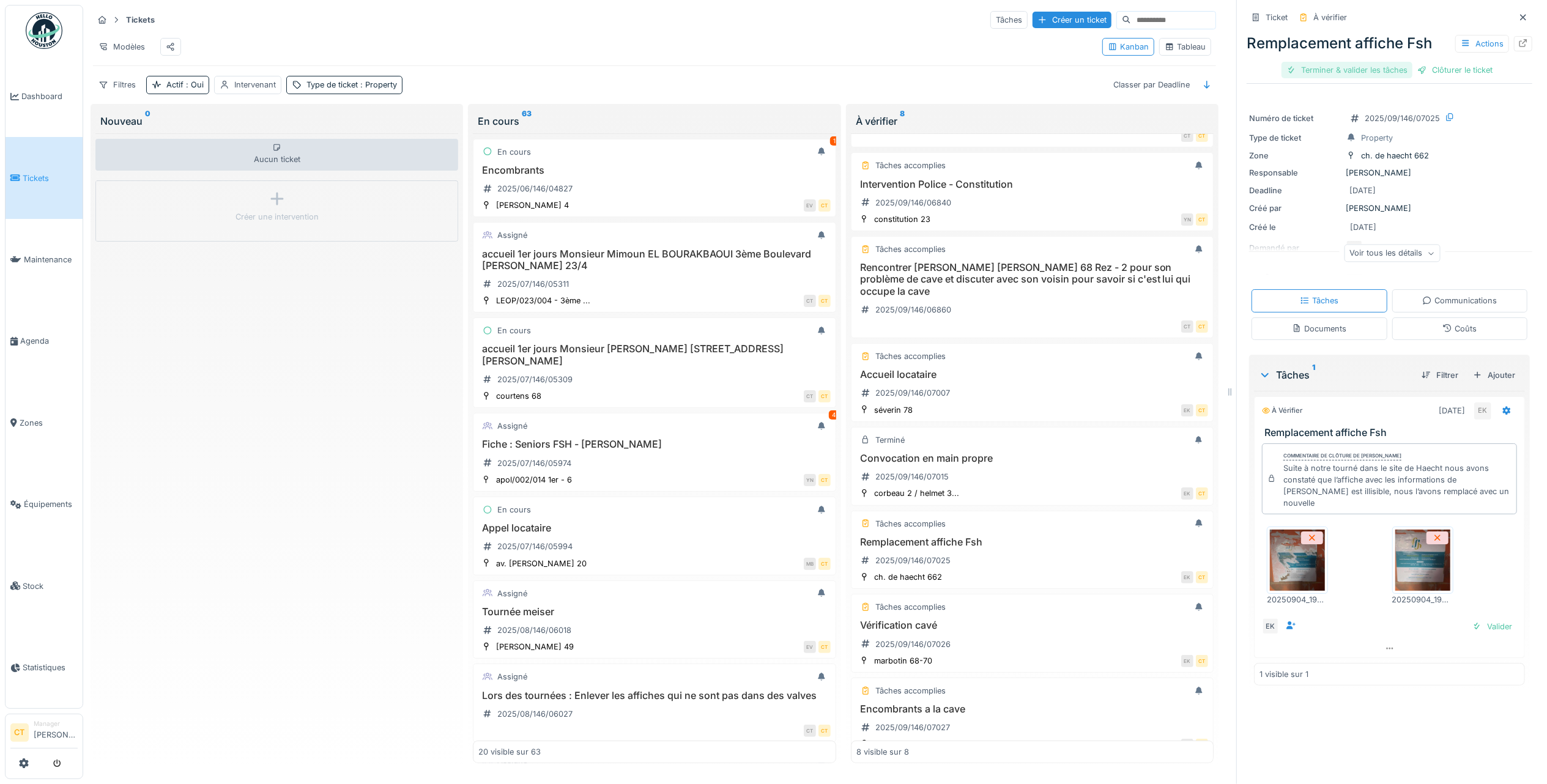
click at [1318, 65] on div "Terminer & valider les tâches" at bounding box center [1347, 70] width 131 height 16
click at [1385, 72] on div "Clôturer le ticket" at bounding box center [1390, 70] width 85 height 16
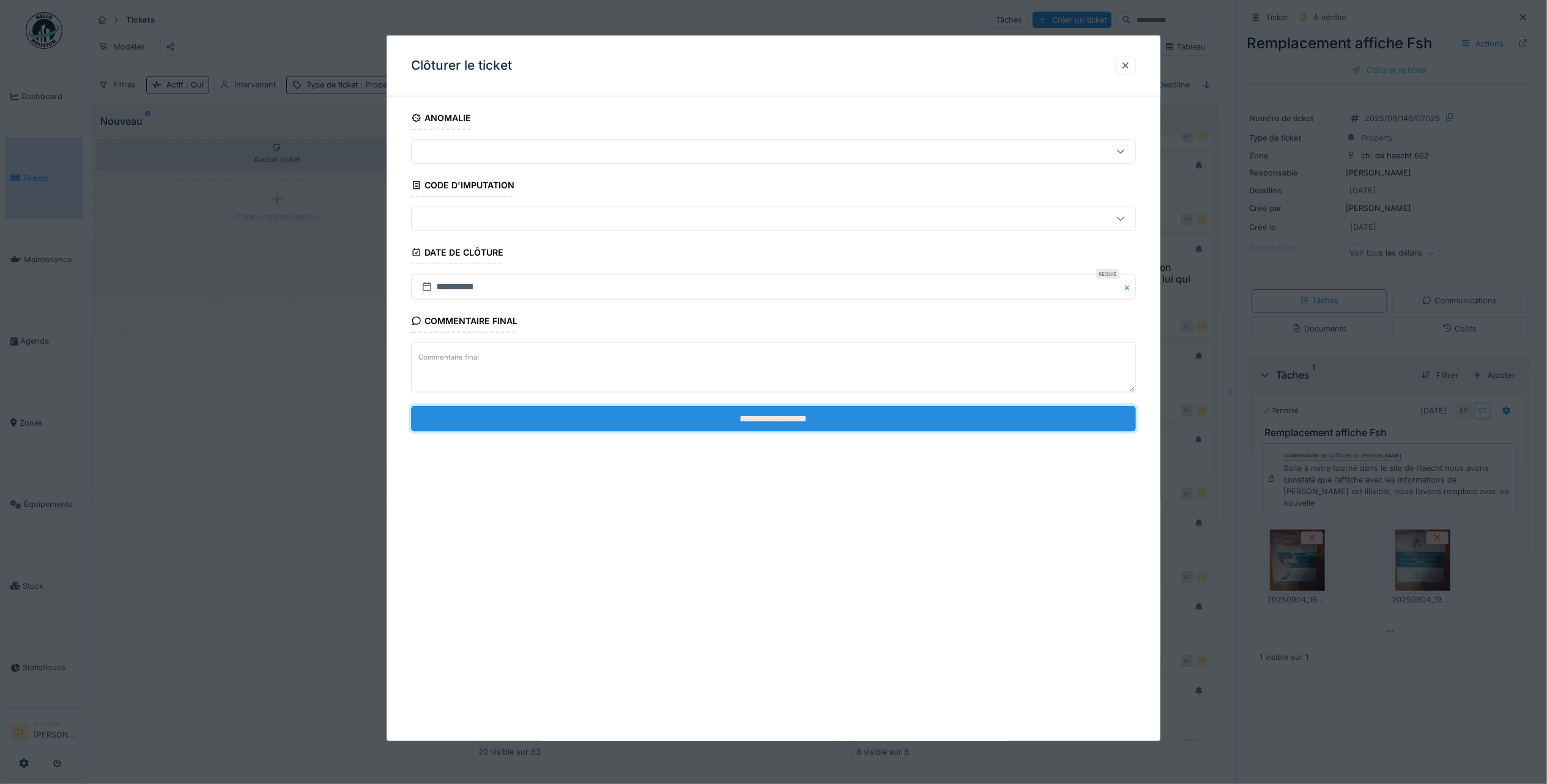
click at [668, 424] on input "**********" at bounding box center [774, 418] width 725 height 25
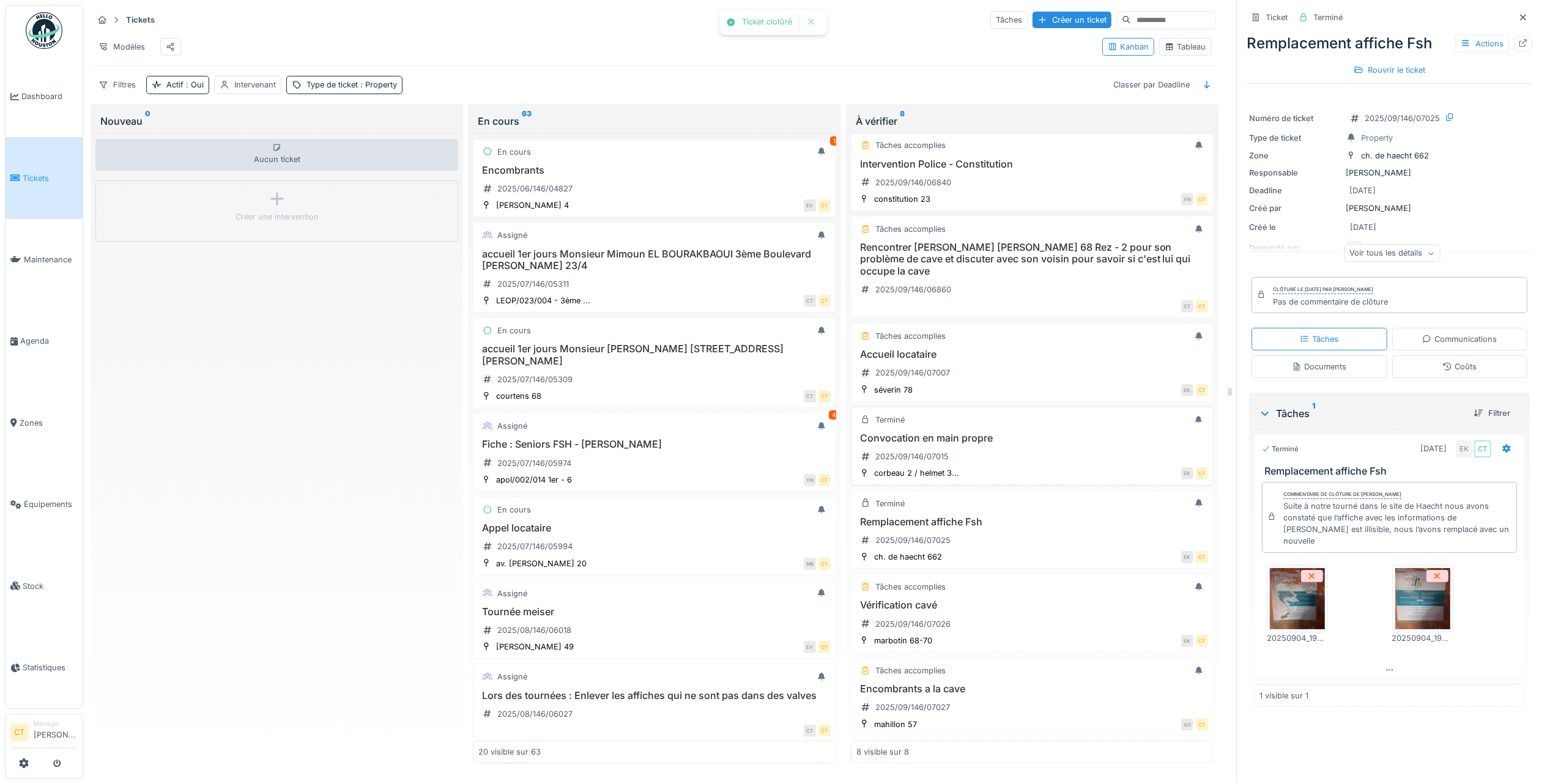
scroll to position [126, 0]
click at [977, 619] on div "Vérification cavé 2025/09/146/07026" at bounding box center [1032, 617] width 352 height 35
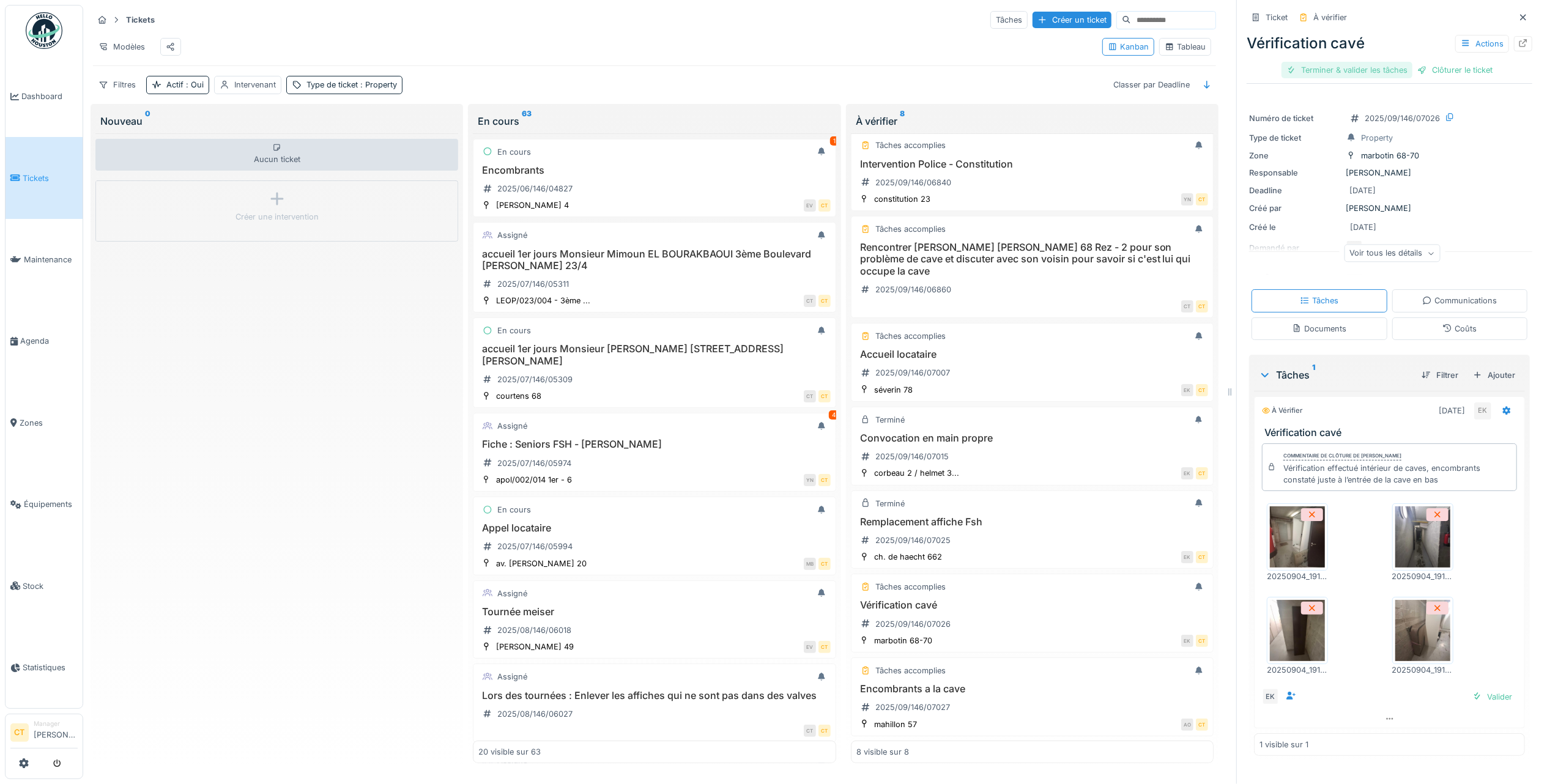
click at [1315, 70] on div "Terminer & valider les tâches" at bounding box center [1347, 70] width 131 height 16
click at [1383, 79] on div "Vérification cavé Actions Clôturer le ticket" at bounding box center [1390, 54] width 285 height 54
click at [1382, 74] on div "Clôturer le ticket" at bounding box center [1390, 70] width 85 height 16
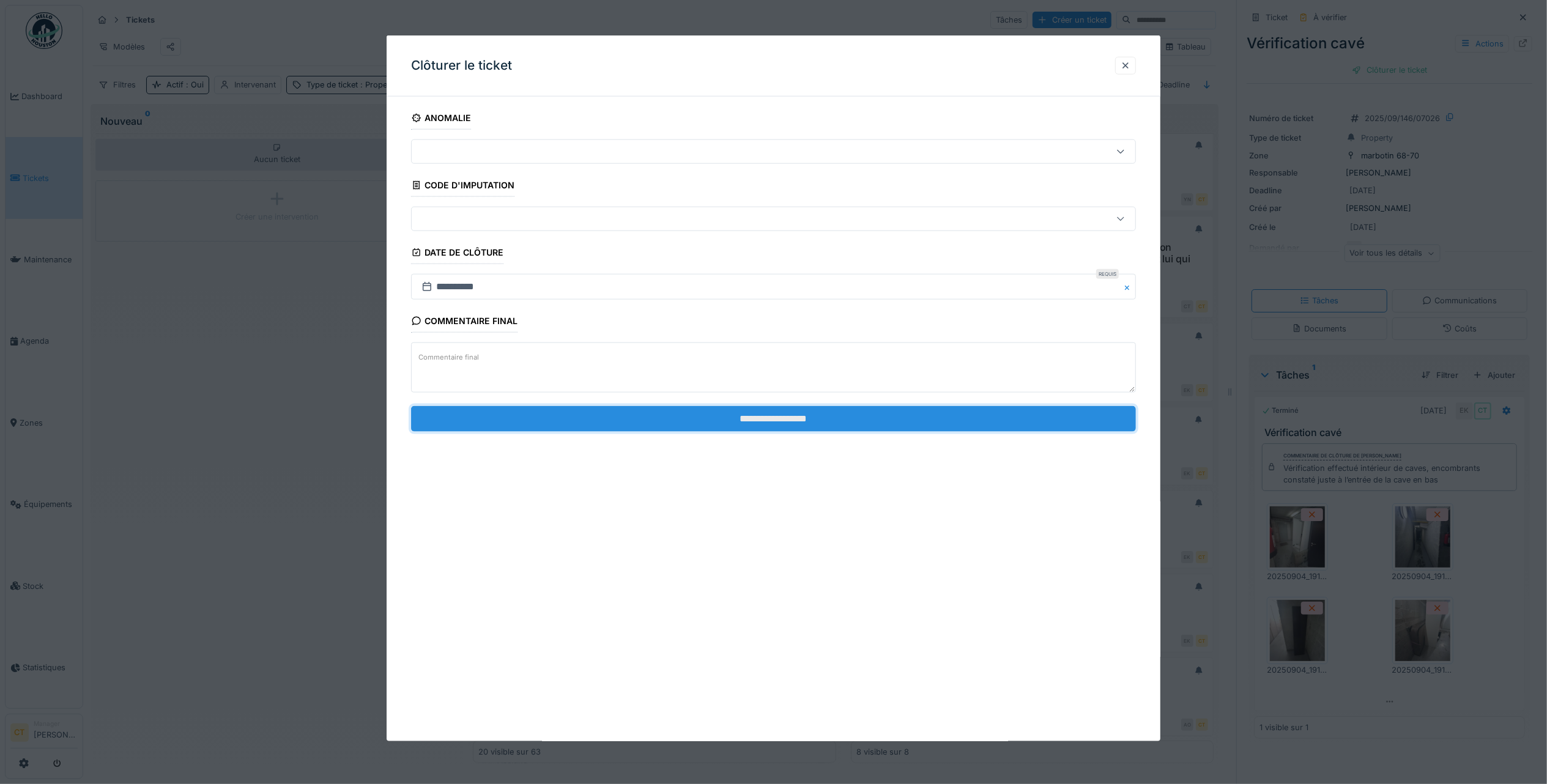
click at [671, 426] on input "**********" at bounding box center [774, 418] width 725 height 25
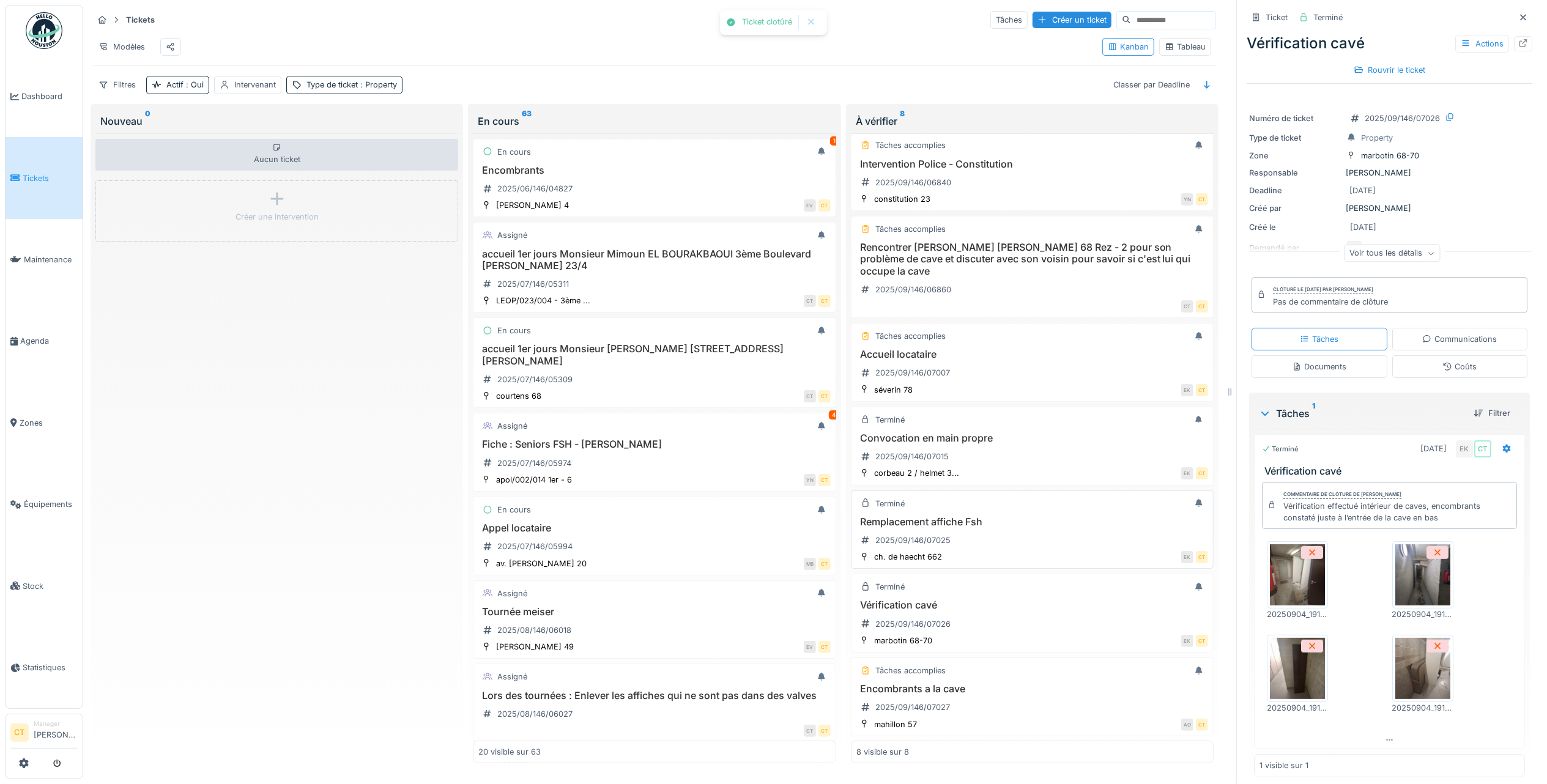
scroll to position [12, 0]
click at [1009, 688] on div "Encombrants a la cave 2025/09/146/07027" at bounding box center [1032, 700] width 352 height 35
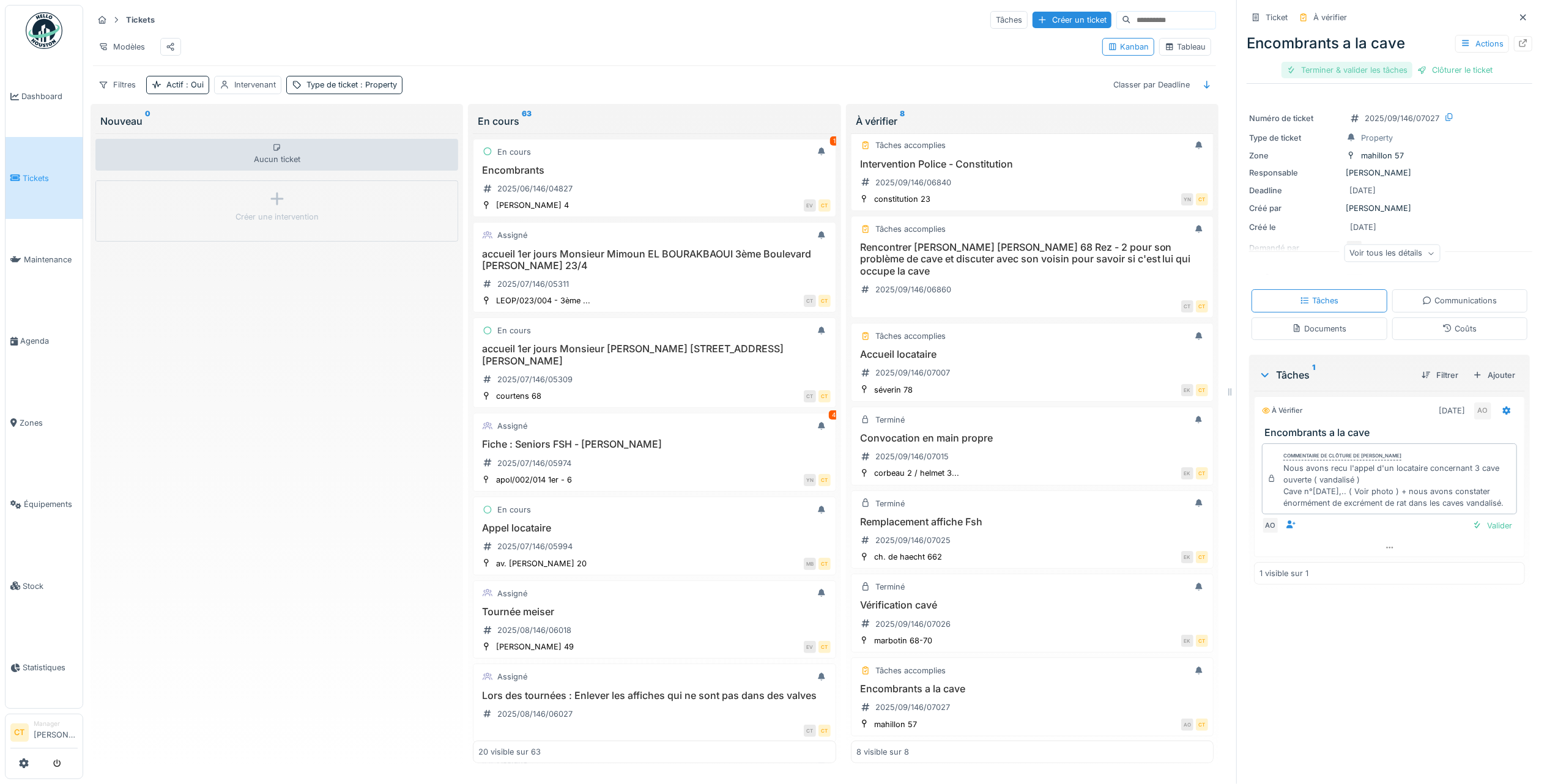
click at [1330, 65] on div "Terminer & valider les tâches" at bounding box center [1347, 70] width 131 height 16
click at [1406, 62] on div "Clôturer le ticket" at bounding box center [1390, 70] width 85 height 16
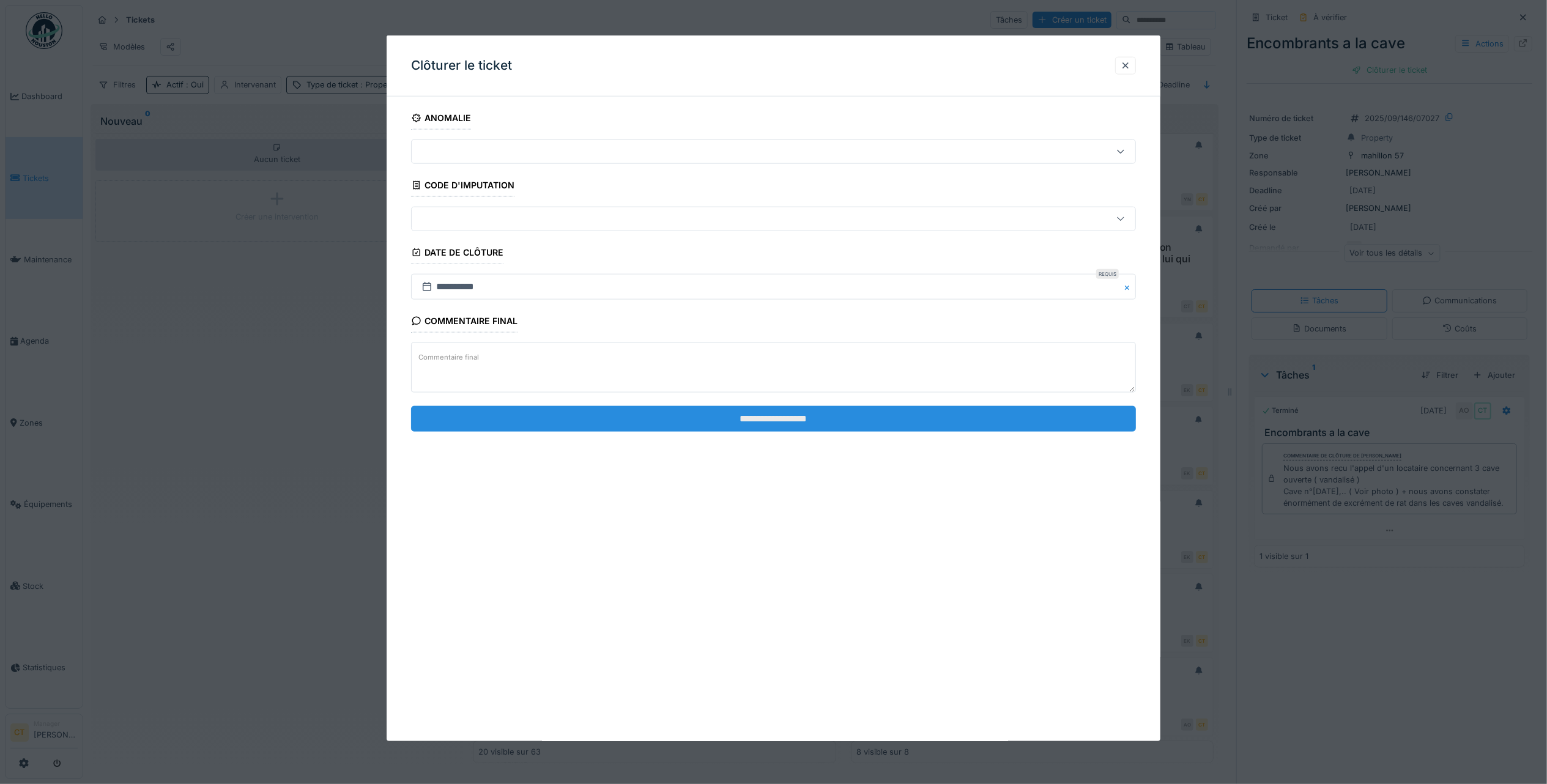
click at [1021, 427] on input "**********" at bounding box center [774, 418] width 725 height 25
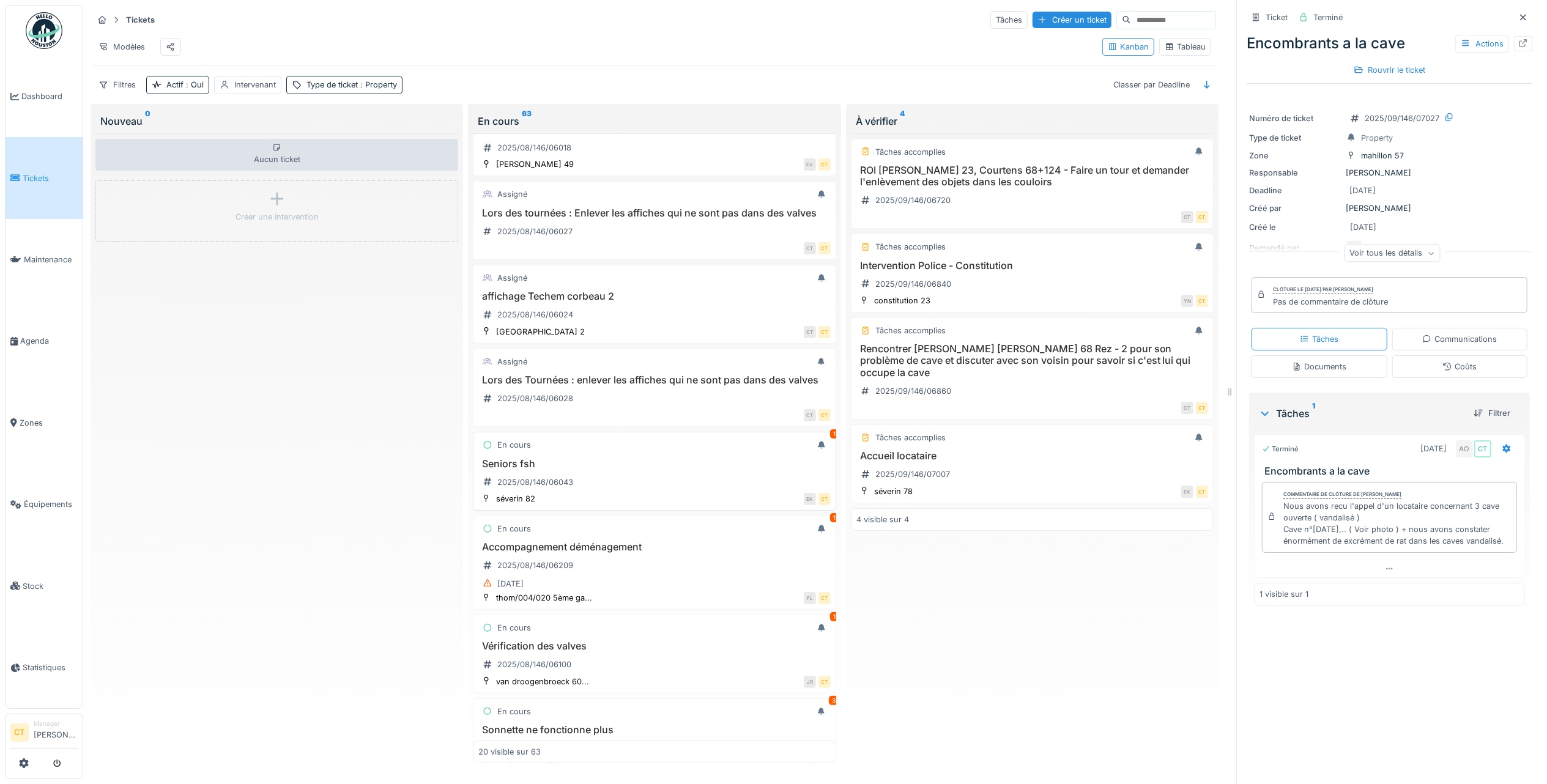
scroll to position [489, 0]
click at [633, 462] on h3 "Seniors fsh" at bounding box center [654, 457] width 352 height 12
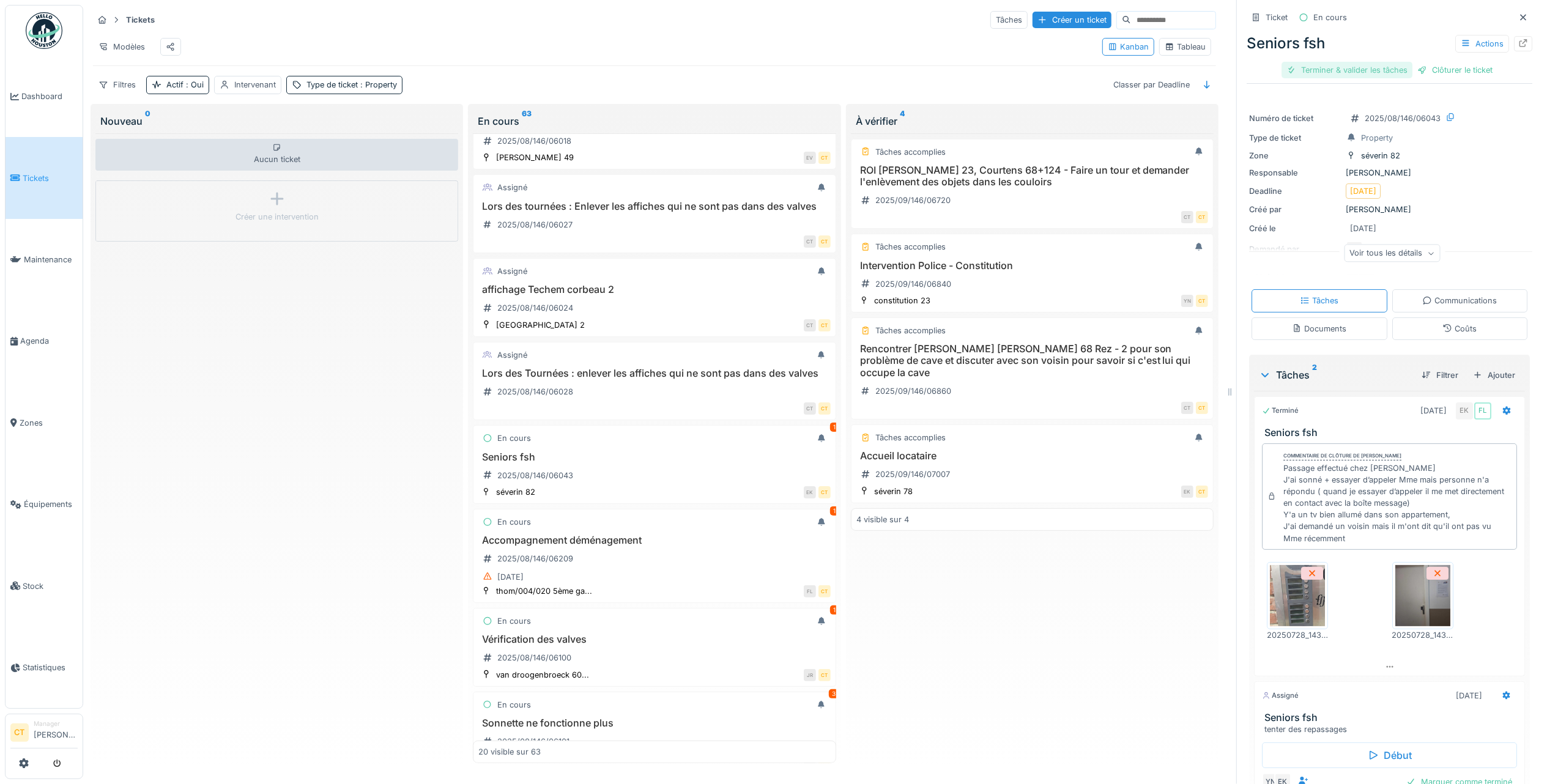
click at [1344, 71] on div "Terminer & valider les tâches" at bounding box center [1347, 70] width 131 height 16
click at [1401, 72] on div "Clôturer le ticket" at bounding box center [1390, 70] width 85 height 16
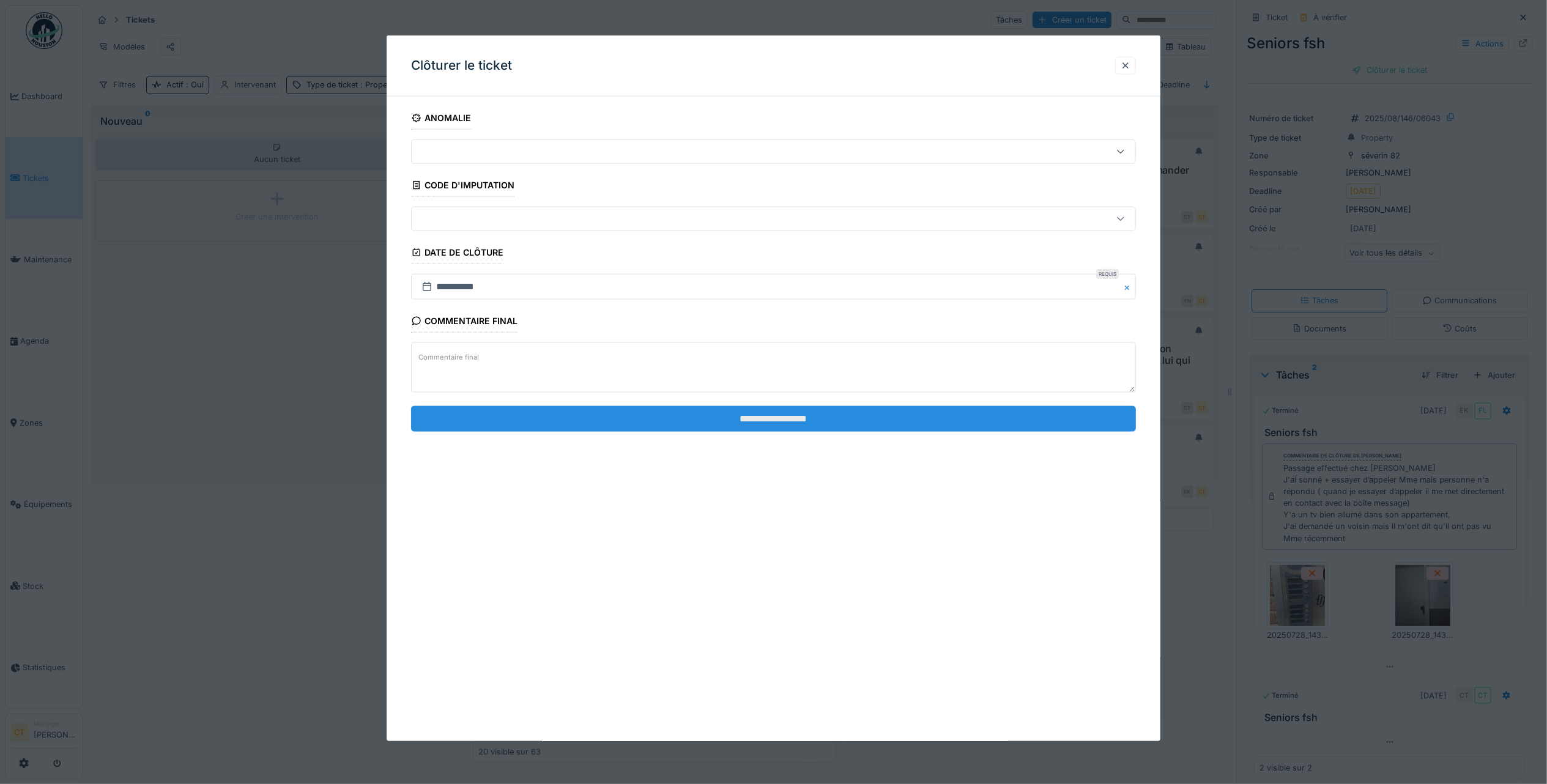
click at [983, 416] on input "**********" at bounding box center [774, 418] width 725 height 25
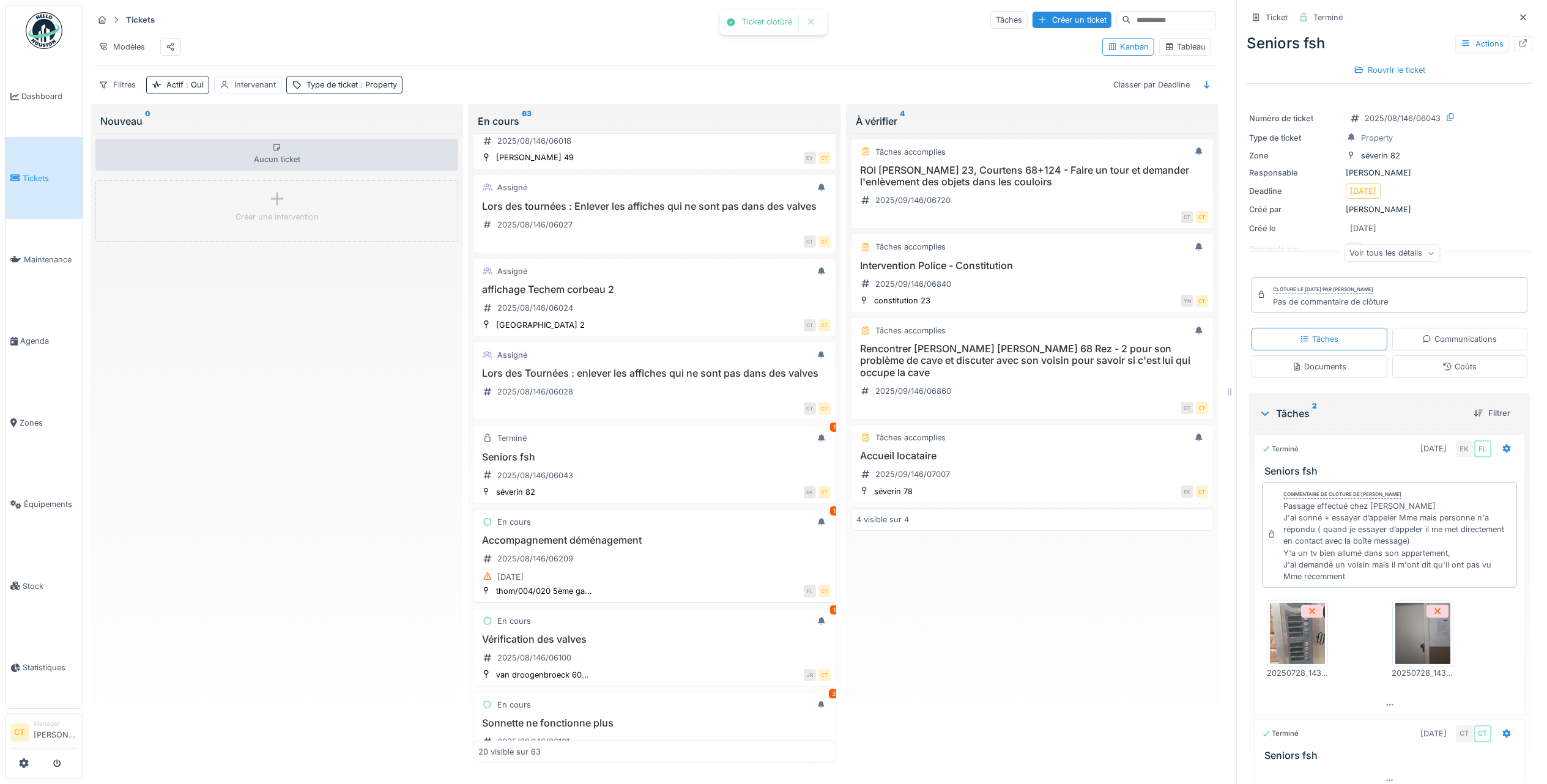
click at [676, 584] on div "Accompagnement déménagement 2025/08/146/06209 [DATE]" at bounding box center [654, 559] width 352 height 50
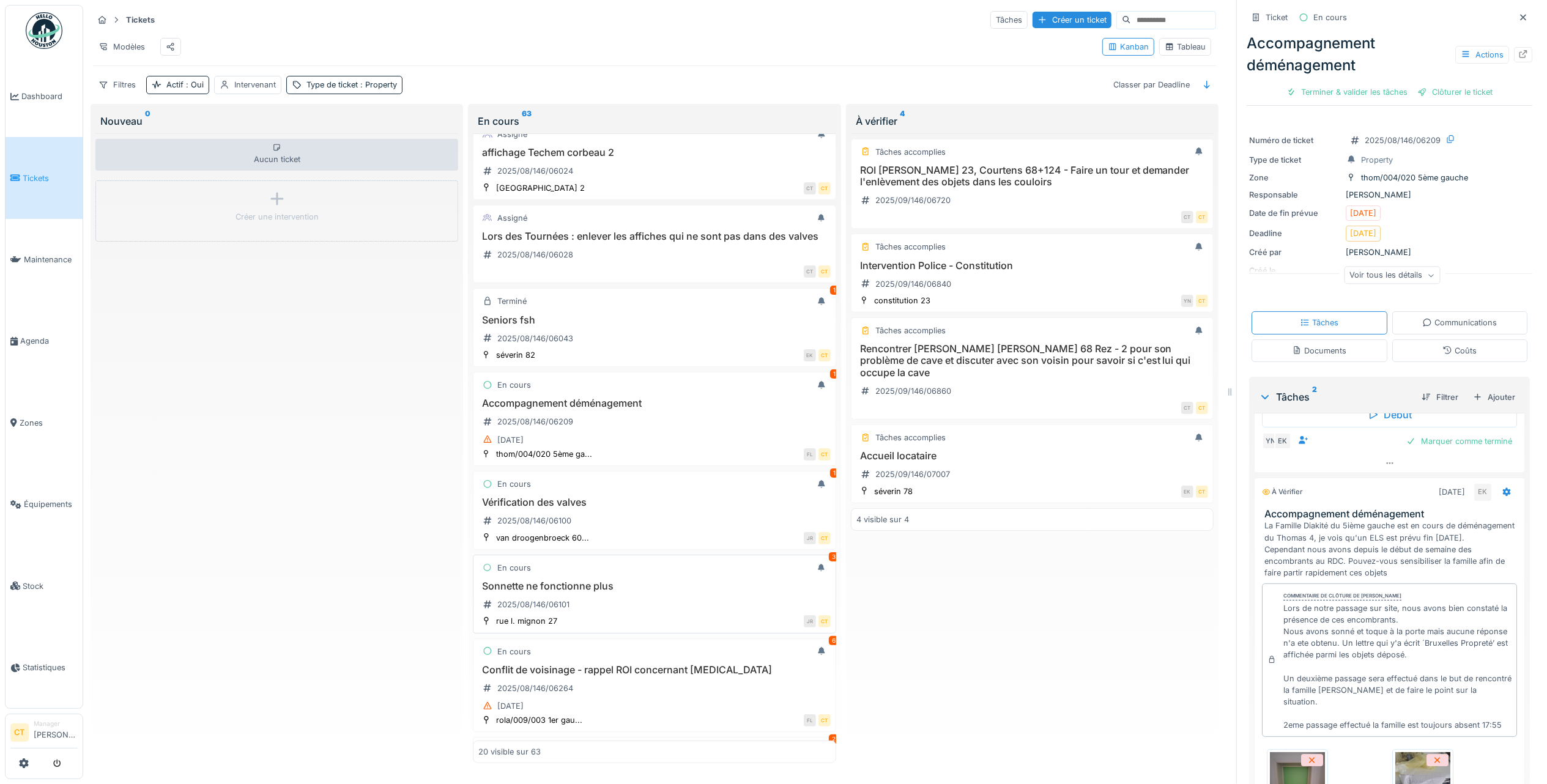
scroll to position [651, 0]
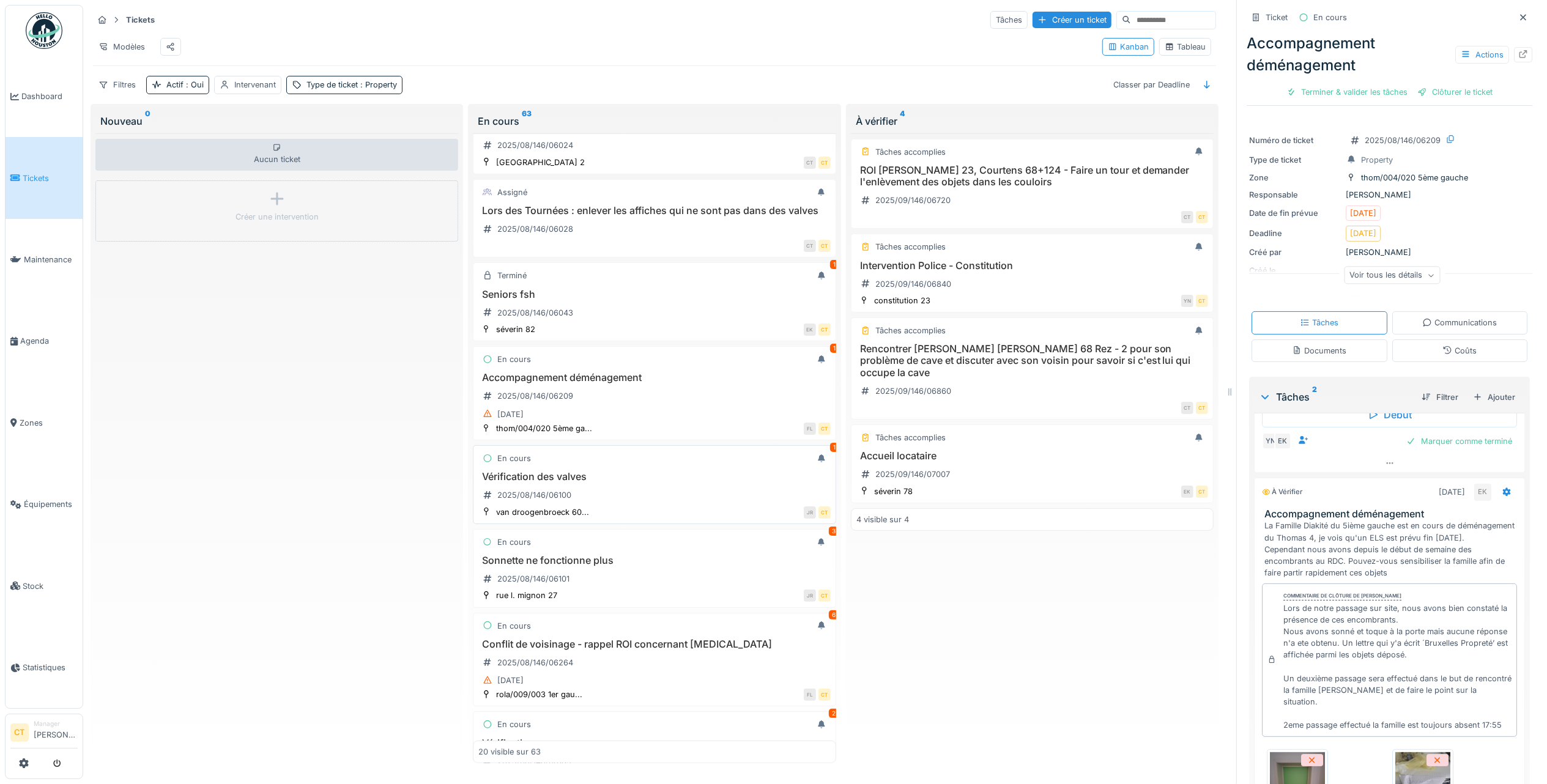
click at [652, 482] on h3 "Vérification des valves" at bounding box center [654, 476] width 352 height 12
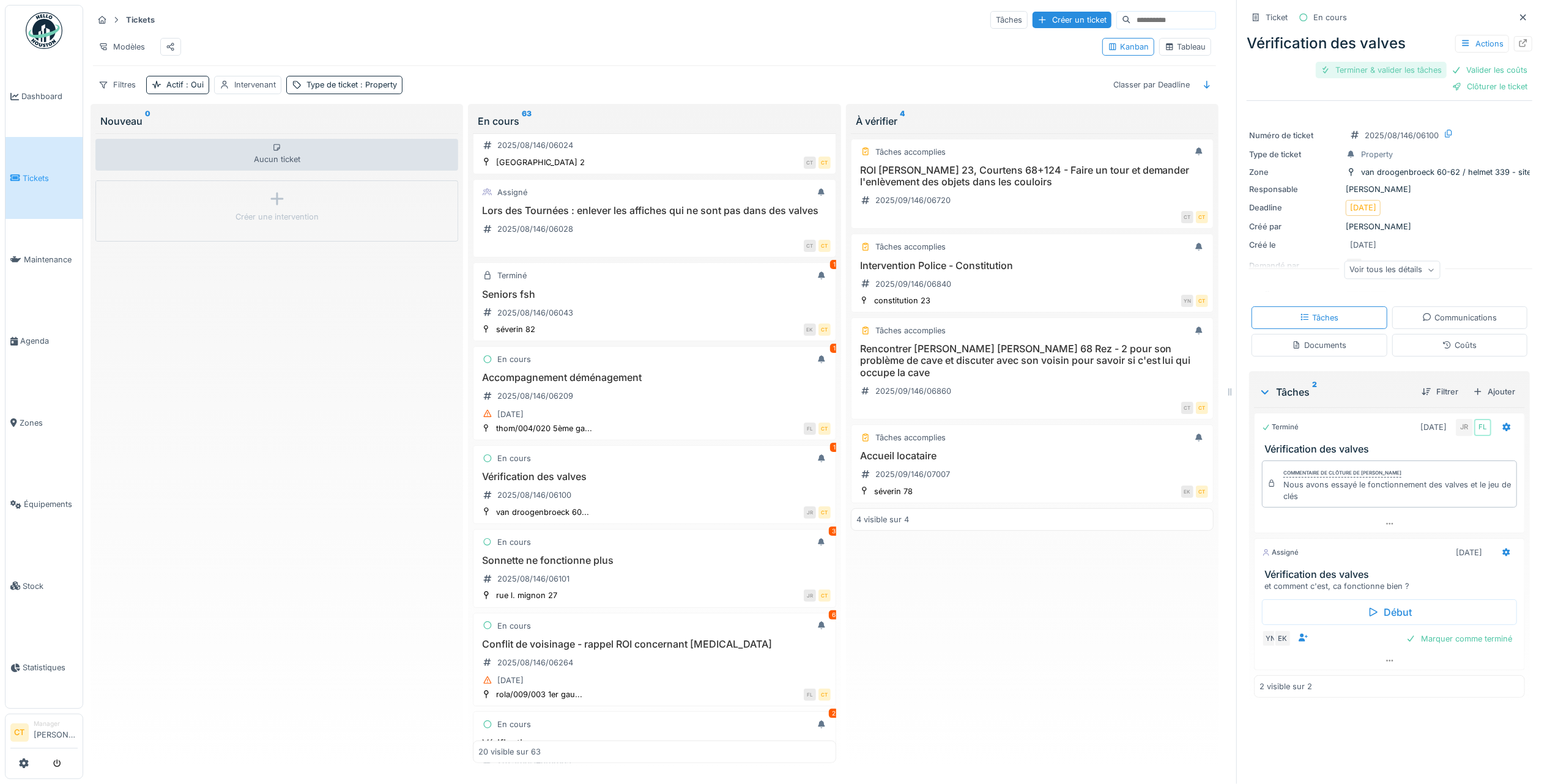
click at [1354, 68] on div "Terminer & valider les tâches" at bounding box center [1382, 70] width 131 height 16
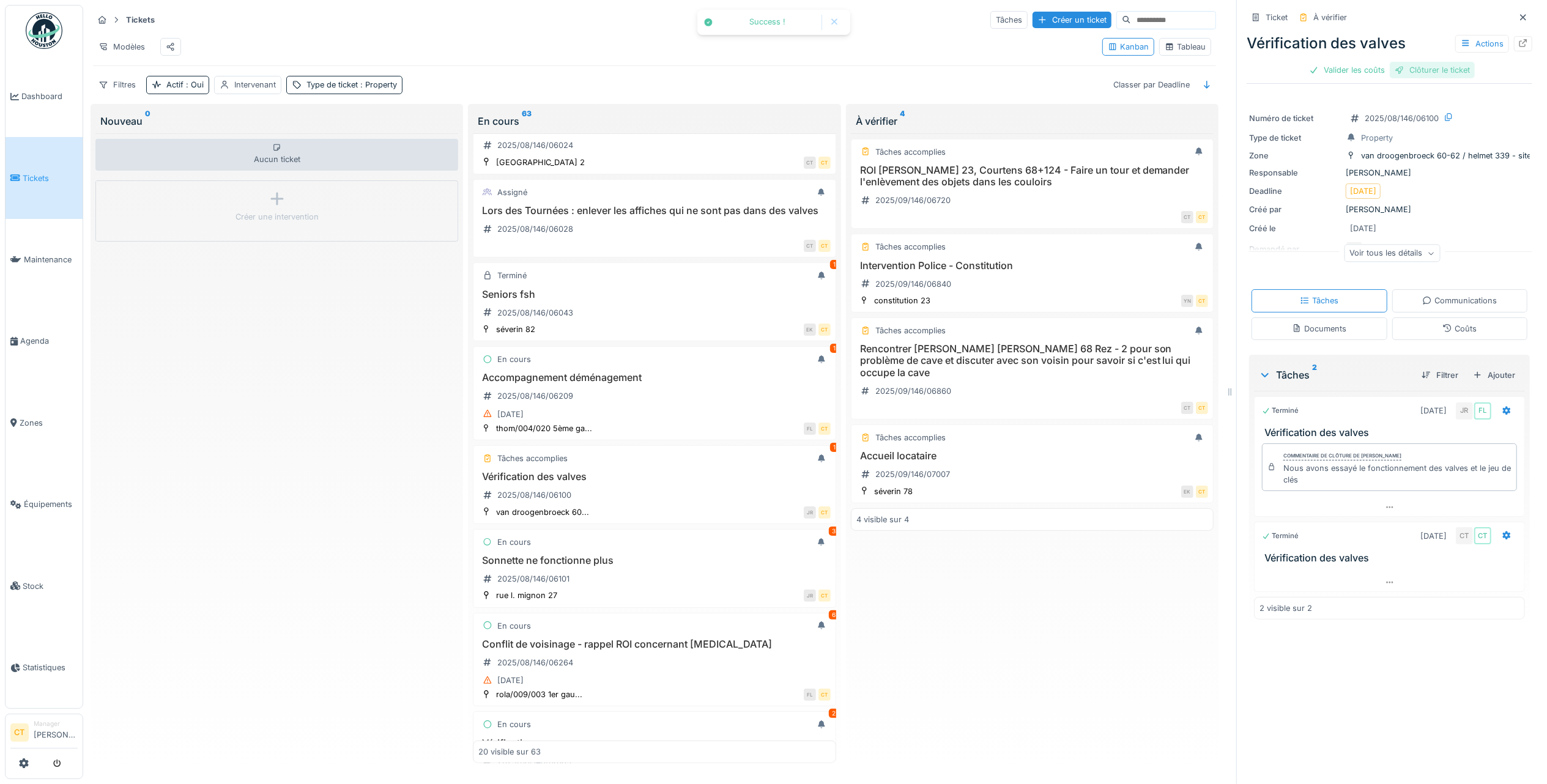
click at [1427, 72] on div "Clôturer le ticket" at bounding box center [1432, 70] width 85 height 16
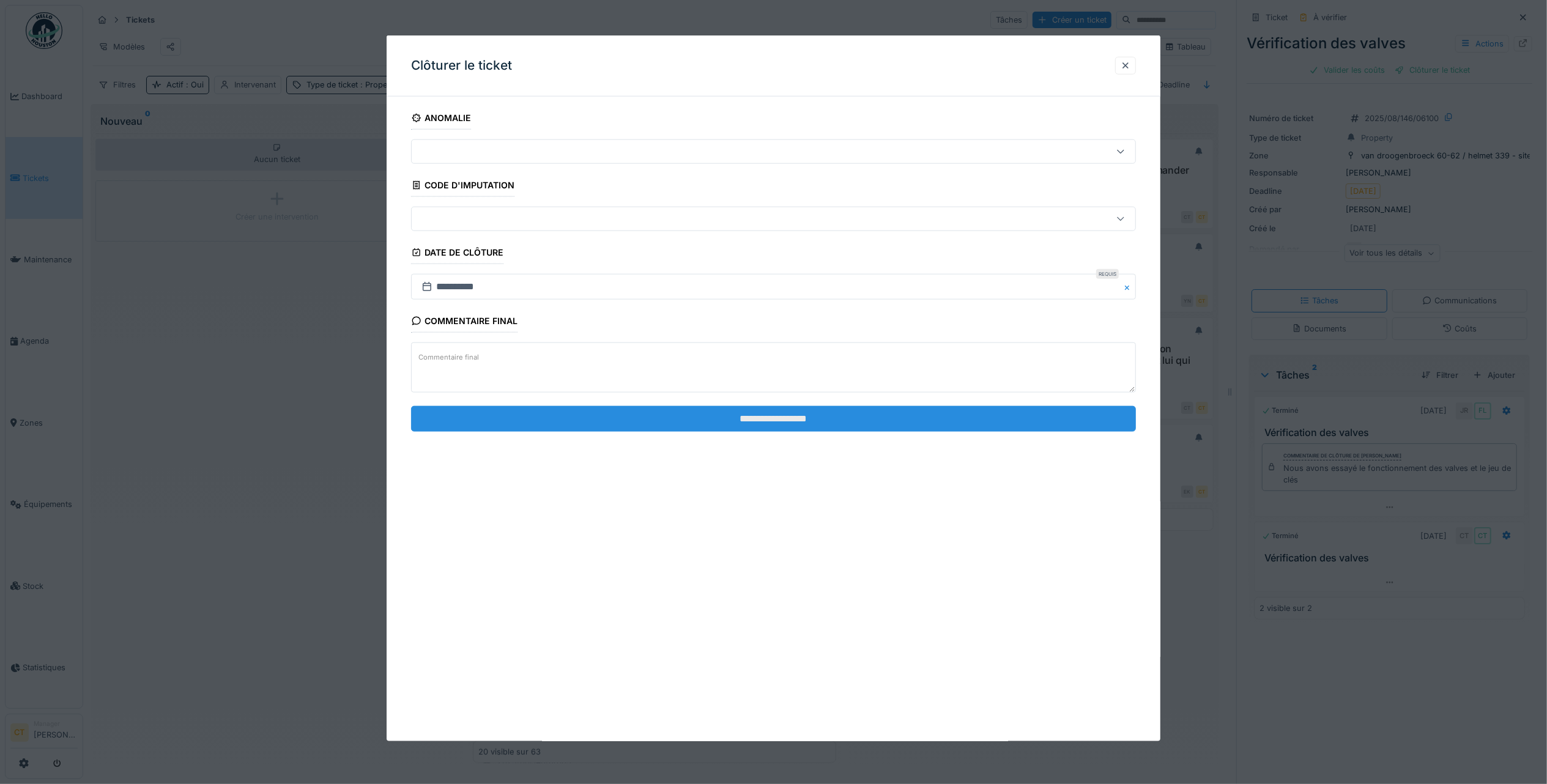
click at [972, 431] on input "**********" at bounding box center [774, 418] width 725 height 25
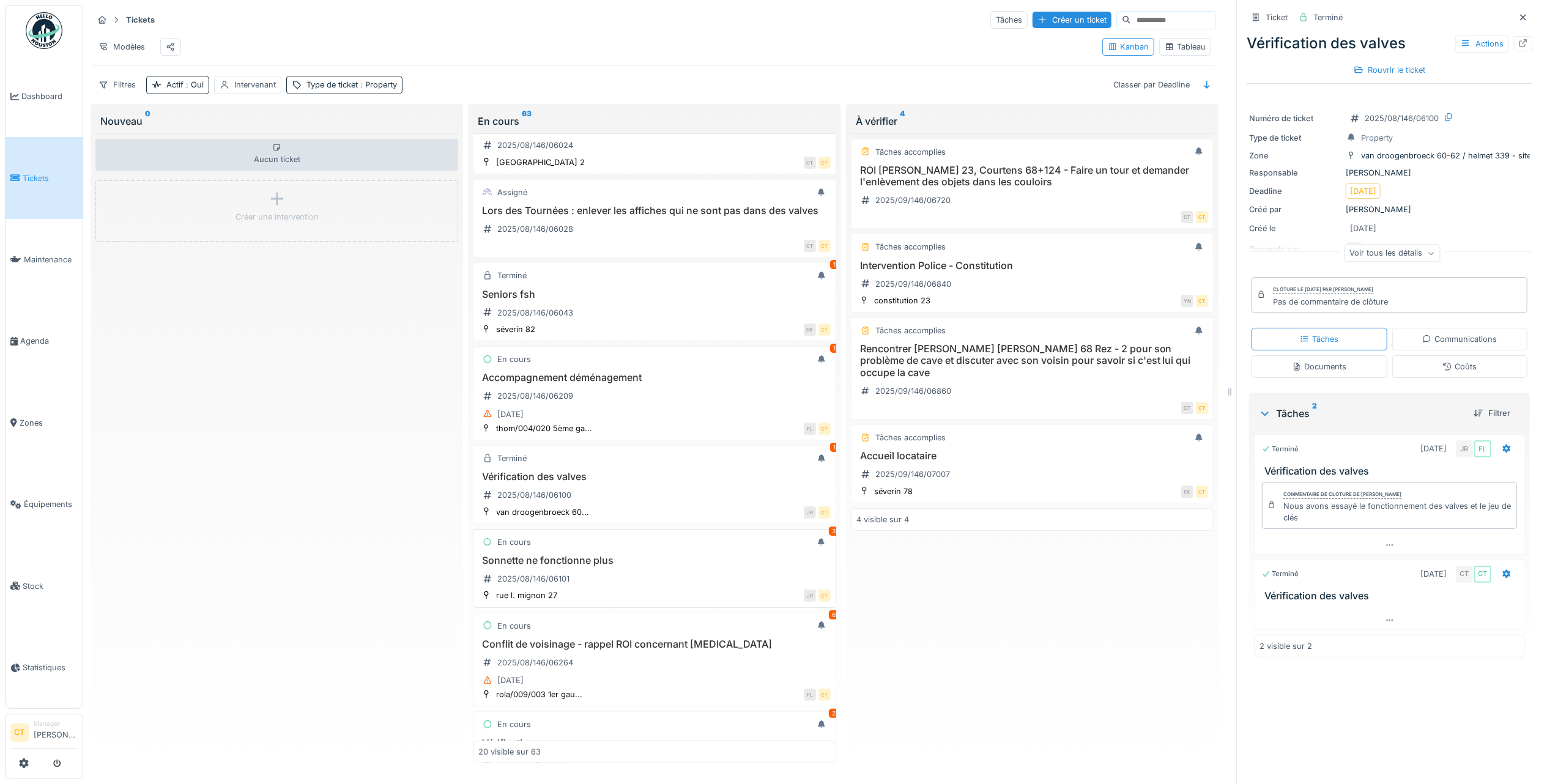
scroll to position [734, 0]
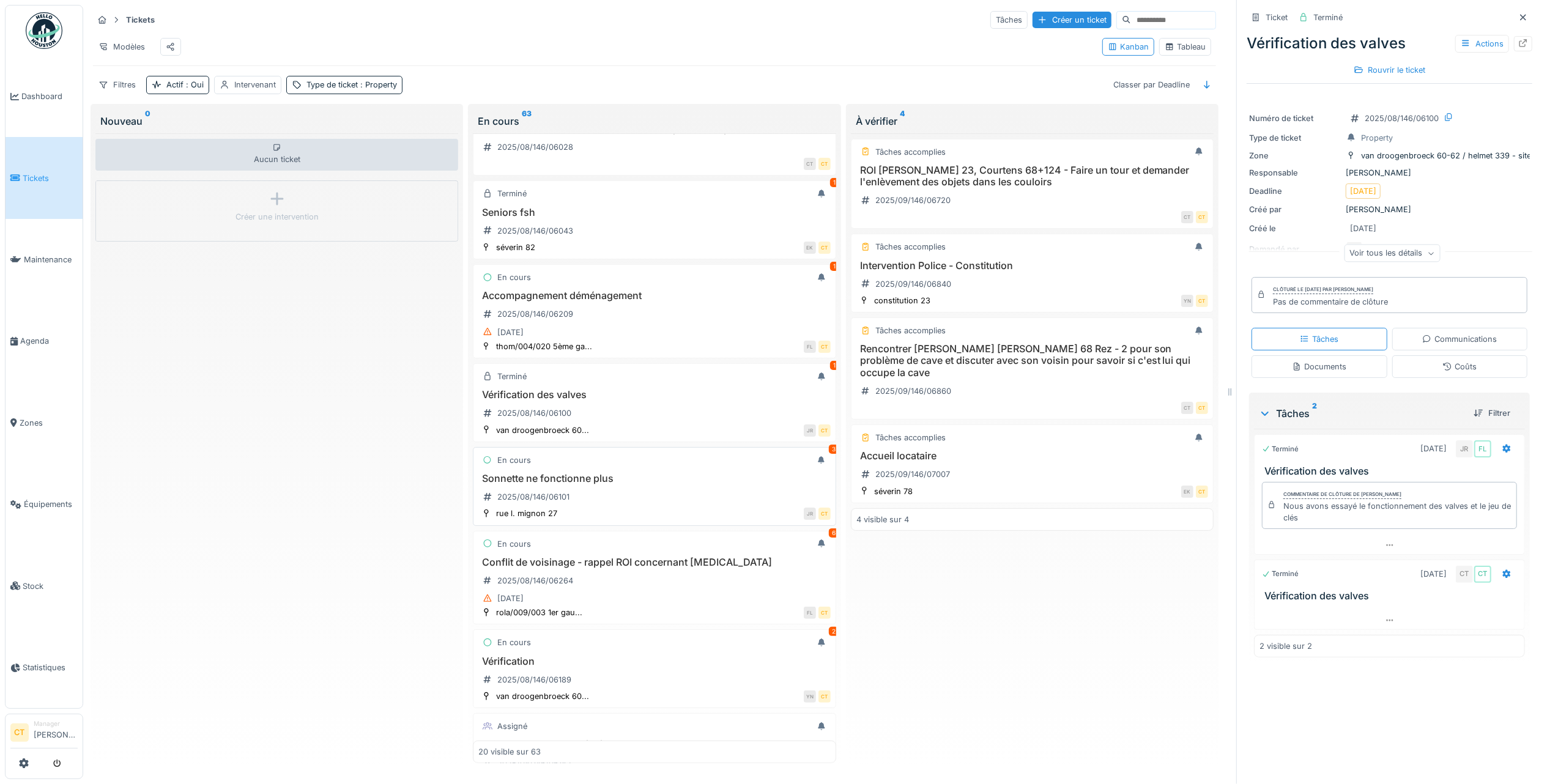
click at [619, 484] on h3 "Sonnette ne fonctionne plus" at bounding box center [654, 478] width 352 height 12
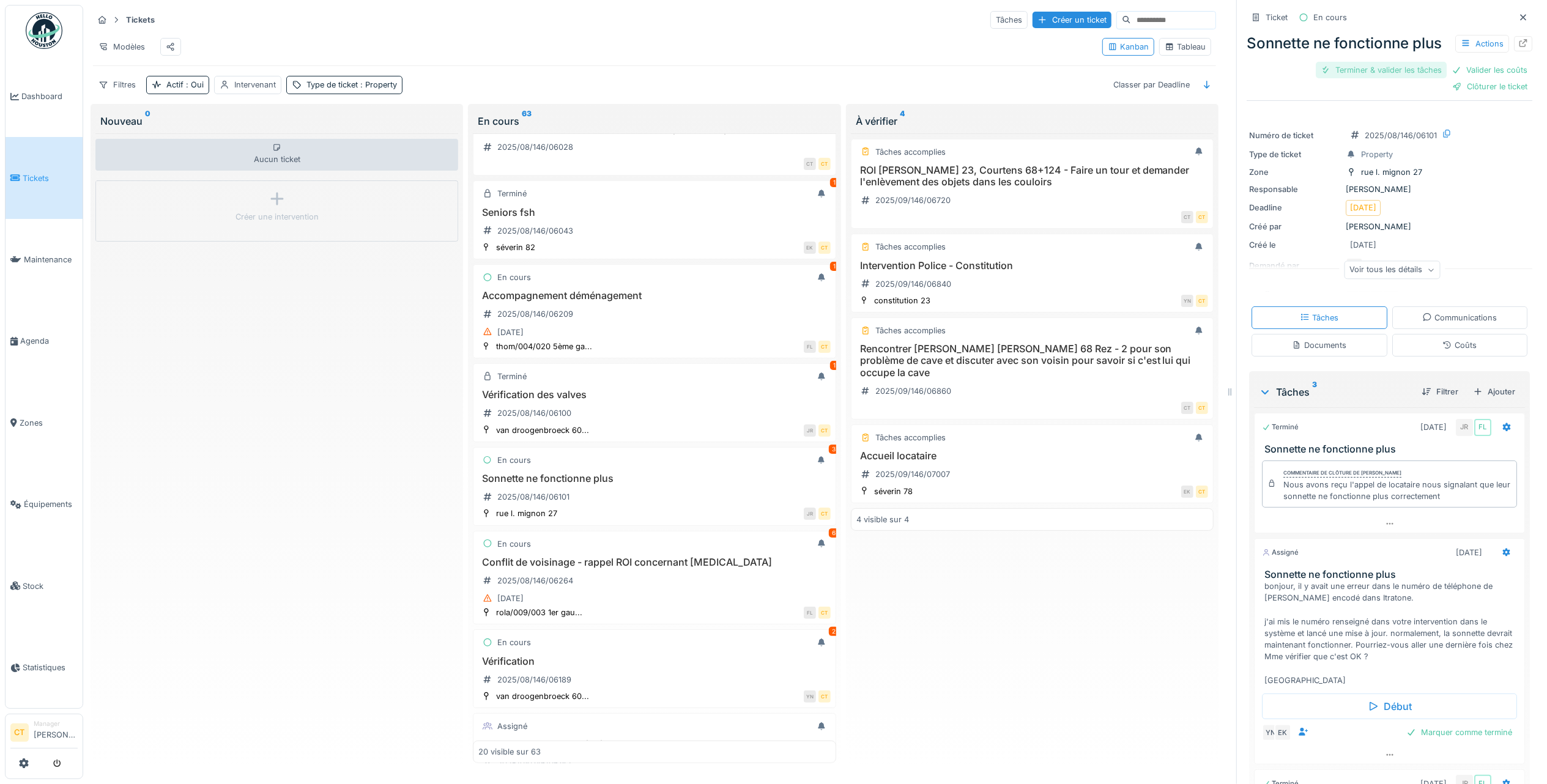
click at [1372, 78] on div "Terminer & valider les tâches" at bounding box center [1382, 70] width 131 height 16
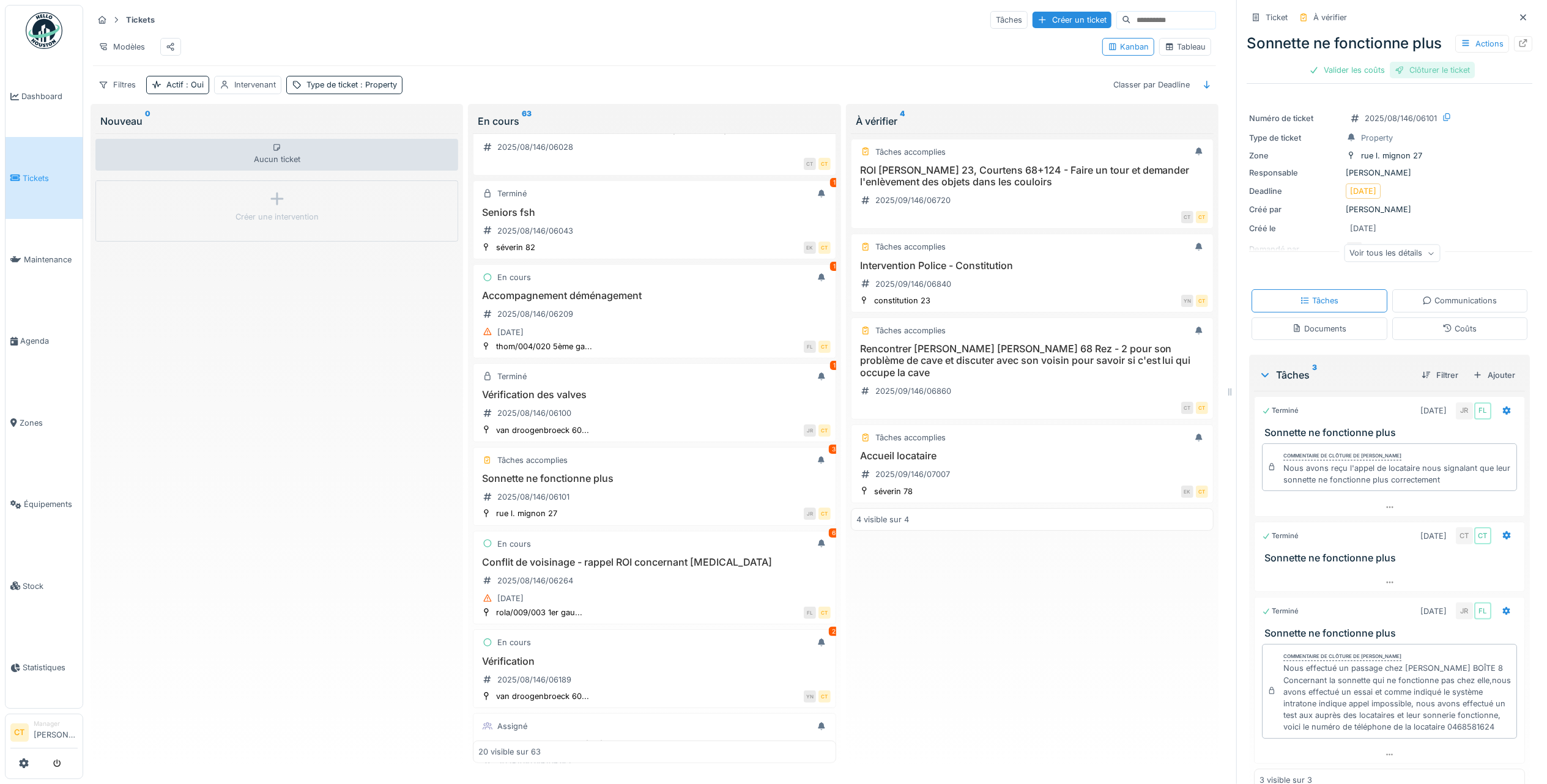
click at [1440, 78] on div "Clôturer le ticket" at bounding box center [1432, 70] width 85 height 16
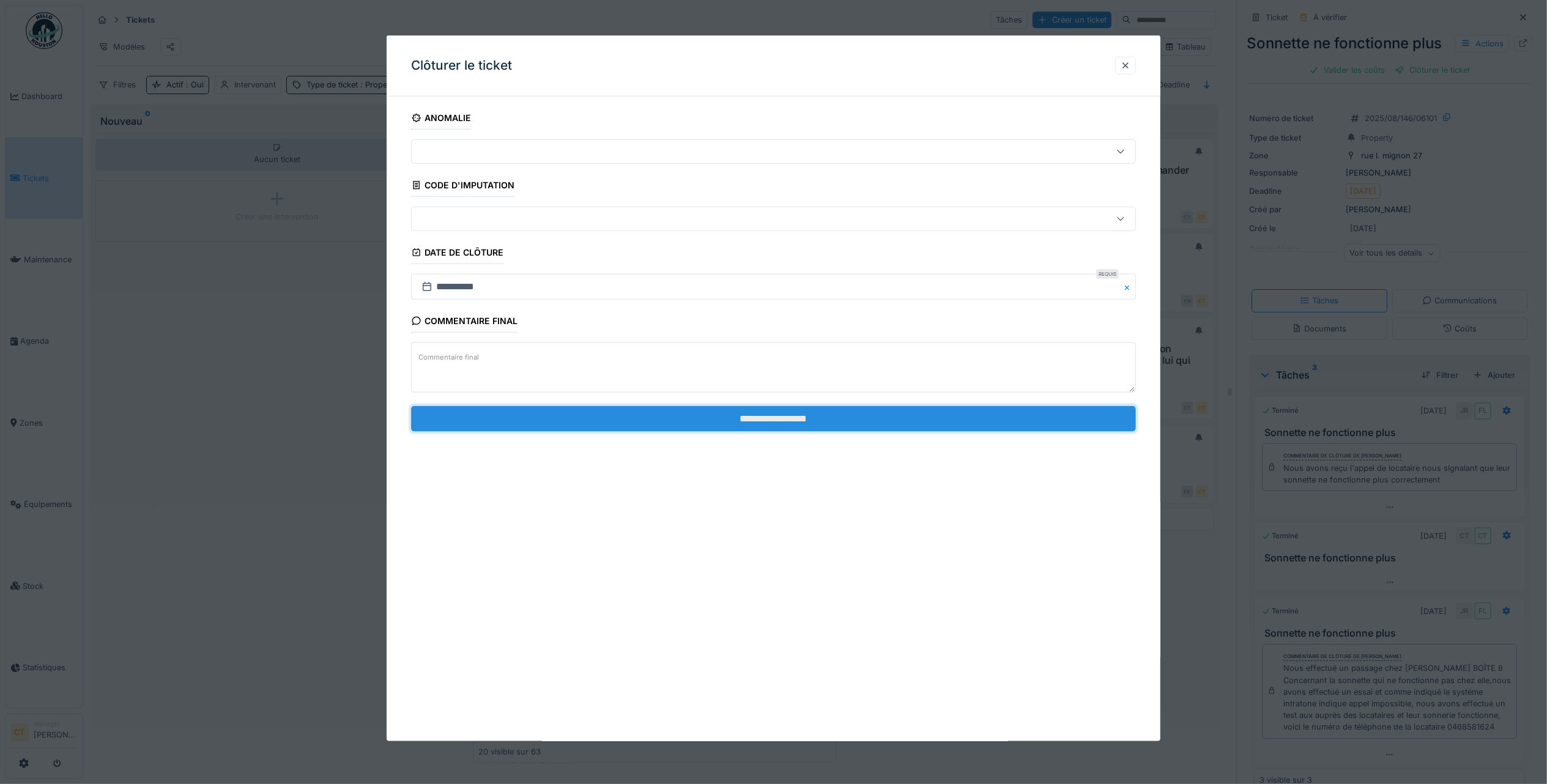
click at [962, 418] on input "**********" at bounding box center [774, 418] width 725 height 25
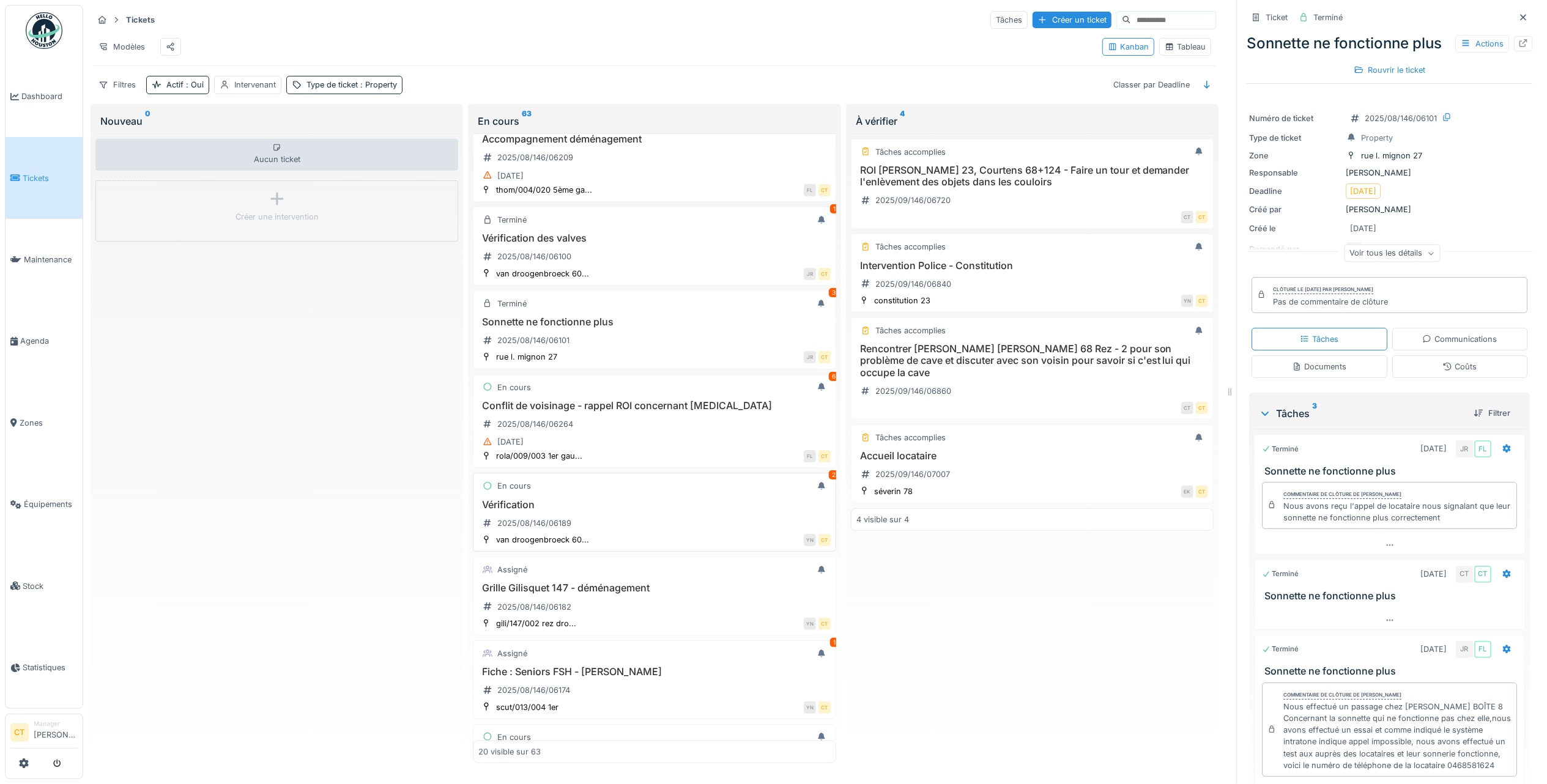
scroll to position [897, 0]
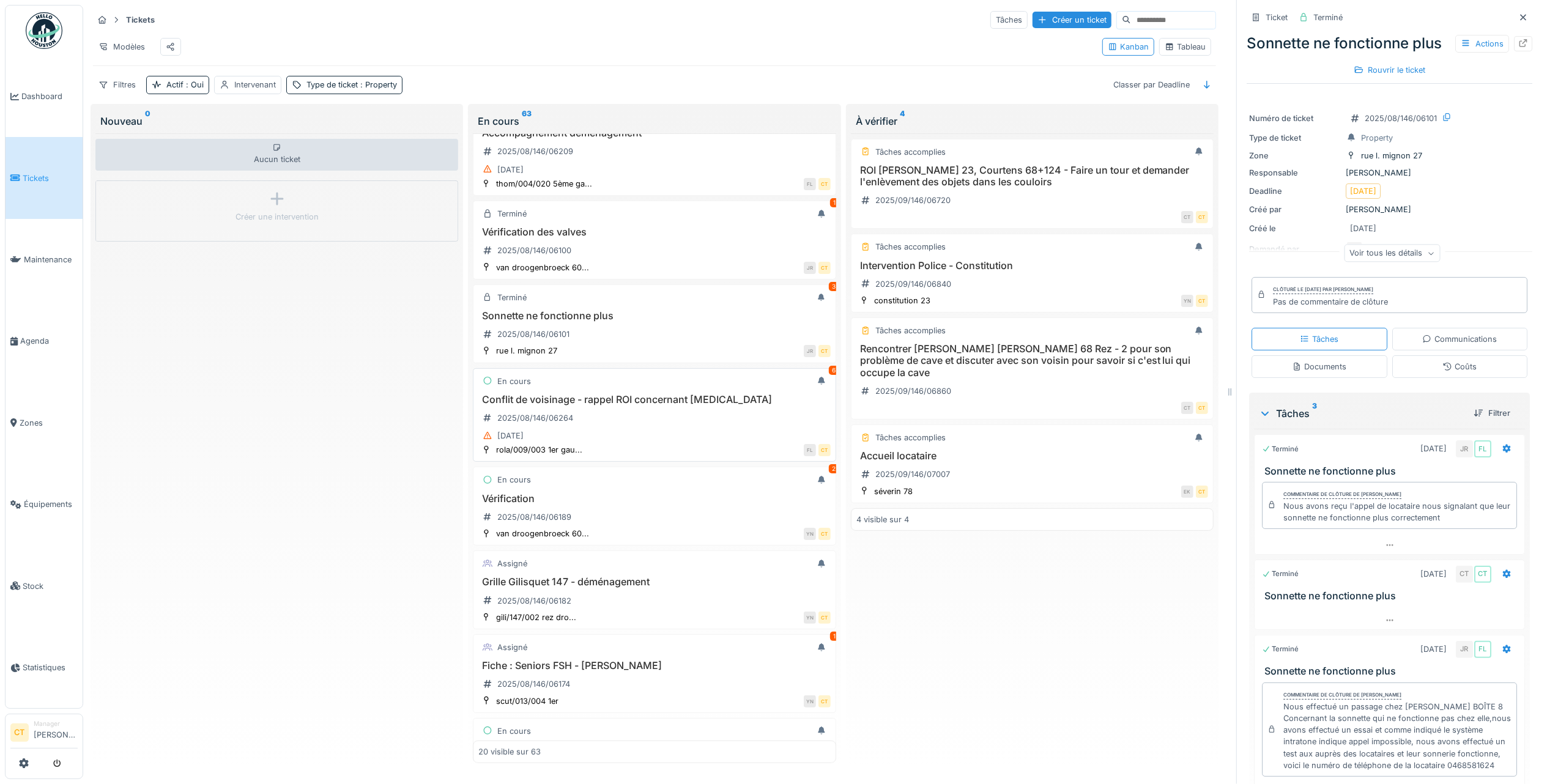
click at [681, 443] on div "08/08/2025" at bounding box center [654, 435] width 352 height 15
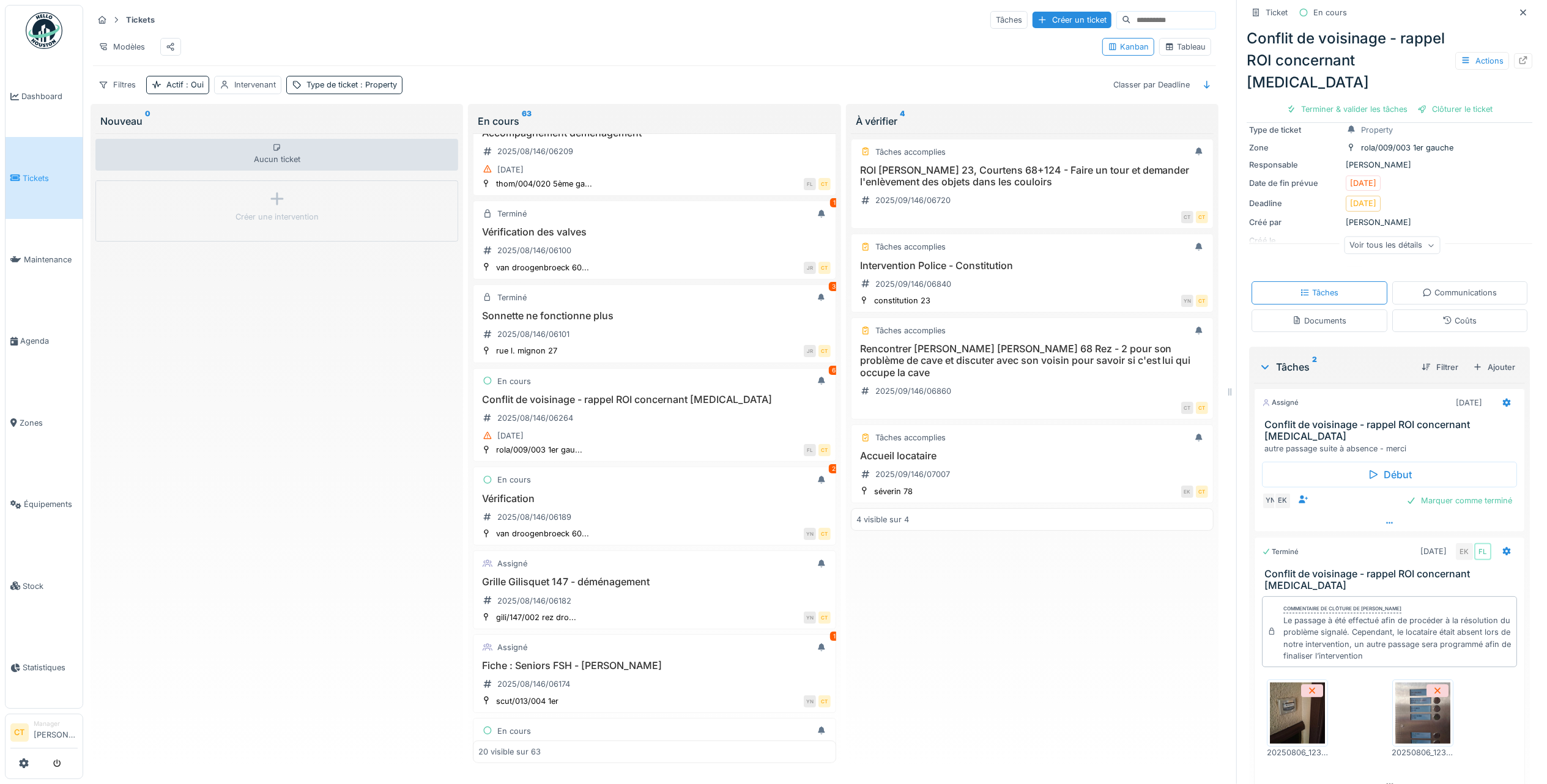
scroll to position [86, 0]
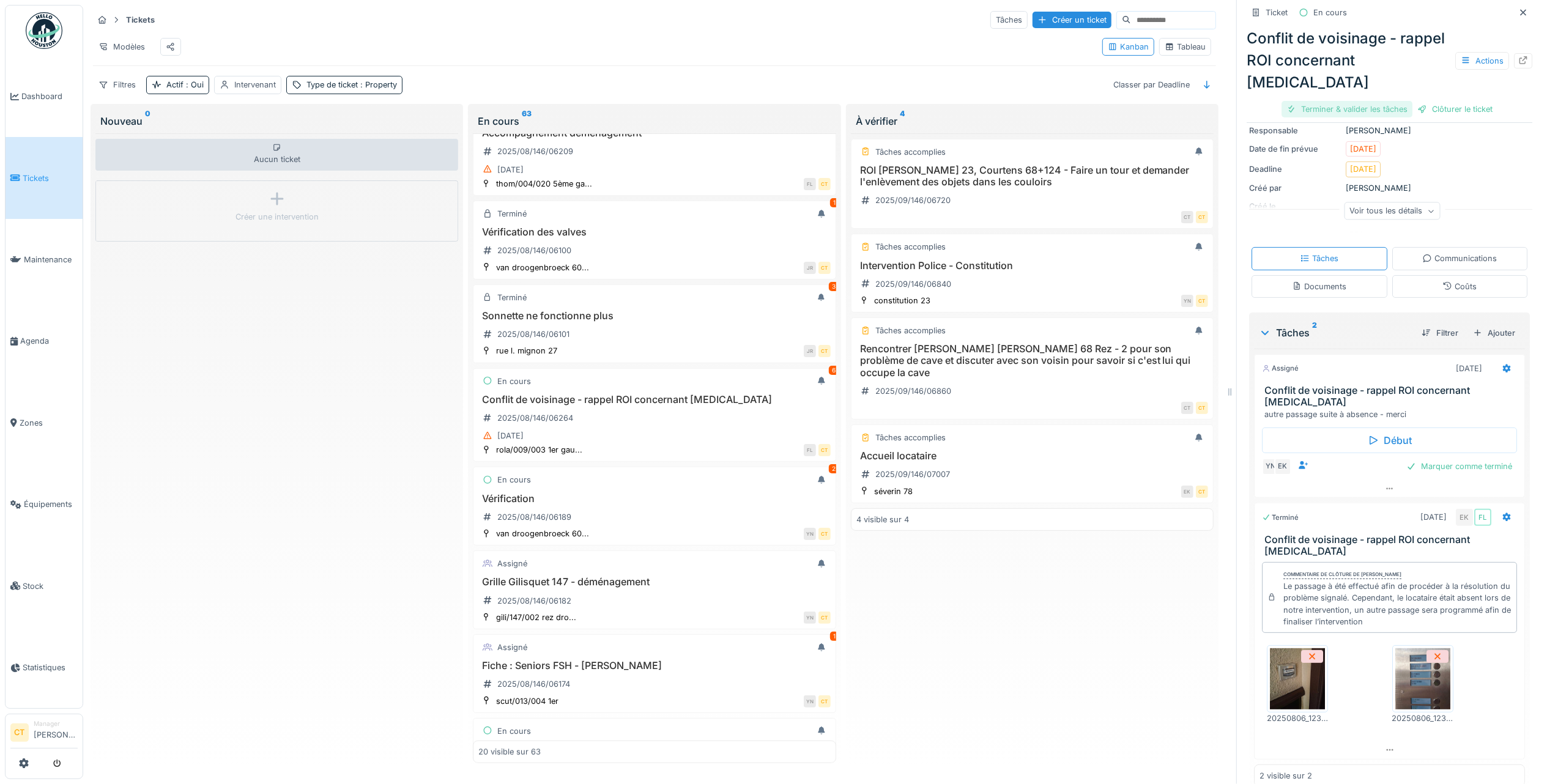
click at [1342, 105] on div "Terminer & valider les tâches" at bounding box center [1347, 109] width 131 height 16
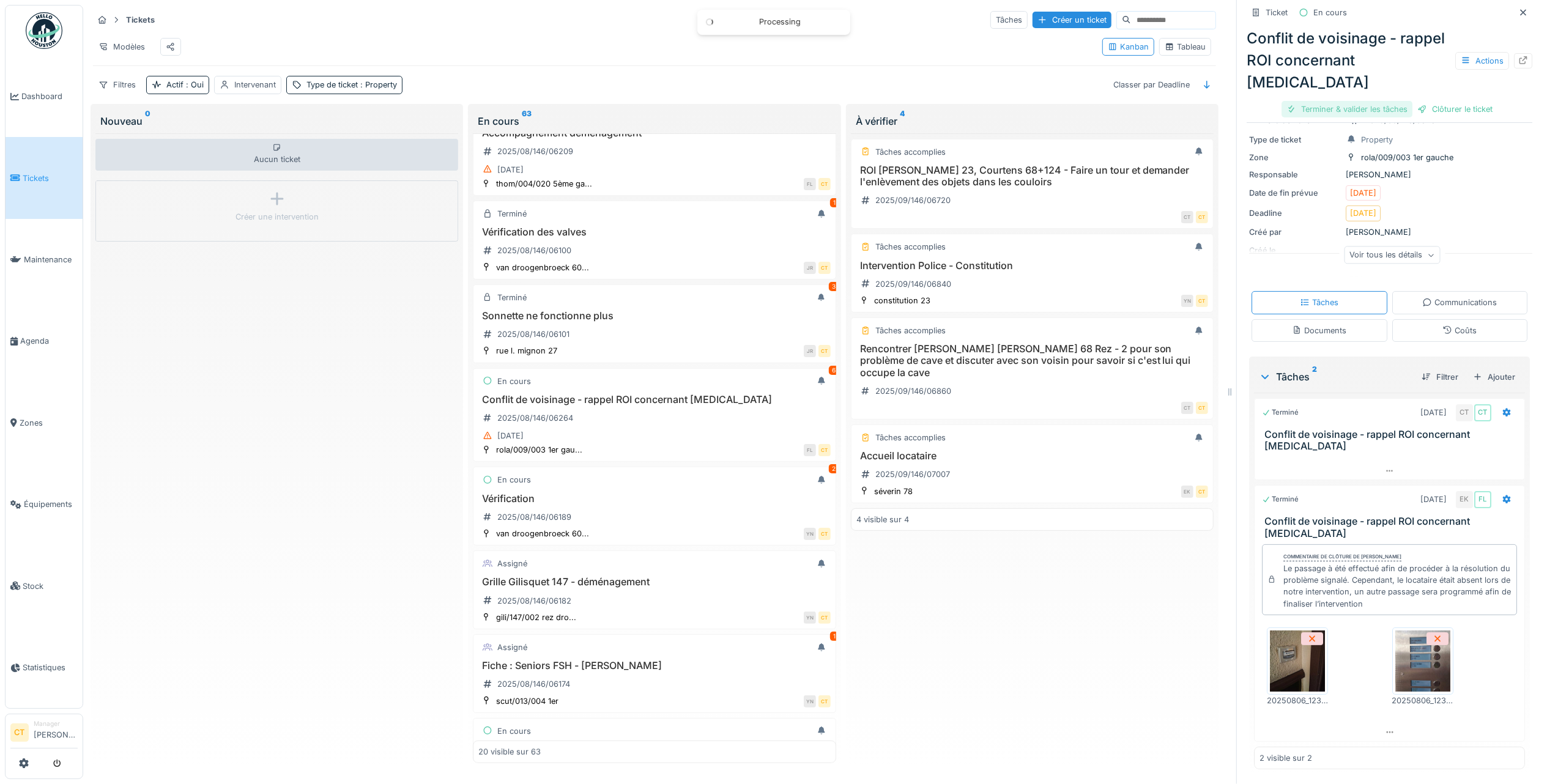
scroll to position [25, 0]
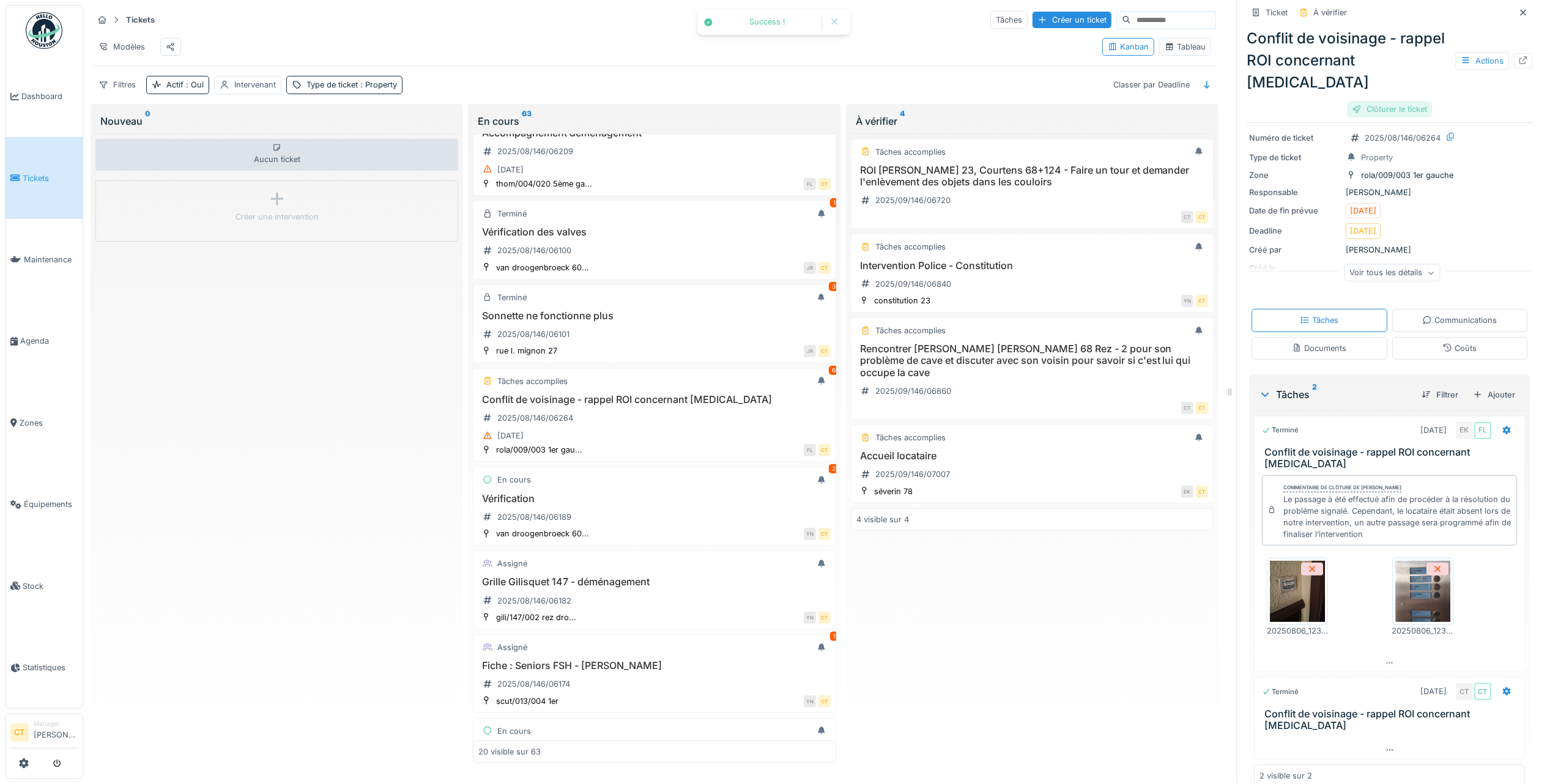
click at [1401, 115] on div "Clôturer le ticket" at bounding box center [1390, 109] width 85 height 16
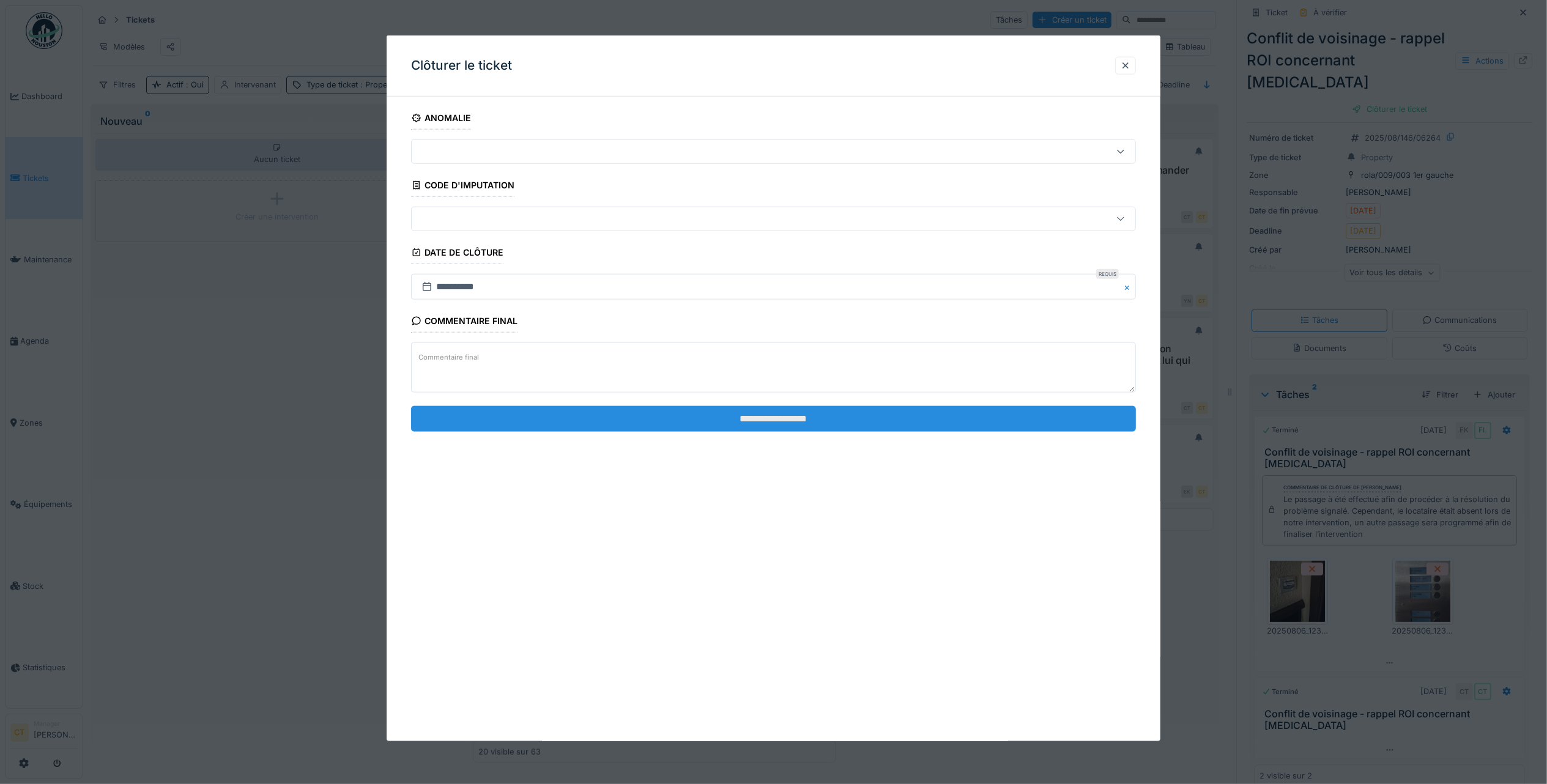
click at [844, 423] on input "**********" at bounding box center [774, 418] width 725 height 25
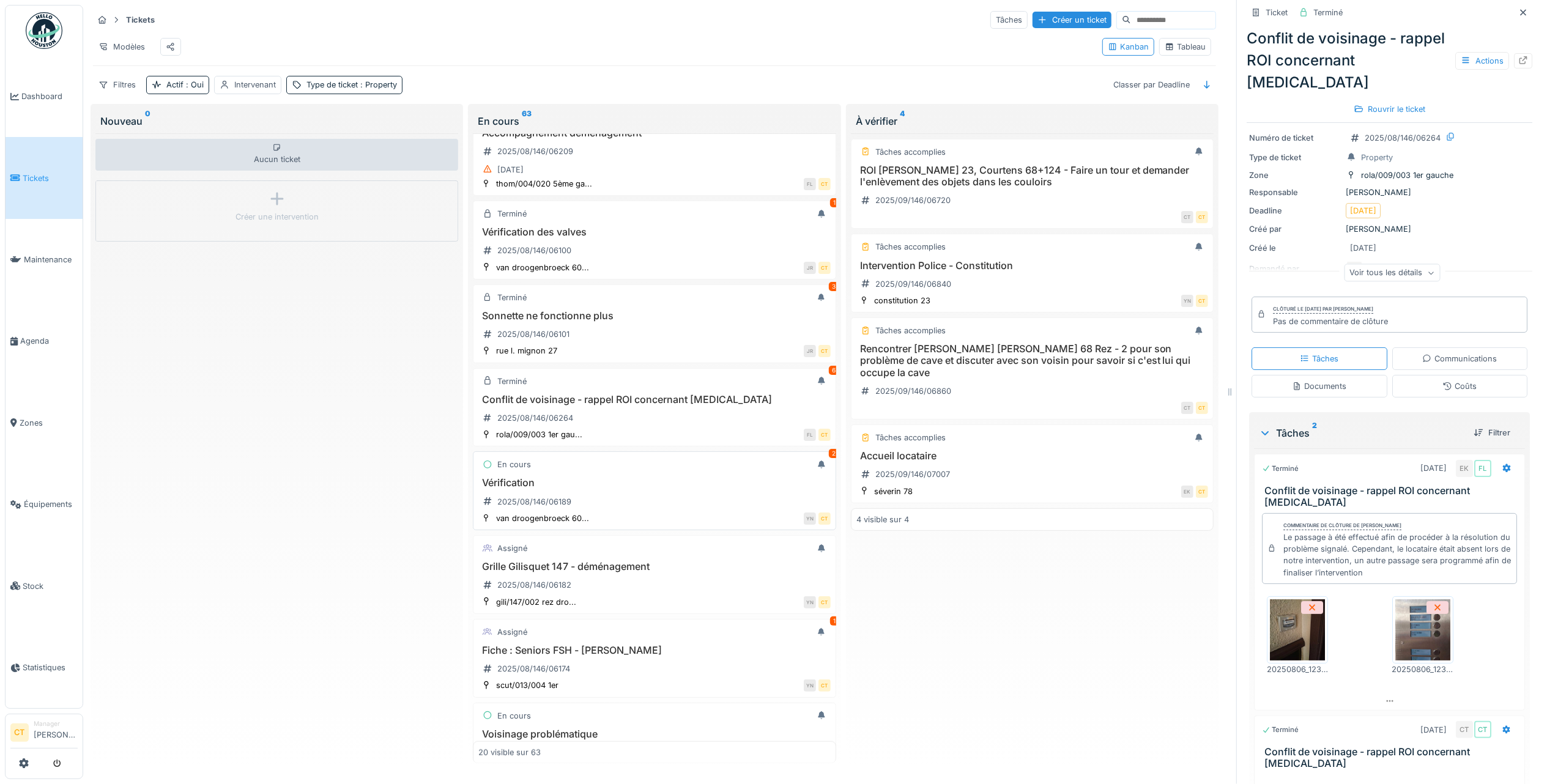
click at [678, 511] on div "Vérification 2025/08/146/06189" at bounding box center [654, 494] width 352 height 35
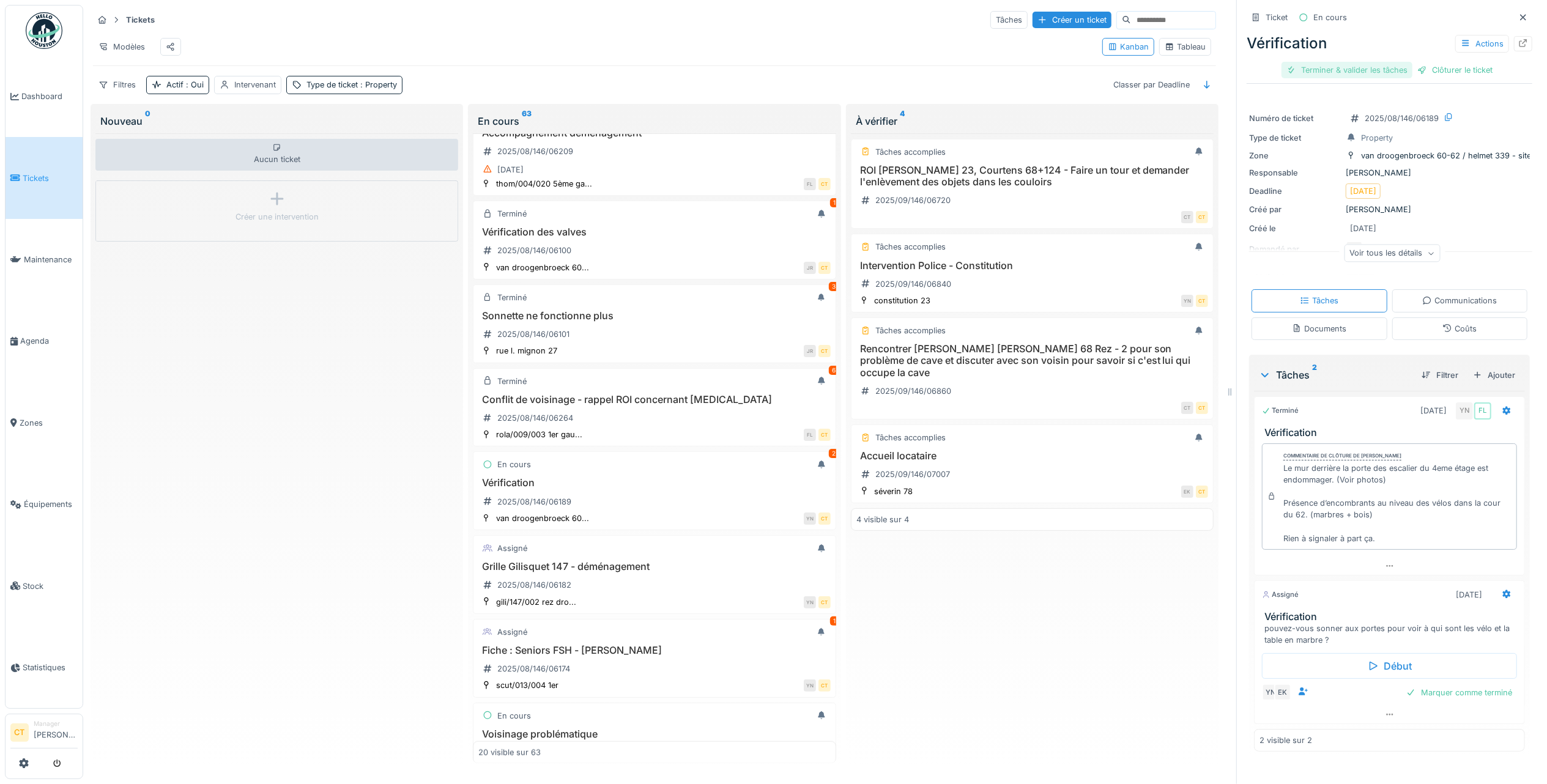
click at [1331, 65] on div "Terminer & valider les tâches" at bounding box center [1347, 70] width 131 height 16
click at [1405, 74] on div "Clôturer le ticket" at bounding box center [1390, 70] width 85 height 16
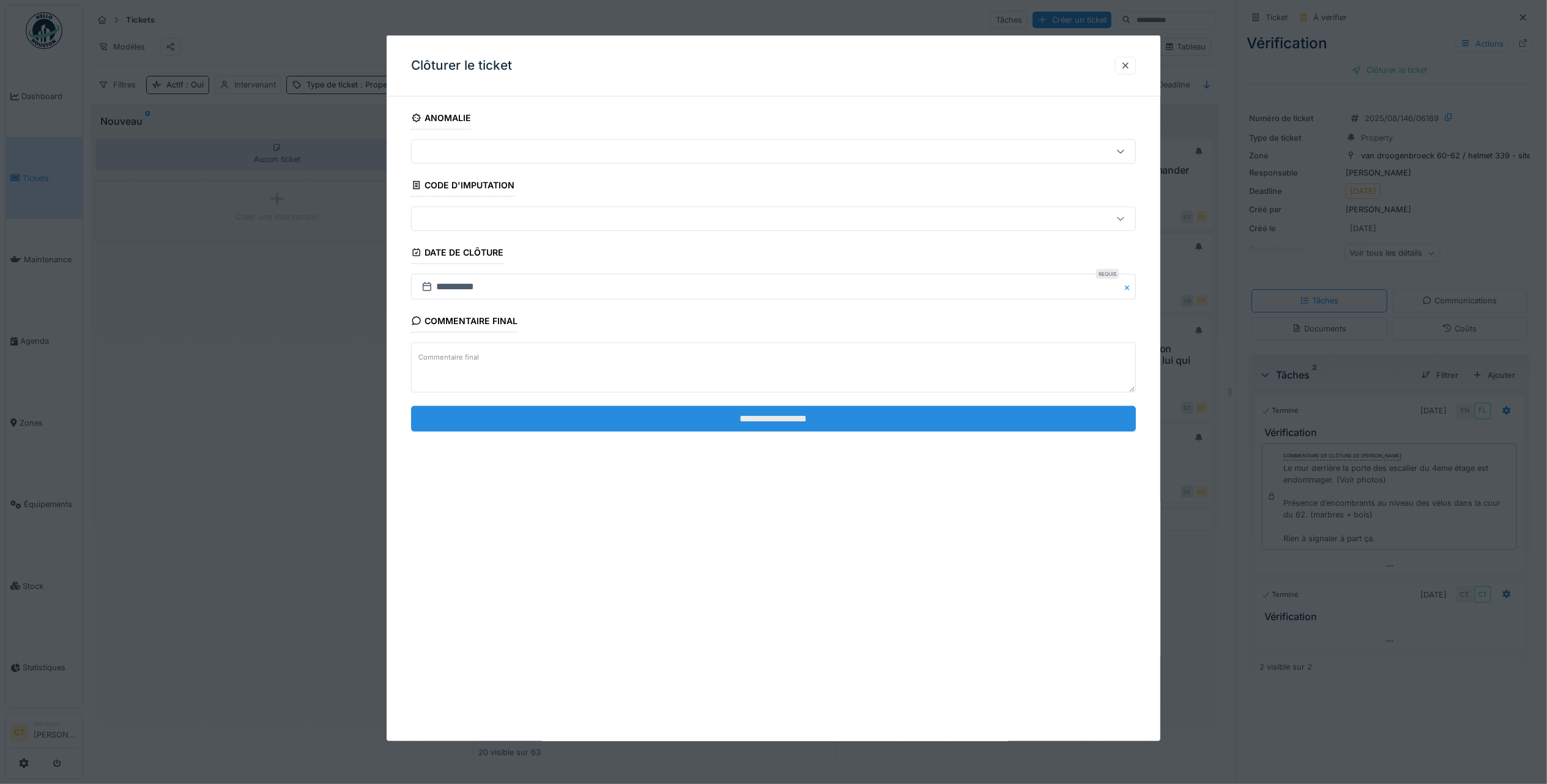
click at [719, 422] on input "**********" at bounding box center [774, 418] width 725 height 25
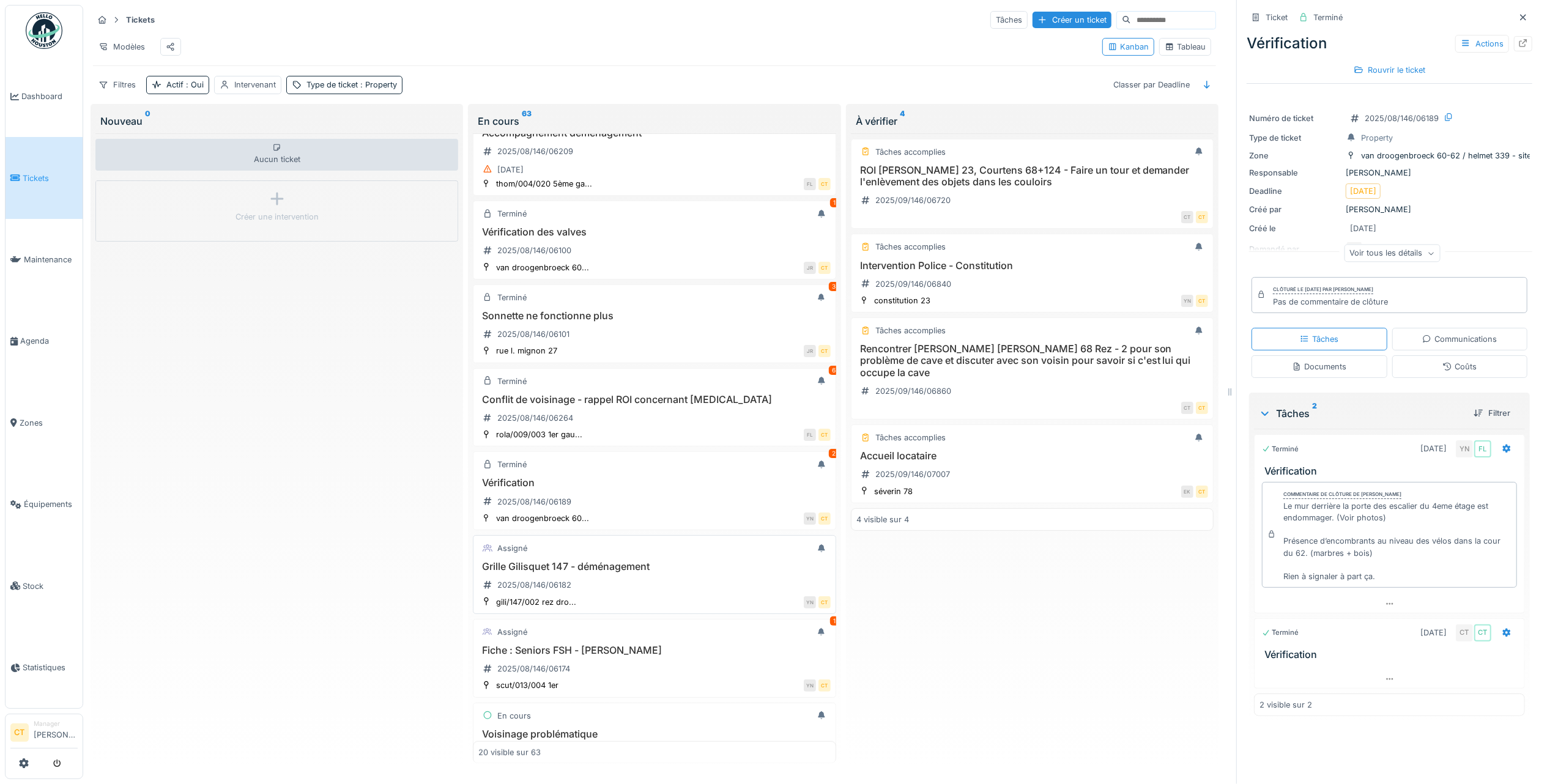
click at [682, 595] on div "Grille Gilisquet 147 - déménagement 2025/08/146/06182" at bounding box center [654, 578] width 352 height 35
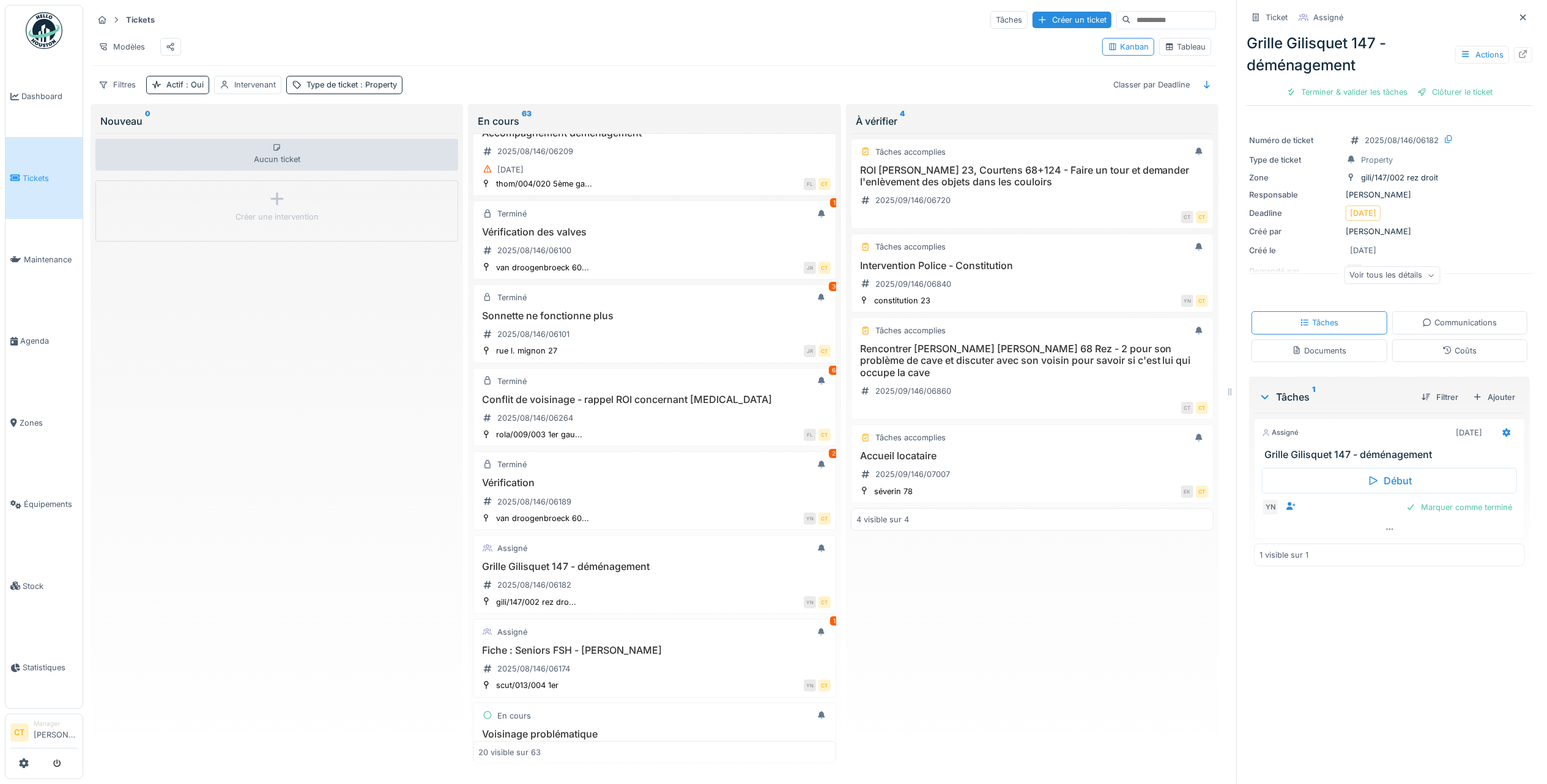
click at [1316, 84] on div "Grille Gilisquet 147 - déménagement Actions Terminer & valider les tâches Clôtu…" at bounding box center [1390, 65] width 285 height 75
click at [1371, 96] on div "Terminer & valider les tâches" at bounding box center [1347, 92] width 131 height 16
click at [1398, 93] on div "Clôturer le ticket" at bounding box center [1390, 92] width 85 height 16
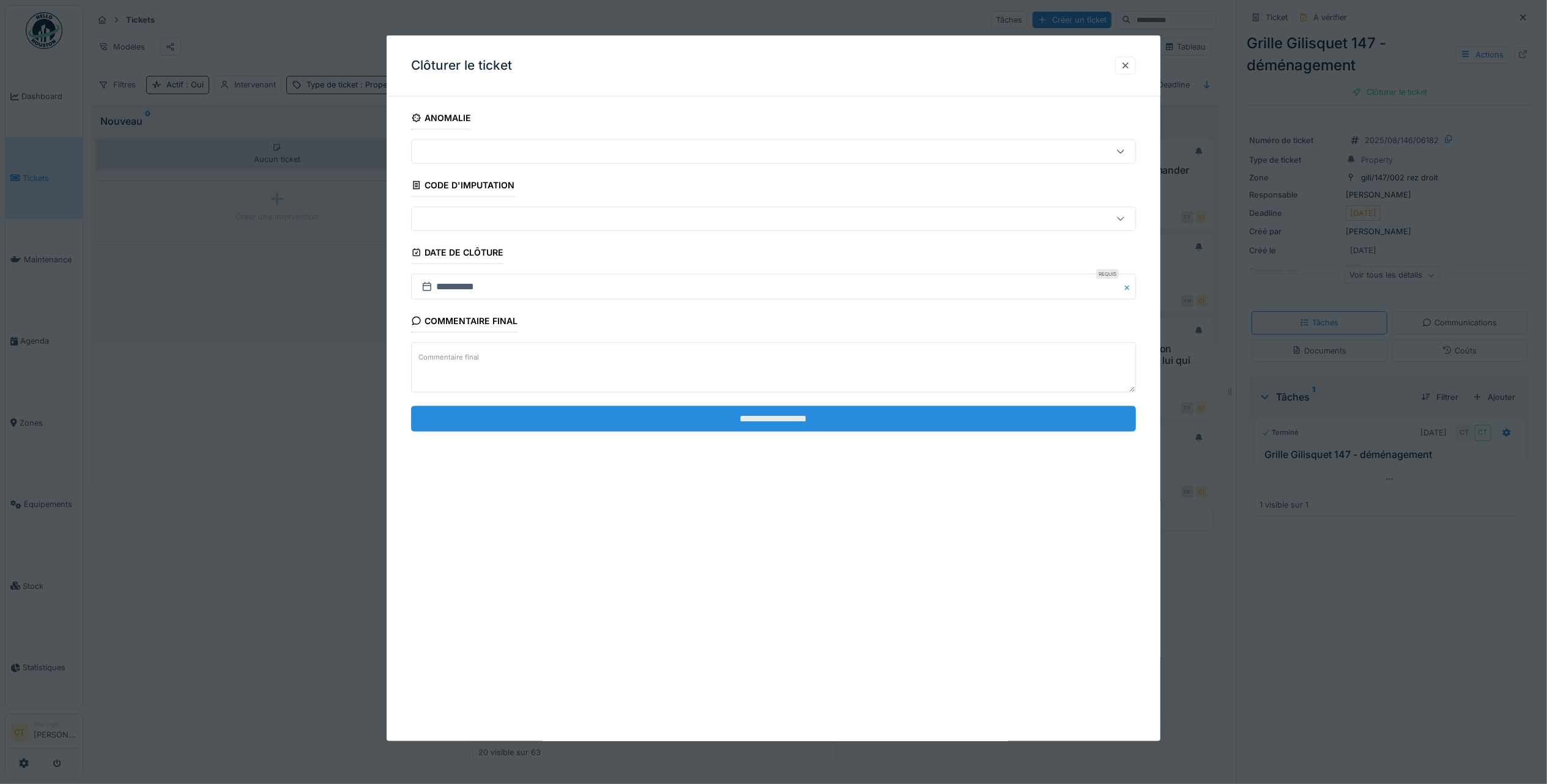
click at [1084, 425] on input "**********" at bounding box center [774, 418] width 725 height 25
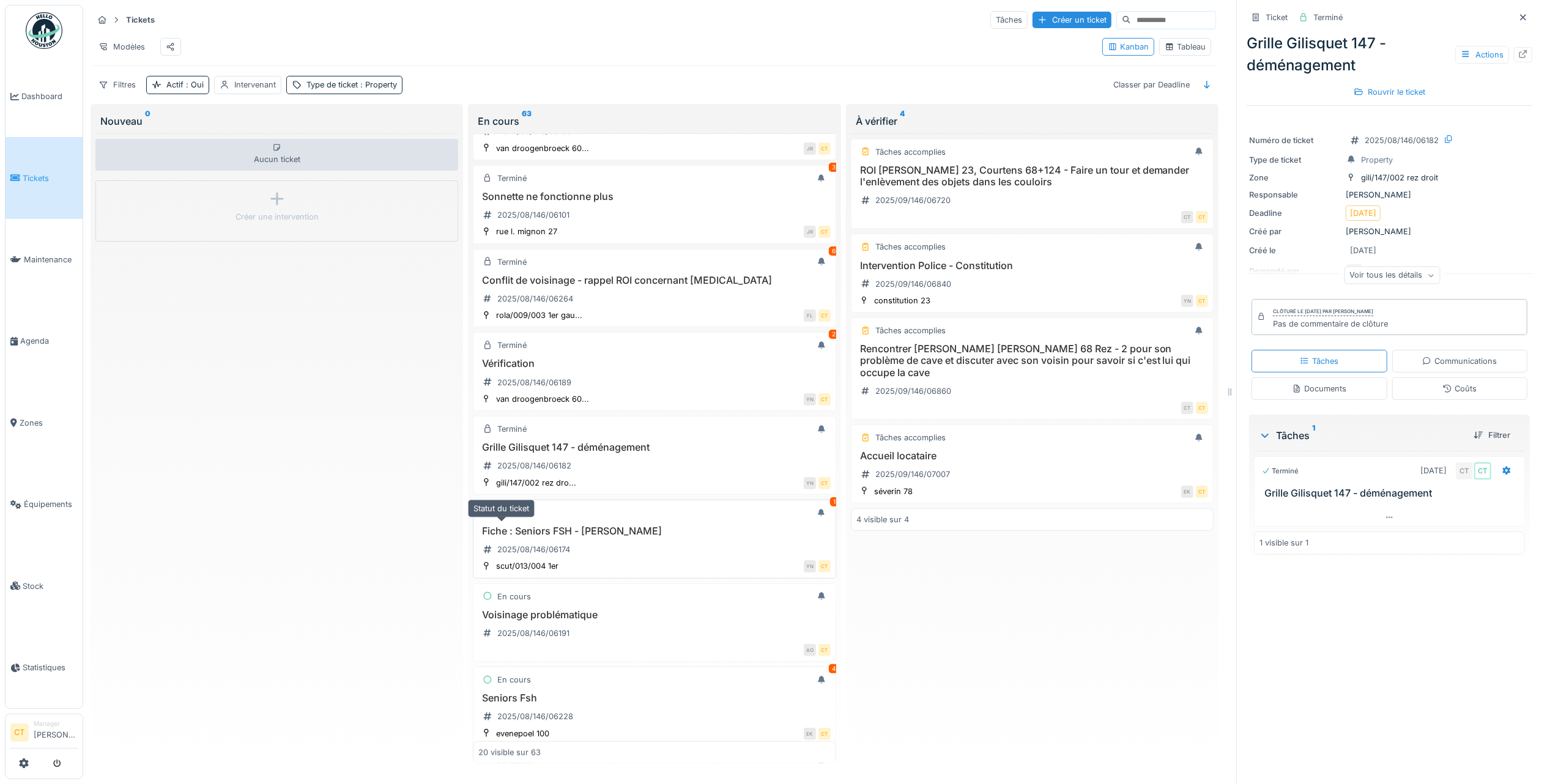
scroll to position [1059, 0]
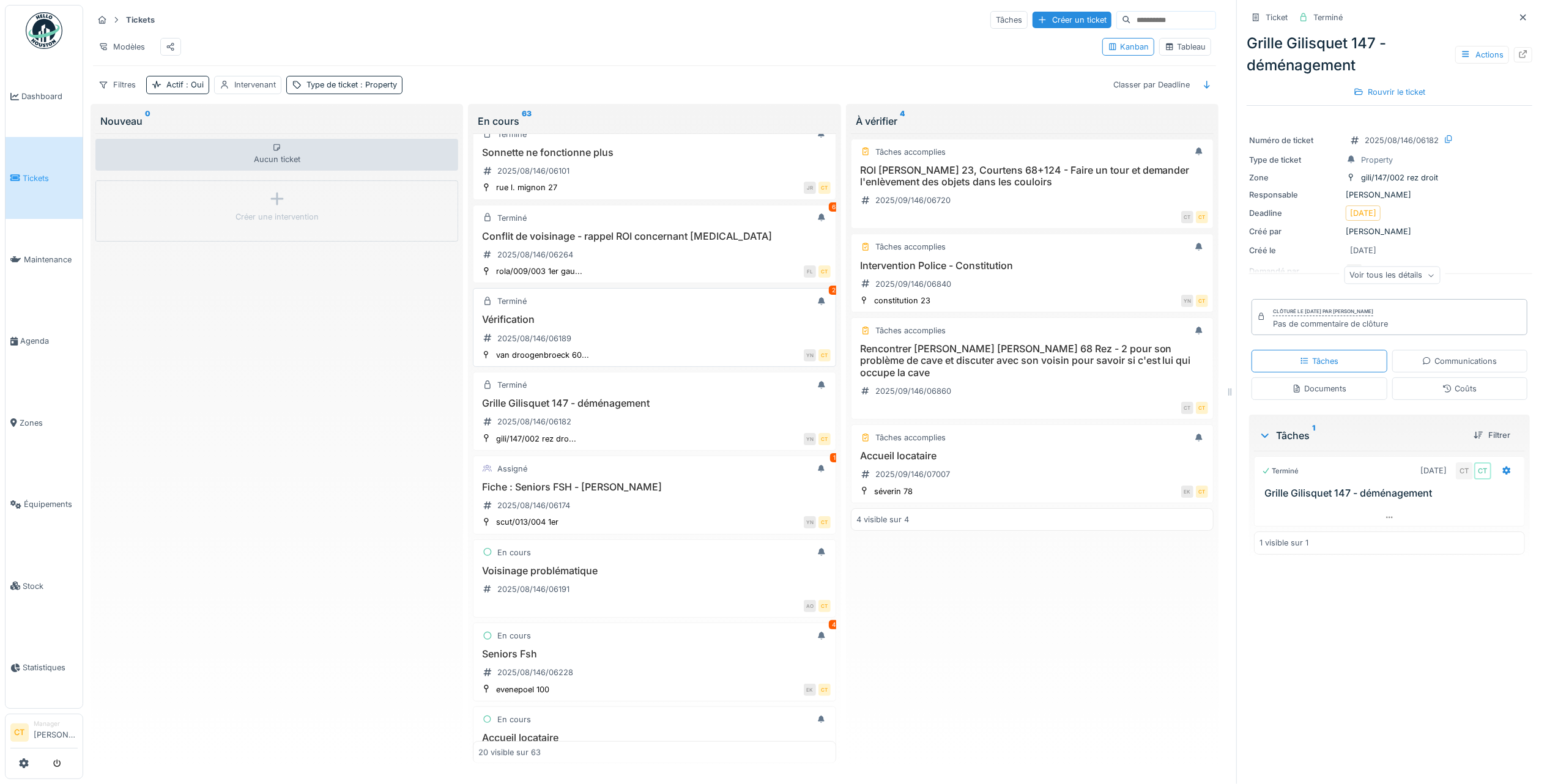
click at [655, 325] on h3 "Vérification" at bounding box center [654, 319] width 352 height 12
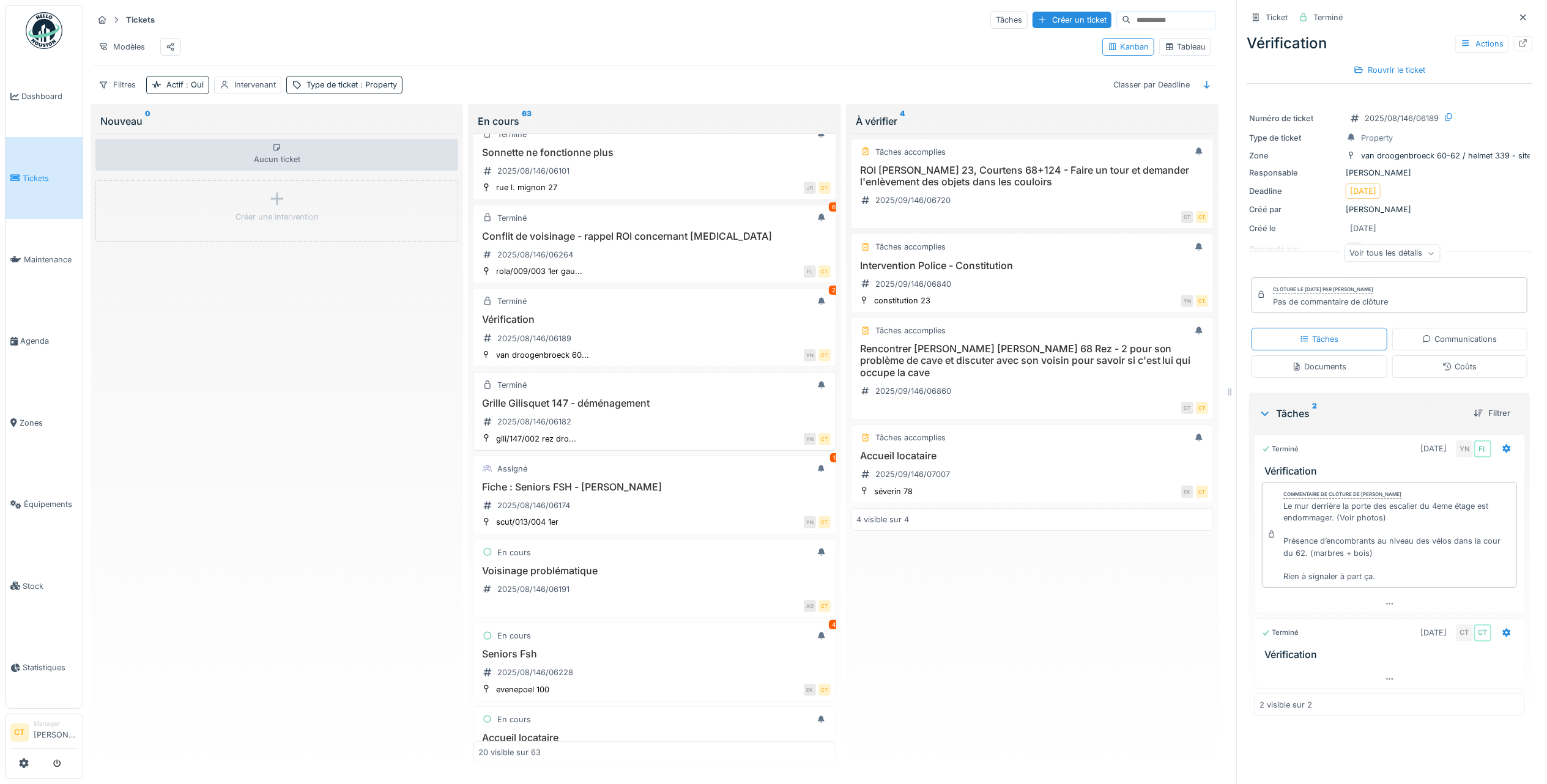
scroll to position [1141, 0]
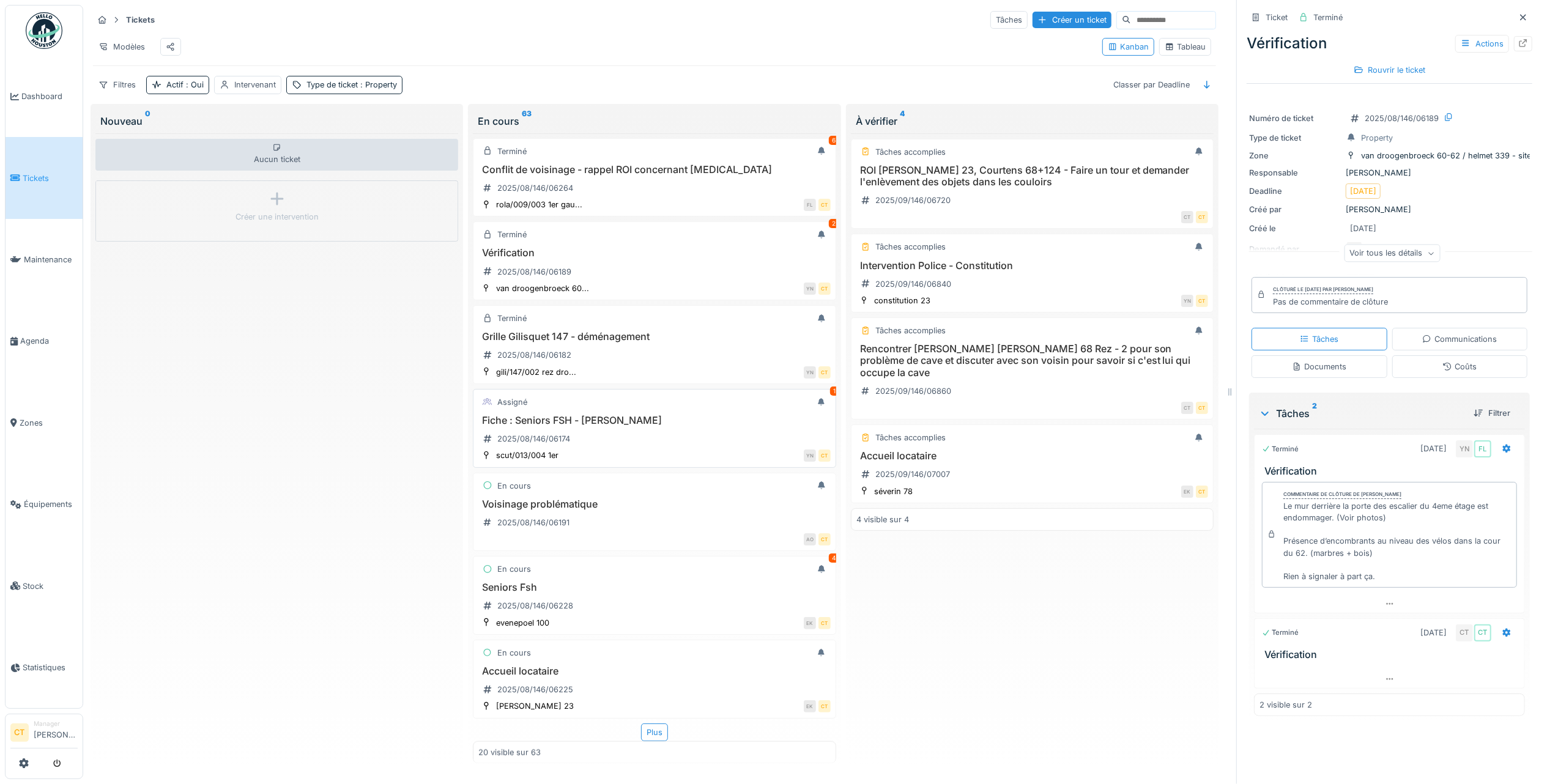
click at [634, 449] on div "Fiche : Seniors FSH - Abdeslem Abdelouahab 2025/08/146/06174" at bounding box center [654, 432] width 352 height 35
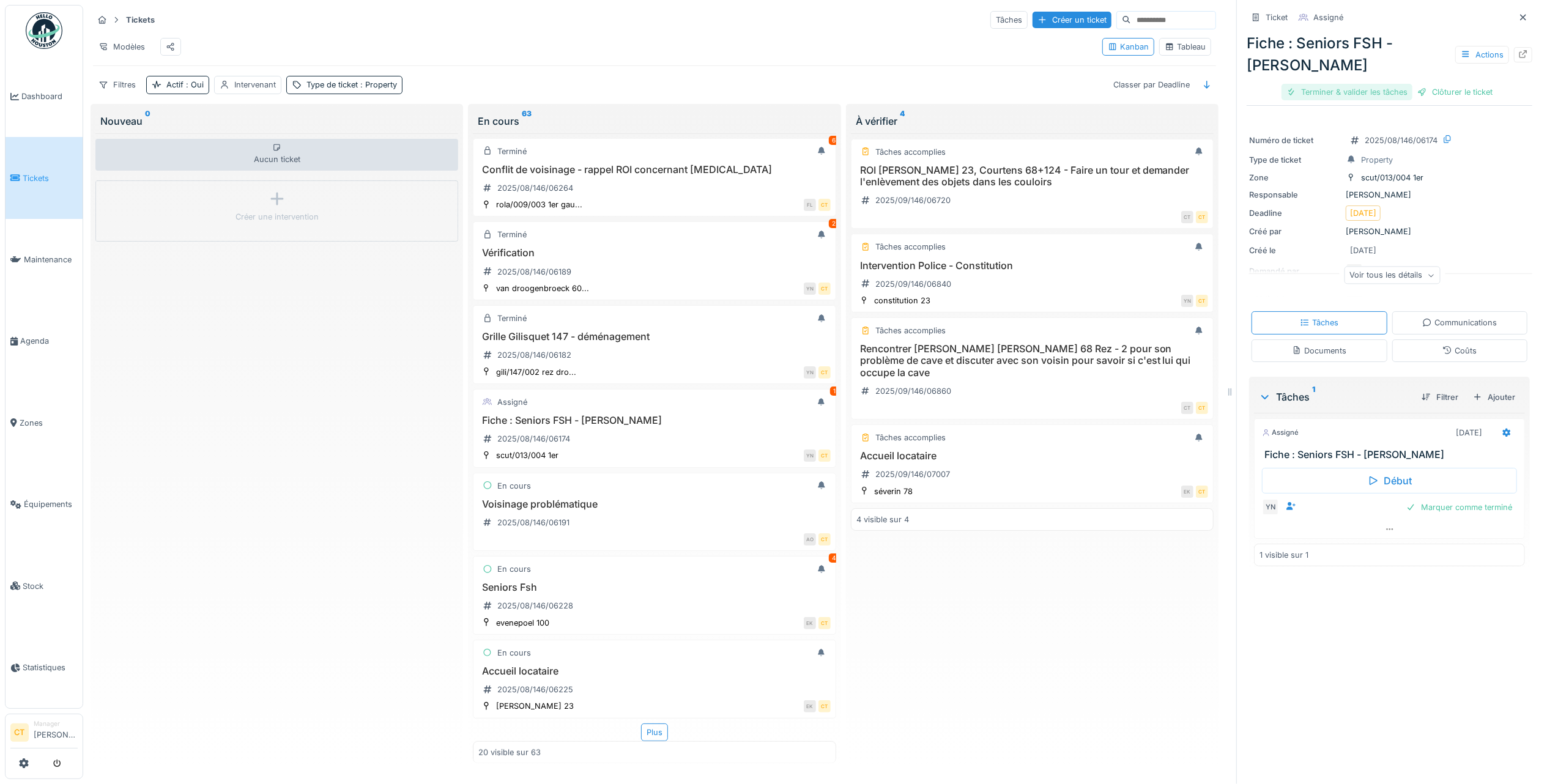
click at [1310, 89] on div "Terminer & valider les tâches" at bounding box center [1347, 92] width 131 height 16
click at [1391, 91] on div "Clôturer le ticket" at bounding box center [1390, 92] width 85 height 16
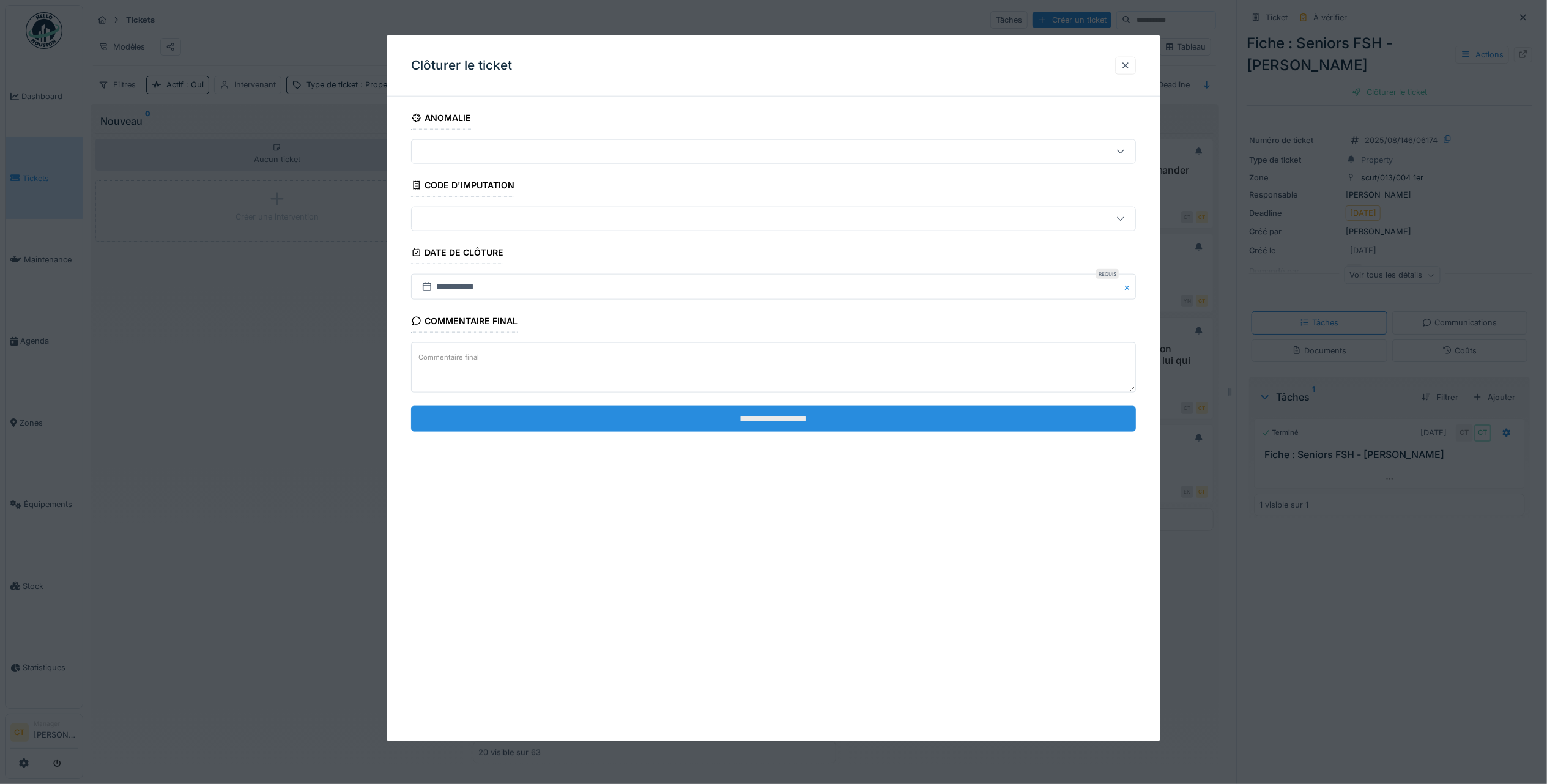
click at [706, 414] on input "**********" at bounding box center [774, 418] width 725 height 25
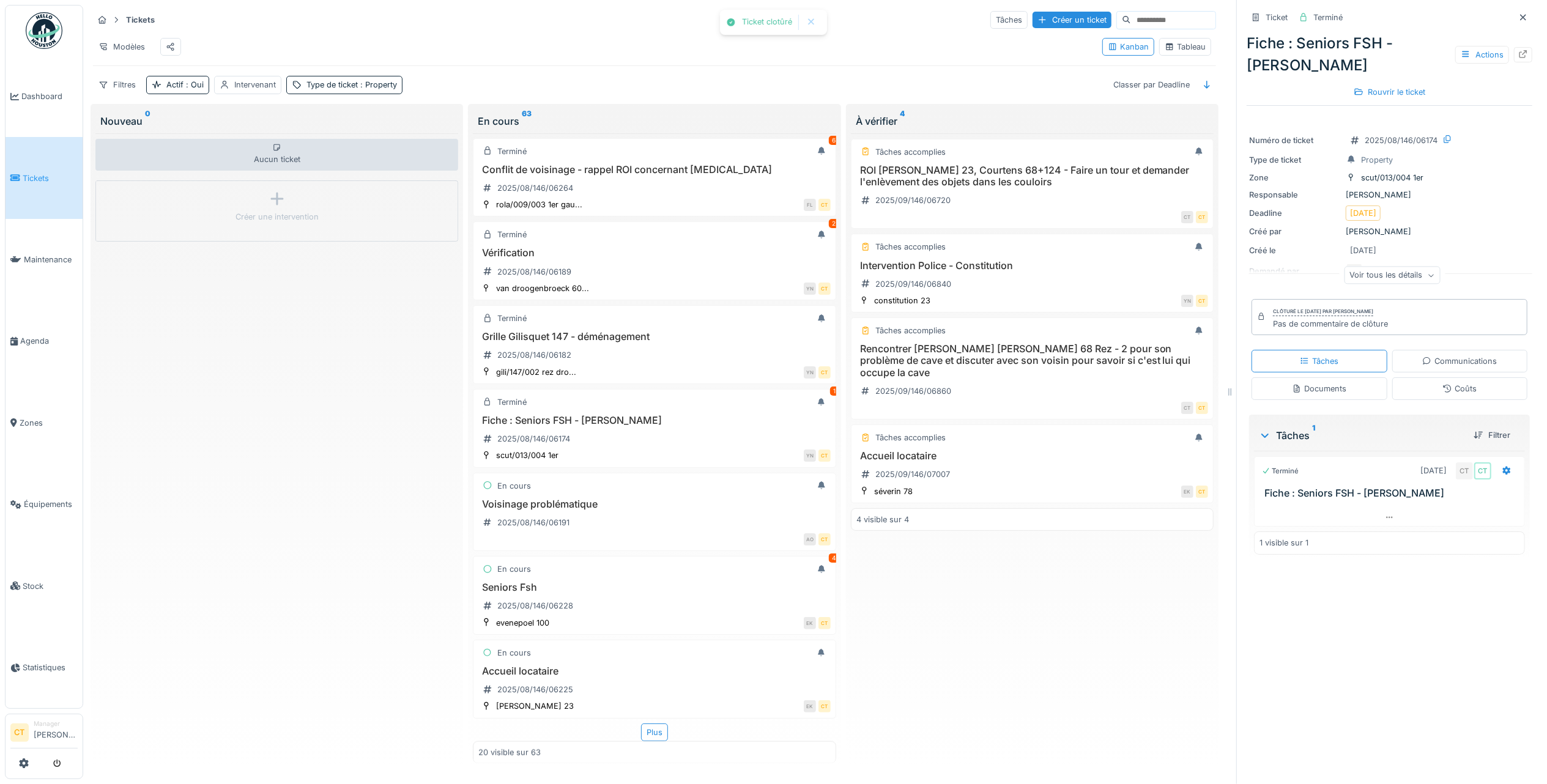
scroll to position [1206, 0]
click at [664, 581] on h3 "Seniors Fsh" at bounding box center [654, 587] width 352 height 12
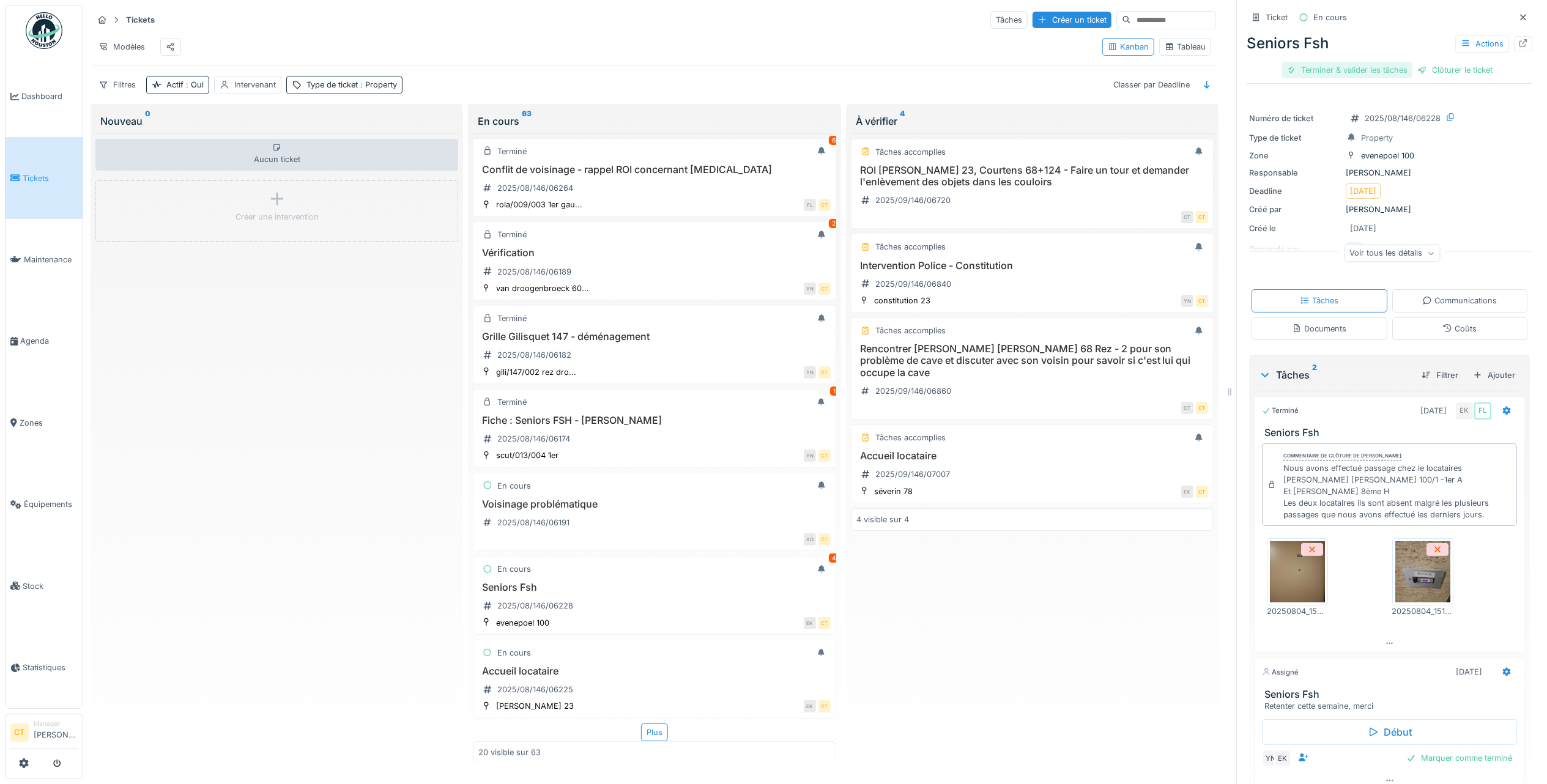
click at [1318, 75] on div "Terminer & valider les tâches" at bounding box center [1347, 70] width 131 height 16
click at [1382, 71] on div "Clôturer le ticket" at bounding box center [1390, 70] width 85 height 16
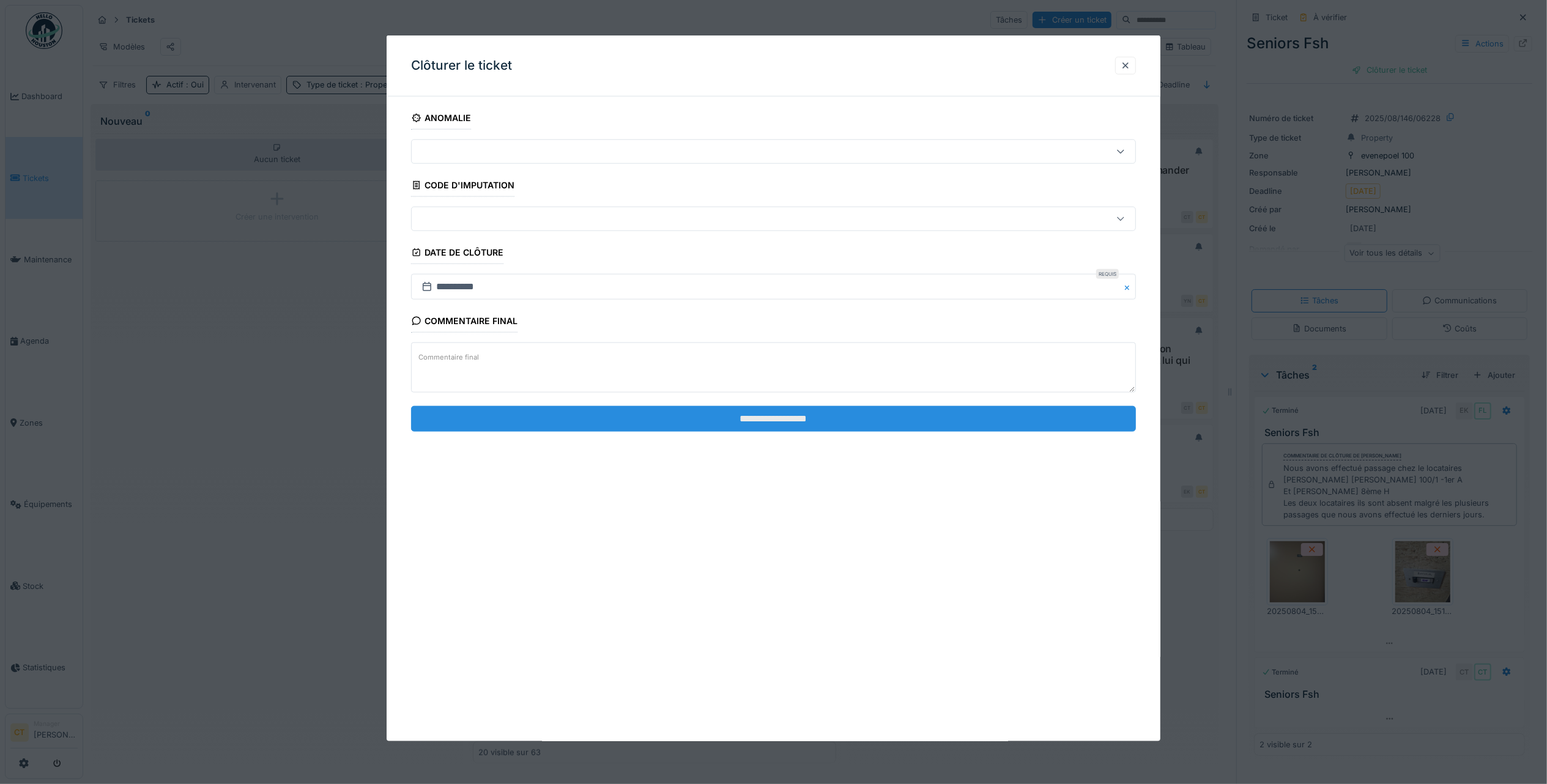
click at [794, 418] on input "**********" at bounding box center [774, 418] width 725 height 25
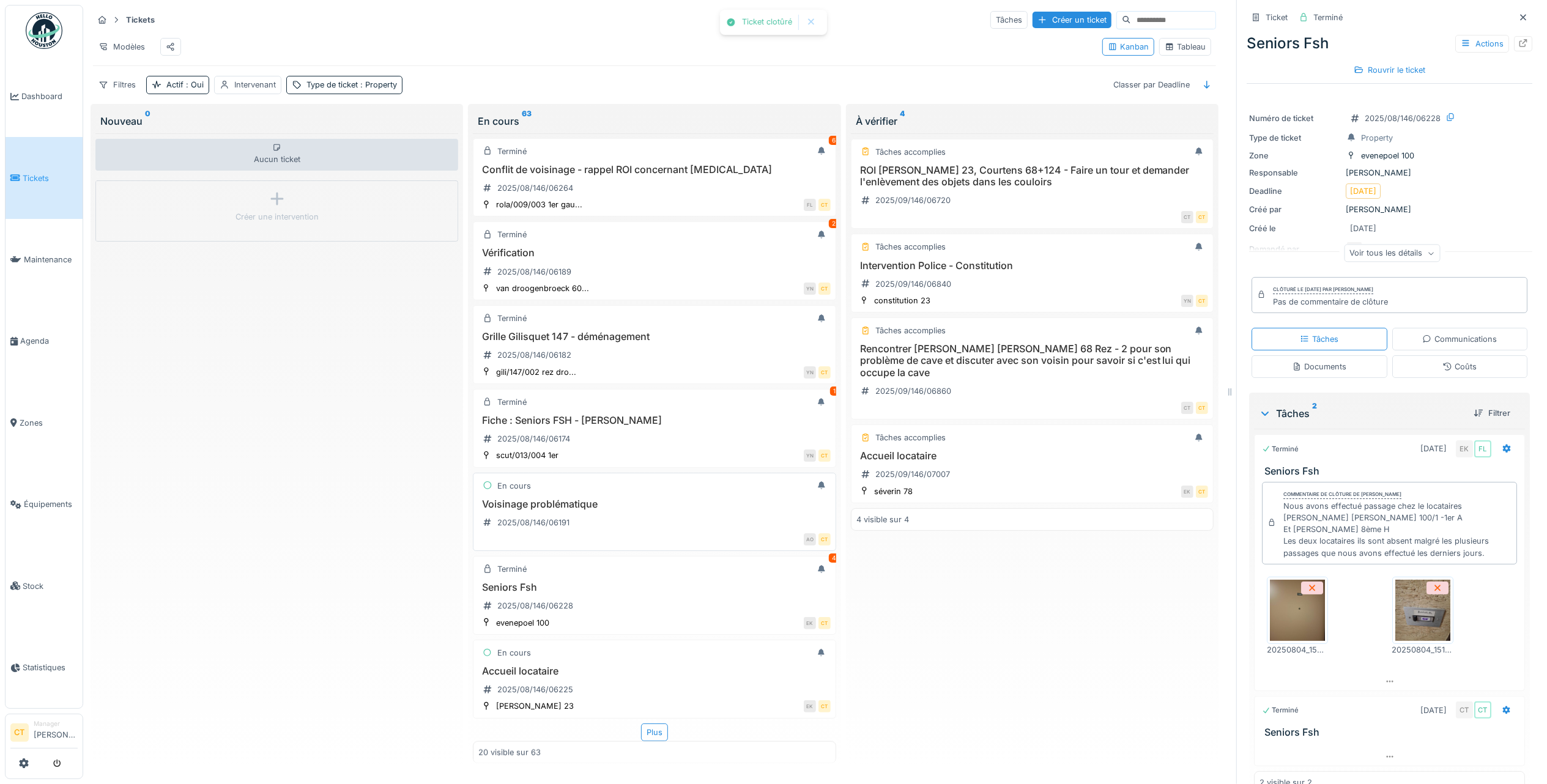
scroll to position [12, 0]
click at [710, 665] on div "Accueil locataire 2025/08/146/06225" at bounding box center [654, 682] width 352 height 35
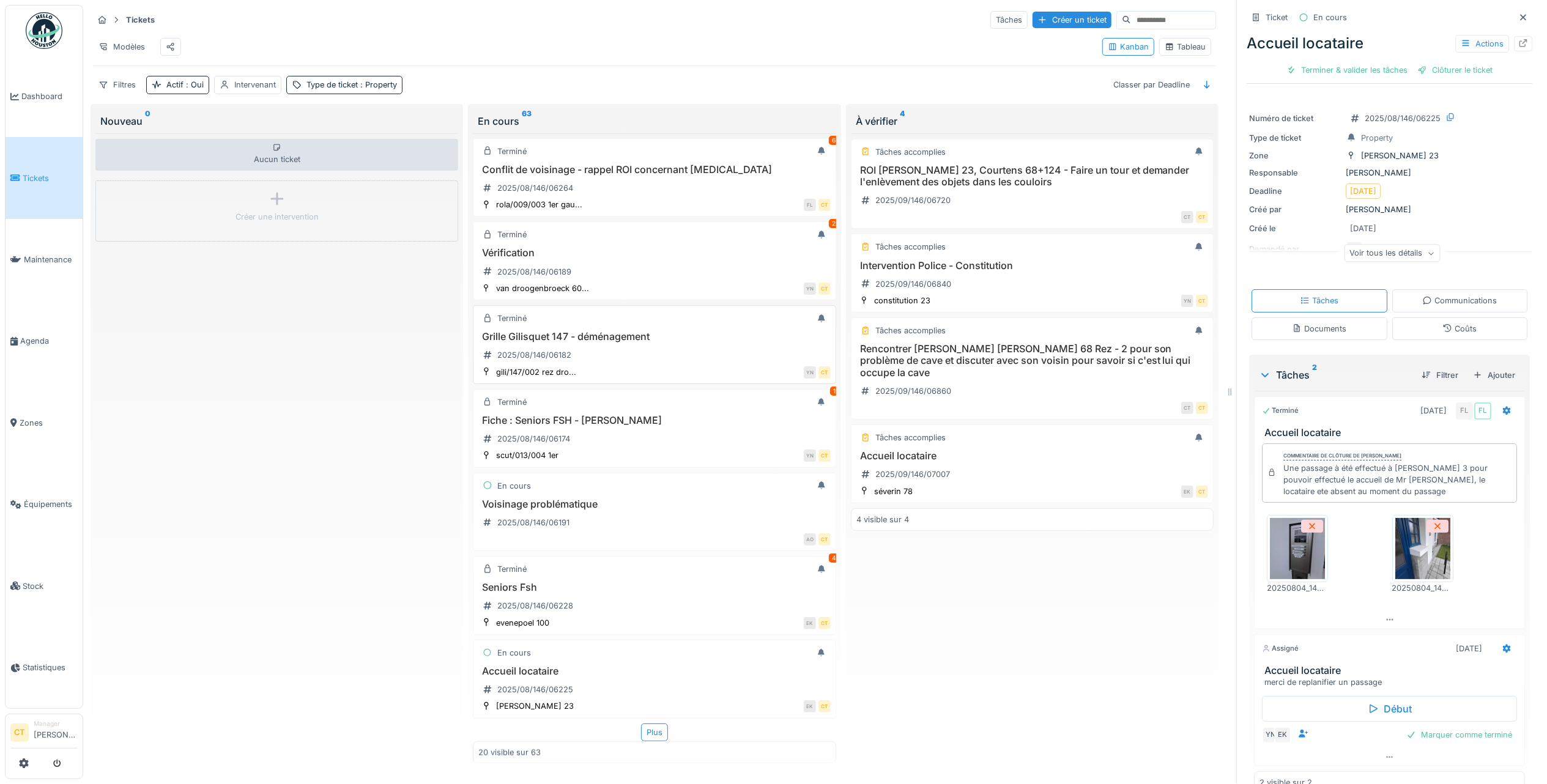
scroll to position [962, 0]
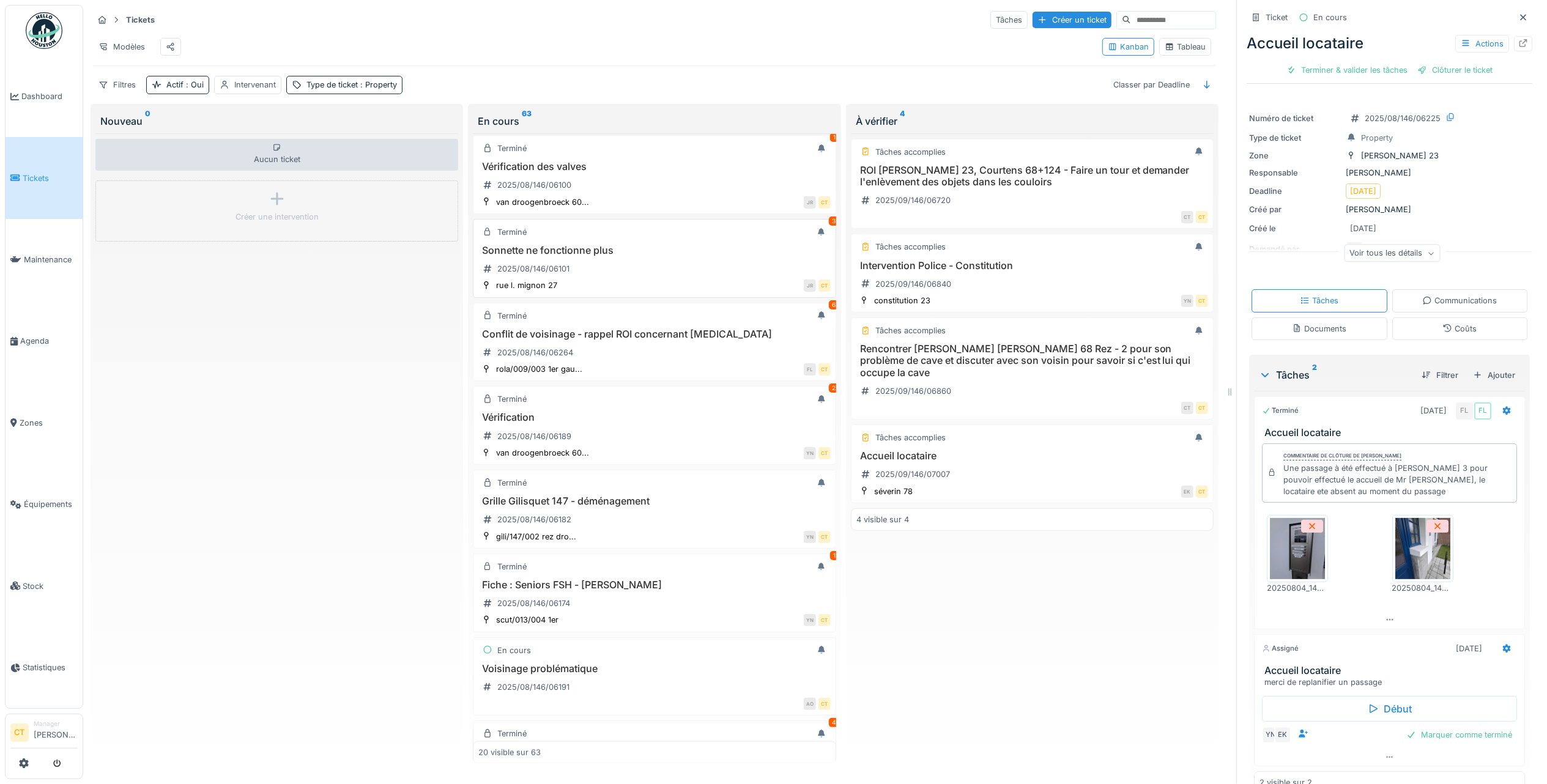
click at [665, 279] on div "Sonnette ne fonctionne plus 2025/08/146/06101" at bounding box center [654, 262] width 352 height 35
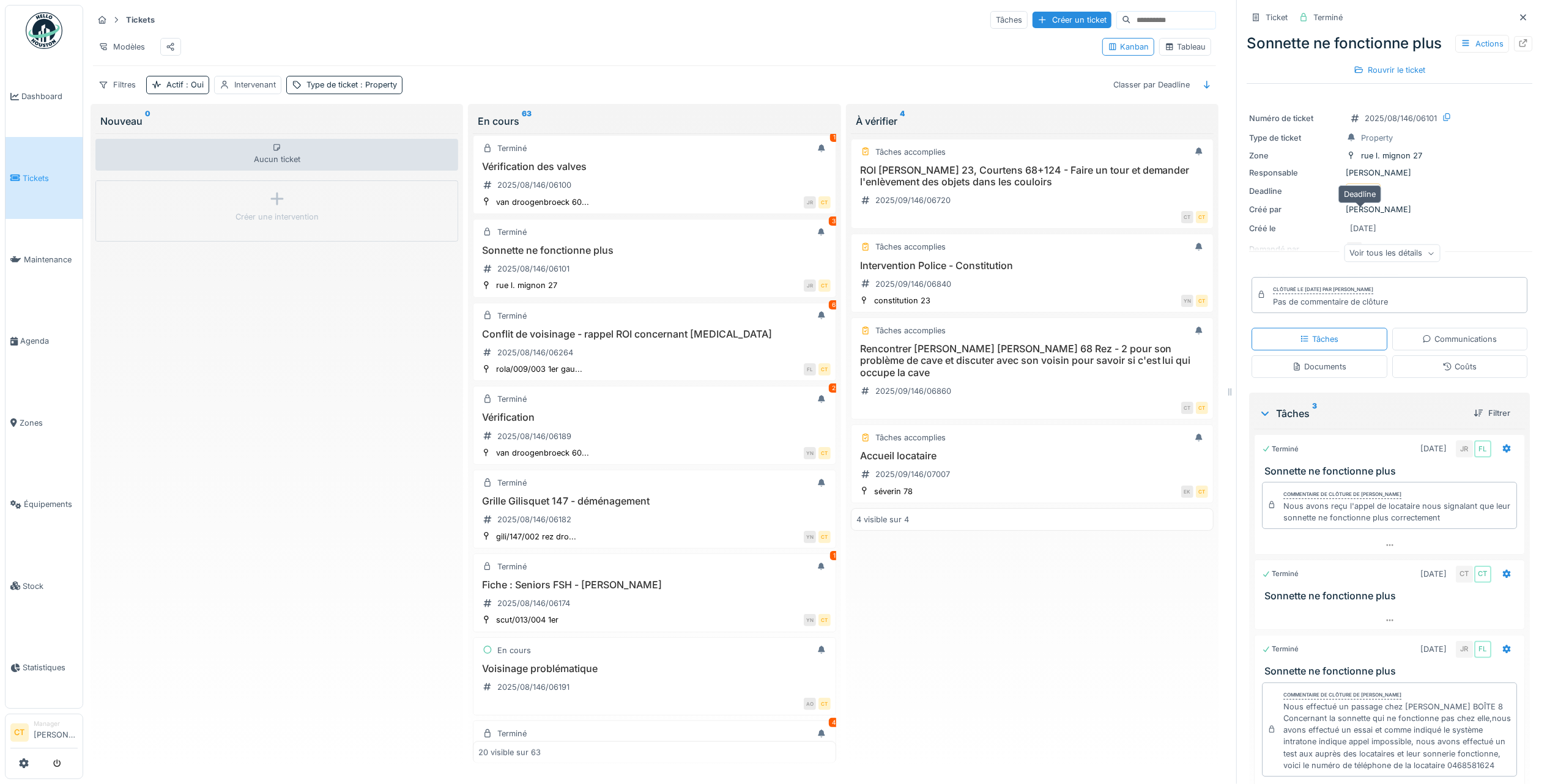
click at [1376, 197] on div "06/08/2025" at bounding box center [1362, 191] width 26 height 12
click at [829, 225] on div "3" at bounding box center [833, 221] width 10 height 9
click at [698, 240] on div "Terminé 3" at bounding box center [654, 232] width 352 height 15
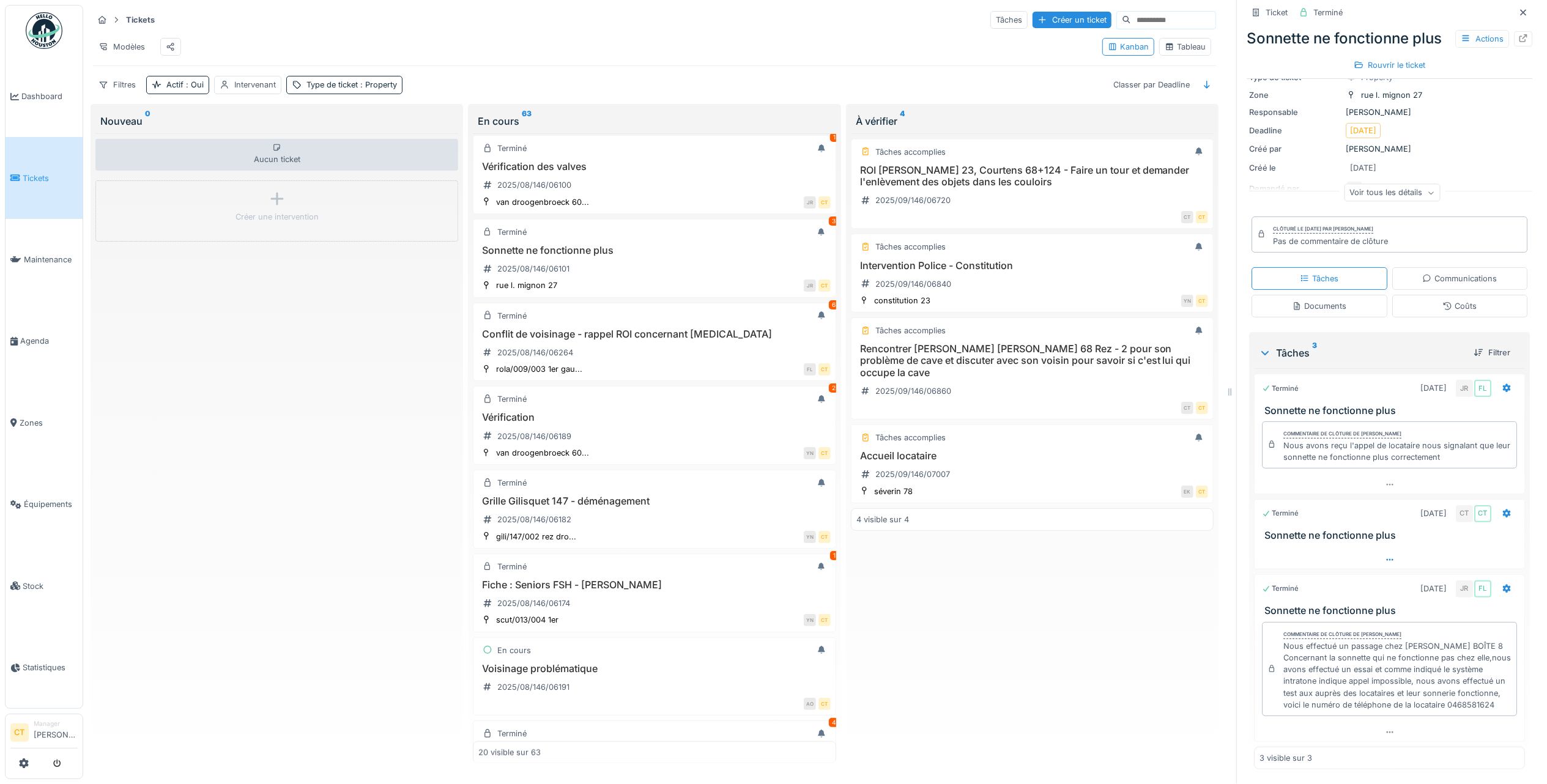
scroll to position [101, 0]
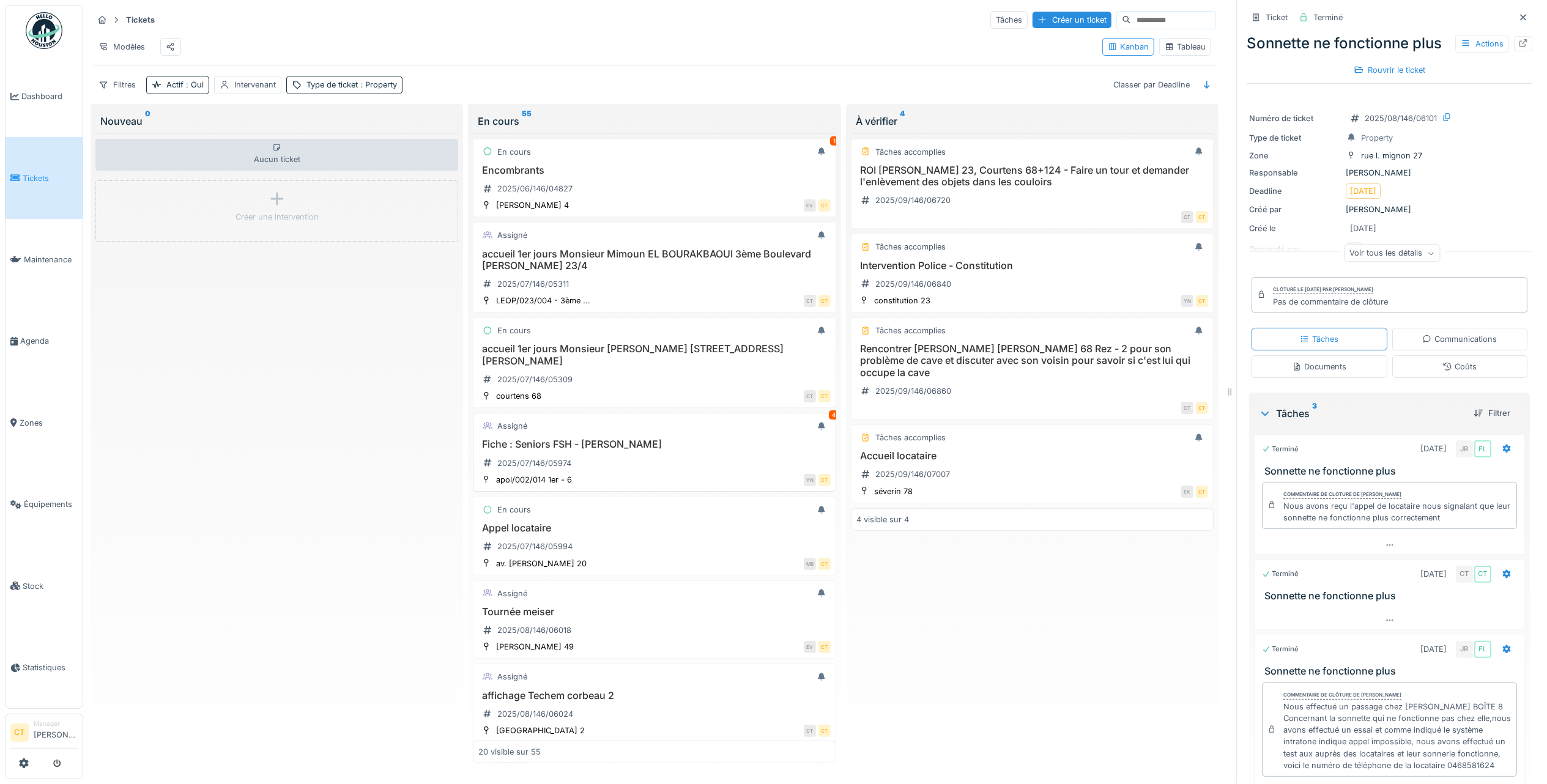
click at [654, 450] on h3 "Fiche : Seniors FSH - [PERSON_NAME]" at bounding box center [654, 444] width 352 height 12
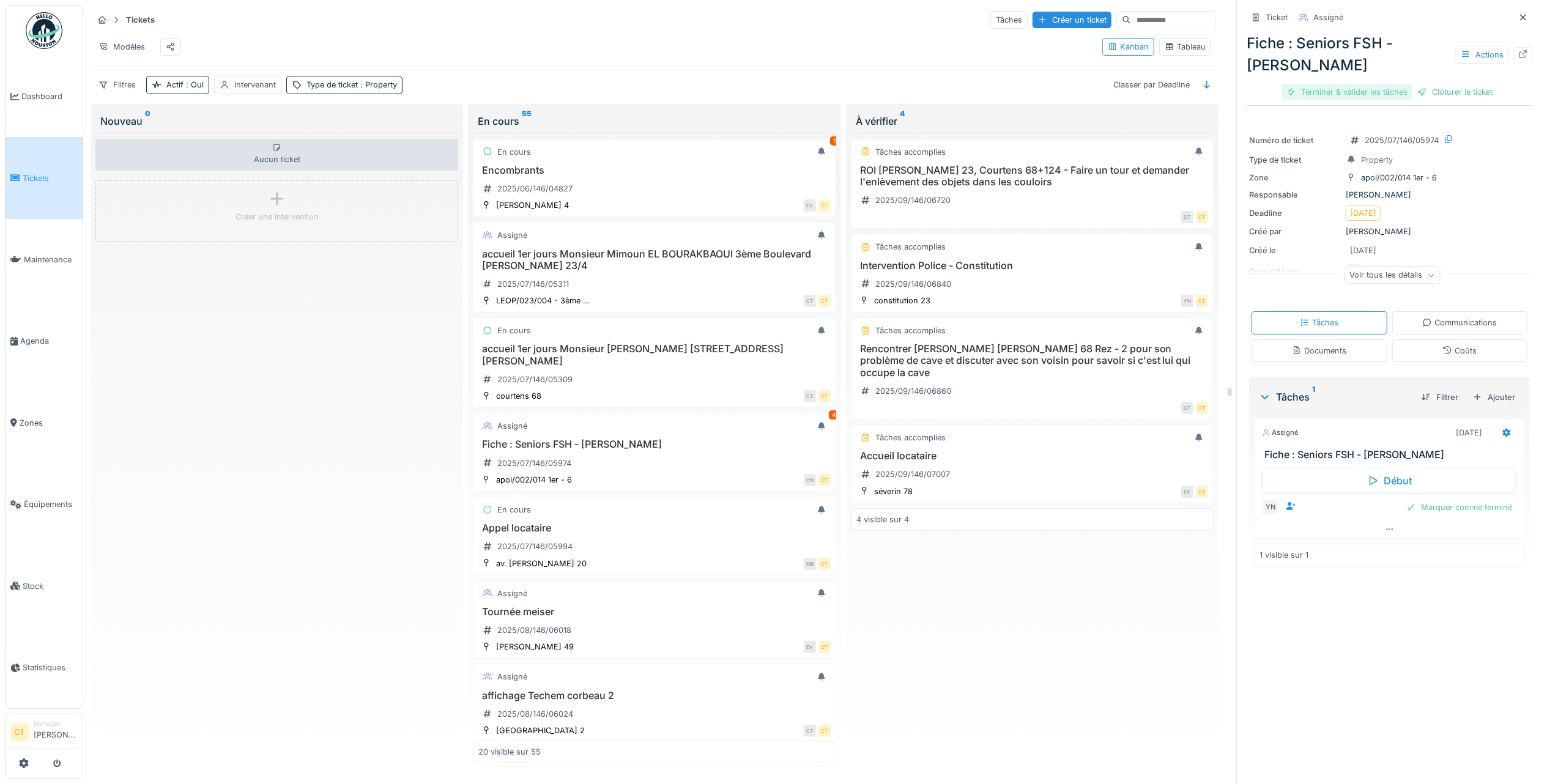
click at [1331, 98] on div "Terminer & valider les tâches" at bounding box center [1347, 92] width 131 height 16
click at [1374, 93] on div "Clôturer le ticket" at bounding box center [1390, 92] width 85 height 16
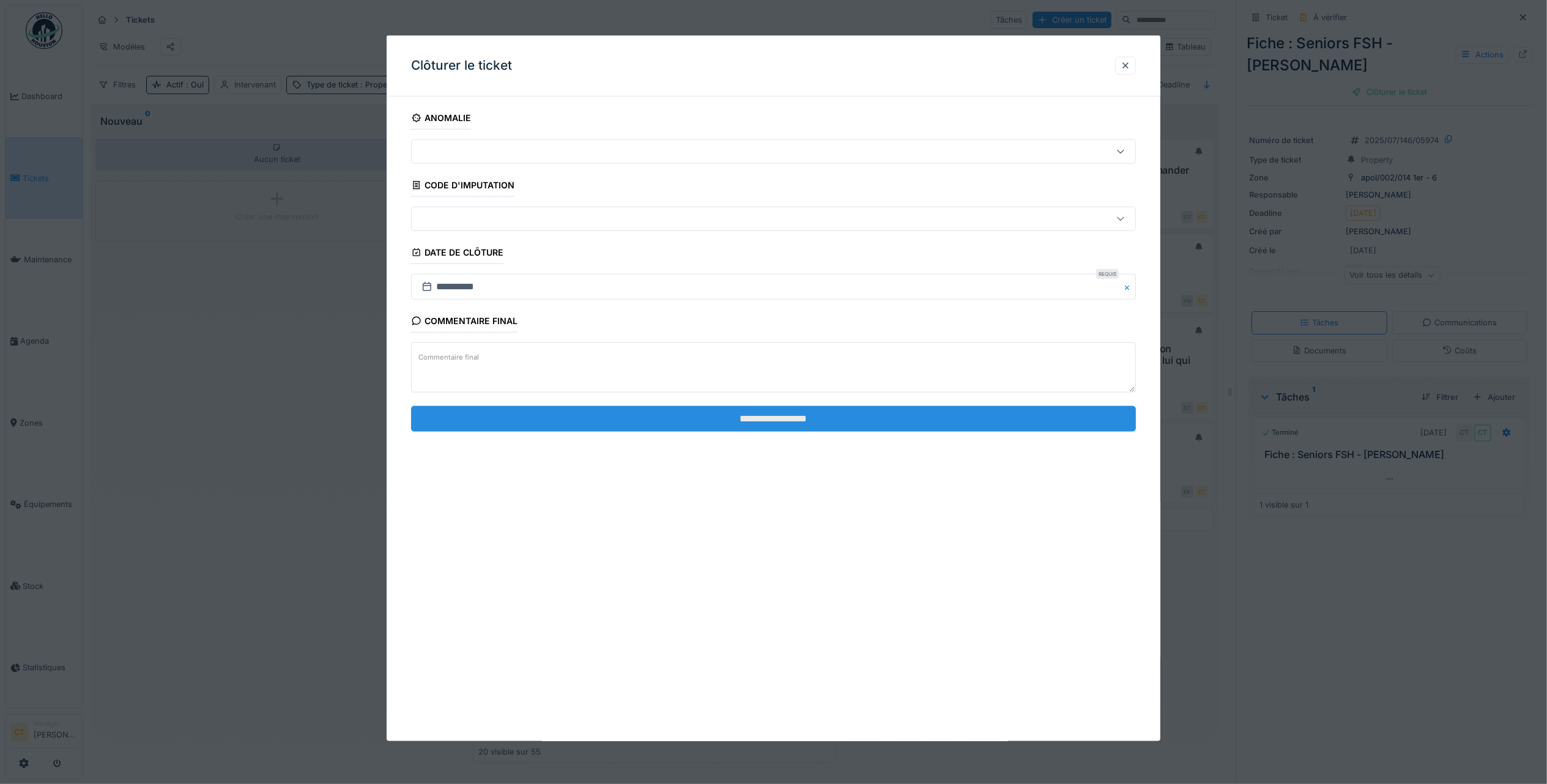
click at [823, 426] on input "**********" at bounding box center [774, 418] width 725 height 25
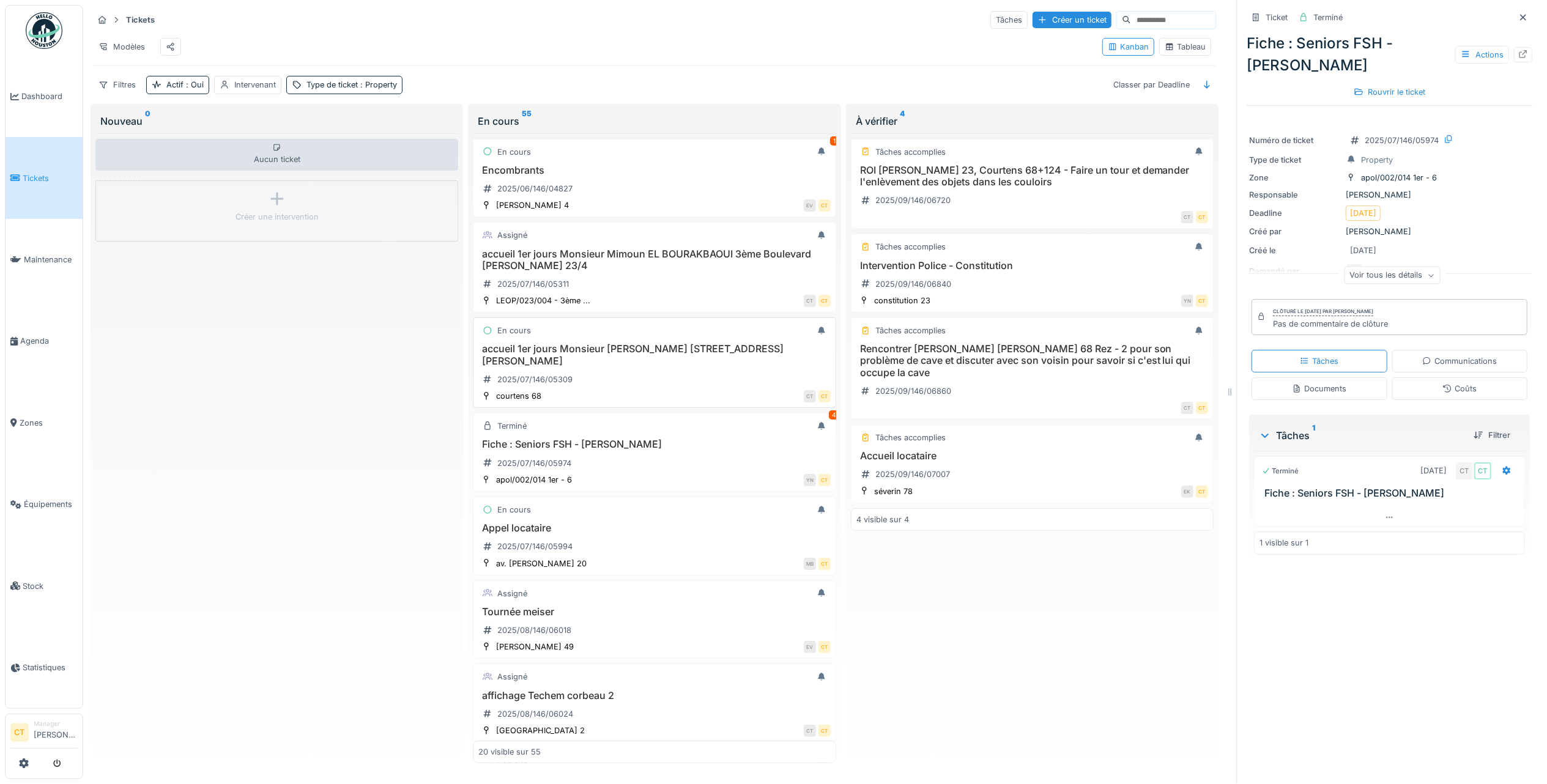
click at [603, 366] on h3 "accueil 1er jours Monsieur [PERSON_NAME] [STREET_ADDRESS][PERSON_NAME]" at bounding box center [654, 355] width 352 height 24
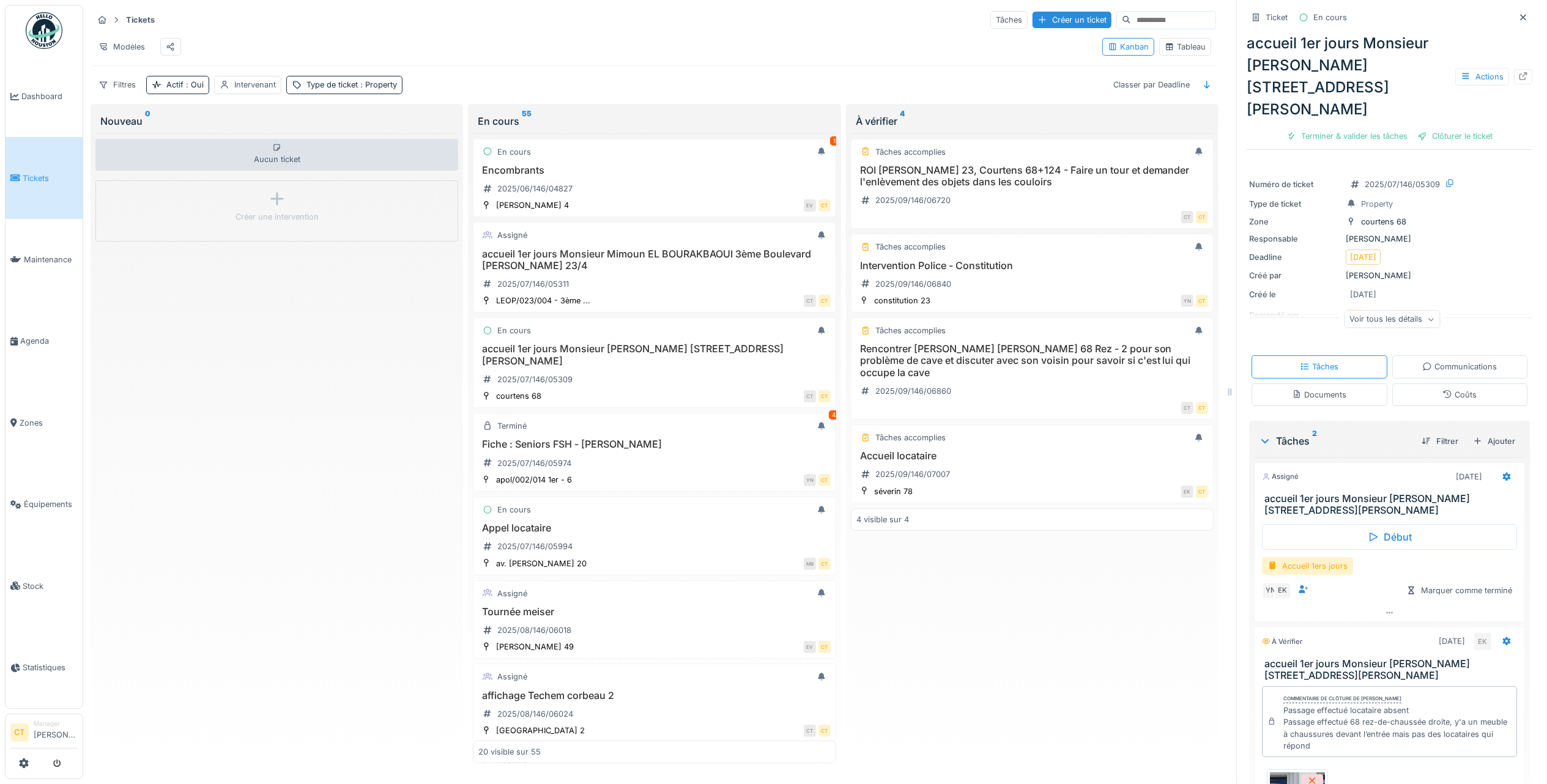
scroll to position [82, 0]
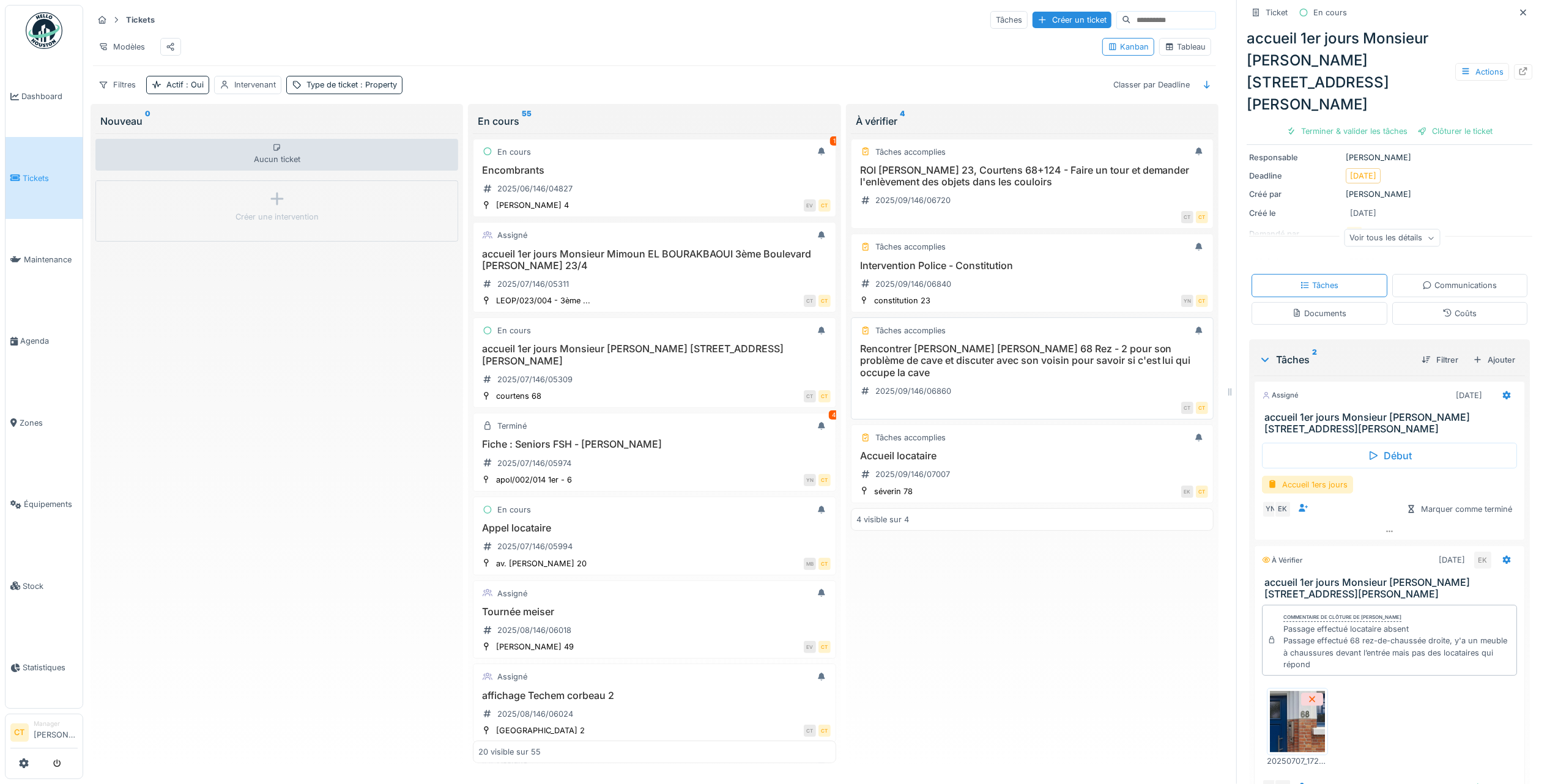
click at [965, 370] on h3 "Rencontrer [PERSON_NAME] [PERSON_NAME] 68 Rez - 2 pour son problème de cave et …" at bounding box center [1032, 361] width 352 height 35
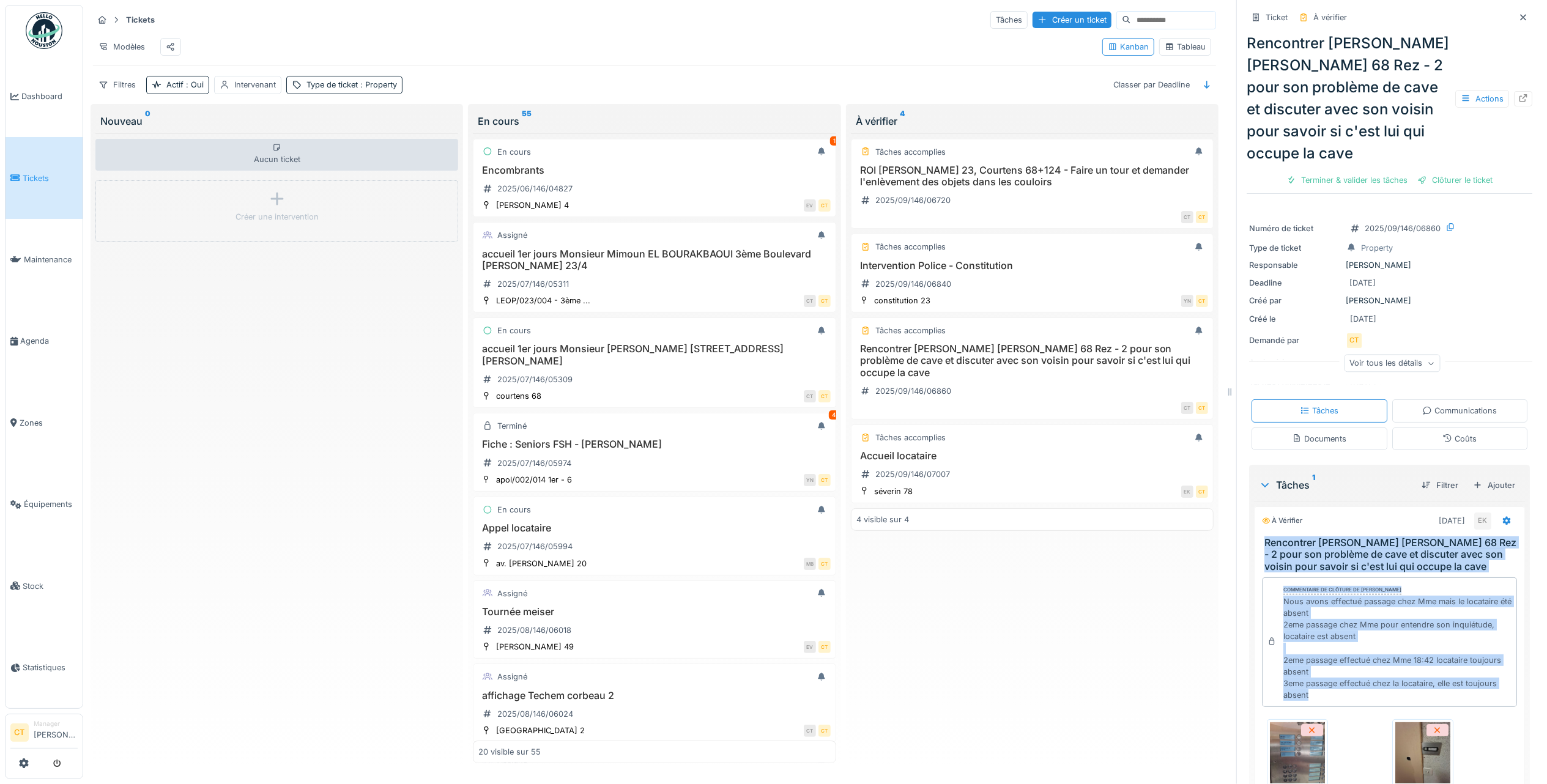
drag, startPoint x: 1381, startPoint y: 734, endPoint x: 1252, endPoint y: 568, distance: 210.2
click at [1254, 568] on div "À vérifier [DATE] EK Rencontrer [PERSON_NAME] [PERSON_NAME] 68 Rez - 2 pour son…" at bounding box center [1390, 771] width 271 height 531
copy div "Rencontrer Mme [PERSON_NAME] [PERSON_NAME] 68 Rez - 2 pour son problème de cave…"
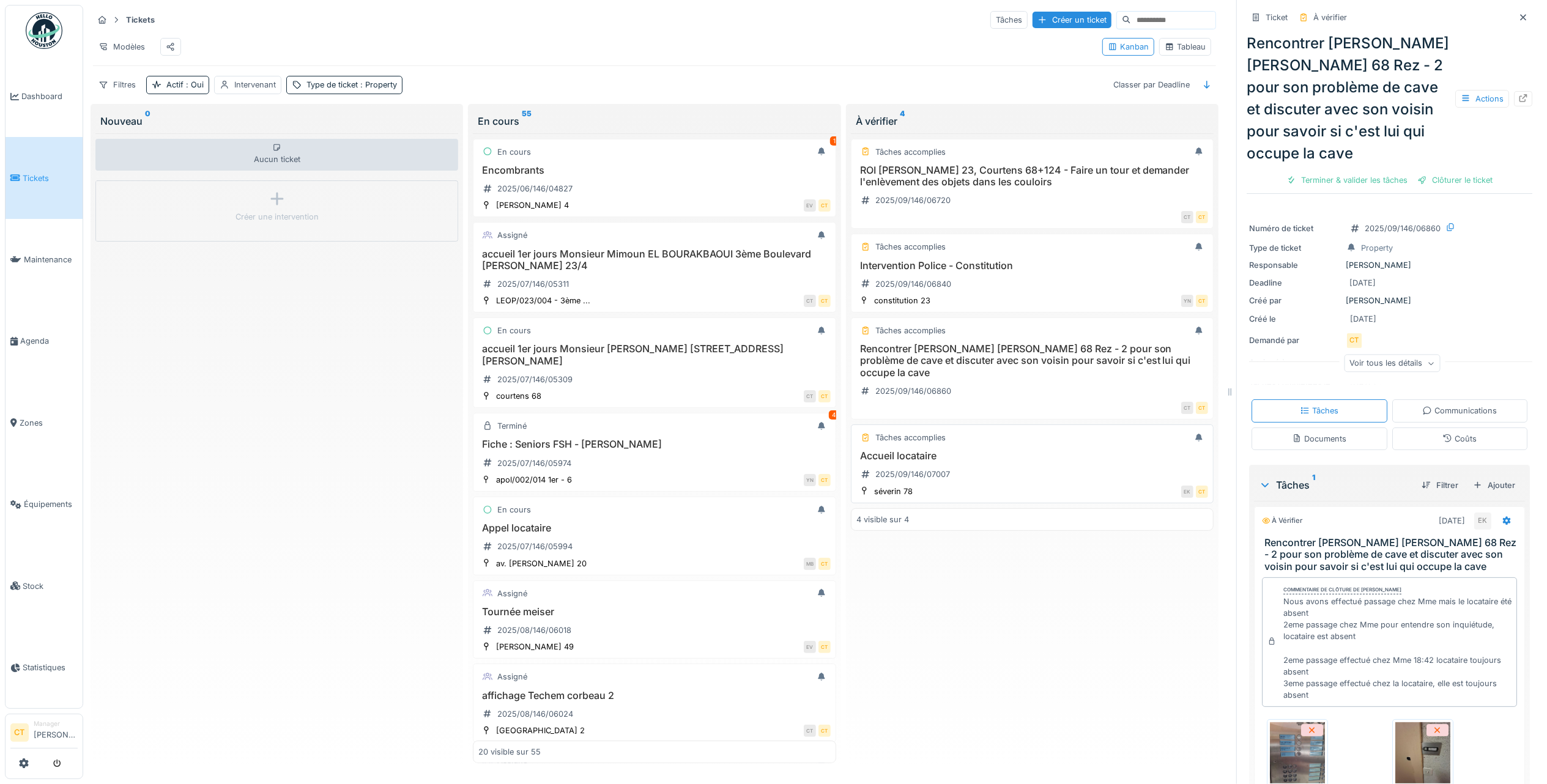
click at [938, 461] on h3 "Accueil locataire" at bounding box center [1032, 455] width 352 height 12
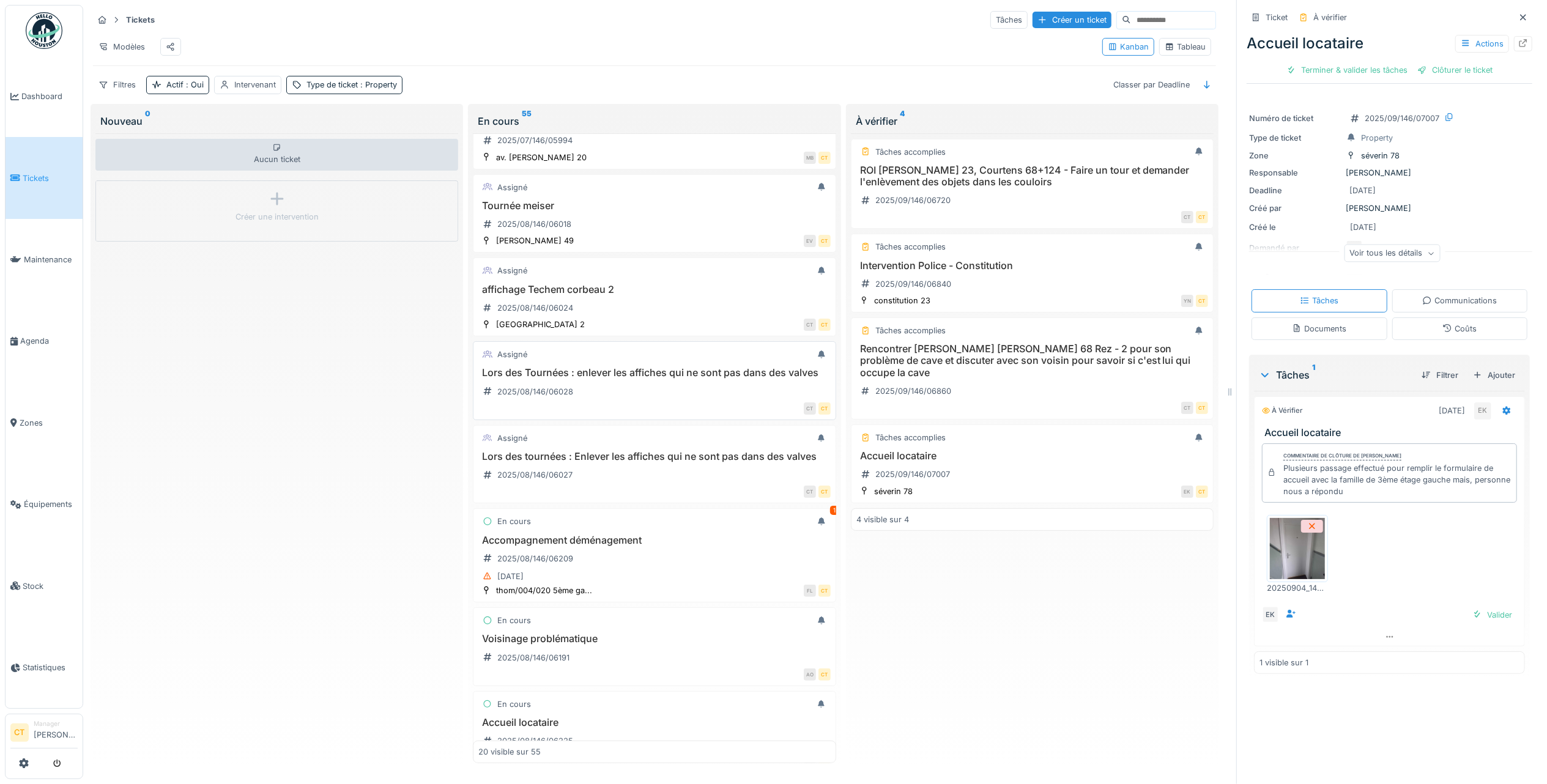
scroll to position [407, 0]
click at [597, 583] on div "Accompagnement déménagement 2025/08/146/06209 [DATE]" at bounding box center [654, 558] width 352 height 50
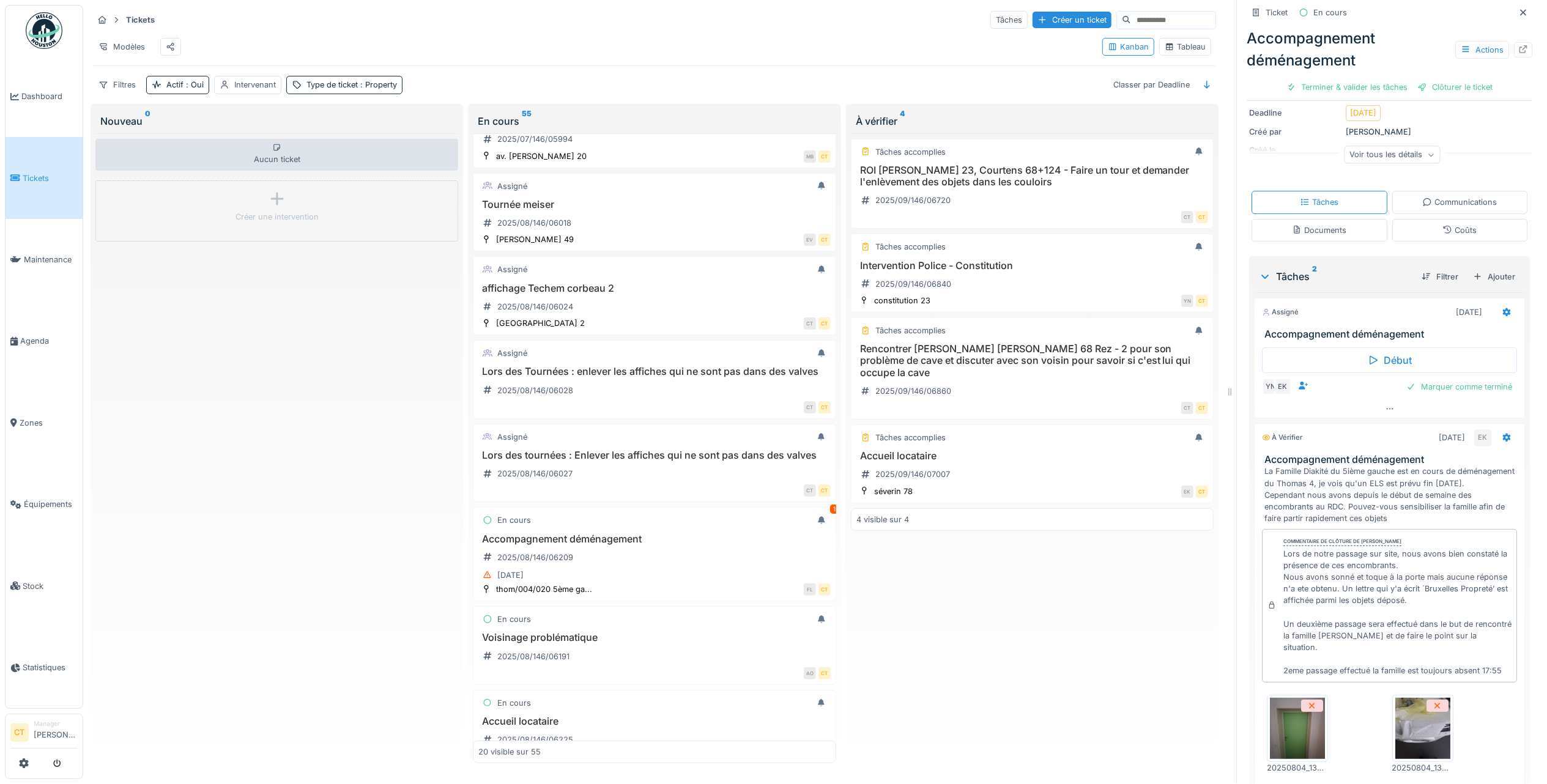
scroll to position [163, 0]
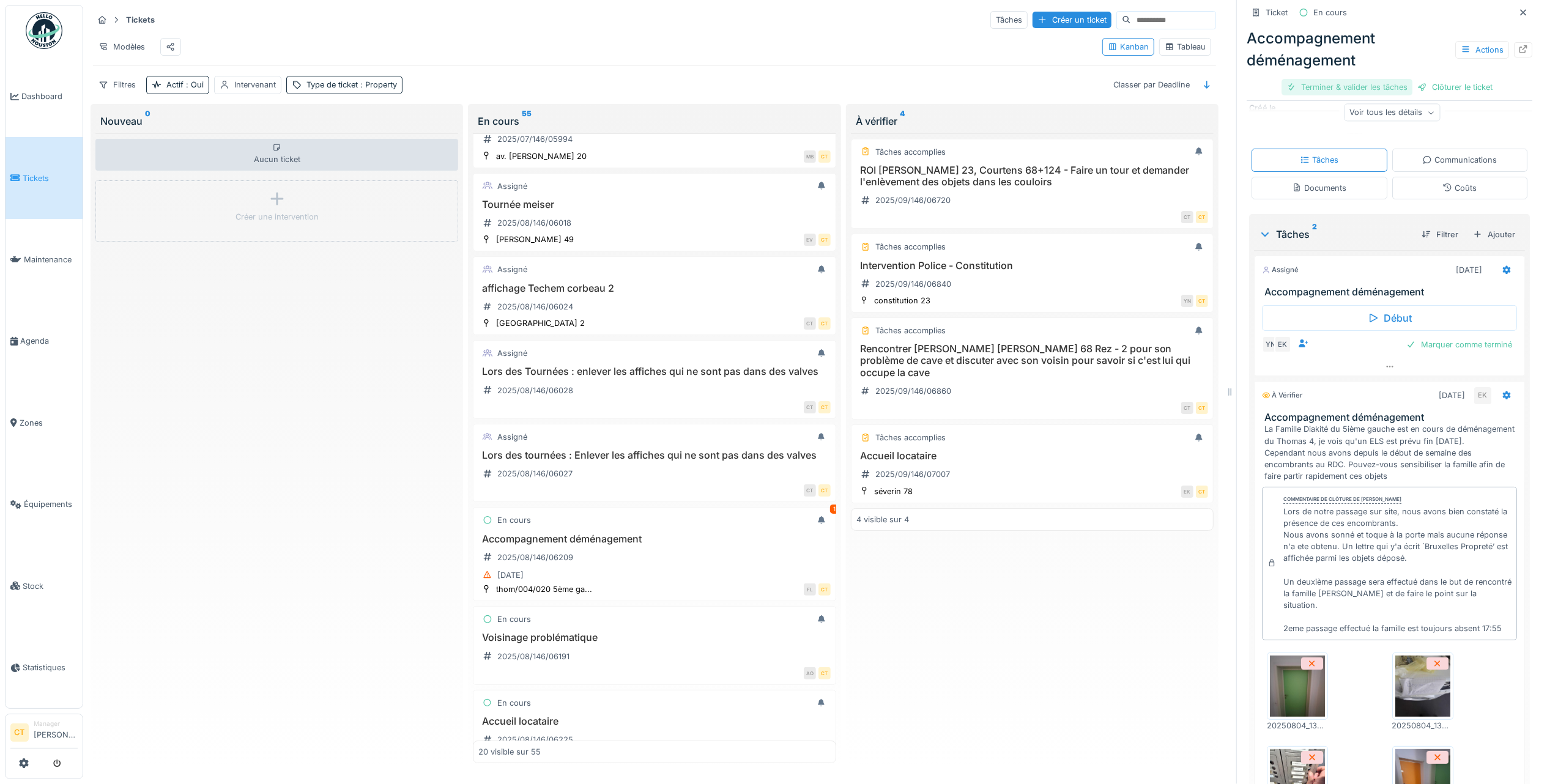
click at [1347, 84] on div "Terminer & valider les tâches" at bounding box center [1347, 87] width 131 height 16
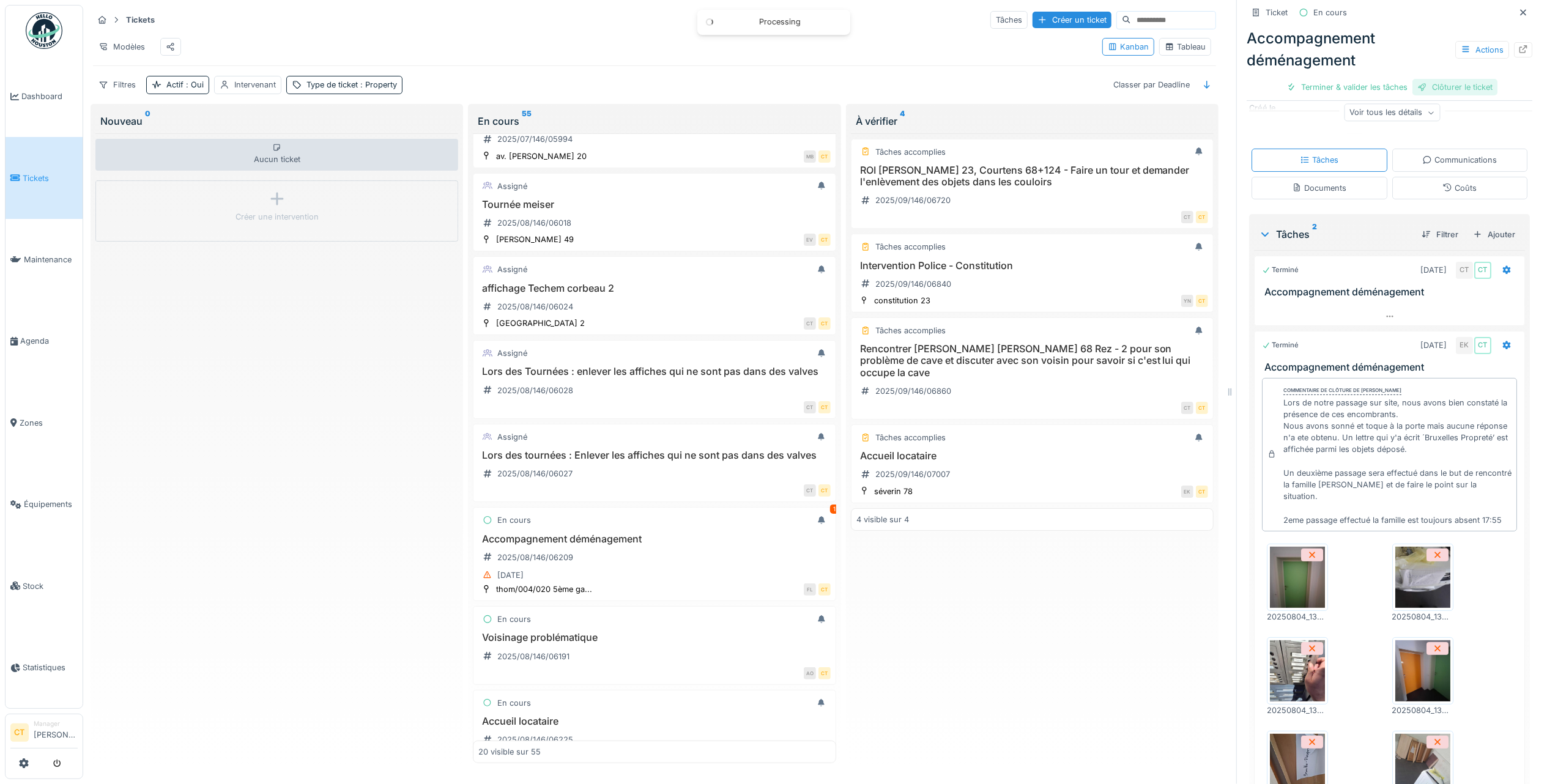
click at [1428, 84] on div "Clôturer le ticket" at bounding box center [1455, 87] width 85 height 16
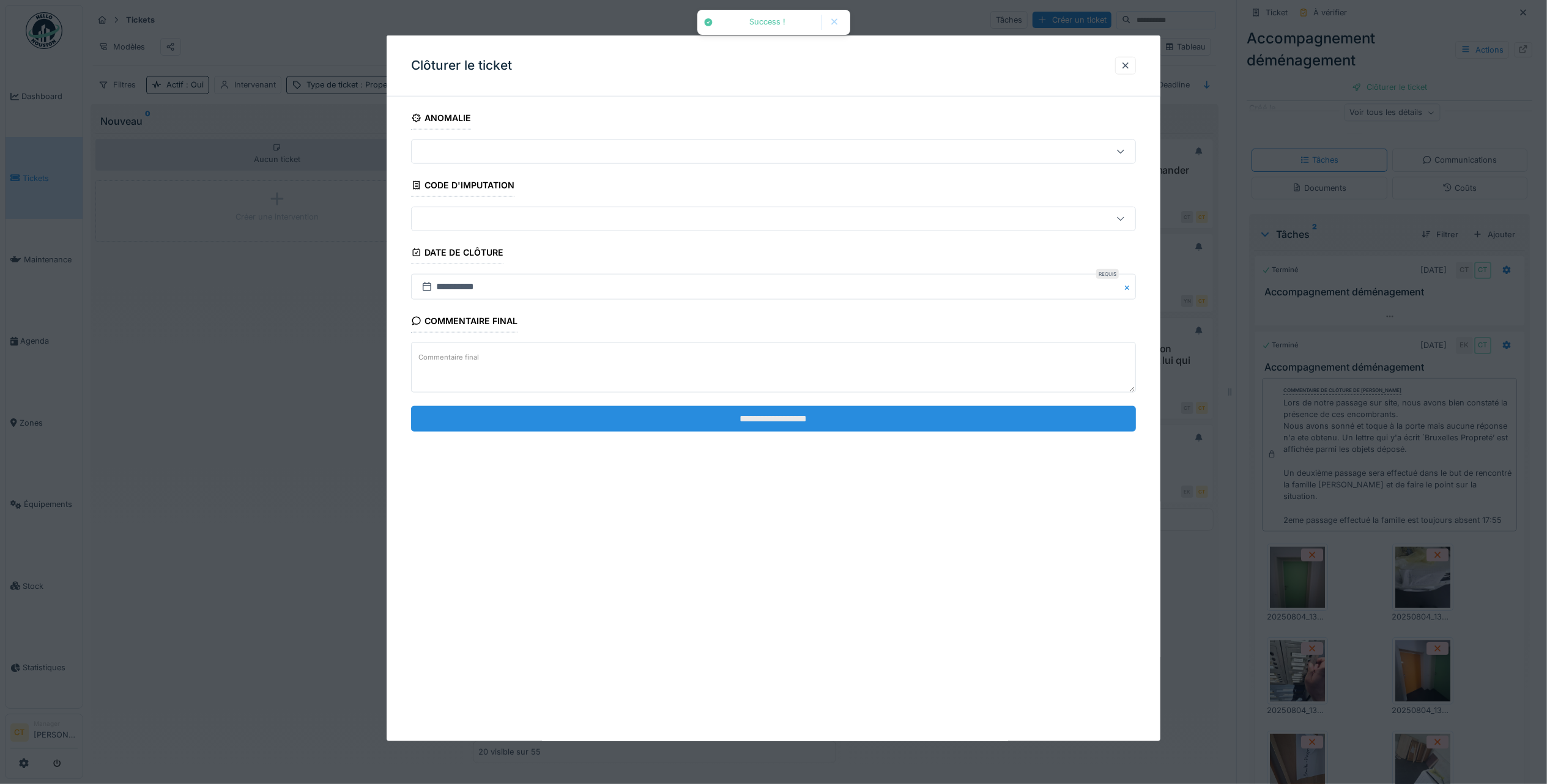
click at [835, 431] on input "**********" at bounding box center [774, 418] width 725 height 25
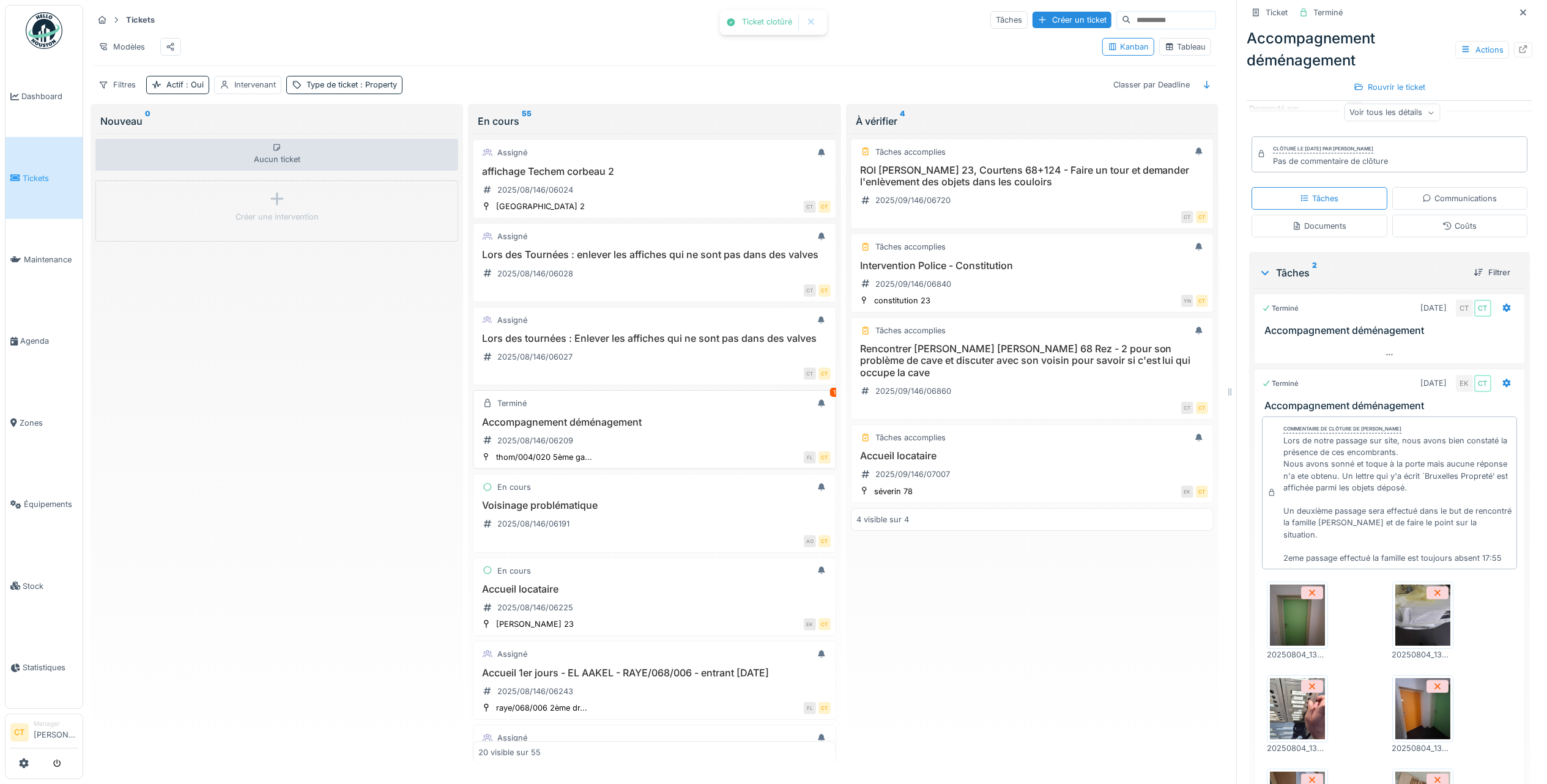
scroll to position [571, 0]
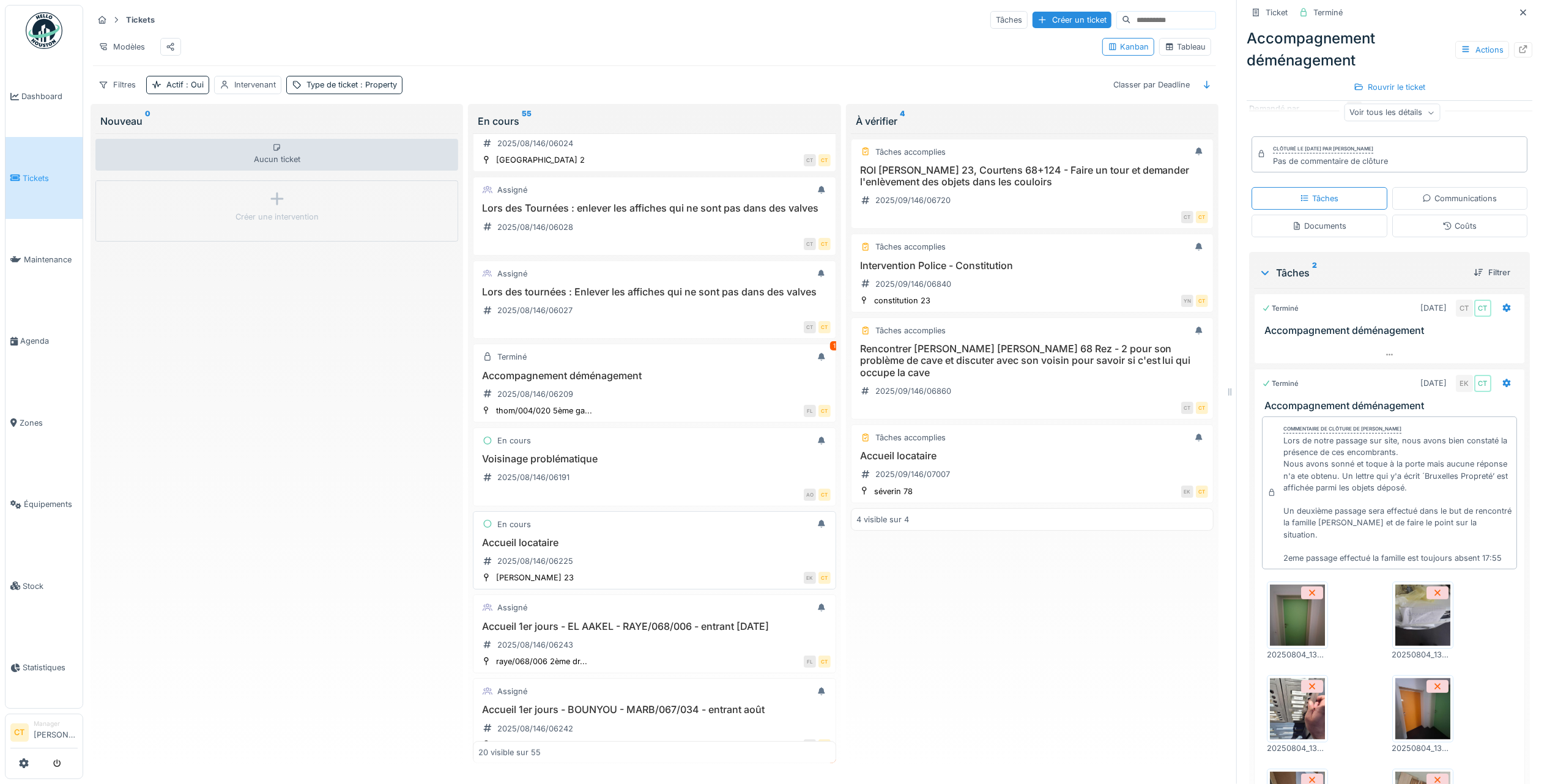
click at [662, 571] on div "Accueil locataire 2025/08/146/06225" at bounding box center [654, 554] width 352 height 35
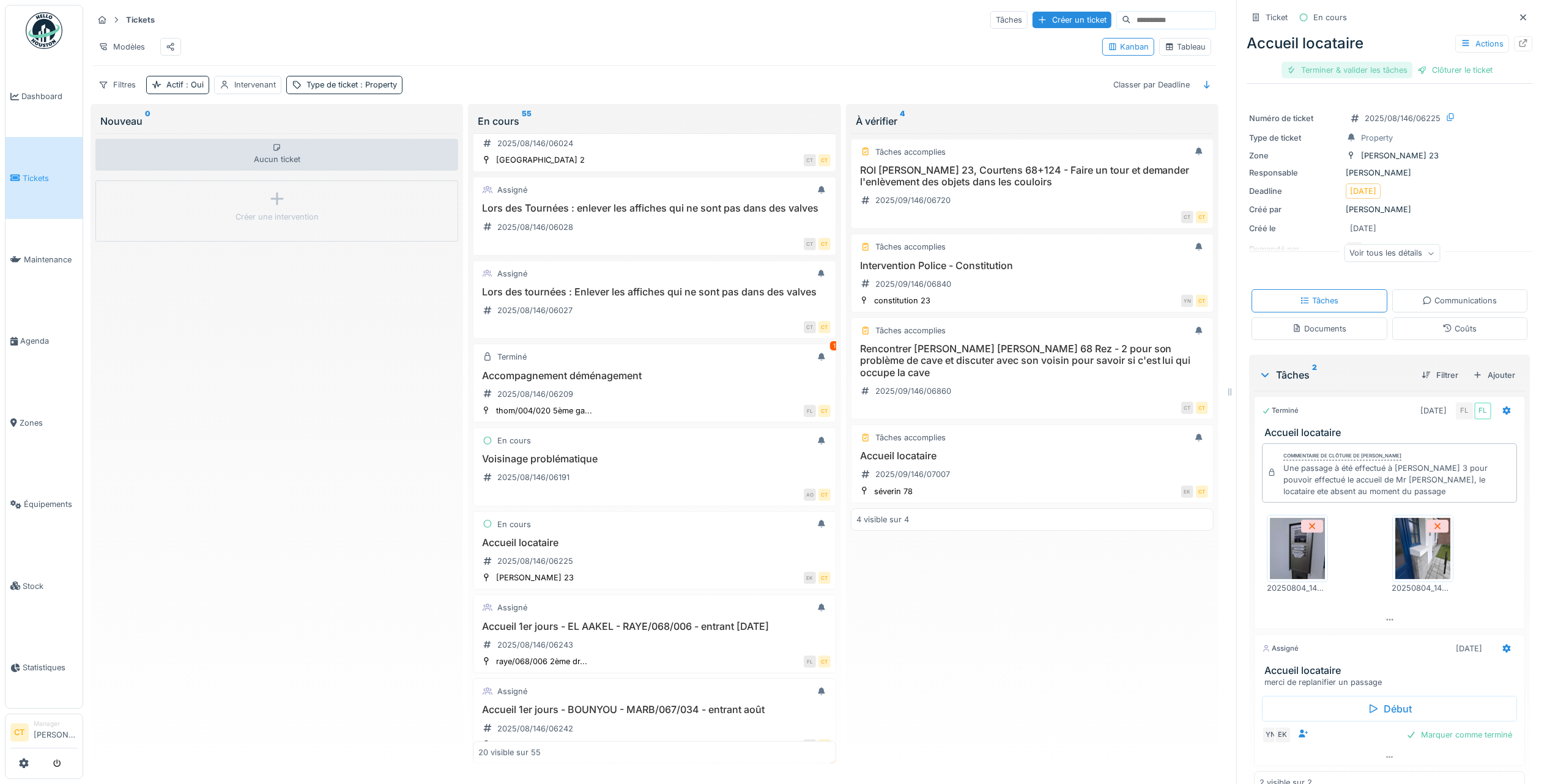
click at [1349, 63] on div "Terminer & valider les tâches" at bounding box center [1347, 70] width 131 height 16
click at [1392, 65] on div "Clôturer le ticket" at bounding box center [1390, 70] width 85 height 16
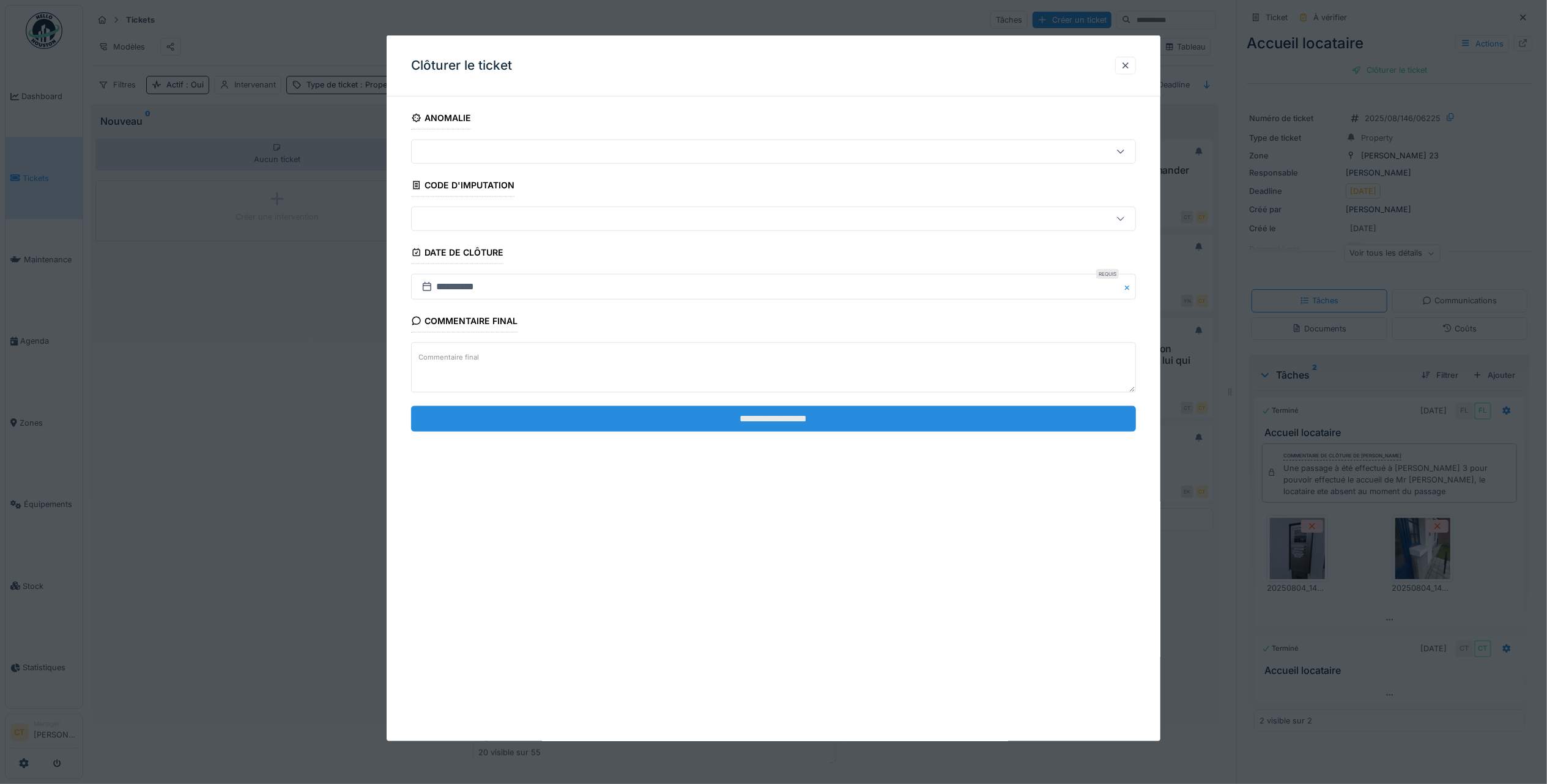
click at [783, 423] on input "**********" at bounding box center [774, 418] width 725 height 25
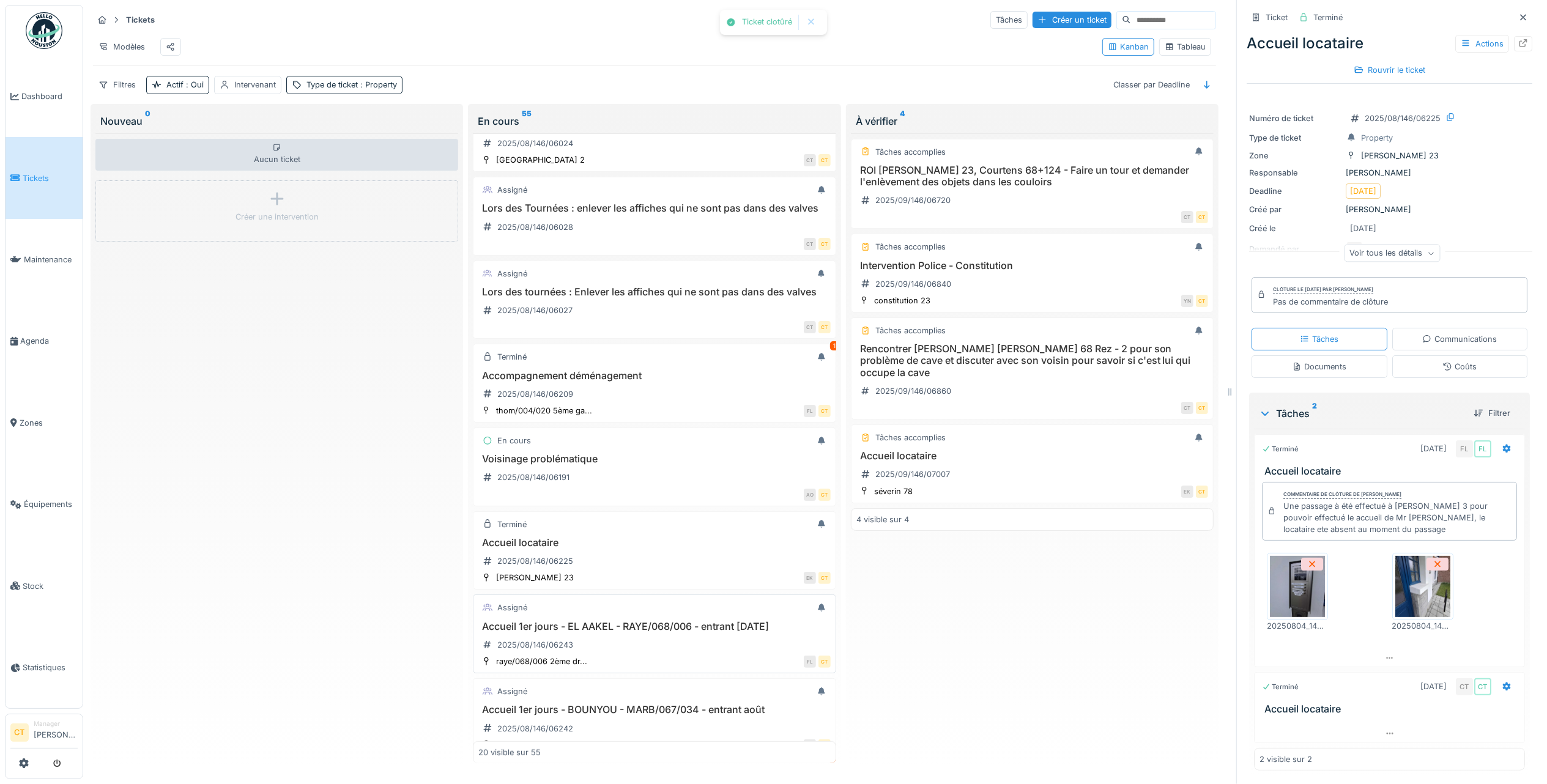
scroll to position [651, 0]
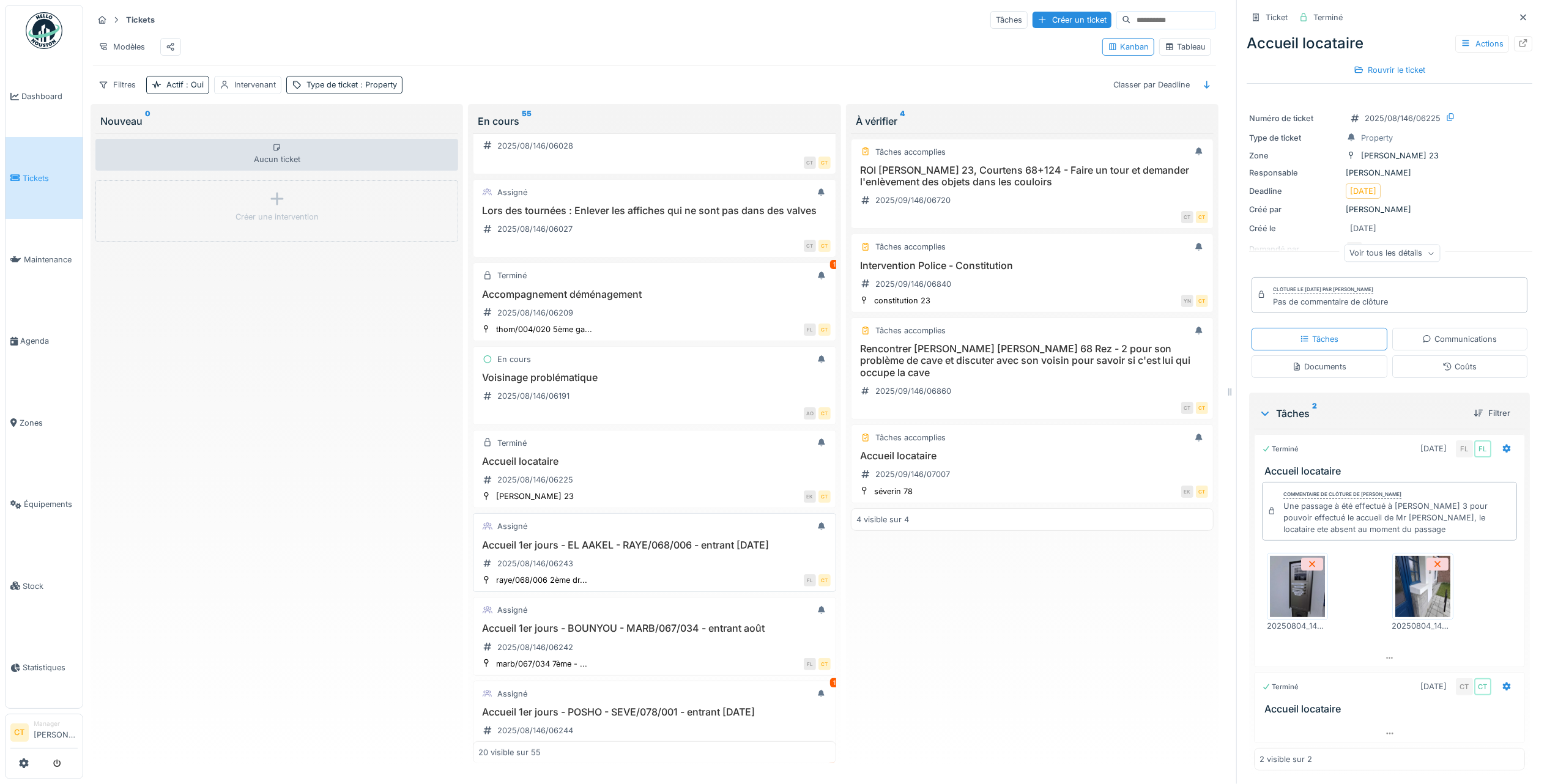
click at [662, 573] on div "Accueil 1er jours - EL AAKEL - RAYE/068/006 - entrant Août 25 2025/08/146/06243" at bounding box center [654, 557] width 352 height 35
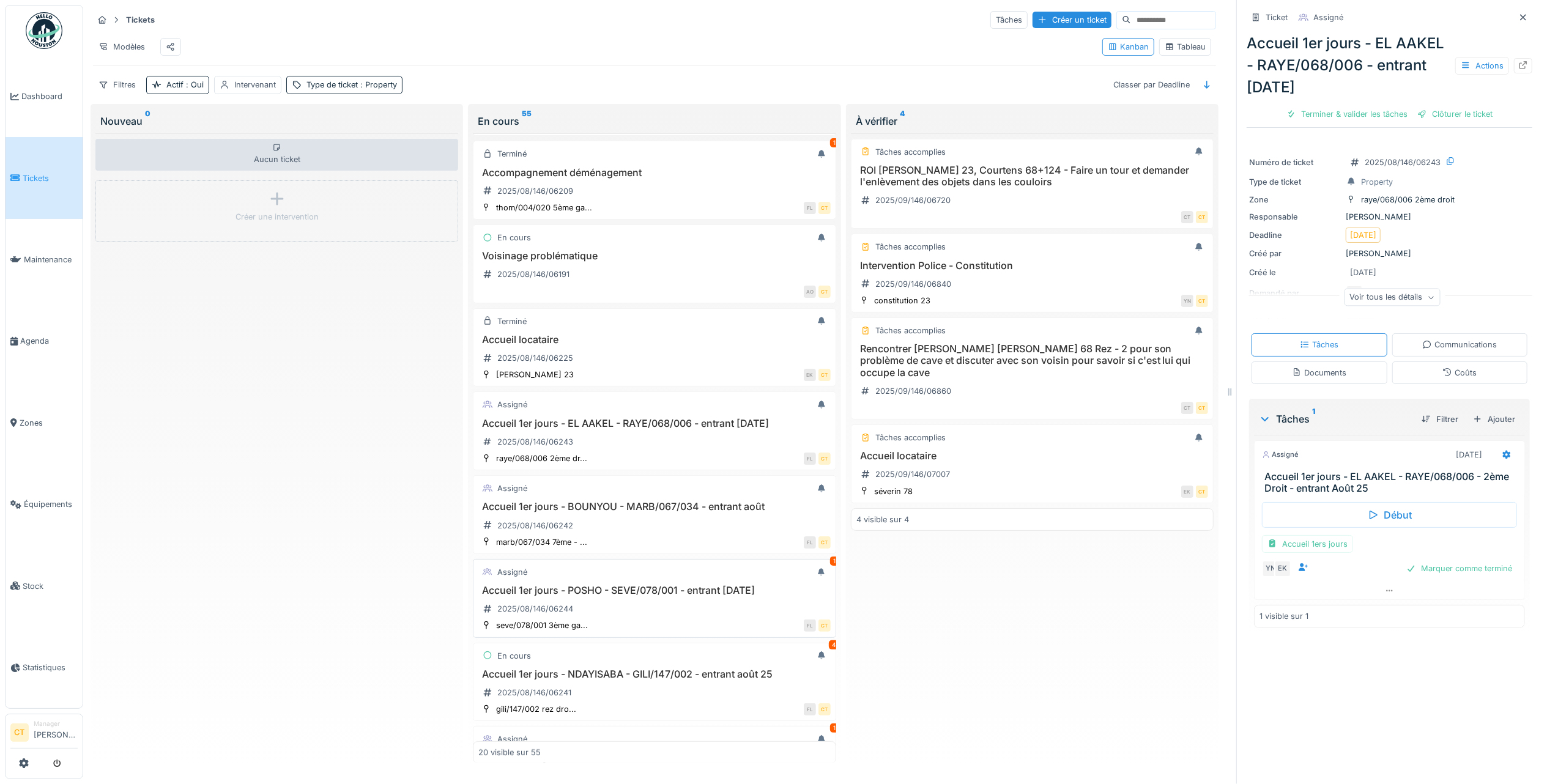
scroll to position [815, 0]
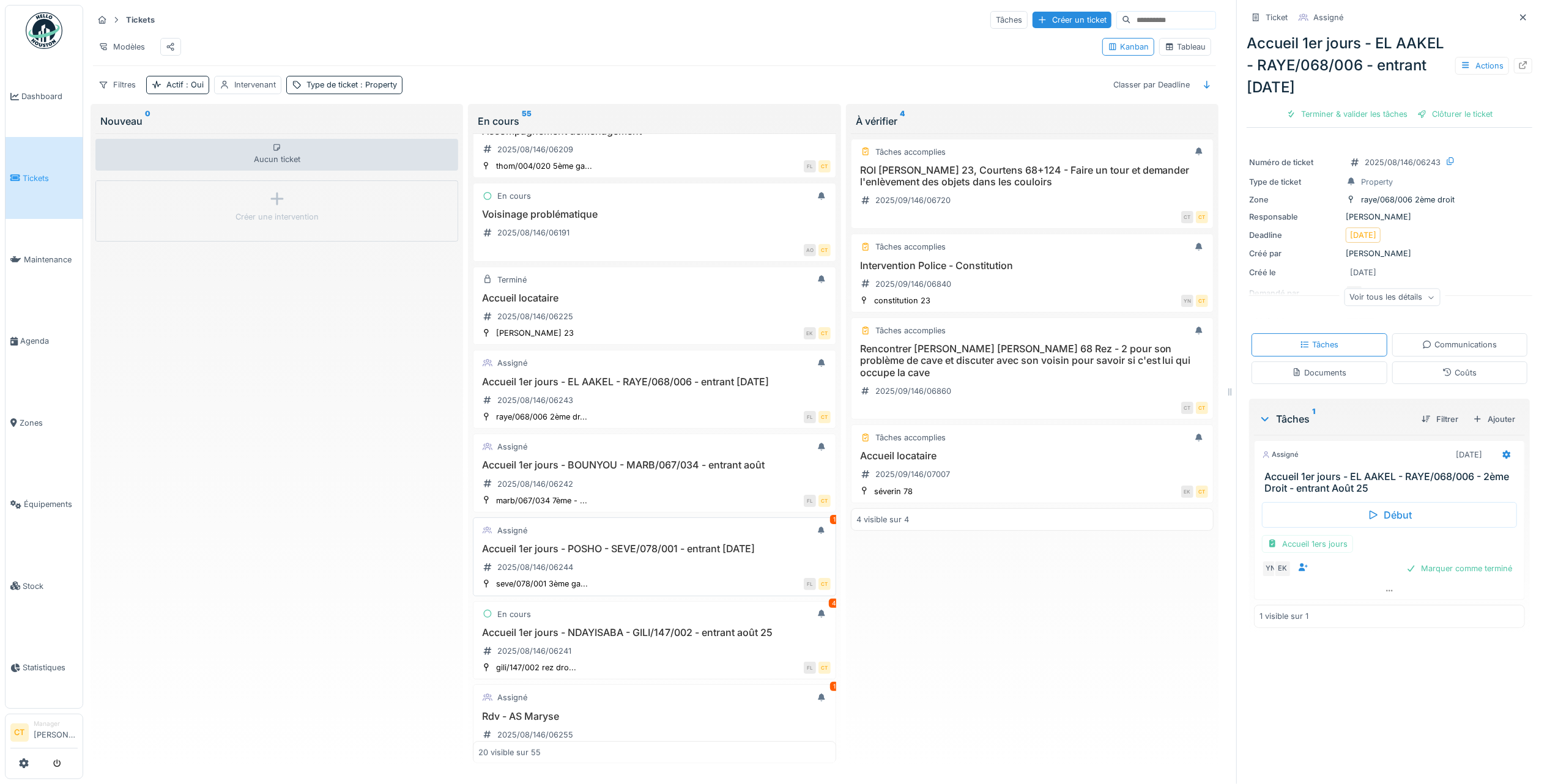
click at [662, 577] on div "Accueil 1er jours - POSHO - SEVE/078/001 - entrant août 25 2025/08/146/06244" at bounding box center [654, 561] width 352 height 35
click at [1322, 110] on div "Terminer & valider les tâches" at bounding box center [1347, 114] width 131 height 16
click at [1454, 118] on div "Clôturer le ticket" at bounding box center [1455, 114] width 85 height 16
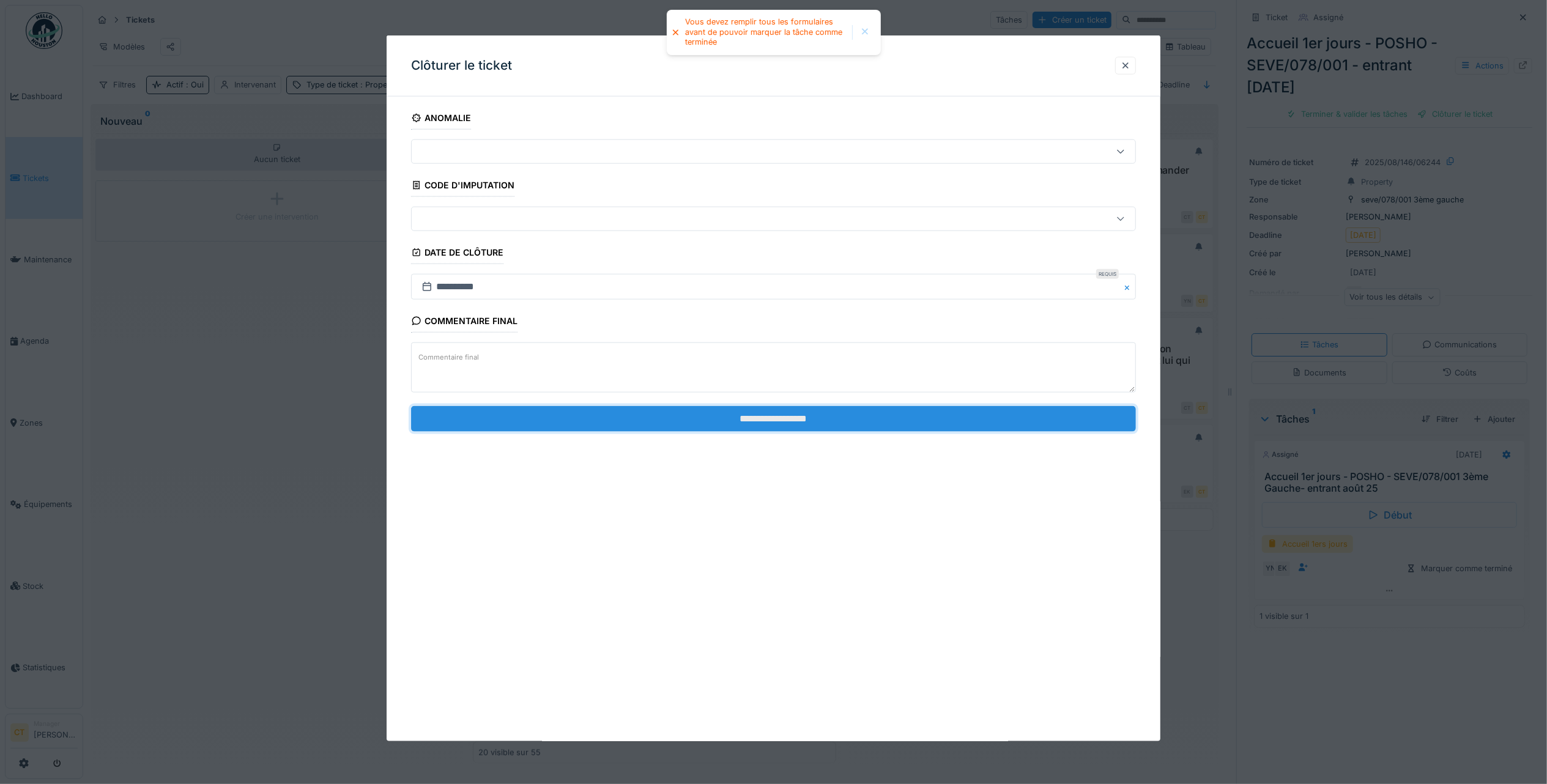
click at [994, 431] on input "**********" at bounding box center [774, 418] width 725 height 25
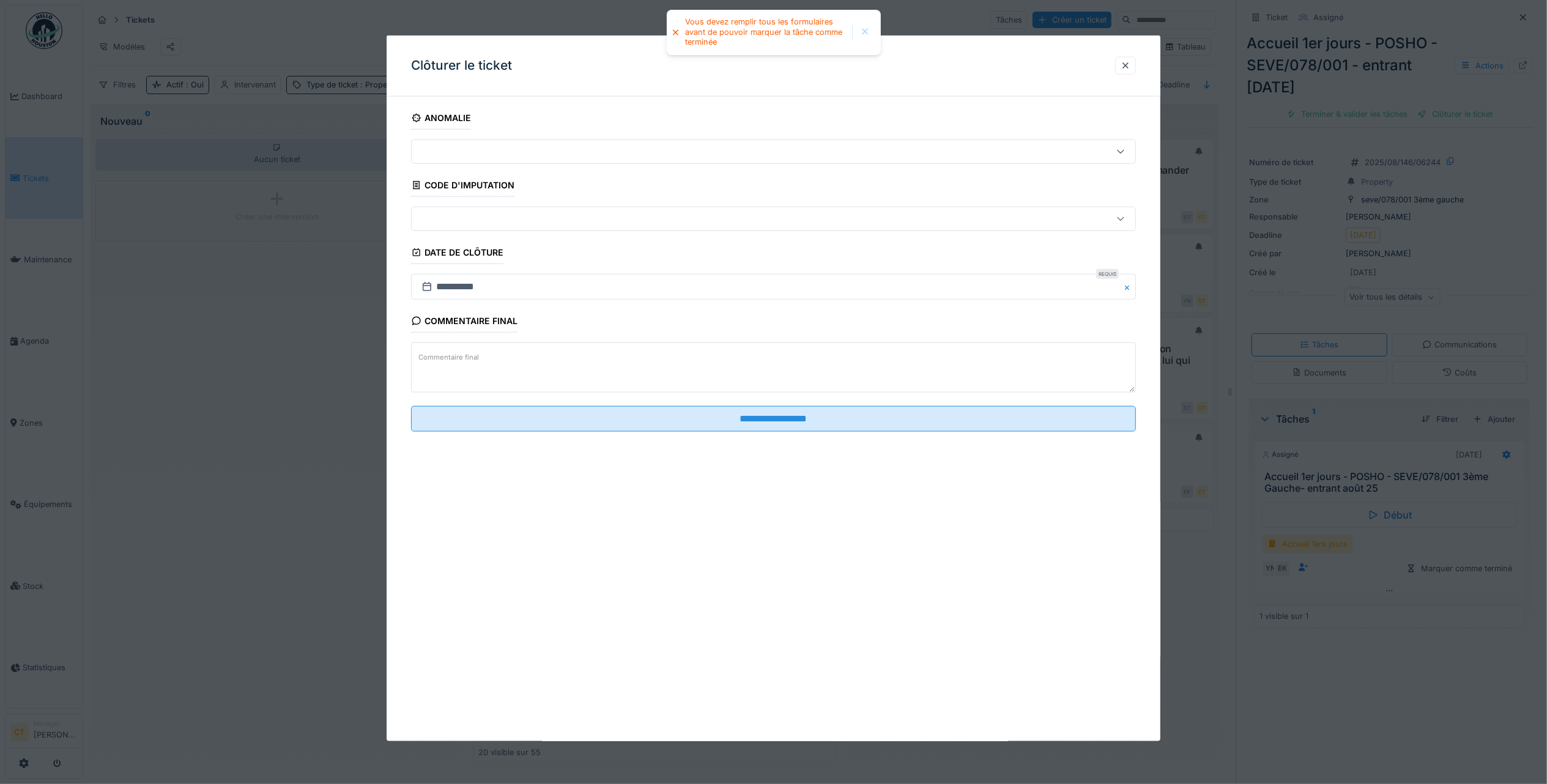
click at [1344, 651] on div at bounding box center [774, 392] width 1547 height 784
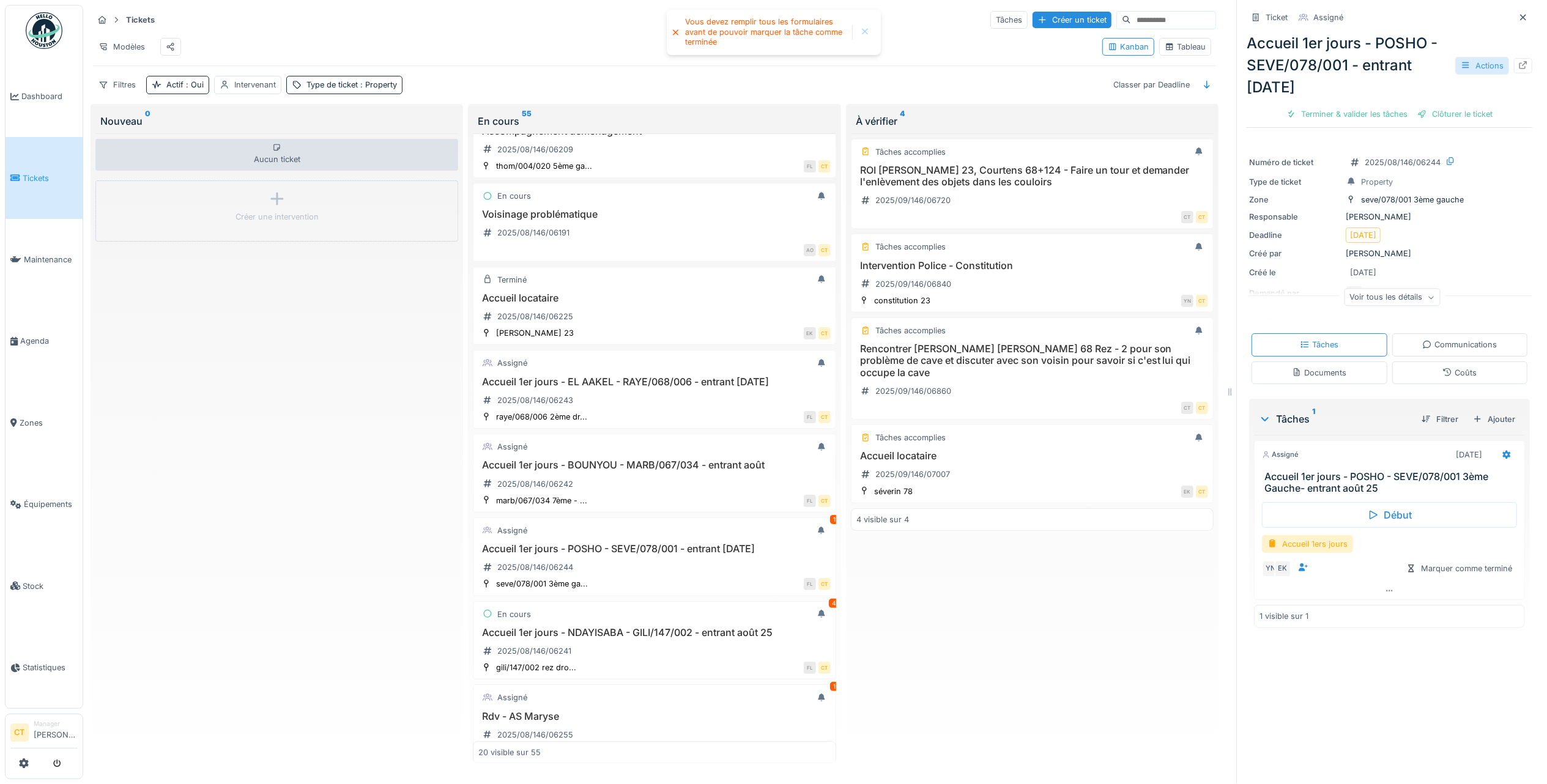
click at [1471, 66] on div "Actions" at bounding box center [1482, 66] width 54 height 18
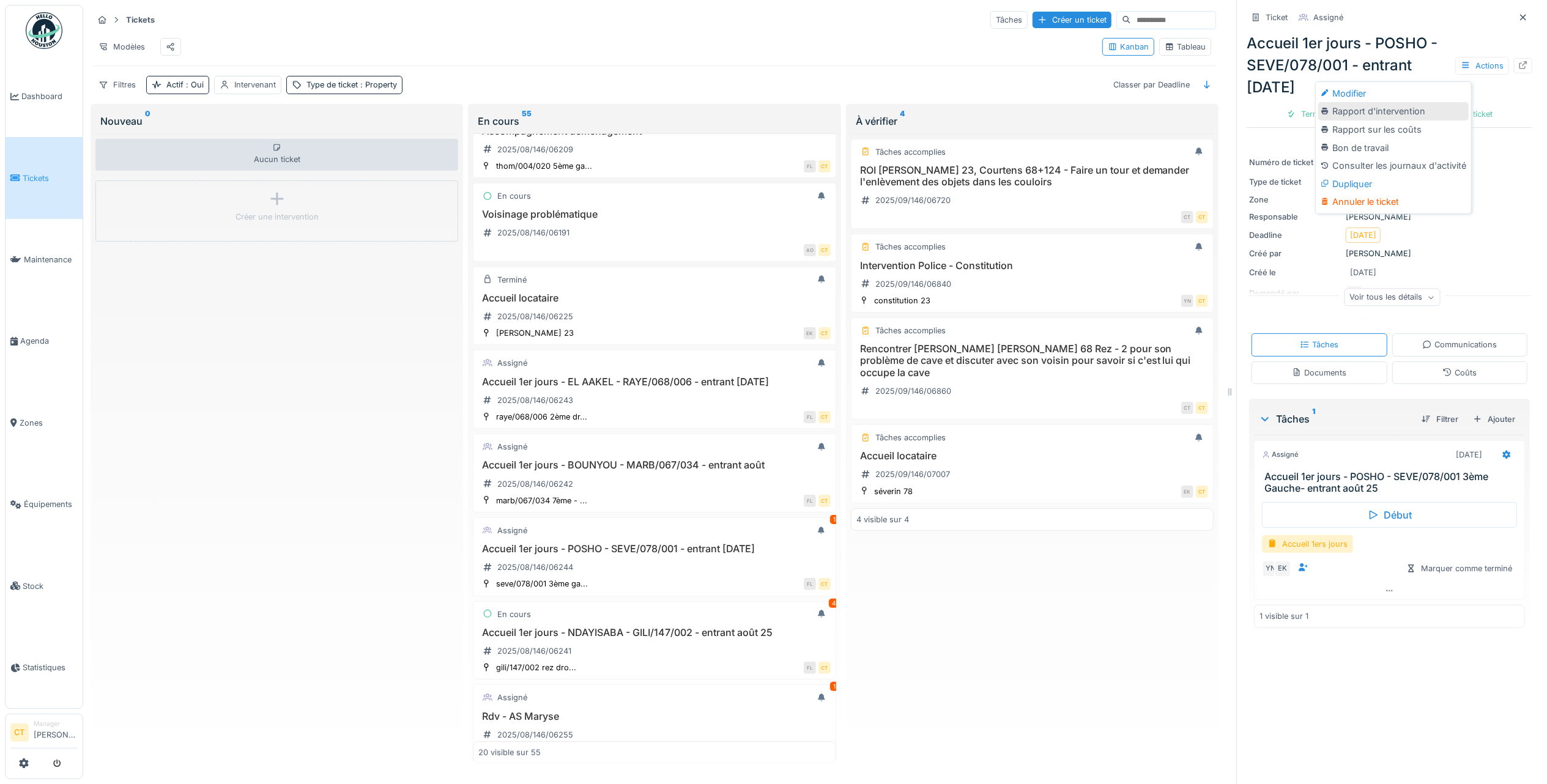
click at [1440, 110] on div "Rapport d'intervention" at bounding box center [1393, 111] width 151 height 18
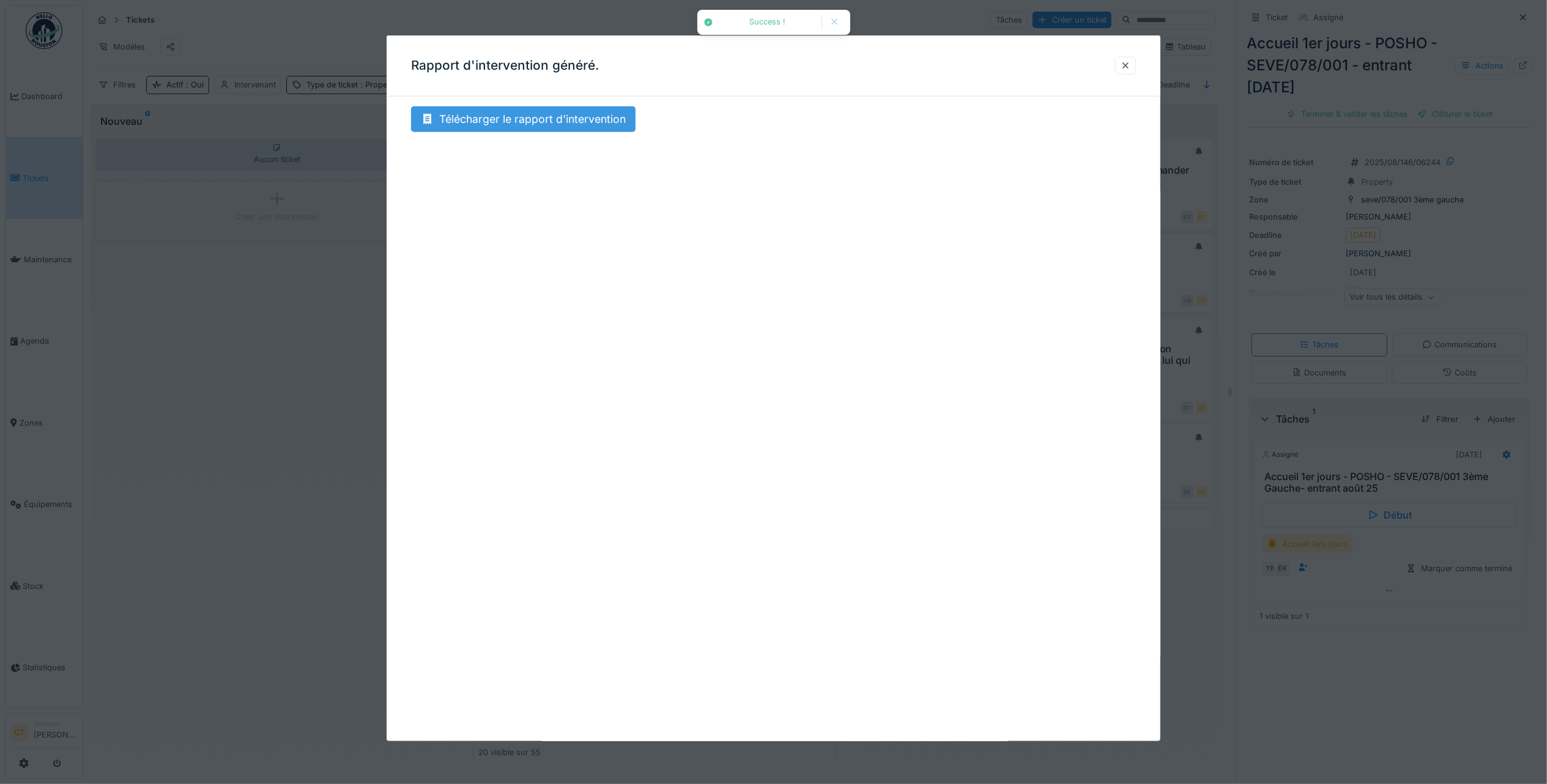
click at [556, 118] on div "Télécharger le rapport d'intervention" at bounding box center [523, 119] width 225 height 25
click at [1135, 57] on div at bounding box center [1125, 66] width 21 height 18
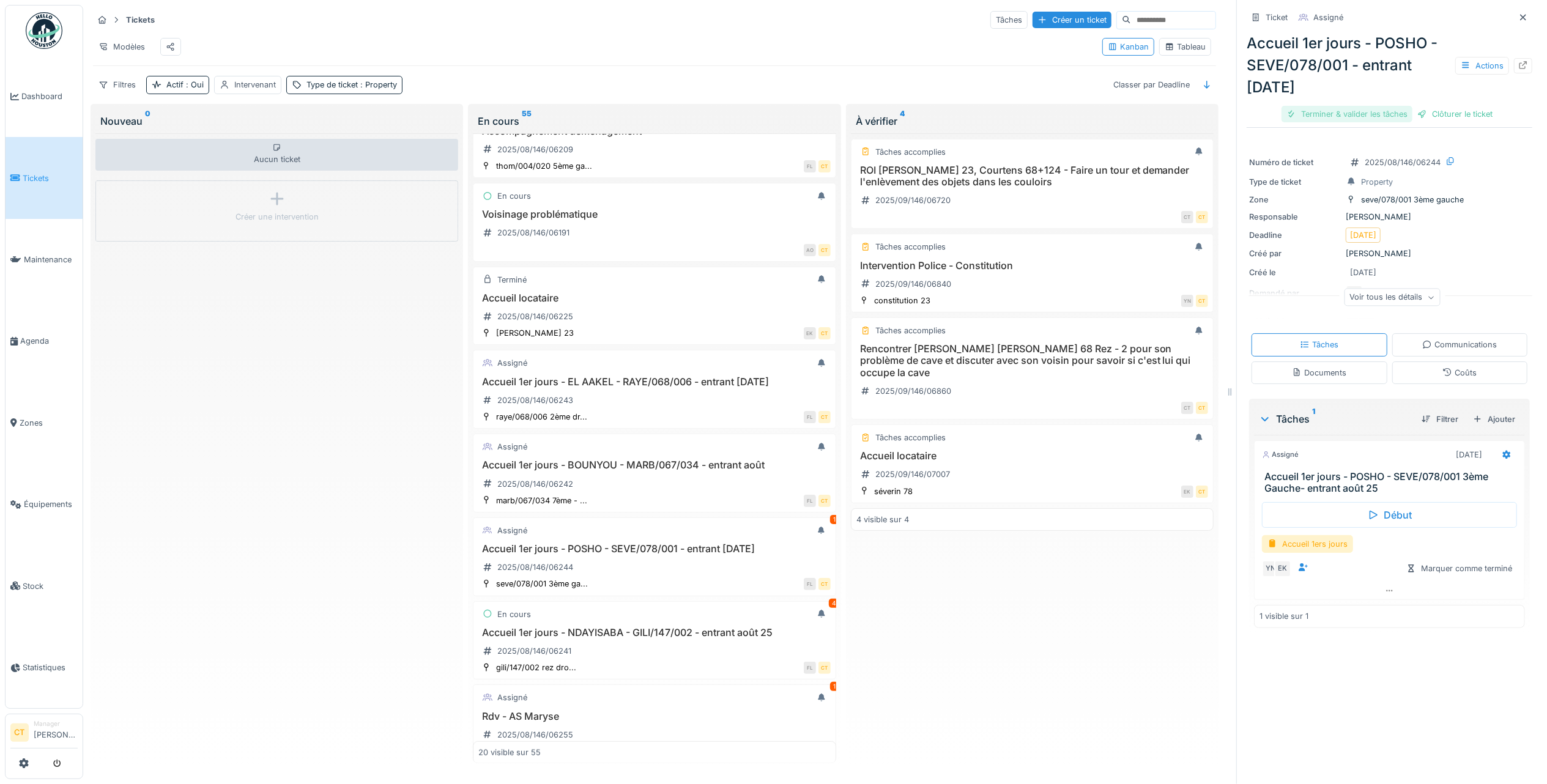
click at [1343, 115] on div "Terminer & valider les tâches" at bounding box center [1347, 114] width 131 height 16
click at [1436, 114] on div "Clôturer le ticket" at bounding box center [1455, 114] width 85 height 16
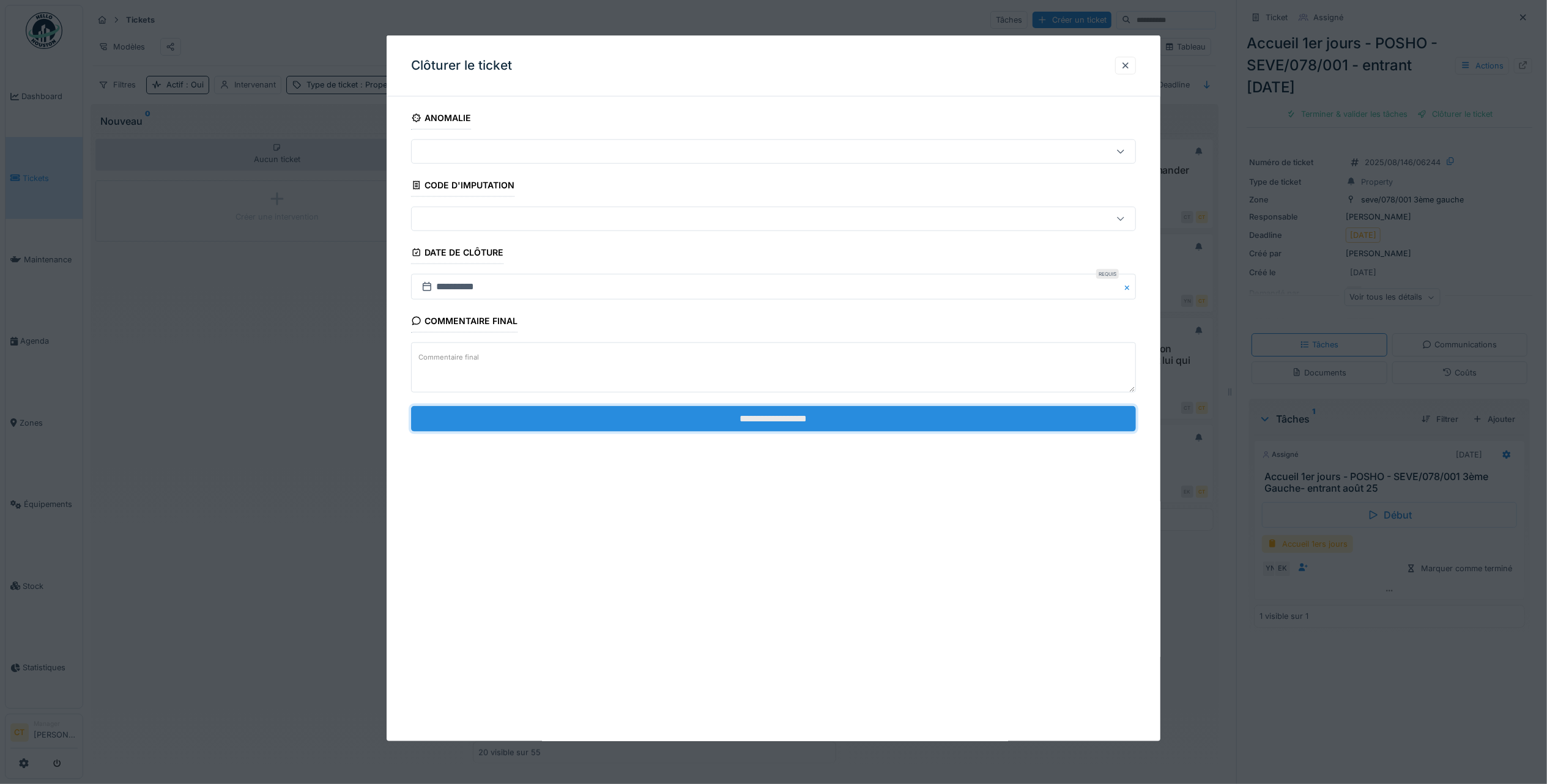
click at [1060, 420] on input "**********" at bounding box center [774, 418] width 725 height 25
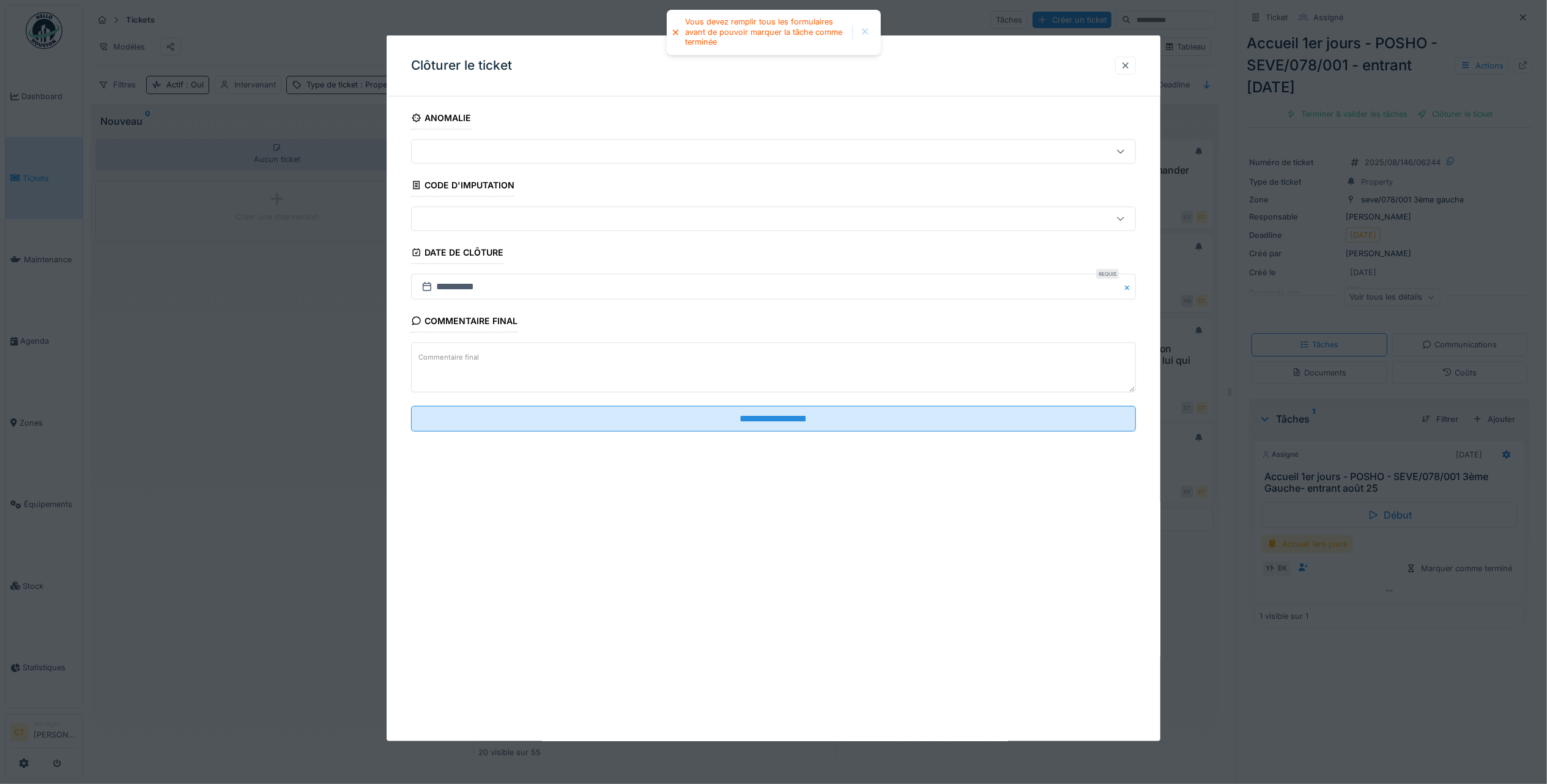
click at [1136, 67] on div at bounding box center [1125, 66] width 21 height 18
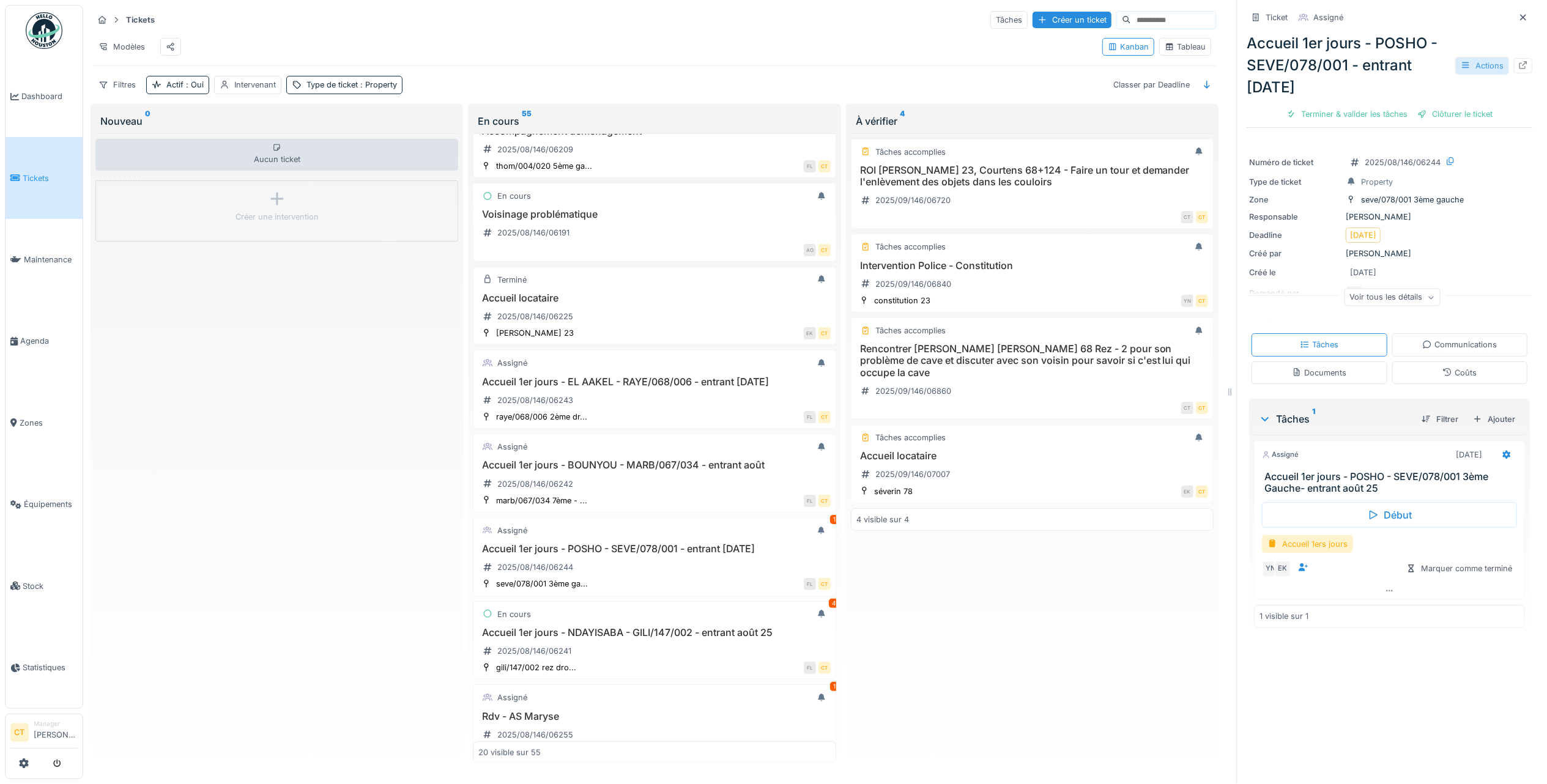
click at [1473, 57] on div "Actions" at bounding box center [1482, 66] width 54 height 18
click at [1414, 204] on div "Annuler le ticket" at bounding box center [1393, 202] width 151 height 18
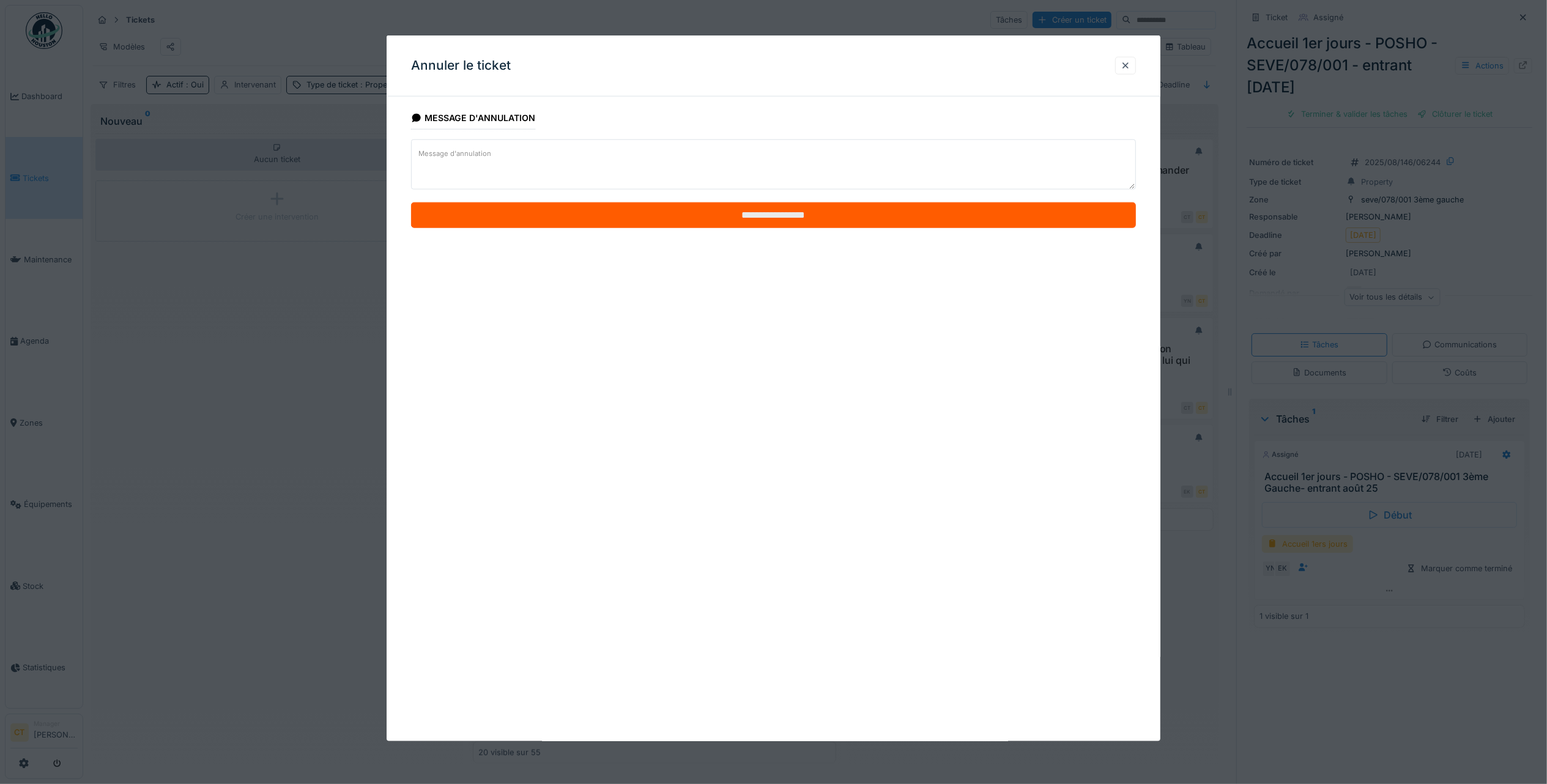
click at [1033, 223] on input "**********" at bounding box center [774, 215] width 725 height 25
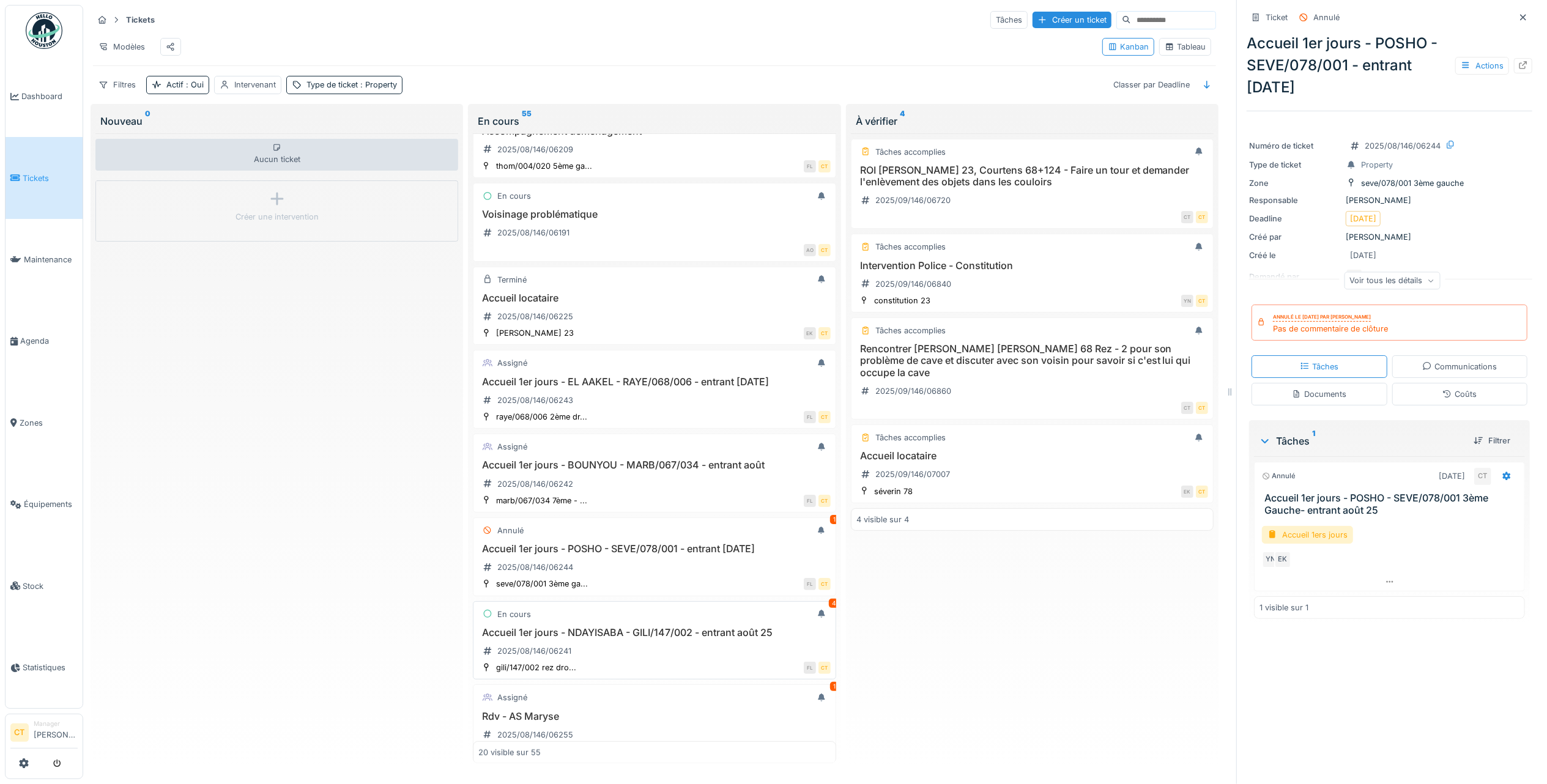
scroll to position [897, 0]
click at [661, 580] on div "Accueil 1er jours - NDAYISABA - GILI/147/002 - entrant août 25 2025/08/146/06241" at bounding box center [654, 562] width 352 height 35
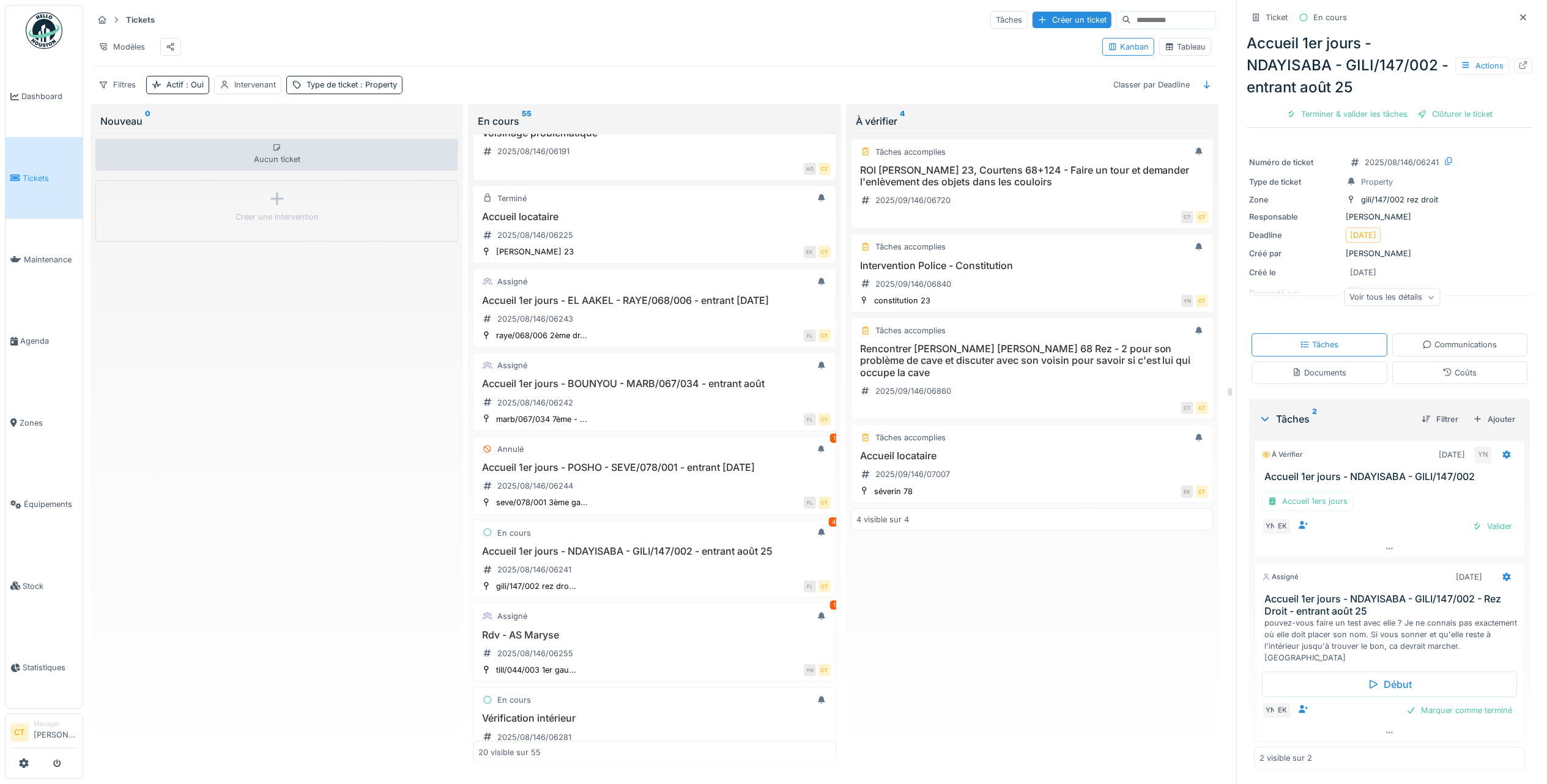
scroll to position [12, 0]
click at [651, 663] on div "Rdv - AS Maryse 2025/08/146/06255" at bounding box center [654, 647] width 352 height 35
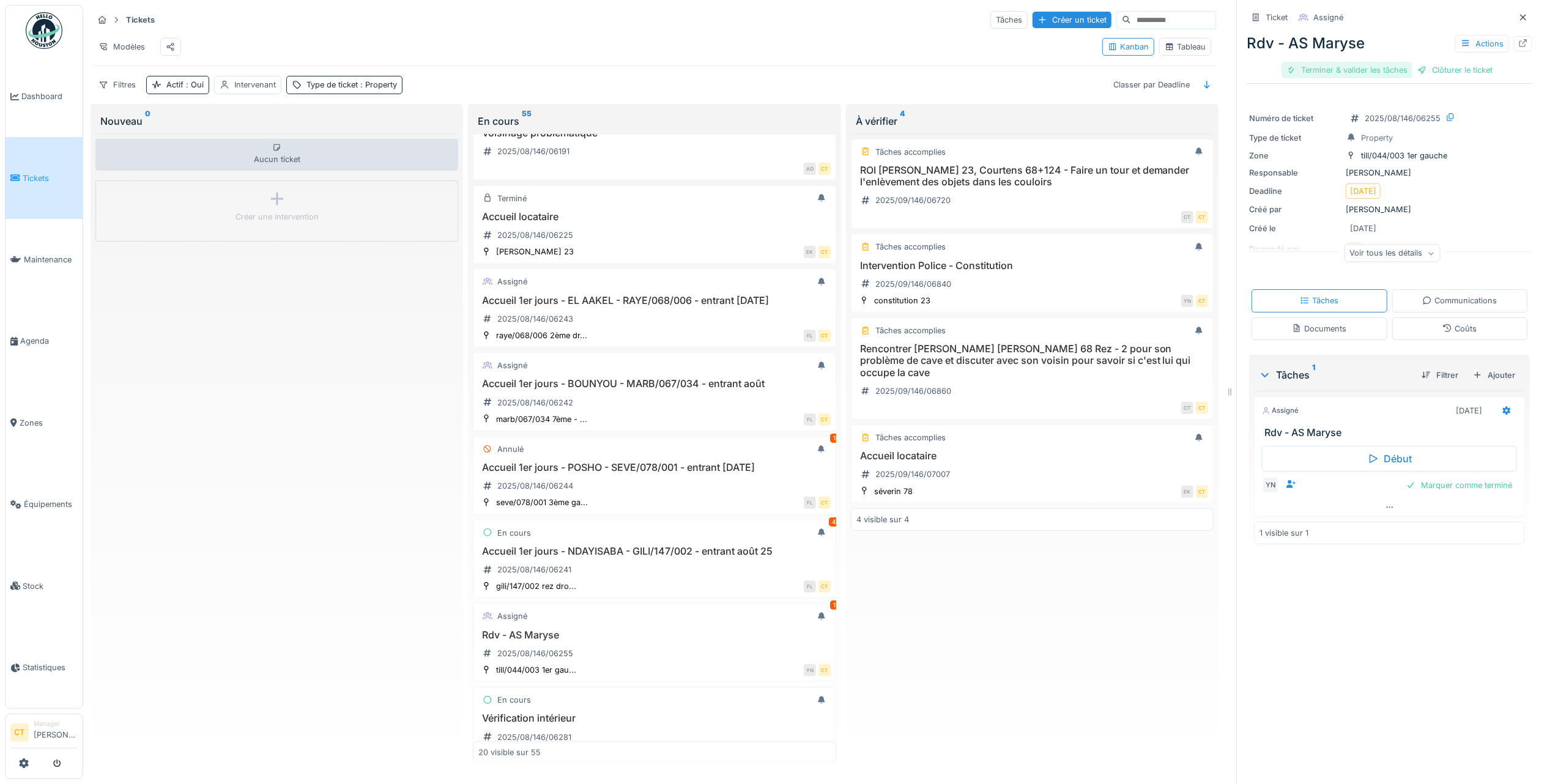
click at [1339, 62] on div "Terminer & valider les tâches" at bounding box center [1347, 70] width 131 height 16
click at [1401, 62] on div "Clôturer le ticket" at bounding box center [1390, 70] width 85 height 16
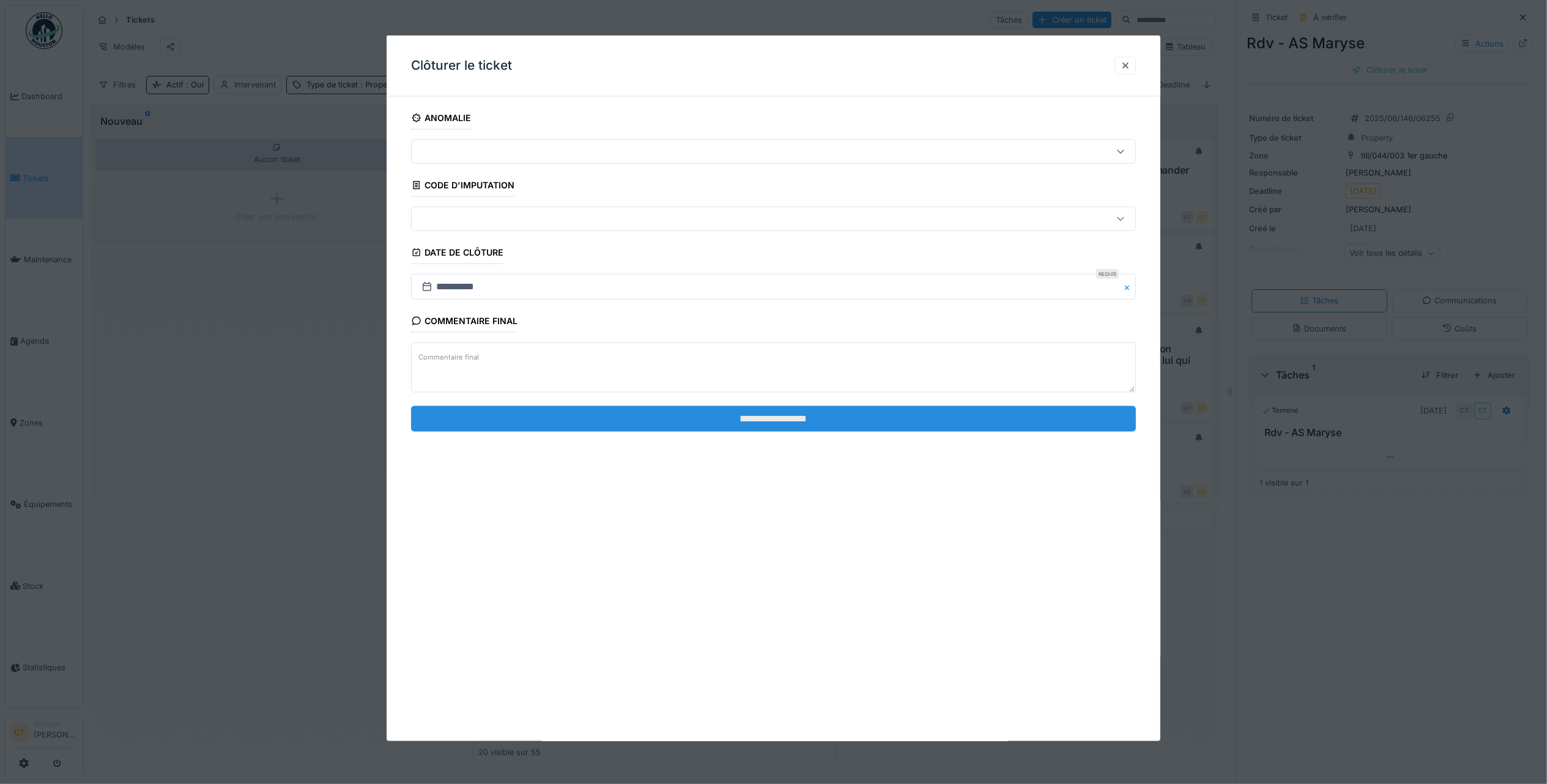
click at [883, 417] on input "**********" at bounding box center [774, 418] width 725 height 25
